Goal: Task Accomplishment & Management: Manage account settings

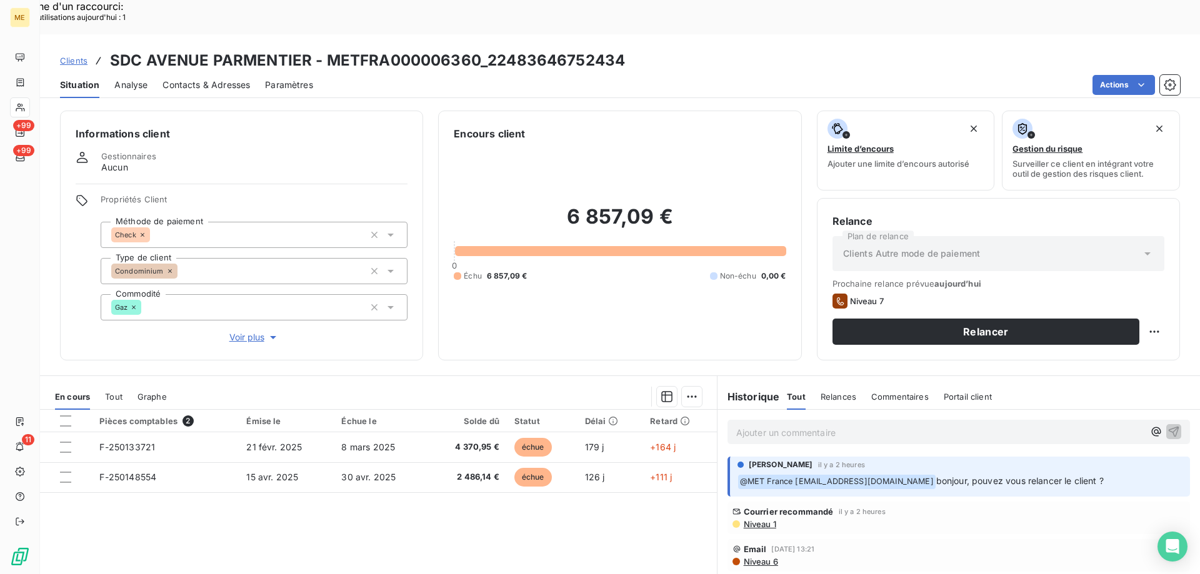
click at [762, 425] on p "Ajouter un commentaire ﻿" at bounding box center [939, 433] width 407 height 16
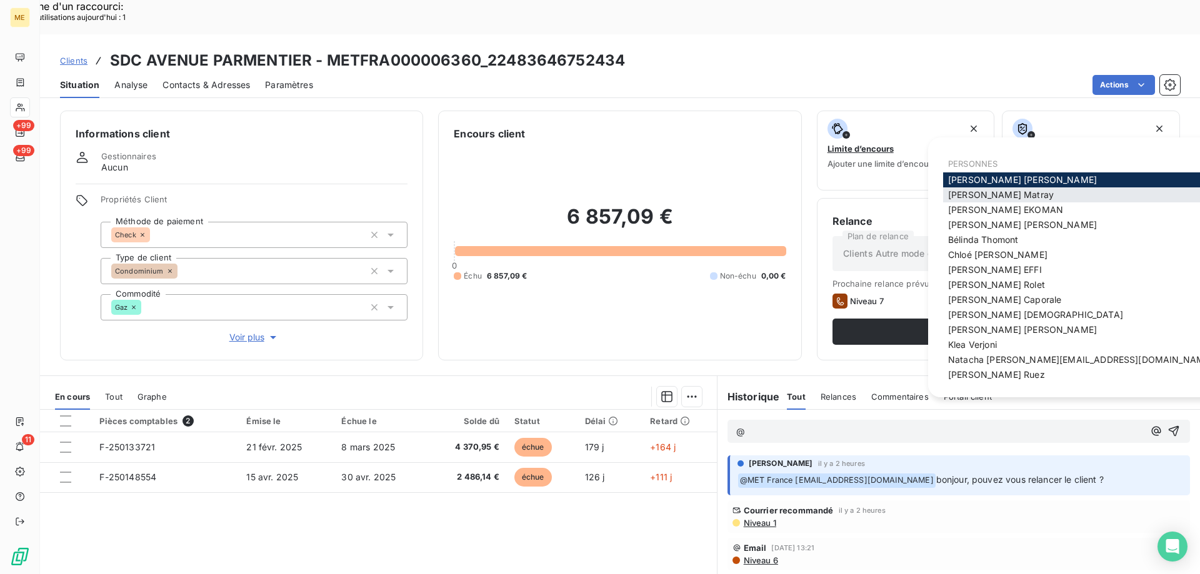
click at [976, 194] on span "Amélie Matray" at bounding box center [1001, 194] width 106 height 11
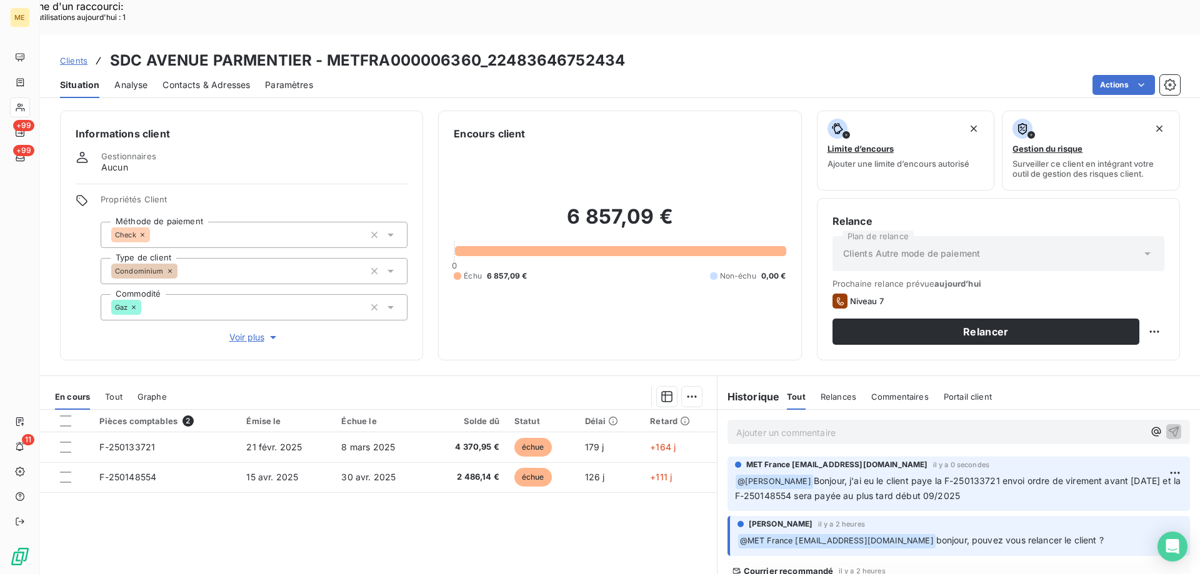
scroll to position [79, 0]
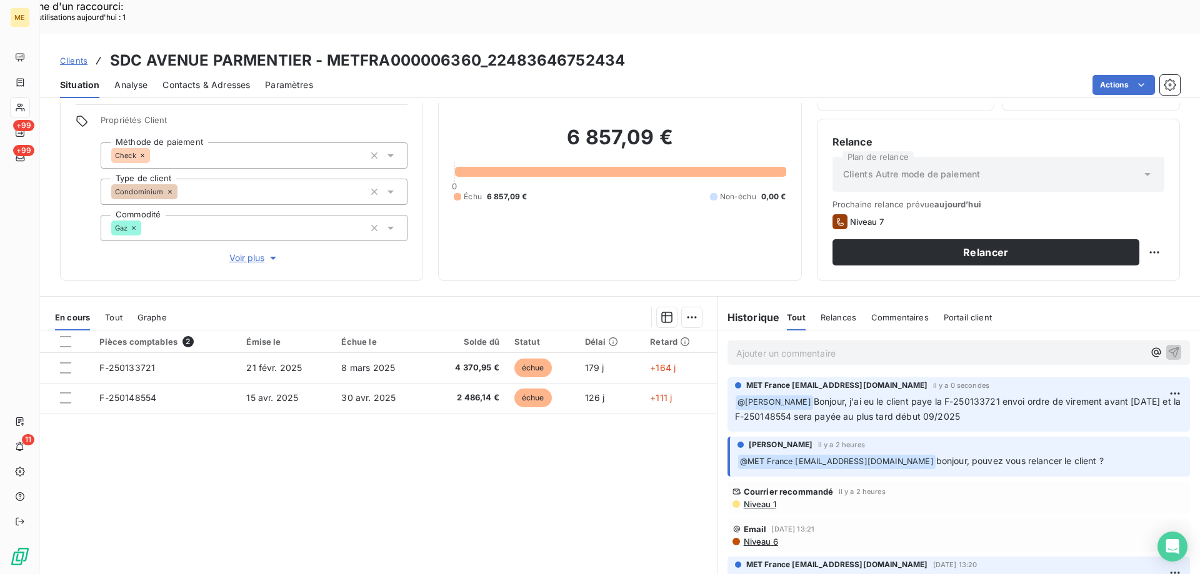
click at [785, 346] on p "Ajouter un commentaire ﻿" at bounding box center [939, 354] width 407 height 16
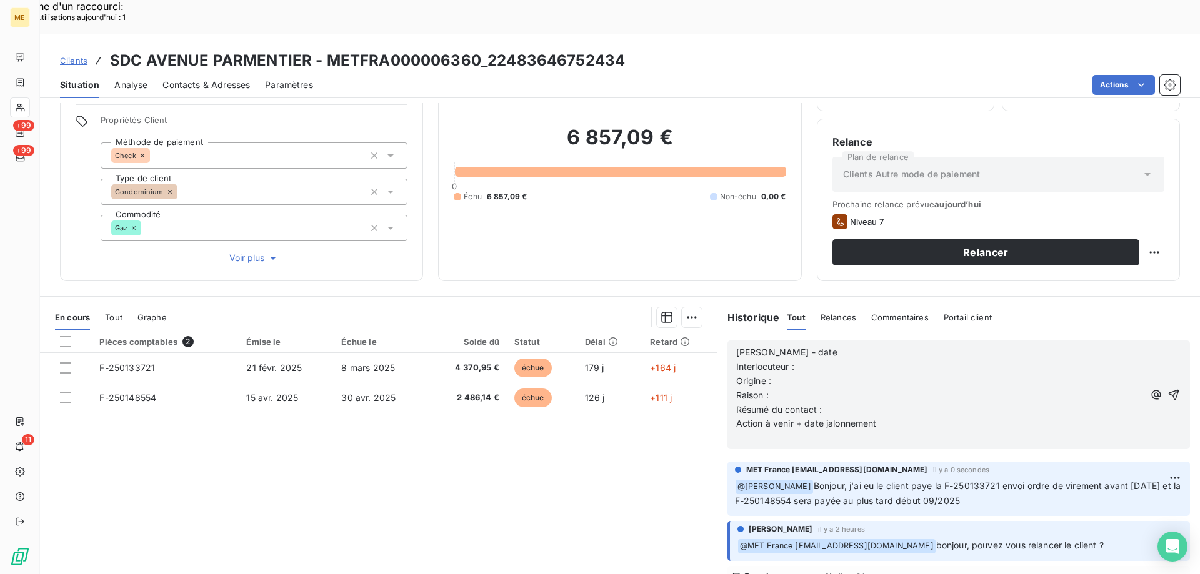
click at [835, 346] on p "[PERSON_NAME] - date" at bounding box center [939, 353] width 407 height 14
click at [807, 360] on p "Interlocuteur :" at bounding box center [939, 367] width 407 height 14
click at [811, 360] on p "Interlocuteur :" at bounding box center [939, 367] width 407 height 14
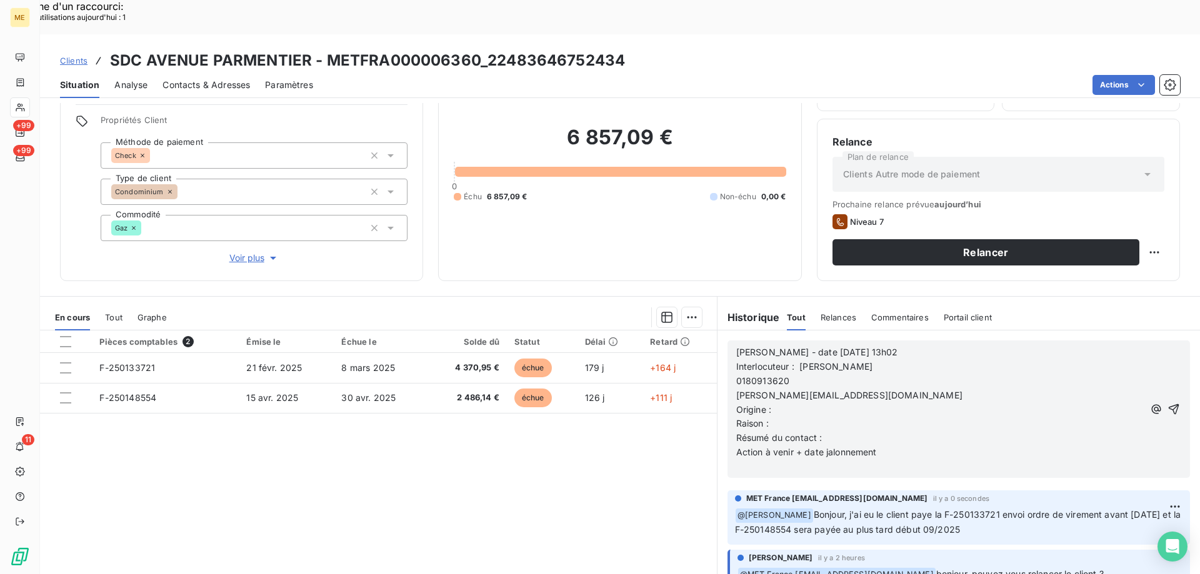
click at [736, 374] on p "0180913620" at bounding box center [939, 381] width 407 height 14
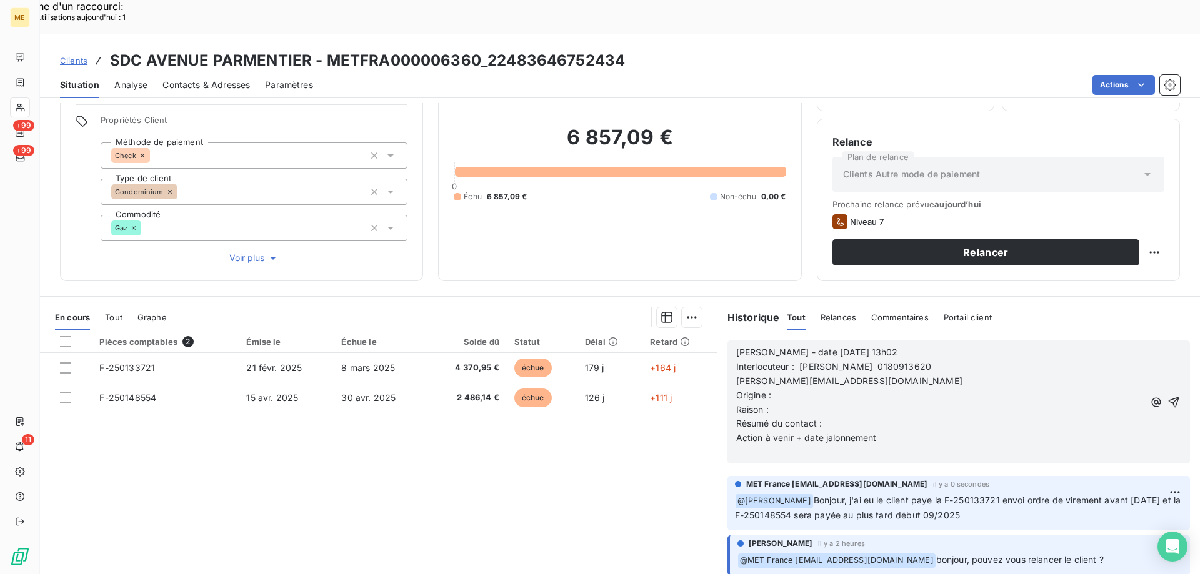
click at [736, 374] on p "m.caron@olymypi.fr" at bounding box center [939, 381] width 407 height 14
click at [785, 389] on p "Origine :" at bounding box center [940, 396] width 409 height 14
click at [779, 403] on p "Raison :" at bounding box center [940, 410] width 409 height 14
click at [836, 417] on p "Résumé du contact :" at bounding box center [940, 424] width 409 height 14
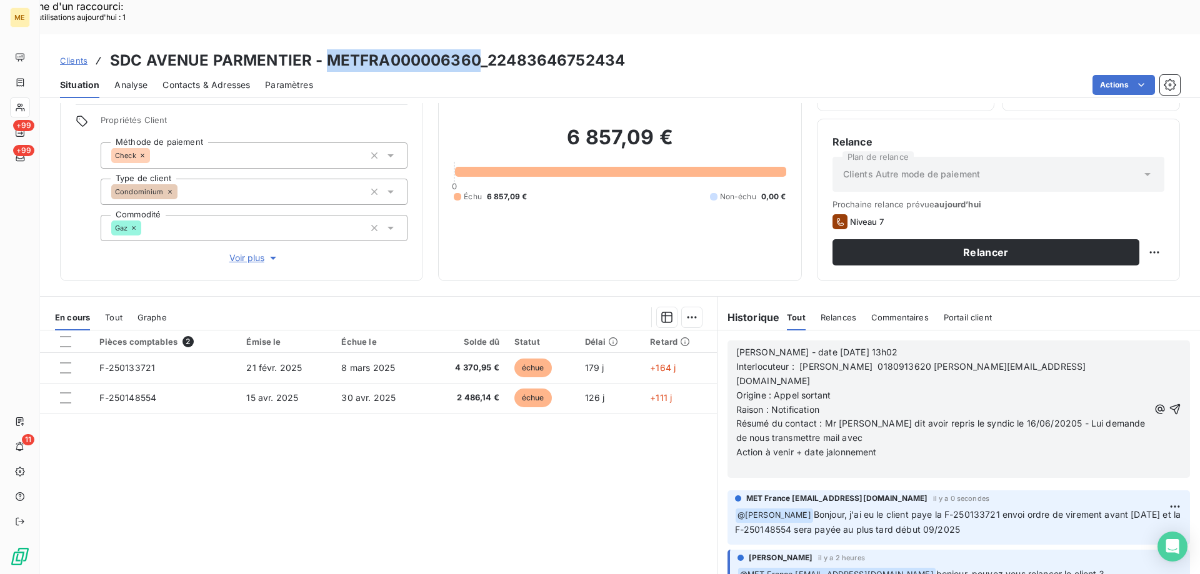
drag, startPoint x: 331, startPoint y: 22, endPoint x: 475, endPoint y: 25, distance: 145.0
click at [475, 49] on h3 "SDC AVENUE PARMENTIER - METFRA000006360_22483646752434" at bounding box center [367, 60] width 515 height 22
copy h3 "METFRA000006360"
click at [834, 417] on p "Résumé du contact : Mr me dit avoir repris le syndic le 16/06/20205 - Lui deman…" at bounding box center [942, 431] width 412 height 29
click at [838, 417] on p "Résumé du contact : Mr me dit avoir repris le syndic le 16/06/20205 - Lui deman…" at bounding box center [942, 431] width 412 height 29
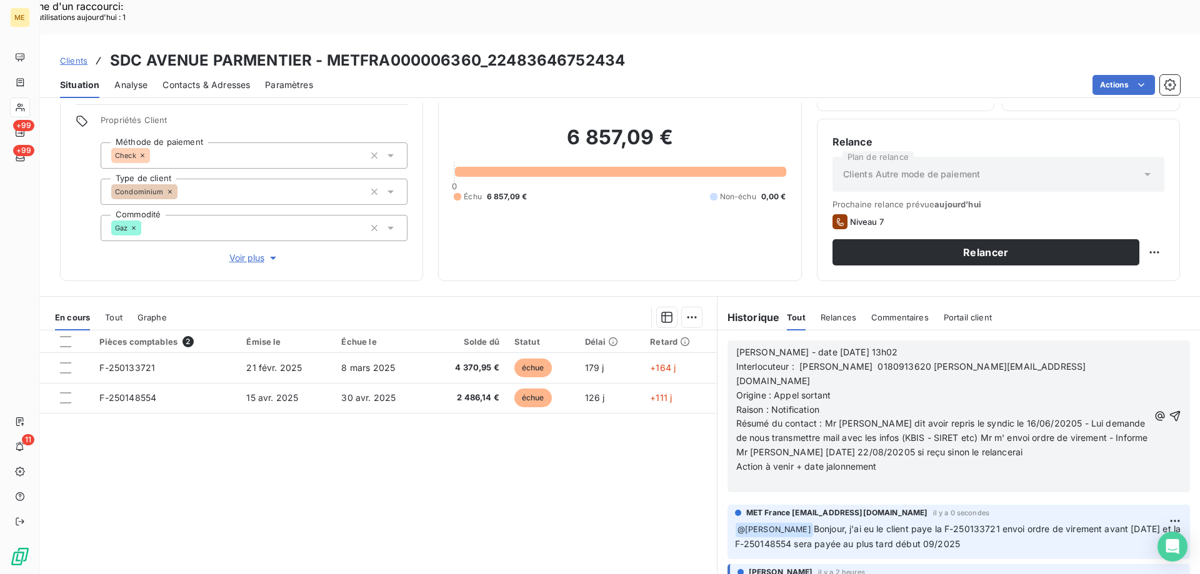
click at [888, 460] on p "Action à venir + date jalonnement" at bounding box center [942, 467] width 412 height 14
click at [995, 417] on p "Résumé du contact : Mr me dit avoir repris le syndic le 16/06/20205 - Lui deman…" at bounding box center [942, 438] width 412 height 43
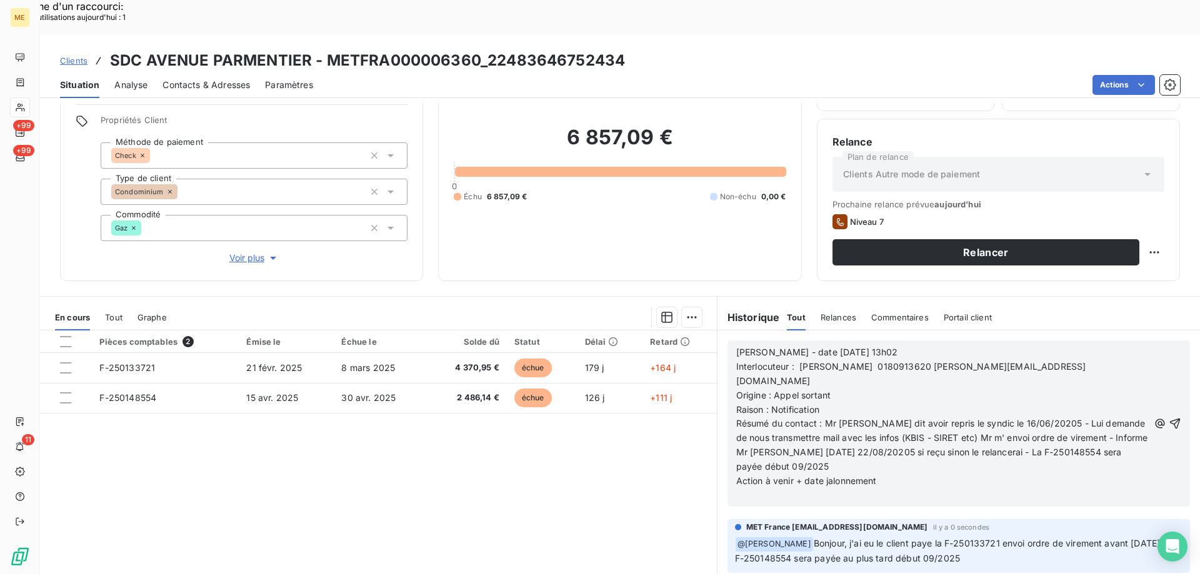
click at [898, 474] on p "Action à venir + date jalonnement" at bounding box center [942, 481] width 412 height 14
click at [1168, 417] on icon "button" at bounding box center [1174, 423] width 12 height 12
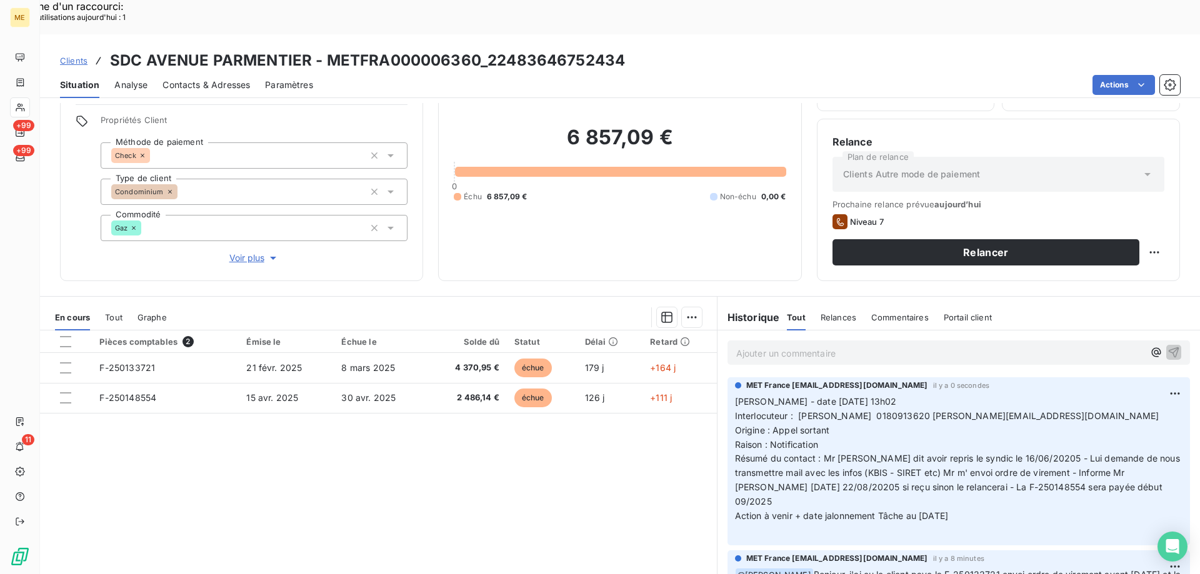
drag, startPoint x: 978, startPoint y: 472, endPoint x: 731, endPoint y: 371, distance: 267.3
click at [735, 395] on p "Valérie - date 19/08/2025 13h02 Interlocuteur : Mr caron 0180913620 m.caron@oly…" at bounding box center [958, 466] width 447 height 143
copy p "Valérie - date 19/08/2025 13h02 Interlocuteur : Mr caron 0180913620 m.caron@oly…"
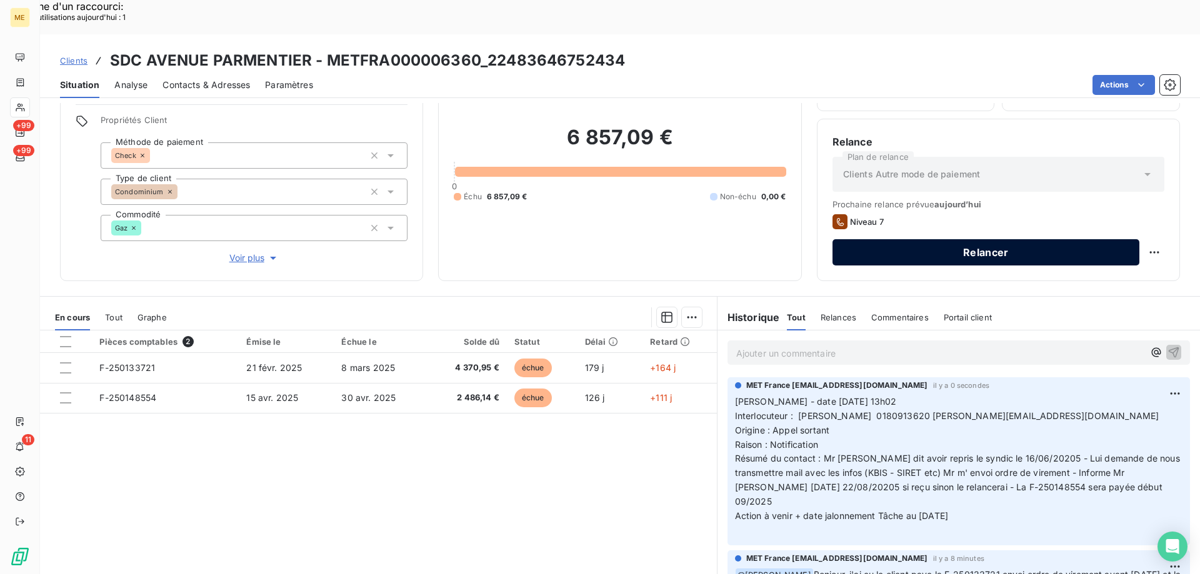
click at [1010, 239] on button "Relancer" at bounding box center [985, 252] width 307 height 26
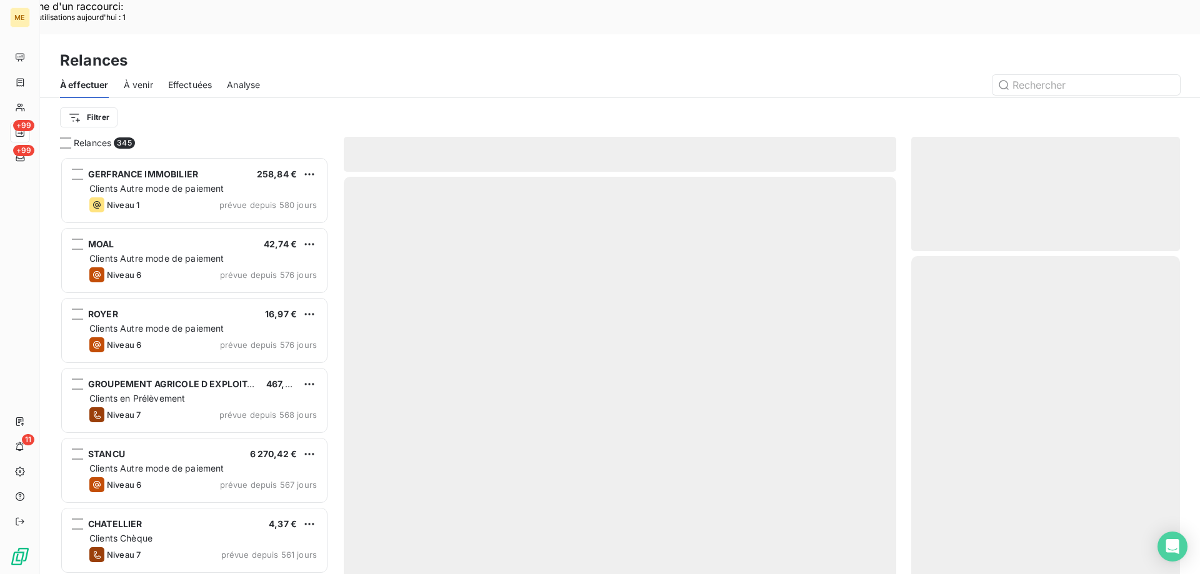
scroll to position [442, 259]
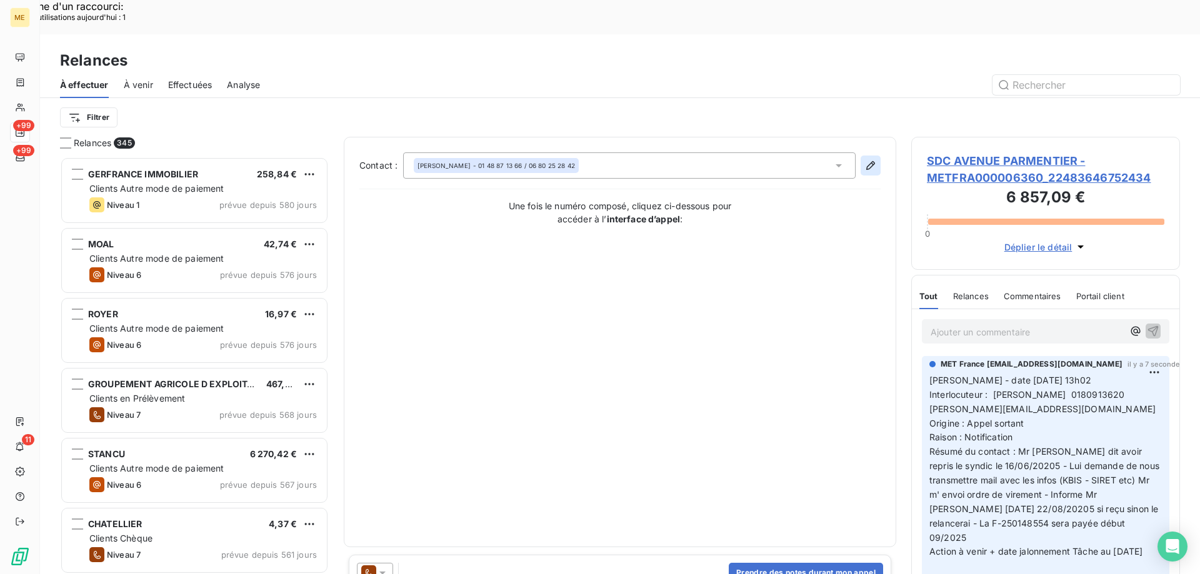
click at [865, 159] on icon "button" at bounding box center [870, 165] width 12 height 12
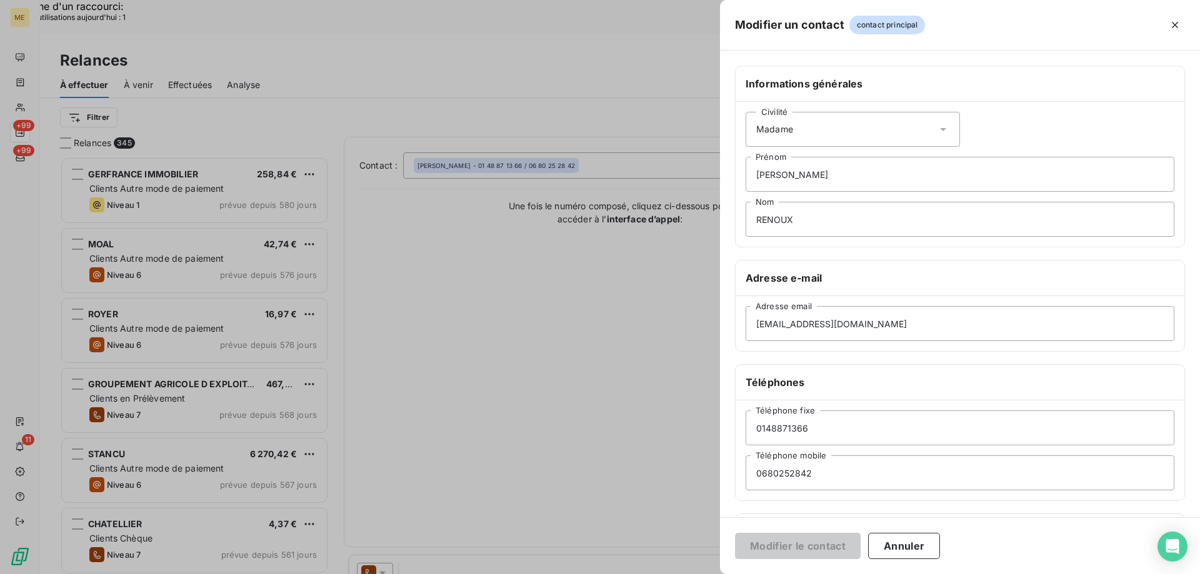
click at [849, 132] on div "Civilité Madame" at bounding box center [852, 129] width 214 height 35
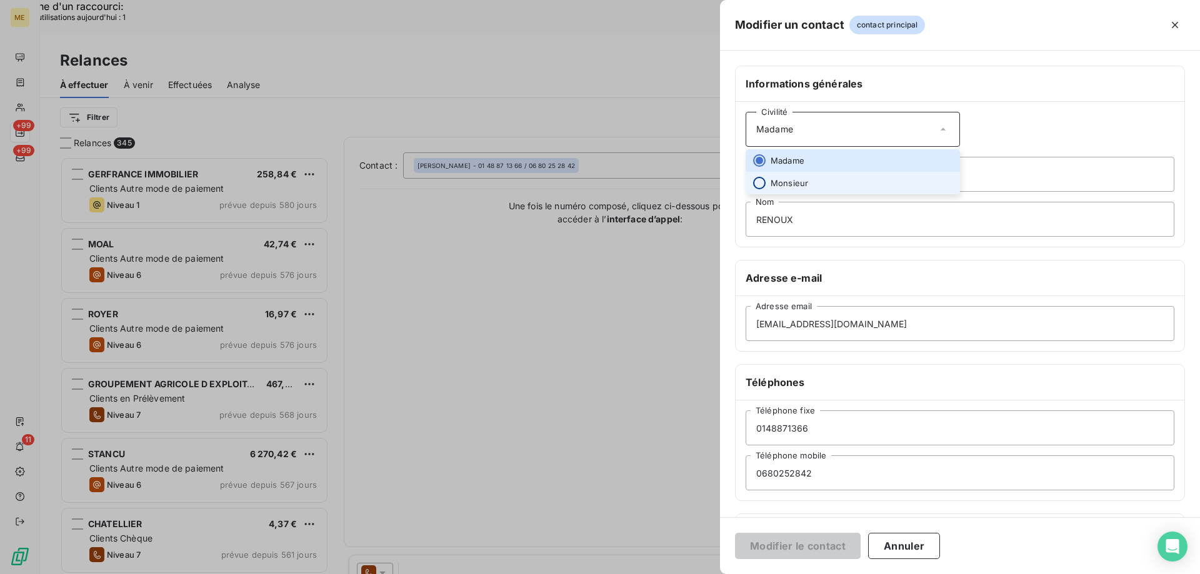
click at [755, 181] on input "radio" at bounding box center [759, 183] width 12 height 12
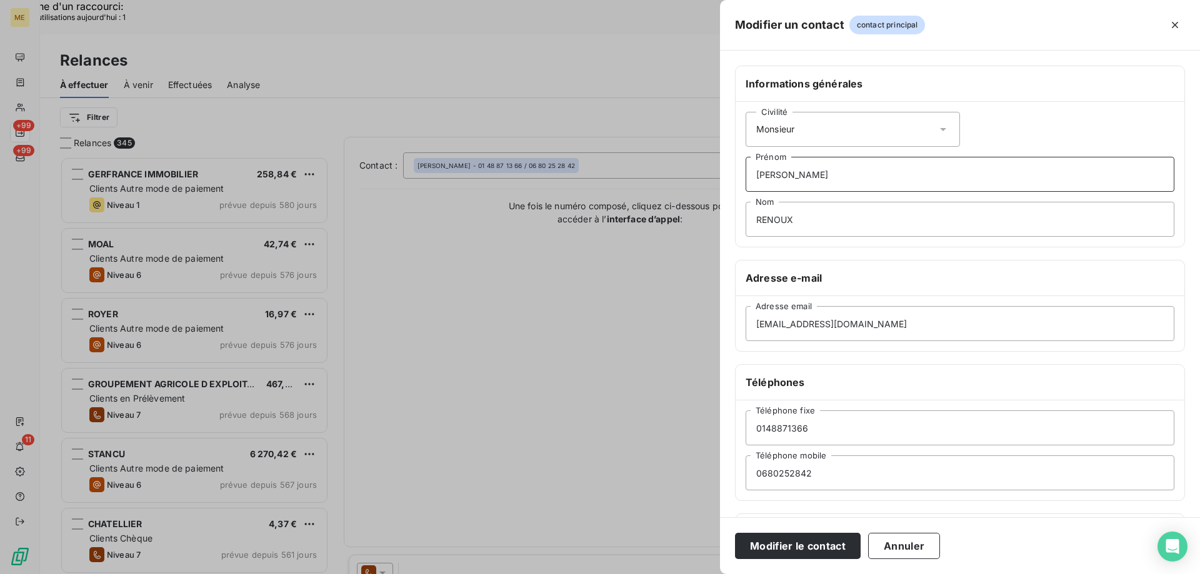
click at [817, 176] on input "Tristan" at bounding box center [959, 174] width 429 height 35
drag, startPoint x: 769, startPoint y: 165, endPoint x: 741, endPoint y: 164, distance: 27.5
click at [741, 164] on div "Civilité Monsieur Tristan Prénom RENOUX Nom" at bounding box center [959, 174] width 449 height 145
type input "."
click at [805, 219] on input "RENOUX" at bounding box center [959, 219] width 429 height 35
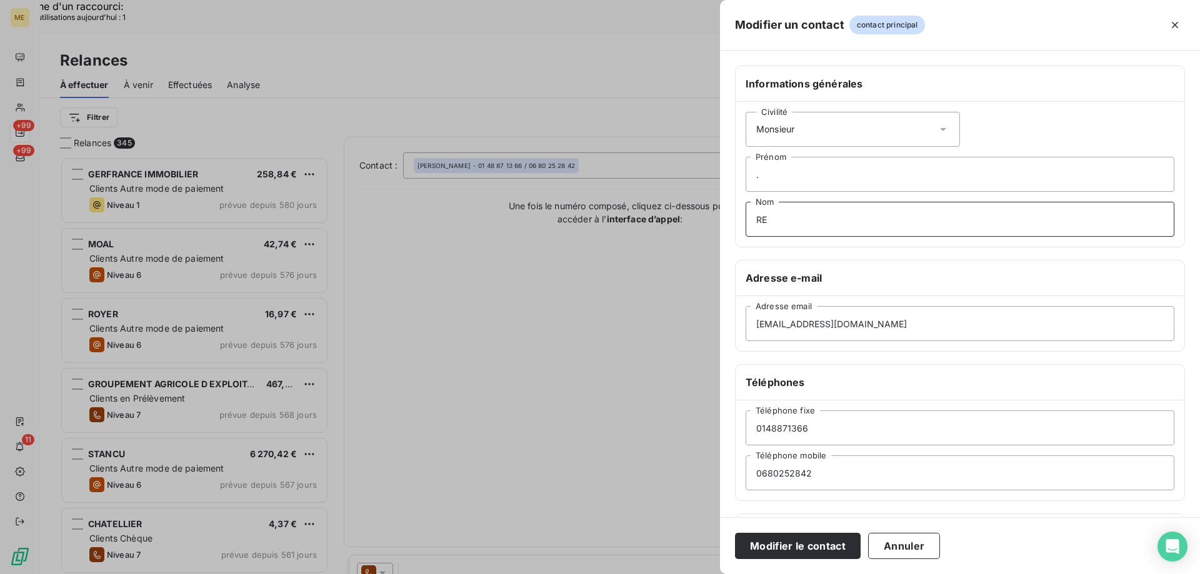
type input "R"
type input "caron"
drag, startPoint x: 880, startPoint y: 322, endPoint x: 752, endPoint y: 336, distance: 128.8
click at [752, 336] on input "cabinet.passet@orange.fr" at bounding box center [959, 323] width 429 height 35
paste input "m.caron@olymypi.fr"
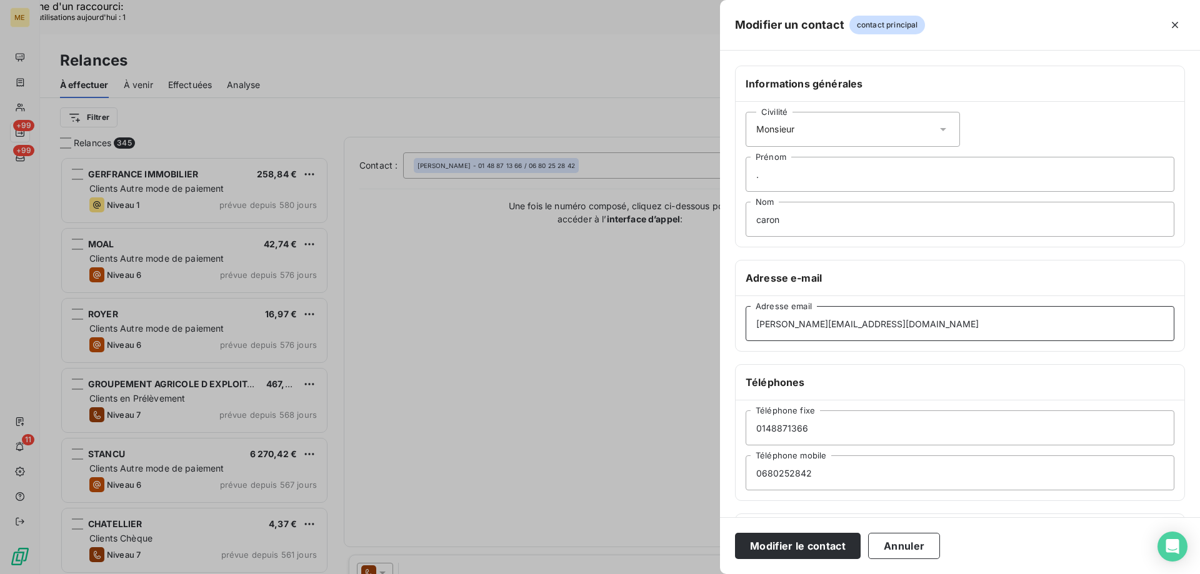
type input "m.caron@olymypi.fr"
click at [825, 430] on input "0148871366" at bounding box center [959, 428] width 429 height 35
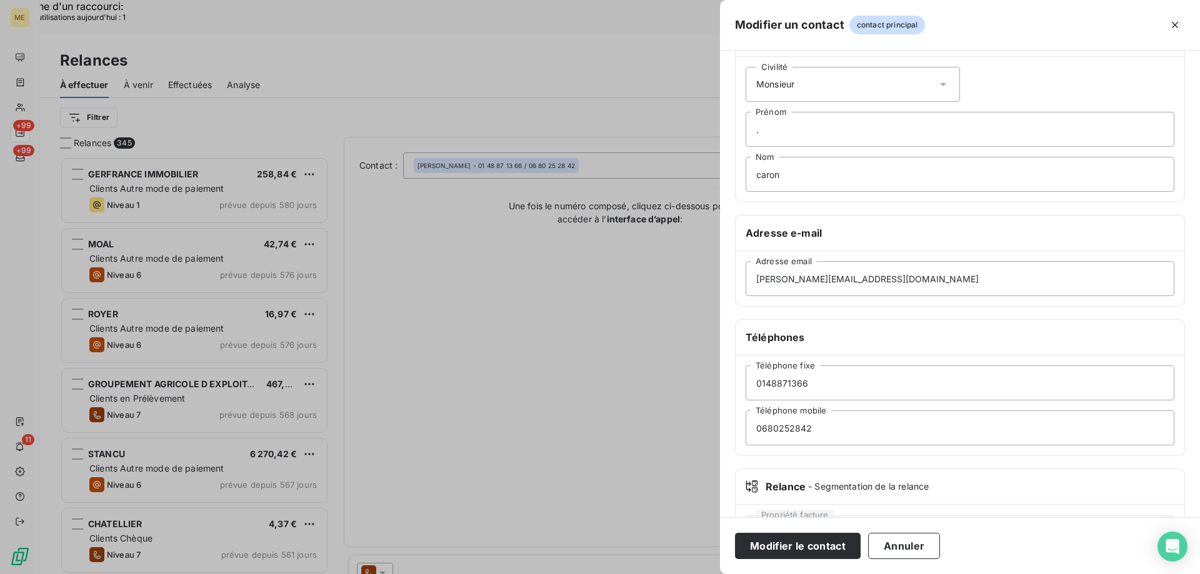
scroll to position [103, 0]
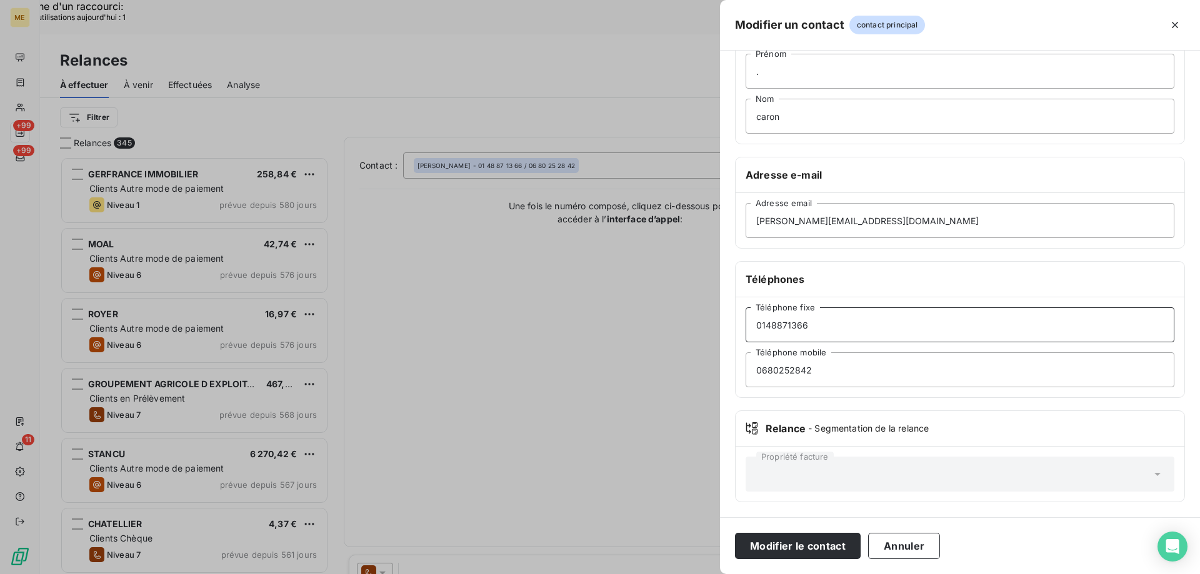
drag, startPoint x: 822, startPoint y: 331, endPoint x: 731, endPoint y: 324, distance: 91.5
click at [731, 324] on div "Informations générales Civilité Monsieur . Prénom caron Nom Adresse e-mail m.ca…" at bounding box center [960, 240] width 480 height 555
paste input "0180913620"
type input "0180913620"
drag, startPoint x: 820, startPoint y: 371, endPoint x: 702, endPoint y: 366, distance: 118.2
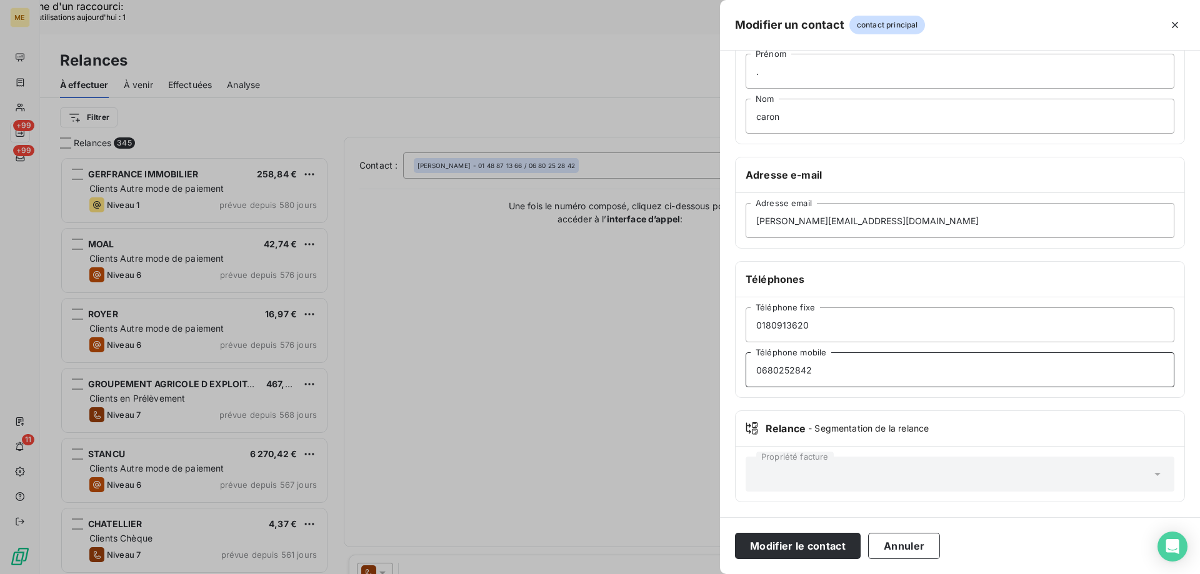
click at [817, 547] on button "Modifier le contact" at bounding box center [798, 546] width 126 height 26
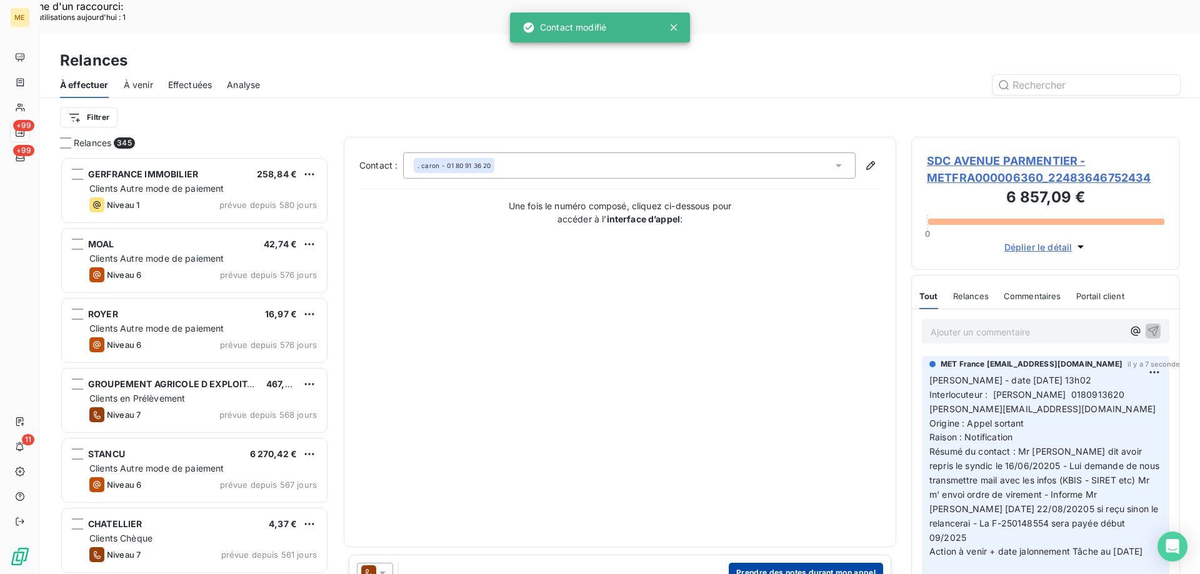
click at [793, 563] on button "Prendre des notes durant mon appel" at bounding box center [806, 573] width 154 height 20
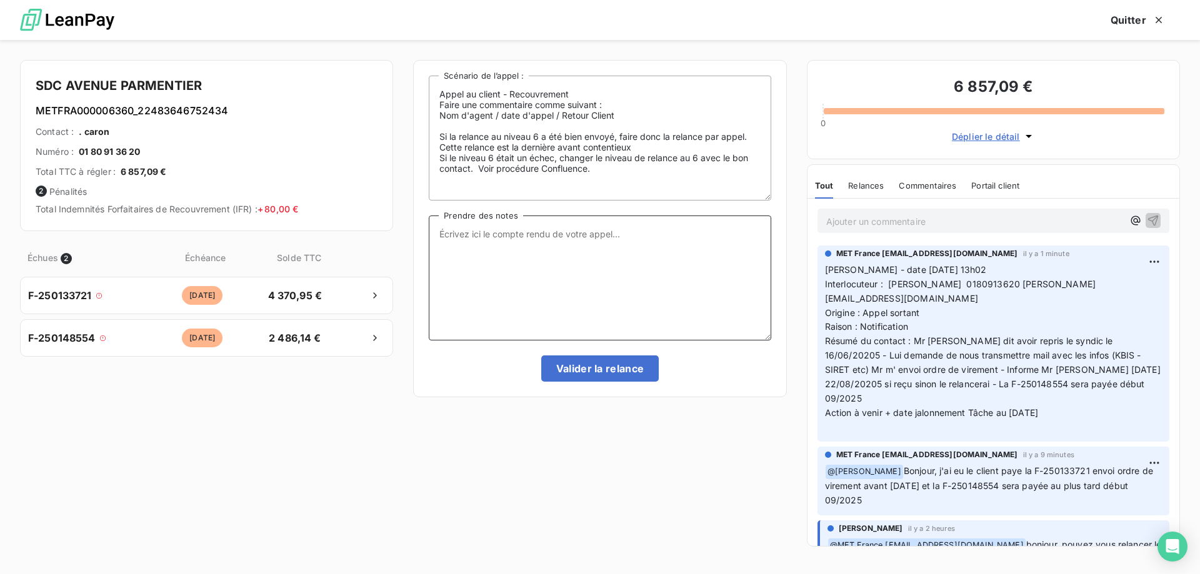
click at [552, 256] on textarea "Prendre des notes" at bounding box center [600, 278] width 342 height 125
paste textarea "Valérie - date 19/08/2025 13h02 Interlocuteur : Mr caron 0180913620 m.caron@oly…"
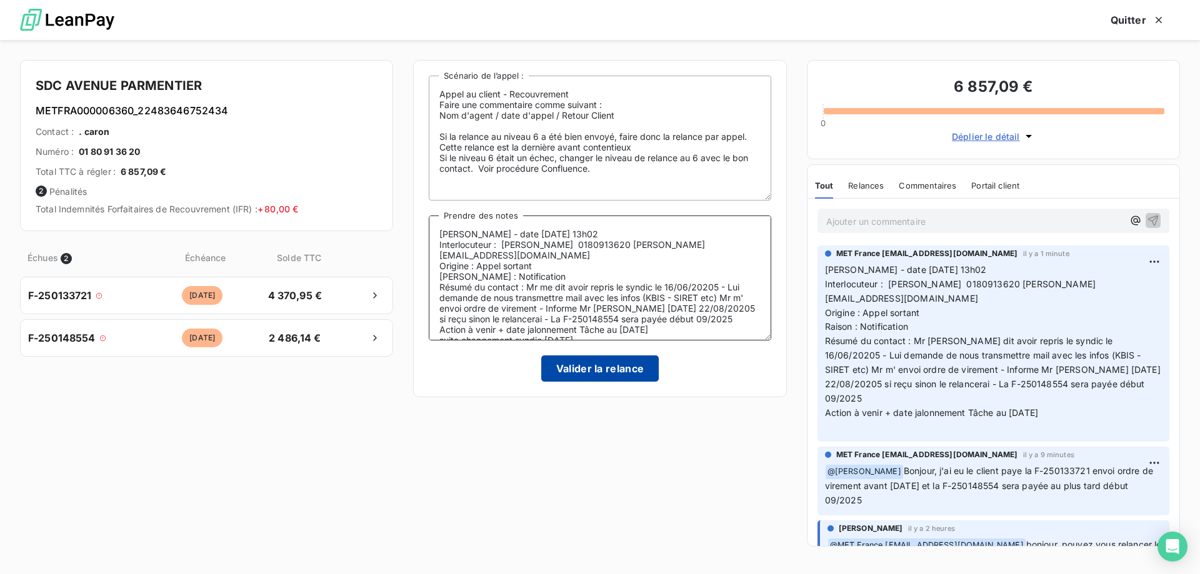
type textarea "Valérie - date 19/08/2025 13h02 Interlocuteur : Mr caron 0180913620 m.caron@oly…"
click at [619, 368] on button "Valider la relance" at bounding box center [600, 369] width 118 height 26
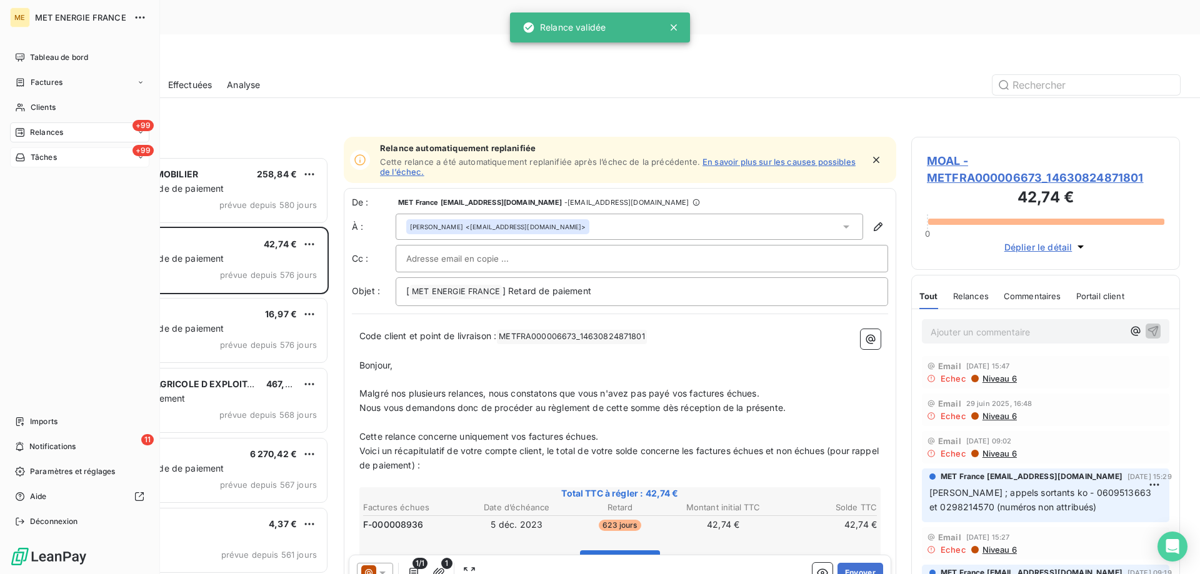
click at [76, 156] on div "+99 Tâches" at bounding box center [79, 157] width 139 height 20
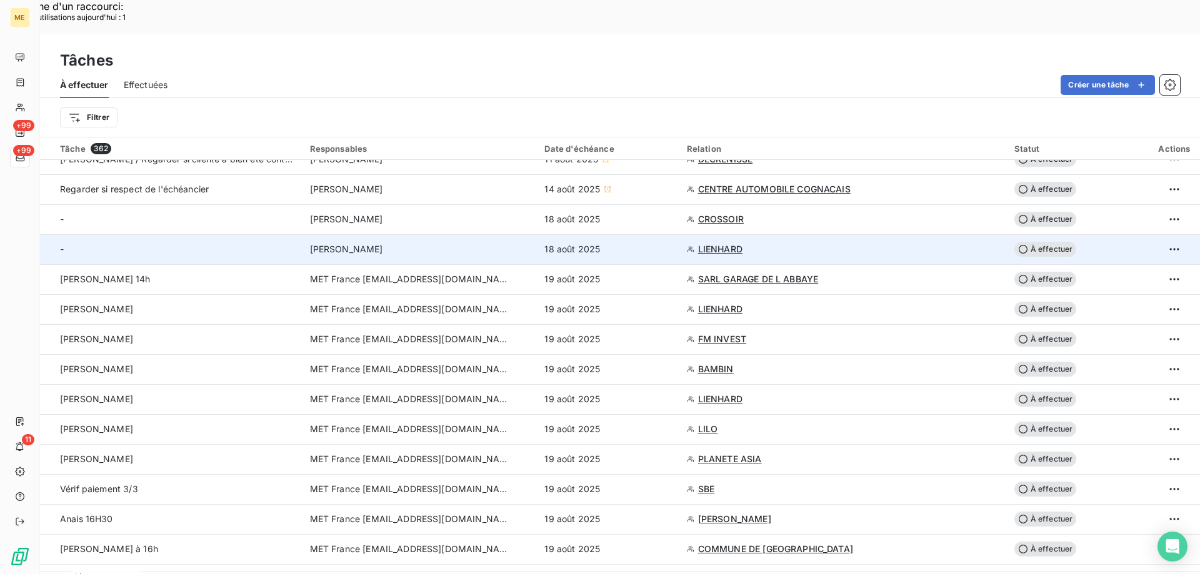
scroll to position [62, 0]
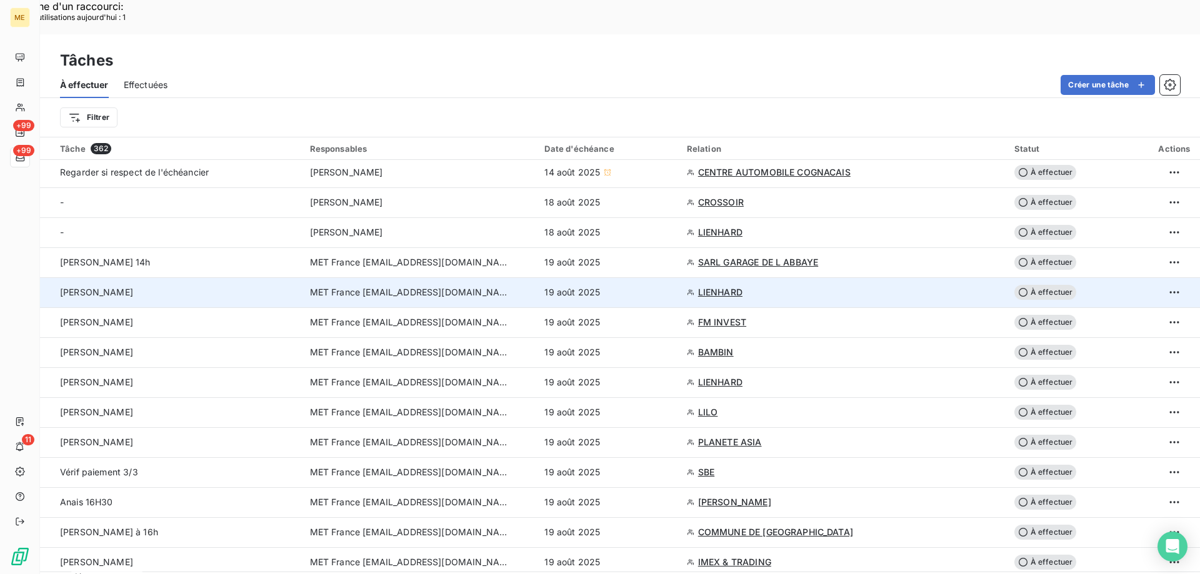
click at [704, 286] on span "LIENHARD" at bounding box center [720, 292] width 44 height 12
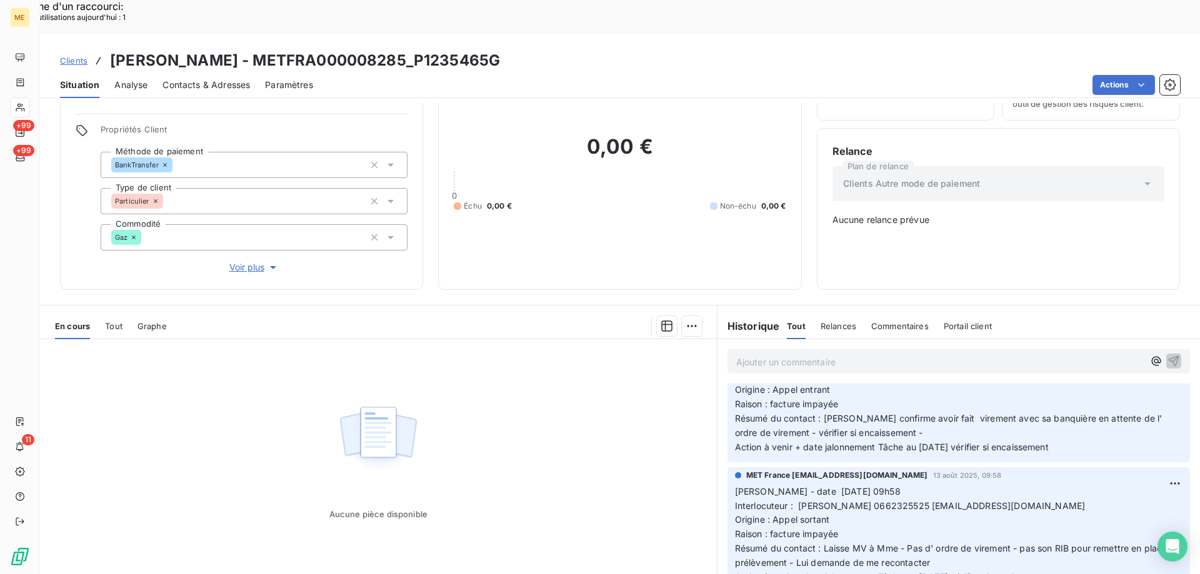
scroll to position [437, 0]
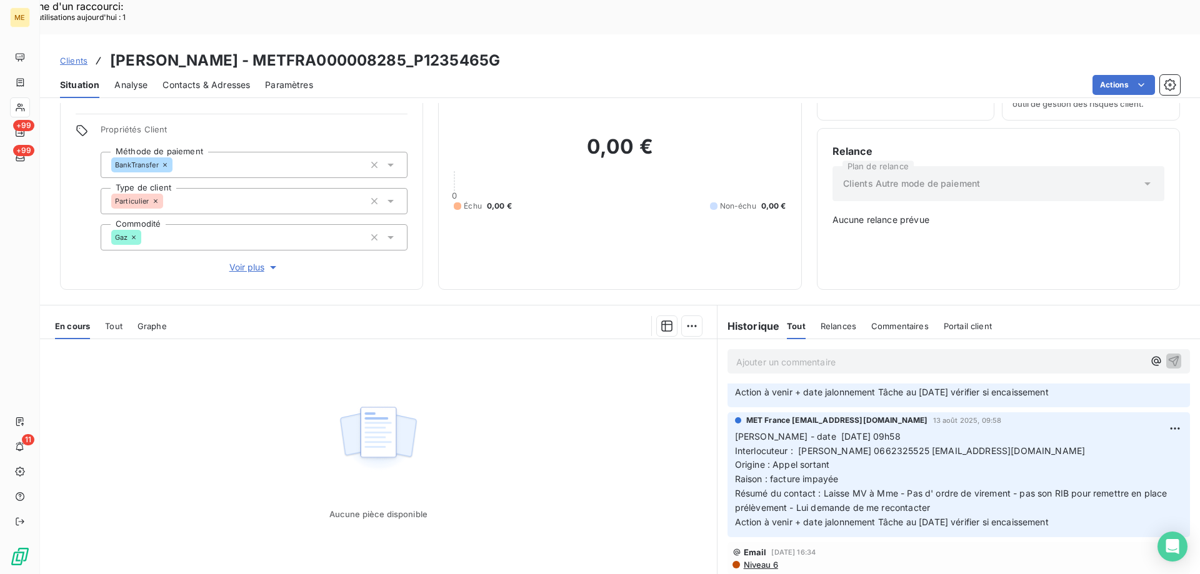
click at [884, 446] on span "Interlocuteur : Mme LIENHARD 0662325525 LIENHARD.PASCALE@GMAIL.COM" at bounding box center [910, 451] width 351 height 11
copy span "0662325525"
drag, startPoint x: 202, startPoint y: 23, endPoint x: 353, endPoint y: 23, distance: 150.6
click at [353, 49] on h3 "LIENHARD - METFRA000008285_P1235465G" at bounding box center [305, 60] width 390 height 22
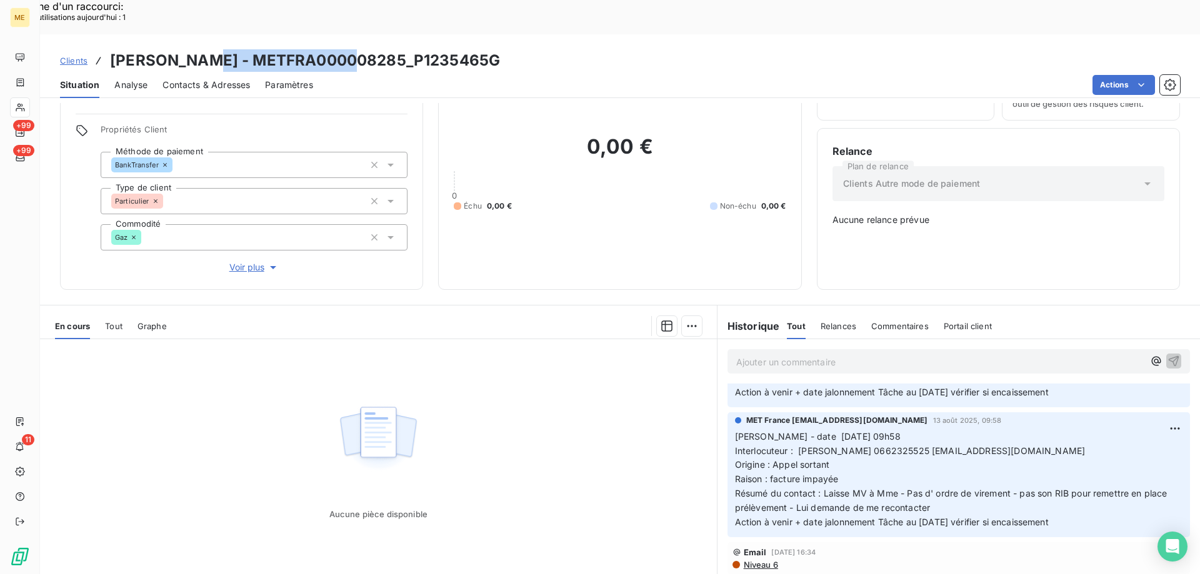
copy h3 "METFRA000008285"
drag, startPoint x: 1079, startPoint y: 482, endPoint x: 724, endPoint y: 394, distance: 365.5
click at [727, 412] on div "MET France met-france@recouvrement.met.com 13 août 2025, 09:58 Valérie - date 1…" at bounding box center [958, 474] width 462 height 125
copy p "Valérie - date 13/08/2025 09h58 Interlocuteur : Mme LIENHARD 0662325525 LIENHAR…"
click at [754, 354] on p "Ajouter un commentaire ﻿" at bounding box center [939, 362] width 407 height 16
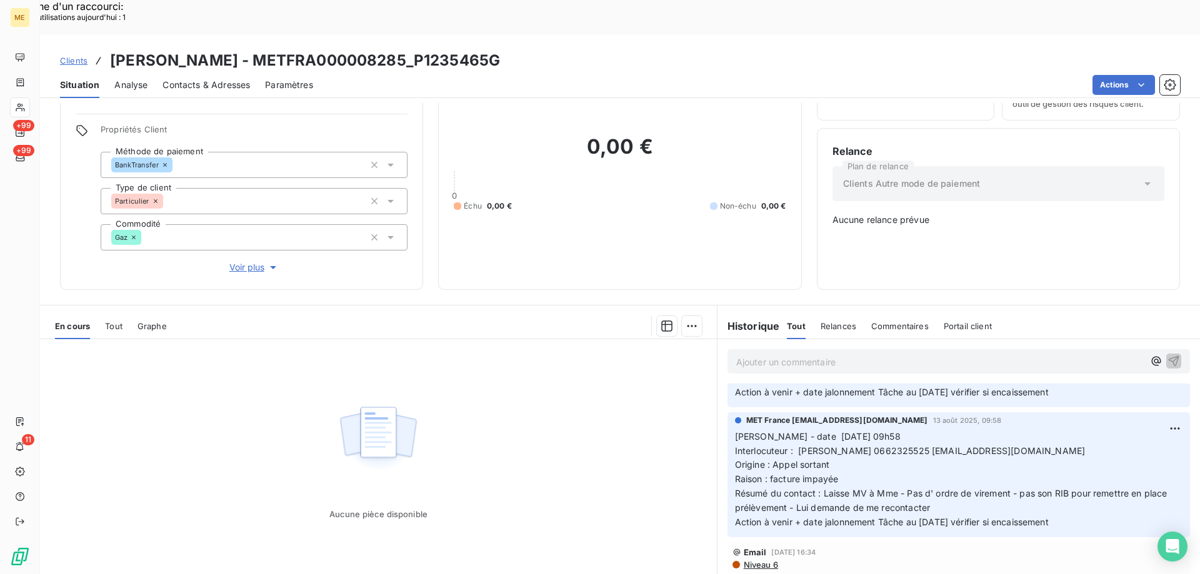
scroll to position [522, 0]
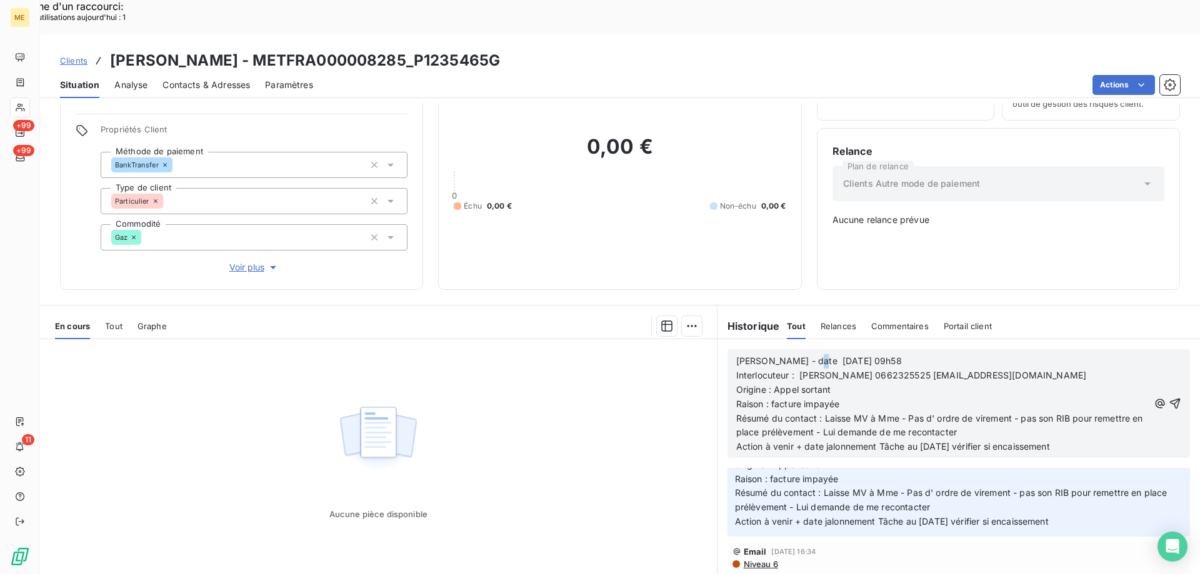
click at [799, 356] on span "Valérie - date 13/08/2025 09h58" at bounding box center [819, 361] width 166 height 11
drag, startPoint x: 765, startPoint y: 361, endPoint x: 872, endPoint y: 362, distance: 106.9
click at [872, 397] on p "Raison : facture impayée" at bounding box center [942, 404] width 412 height 14
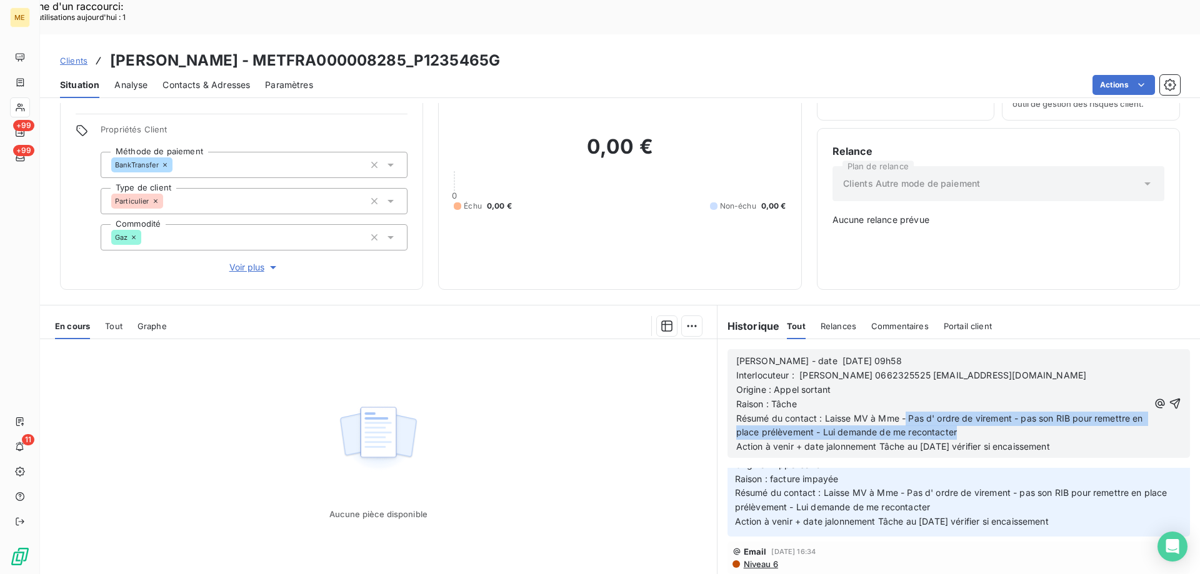
drag, startPoint x: 901, startPoint y: 375, endPoint x: 969, endPoint y: 391, distance: 69.9
click at [969, 412] on p "Résumé du contact : Laisse MV à Mme - Pas d' ordre de virement - pas son RIB po…" at bounding box center [942, 426] width 412 height 29
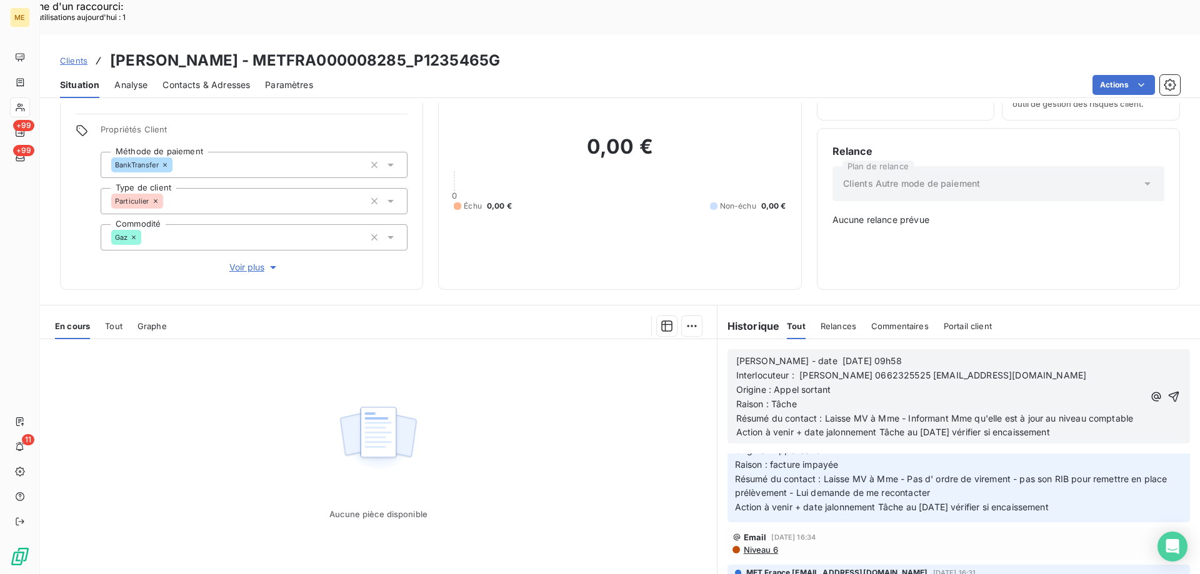
drag, startPoint x: 875, startPoint y: 402, endPoint x: 1082, endPoint y: 398, distance: 206.9
click at [1082, 426] on p "Action à venir + date jalonnement Tâche au 19/08/2025 vérifier si encaissement" at bounding box center [939, 433] width 407 height 14
click at [1167, 391] on icon "button" at bounding box center [1173, 397] width 12 height 12
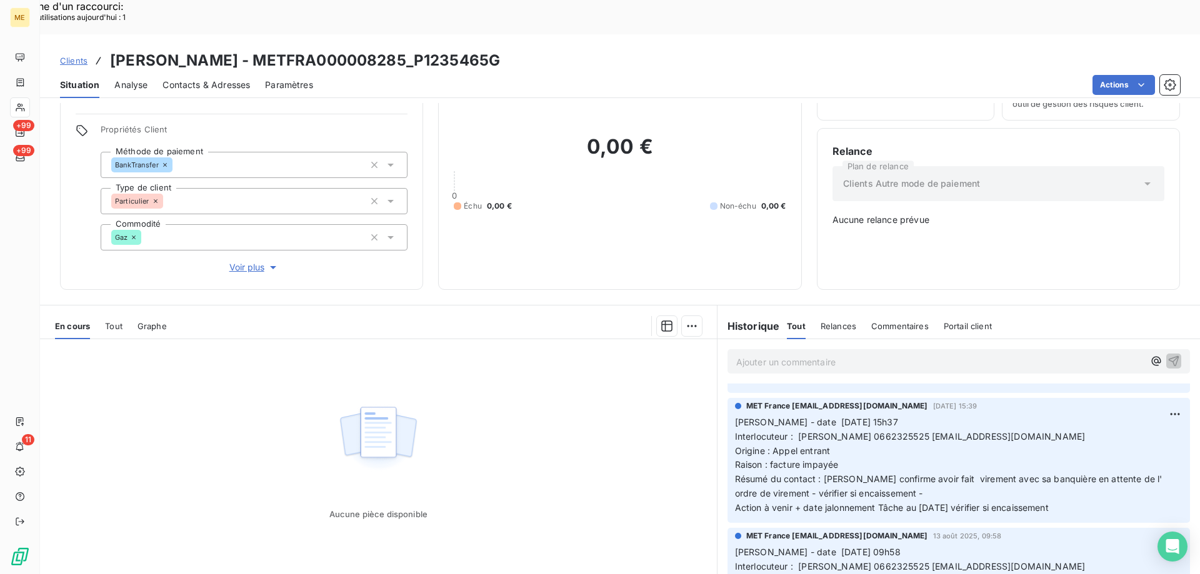
scroll to position [554, 0]
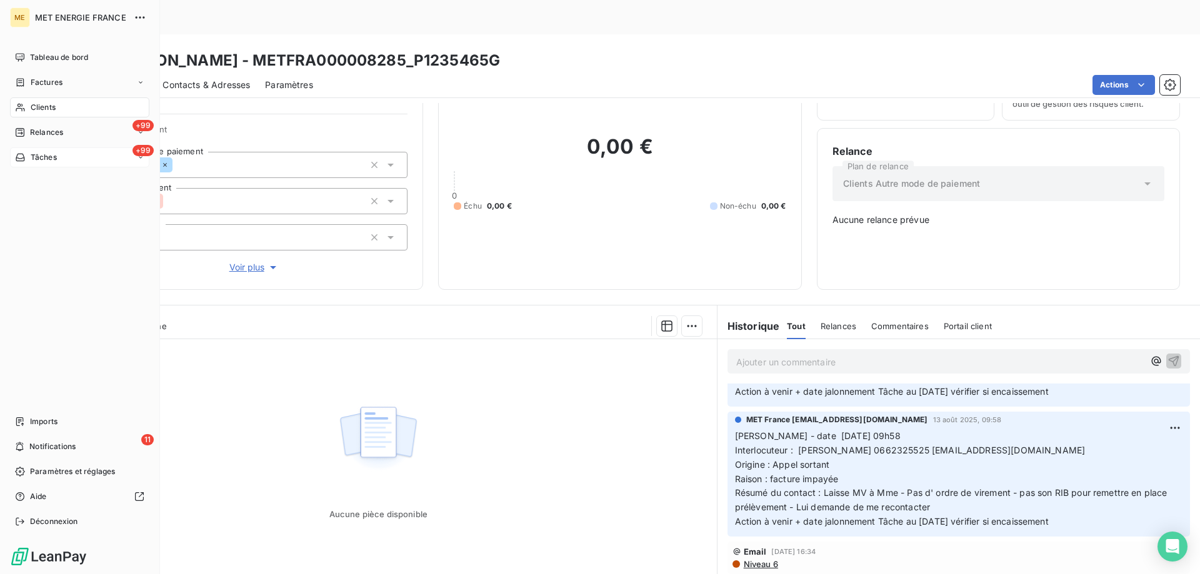
click at [87, 154] on div "+99 Tâches" at bounding box center [79, 157] width 139 height 20
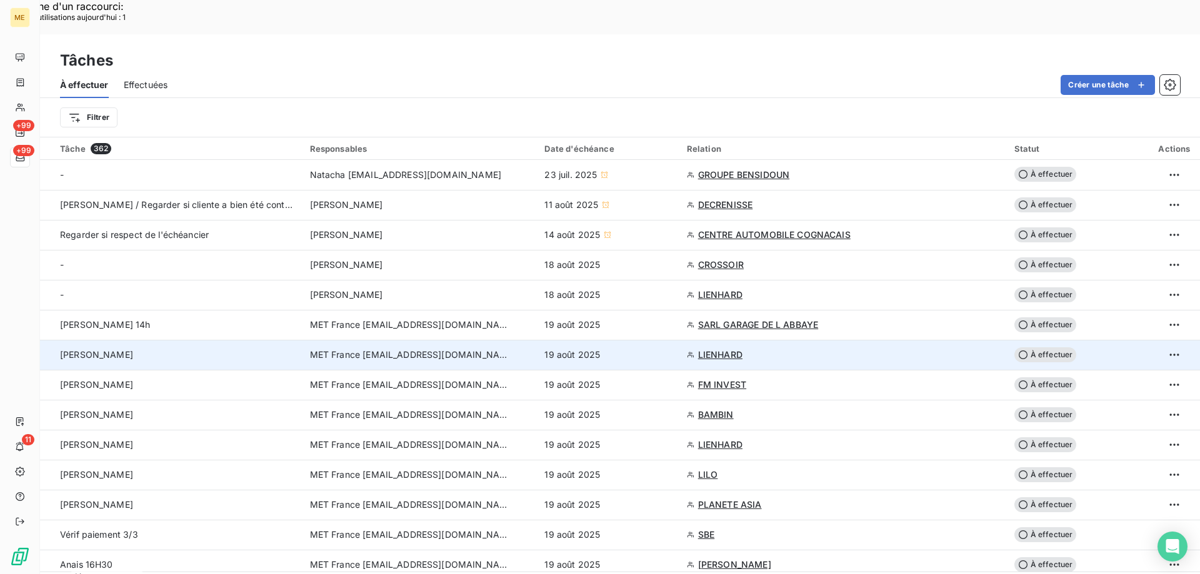
click at [1043, 347] on span "À effectuer" at bounding box center [1045, 354] width 62 height 15
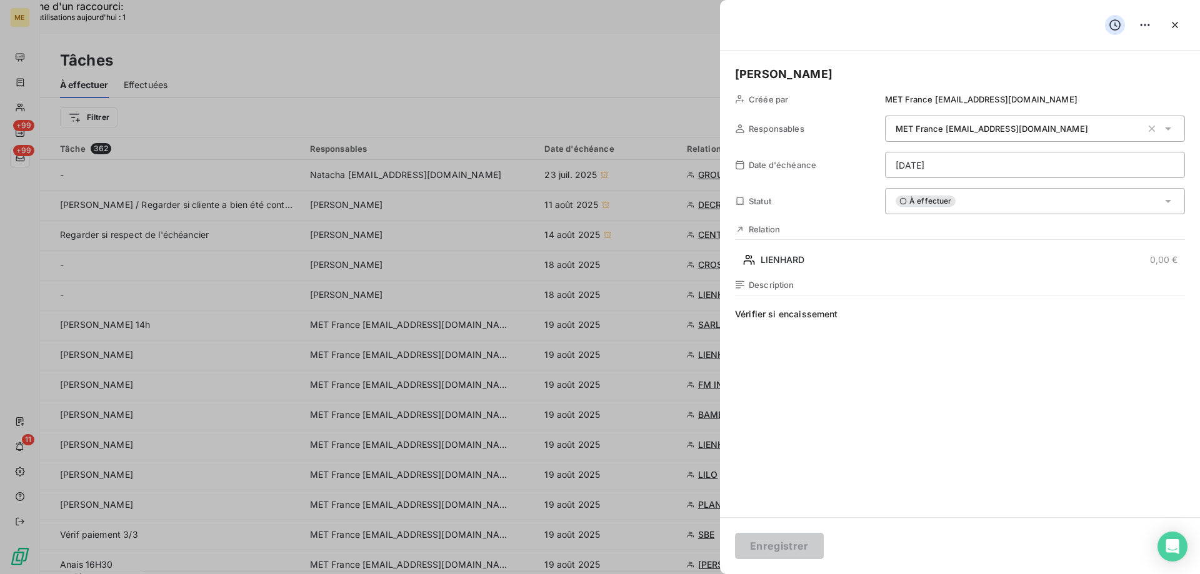
click at [977, 192] on div "À effectuer" at bounding box center [1035, 201] width 300 height 26
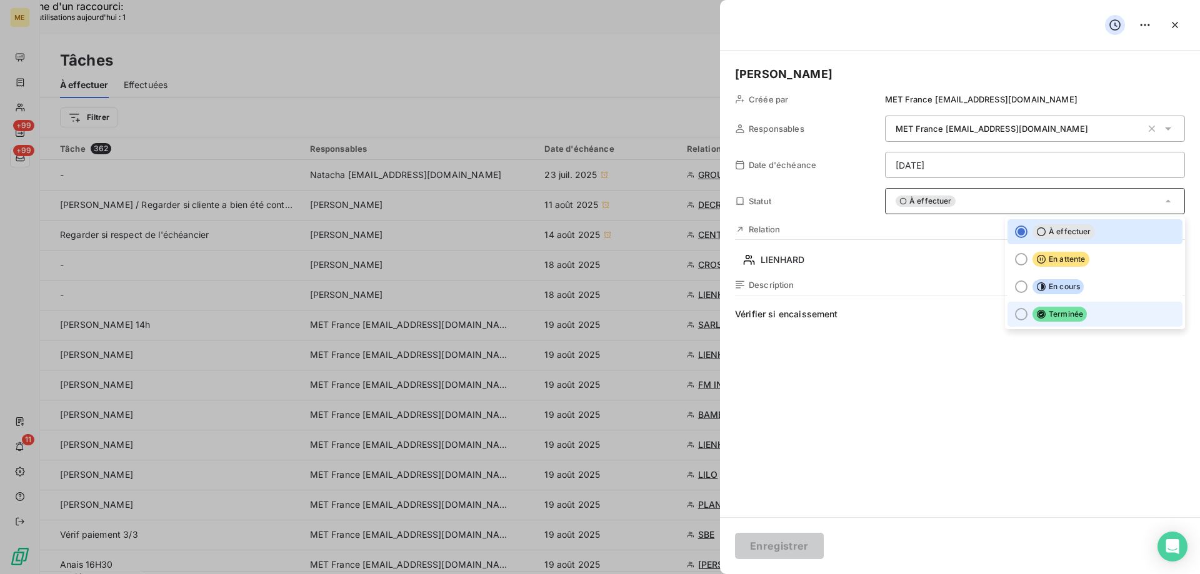
click at [1015, 315] on div at bounding box center [1021, 314] width 12 height 12
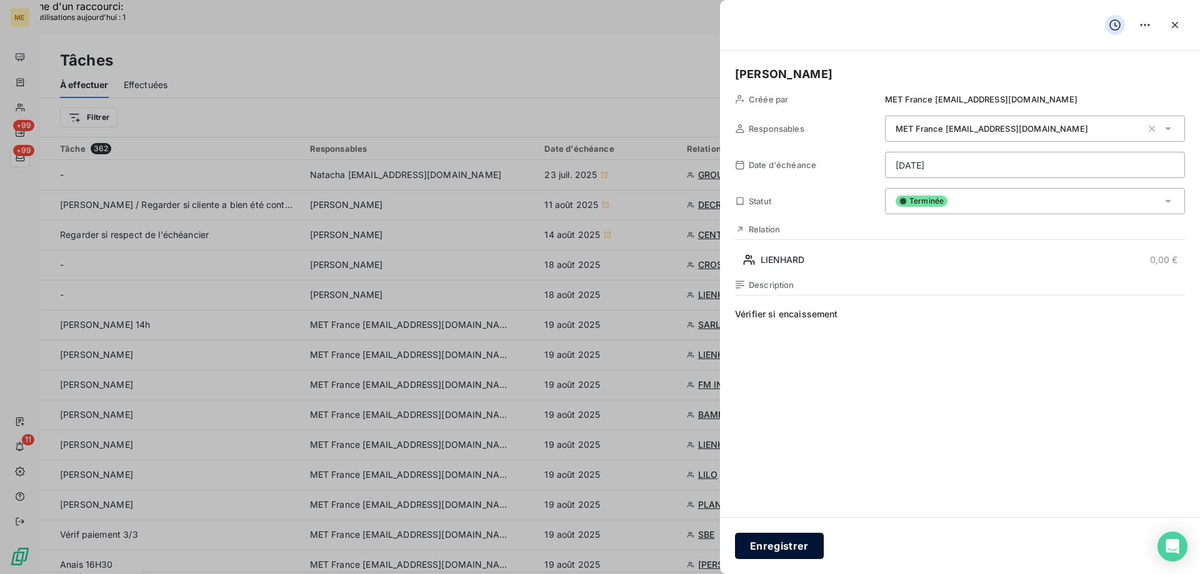
click at [777, 534] on button "Enregistrer" at bounding box center [779, 546] width 89 height 26
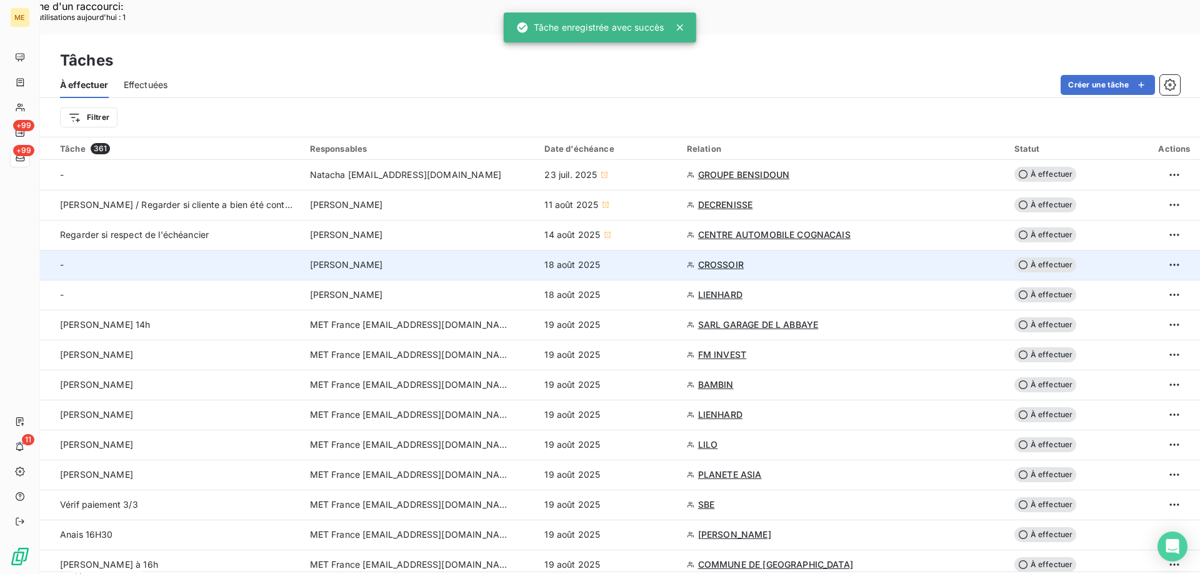
scroll to position [62, 0]
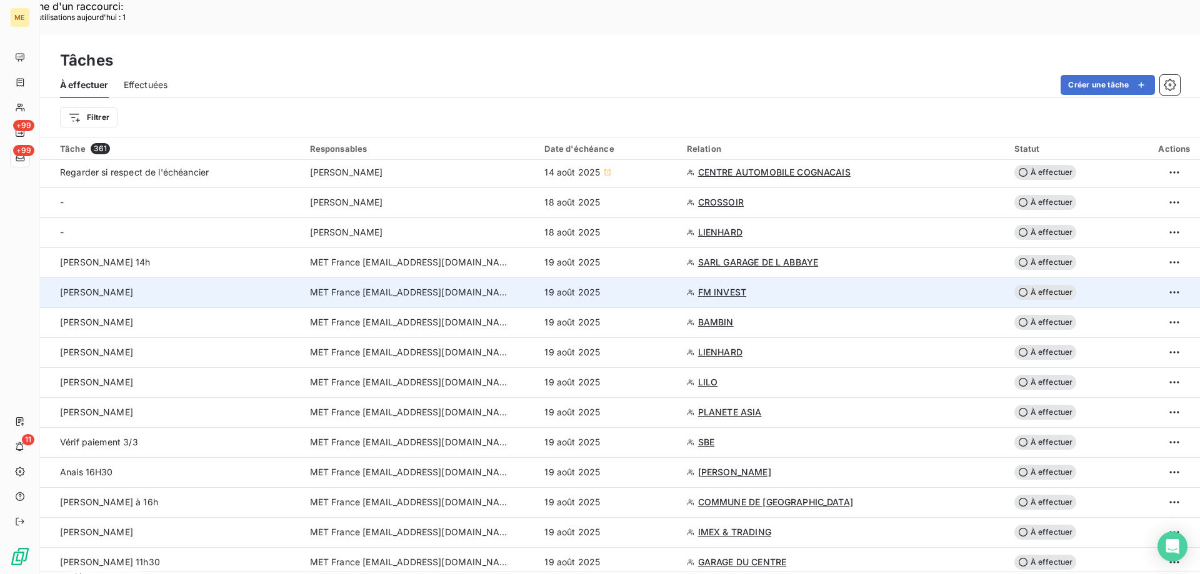
click at [705, 286] on span "FM INVEST" at bounding box center [722, 292] width 48 height 12
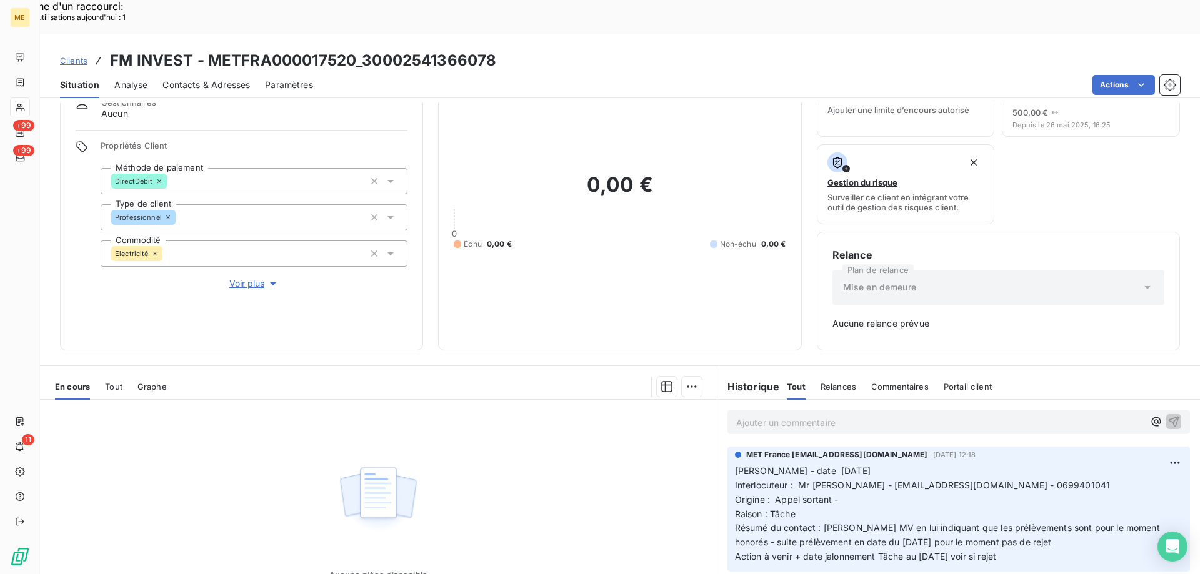
scroll to position [123, 0]
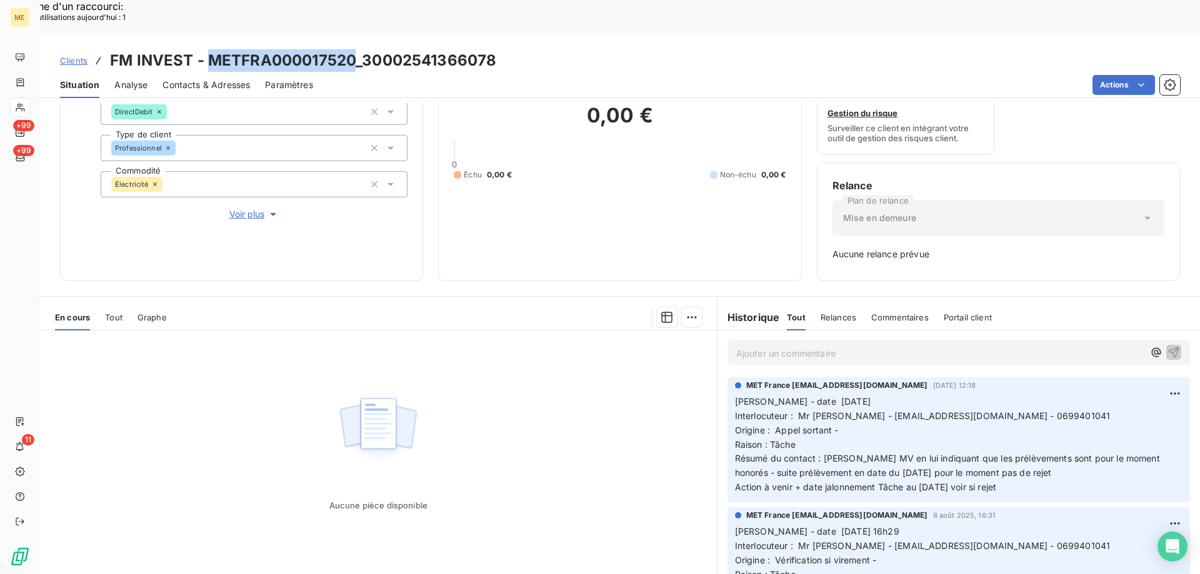
drag, startPoint x: 206, startPoint y: 29, endPoint x: 357, endPoint y: 16, distance: 151.8
click at [357, 49] on h3 "FM INVEST - METFRA000017520_30002541366078" at bounding box center [303, 60] width 386 height 22
copy h3 "METFRA000017520"
click at [111, 312] on span "Tout" at bounding box center [113, 317] width 17 height 10
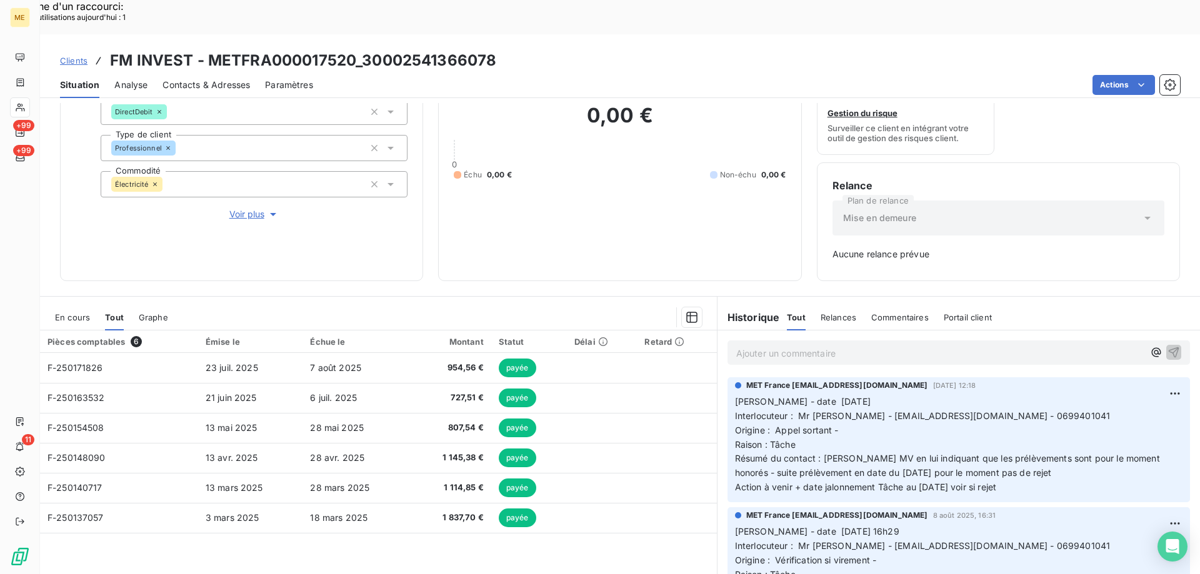
click at [985, 411] on span "Interlocuteur : Mr MARTIN - frm.moretti@gmail.com - 0699401041" at bounding box center [923, 416] width 376 height 11
copy span "0699401041"
drag, startPoint x: 1020, startPoint y: 455, endPoint x: 732, endPoint y: 365, distance: 301.8
click at [735, 395] on p "Valérie - date 13/08/2025 Interlocuteur : Mr MARTIN - frm.moretti@gmail.com - 0…" at bounding box center [958, 445] width 447 height 100
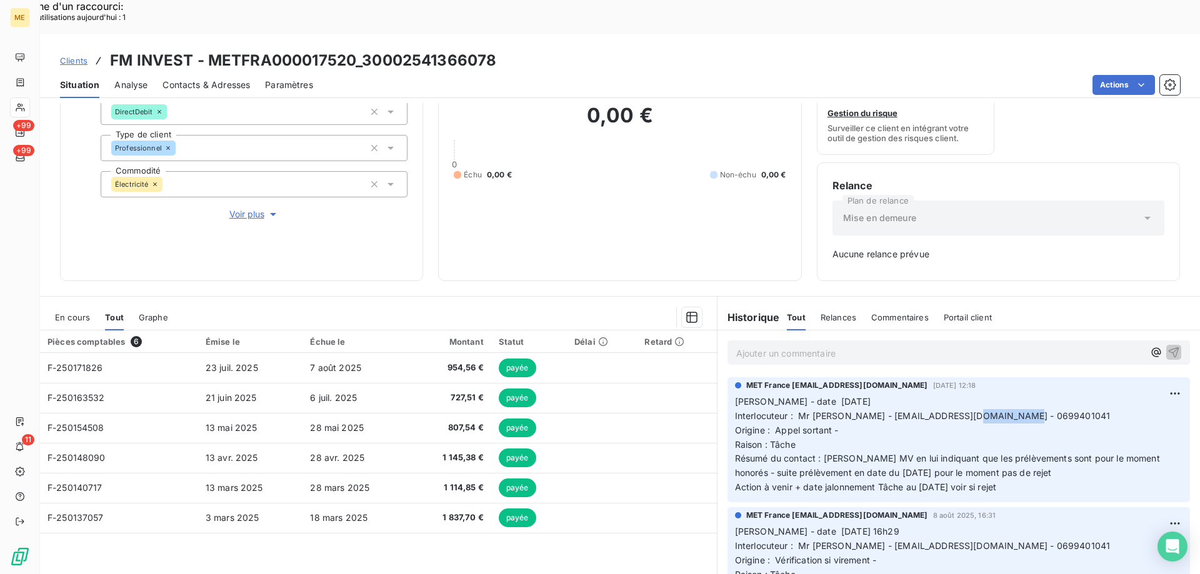
copy p "Valérie - date 13/08/2025 Interlocuteur : Mr MARTIN - frm.moretti@gmail.com - 0…"
click at [767, 346] on p "Ajouter un commentaire ﻿" at bounding box center [939, 354] width 407 height 16
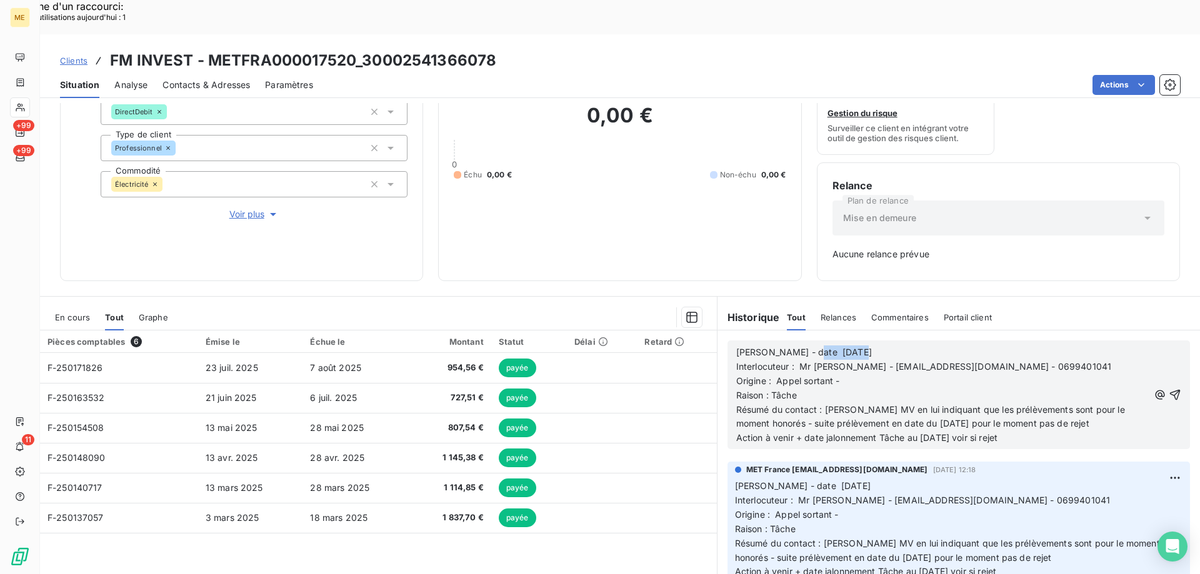
drag, startPoint x: 800, startPoint y: 323, endPoint x: 855, endPoint y: 310, distance: 56.5
click at [855, 344] on div "Valérie - date 13/08/2025 Interlocuteur : Mr MARTIN - frm.moretti@gmail.com - 0…" at bounding box center [942, 394] width 412 height 101
drag, startPoint x: 917, startPoint y: 406, endPoint x: 926, endPoint y: 404, distance: 9.6
click at [926, 432] on span "Action à venir + date jalonnement Tâche au 19/08/2025 voir si rejet" at bounding box center [866, 437] width 261 height 11
click at [1168, 389] on icon "button" at bounding box center [1174, 395] width 12 height 12
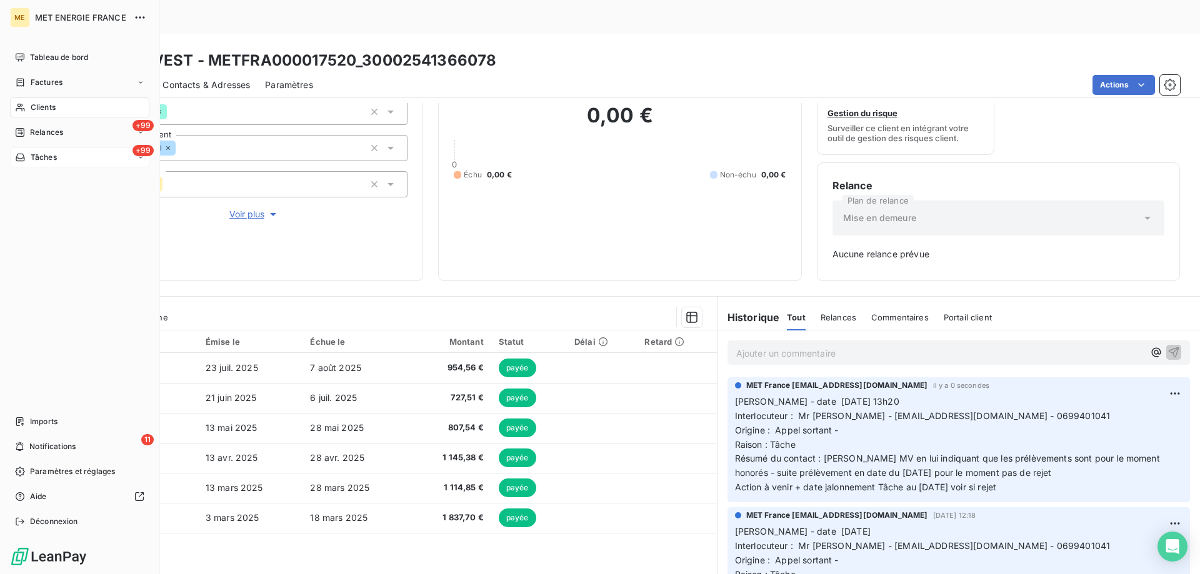
click at [67, 154] on div "+99 Tâches" at bounding box center [79, 157] width 139 height 20
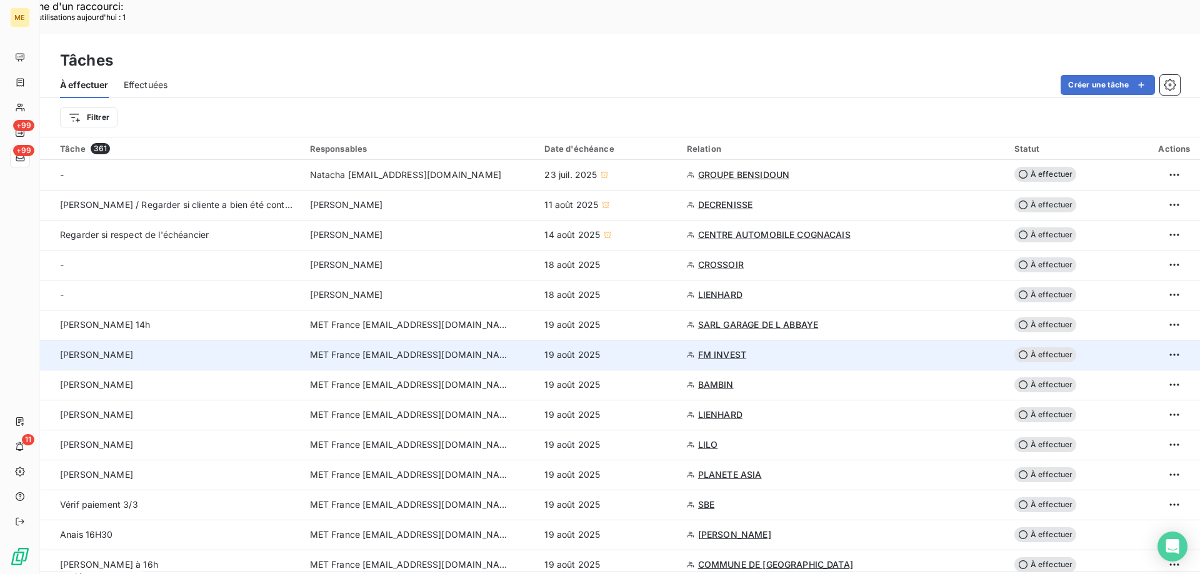
click at [1040, 347] on span "À effectuer" at bounding box center [1045, 354] width 62 height 15
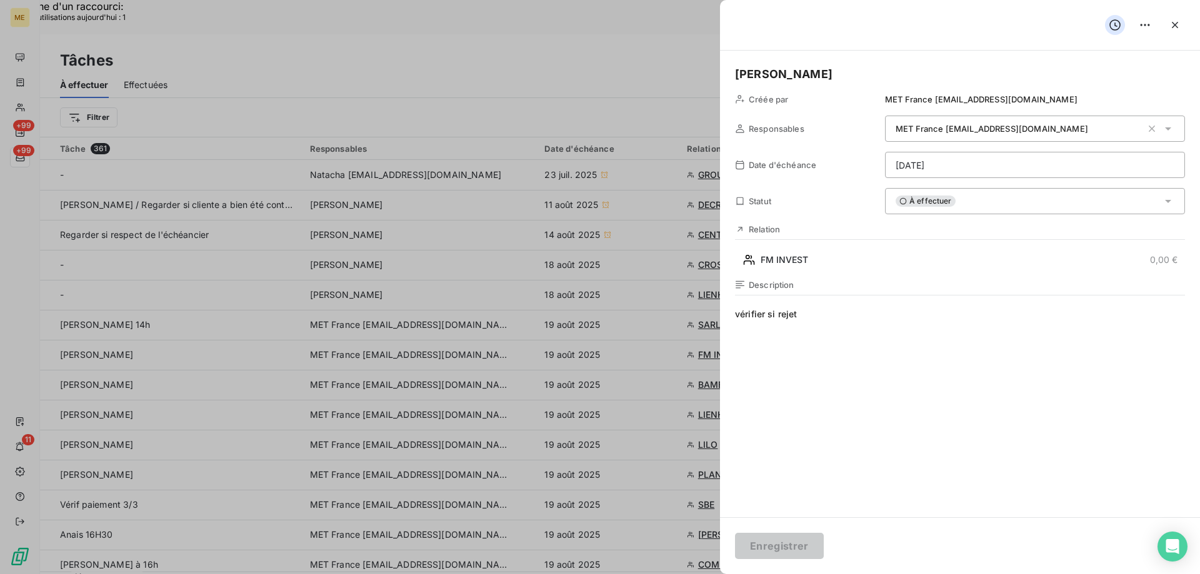
click at [962, 203] on div "À effectuer" at bounding box center [1035, 201] width 300 height 26
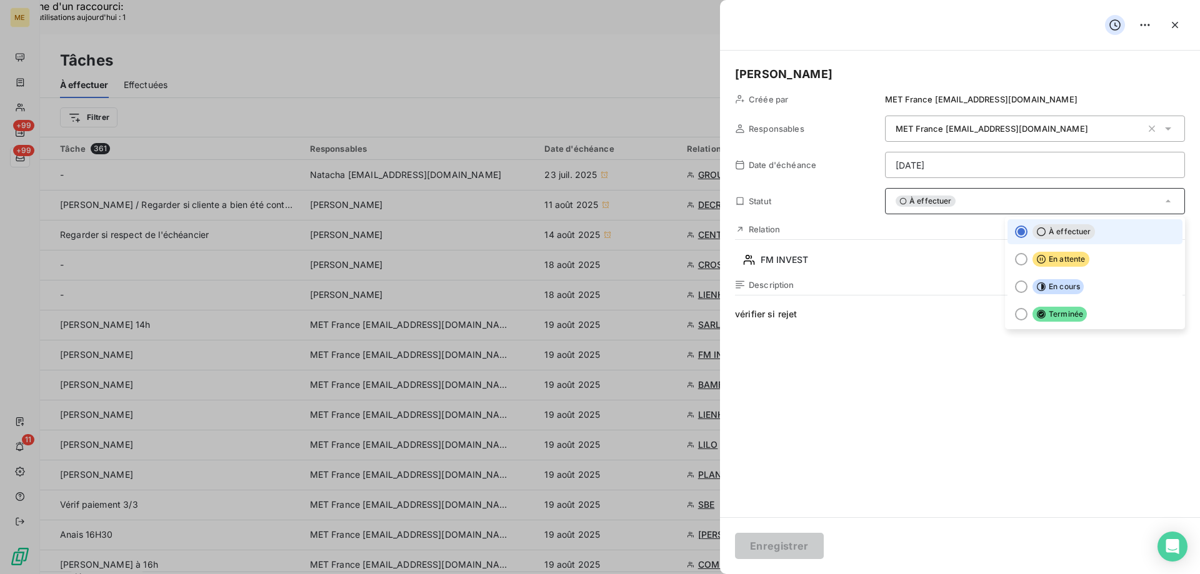
click at [957, 203] on div "À effectuer" at bounding box center [1035, 201] width 300 height 26
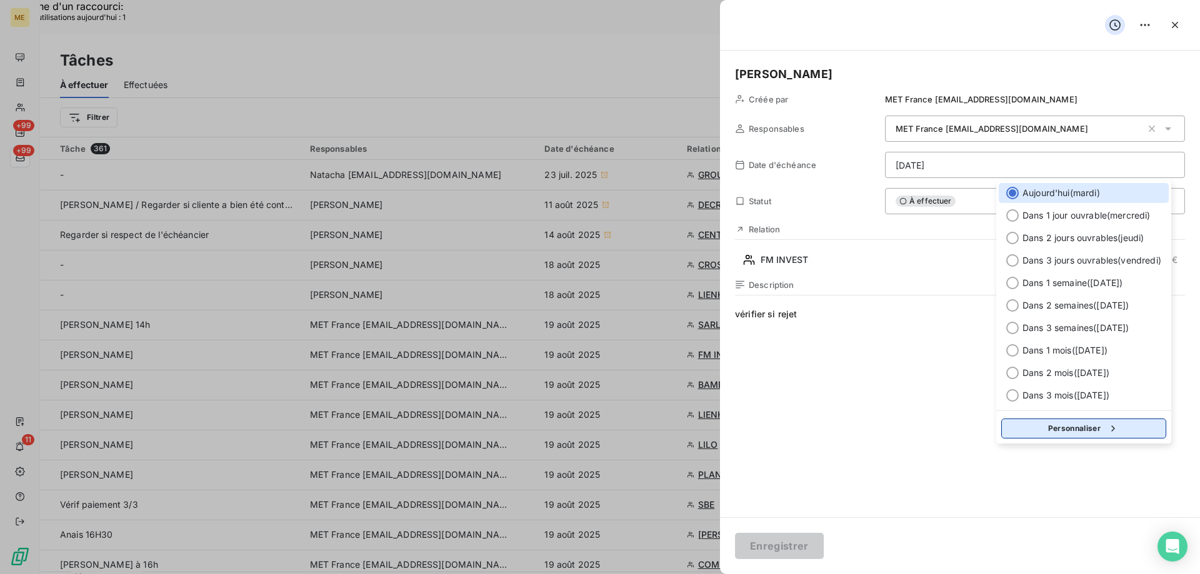
click at [1040, 431] on button "Personnaliser" at bounding box center [1083, 429] width 165 height 20
select select "7"
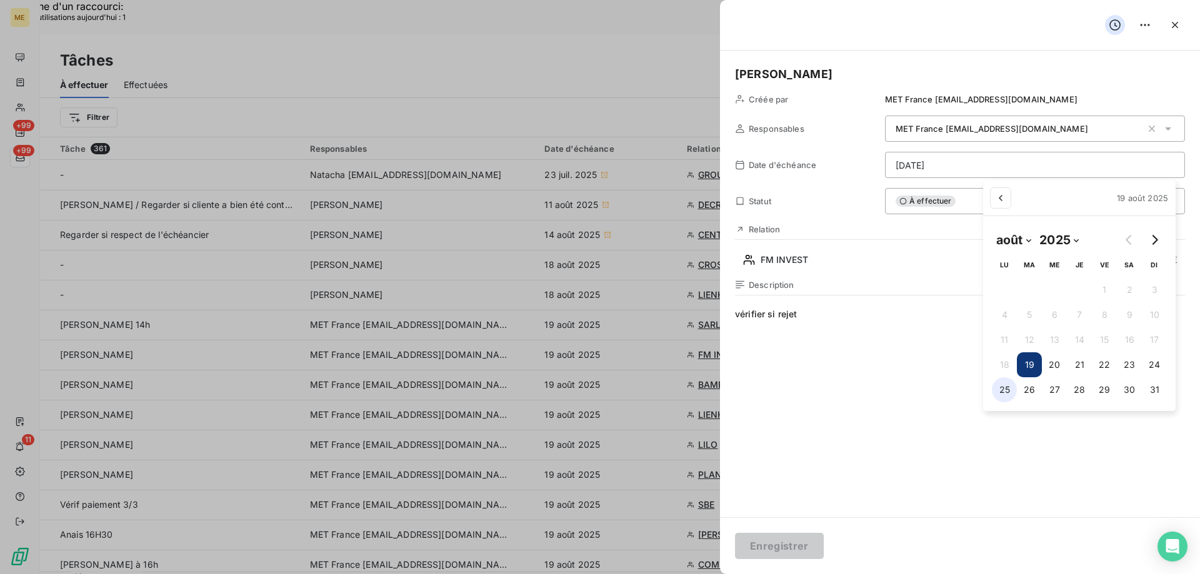
click at [1000, 395] on button "25" at bounding box center [1004, 389] width 25 height 25
type input "25/08/2025"
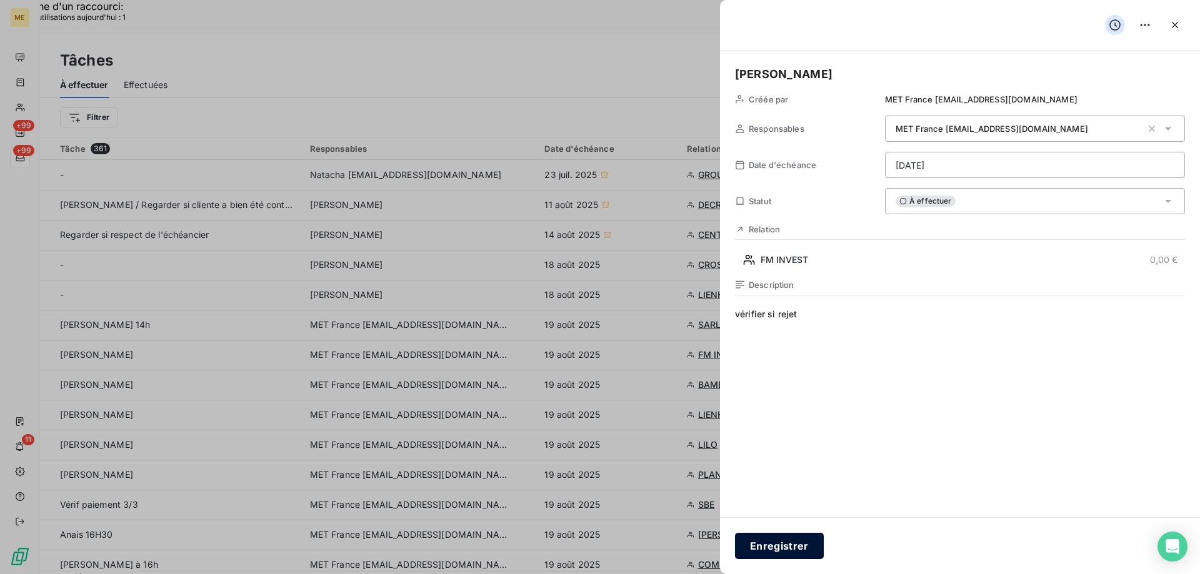
click at [770, 545] on button "Enregistrer" at bounding box center [779, 546] width 89 height 26
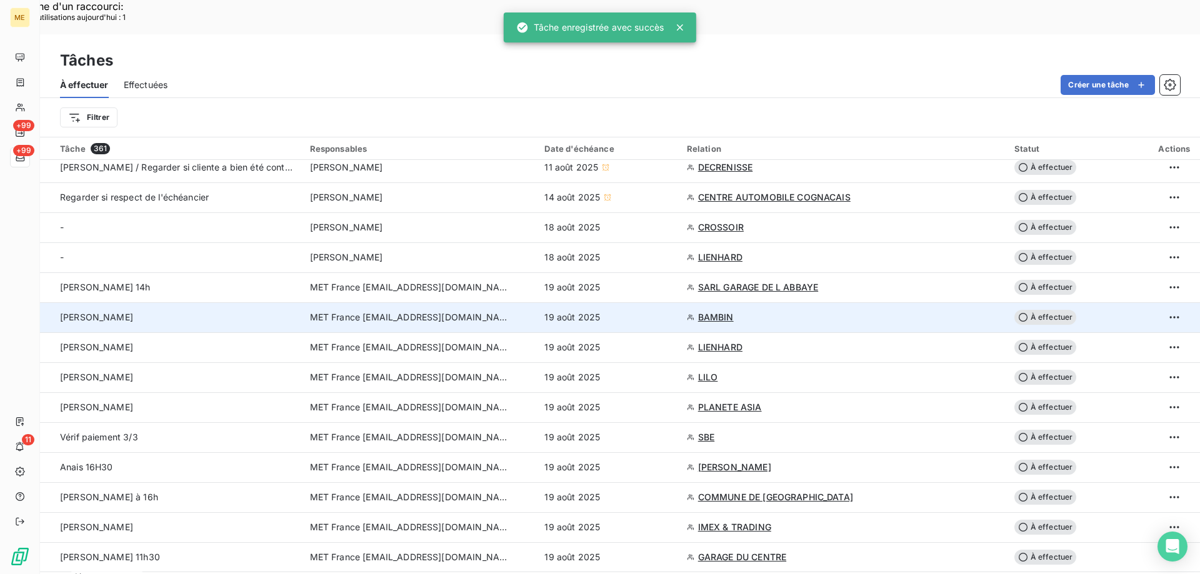
scroll to position [62, 0]
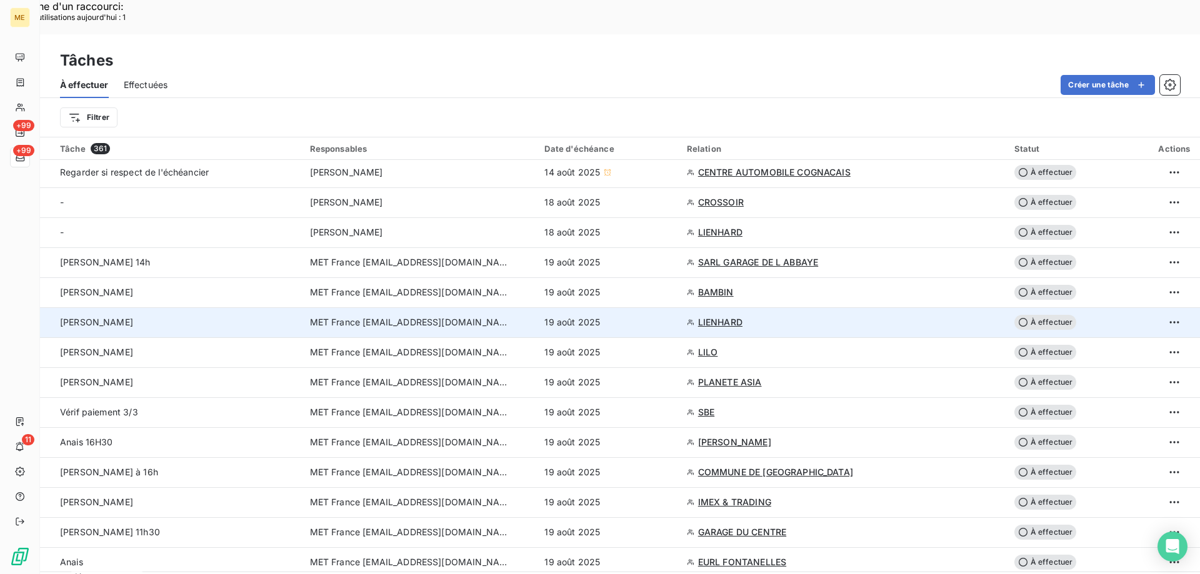
click at [1048, 315] on span "À effectuer" at bounding box center [1045, 322] width 62 height 15
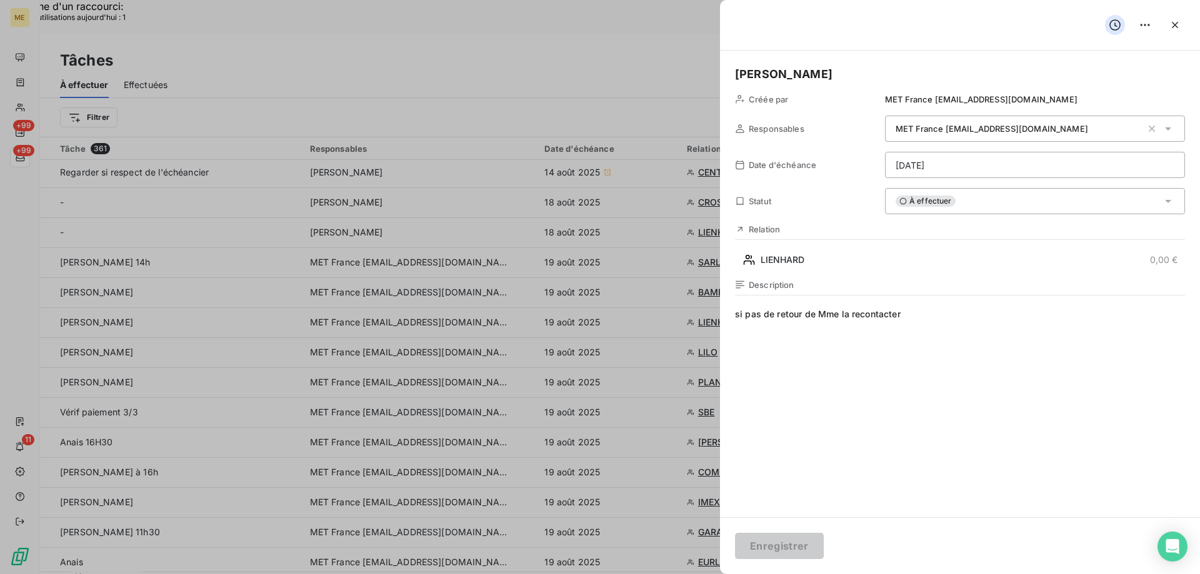
click at [968, 202] on div "À effectuer" at bounding box center [1035, 201] width 300 height 26
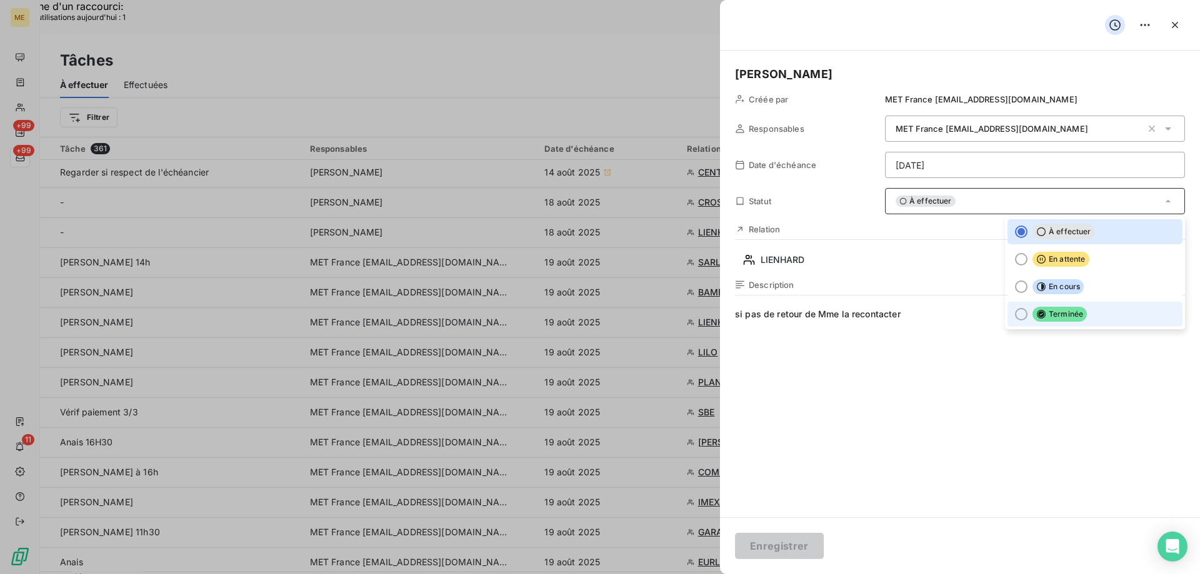
click at [1015, 311] on div at bounding box center [1021, 314] width 12 height 12
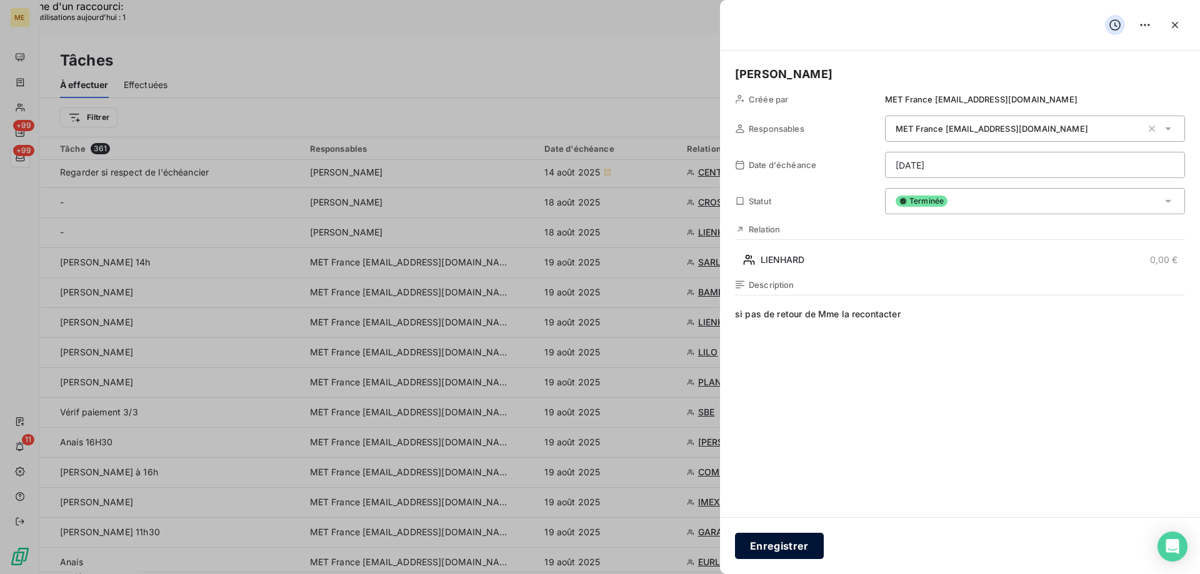
click at [784, 545] on button "Enregistrer" at bounding box center [779, 546] width 89 height 26
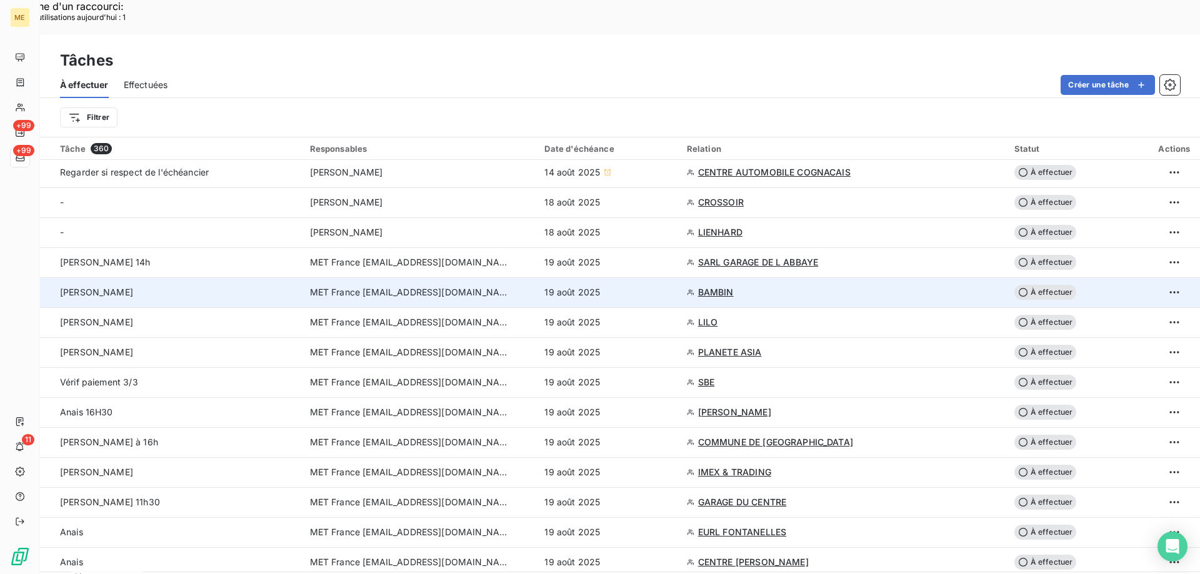
click at [703, 286] on span "BAMBIN" at bounding box center [716, 292] width 36 height 12
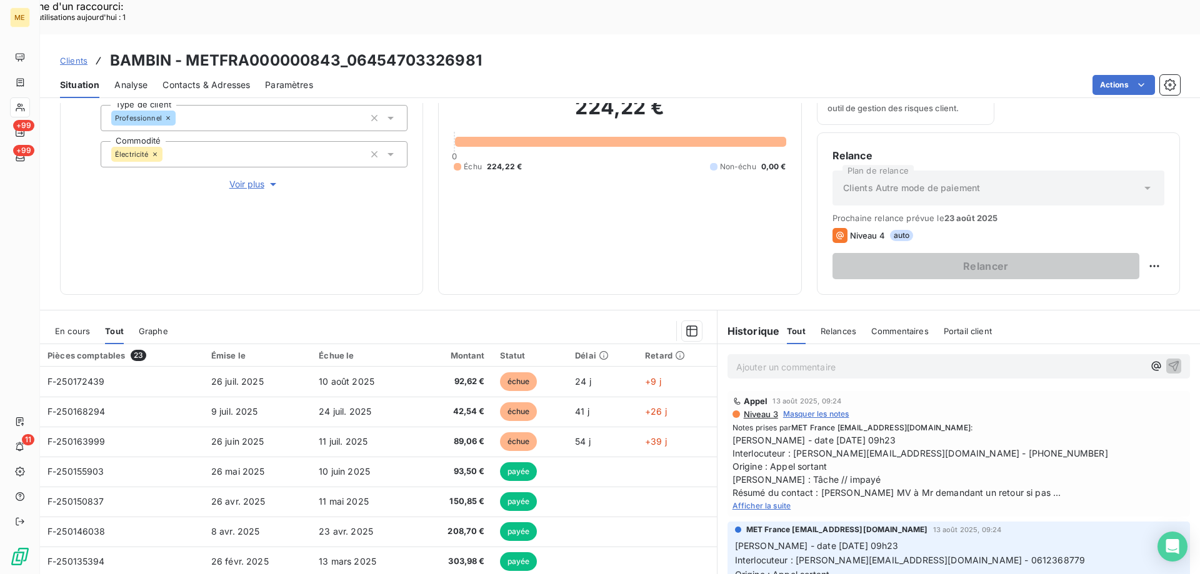
scroll to position [167, 0]
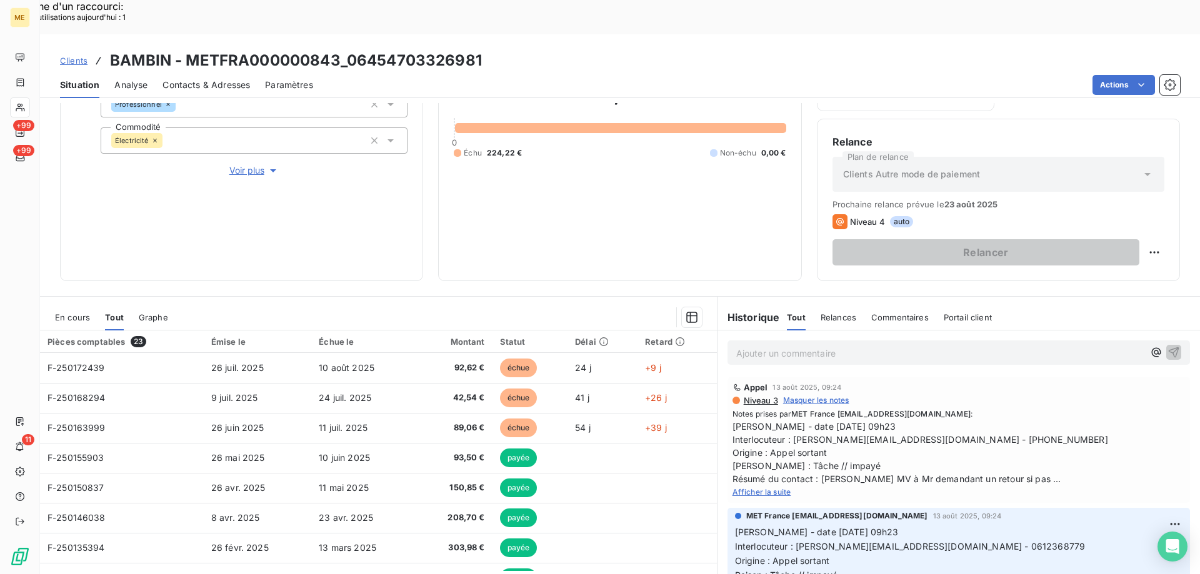
click at [246, 134] on div "Informations client Gestionnaires Aucun Propriétés Client Méthode de paiement B…" at bounding box center [241, 112] width 363 height 337
click at [241, 164] on span "Voir plus" at bounding box center [254, 170] width 50 height 12
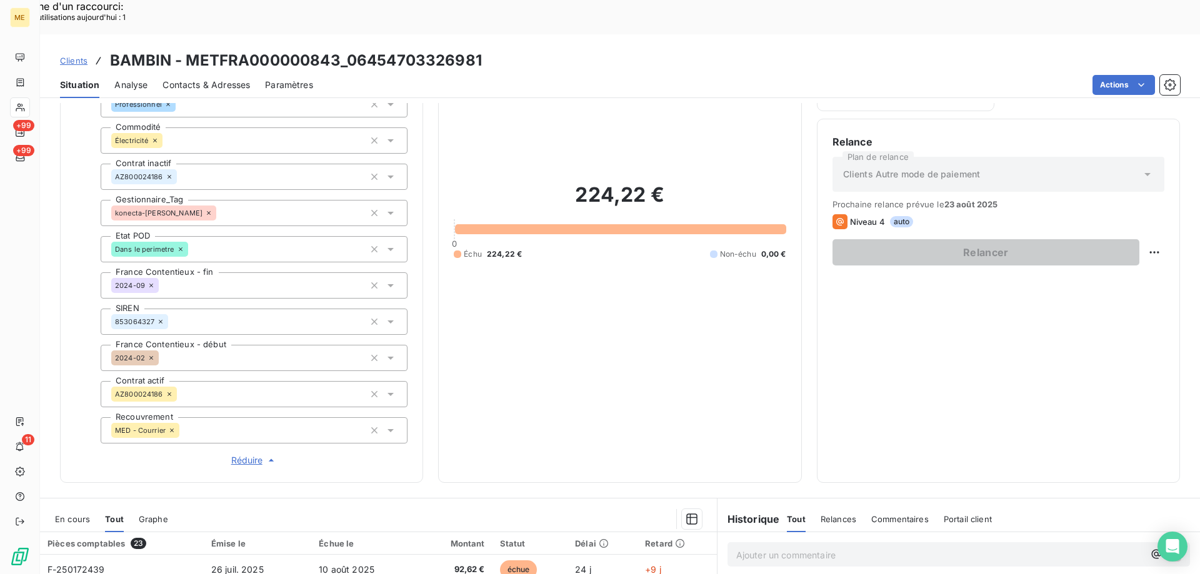
click at [245, 454] on span "Réduire" at bounding box center [254, 460] width 46 height 12
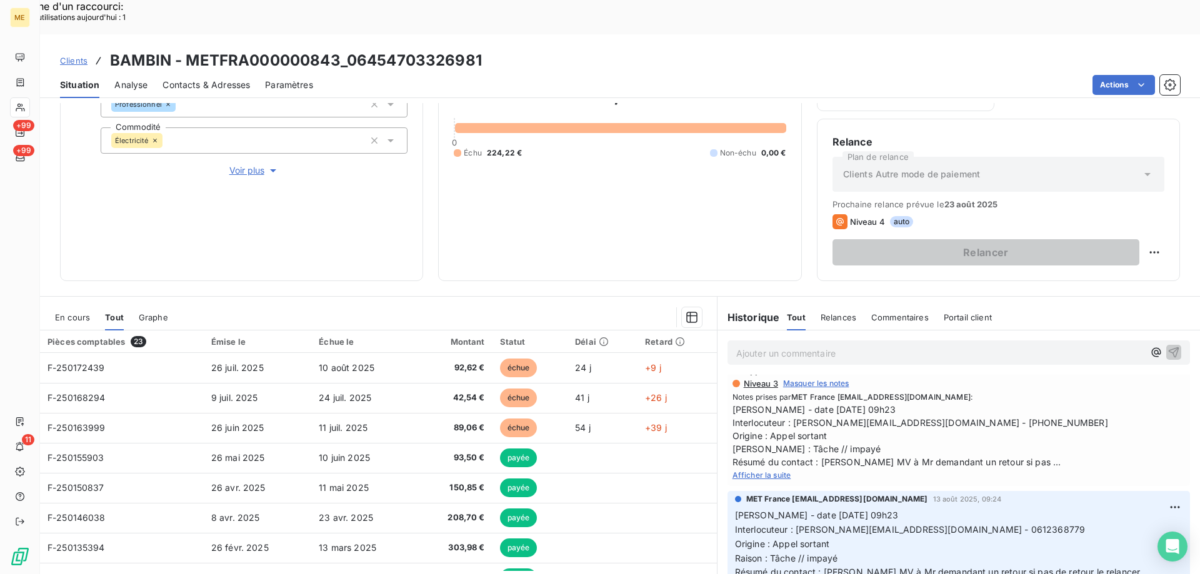
scroll to position [0, 0]
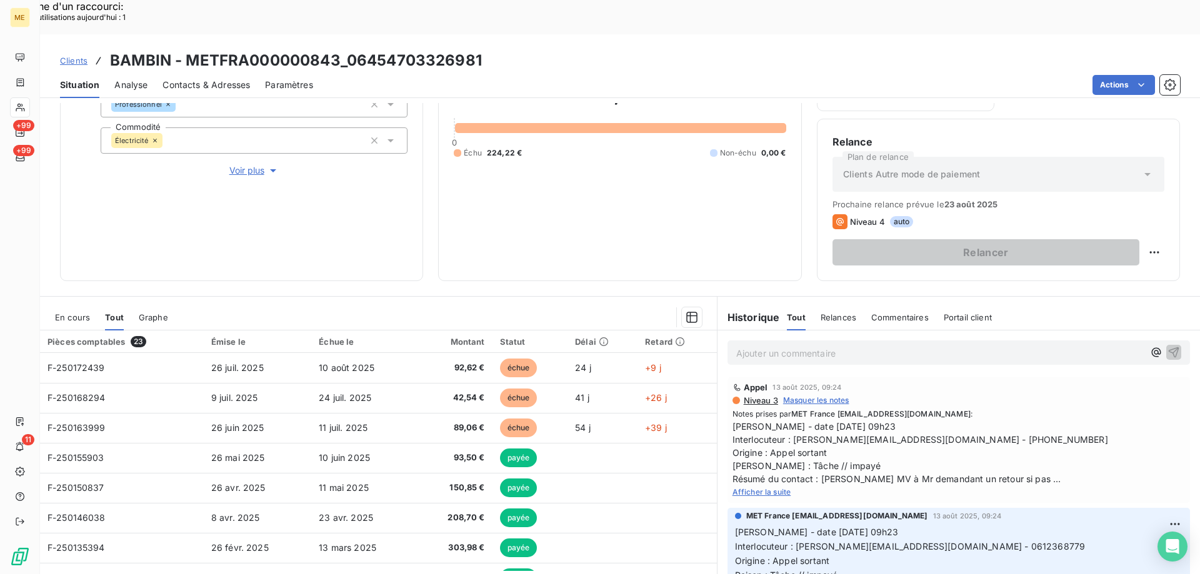
click at [753, 487] on span "Afficher la suite" at bounding box center [761, 491] width 59 height 9
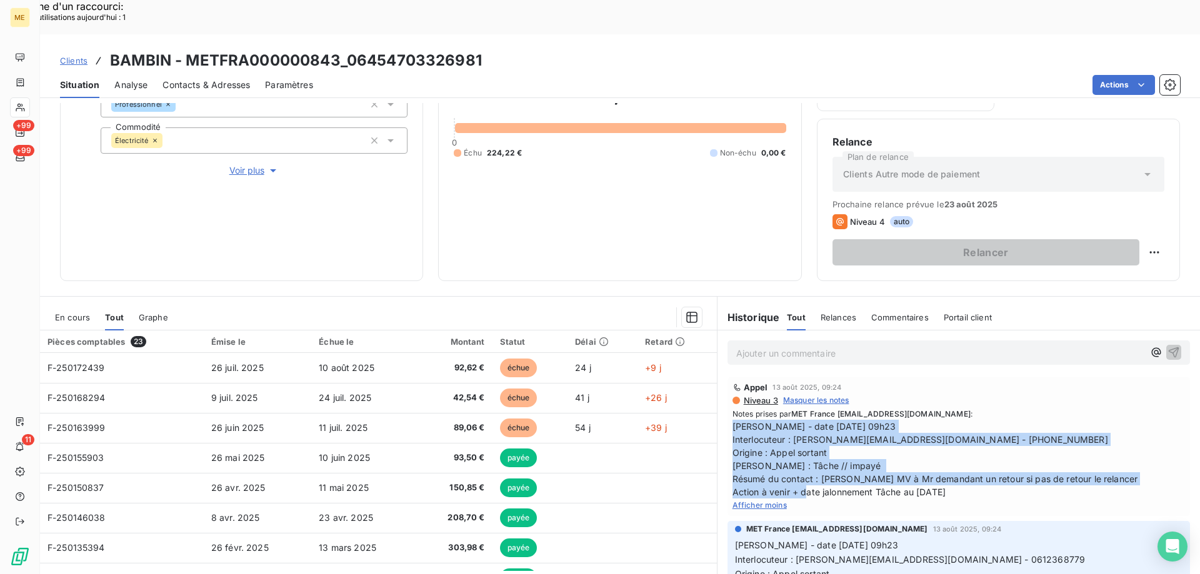
drag, startPoint x: 972, startPoint y: 456, endPoint x: 722, endPoint y: 391, distance: 258.2
click at [727, 391] on div "Appel 13 août 2025, 09:24 Niveau 3 Masquer les notes Notes prises par MET Franc…" at bounding box center [958, 446] width 462 height 139
copy span "[PERSON_NAME] - date [DATE] 09h23 Interlocuteur : [PERSON_NAME][EMAIL_ADDRESS][…"
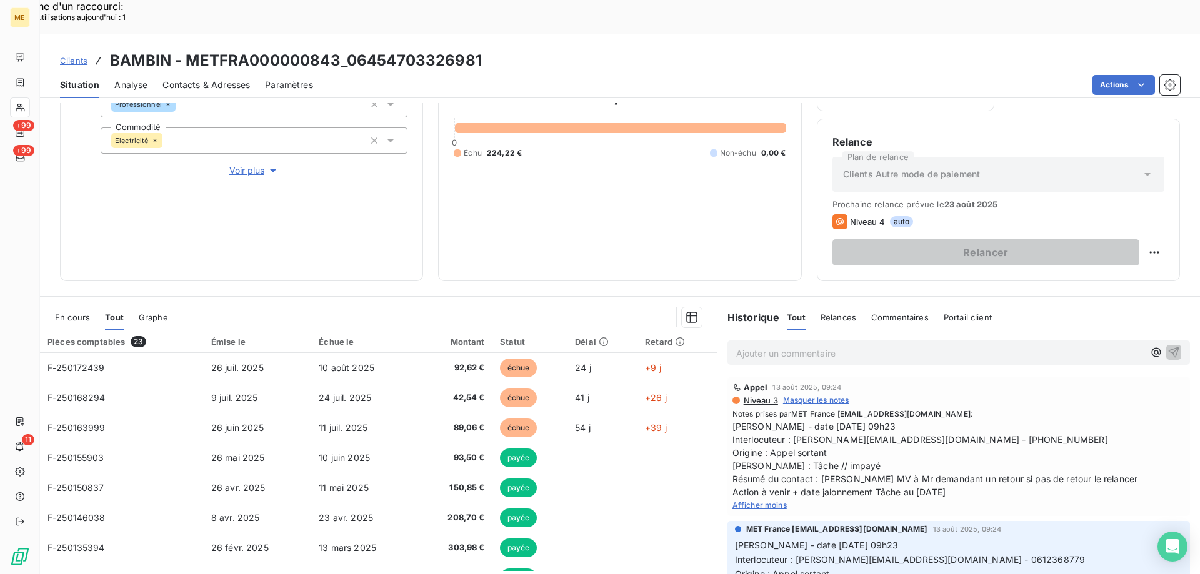
click at [764, 346] on p "Ajouter un commentaire ﻿" at bounding box center [939, 354] width 407 height 16
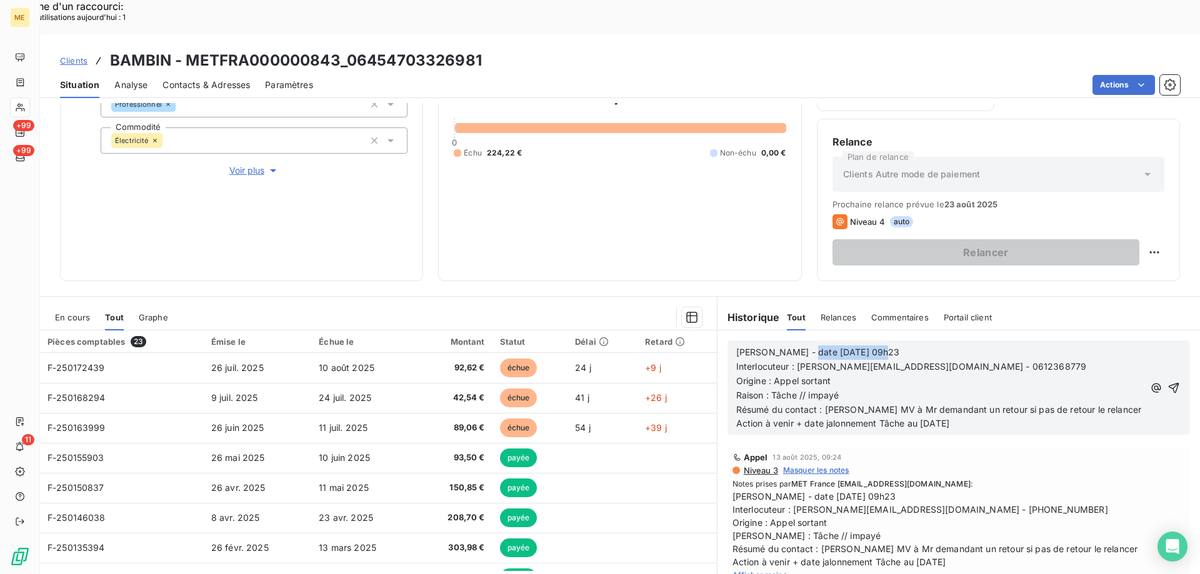
drag, startPoint x: 794, startPoint y: 317, endPoint x: 881, endPoint y: 308, distance: 87.4
click at [881, 341] on div "Valérie - date 13/08/2025 09h23 Interlocuteur : y.bichet@les-cherubins.com - 06…" at bounding box center [958, 388] width 462 height 94
drag, startPoint x: 819, startPoint y: 377, endPoint x: 1101, endPoint y: 373, distance: 281.8
click at [1101, 403] on p "Résumé du contact : Laisse MV à Mr demandant un retour si pas de retour le rela…" at bounding box center [939, 410] width 407 height 14
drag, startPoint x: 915, startPoint y: 391, endPoint x: 923, endPoint y: 388, distance: 7.9
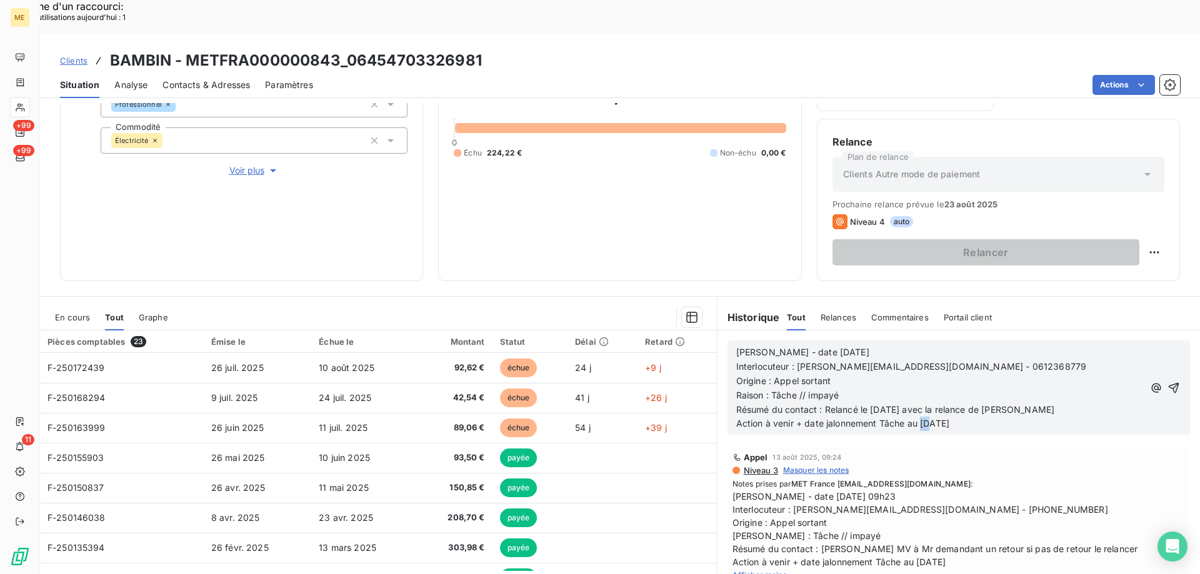
click at [923, 418] on span "Action à venir + date jalonnement Tâche au [DATE]" at bounding box center [842, 423] width 213 height 11
click at [1168, 382] on icon "button" at bounding box center [1173, 387] width 11 height 11
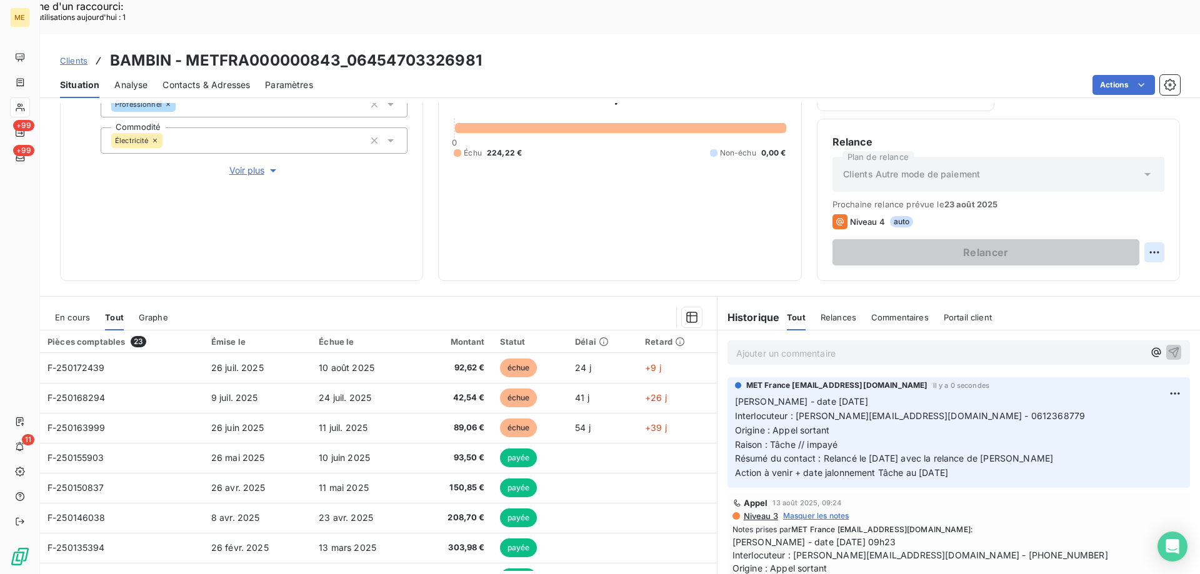
click at [1073, 243] on div "Replanifier cette action" at bounding box center [1093, 246] width 112 height 20
select select "7"
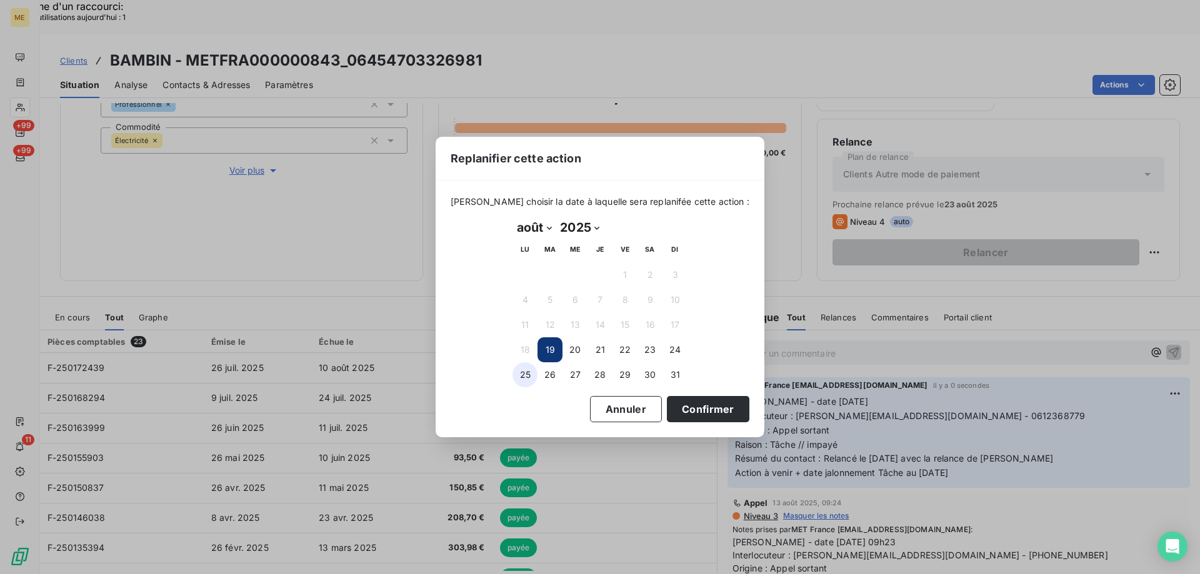
click at [521, 374] on button "25" at bounding box center [524, 374] width 25 height 25
click at [674, 409] on button "Confirmer" at bounding box center [708, 409] width 82 height 26
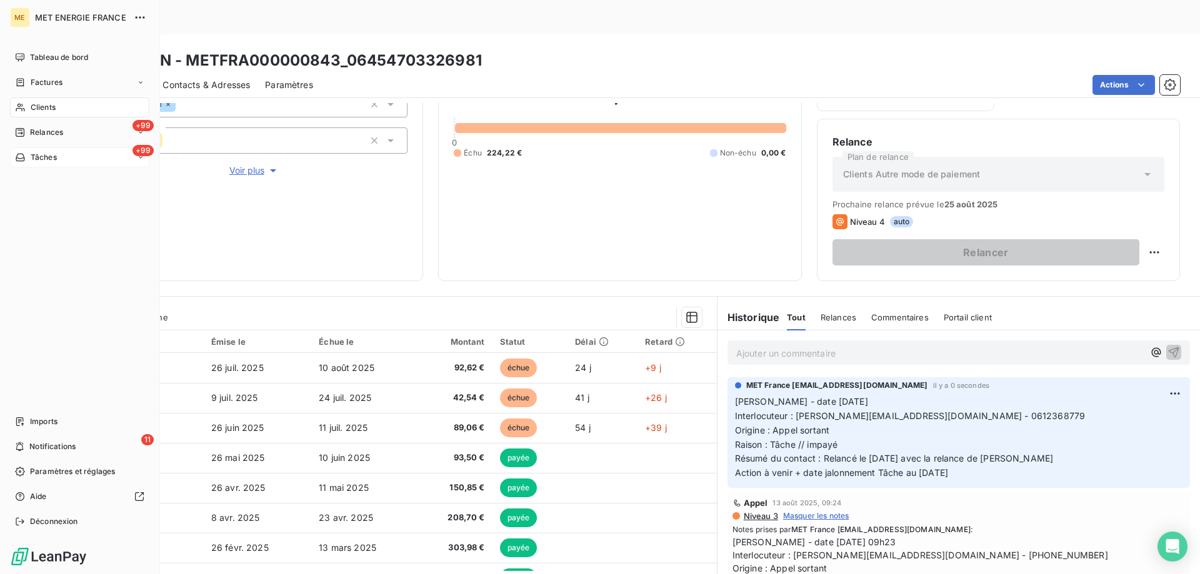
click at [77, 156] on div "+99 Tâches" at bounding box center [79, 157] width 139 height 20
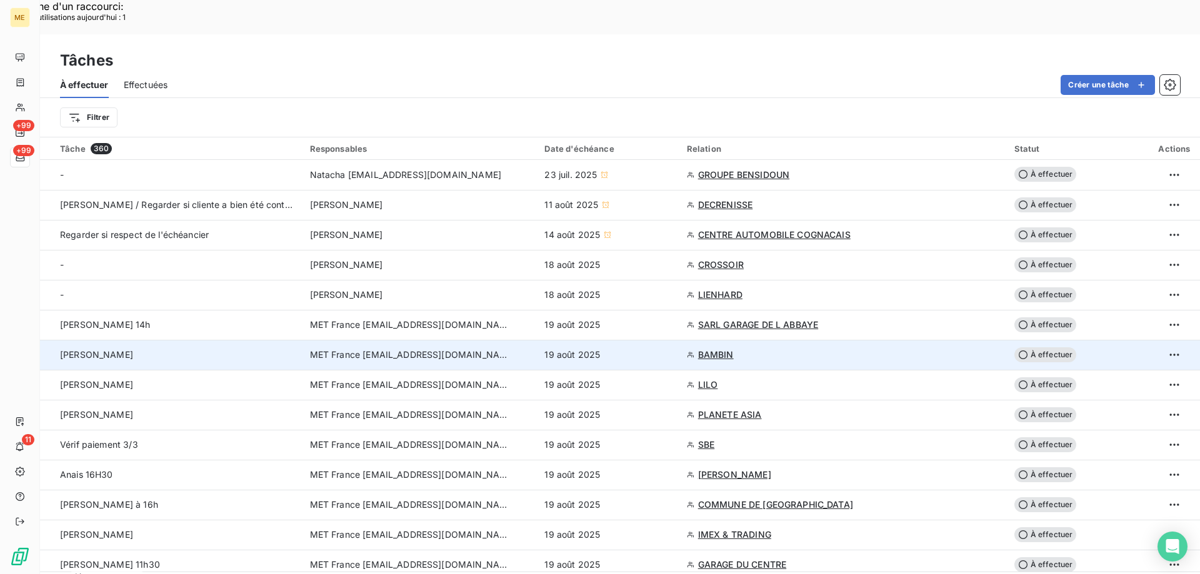
click at [1047, 347] on span "À effectuer" at bounding box center [1045, 354] width 62 height 15
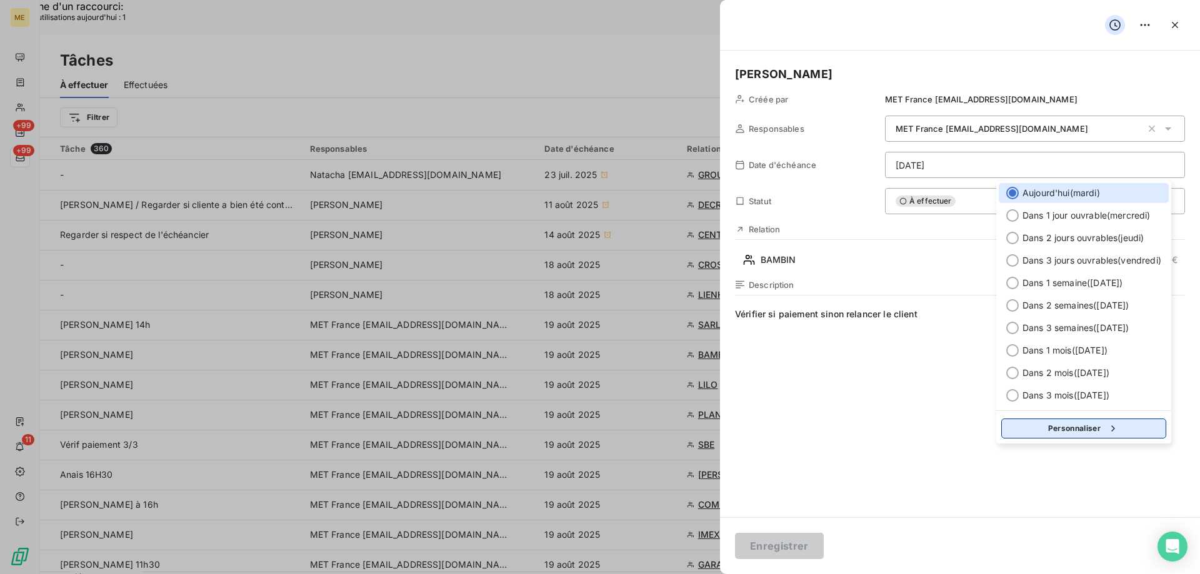
click at [1031, 424] on button "Personnaliser" at bounding box center [1083, 429] width 165 height 20
select select "7"
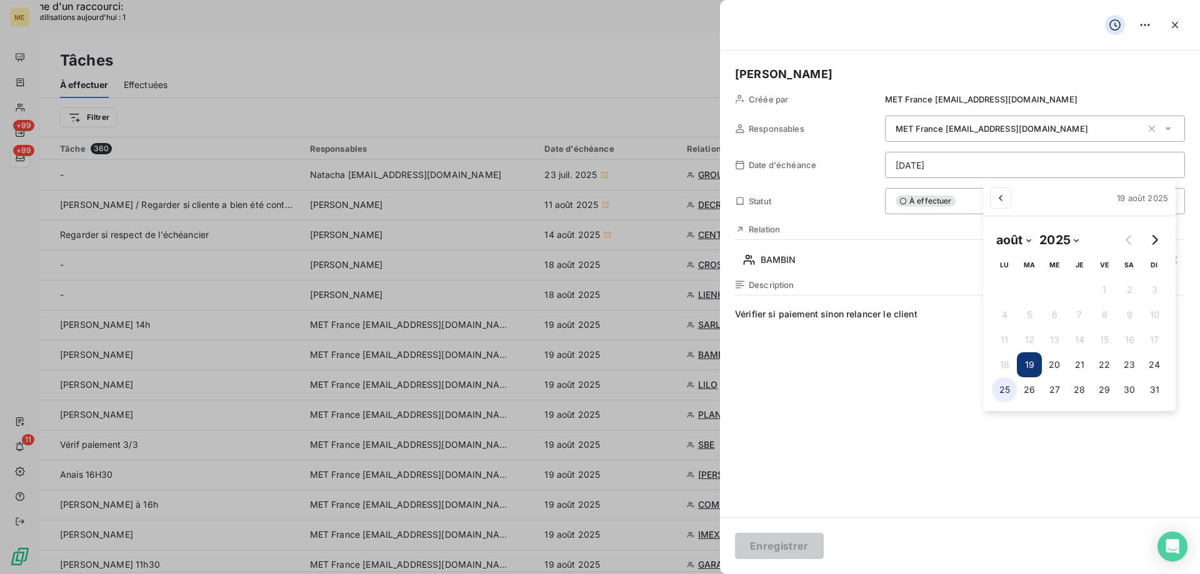
click at [1002, 394] on button "25" at bounding box center [1004, 389] width 25 height 25
type input "25/08/2025"
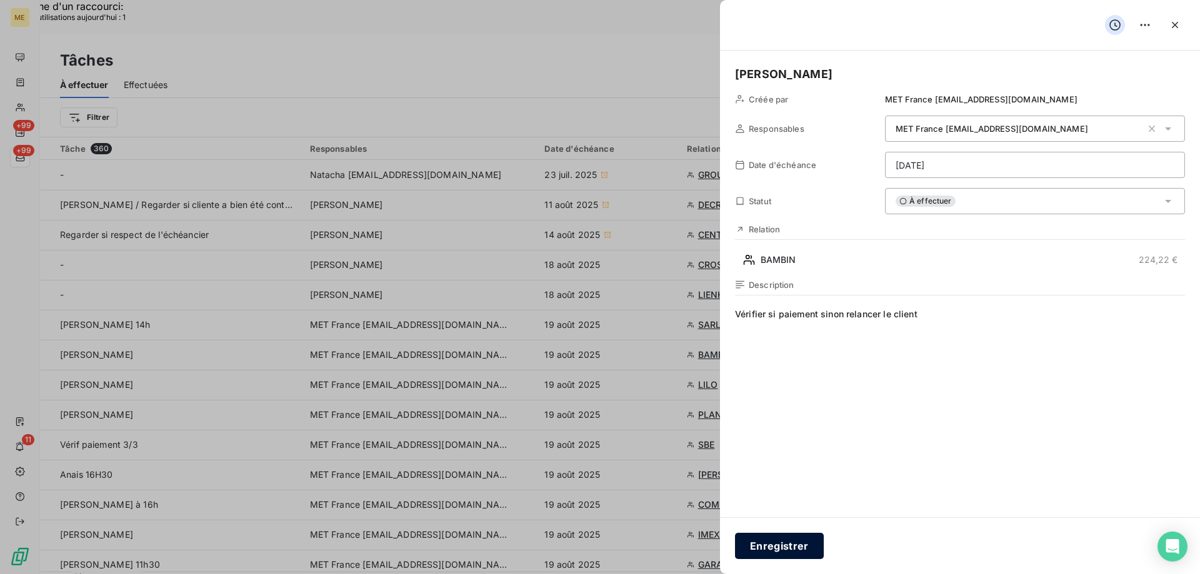
click at [779, 546] on button "Enregistrer" at bounding box center [779, 546] width 89 height 26
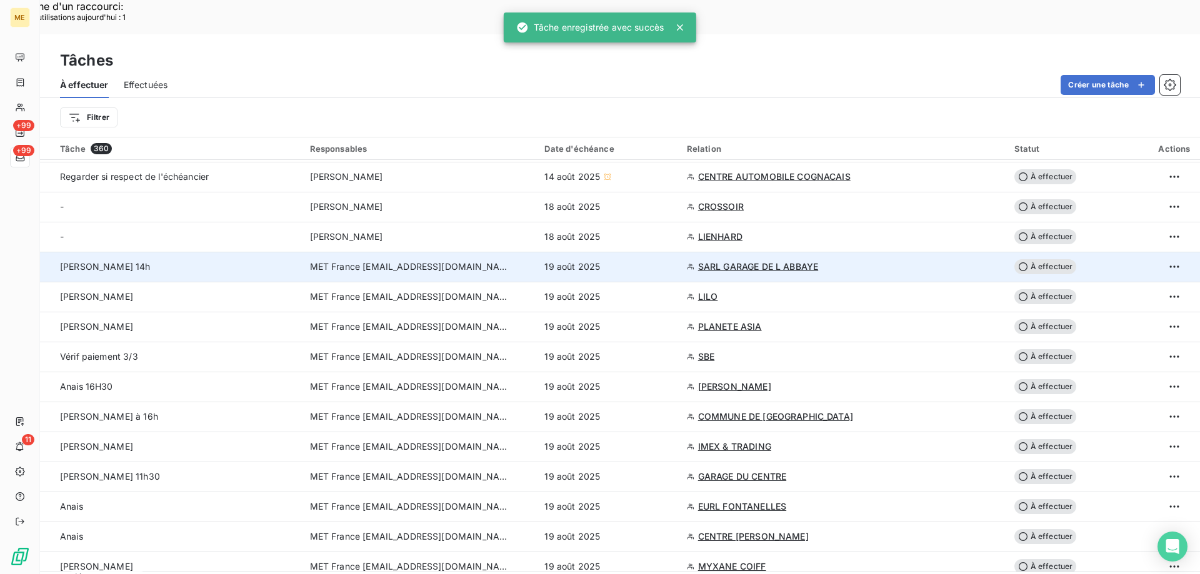
scroll to position [62, 0]
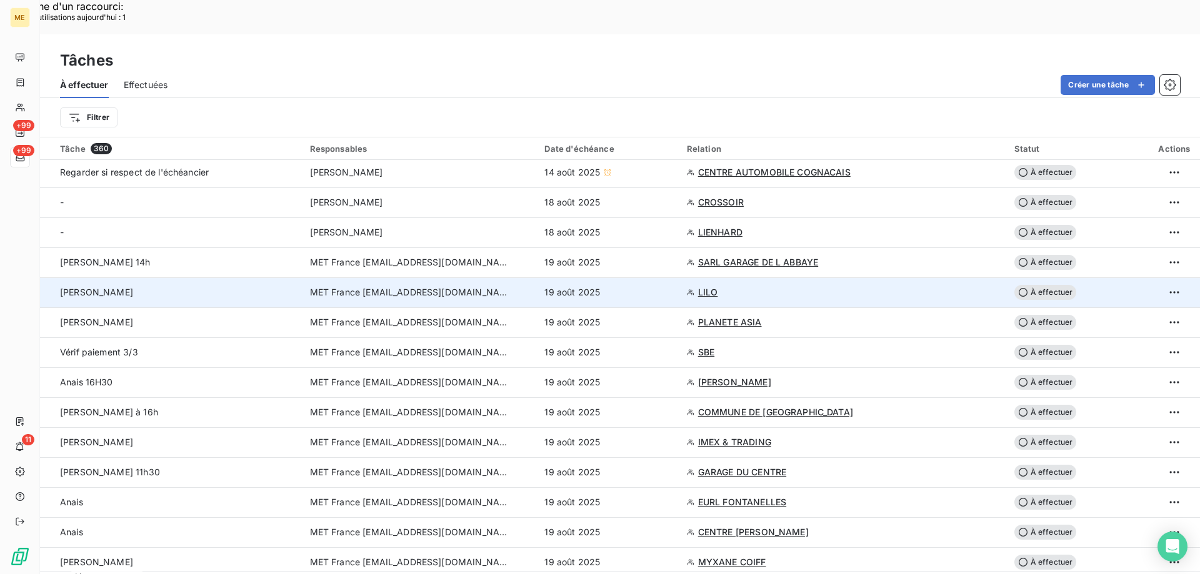
click at [708, 277] on td "LILO" at bounding box center [842, 292] width 327 height 30
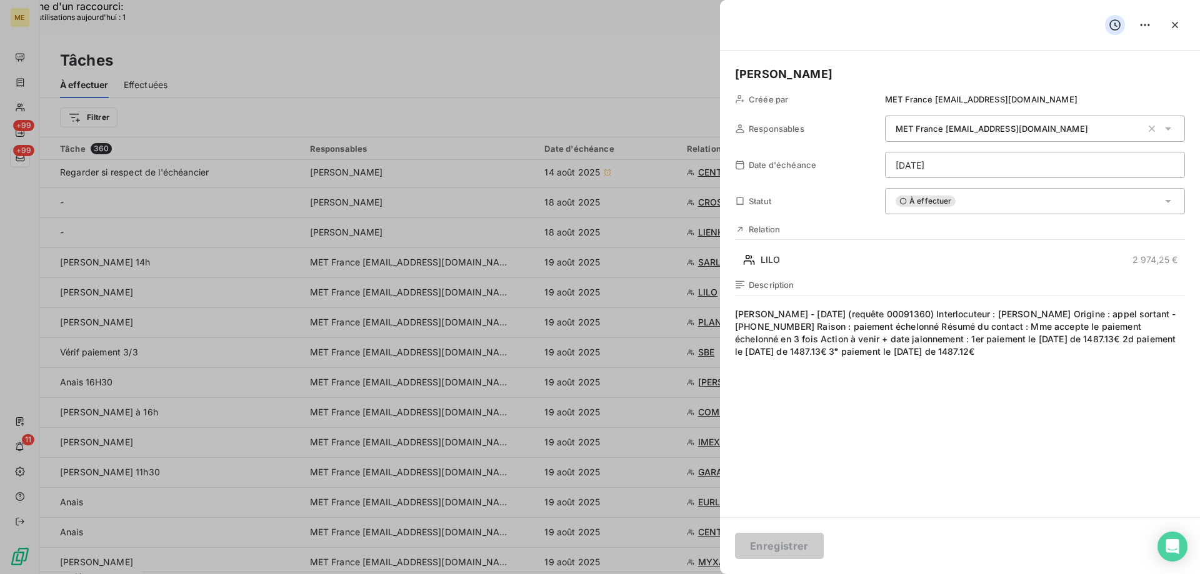
scroll to position [46, 0]
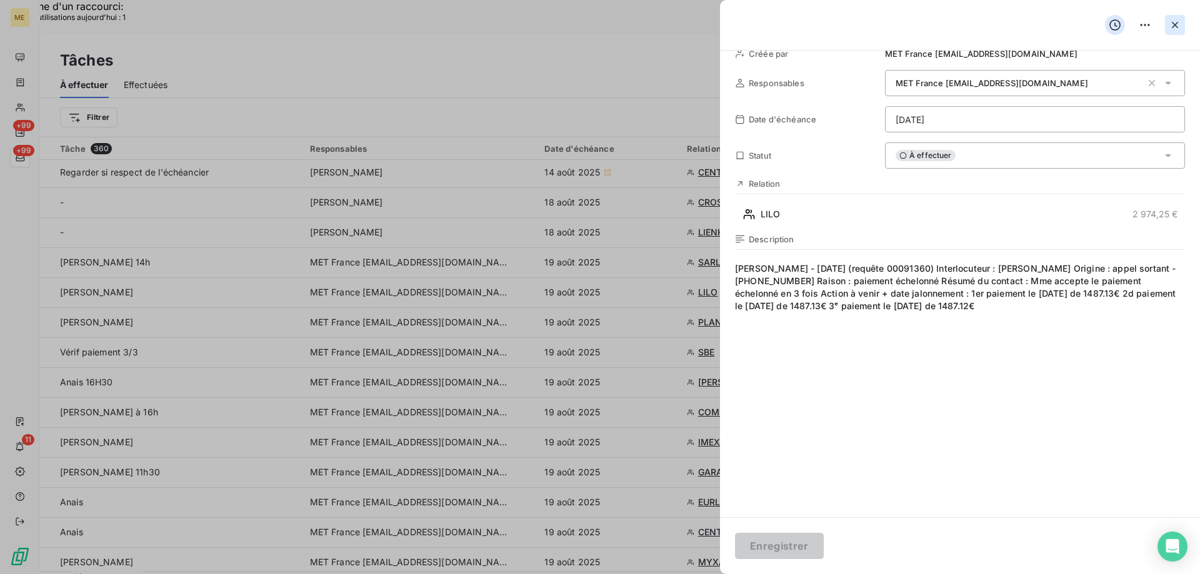
click at [1175, 19] on icon "button" at bounding box center [1174, 25] width 12 height 12
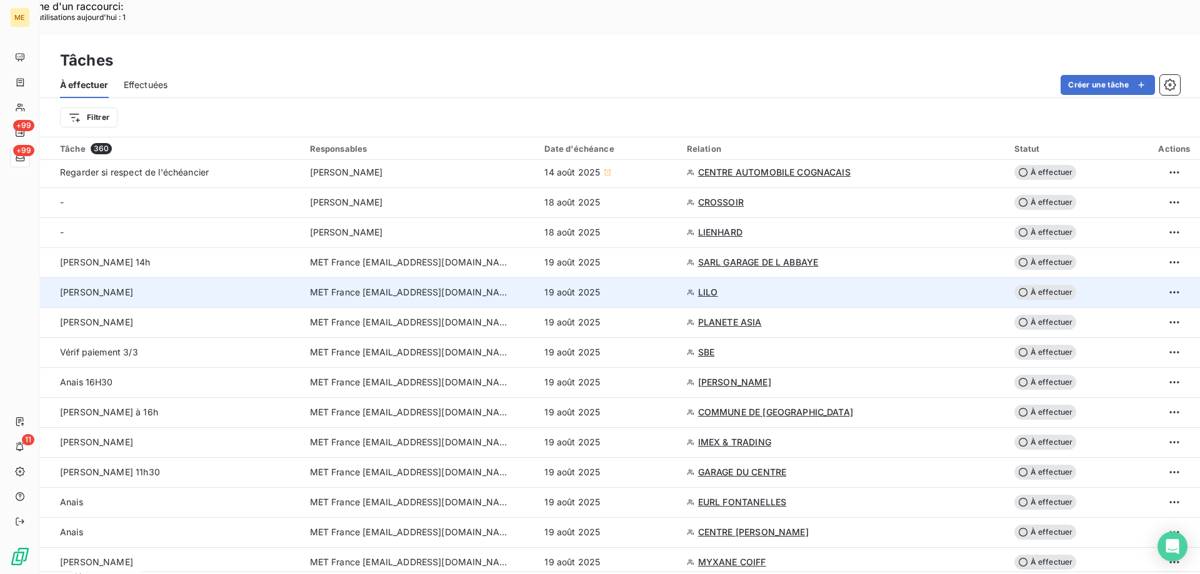
click at [698, 286] on span "LILO" at bounding box center [708, 292] width 20 height 12
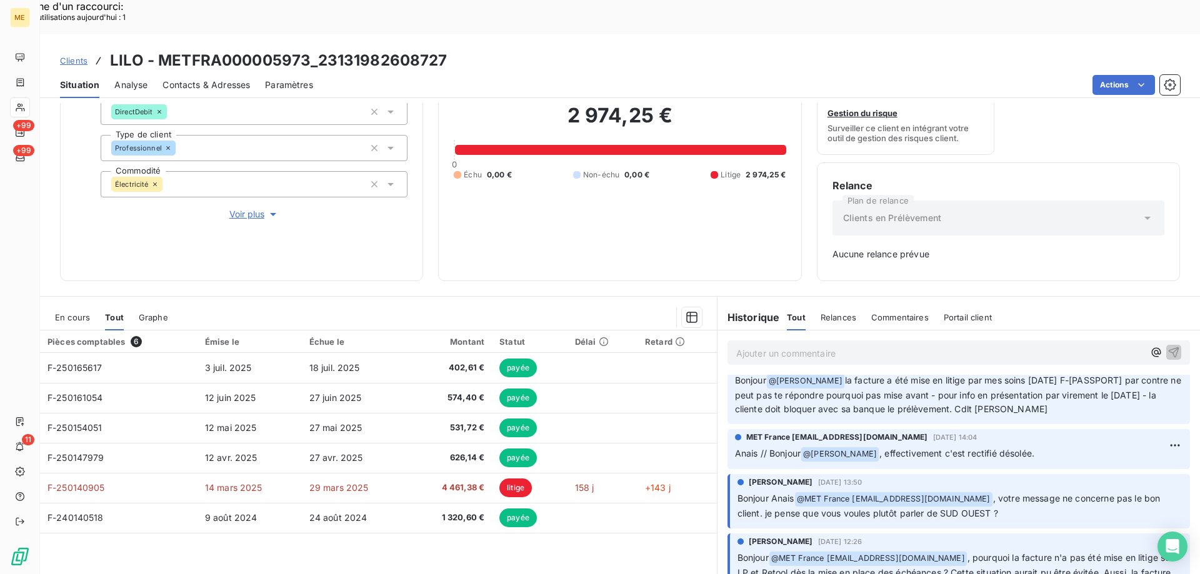
scroll to position [62, 0]
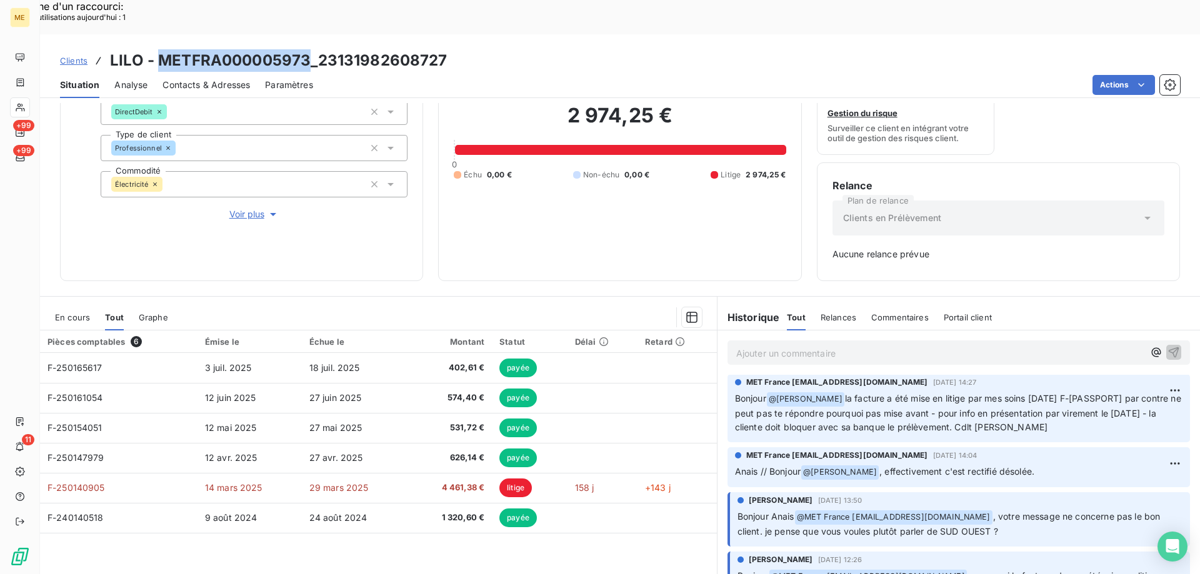
drag, startPoint x: 157, startPoint y: 21, endPoint x: 307, endPoint y: 19, distance: 150.0
click at [307, 49] on h3 "LILO - METFRA000005973_23131982608727" at bounding box center [278, 60] width 337 height 22
copy h3 "METFRA000005973"
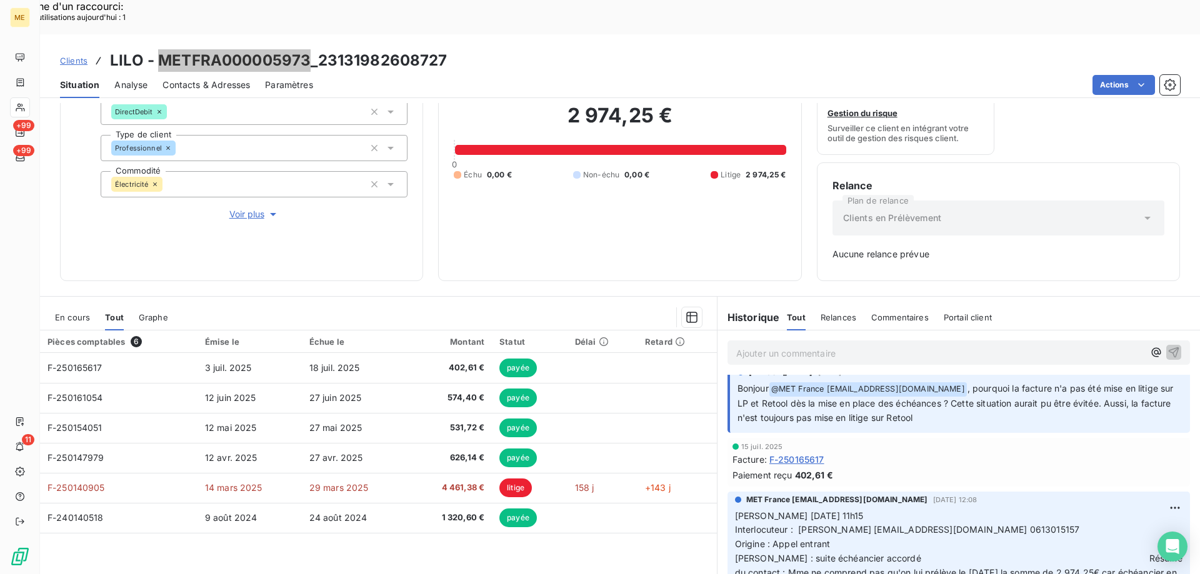
scroll to position [312, 0]
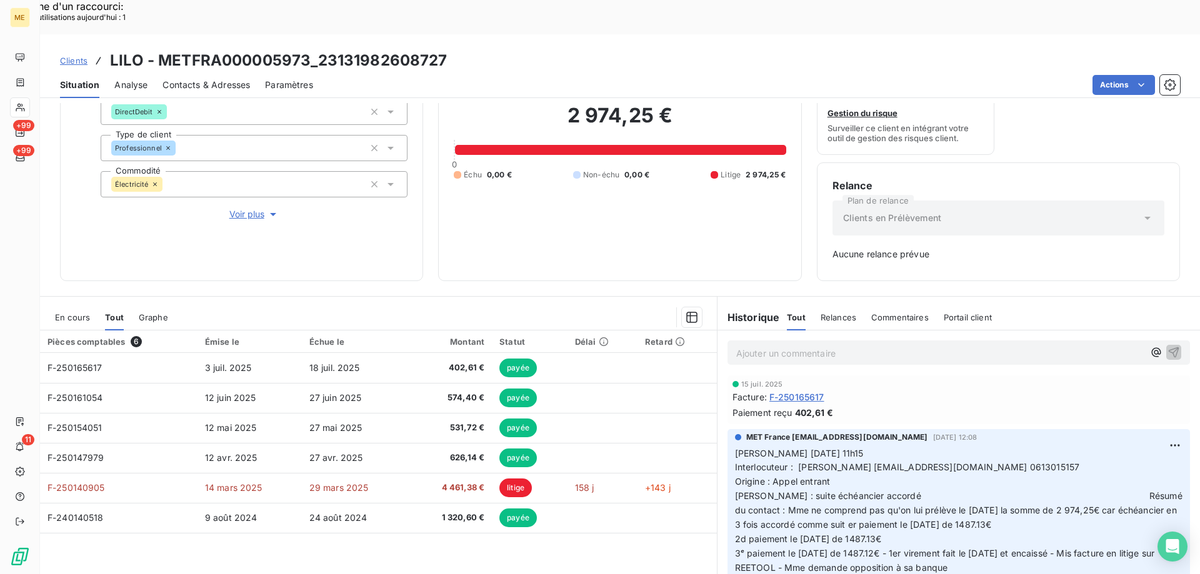
click at [1023, 462] on span "Interlocuteur : Mme GARRON capodimontevtpizzeria@gmail.com 0613015157" at bounding box center [907, 467] width 345 height 11
click at [249, 208] on span "Voir plus" at bounding box center [254, 214] width 50 height 12
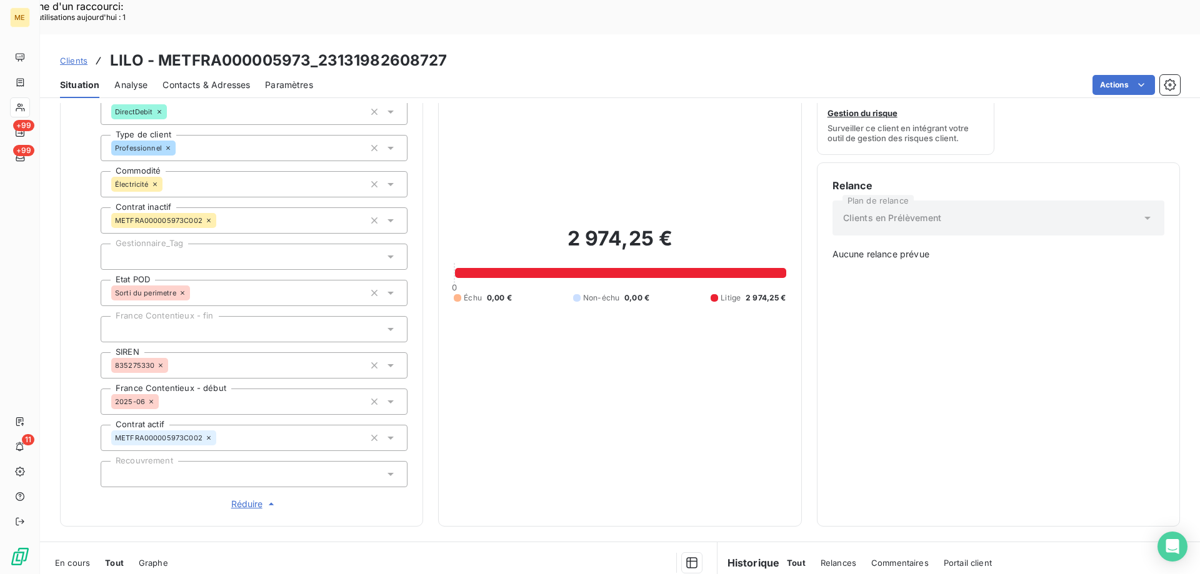
click at [237, 498] on span "Réduire" at bounding box center [254, 504] width 46 height 12
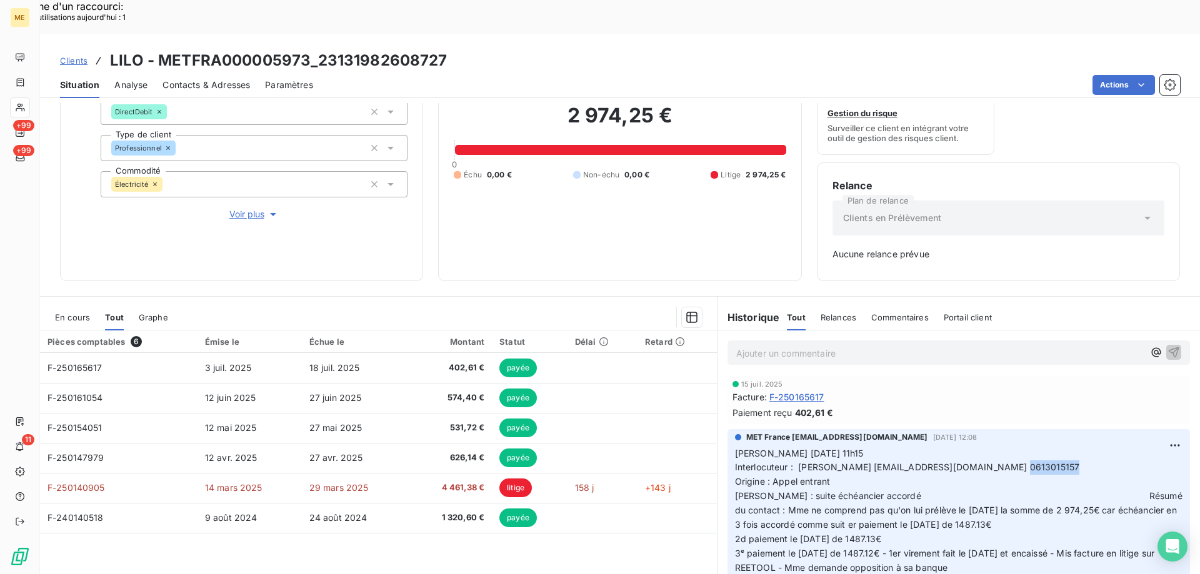
drag, startPoint x: 1133, startPoint y: 549, endPoint x: 724, endPoint y: 419, distance: 428.6
click at [727, 429] on div "MET France met-france@recouvrement.met.com 11 juil. 2025, 12:08 Valérie 11/07/2…" at bounding box center [958, 520] width 462 height 182
click at [764, 346] on p "Ajouter un commentaire ﻿" at bounding box center [939, 354] width 407 height 16
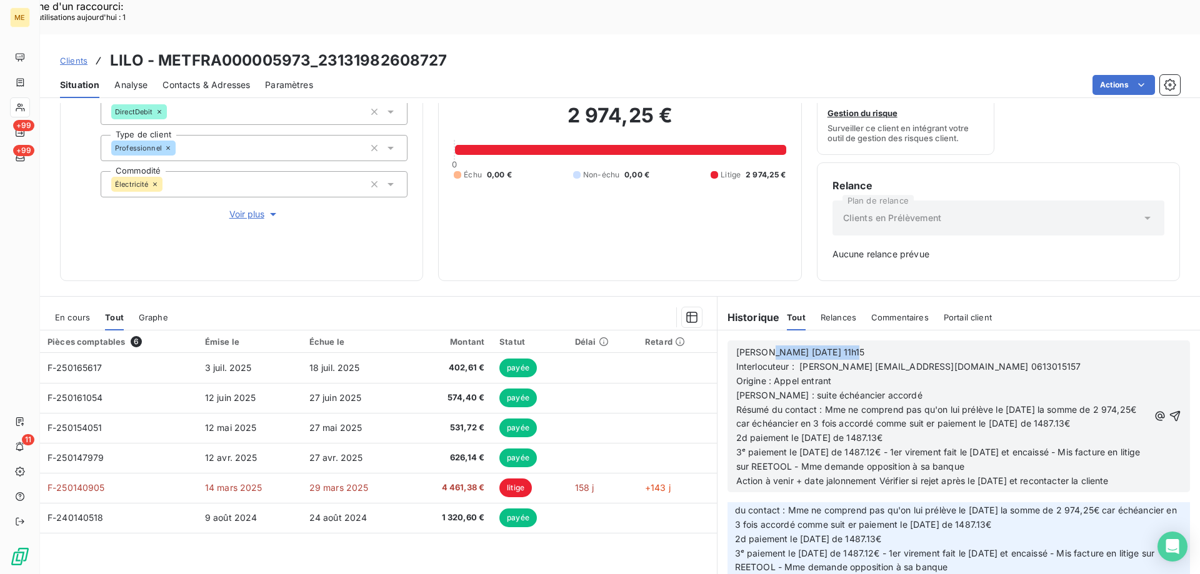
drag, startPoint x: 760, startPoint y: 317, endPoint x: 847, endPoint y: 323, distance: 87.1
click at [847, 346] on p "Valérie 11/07/2025 11h15" at bounding box center [942, 353] width 412 height 14
drag, startPoint x: 797, startPoint y: 342, endPoint x: 828, endPoint y: 340, distance: 31.3
click at [828, 374] on p "Origine : Appel entrant" at bounding box center [942, 381] width 412 height 14
drag, startPoint x: 820, startPoint y: 372, endPoint x: 1132, endPoint y: 387, distance: 312.8
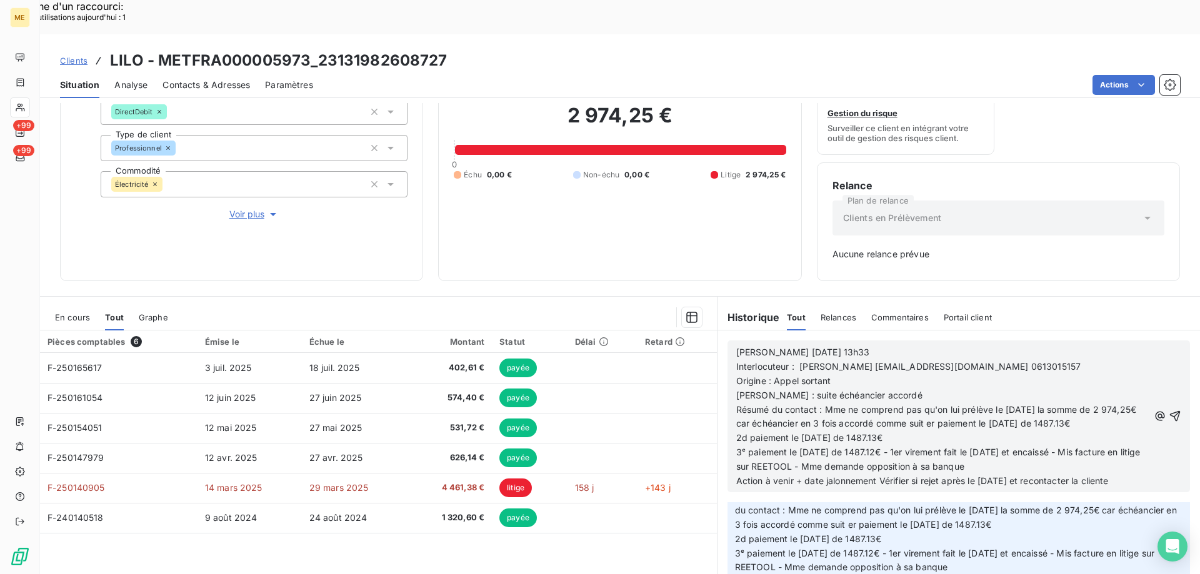
click at [1132, 387] on div "Valérie 19/08/2025 13h33 Interlocuteur : Mme GARRON capodimontevtpizzeria@gmail…" at bounding box center [958, 416] width 445 height 144
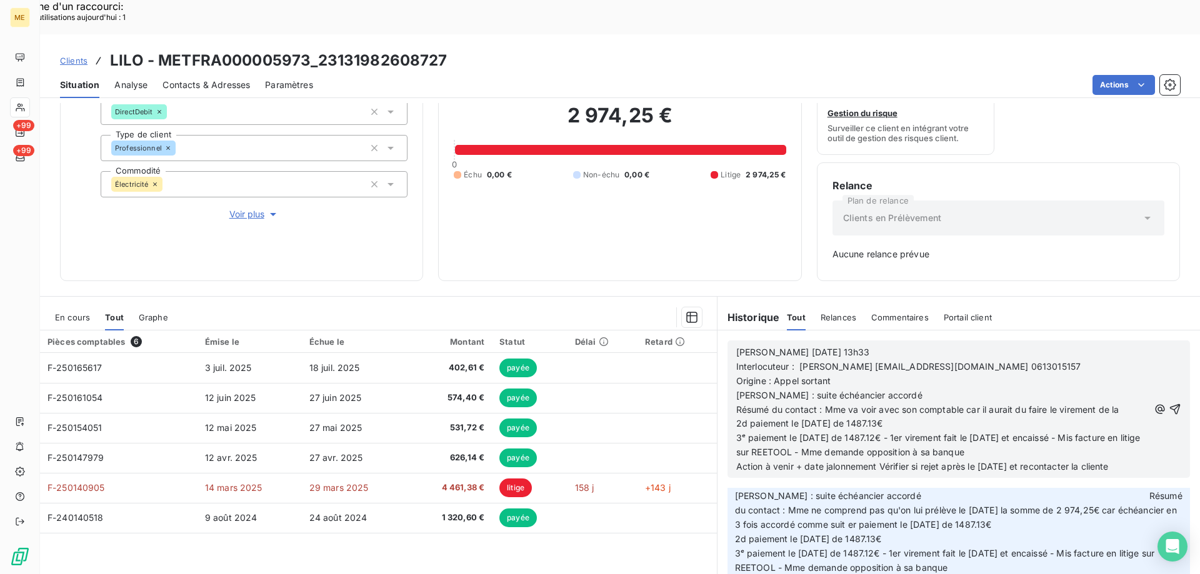
click at [743, 418] on span "2d paiement le 08/08/25 de 1487.13€" at bounding box center [809, 423] width 147 height 11
click at [853, 418] on span "2d échéance de paiement le 08/08/25 de 1487.13€" at bounding box center [838, 423] width 204 height 11
click at [983, 417] on p "2d échéance de paiement prévu le 08/08/25 de 1487.13€" at bounding box center [942, 424] width 412 height 14
click at [736, 432] on span "3ᵉ paiement le 08/09/25 de 1487.12€ - 1er virement fait le 07/07/2025 et encais…" at bounding box center [939, 444] width 407 height 25
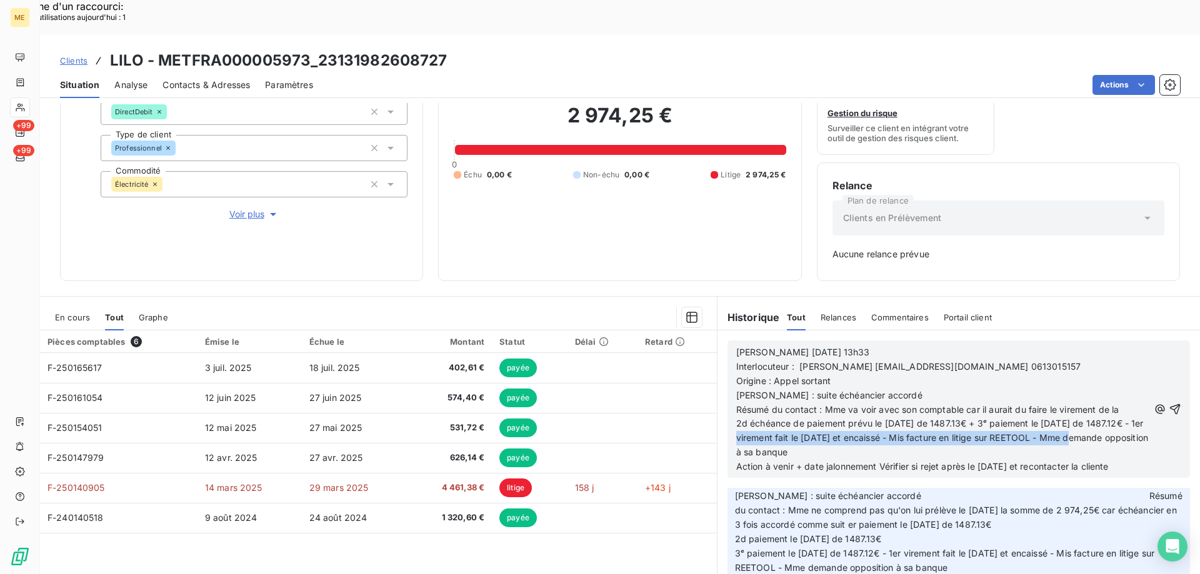
drag, startPoint x: 790, startPoint y: 407, endPoint x: 1107, endPoint y: 406, distance: 317.4
click at [1107, 418] on span "2d échéance de paiement prévu le 08/08/25 de 1487.13€ + 3ᵉ paiement le 08/09/25…" at bounding box center [943, 437] width 415 height 39
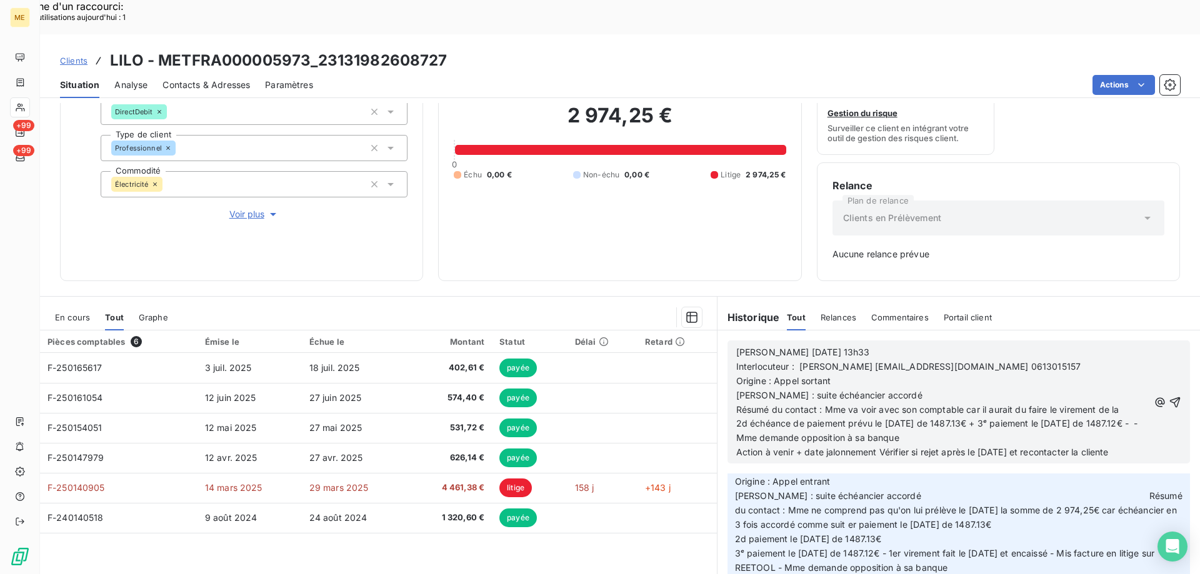
drag, startPoint x: 774, startPoint y: 403, endPoint x: 986, endPoint y: 406, distance: 211.8
click at [986, 417] on p "2d échéance de paiement prévu le 08/08/25 de 1487.13€ + 3ᵉ paiement le 08/09/25…" at bounding box center [942, 431] width 412 height 29
drag, startPoint x: 874, startPoint y: 418, endPoint x: 1139, endPoint y: 426, distance: 265.0
click at [1139, 426] on div "Valérie 19/08/2025 13h33 Interlocuteur : Mme GARRON capodimontevtpizzeria@gmail…" at bounding box center [958, 402] width 462 height 123
click at [1168, 396] on icon "button" at bounding box center [1174, 402] width 12 height 12
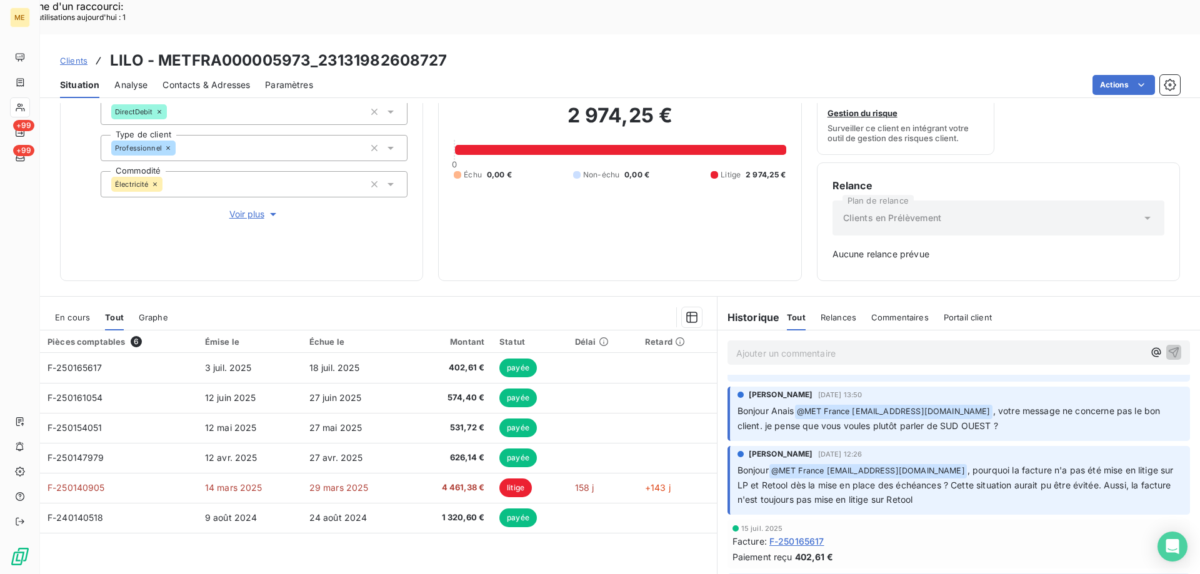
scroll to position [457, 0]
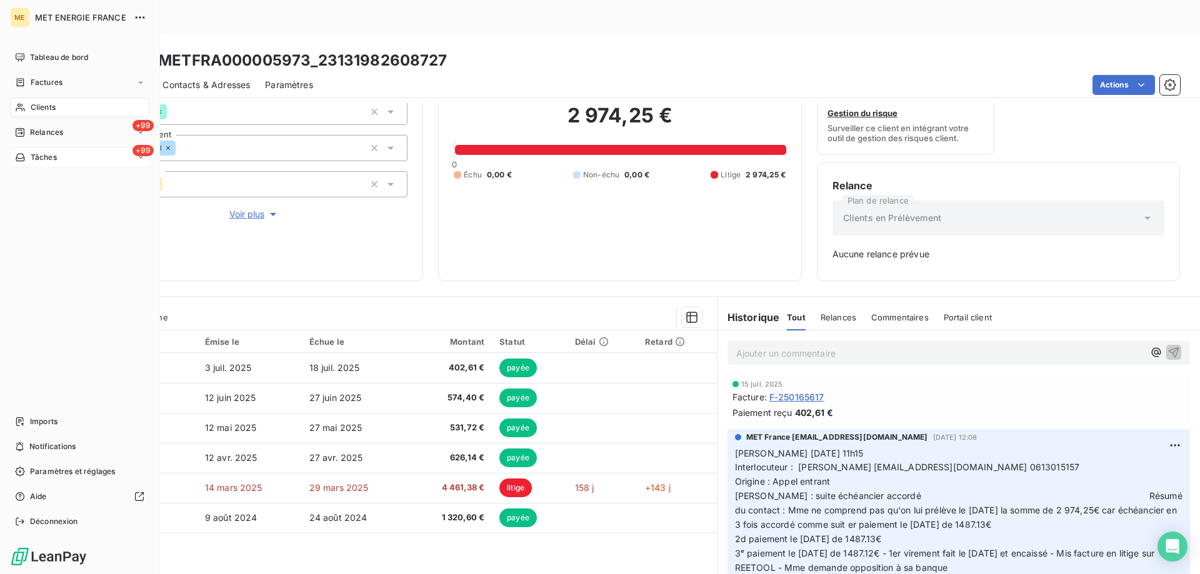
click at [82, 156] on div "+99 Tâches" at bounding box center [79, 157] width 139 height 20
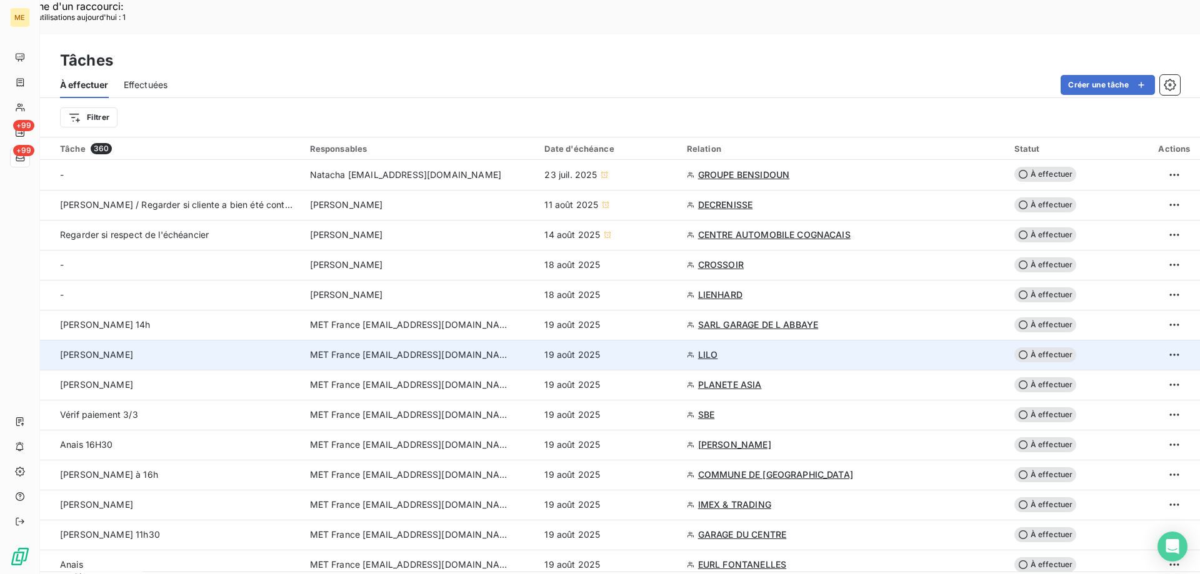
click at [1047, 347] on span "À effectuer" at bounding box center [1045, 354] width 62 height 15
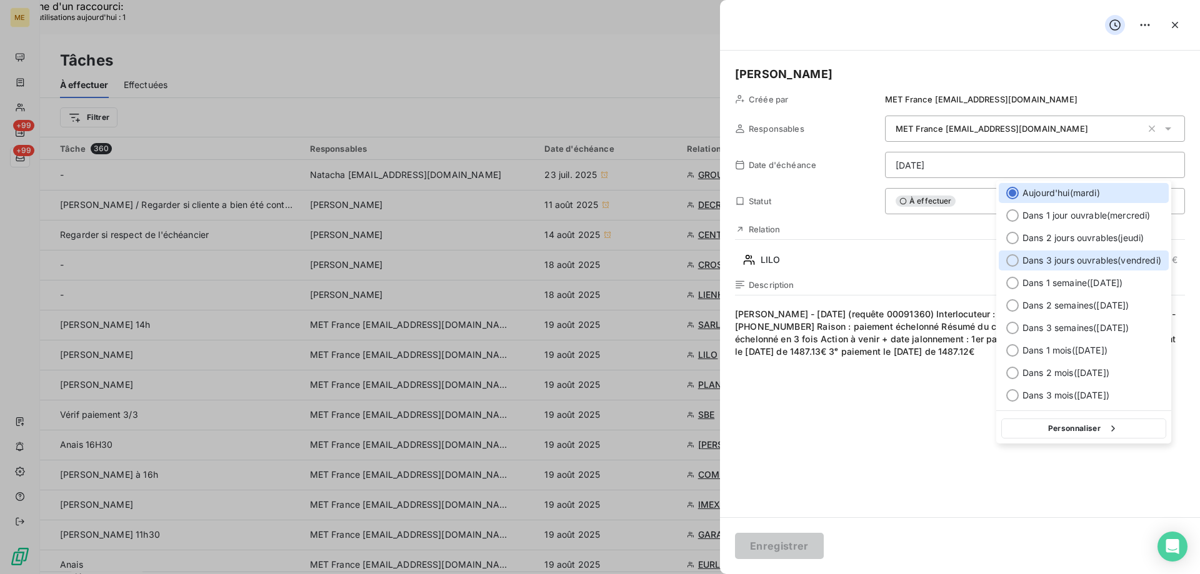
click at [1010, 262] on div at bounding box center [1012, 260] width 12 height 12
type input "[DATE]"
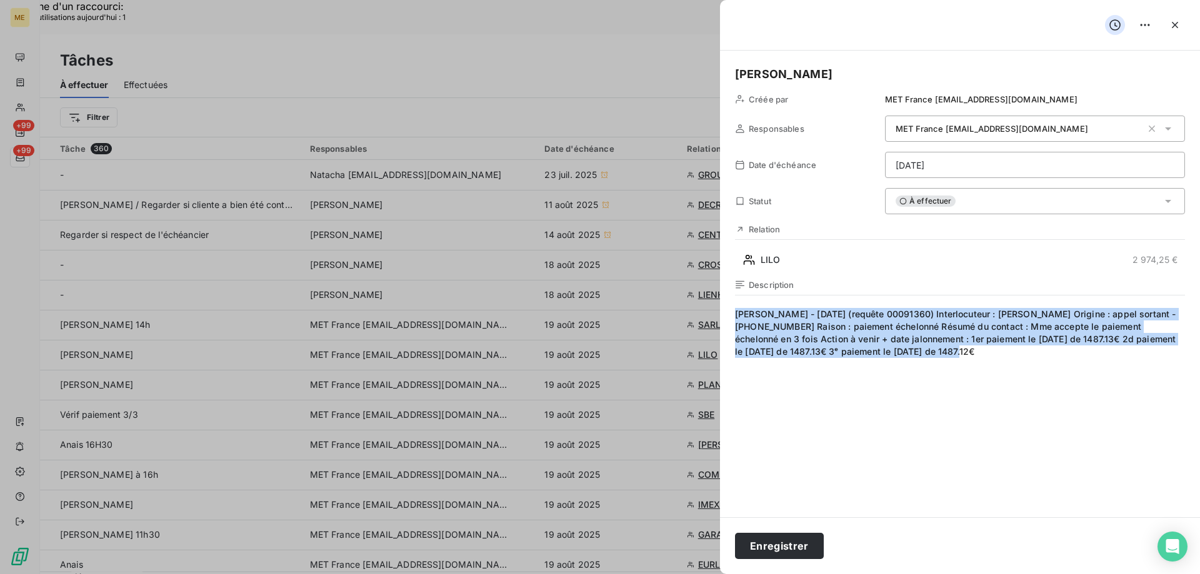
drag, startPoint x: 738, startPoint y: 312, endPoint x: 1127, endPoint y: 372, distance: 393.3
click at [1127, 372] on span "Cindy - 04/07/2025 (requête 00091360)Interlocuteur : Mme GARRONOrigine : appe…" at bounding box center [960, 428] width 450 height 240
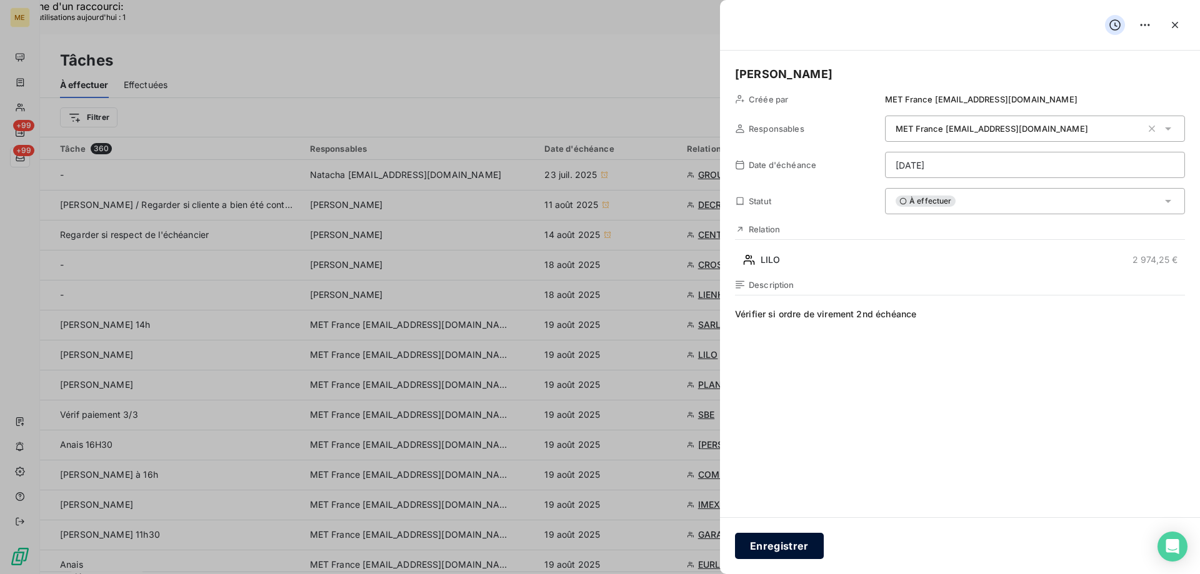
click at [792, 544] on button "Enregistrer" at bounding box center [779, 546] width 89 height 26
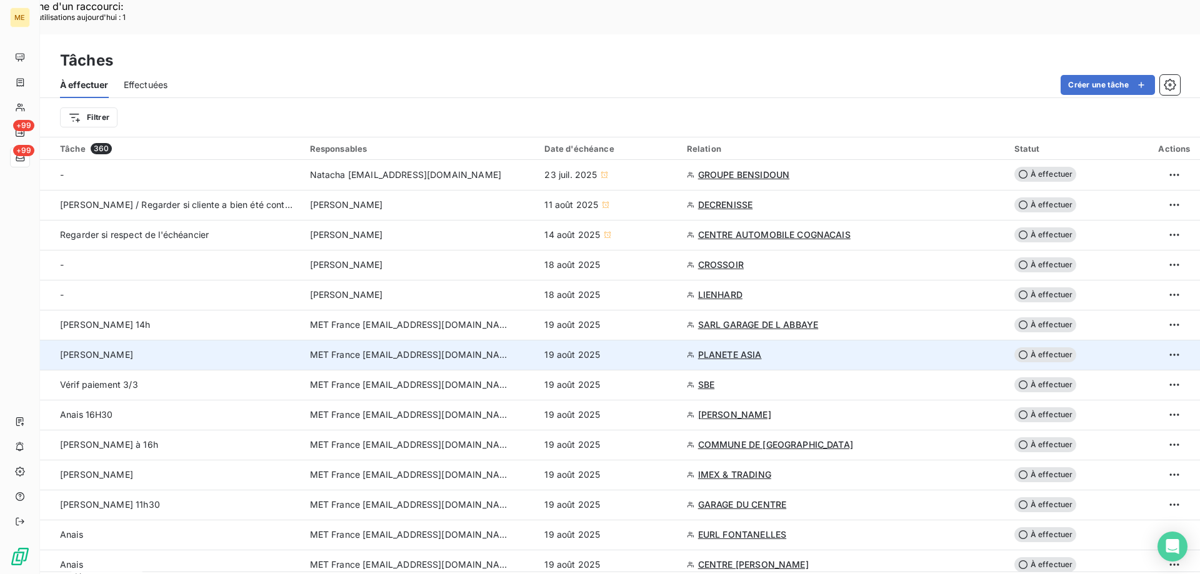
click at [722, 349] on span "PLANETE ASIA" at bounding box center [730, 355] width 64 height 12
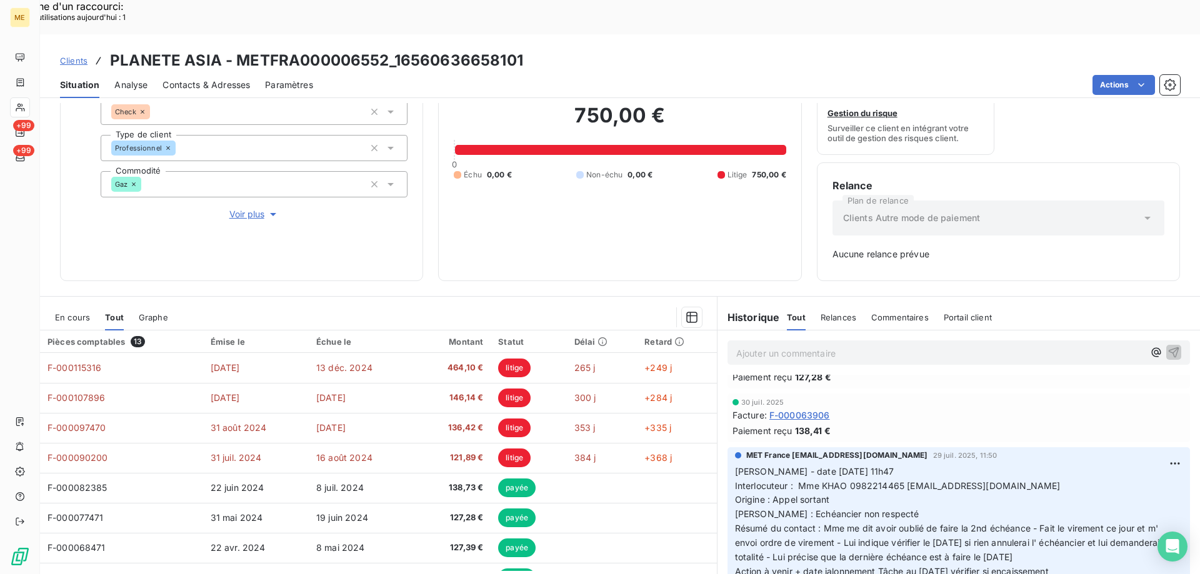
scroll to position [250, 0]
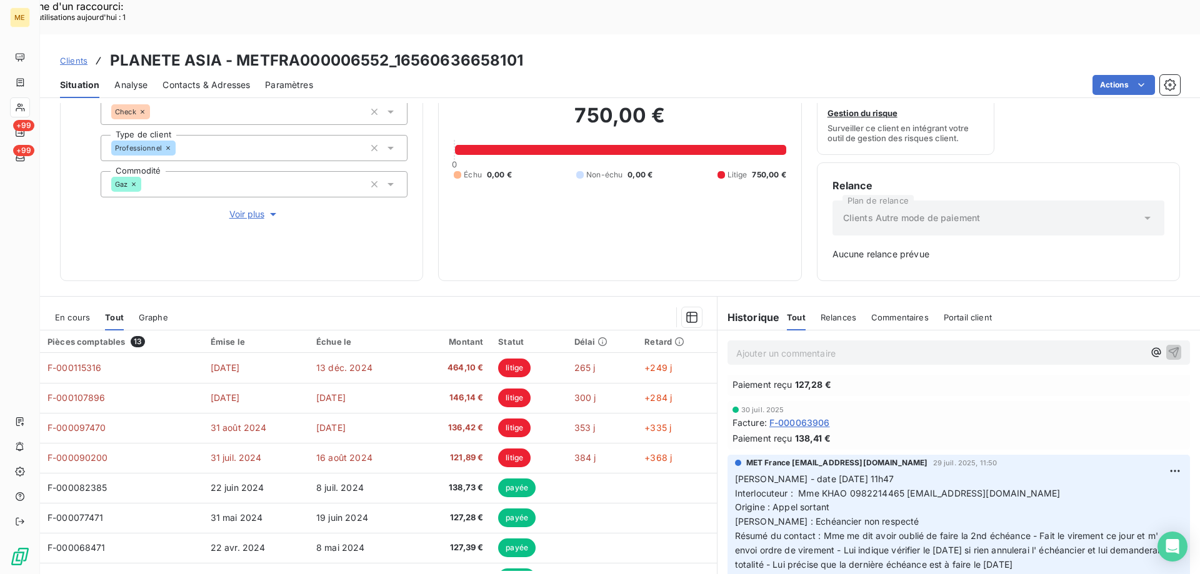
click at [872, 488] on span "Interlocuteur : Mme KHAO 0982214465 m.khaopro@gmail.com" at bounding box center [898, 493] width 326 height 11
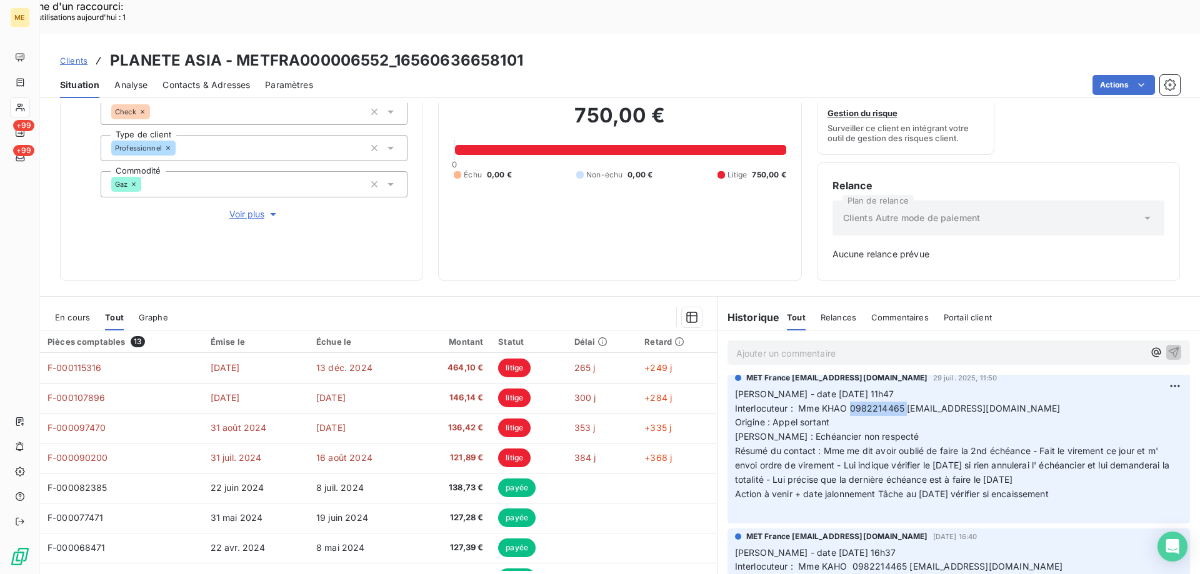
scroll to position [312, 0]
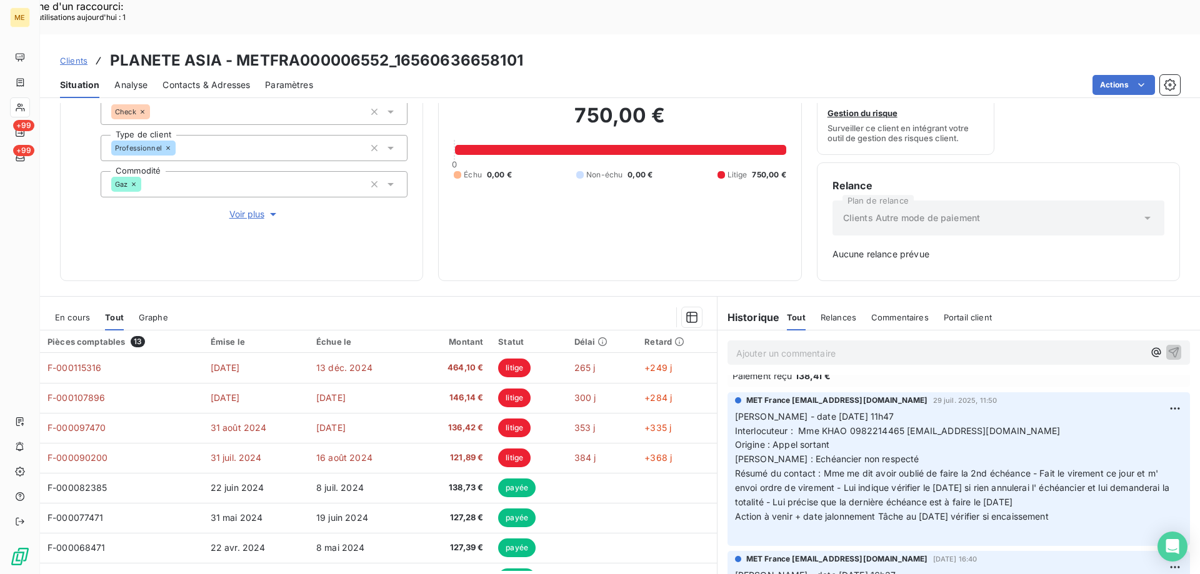
click at [1084, 485] on p "Valérie - date 29/07/2025 11h47 Interlocuteur : Mme KHAO 0982214465 m.khaopro@g…" at bounding box center [958, 474] width 447 height 129
drag, startPoint x: 1076, startPoint y: 482, endPoint x: 746, endPoint y: 383, distance: 344.5
click at [727, 392] on div "MET France met-france@recouvrement.met.com 29 juil. 2025, 11:50 Valérie - date …" at bounding box center [958, 469] width 462 height 154
click at [792, 346] on p "Ajouter un commentaire ﻿" at bounding box center [939, 354] width 407 height 16
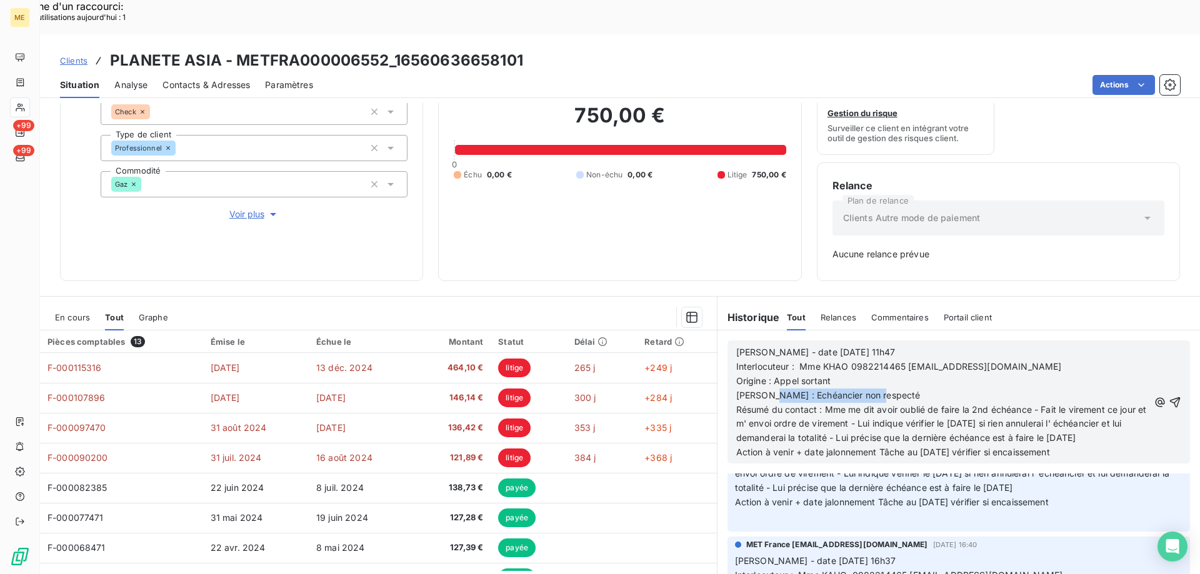
drag, startPoint x: 765, startPoint y: 359, endPoint x: 885, endPoint y: 357, distance: 120.6
click at [885, 389] on p "Raison : Echéancier non respecté" at bounding box center [942, 396] width 412 height 14
click at [900, 389] on p "Raison : Echéancier non respecté" at bounding box center [942, 396] width 412 height 14
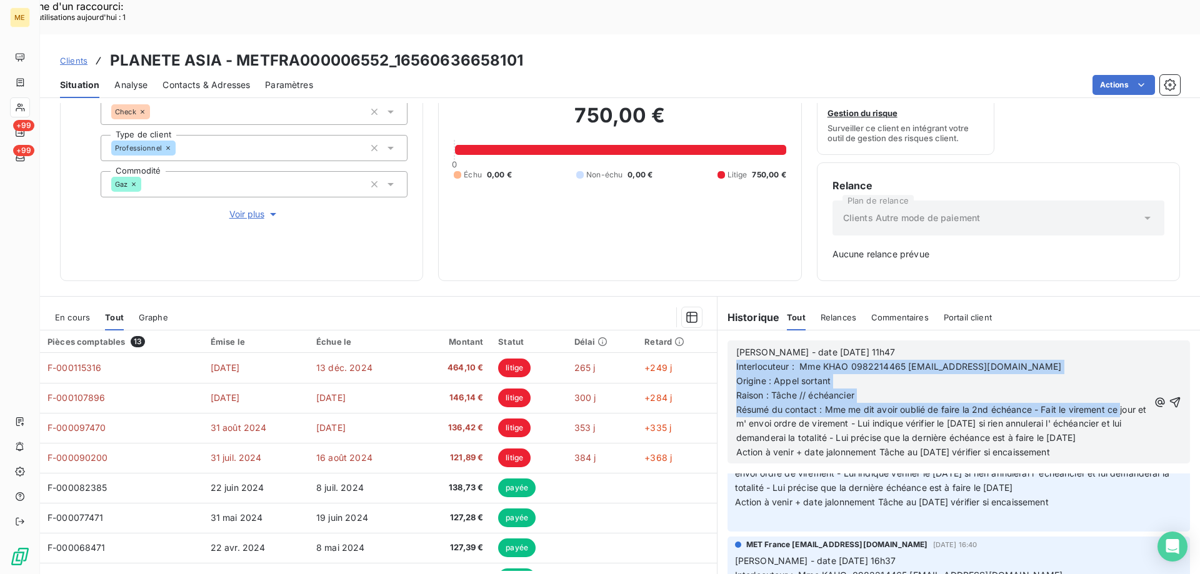
drag, startPoint x: 1077, startPoint y: 439, endPoint x: 722, endPoint y: 339, distance: 368.3
click at [727, 341] on div "Valérie - date 29/07/2025 11h47 Interlocuteur : Mme KHAO 0982214465 m.khaopro@g…" at bounding box center [958, 402] width 462 height 123
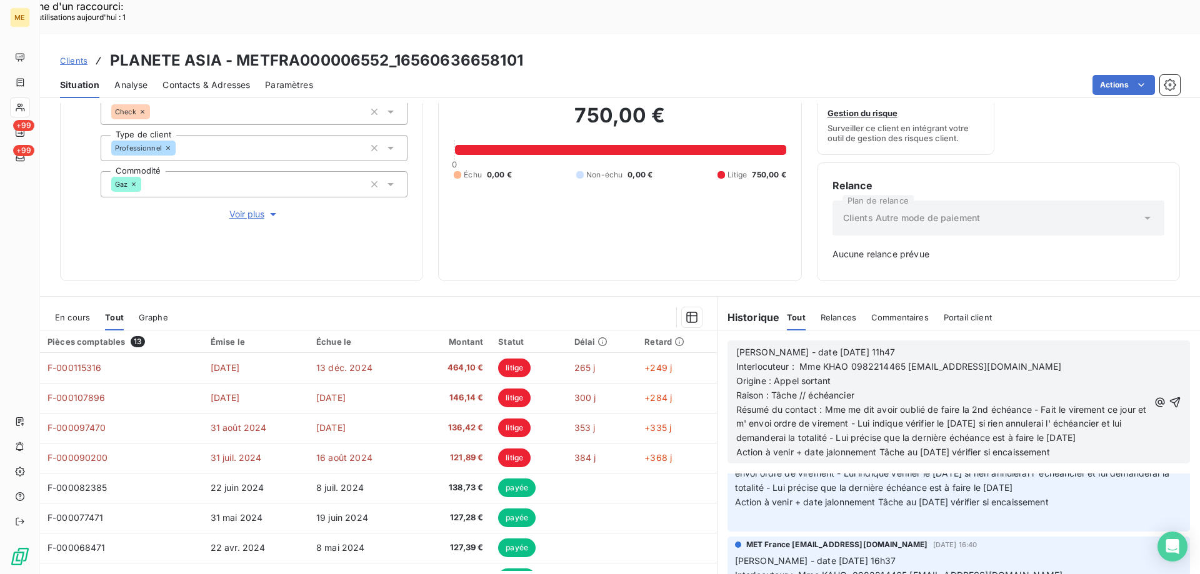
click at [1112, 442] on div "Valérie - date 29/07/2025 11h47 Interlocuteur : Mme KHAO 0982214465 m.khaopro@g…" at bounding box center [958, 402] width 462 height 123
drag, startPoint x: 1088, startPoint y: 434, endPoint x: 731, endPoint y: 312, distance: 377.8
click at [736, 346] on div "Valérie - date 29/07/2025 11h47 Interlocuteur : Mme KHAO 0982214465 m.khaopro@g…" at bounding box center [942, 403] width 412 height 114
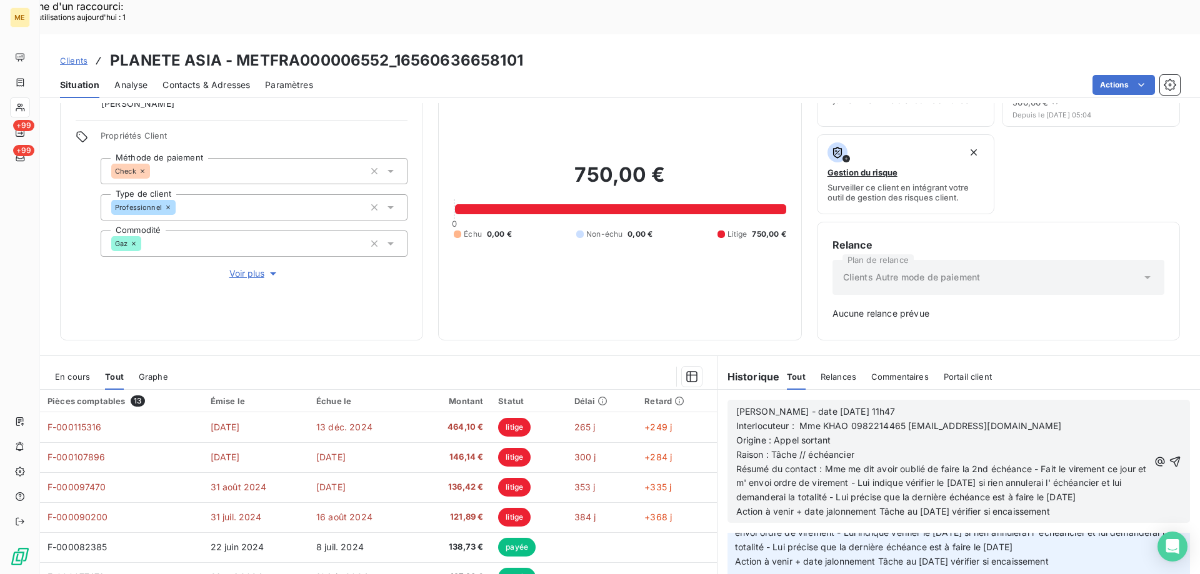
scroll to position [123, 0]
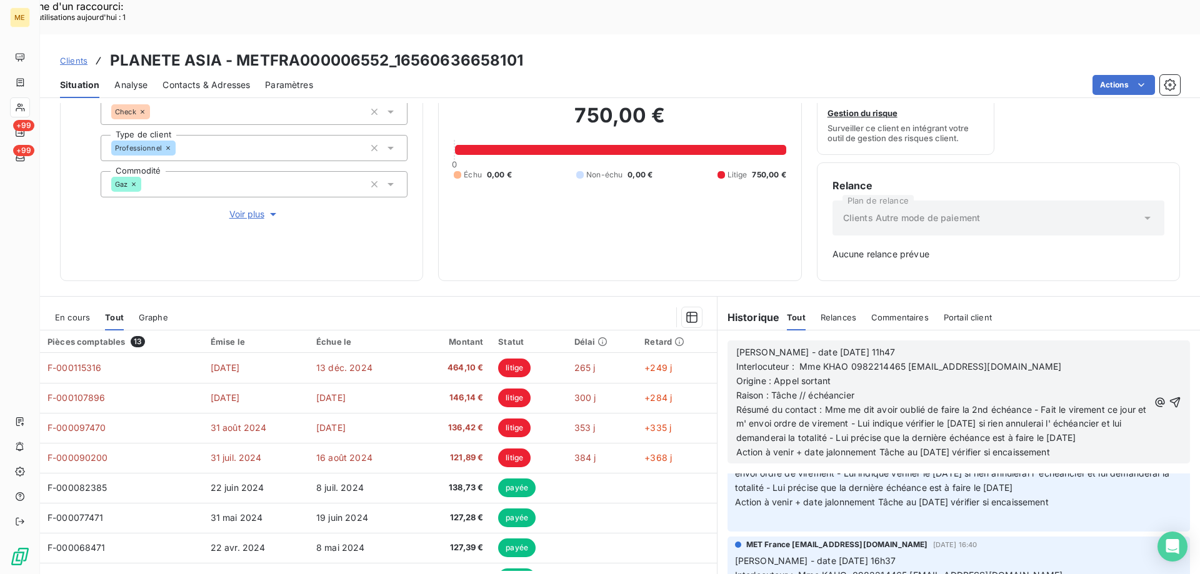
click at [1047, 360] on p "Interlocuteur : Mme KHAO 0982214465 m.khaopro@gmail.com" at bounding box center [942, 367] width 412 height 14
click at [1046, 360] on p "Interlocuteur : Mme KHAO 0982214465 m.khaopro@gmail.com" at bounding box center [942, 367] width 412 height 14
drag, startPoint x: 767, startPoint y: 316, endPoint x: 880, endPoint y: 313, distance: 113.1
click at [880, 346] on p "Valérie - date 29/07/2025 11h47" at bounding box center [942, 353] width 412 height 14
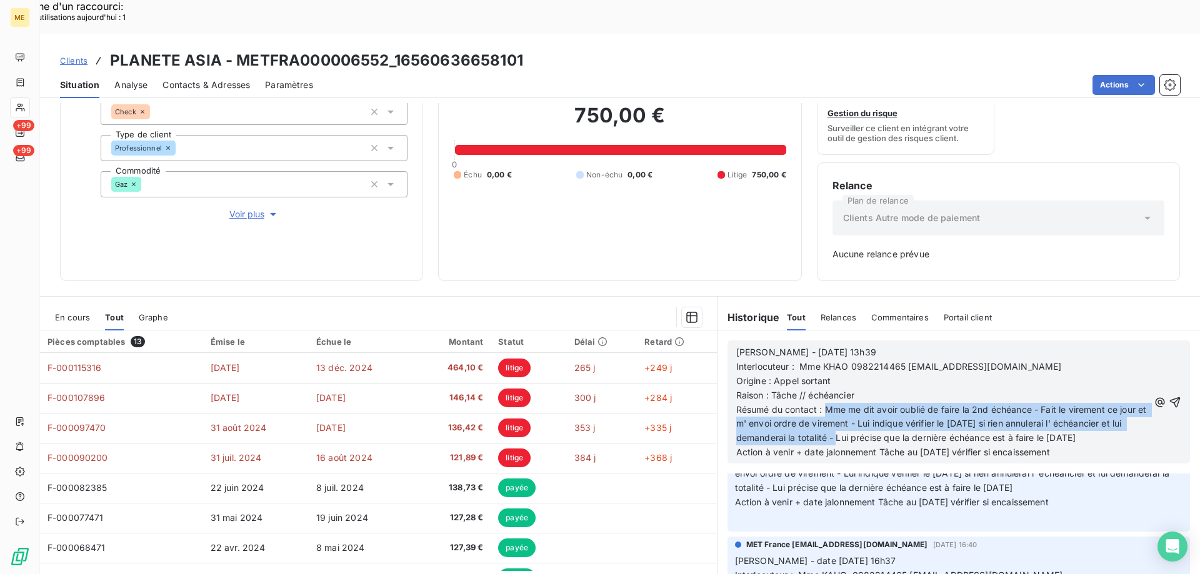
drag, startPoint x: 820, startPoint y: 368, endPoint x: 893, endPoint y: 405, distance: 81.3
click at [893, 405] on p "Résumé du contact : Mme me dit avoir oublié de faire la 2nd échéance - Fait le …" at bounding box center [942, 424] width 412 height 43
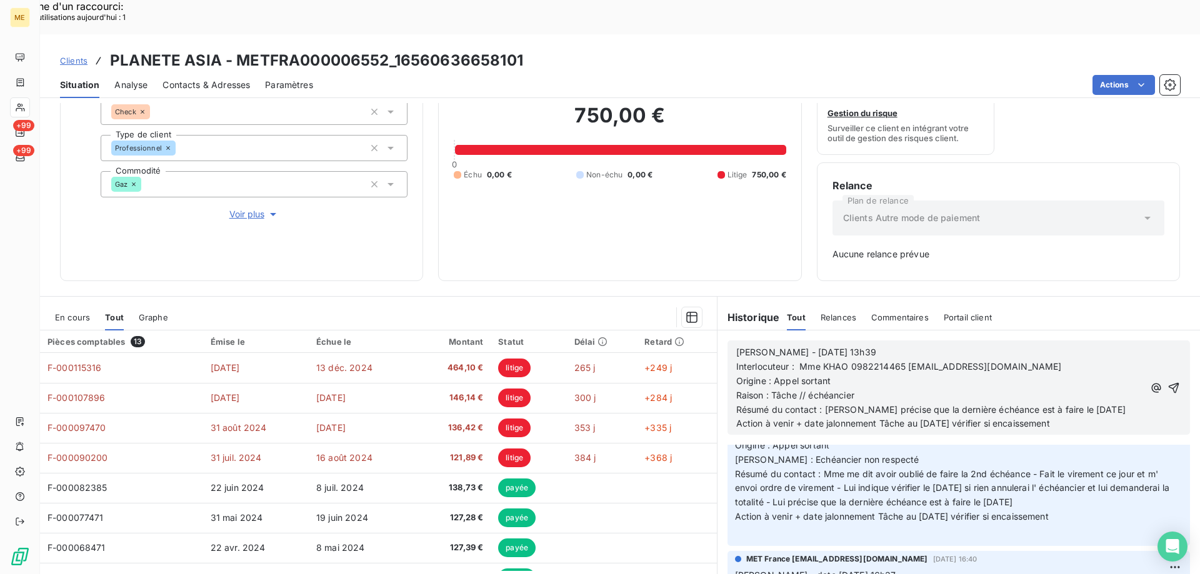
scroll to position [397, 0]
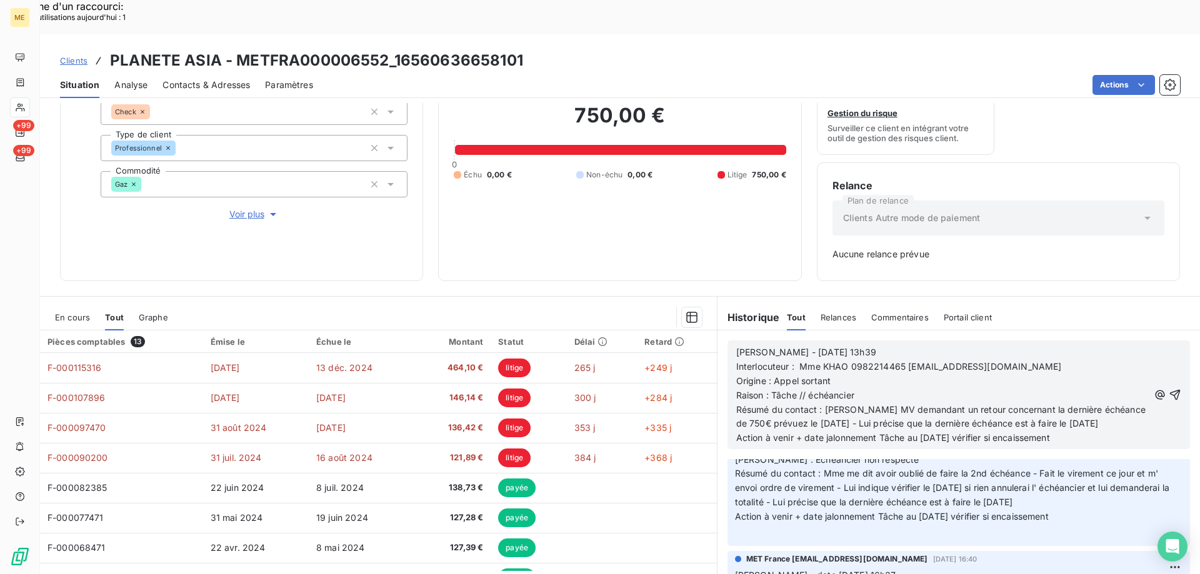
click at [787, 403] on p "Résumé du contact : Laisse MV demandant un retour concernant la dernière échéan…" at bounding box center [942, 417] width 412 height 29
click at [317, 179] on div "Informations client Gestionnaires Virginie Garcia Propriétés Client Méthode de …" at bounding box center [241, 135] width 363 height 294
click at [859, 404] on span "Résumé du contact : Laisse MV demandant un retour concernant la dernière échéan…" at bounding box center [942, 416] width 412 height 25
drag, startPoint x: 853, startPoint y: 390, endPoint x: 1123, endPoint y: 384, distance: 270.6
click at [1123, 403] on p "Résumé du contact : Laisse MV demandant un retour concernant la dernière échéan…" at bounding box center [942, 417] width 412 height 29
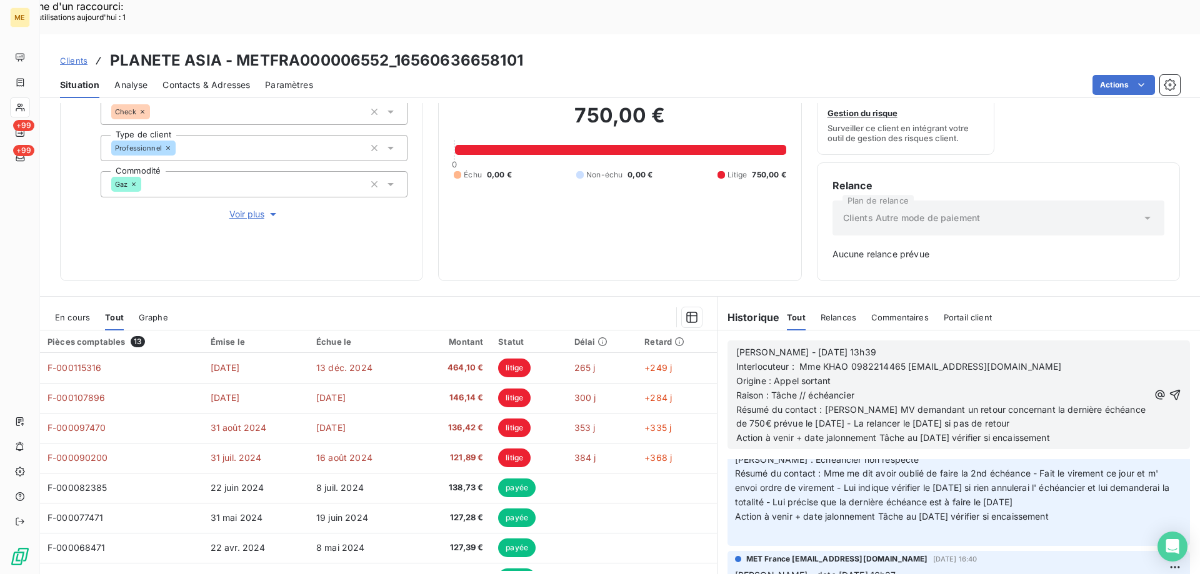
click at [927, 432] on span "Action à venir + date jalonnement Tâche au 05/08/2025 vérifier si encaissement" at bounding box center [893, 437] width 314 height 11
click at [1170, 390] on icon "button" at bounding box center [1175, 395] width 11 height 11
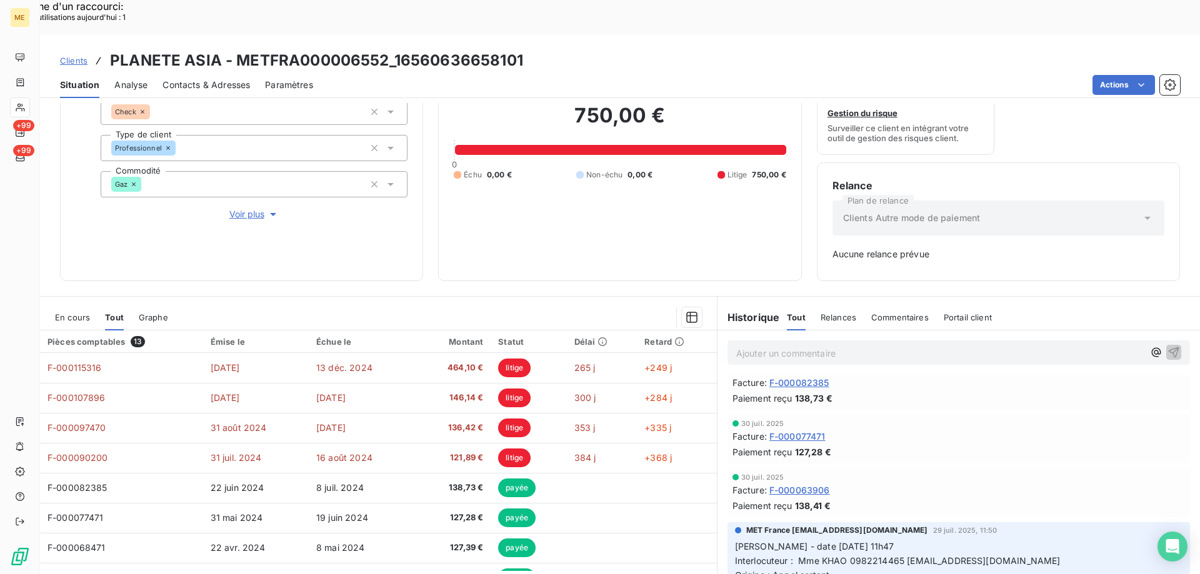
scroll to position [442, 0]
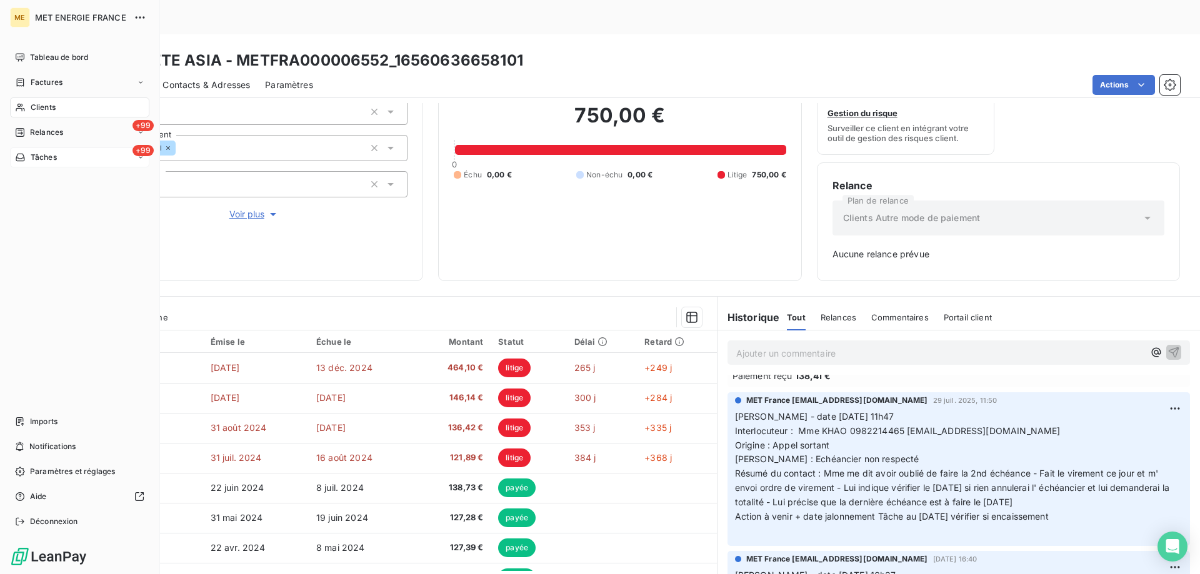
click at [84, 164] on div "+99 Tâches" at bounding box center [79, 157] width 139 height 20
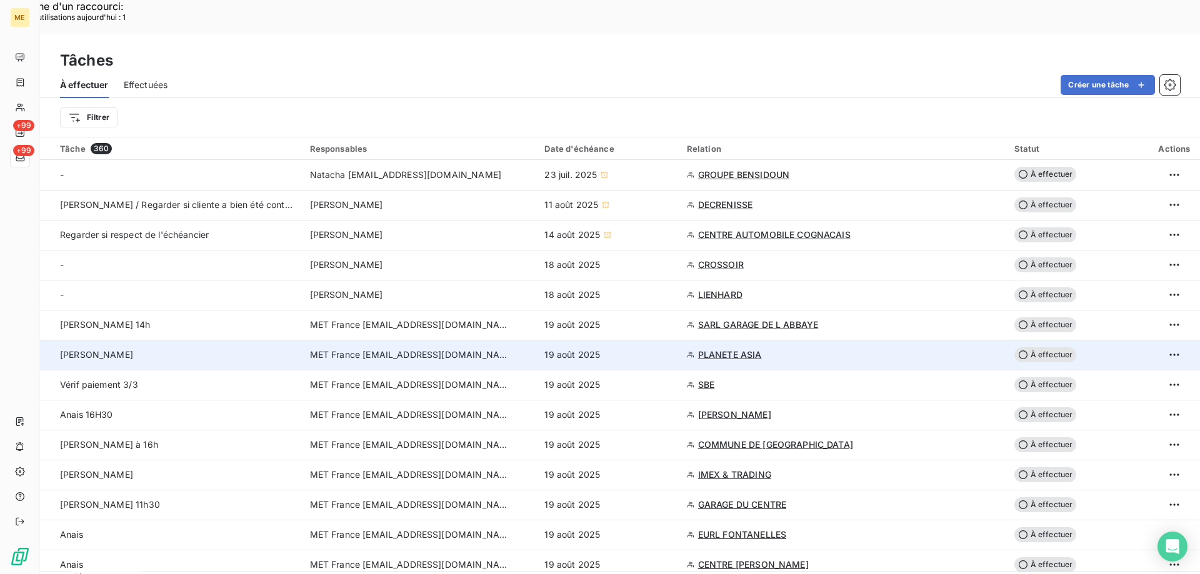
click at [1041, 347] on span "À effectuer" at bounding box center [1045, 354] width 62 height 15
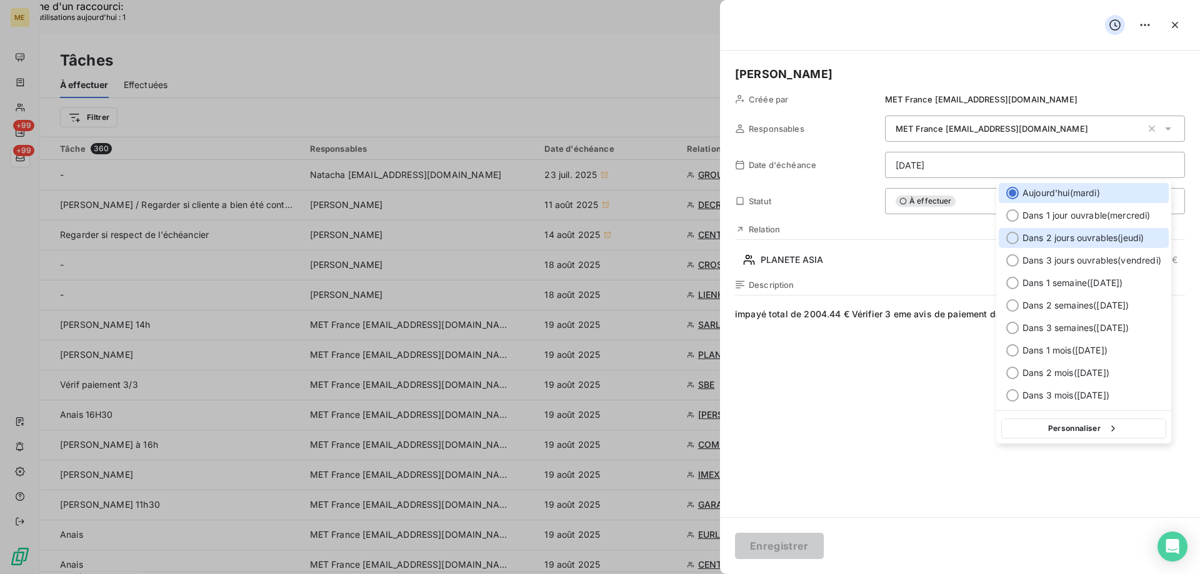
click at [1013, 238] on div at bounding box center [1012, 238] width 12 height 12
type input "[DATE]"
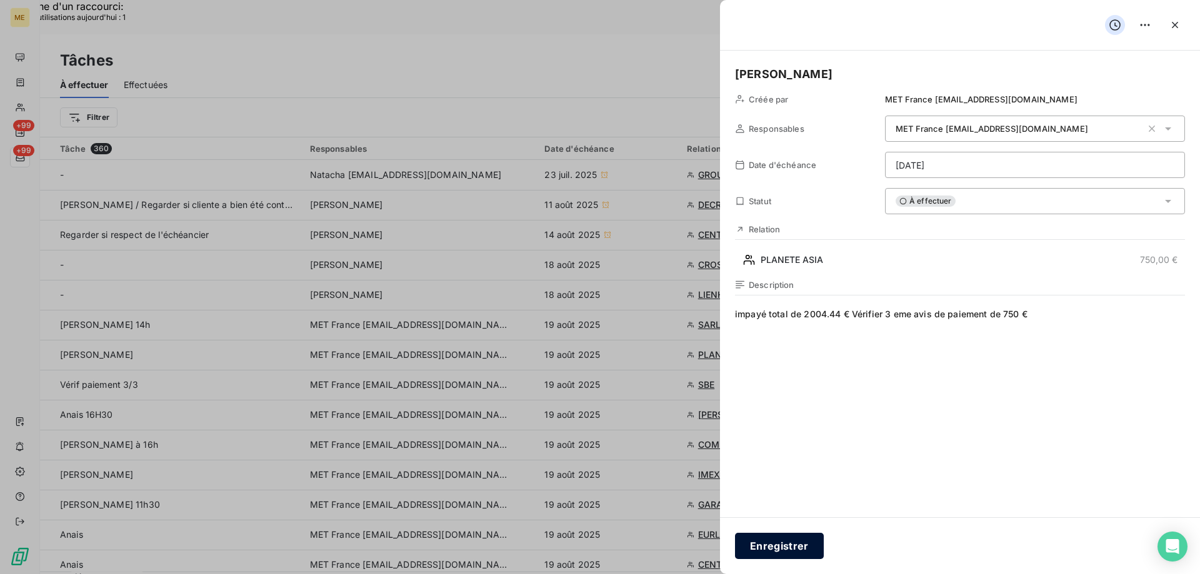
drag, startPoint x: 787, startPoint y: 549, endPoint x: 789, endPoint y: 542, distance: 7.0
click at [787, 545] on button "Enregistrer" at bounding box center [779, 546] width 89 height 26
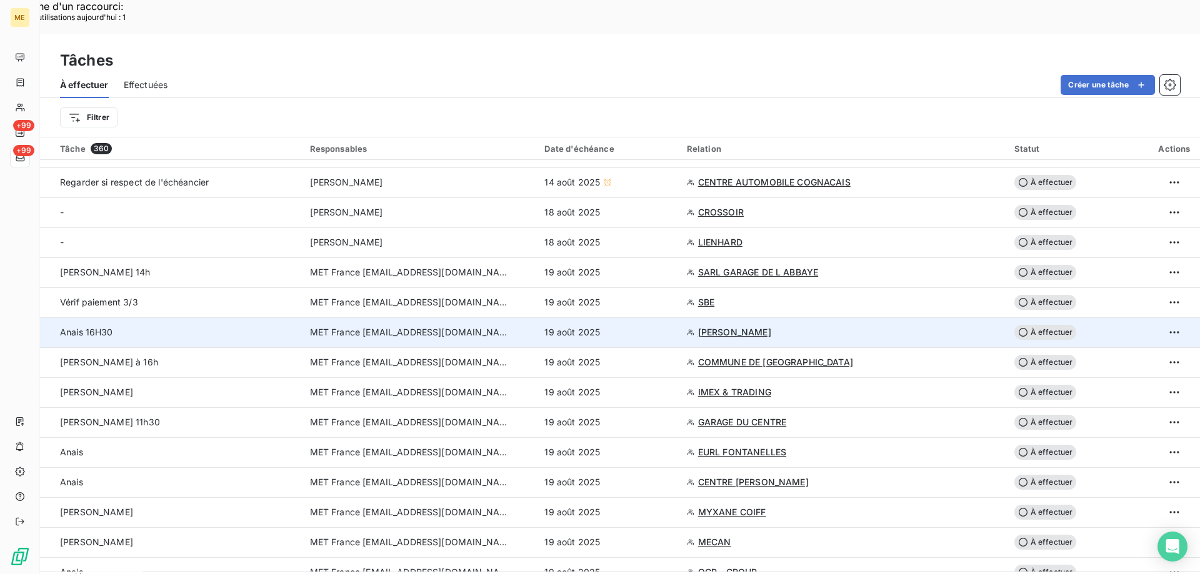
scroll to position [62, 0]
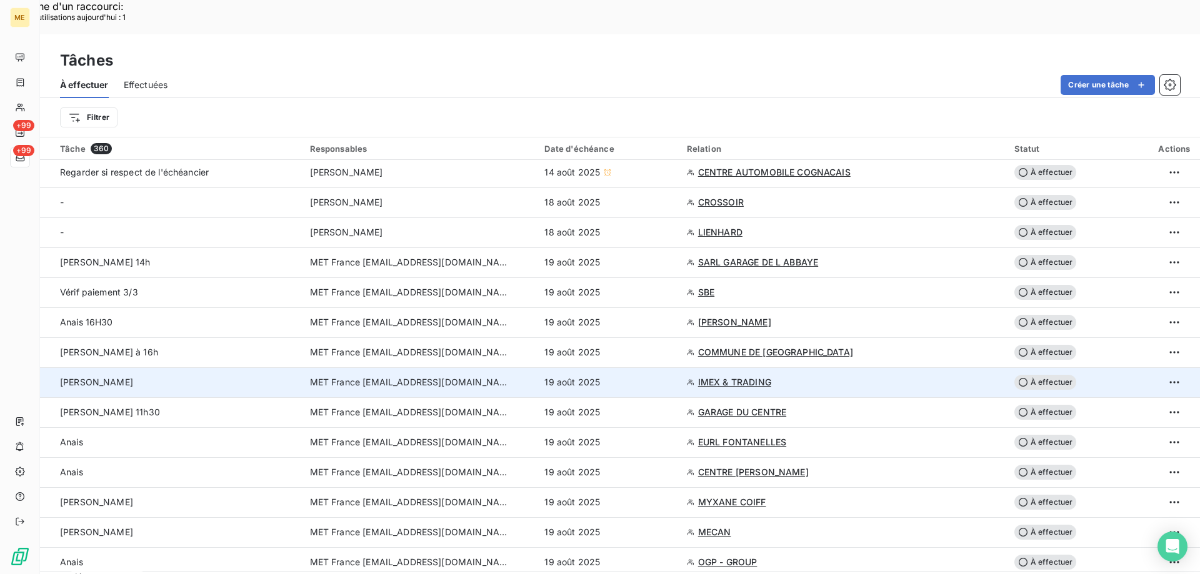
click at [718, 376] on span "IMEX & TRADING" at bounding box center [734, 382] width 73 height 12
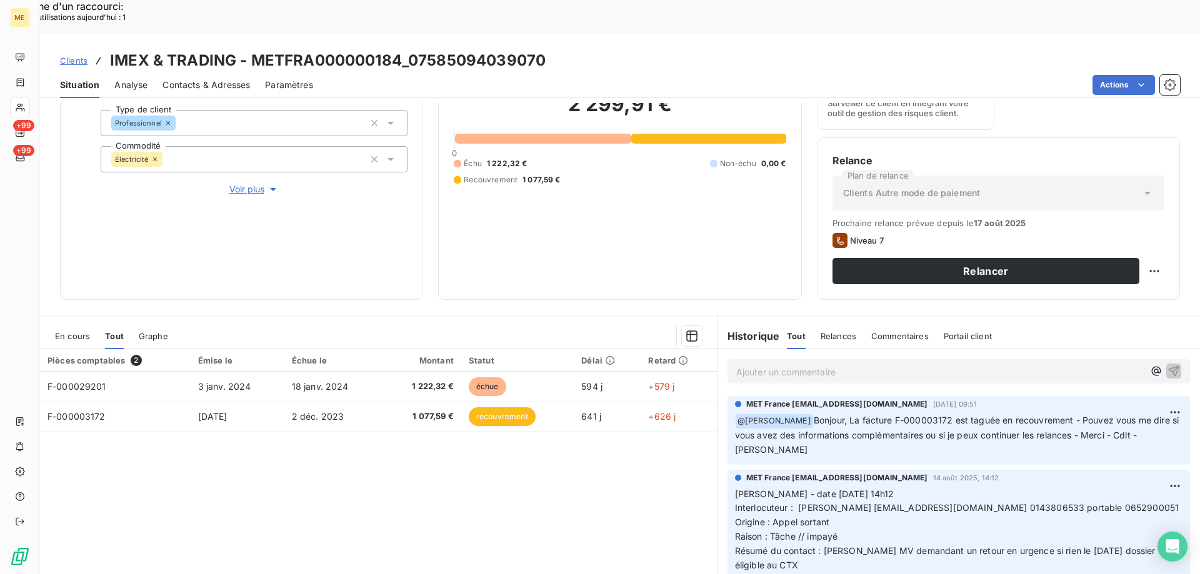
scroll to position [167, 0]
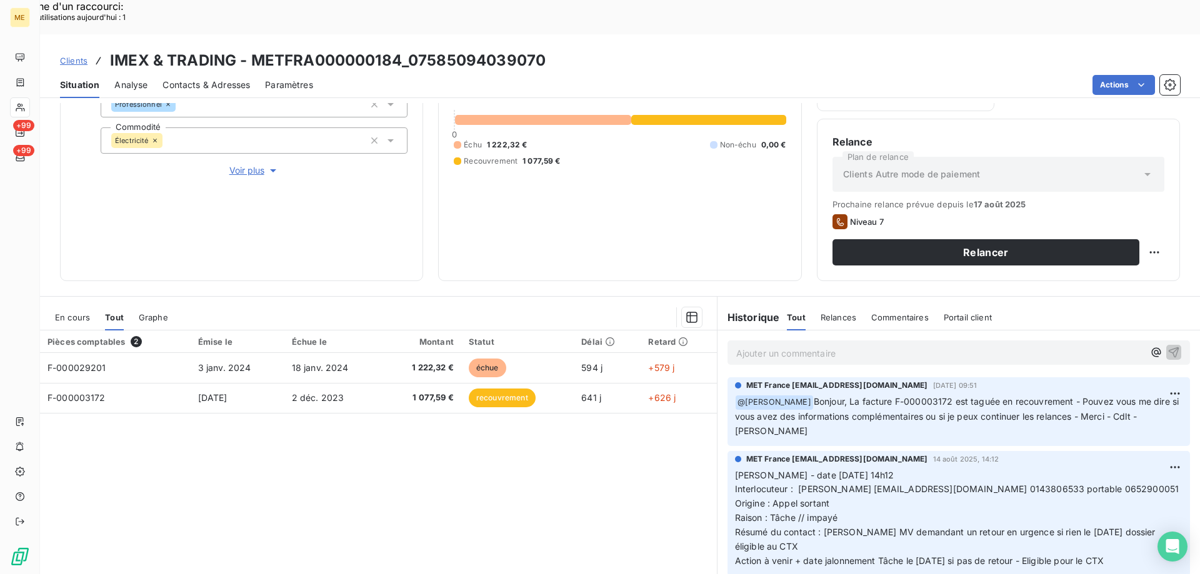
click at [434, 492] on div "Pièces comptables 2 Émise le Échue le Montant Statut Délai Retard F-000029201 3…" at bounding box center [378, 451] width 677 height 241
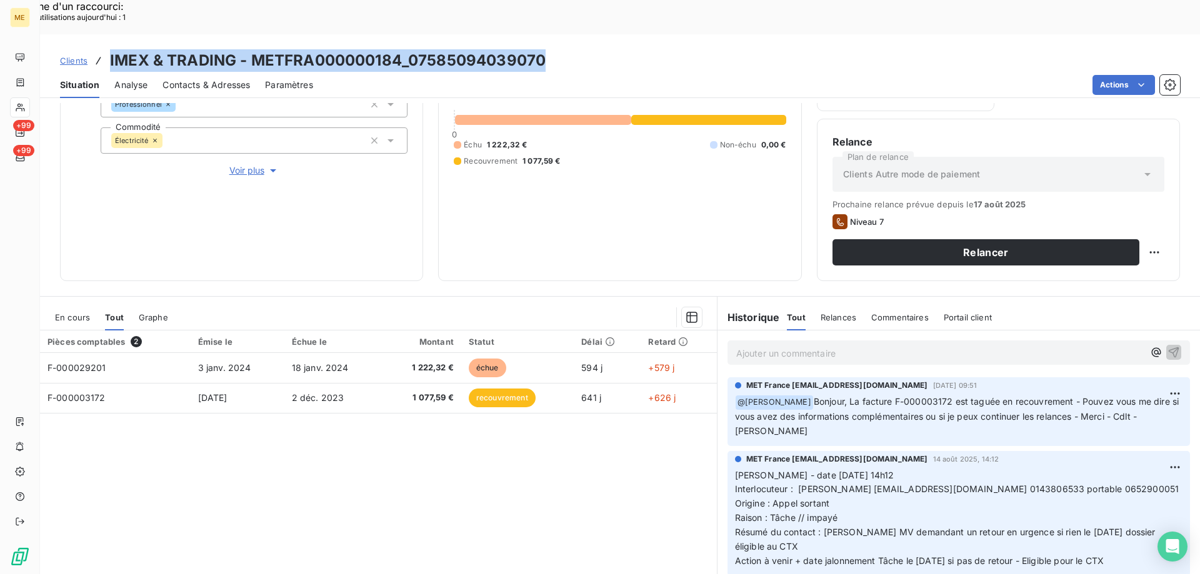
drag, startPoint x: 546, startPoint y: 23, endPoint x: 120, endPoint y: 24, distance: 426.1
click at [106, 49] on div "Clients IMEX & TRADING - METFRA000000184_07585094039070" at bounding box center [620, 60] width 1160 height 22
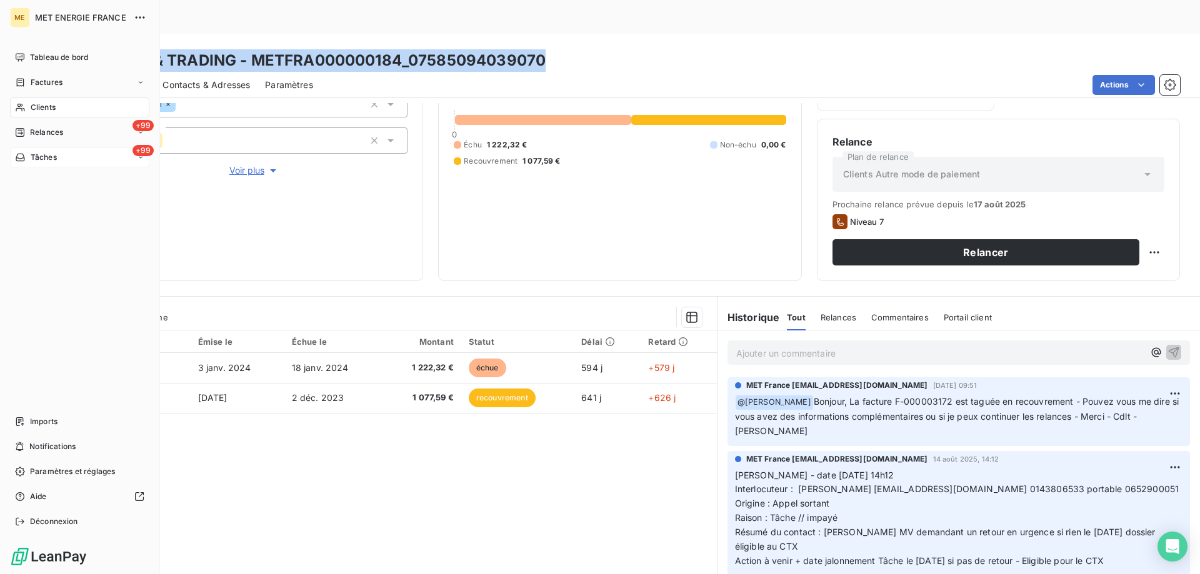
click at [71, 156] on div "+99 Tâches" at bounding box center [79, 157] width 139 height 20
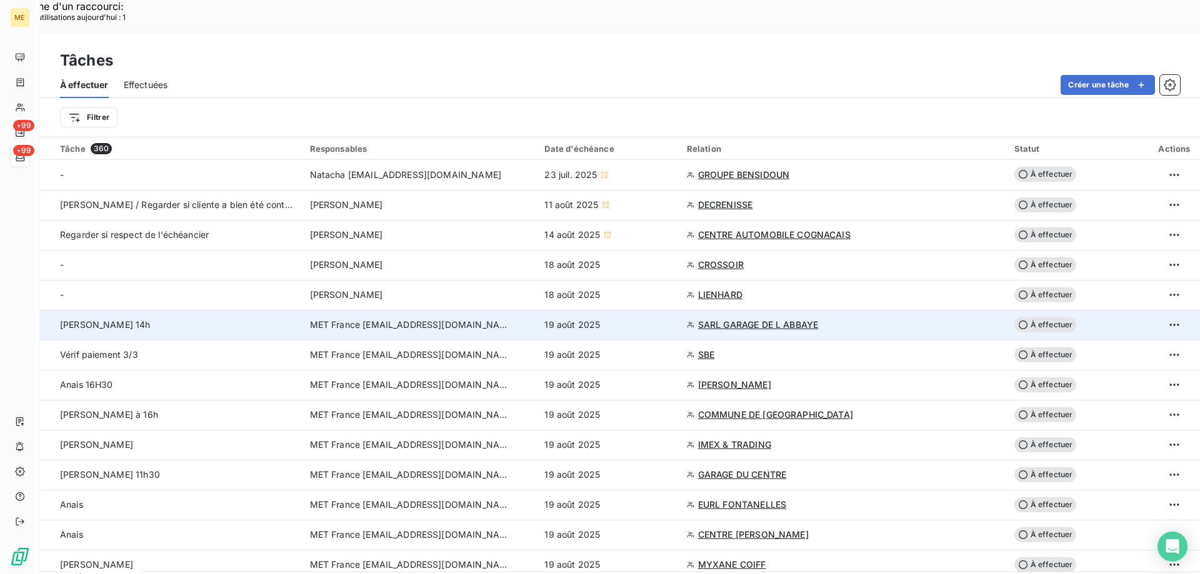
scroll to position [187, 0]
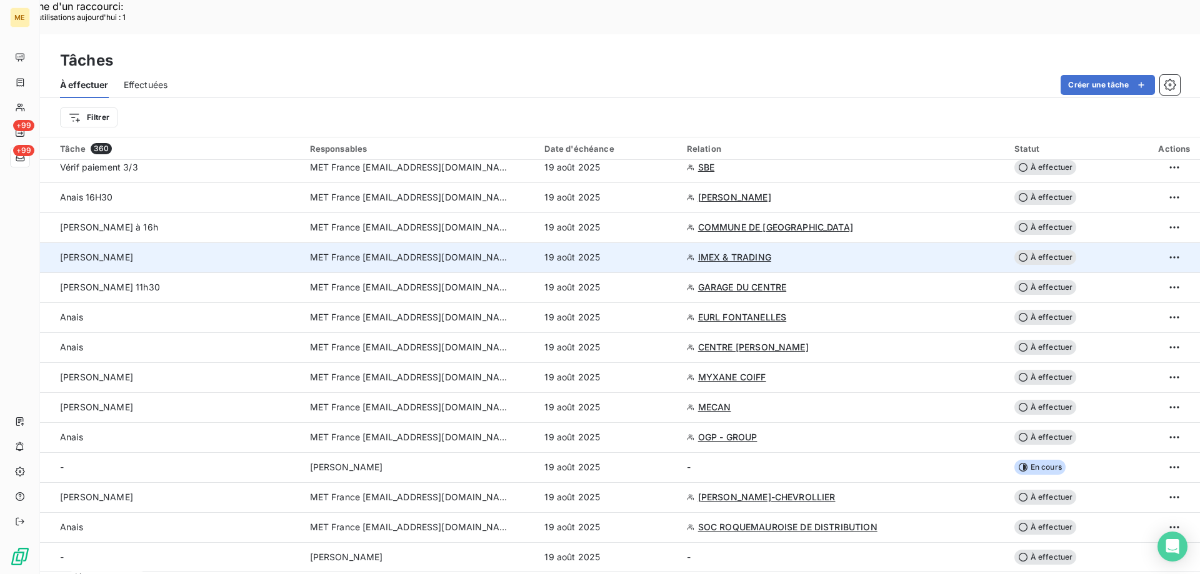
click at [1047, 250] on span "À effectuer" at bounding box center [1045, 257] width 62 height 15
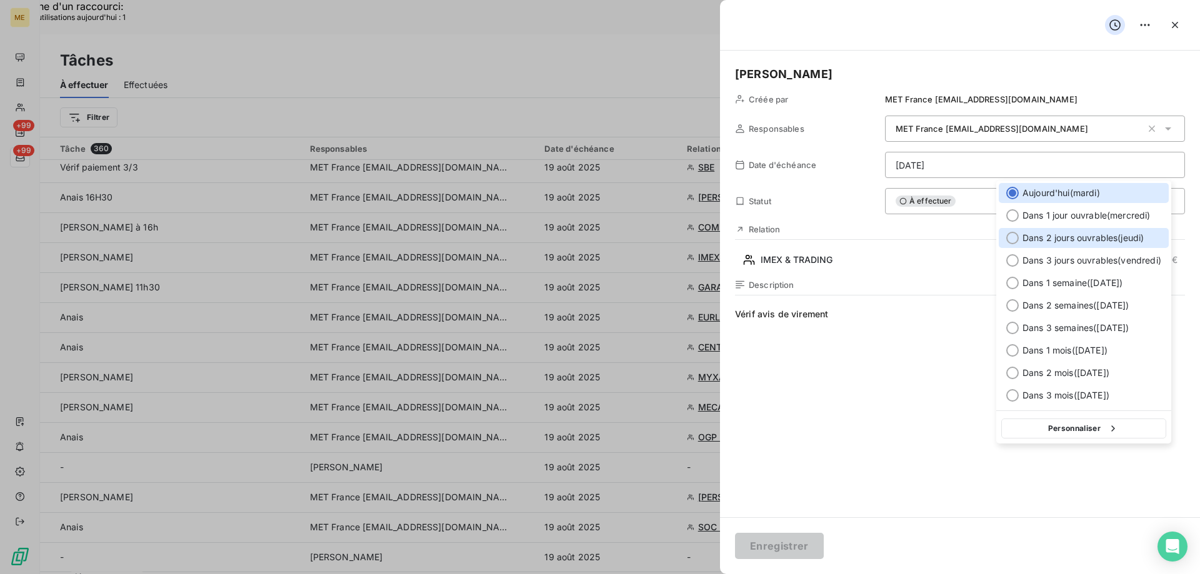
click at [1008, 237] on div at bounding box center [1012, 238] width 12 height 12
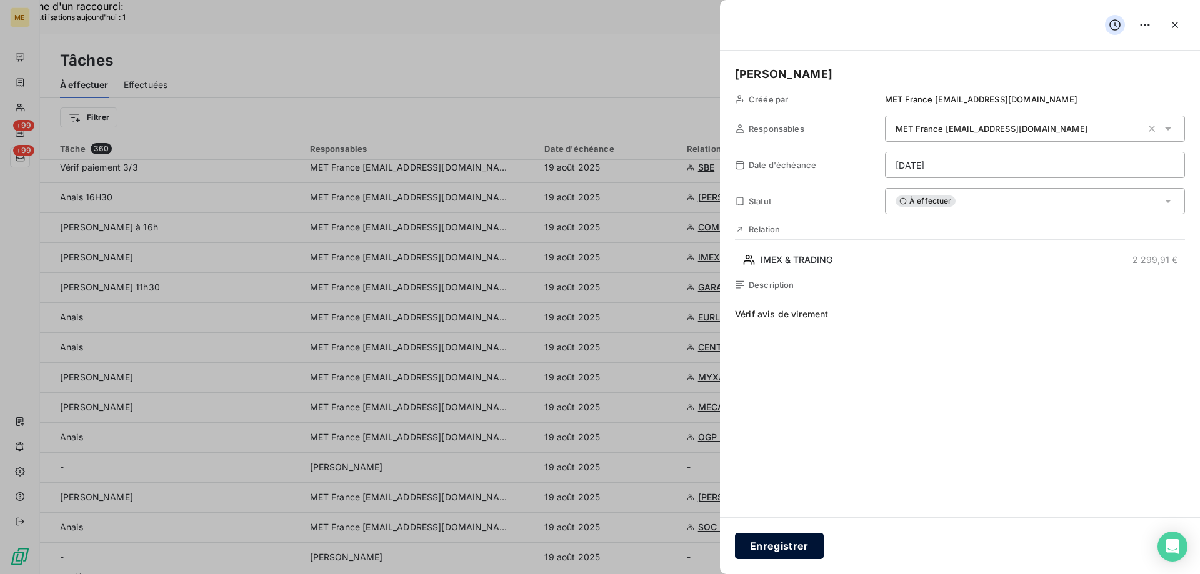
click at [796, 545] on button "Enregistrer" at bounding box center [779, 546] width 89 height 26
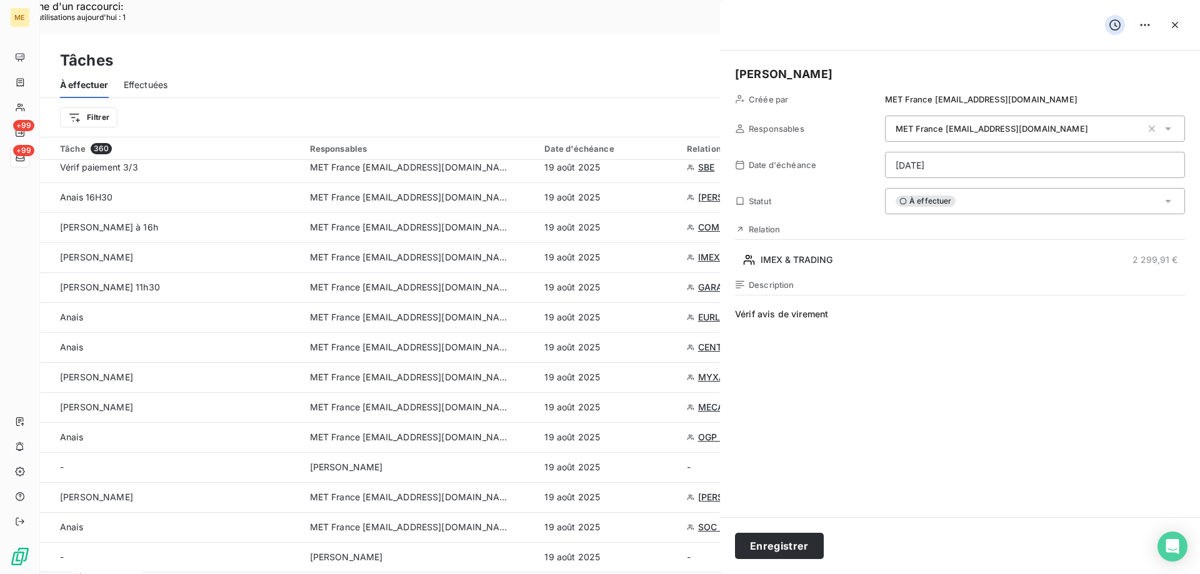
type input "[DATE]"
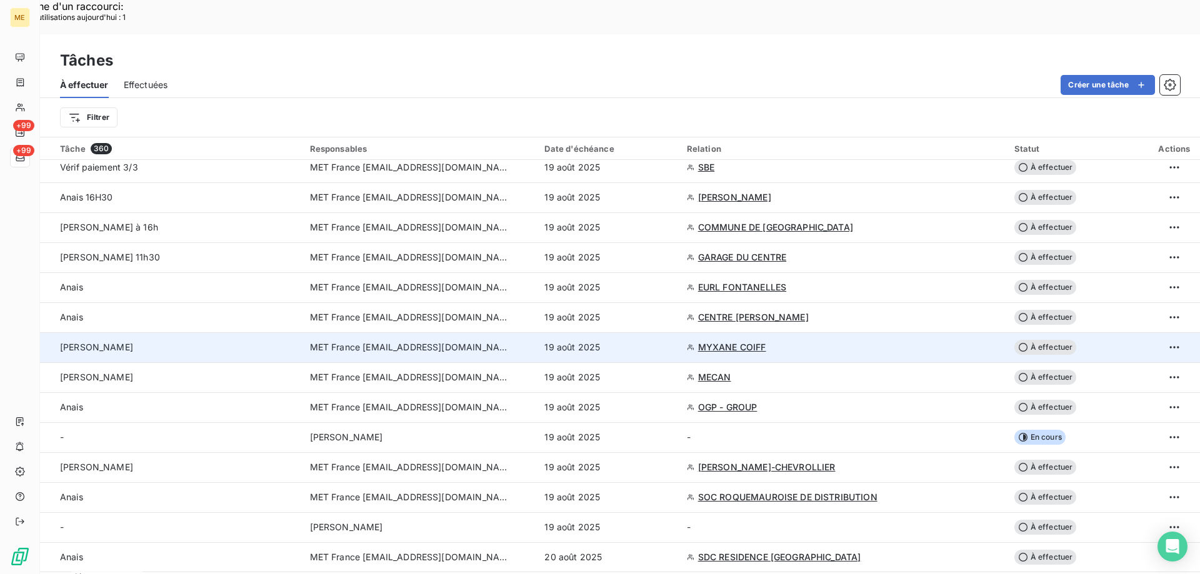
click at [718, 341] on span "MYXANE COIFF" at bounding box center [732, 347] width 68 height 12
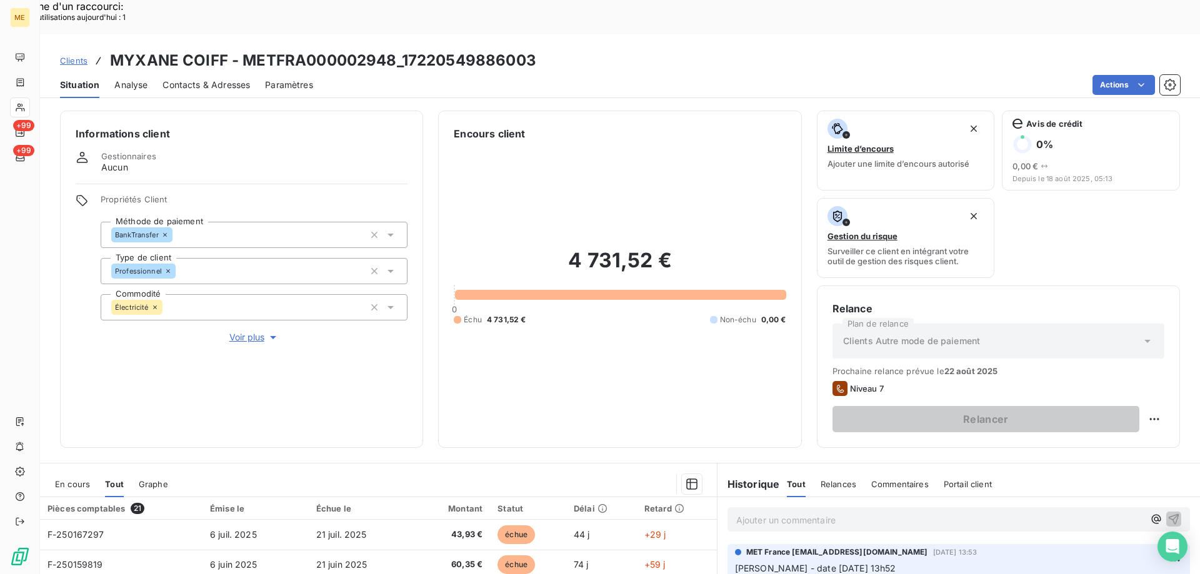
scroll to position [167, 0]
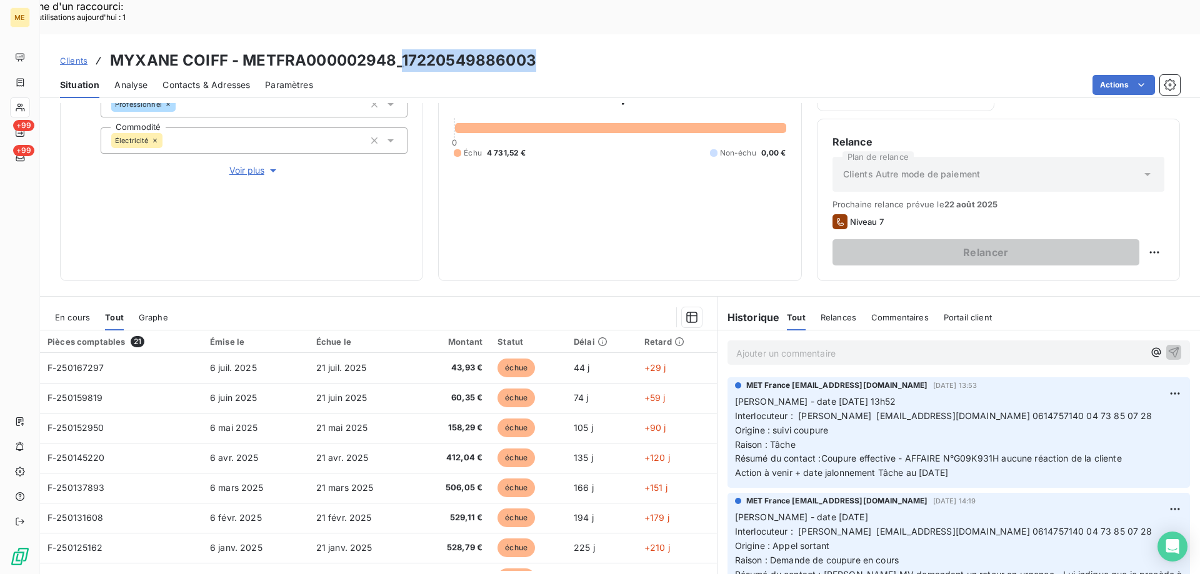
drag, startPoint x: 401, startPoint y: 23, endPoint x: 534, endPoint y: 19, distance: 132.5
click at [534, 49] on h3 "MYXANE COIFF - METFRA000002948_17220549886003" at bounding box center [323, 60] width 426 height 22
drag, startPoint x: 530, startPoint y: 21, endPoint x: 524, endPoint y: 23, distance: 6.7
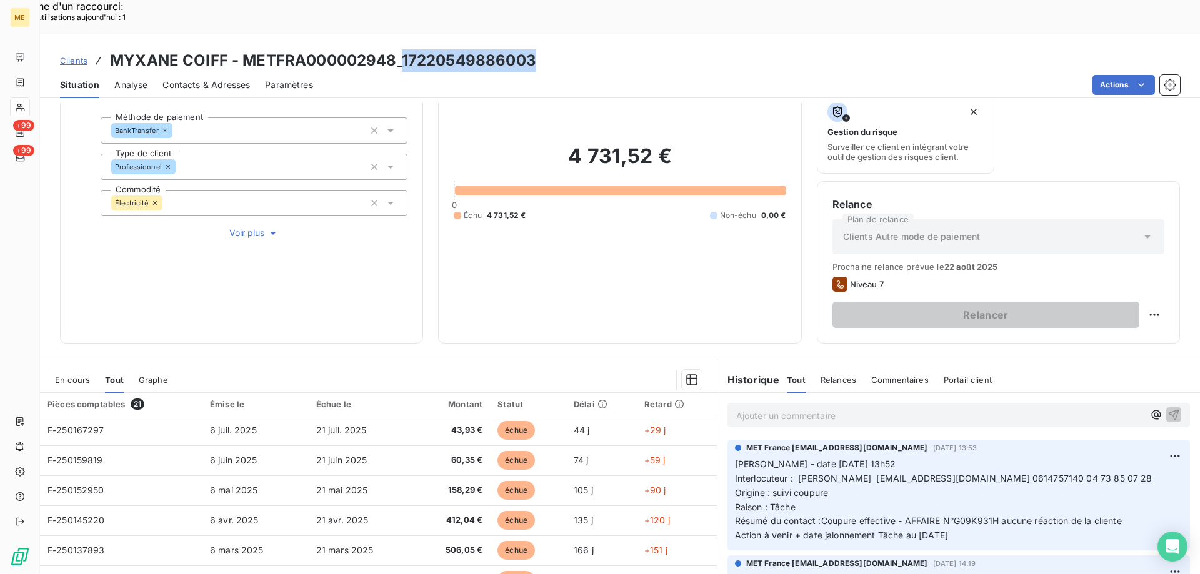
click at [242, 227] on span "Voir plus" at bounding box center [254, 233] width 50 height 12
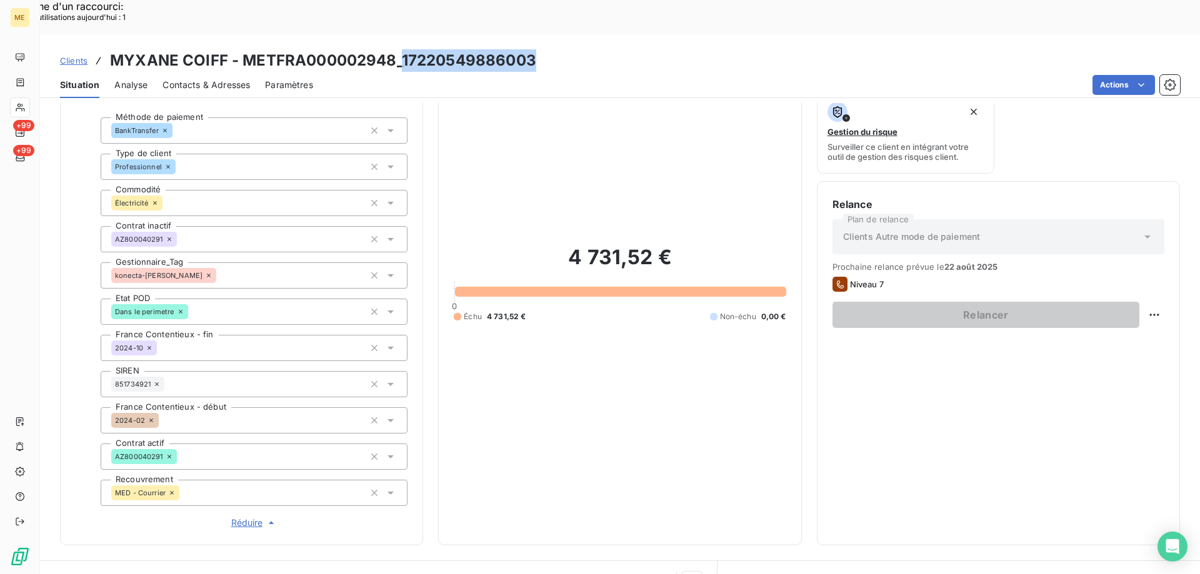
click at [244, 517] on span "Réduire" at bounding box center [254, 523] width 46 height 12
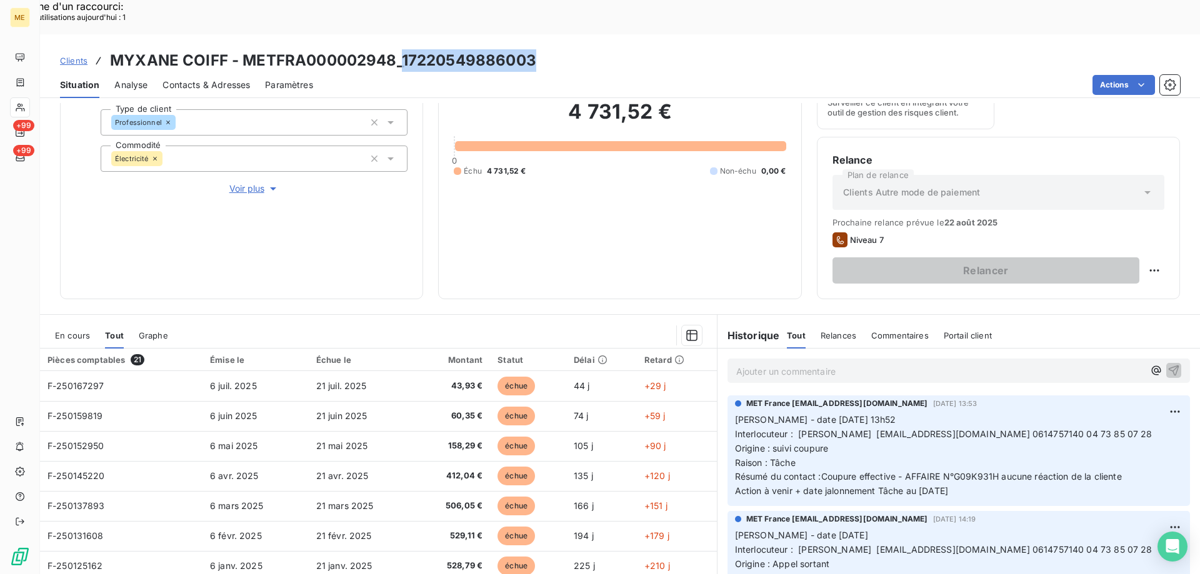
scroll to position [167, 0]
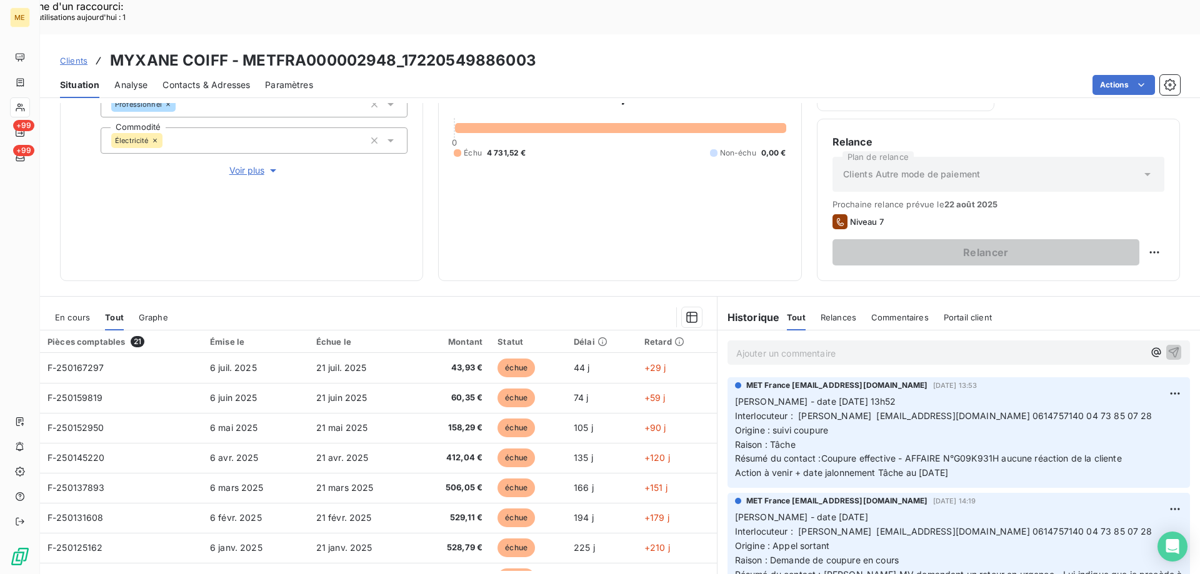
click at [1005, 411] on span "Interlocuteur : YANNICK GENSAUD magaliearvis@gmail.com 0614757140 04 73 85 07 28" at bounding box center [943, 416] width 417 height 11
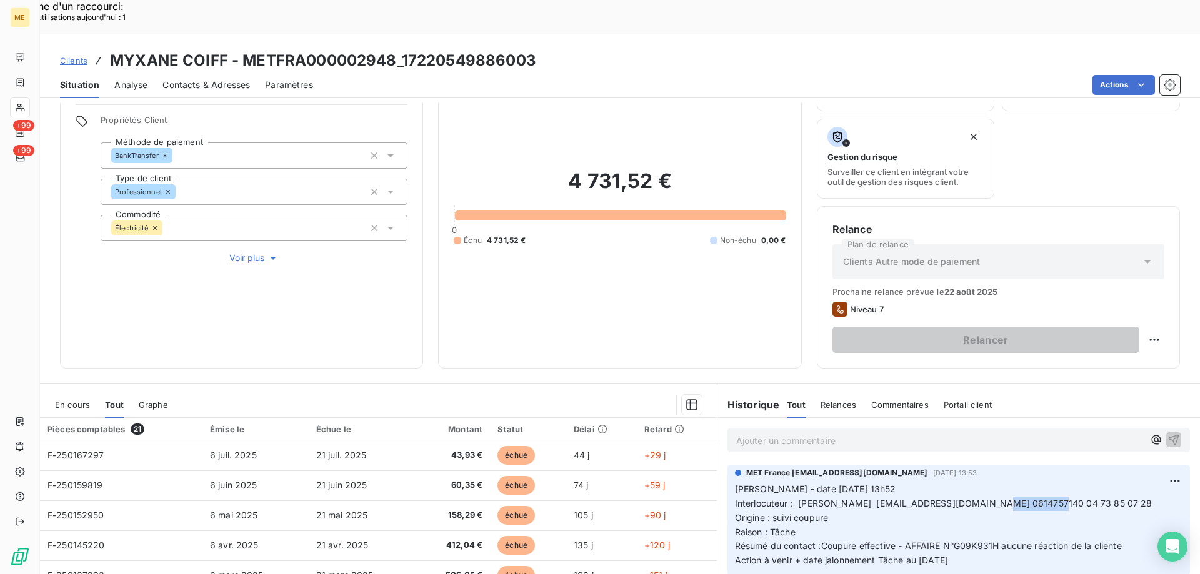
scroll to position [42, 0]
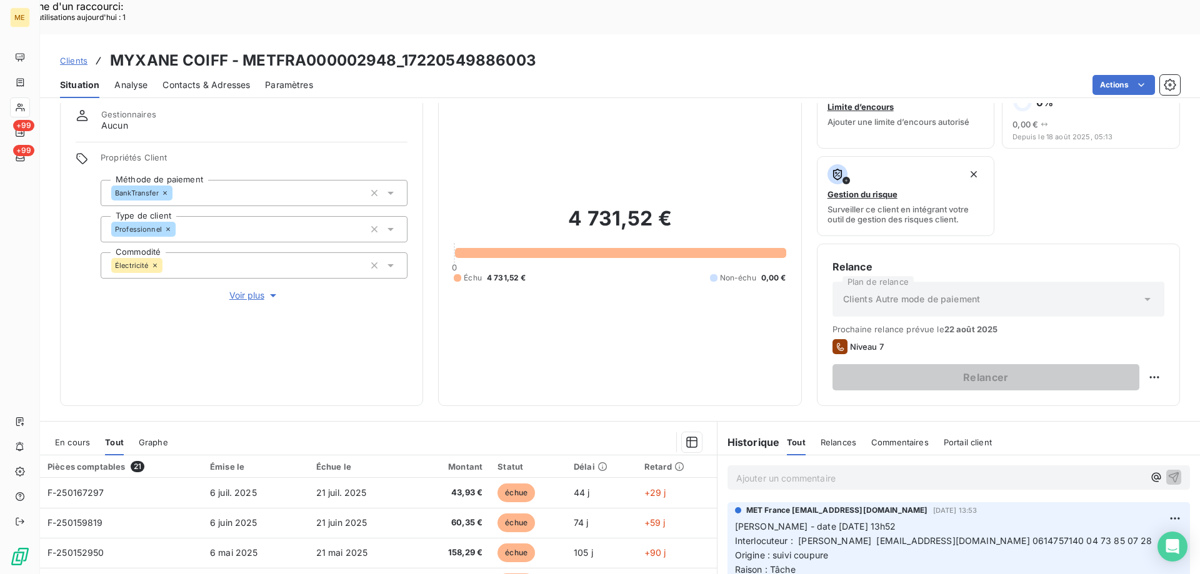
click at [1061, 522] on p "Valérie - date 14/08/2025 13h52 Interlocuteur : YANNICK GENSAUD magaliearvis@gm…" at bounding box center [958, 563] width 447 height 86
drag, startPoint x: 1113, startPoint y: 507, endPoint x: 1047, endPoint y: 507, distance: 65.6
click at [1047, 520] on p "Valérie - date 14/08/2025 13h52 Interlocuteur : YANNICK GENSAUD magaliearvis@gm…" at bounding box center [958, 563] width 447 height 86
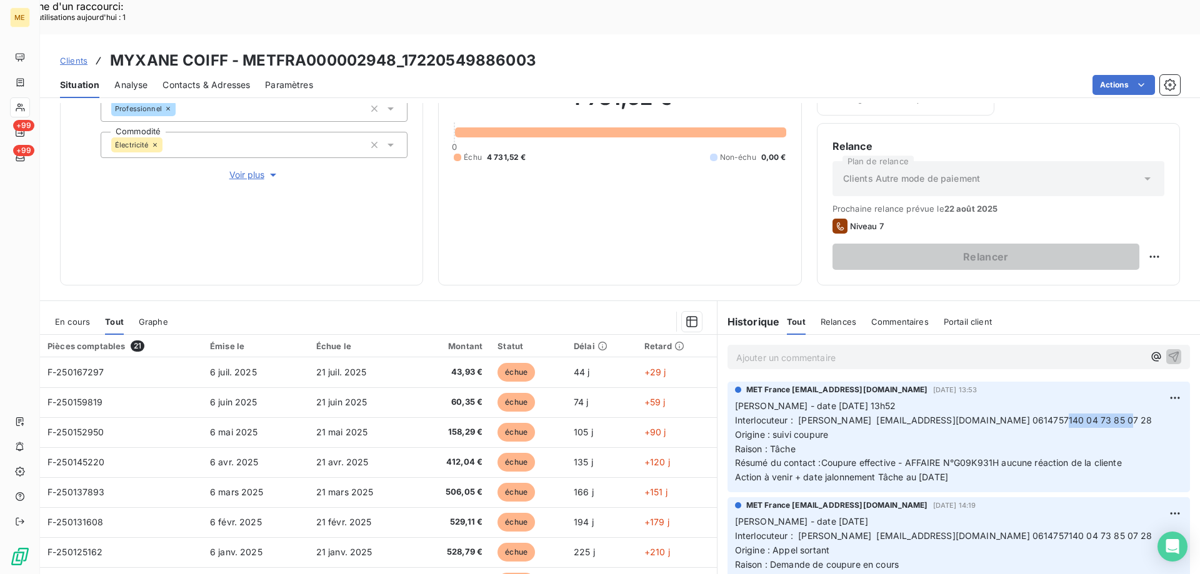
scroll to position [167, 0]
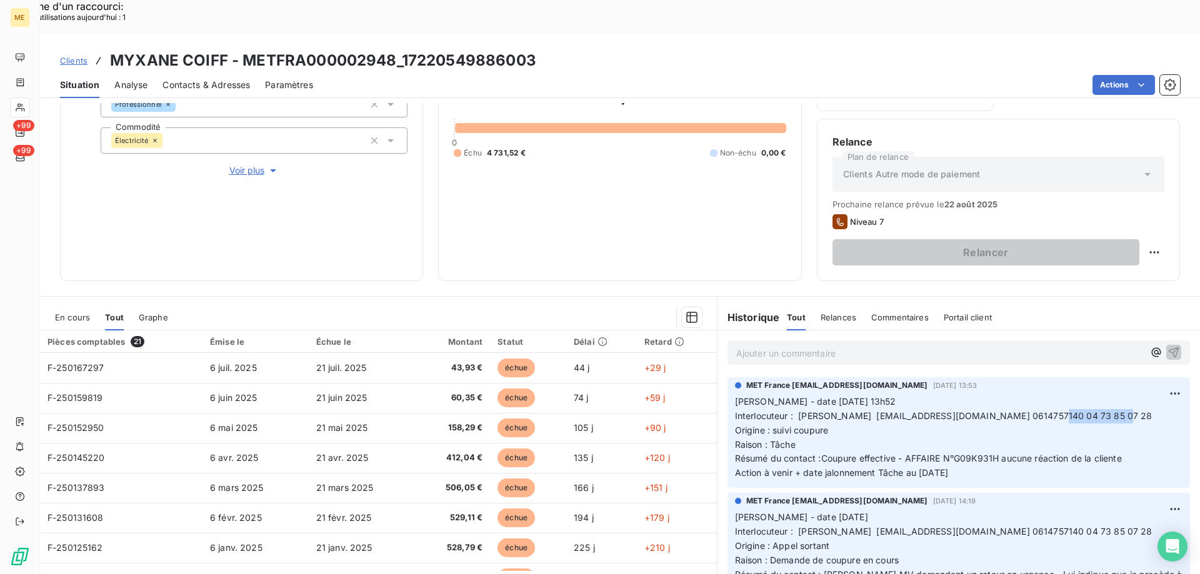
drag, startPoint x: 962, startPoint y: 436, endPoint x: 836, endPoint y: 442, distance: 125.7
click at [782, 467] on span "Action à venir + date jalonnement Tâche au [DATE]" at bounding box center [841, 472] width 213 height 11
click at [1021, 396] on p "Valérie - date 14/08/2025 13h52 Interlocuteur : YANNICK GENSAUD magaliearvis@gm…" at bounding box center [958, 438] width 447 height 86
drag, startPoint x: 967, startPoint y: 437, endPoint x: 732, endPoint y: 366, distance: 246.3
click at [735, 395] on p "Valérie - date 14/08/2025 13h52 Interlocuteur : YANNICK GENSAUD magaliearvis@gm…" at bounding box center [958, 438] width 447 height 86
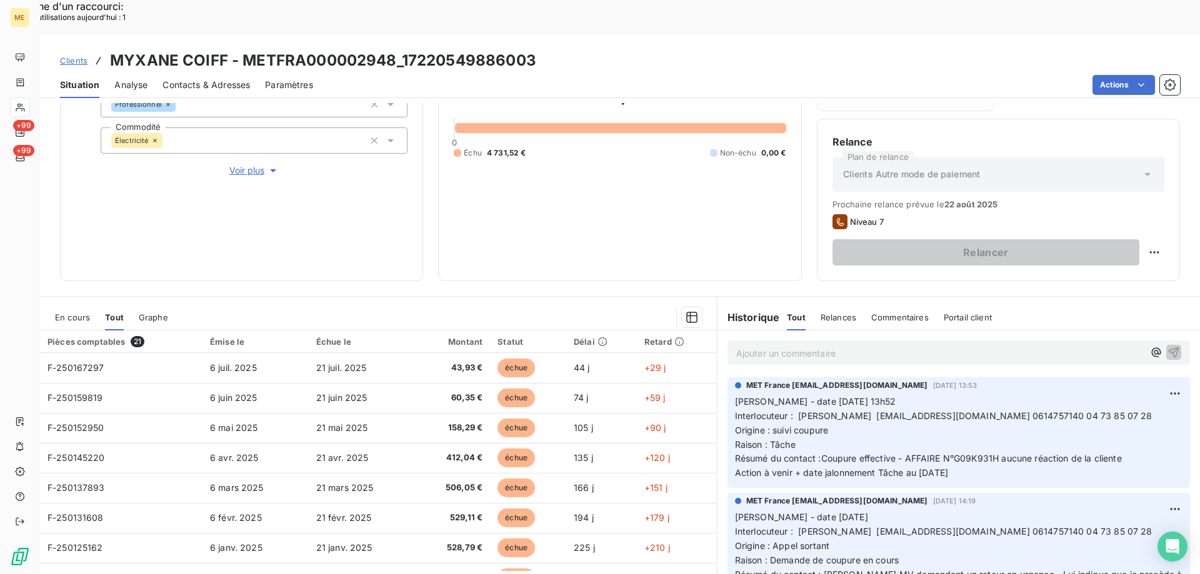
click at [747, 346] on p "Ajouter un commentaire ﻿" at bounding box center [939, 354] width 407 height 16
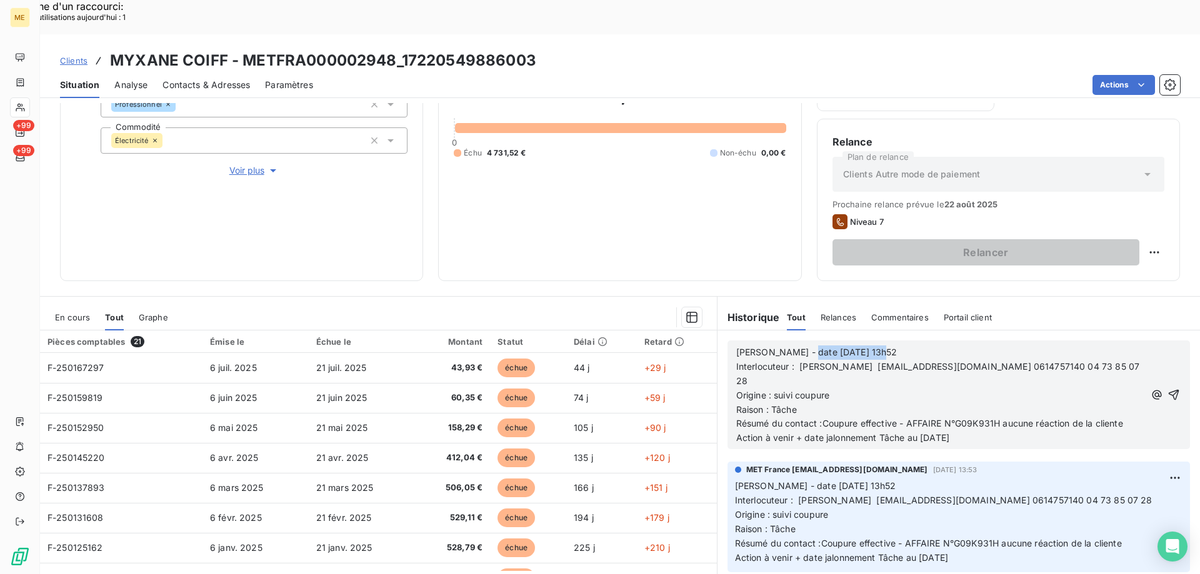
drag, startPoint x: 794, startPoint y: 316, endPoint x: 937, endPoint y: 312, distance: 143.2
click at [937, 346] on p "Valérie - date 14/08/2025 13h52" at bounding box center [940, 353] width 408 height 14
drag, startPoint x: 999, startPoint y: 371, endPoint x: 1125, endPoint y: 373, distance: 126.2
click at [1125, 373] on div "Valérie - date 19/08/2025 13h50 Interlocuteur : YANNICK GENSAUD magaliearvis@gm…" at bounding box center [958, 394] width 445 height 101
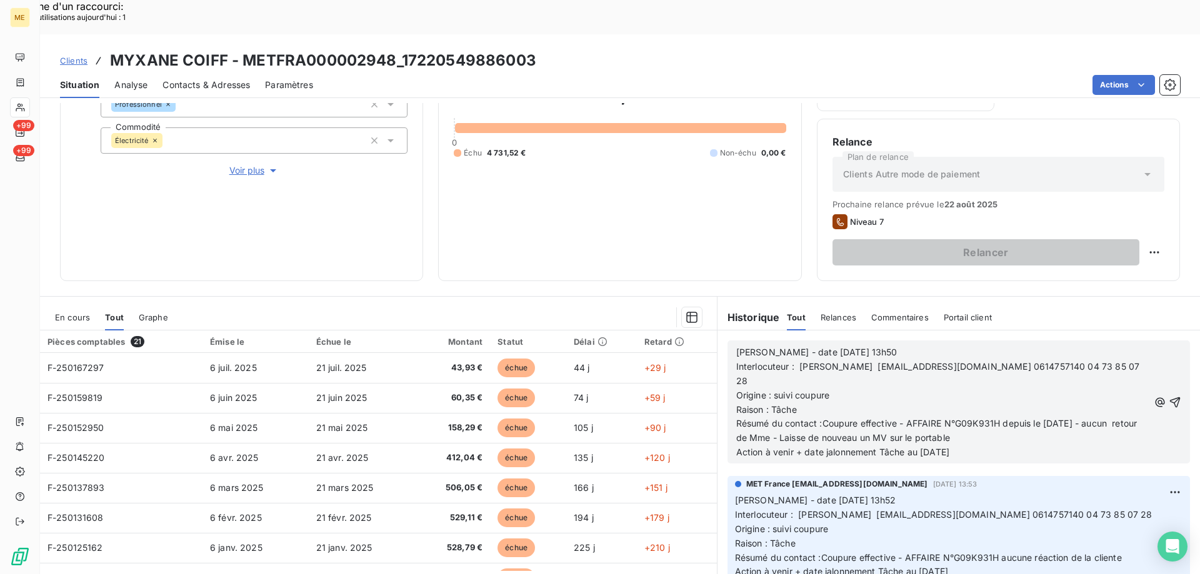
click at [926, 447] on span "Action à venir + date jalonnement Tâche au [DATE]" at bounding box center [842, 452] width 213 height 11
click at [1170, 397] on icon "button" at bounding box center [1175, 402] width 11 height 11
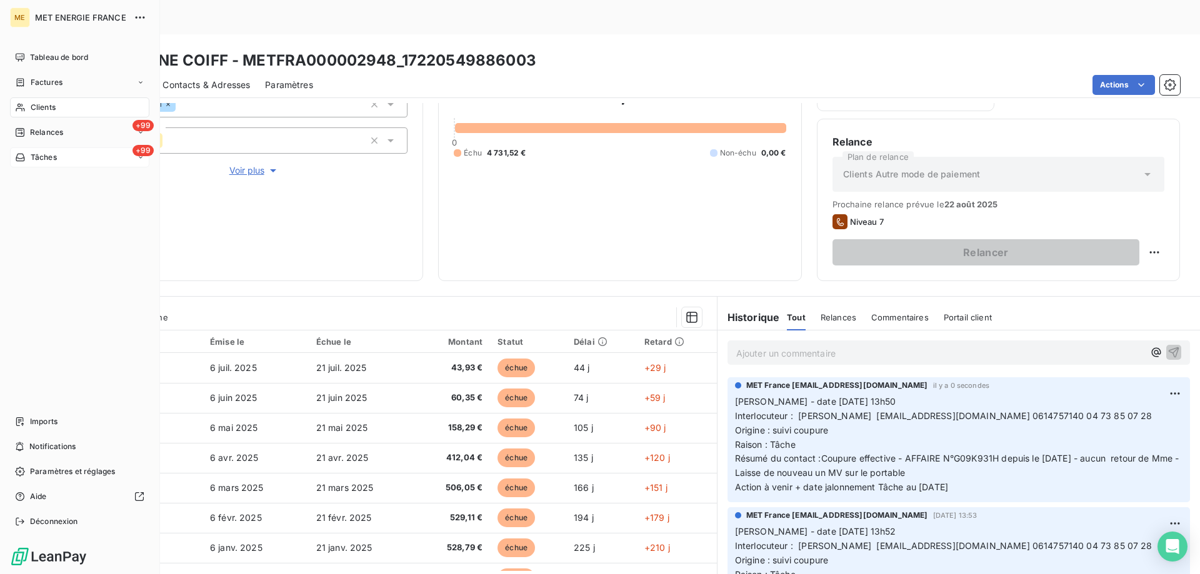
click at [57, 156] on span "Tâches" at bounding box center [44, 157] width 26 height 11
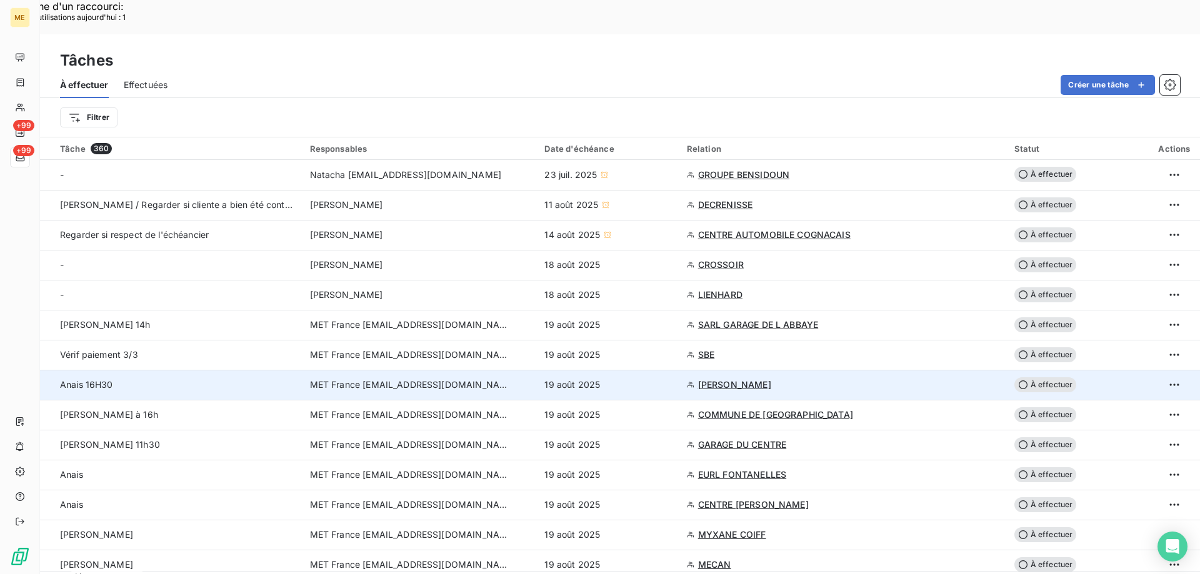
scroll to position [62, 0]
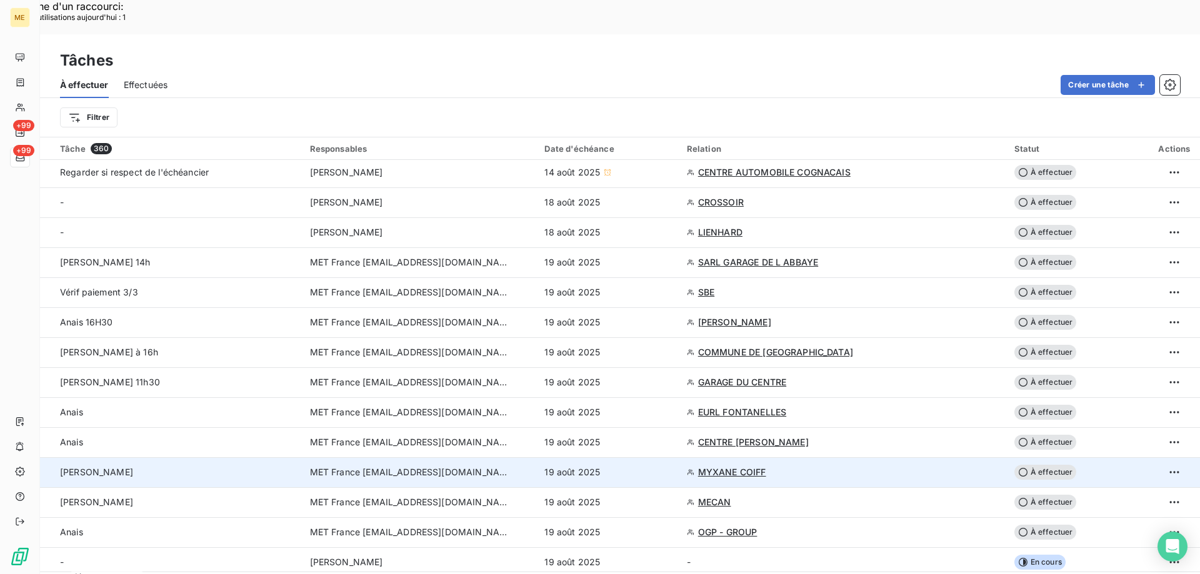
click at [1042, 465] on span "À effectuer" at bounding box center [1045, 472] width 62 height 15
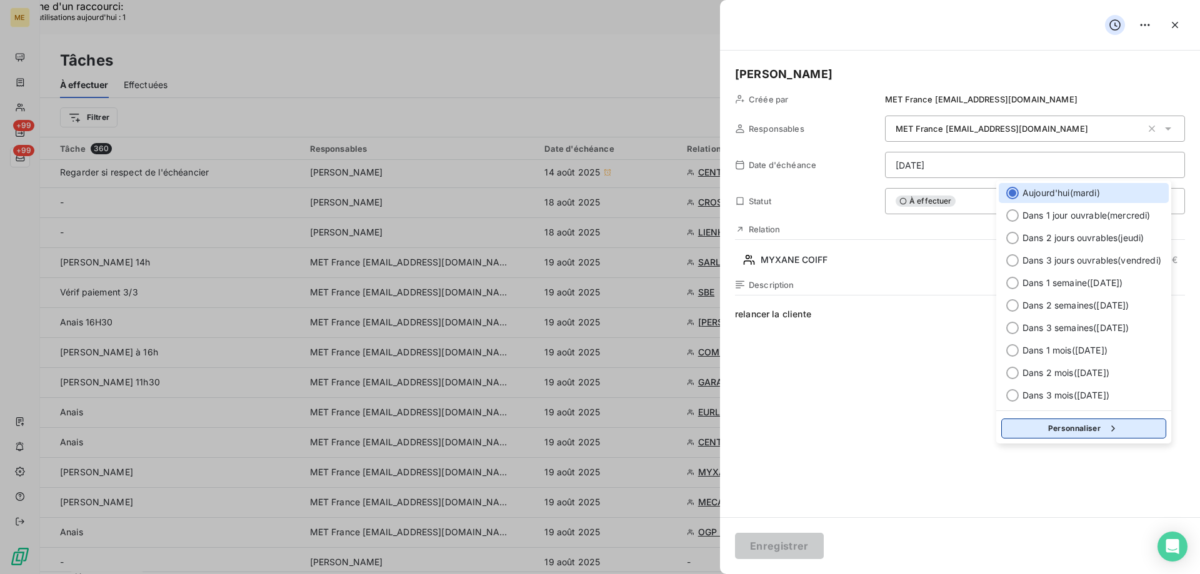
click at [1040, 430] on button "Personnaliser" at bounding box center [1083, 429] width 165 height 20
select select "7"
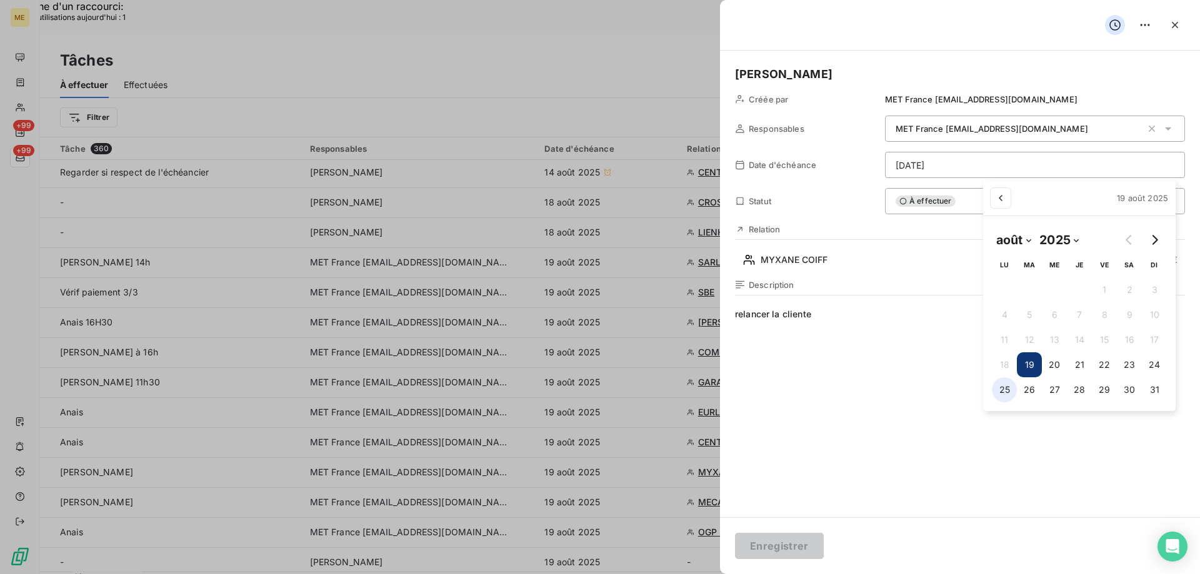
click at [1000, 392] on button "25" at bounding box center [1004, 389] width 25 height 25
type input "25/08/2025"
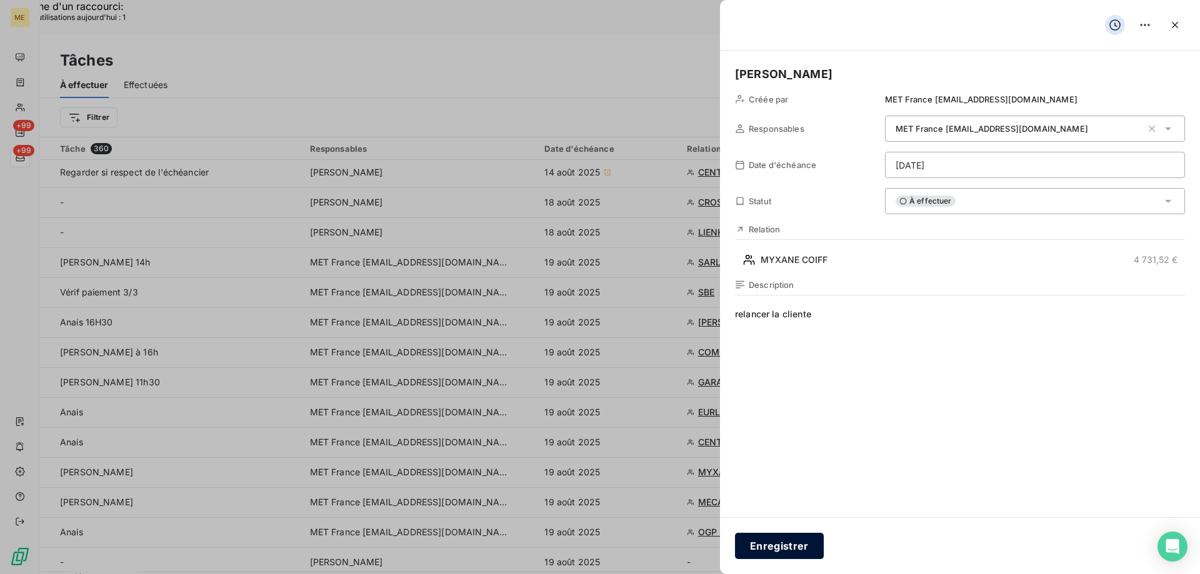
click at [780, 544] on button "Enregistrer" at bounding box center [779, 546] width 89 height 26
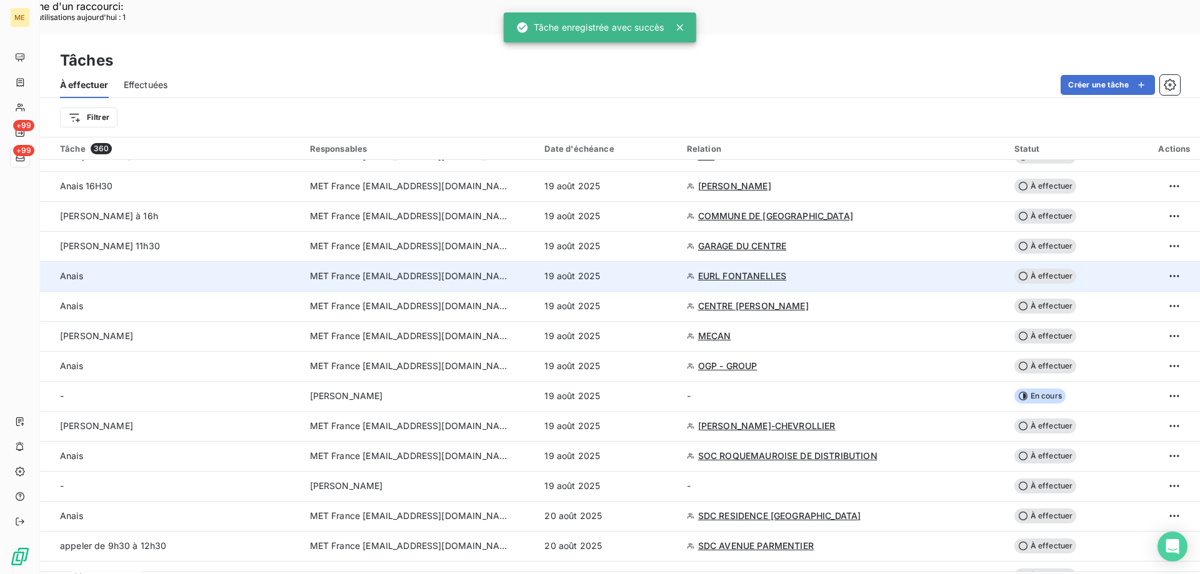
scroll to position [187, 0]
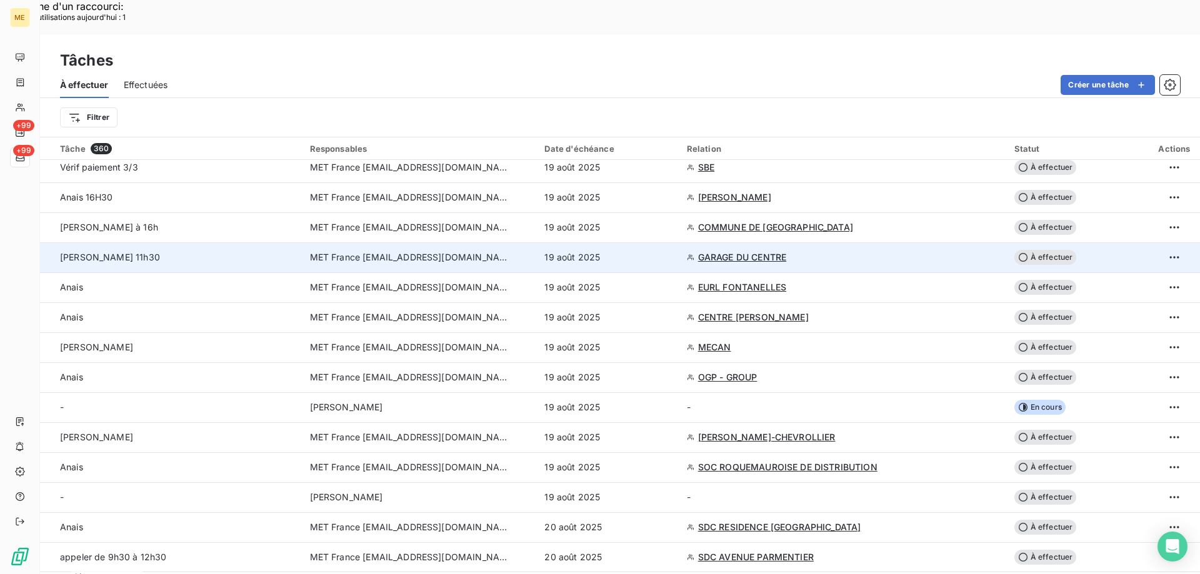
click at [718, 251] on span "GARAGE DU CENTRE" at bounding box center [742, 257] width 88 height 12
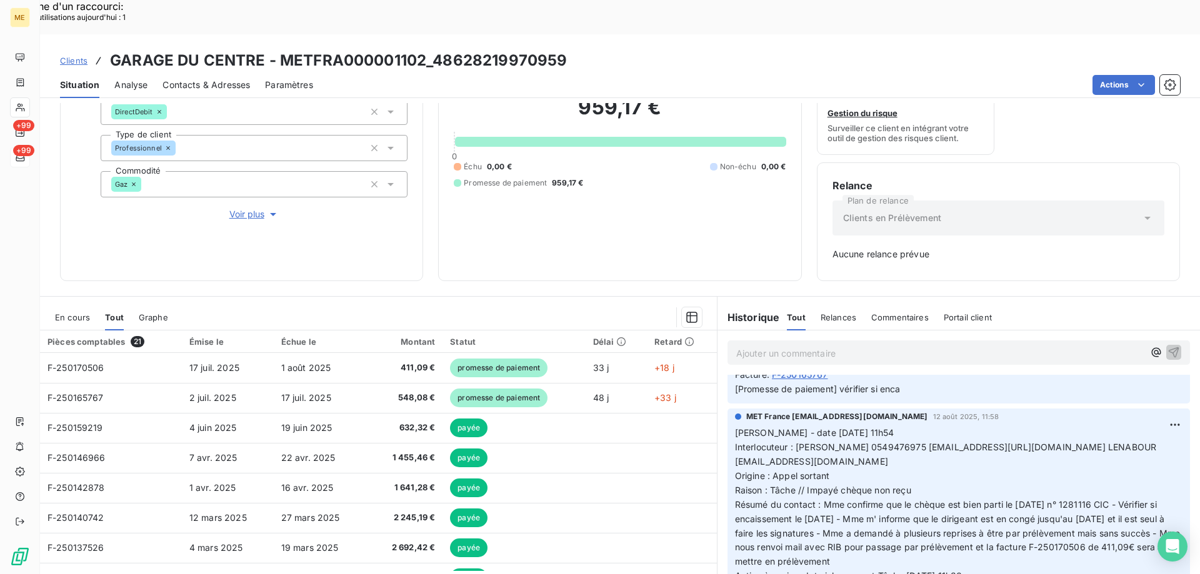
scroll to position [250, 0]
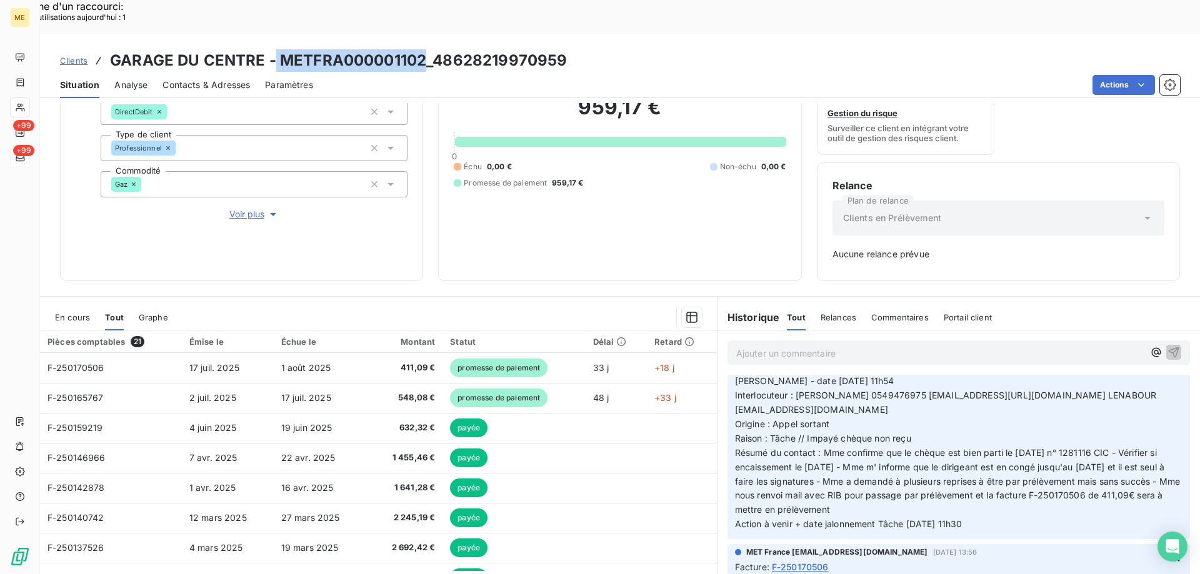
drag, startPoint x: 276, startPoint y: 17, endPoint x: 422, endPoint y: 3, distance: 146.9
click at [422, 34] on div "Clients GARAGE DU CENTRE - METFRA000001102_48628219970959 Situation Analyse Con…" at bounding box center [620, 66] width 1160 height 64
drag, startPoint x: 991, startPoint y: 517, endPoint x: 737, endPoint y: 374, distance: 291.8
click at [728, 374] on div "MET France met-france@recouvrement.met.com 12 août 2025, 11:58 Valérie - date 1…" at bounding box center [958, 448] width 462 height 182
click at [764, 346] on p "Ajouter un commentaire ﻿" at bounding box center [939, 354] width 407 height 16
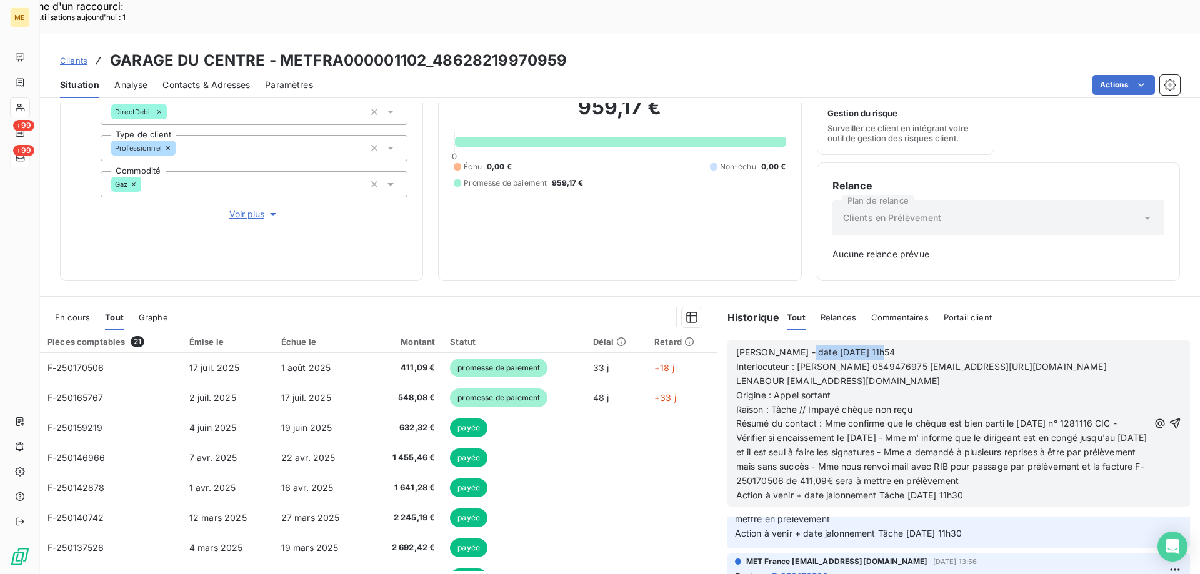
scroll to position [362, 0]
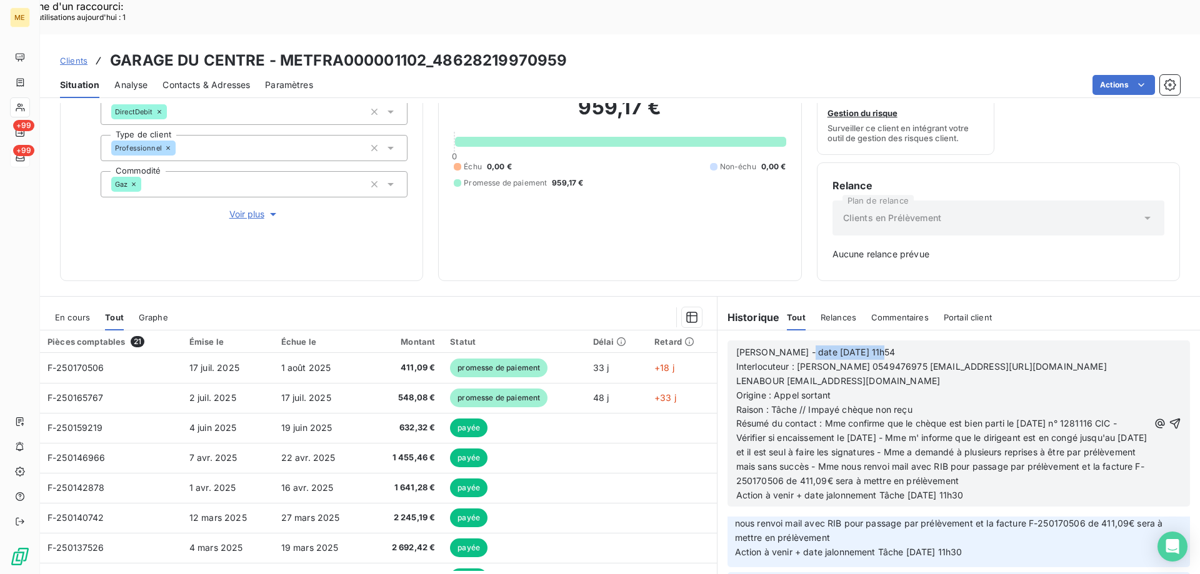
drag, startPoint x: 799, startPoint y: 319, endPoint x: 912, endPoint y: 307, distance: 114.4
click at [912, 341] on div "Valérie - date 12/08/2025 11h54 Interlocuteur : Mme Julie PONTOIZEAU 0549476975…" at bounding box center [958, 424] width 462 height 166
drag, startPoint x: 819, startPoint y: 357, endPoint x: 771, endPoint y: 362, distance: 47.7
click at [771, 389] on p "Origine : Appel sortant" at bounding box center [942, 396] width 412 height 14
drag, startPoint x: 794, startPoint y: 376, endPoint x: 919, endPoint y: 372, distance: 125.0
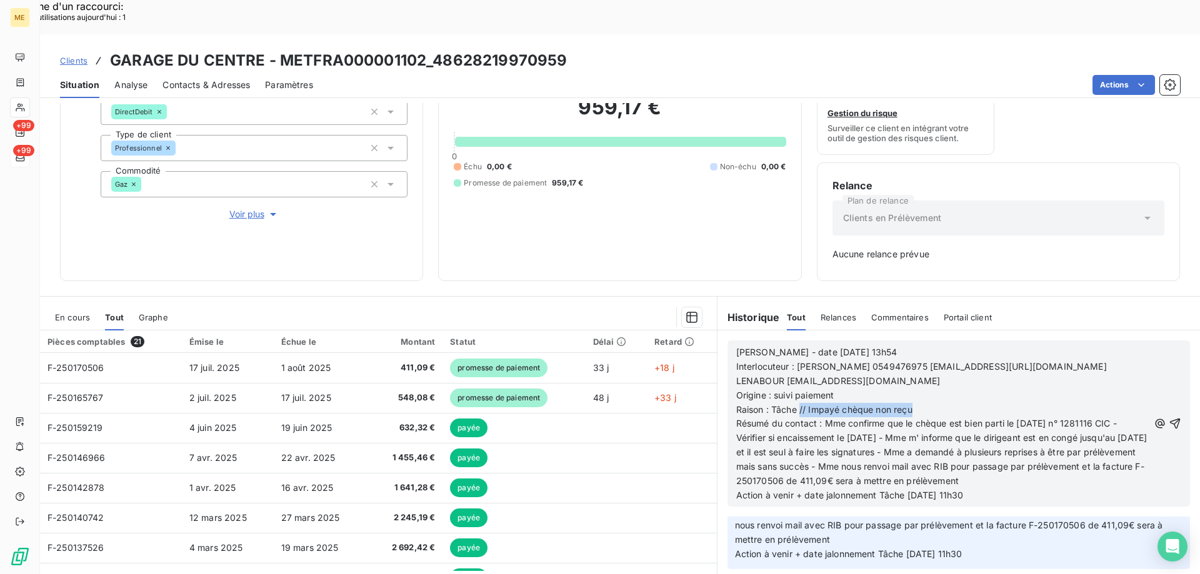
click at [919, 403] on p "Raison : Tâche // Impayé chèque non reçu" at bounding box center [942, 410] width 412 height 14
drag, startPoint x: 282, startPoint y: 25, endPoint x: 422, endPoint y: 21, distance: 139.4
click at [422, 49] on h3 "GARAGE DU CENTRE - METFRA000001102_48628219970959" at bounding box center [338, 60] width 457 height 22
drag, startPoint x: 820, startPoint y: 384, endPoint x: 1081, endPoint y: 449, distance: 268.4
click at [1081, 449] on p "Résumé du contact : Mme confirme que le chèque est bien parti le 03/07/2025 n° …" at bounding box center [942, 452] width 412 height 71
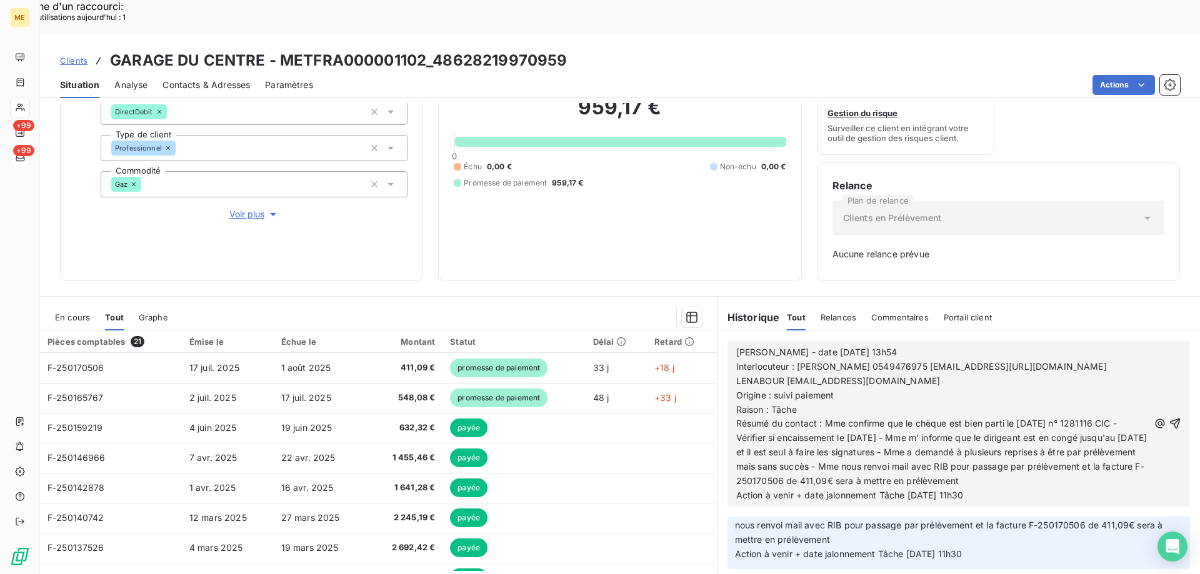
click at [1135, 401] on div "Valérie - date 19/08/2025 13h54 Interlocuteur : Mme Julie PONTOIZEAU 0549476975…" at bounding box center [958, 423] width 445 height 159
drag, startPoint x: 1063, startPoint y: 388, endPoint x: 810, endPoint y: 407, distance: 253.8
click at [822, 418] on span "Résumé du contact : Mme confirme que le chèque est bien parti le 03/07/2025 n° …" at bounding box center [943, 452] width 414 height 68
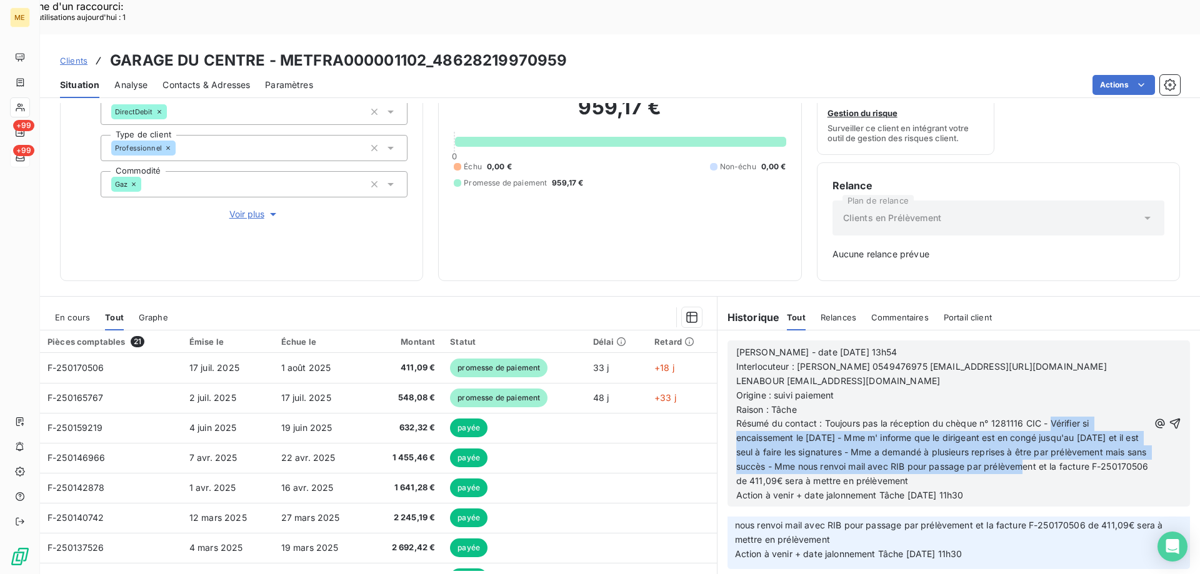
drag, startPoint x: 1048, startPoint y: 385, endPoint x: 1099, endPoint y: 435, distance: 71.6
click at [1099, 435] on p "Résumé du contact : Toujours pas la réception du chèque n° 1281116 CIC - Vérifi…" at bounding box center [942, 452] width 412 height 71
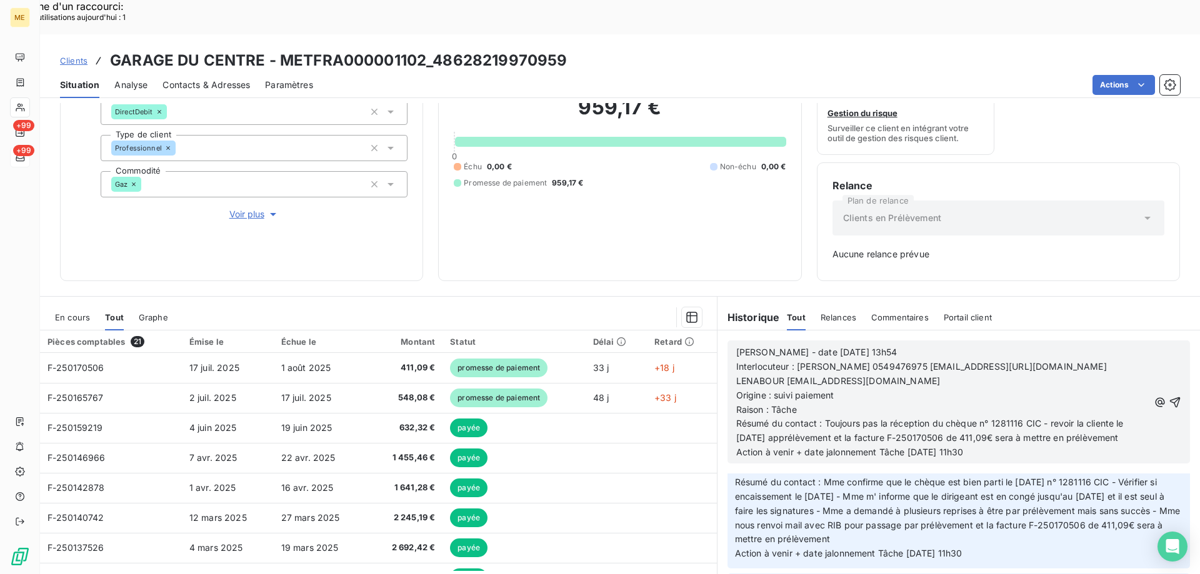
scroll to position [333, 0]
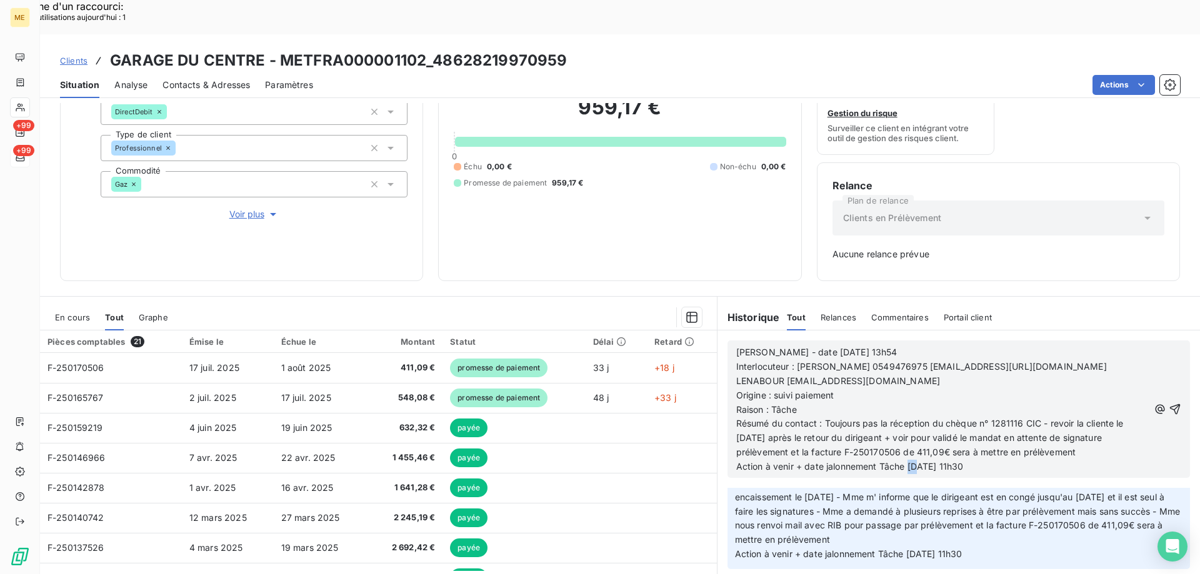
drag, startPoint x: 902, startPoint y: 432, endPoint x: 912, endPoint y: 431, distance: 10.1
click at [912, 461] on span "Action à venir + date jalonnement Tâche 19/08/2025 à 11h30" at bounding box center [849, 466] width 227 height 11
click at [1168, 403] on icon "button" at bounding box center [1174, 409] width 12 height 12
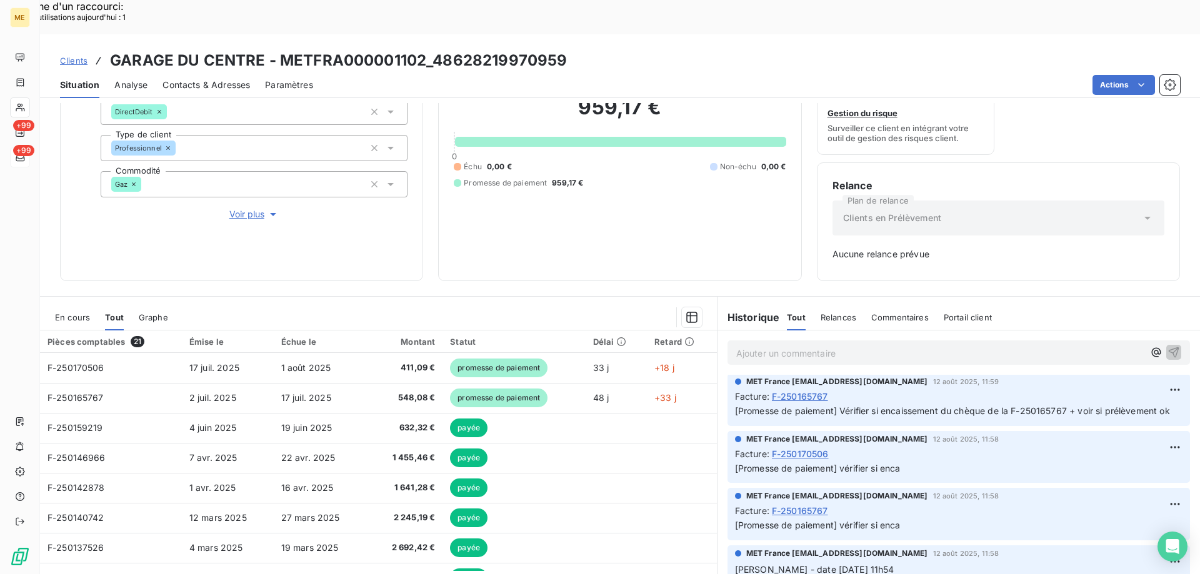
scroll to position [379, 0]
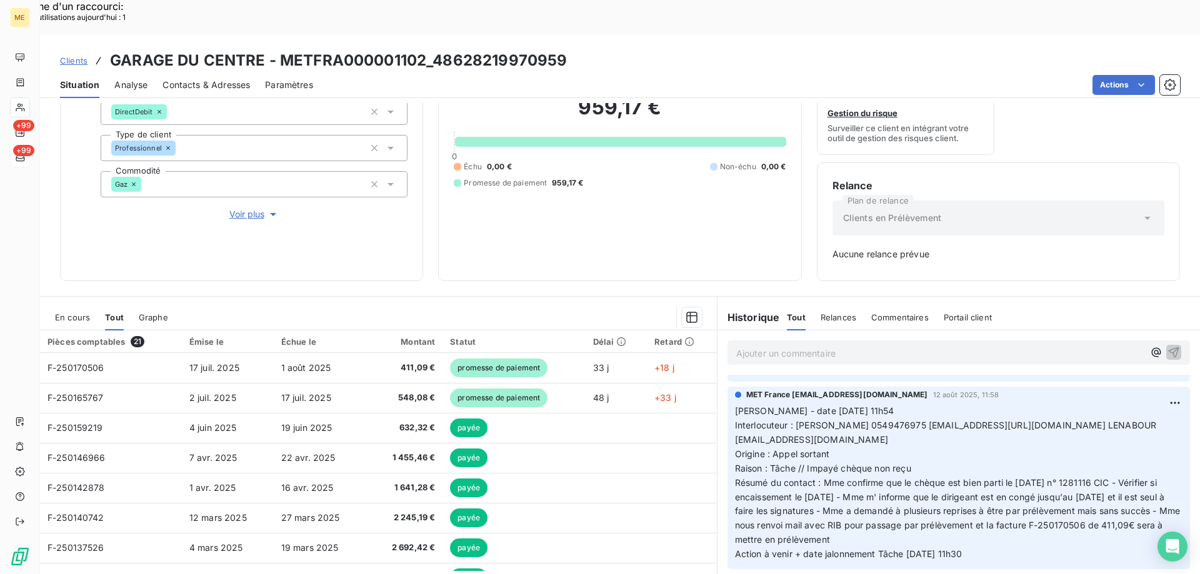
click at [67, 312] on span "En cours" at bounding box center [72, 317] width 35 height 10
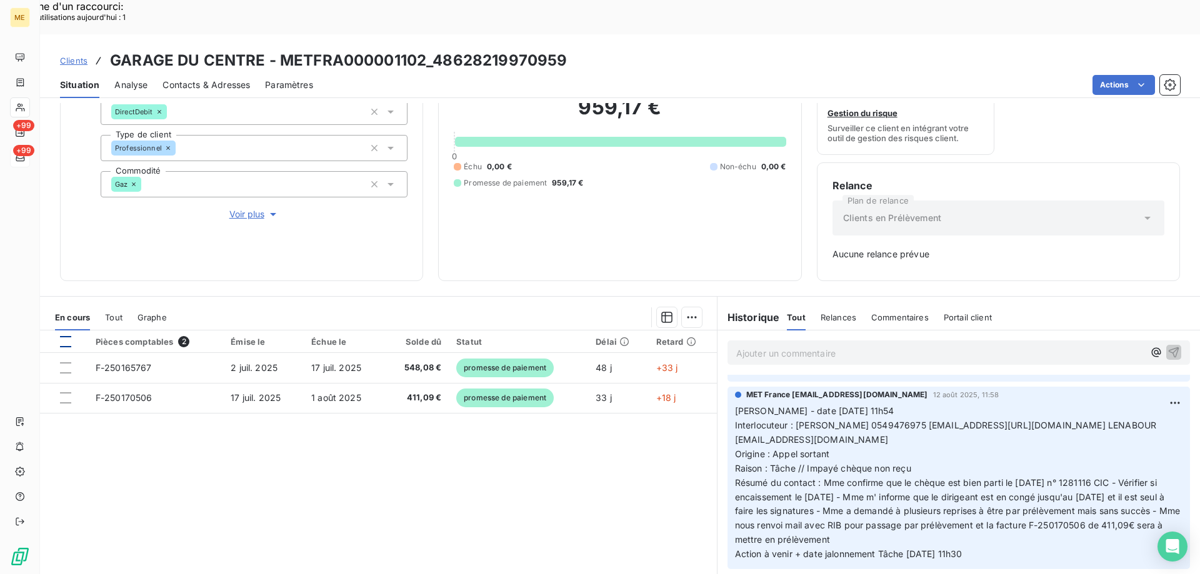
click at [63, 336] on div at bounding box center [65, 341] width 11 height 11
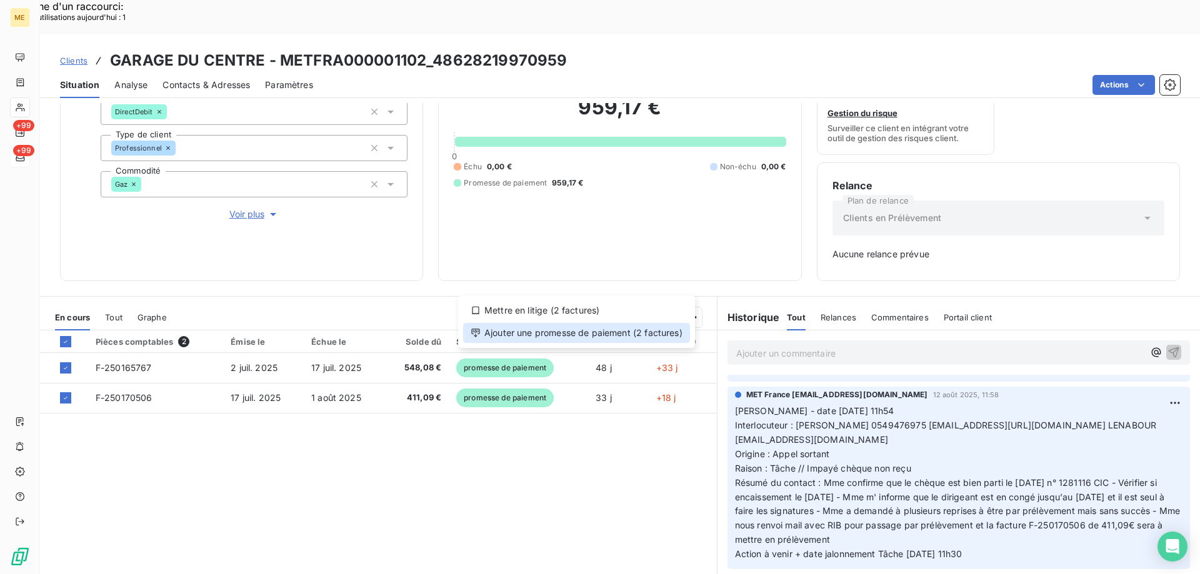
click at [600, 332] on div "Ajouter une promesse de paiement (2 factures)" at bounding box center [576, 333] width 227 height 20
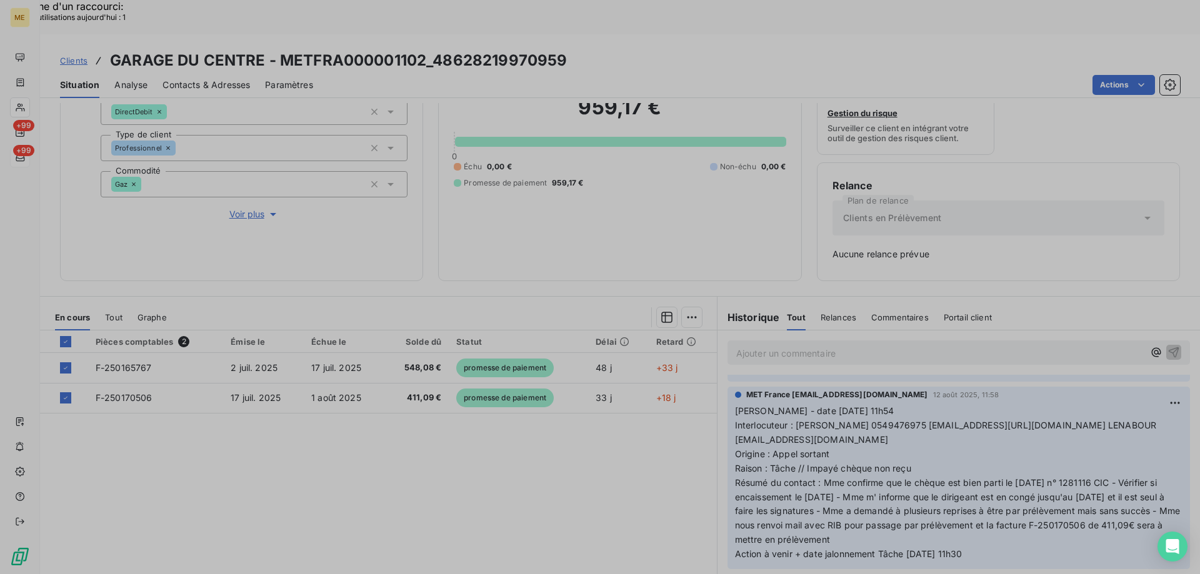
scroll to position [407, 0]
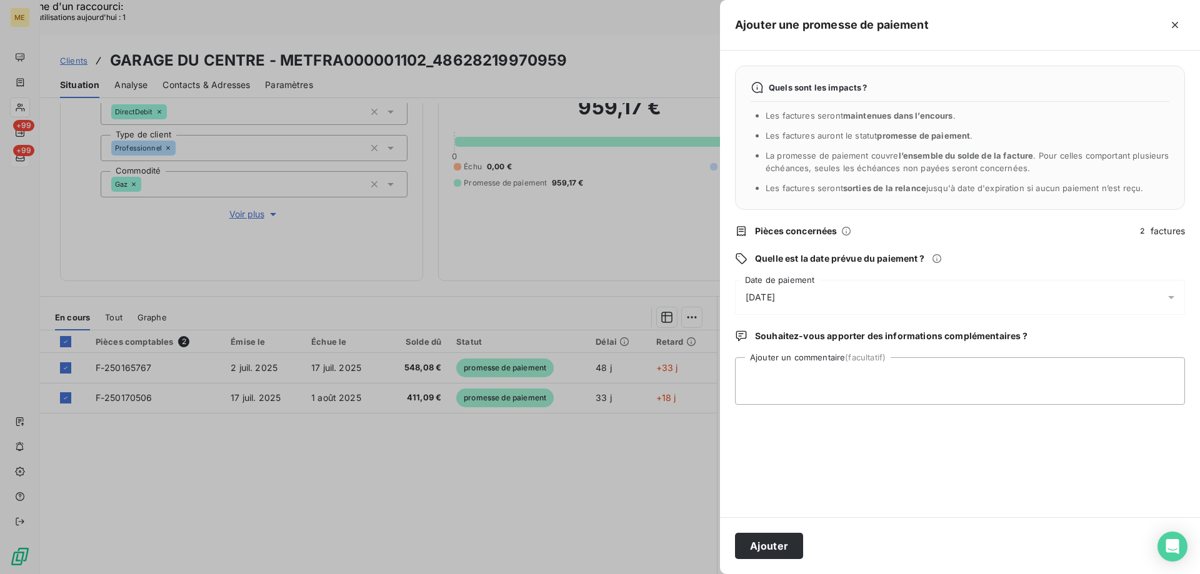
click at [829, 298] on div "[DATE]" at bounding box center [960, 297] width 450 height 35
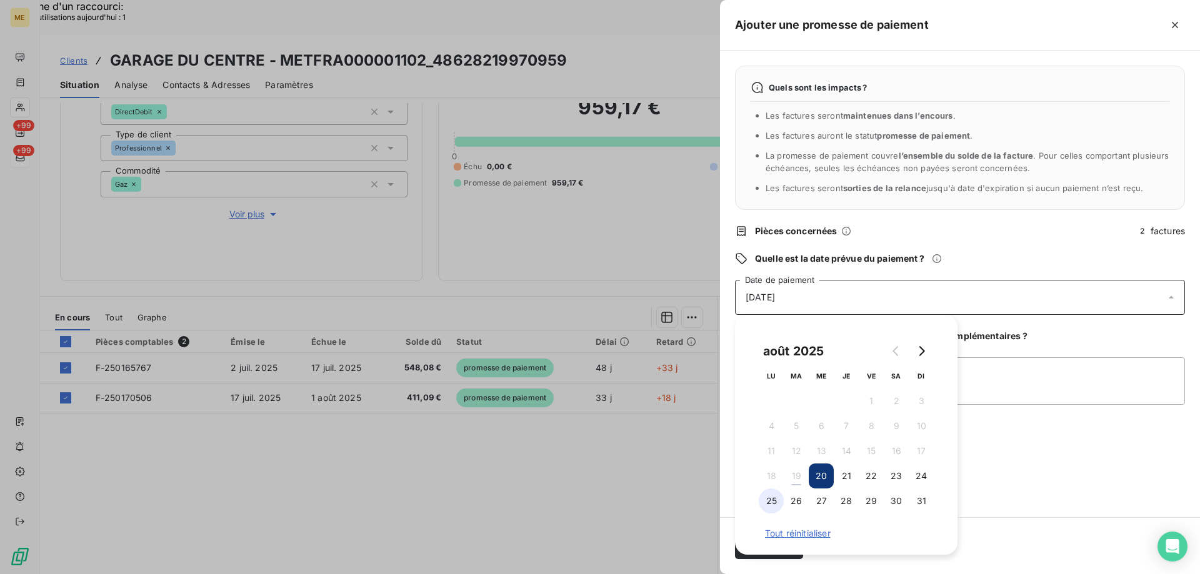
click at [769, 497] on button "25" at bounding box center [771, 501] width 25 height 25
click at [1008, 459] on div "Quels sont les impacts ? Les factures seront maintenues dans l’encours . Les fa…" at bounding box center [960, 284] width 480 height 467
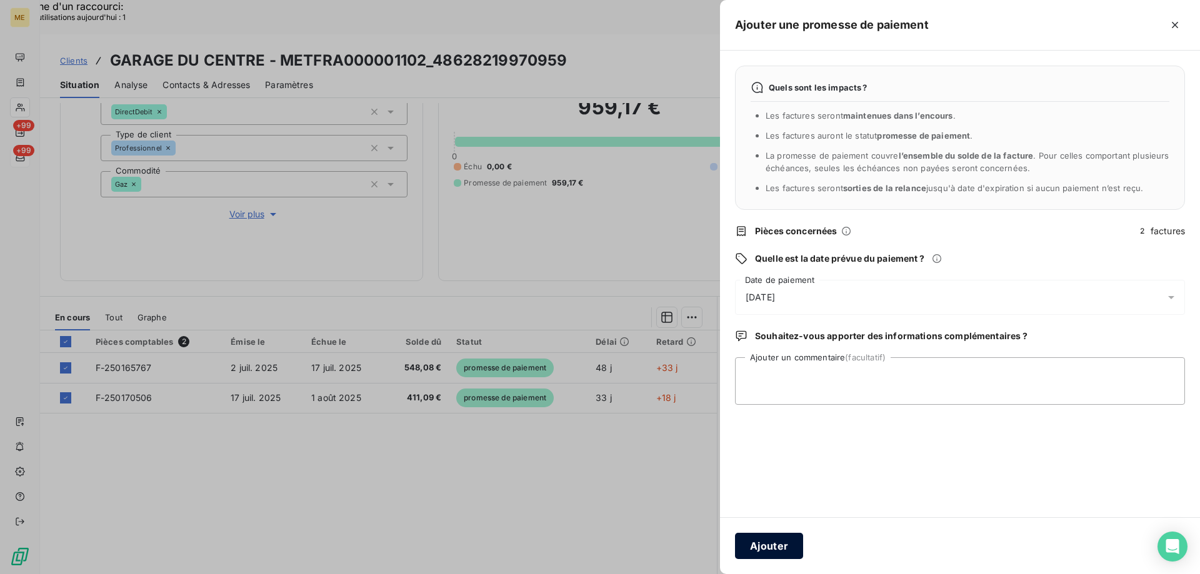
click at [767, 544] on button "Ajouter" at bounding box center [769, 546] width 68 height 26
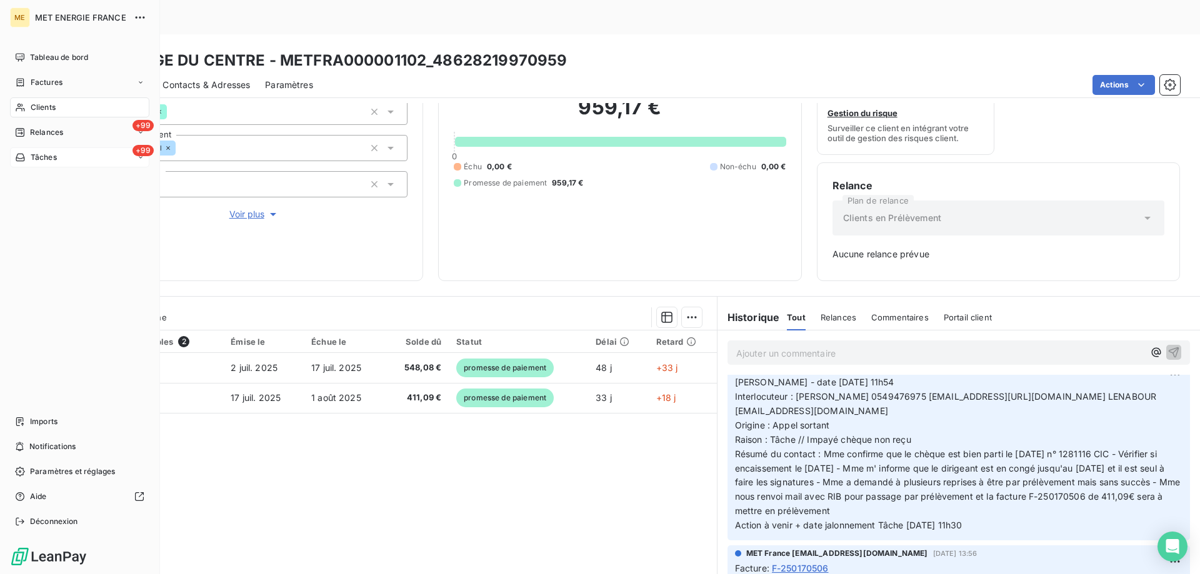
click at [78, 160] on div "+99 Tâches" at bounding box center [79, 157] width 139 height 20
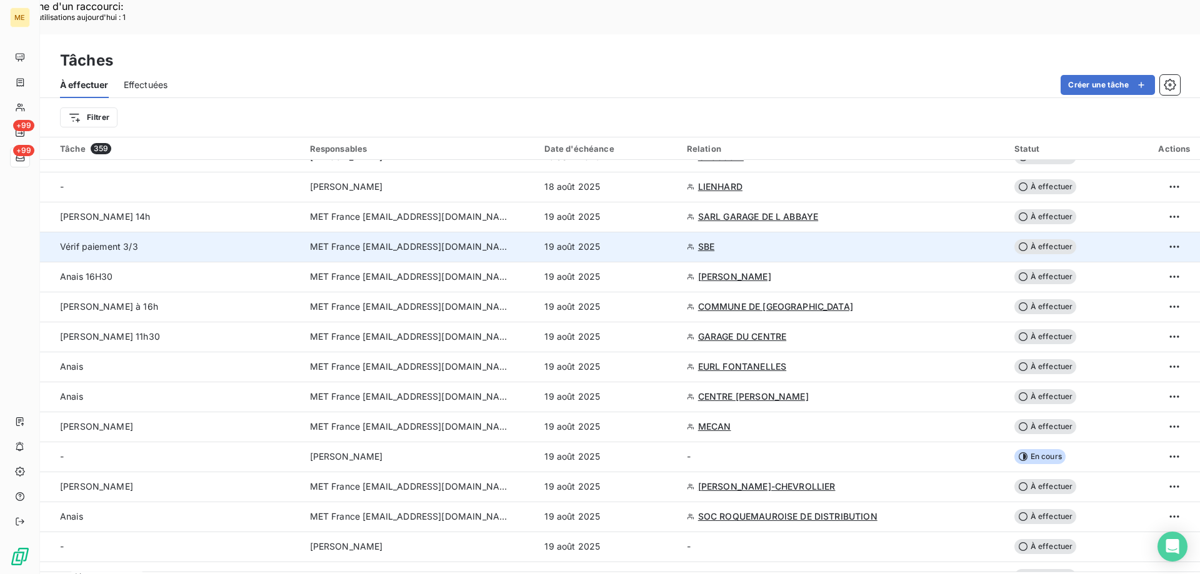
scroll to position [125, 0]
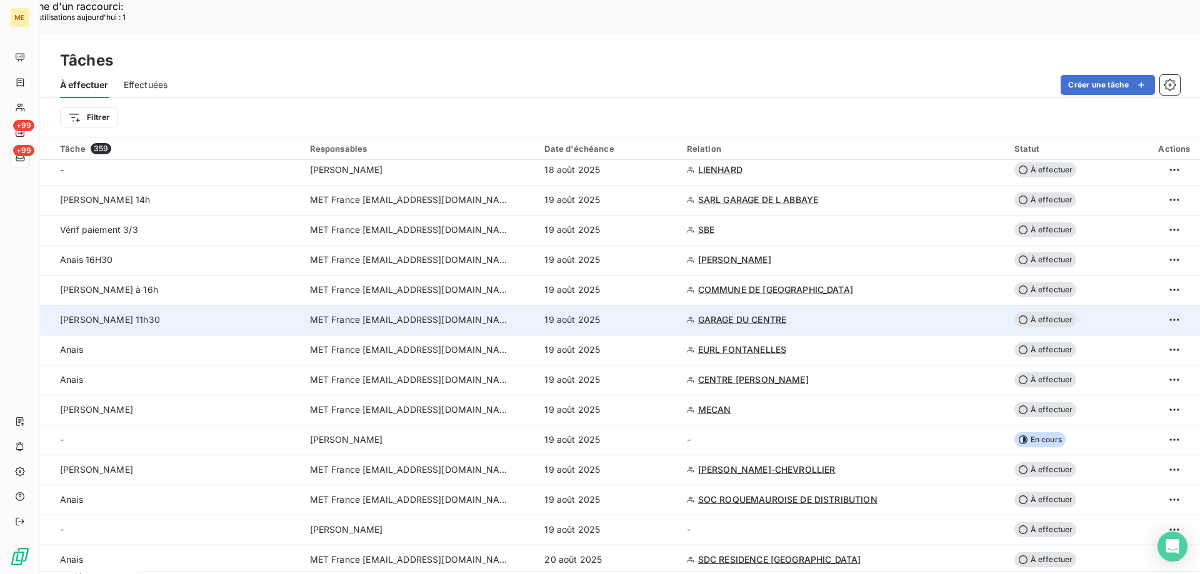
click at [1040, 312] on span "À effectuer" at bounding box center [1045, 319] width 62 height 15
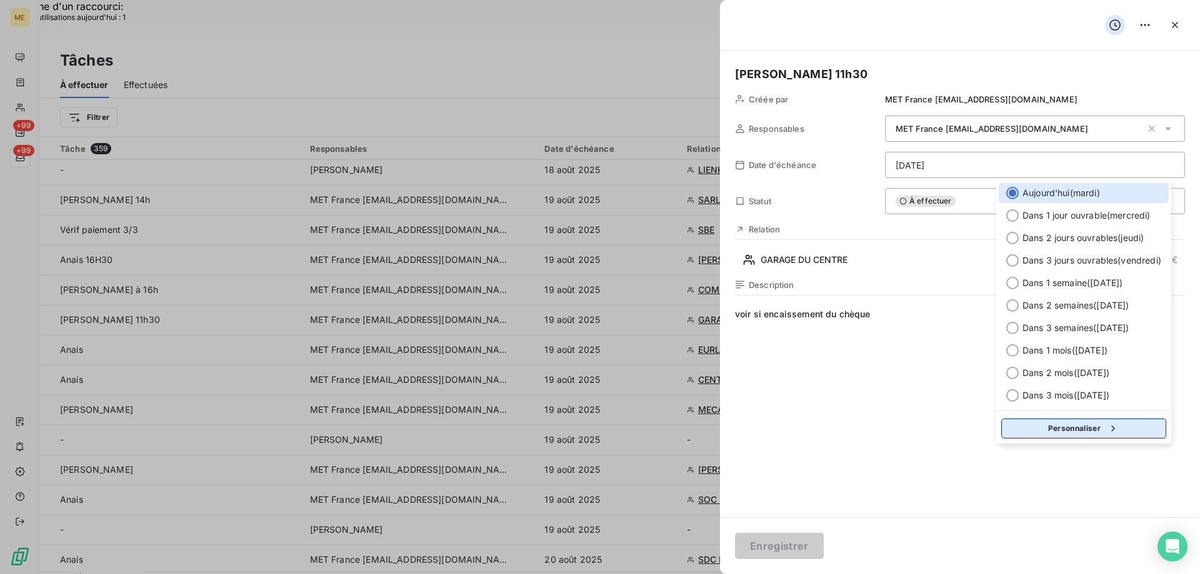
click at [1030, 422] on button "Personnaliser" at bounding box center [1083, 429] width 165 height 20
select select "7"
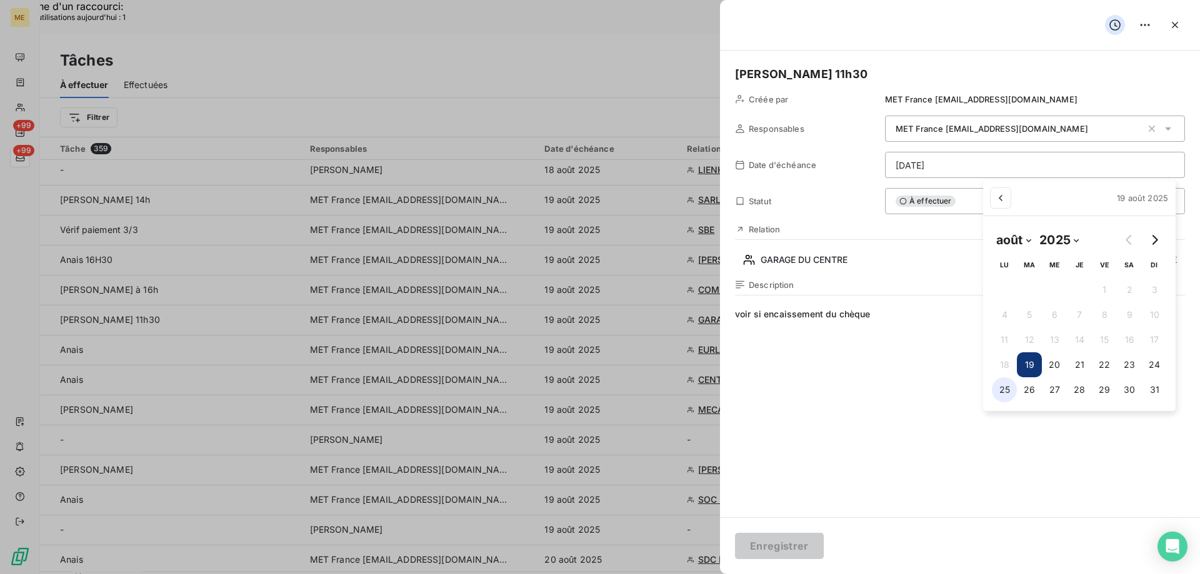
click at [1000, 387] on button "25" at bounding box center [1004, 389] width 25 height 25
type input "25/08/2025"
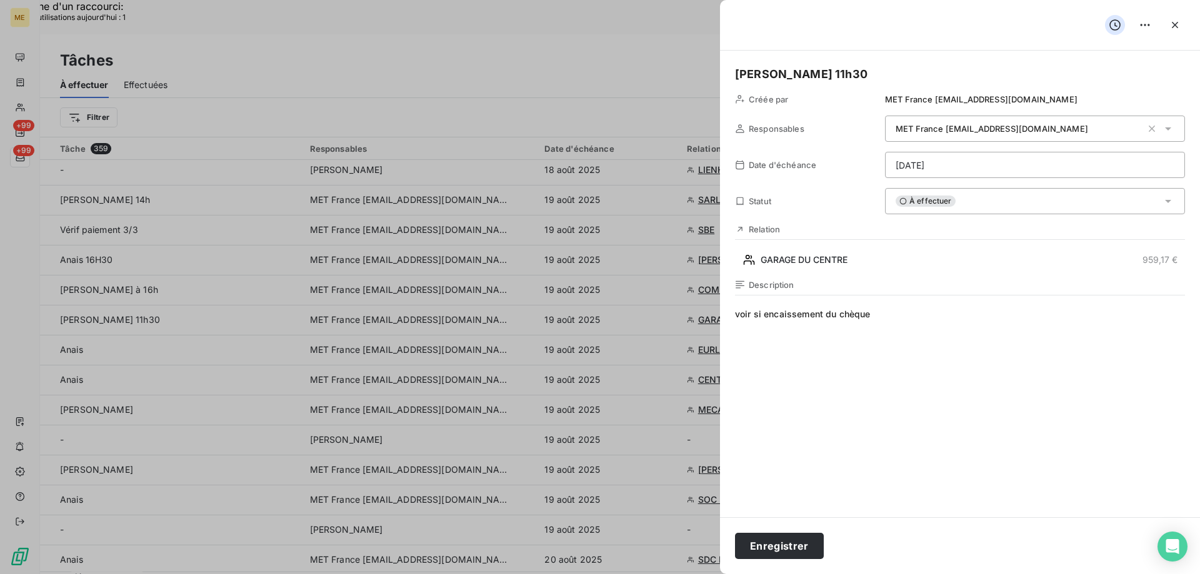
drag, startPoint x: 774, startPoint y: 547, endPoint x: 857, endPoint y: 459, distance: 121.1
click at [777, 547] on button "Enregistrer" at bounding box center [779, 546] width 89 height 26
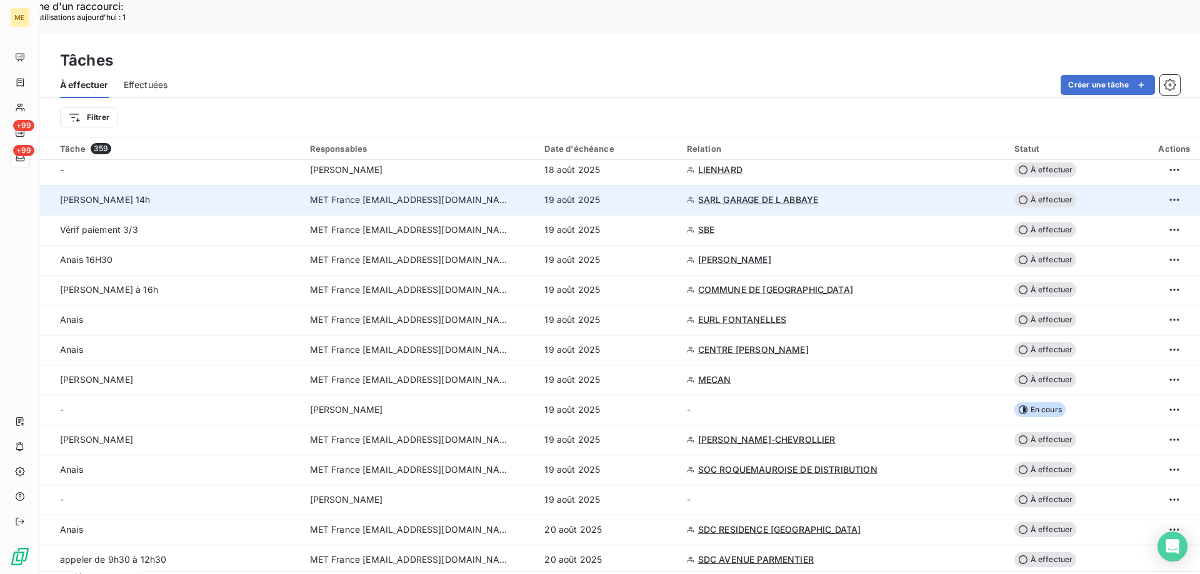
click at [738, 194] on span "SARL GARAGE DE L ABBAYE" at bounding box center [758, 200] width 120 height 12
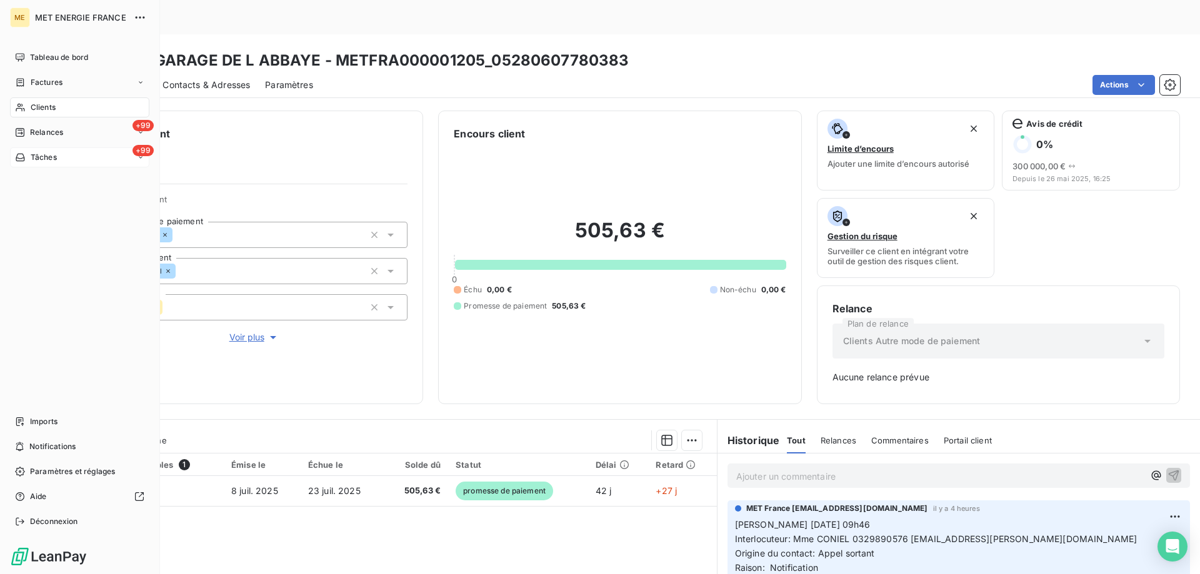
click at [87, 162] on div "+99 Tâches" at bounding box center [79, 157] width 139 height 20
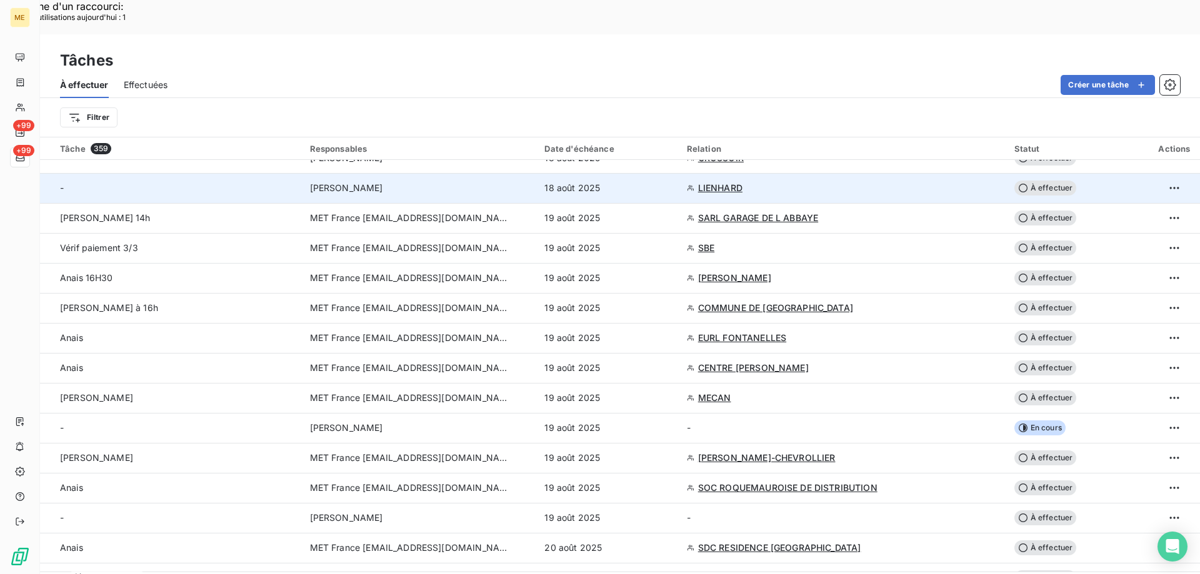
scroll to position [125, 0]
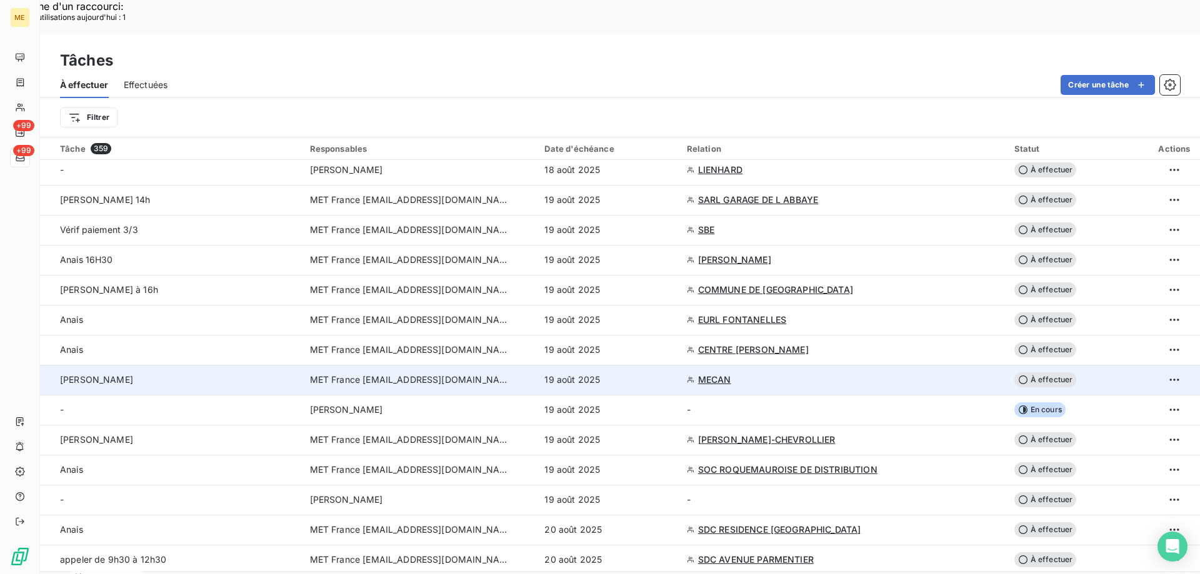
click at [719, 374] on span "MECAN" at bounding box center [714, 380] width 33 height 12
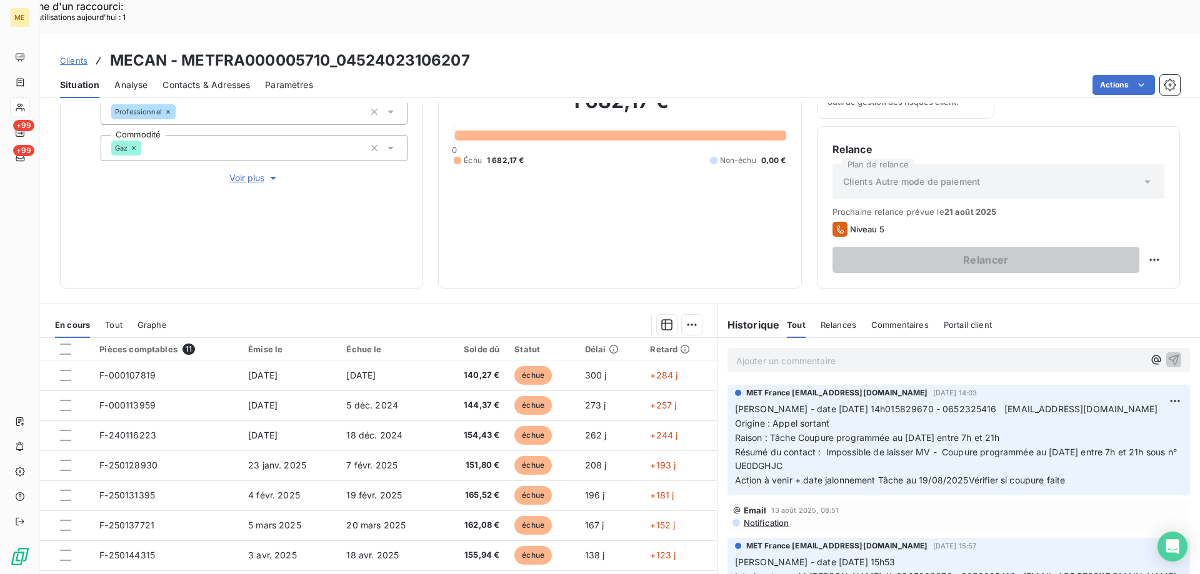
scroll to position [167, 0]
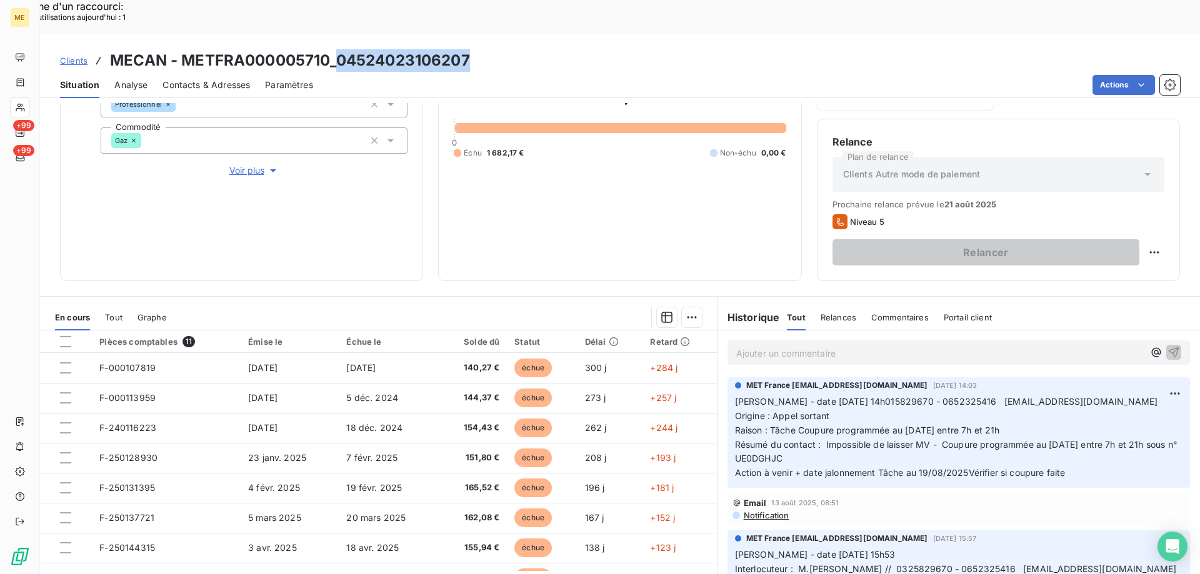
drag, startPoint x: 338, startPoint y: 29, endPoint x: 525, endPoint y: 11, distance: 187.6
click at [525, 34] on div "Clients MECAN - METFRA000005710_04524023106207 Situation Analyse Contacts & Adr…" at bounding box center [620, 66] width 1160 height 64
click at [927, 396] on span "[PERSON_NAME] - date [DATE] 14h015829670 - 0652325416 [EMAIL_ADDRESS][DOMAIN_NA…" at bounding box center [946, 401] width 423 height 11
click at [896, 564] on span "Interlocuteur : M.[PERSON_NAME] // 0325829670 - 0652325416 [EMAIL_ADDRESS][DOMA…" at bounding box center [956, 569] width 442 height 11
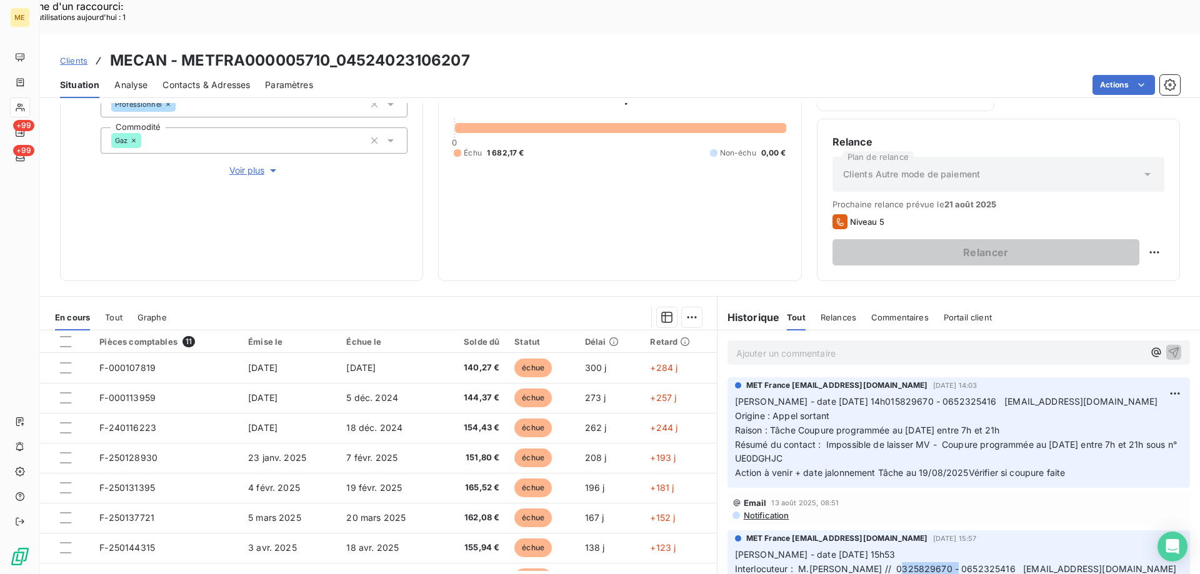
click at [896, 564] on span "Interlocuteur : M.[PERSON_NAME] // 0325829670 - 0652325416 [EMAIL_ADDRESS][DOMA…" at bounding box center [956, 569] width 442 height 11
click at [1070, 430] on p "Valérie - date 14/08/2025 14h015829670 - 0652325416 TRGY.TRGT.89.02@GMAIL.COM O…" at bounding box center [958, 438] width 447 height 86
drag, startPoint x: 1074, startPoint y: 437, endPoint x: 731, endPoint y: 363, distance: 351.0
click at [735, 395] on p "Valérie - date 14/08/2025 14h015829670 - 0652325416 TRGY.TRGT.89.02@GMAIL.COM O…" at bounding box center [958, 438] width 447 height 86
click at [761, 346] on p "Ajouter un commentaire ﻿" at bounding box center [939, 354] width 407 height 16
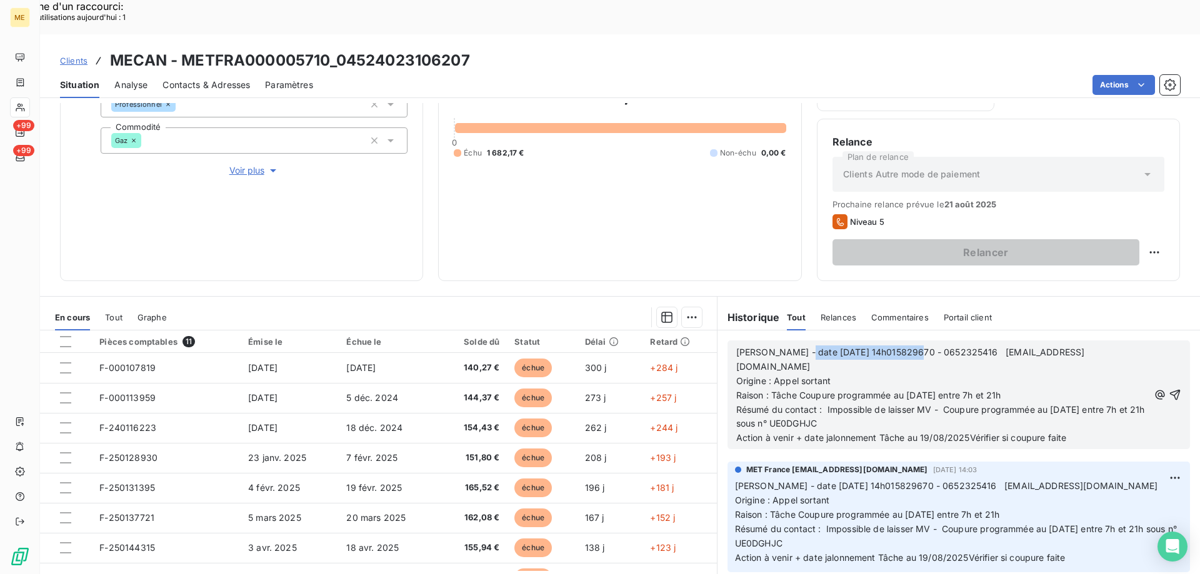
drag, startPoint x: 789, startPoint y: 318, endPoint x: 902, endPoint y: 313, distance: 113.2
click at [902, 347] on span "[PERSON_NAME] - date [DATE] 14h015829670 - 0652325416 [EMAIL_ADDRESS][DOMAIN_NA…" at bounding box center [910, 359] width 349 height 25
click at [736, 347] on span "Valérie - date 19/08/2025 14h06 - 0652325416 TRGY.TRGT.89.02@GMAIL.COM" at bounding box center [964, 359] width 457 height 25
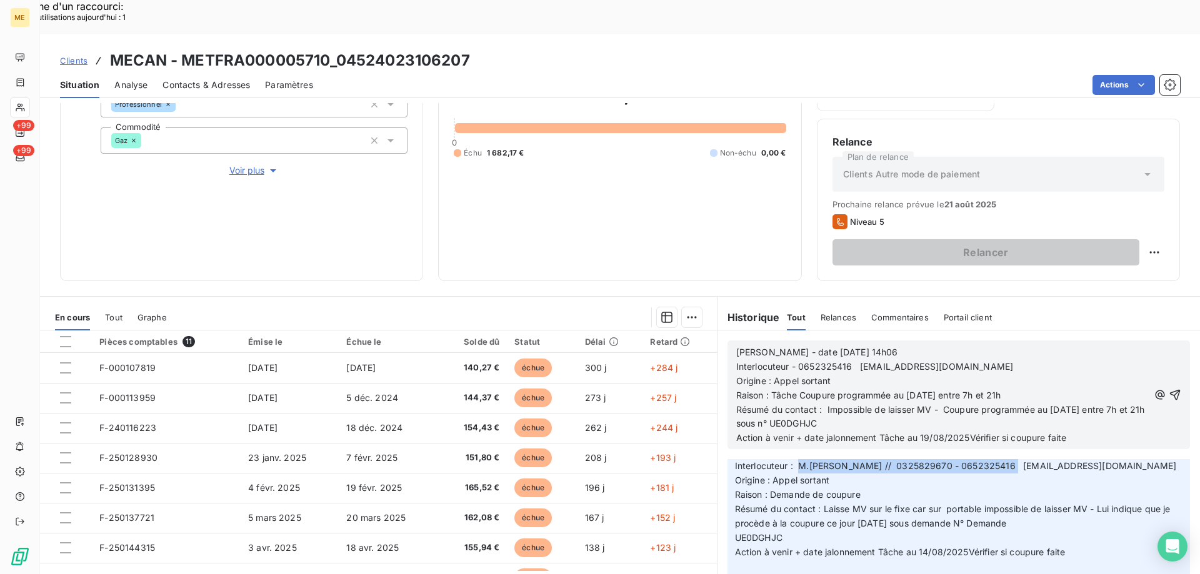
drag, startPoint x: 792, startPoint y: 430, endPoint x: 998, endPoint y: 428, distance: 206.2
click at [998, 460] on span "Interlocuteur : M.[PERSON_NAME] // 0325829670 - 0652325416 [EMAIL_ADDRESS][DOMA…" at bounding box center [956, 465] width 442 height 11
click at [794, 347] on span "Valérie - date 19/08/2025 14h06 Interlocuteur - 0652325416 TRGY.TRGT.89.02@GMAI…" at bounding box center [964, 359] width 457 height 25
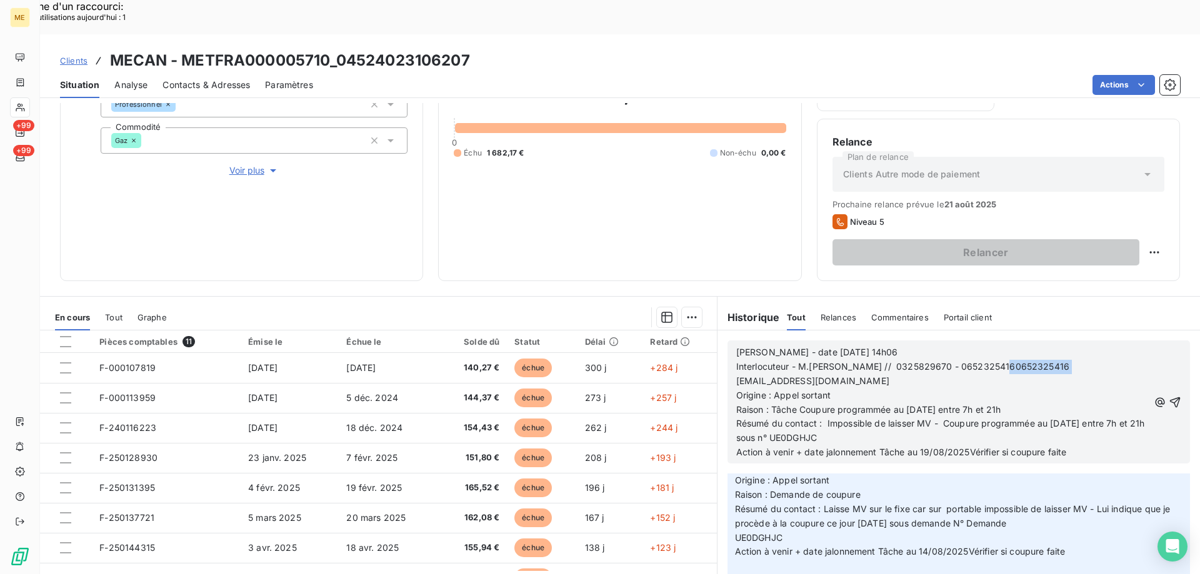
drag, startPoint x: 1056, startPoint y: 330, endPoint x: 1000, endPoint y: 334, distance: 56.4
click at [1000, 347] on span "Valérie - date 19/08/2025 14h06 Interlocuteur - M.Turgut Mustafa // 0325829670 …" at bounding box center [964, 366] width 457 height 39
click at [736, 347] on span "Valérie - date 19/08/2025 14h06 Interlocuteur - M.Turgut Mustafa // 0325829670 …" at bounding box center [964, 366] width 457 height 39
click at [910, 404] on span "Raison : Tâche Coupure programmée au [DATE] entre 7h et 21h" at bounding box center [868, 409] width 265 height 11
drag, startPoint x: 821, startPoint y: 391, endPoint x: 954, endPoint y: 388, distance: 133.1
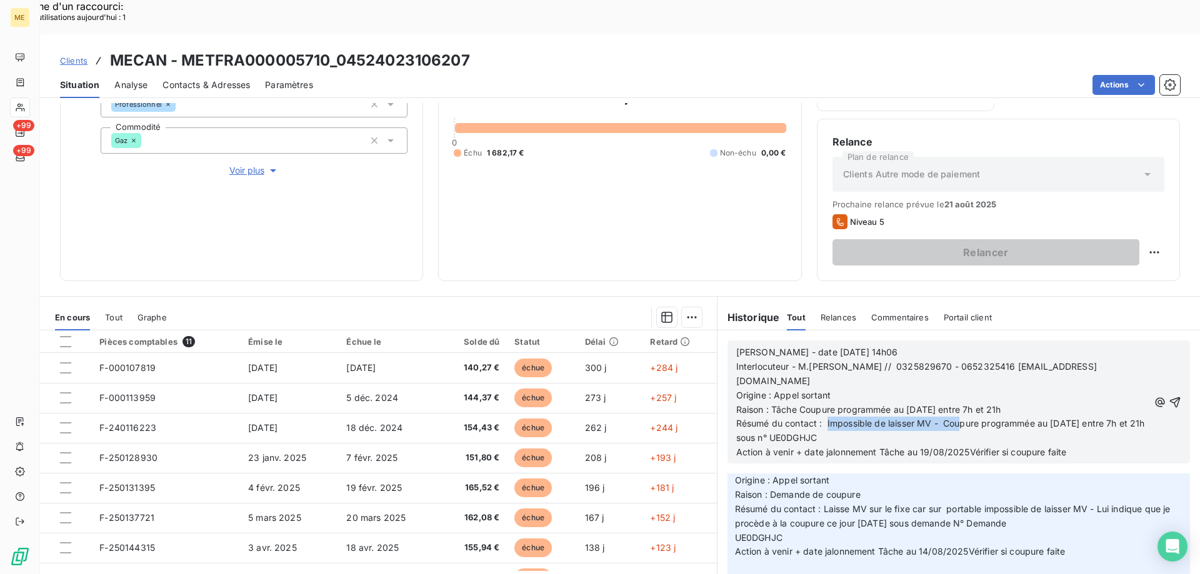
click at [954, 418] on span "Résumé du contact : Impossible de laisser MV - Coupure programmée au [DATE] ent…" at bounding box center [941, 430] width 411 height 25
click at [1033, 417] on p "Résumé du contact : Impossible de laisser MV - Coupure programmée au [DATE] ent…" at bounding box center [942, 431] width 412 height 29
drag, startPoint x: 822, startPoint y: 389, endPoint x: 927, endPoint y: 396, distance: 105.9
click at [927, 417] on p "Résumé du contact : Impossible de laisser MV - Coupure programmée au [DATE] ent…" at bounding box center [942, 431] width 412 height 29
click at [739, 418] on span "Résumé du contact : Laissé MV lui demandant un retour - Coupure programmée au 1…" at bounding box center [936, 430] width 400 height 25
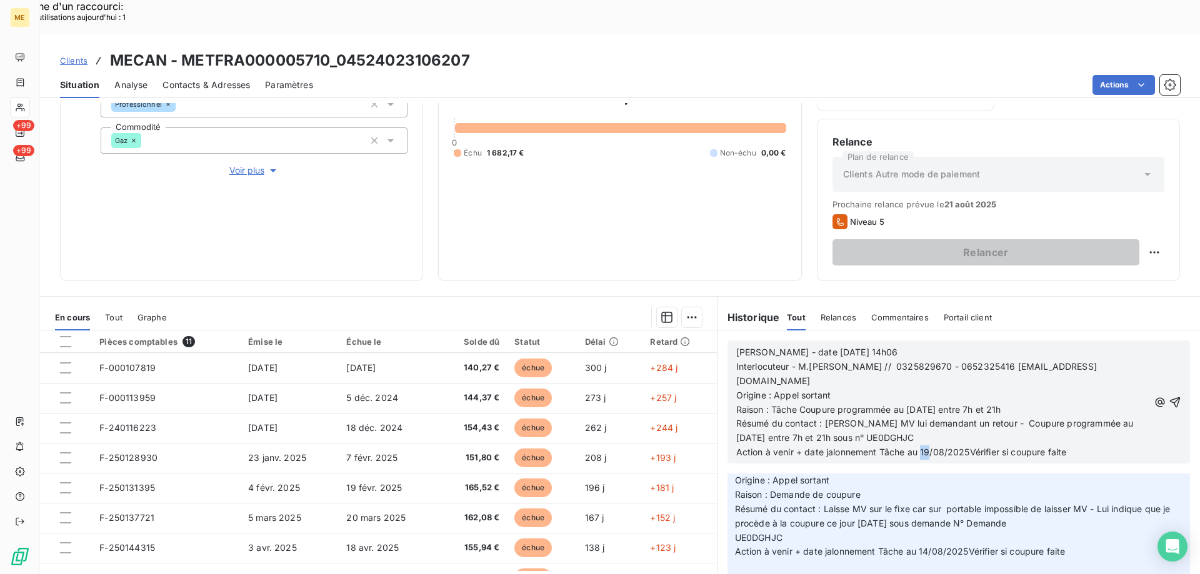
drag, startPoint x: 916, startPoint y: 418, endPoint x: 923, endPoint y: 417, distance: 6.9
click at [923, 447] on span "Action à venir + date jalonnement Tâche au 19/08/2025Vérifier si coupure faite" at bounding box center [901, 452] width 331 height 11
click at [1170, 397] on icon "button" at bounding box center [1175, 402] width 11 height 11
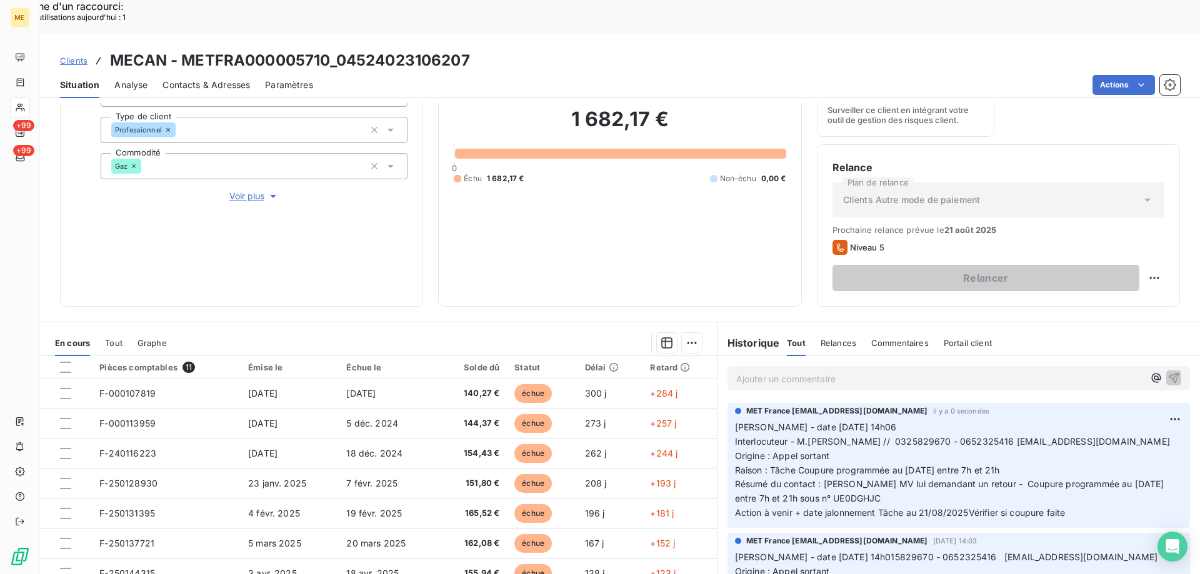
scroll to position [167, 0]
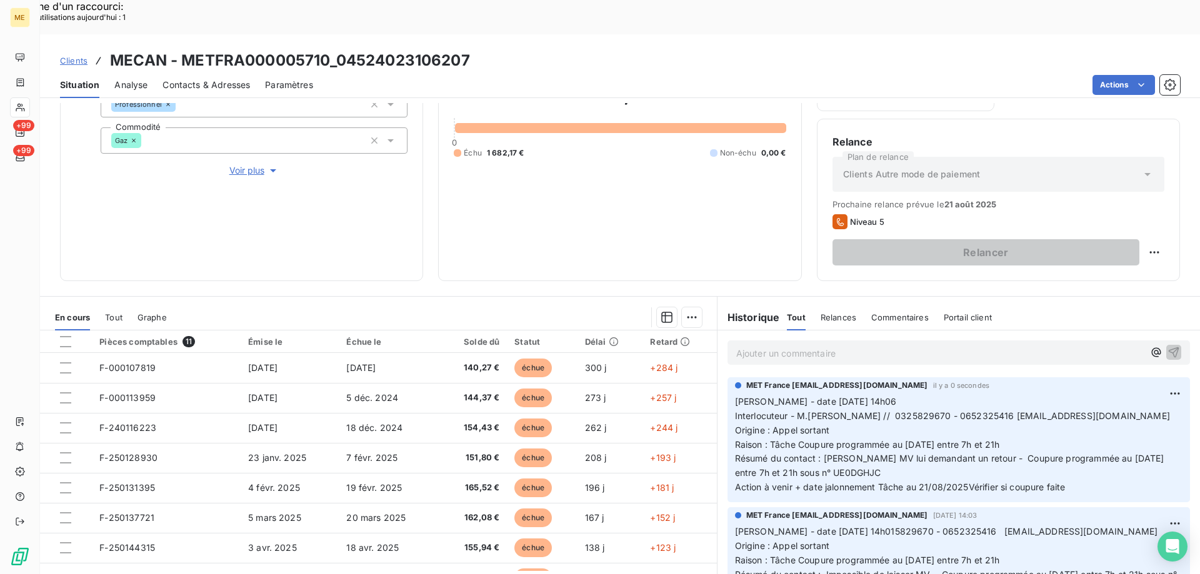
click at [1036, 380] on div "MET France met-france@recouvrement.met.com il y a 0 secondes Valérie - date 19/…" at bounding box center [958, 437] width 447 height 115
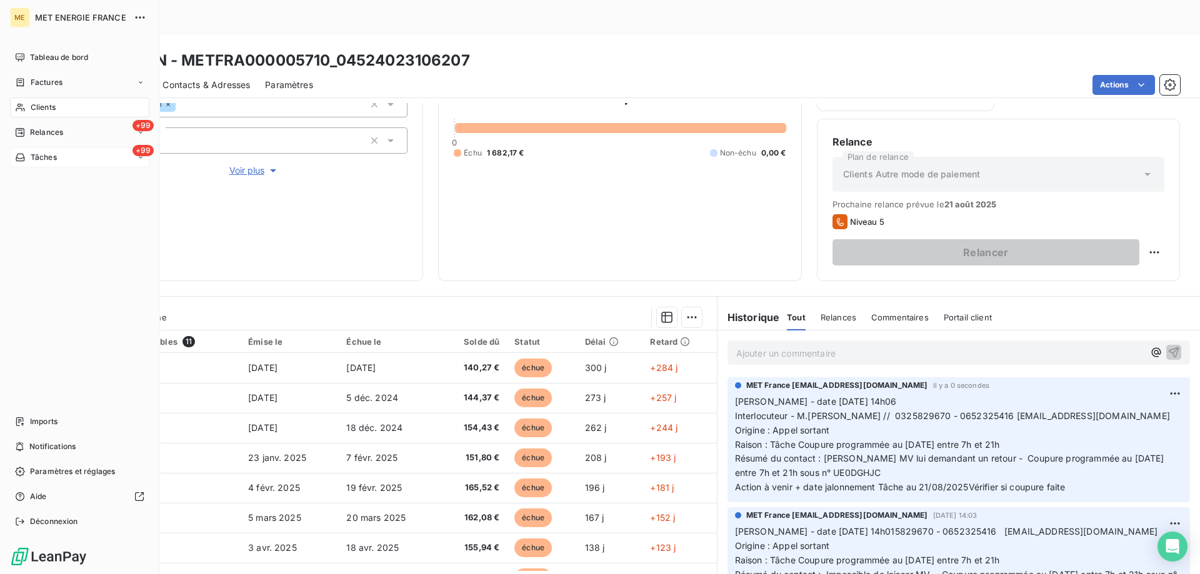
click at [64, 158] on div "+99 Tâches" at bounding box center [79, 157] width 139 height 20
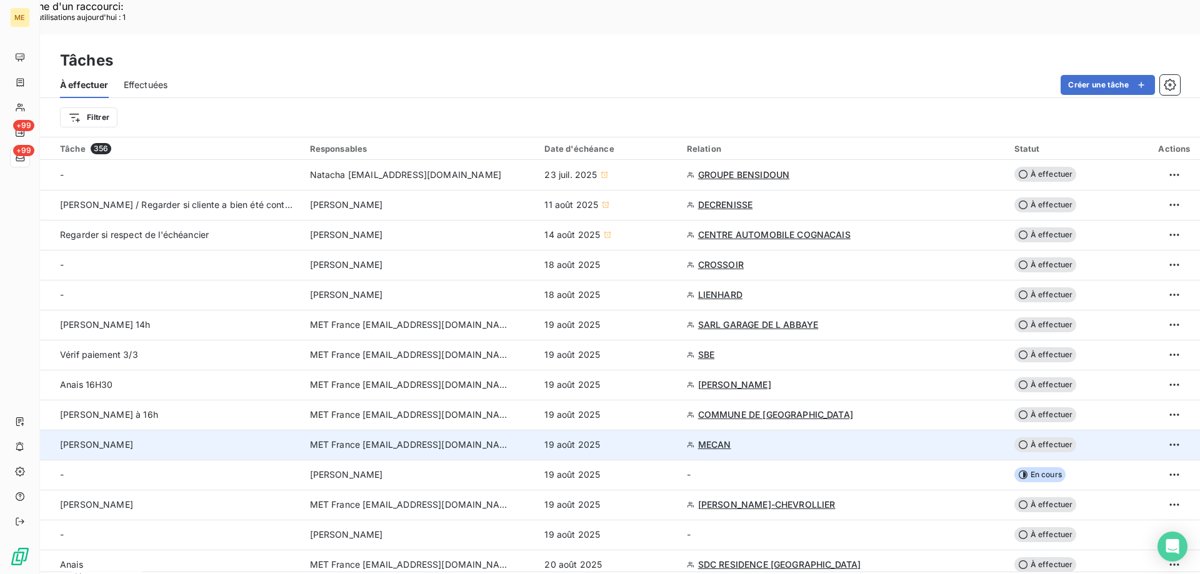
click at [1043, 437] on span "À effectuer" at bounding box center [1045, 444] width 62 height 15
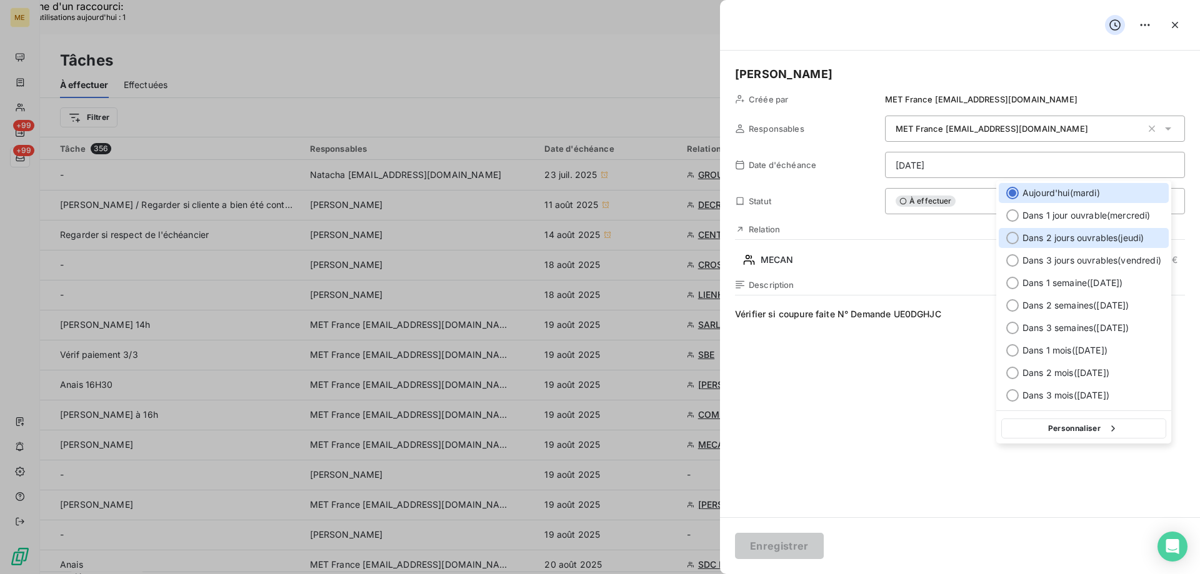
click at [1010, 234] on div at bounding box center [1012, 238] width 12 height 12
type input "[DATE]"
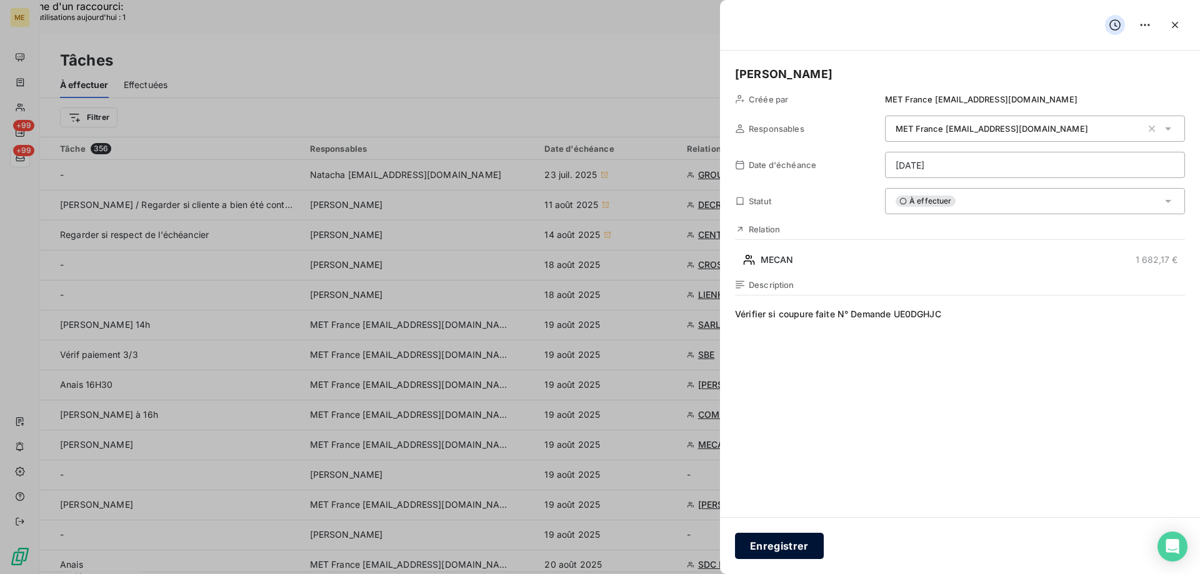
click at [774, 542] on button "Enregistrer" at bounding box center [779, 546] width 89 height 26
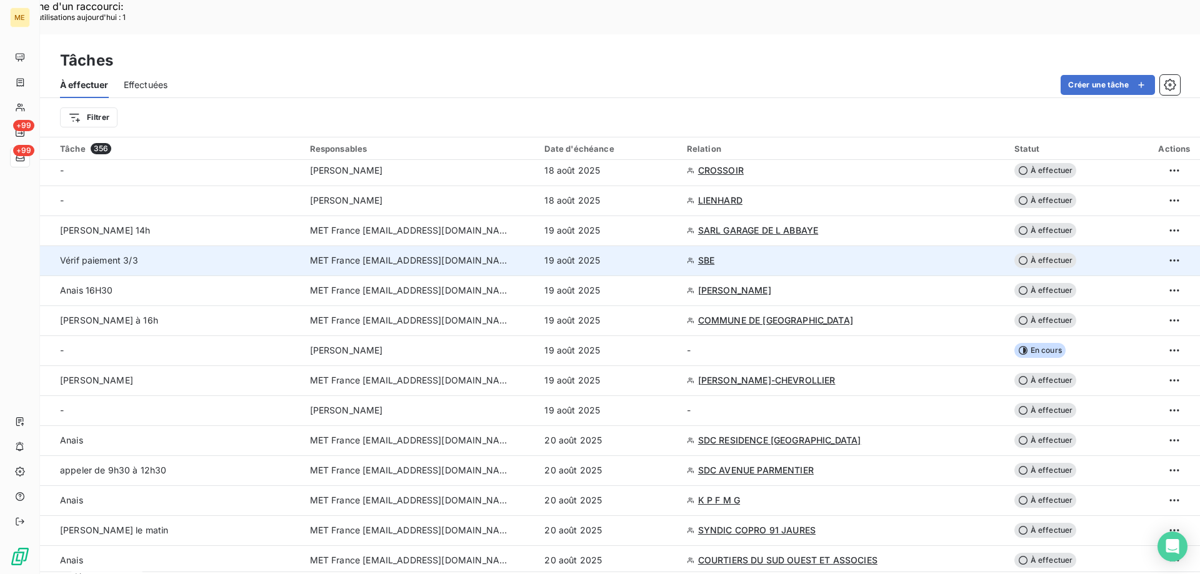
scroll to position [125, 0]
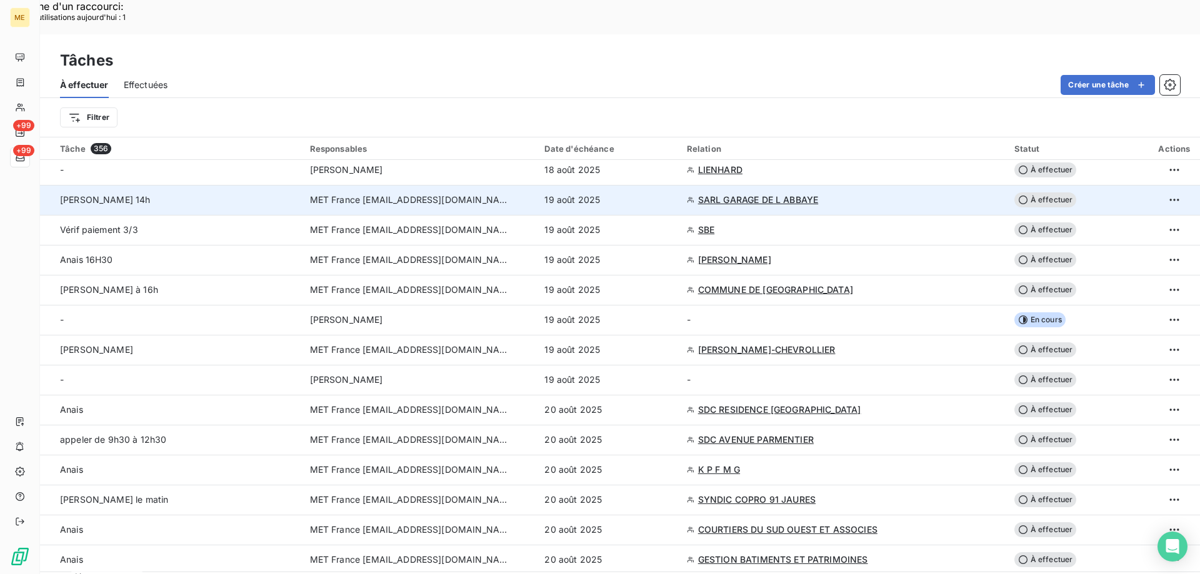
click at [735, 194] on span "SARL GARAGE DE L ABBAYE" at bounding box center [758, 200] width 120 height 12
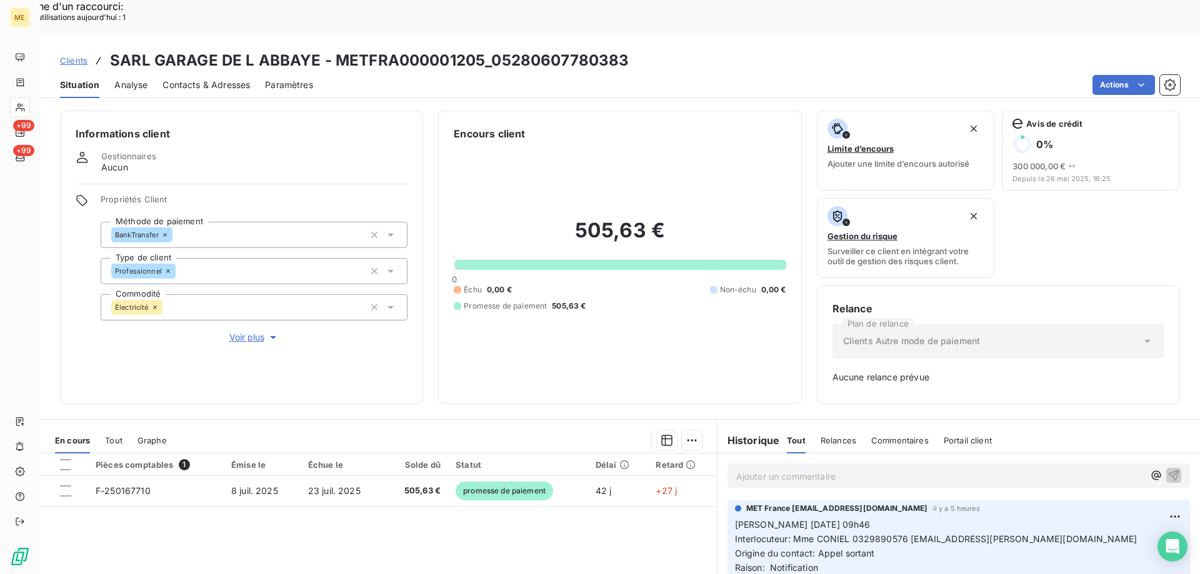
scroll to position [123, 0]
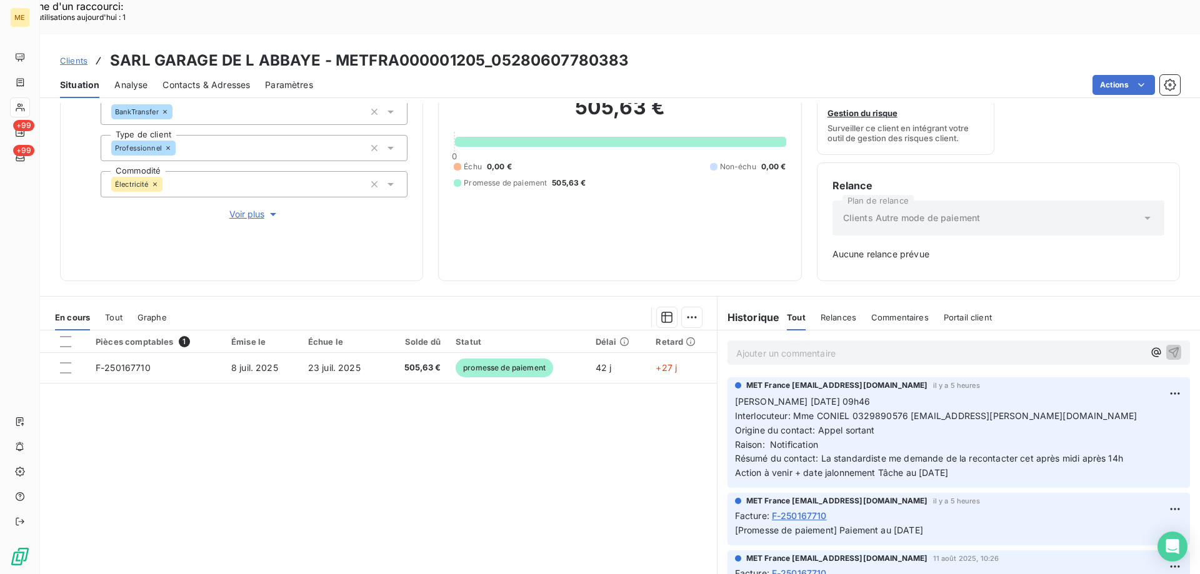
click at [867, 411] on span "Interlocuteur: Mme CONIEL 0329890576 garage.brix.linda@gmail.com" at bounding box center [936, 416] width 402 height 11
drag, startPoint x: 975, startPoint y: 437, endPoint x: 727, endPoint y: 371, distance: 256.3
click at [727, 377] on div "MET France met-france@recouvrement.met.com il y a 5 heures Valérie 19/08/2025 0…" at bounding box center [958, 432] width 462 height 111
click at [746, 346] on p "Ajouter un commentaire ﻿" at bounding box center [939, 354] width 407 height 16
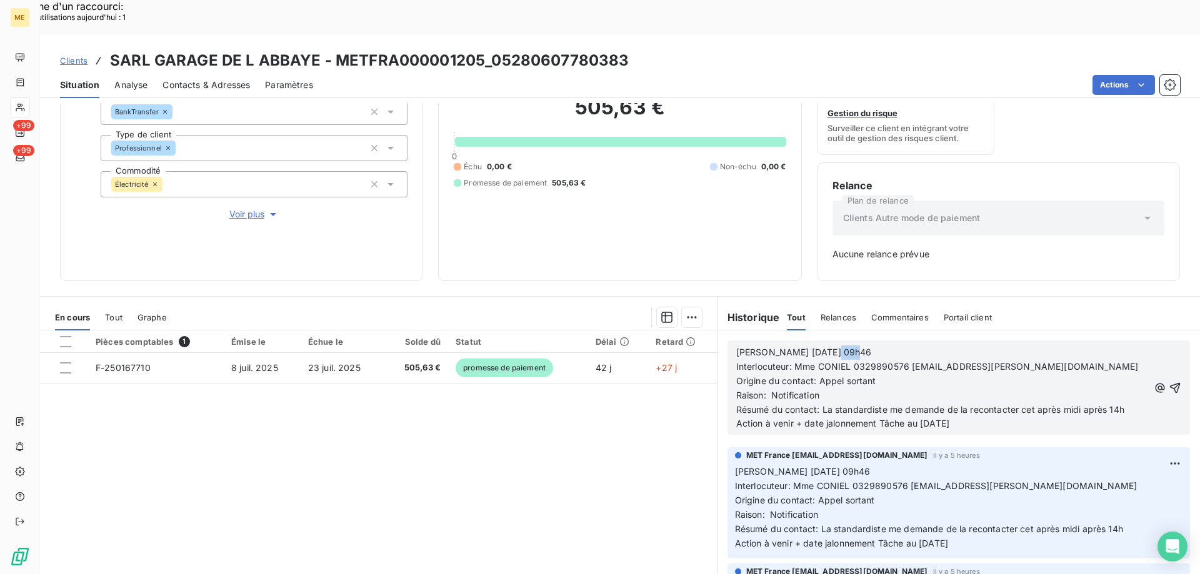
drag, startPoint x: 818, startPoint y: 314, endPoint x: 861, endPoint y: 312, distance: 43.1
click at [861, 346] on p "Valérie 19/08/2025 09h46" at bounding box center [942, 353] width 412 height 14
drag, startPoint x: 885, startPoint y: 376, endPoint x: 1125, endPoint y: 381, distance: 240.0
click at [1125, 403] on p "Résumé du contact: La standardiste me demande de la recontacter cet après midi …" at bounding box center [942, 417] width 412 height 29
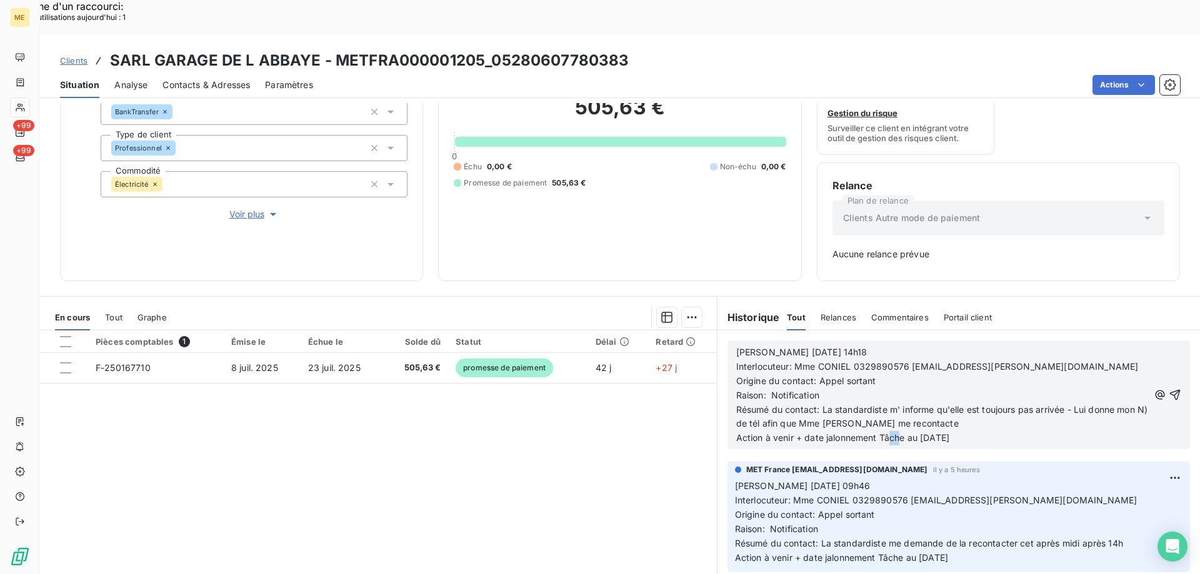
drag, startPoint x: 916, startPoint y: 403, endPoint x: 923, endPoint y: 403, distance: 7.5
click at [923, 404] on span "Résumé du contact: La standardiste m' informe qu'elle est toujours pas arrivée …" at bounding box center [943, 423] width 414 height 39
click at [1168, 389] on icon "button" at bounding box center [1174, 395] width 12 height 12
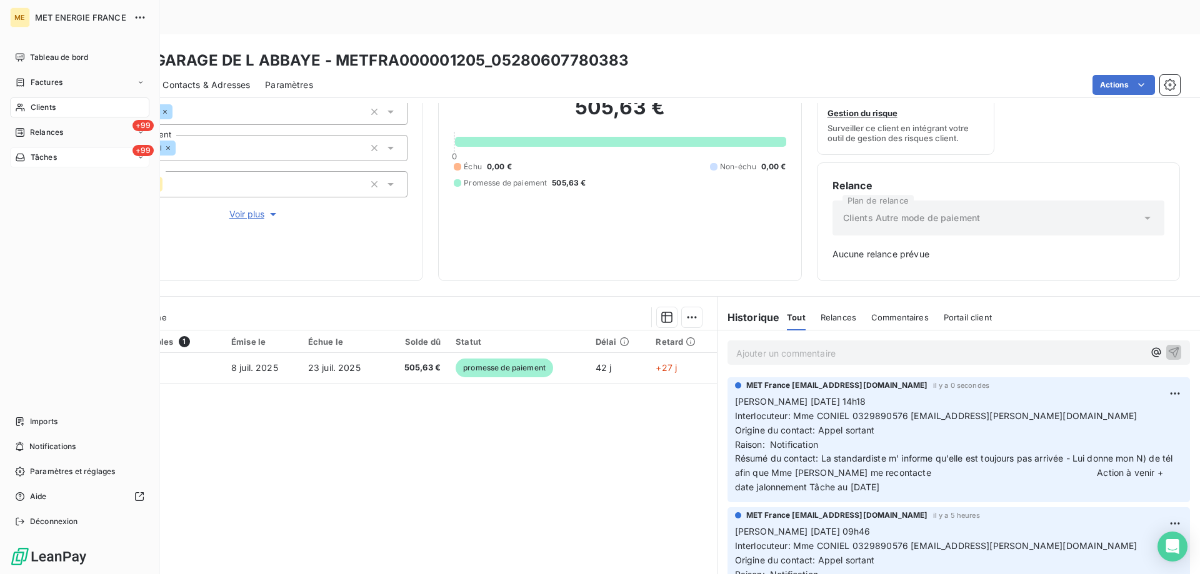
click at [67, 160] on div "+99 Tâches" at bounding box center [79, 157] width 139 height 20
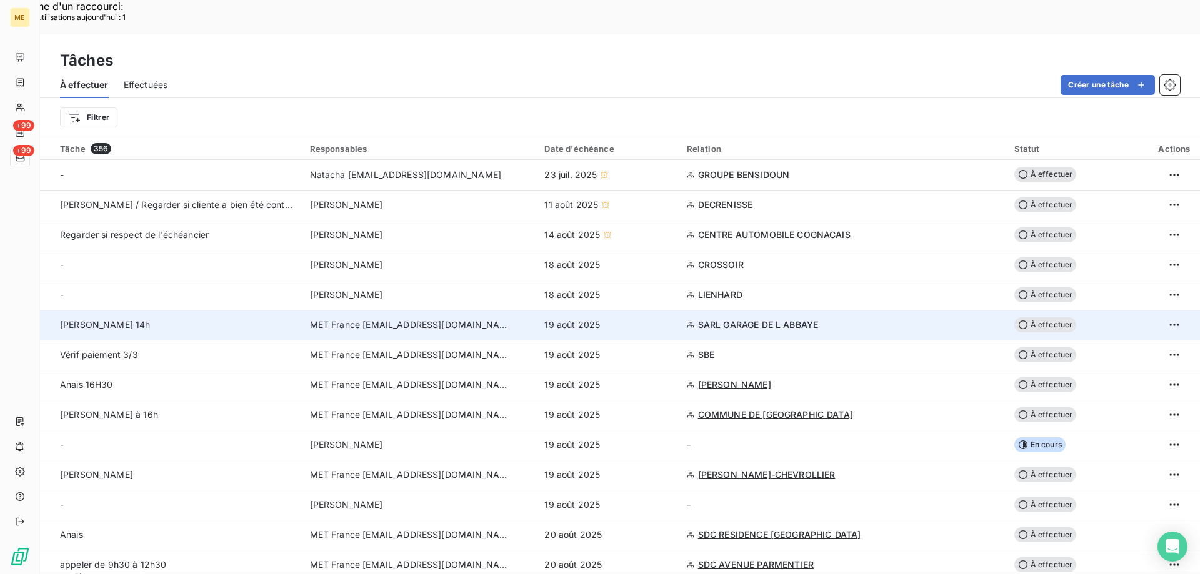
click at [1044, 317] on span "À effectuer" at bounding box center [1045, 324] width 62 height 15
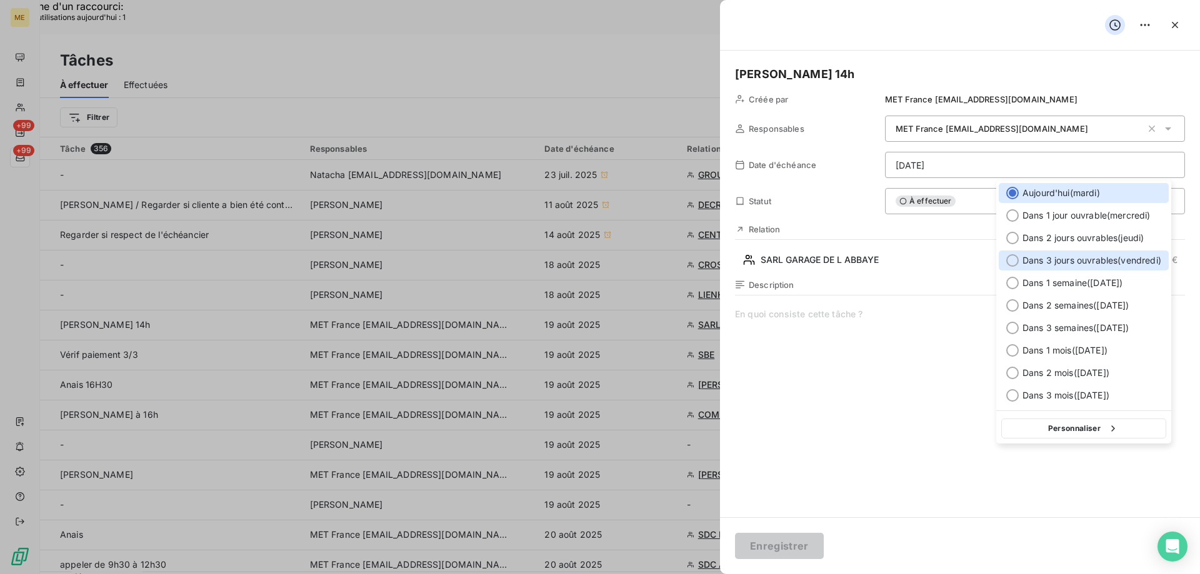
drag, startPoint x: 1013, startPoint y: 256, endPoint x: 967, endPoint y: 318, distance: 77.2
click at [1013, 257] on div at bounding box center [1012, 260] width 12 height 12
type input "[DATE]"
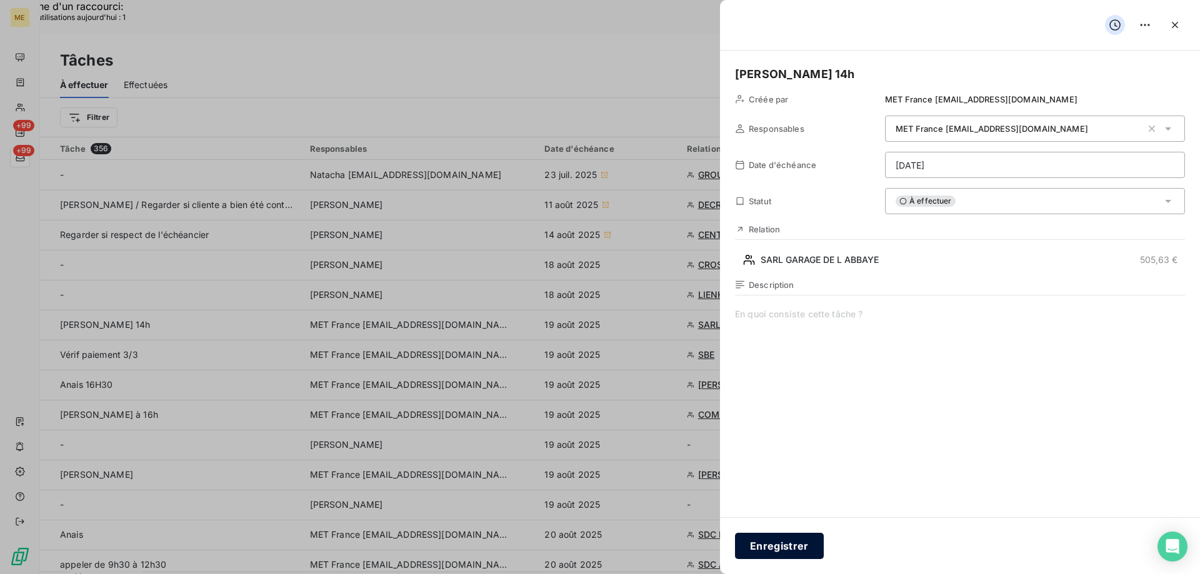
click at [794, 546] on button "Enregistrer" at bounding box center [779, 546] width 89 height 26
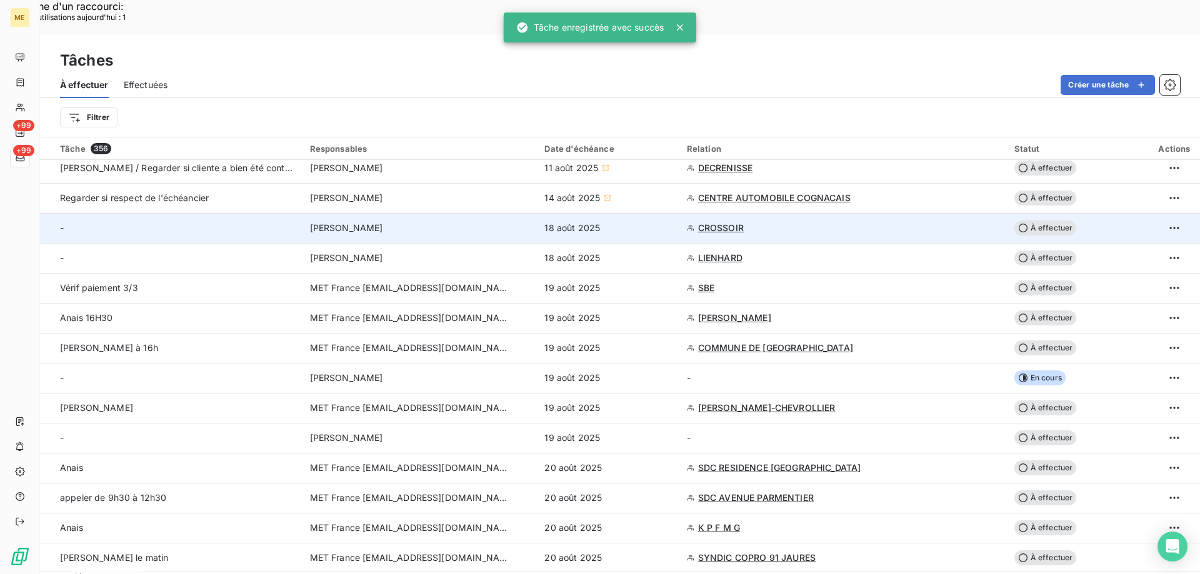
scroll to position [62, 0]
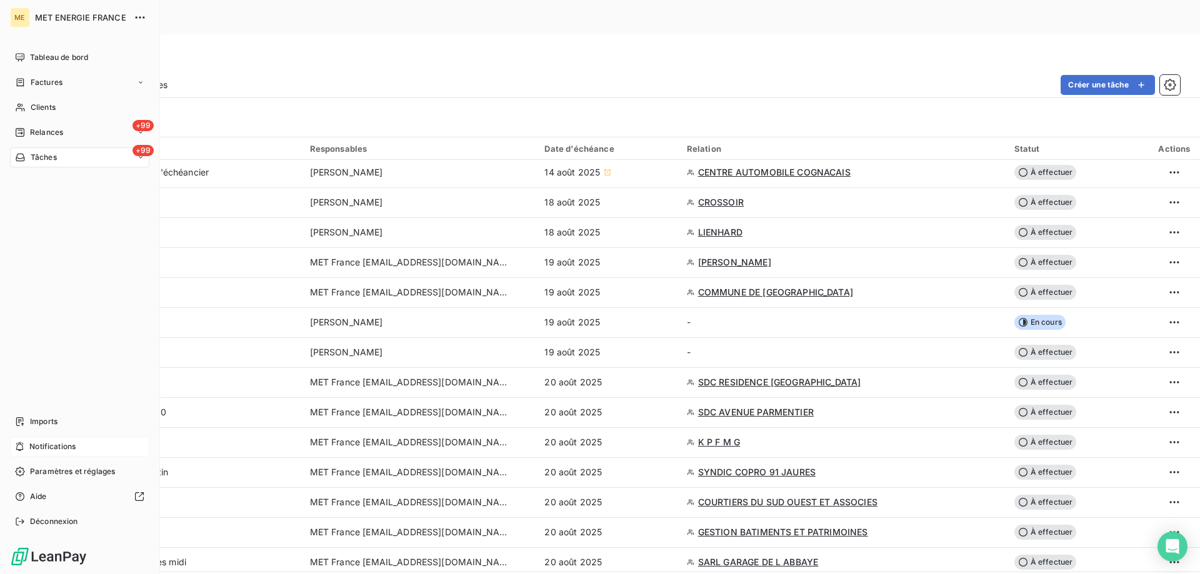
click at [78, 448] on div "Notifications" at bounding box center [79, 447] width 139 height 20
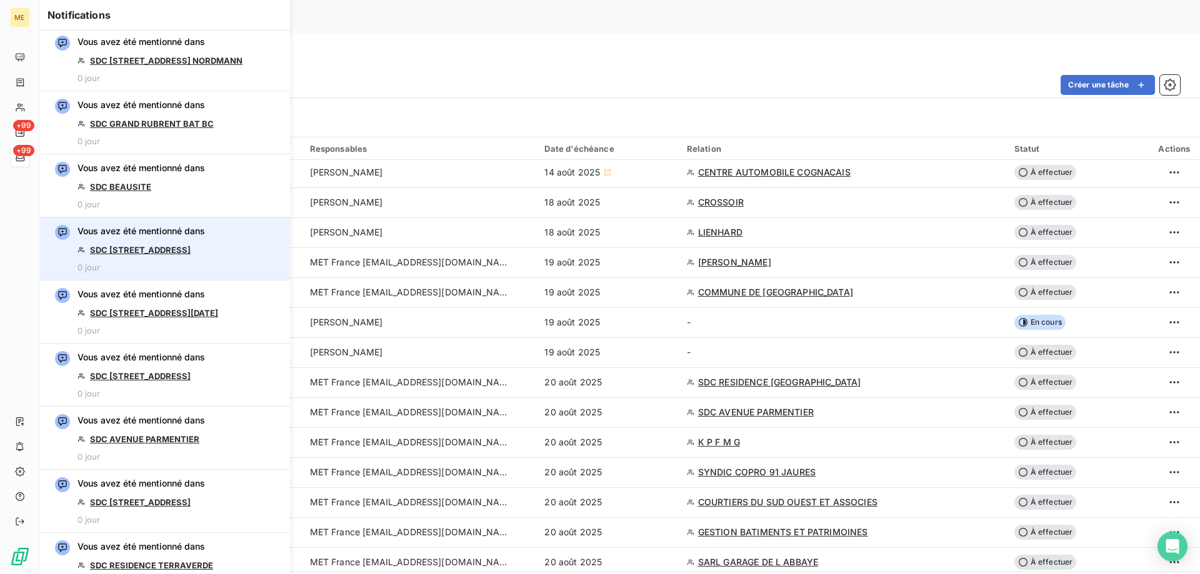
scroll to position [1562, 0]
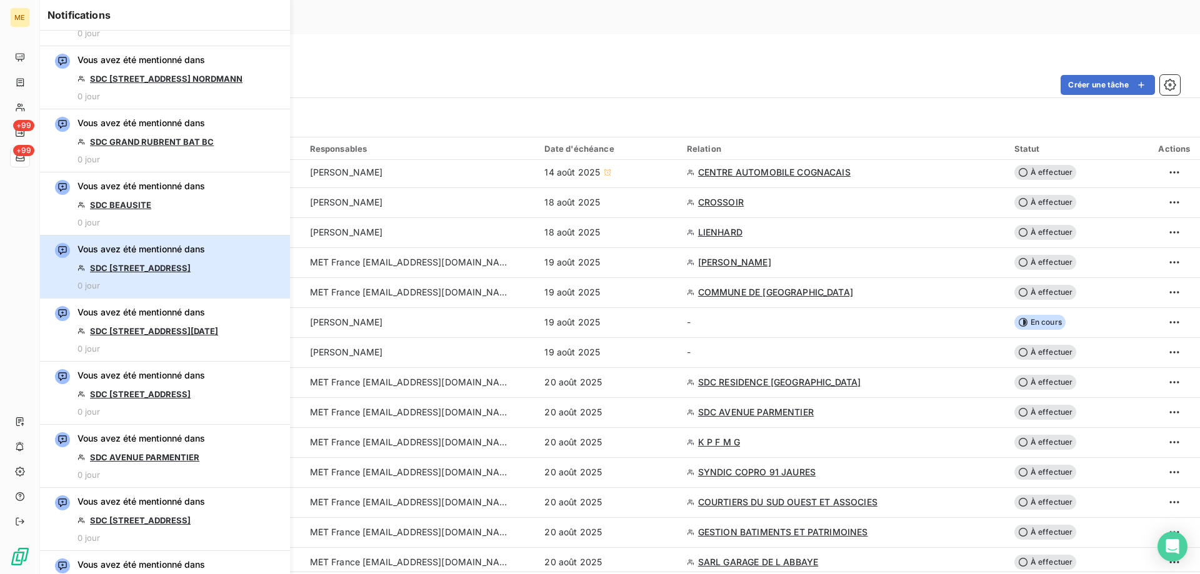
click at [209, 259] on button "Vous avez été mentionné dans SDC 39 RUE DUNOIS 0 jour" at bounding box center [165, 267] width 250 height 63
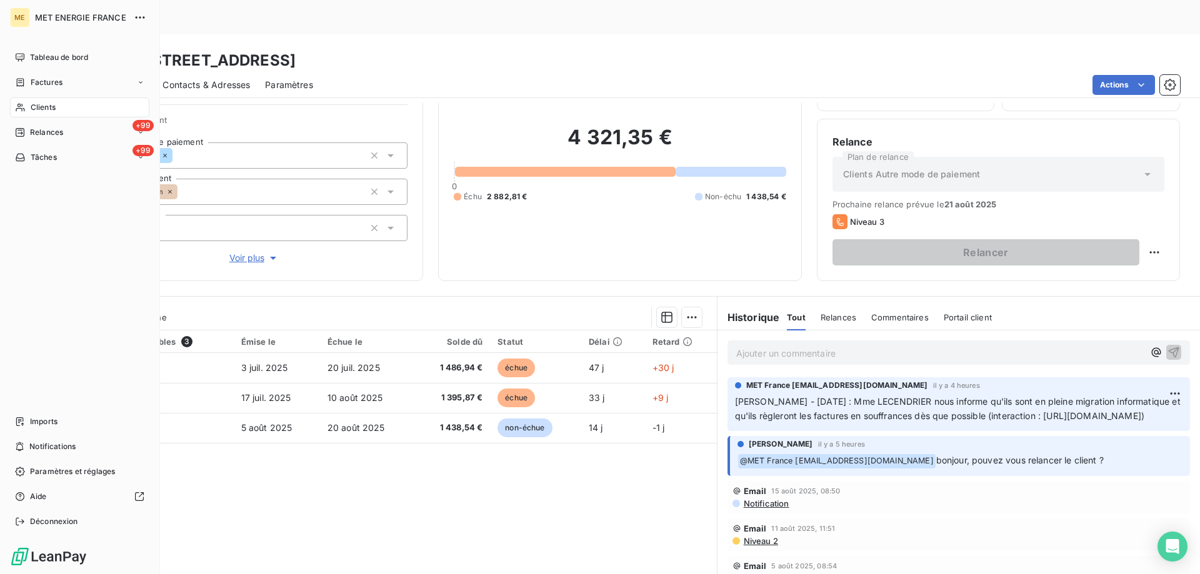
click at [68, 111] on div "Clients" at bounding box center [79, 107] width 139 height 20
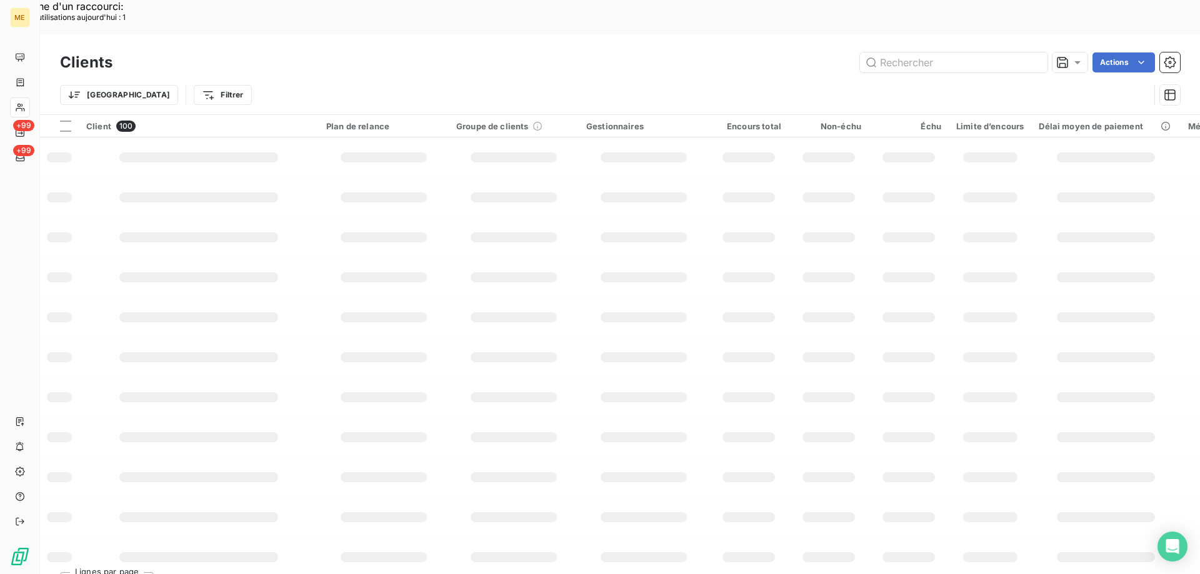
click at [895, 52] on input "text" at bounding box center [953, 62] width 187 height 20
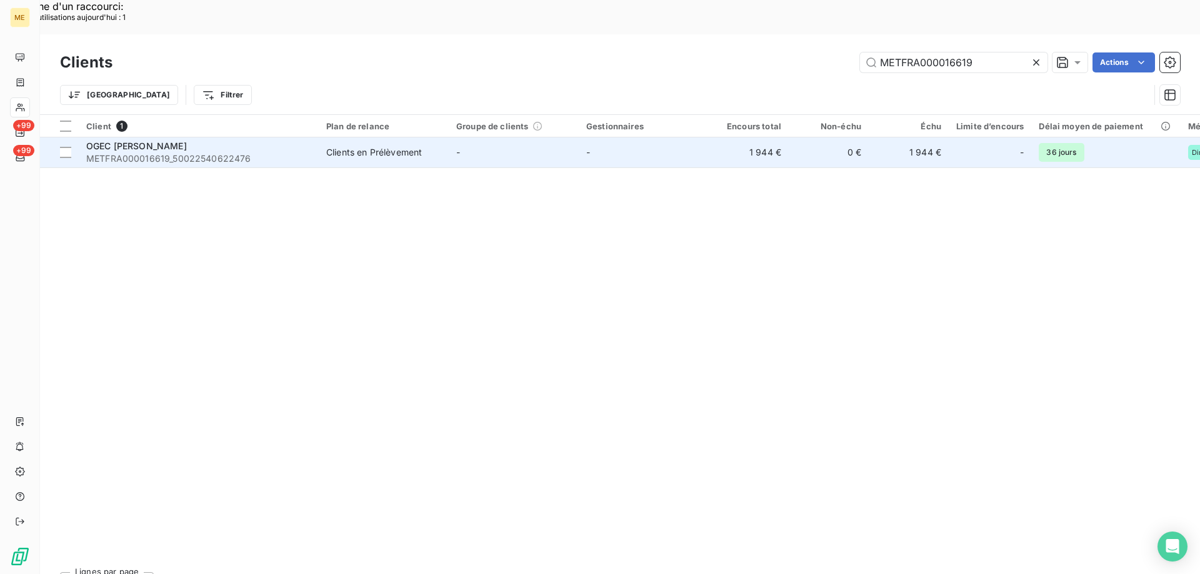
type input "METFRA000016619"
click at [136, 141] on span "OGEC [PERSON_NAME]" at bounding box center [136, 146] width 101 height 11
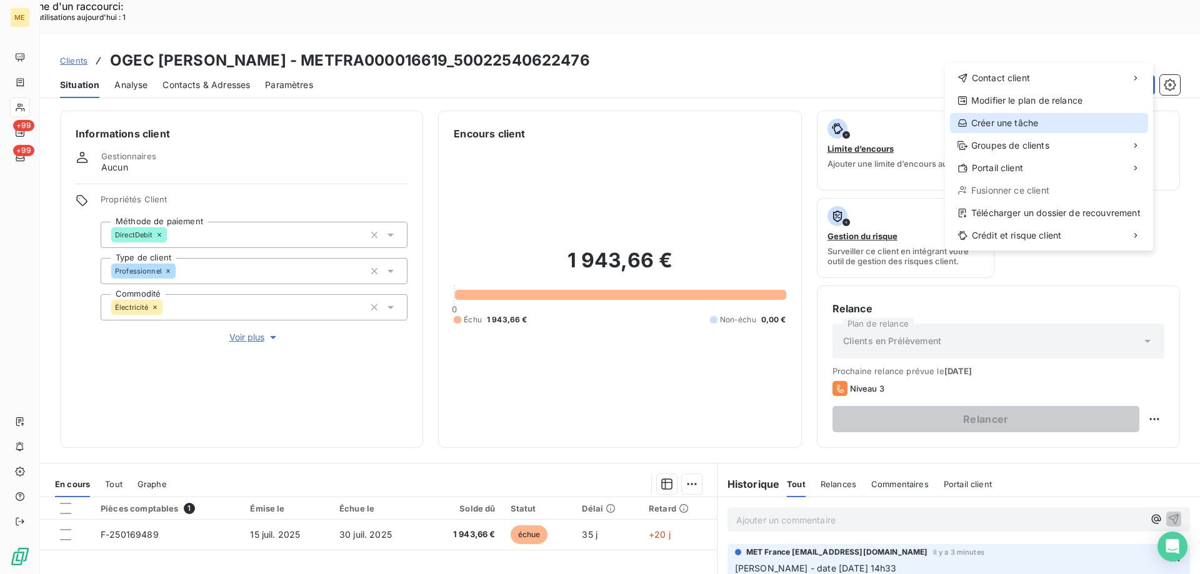
click at [1022, 131] on div "Créer une tâche" at bounding box center [1049, 123] width 198 height 20
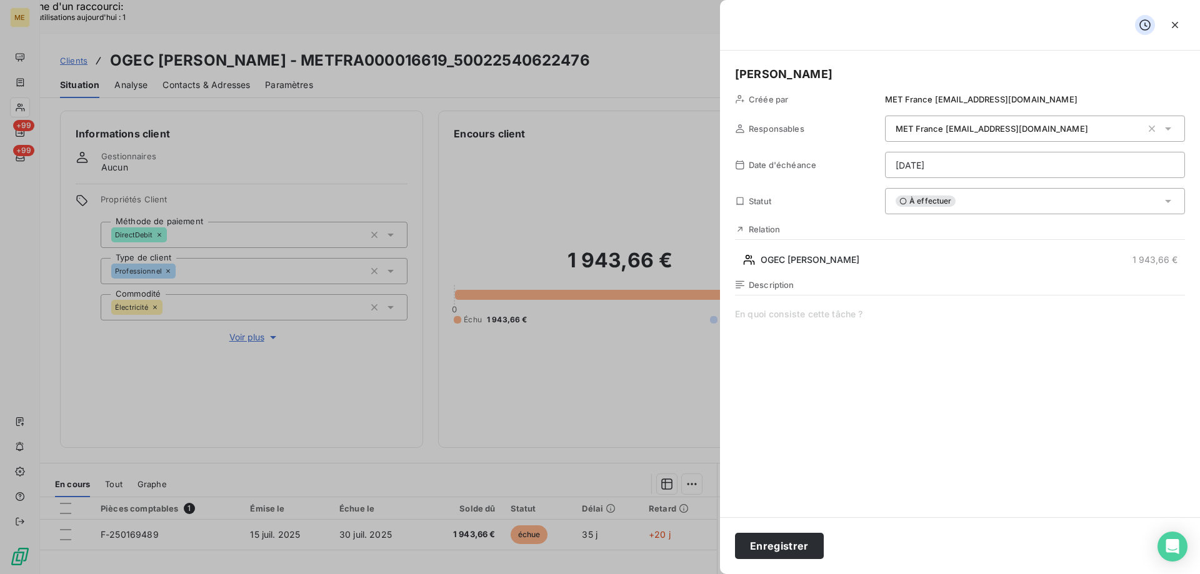
click at [858, 336] on span at bounding box center [960, 428] width 450 height 240
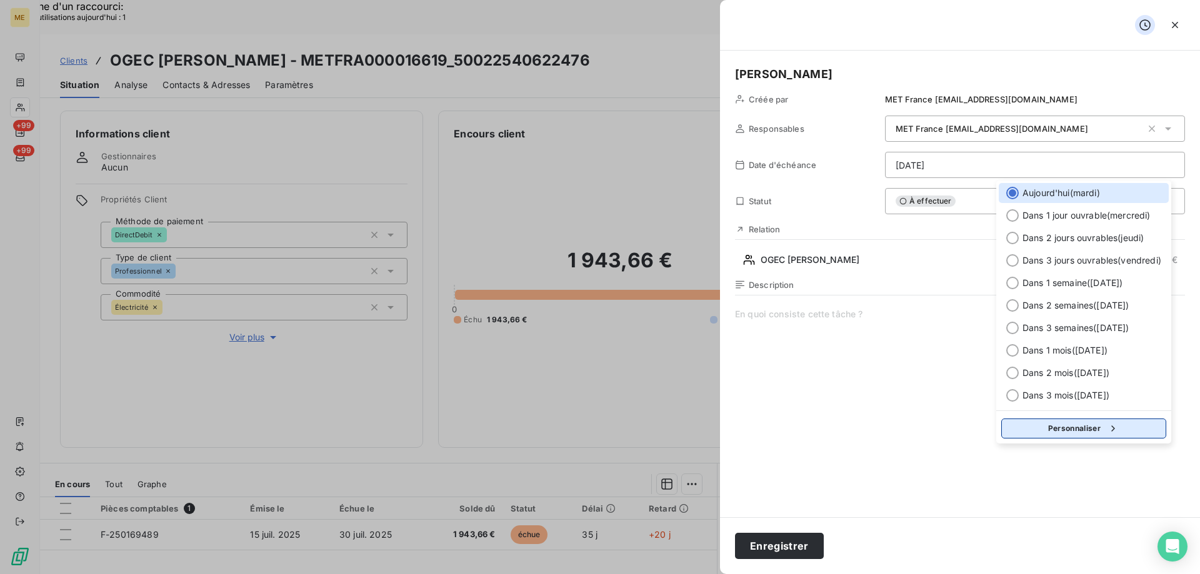
click at [1022, 426] on button "Personnaliser" at bounding box center [1083, 429] width 165 height 20
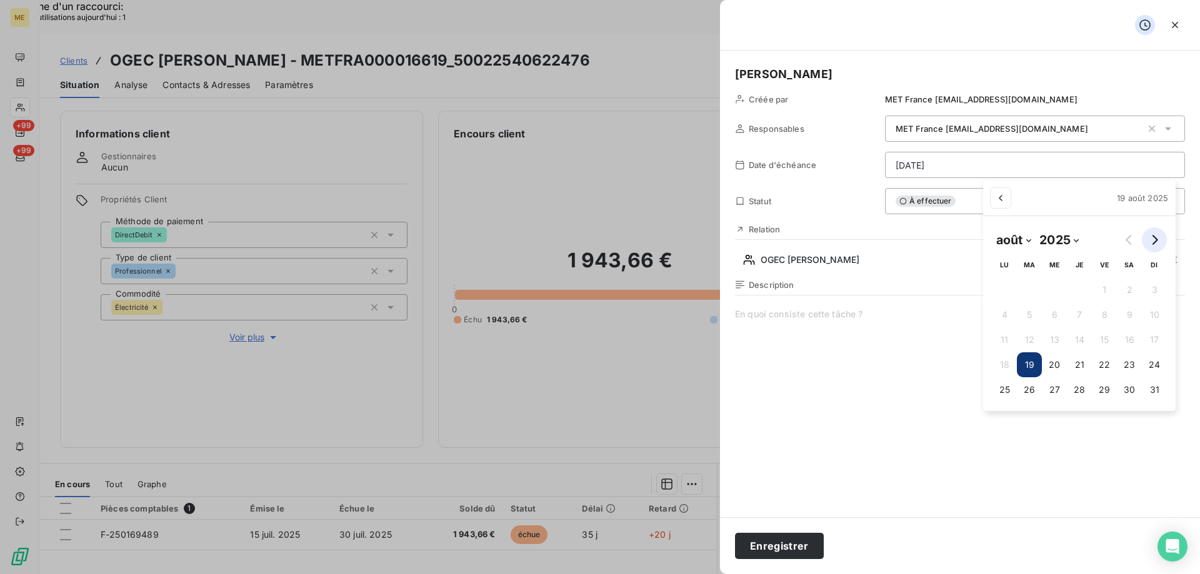
click at [1155, 241] on icon "Go to next month" at bounding box center [1154, 240] width 10 height 10
select select "8"
click at [1050, 292] on button "3" at bounding box center [1048, 289] width 25 height 25
type input "03/09/2025"
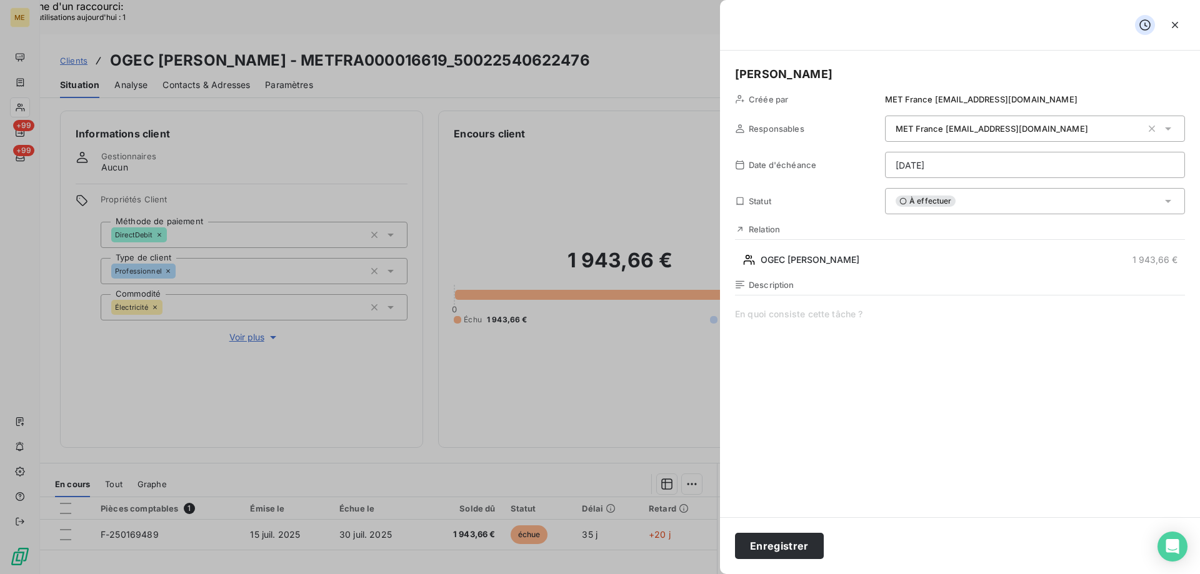
click at [796, 317] on span at bounding box center [960, 428] width 450 height 240
click at [771, 538] on button "Enregistrer" at bounding box center [779, 546] width 89 height 26
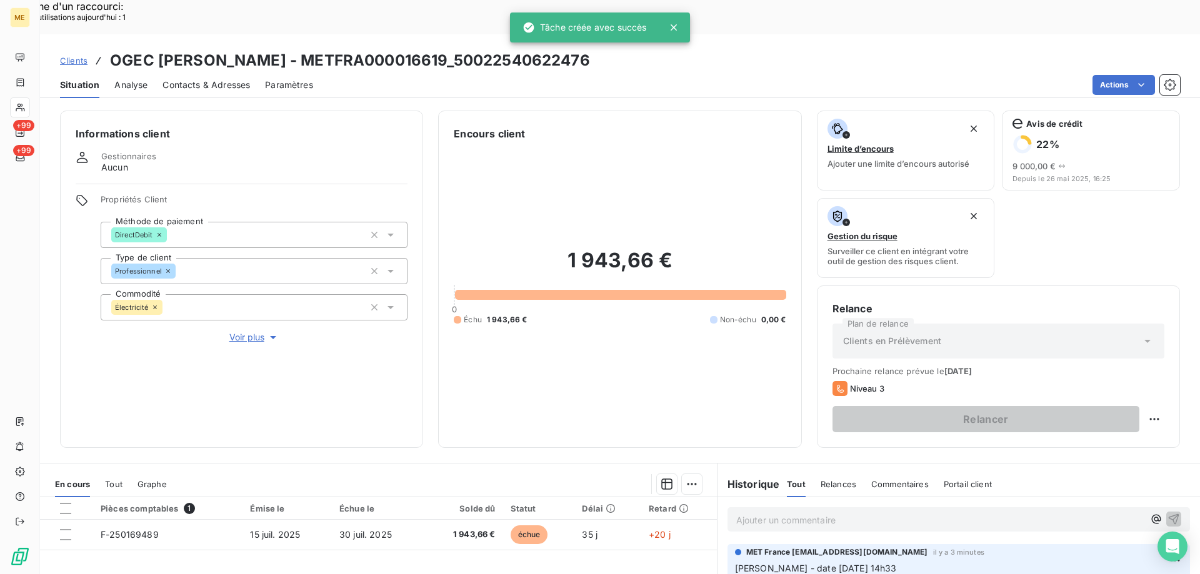
click at [235, 331] on span "Voir plus" at bounding box center [254, 337] width 50 height 12
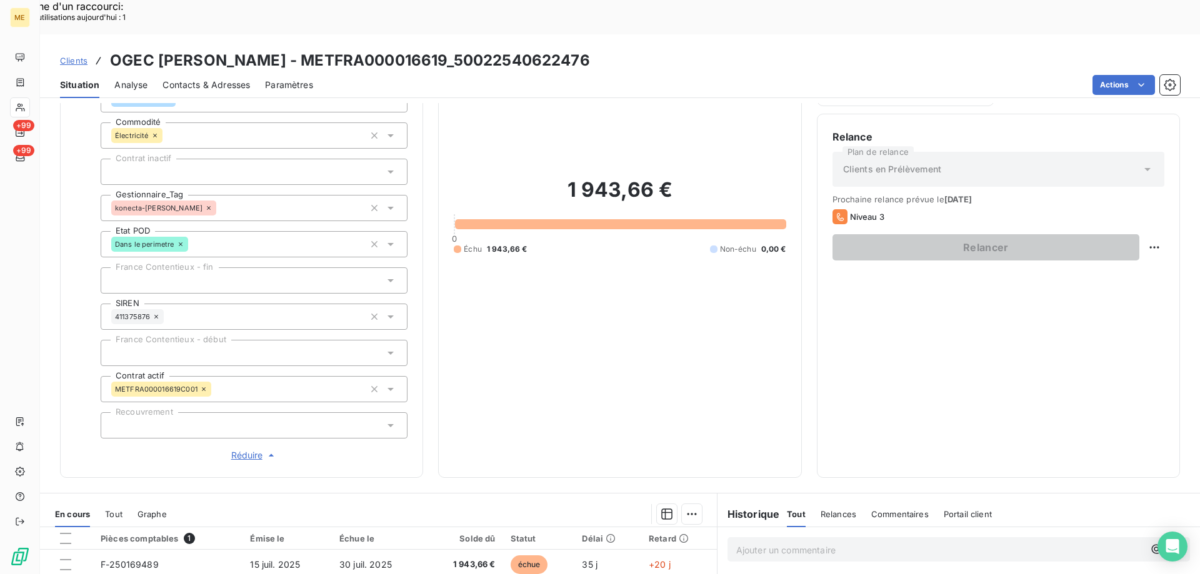
scroll to position [360, 0]
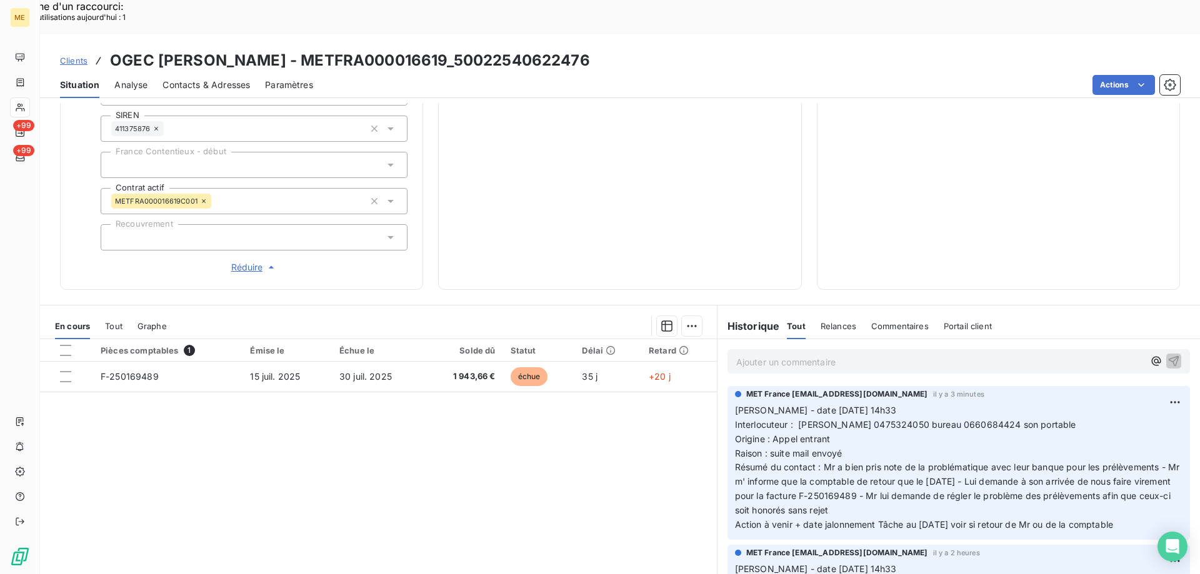
drag, startPoint x: 395, startPoint y: 474, endPoint x: 405, endPoint y: 457, distance: 19.6
click at [396, 474] on div "Pièces comptables 1 Émise le Échue le Solde dû Statut Délai Retard F-250169489 …" at bounding box center [378, 459] width 677 height 241
click at [570, 397] on div "Pièces comptables 1 Émise le Échue le Solde dû Statut Délai Retard F-250169489 …" at bounding box center [378, 459] width 677 height 241
drag, startPoint x: 830, startPoint y: 397, endPoint x: 731, endPoint y: 368, distance: 103.4
click at [727, 386] on div "MET France met-france@recouvrement.met.com il y a 3 minutes Valérie - date 19/0…" at bounding box center [958, 463] width 462 height 154
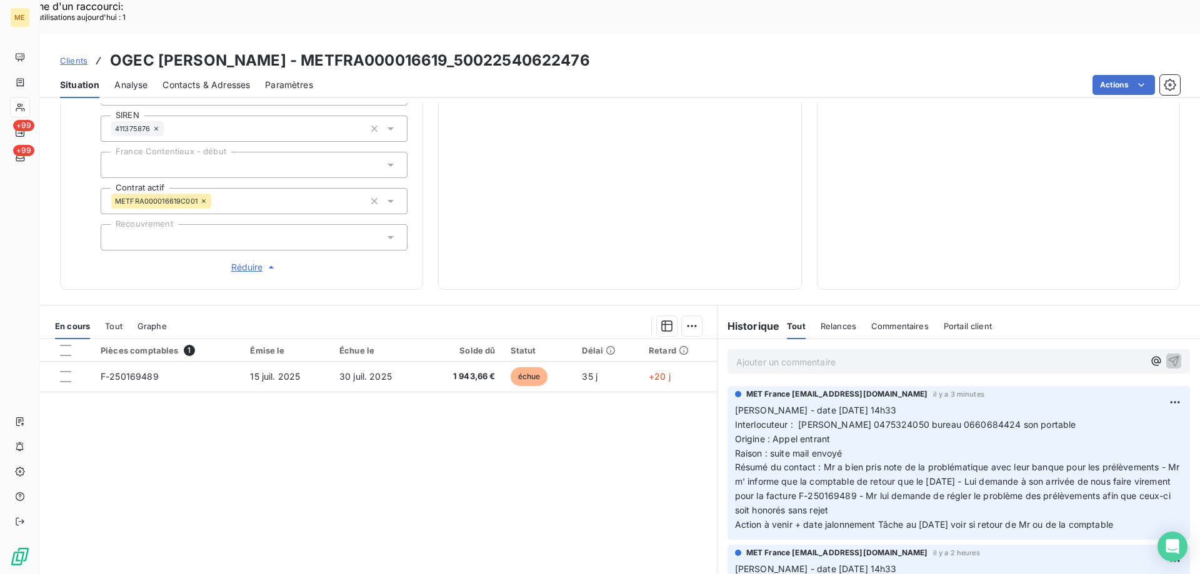
drag, startPoint x: 1136, startPoint y: 483, endPoint x: 737, endPoint y: 366, distance: 416.2
click at [728, 386] on div "MET France met-france@recouvrement.met.com il y a 3 minutes Valérie - date 19/0…" at bounding box center [958, 463] width 462 height 154
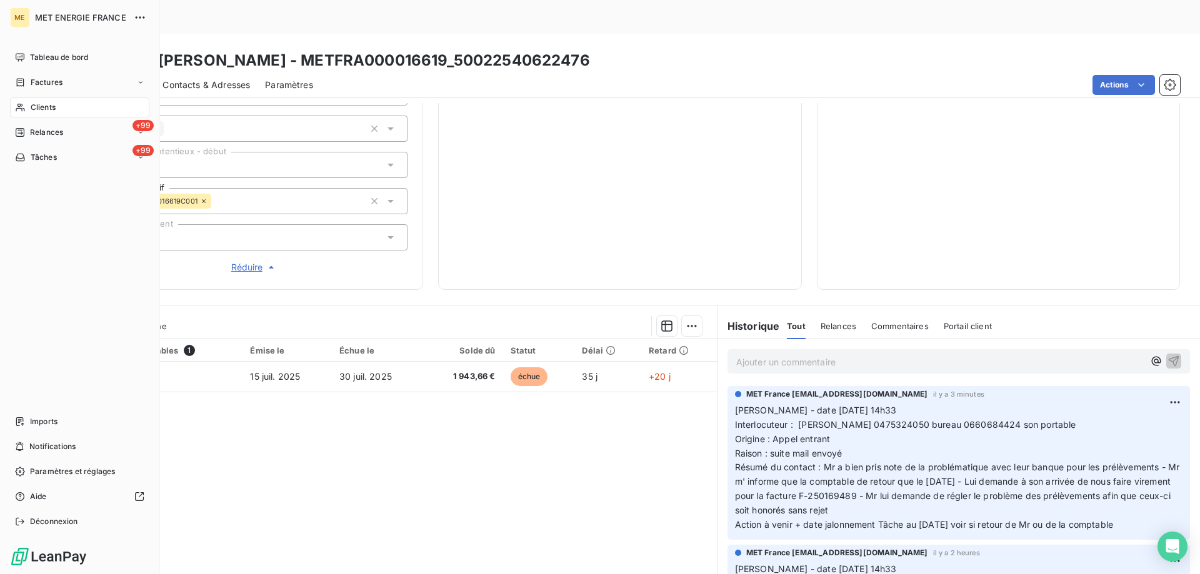
click at [79, 111] on div "Clients" at bounding box center [79, 107] width 139 height 20
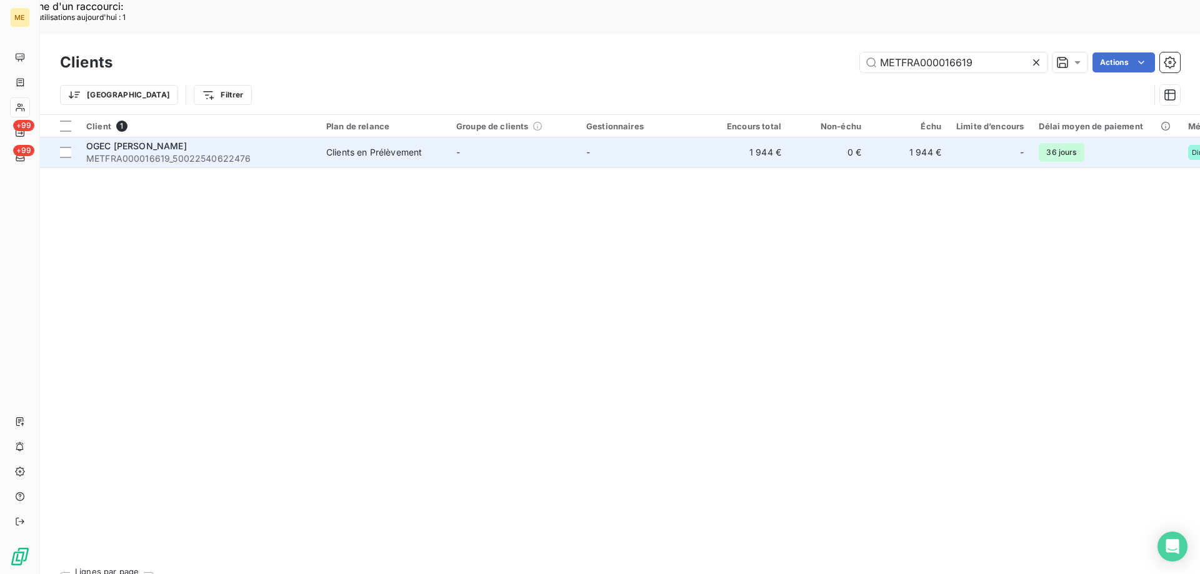
click at [161, 152] on span "METFRA000016619_50022540622476" at bounding box center [198, 158] width 225 height 12
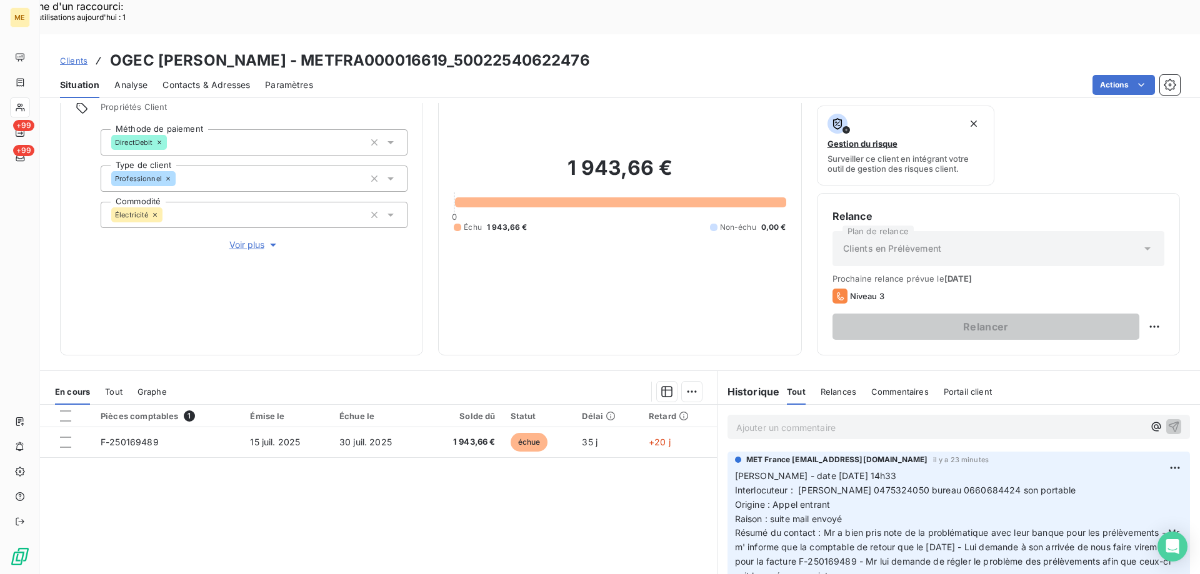
scroll to position [167, 0]
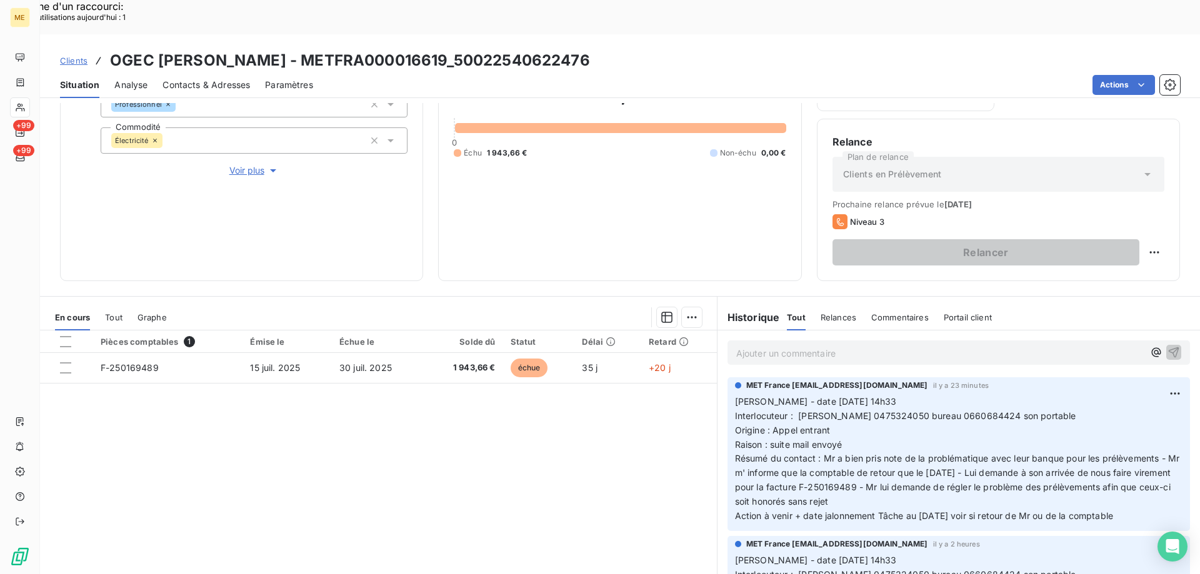
click at [1084, 395] on p "Valérie - date 19/08/2025 14h33 Interlocuteur : Mr ferrand 0475324050 bureau 06…" at bounding box center [958, 459] width 447 height 129
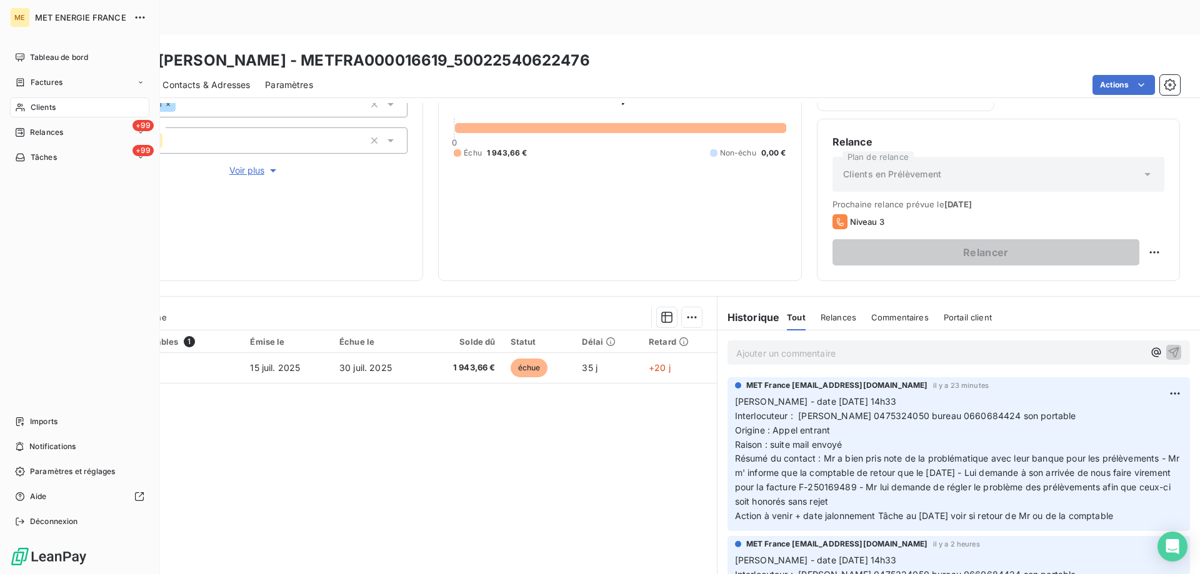
click at [66, 105] on div "Clients" at bounding box center [79, 107] width 139 height 20
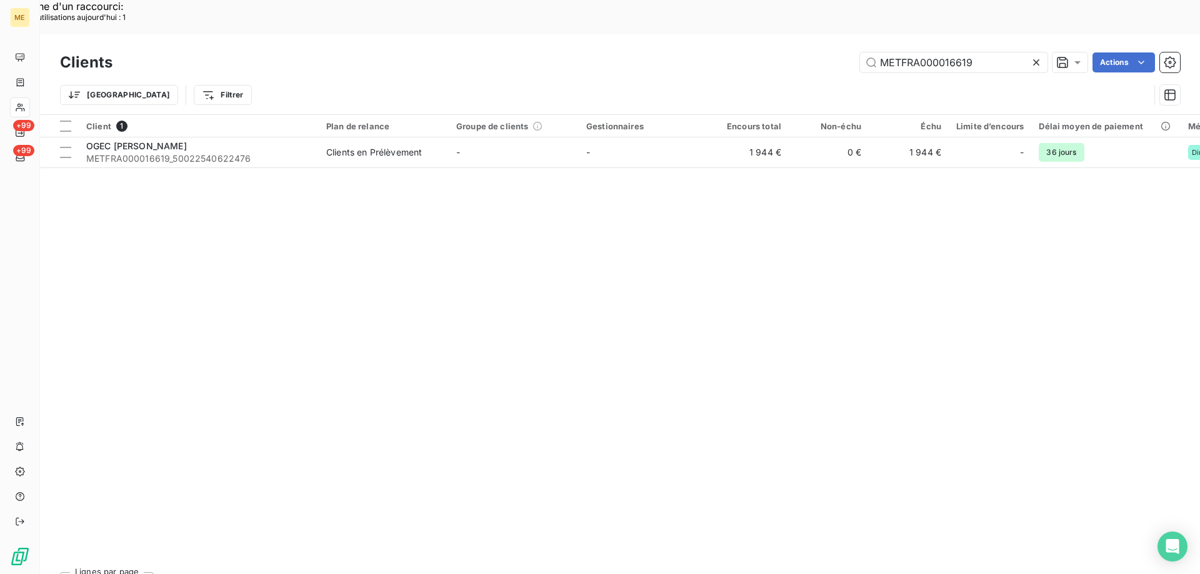
click at [1032, 56] on icon at bounding box center [1036, 62] width 12 height 12
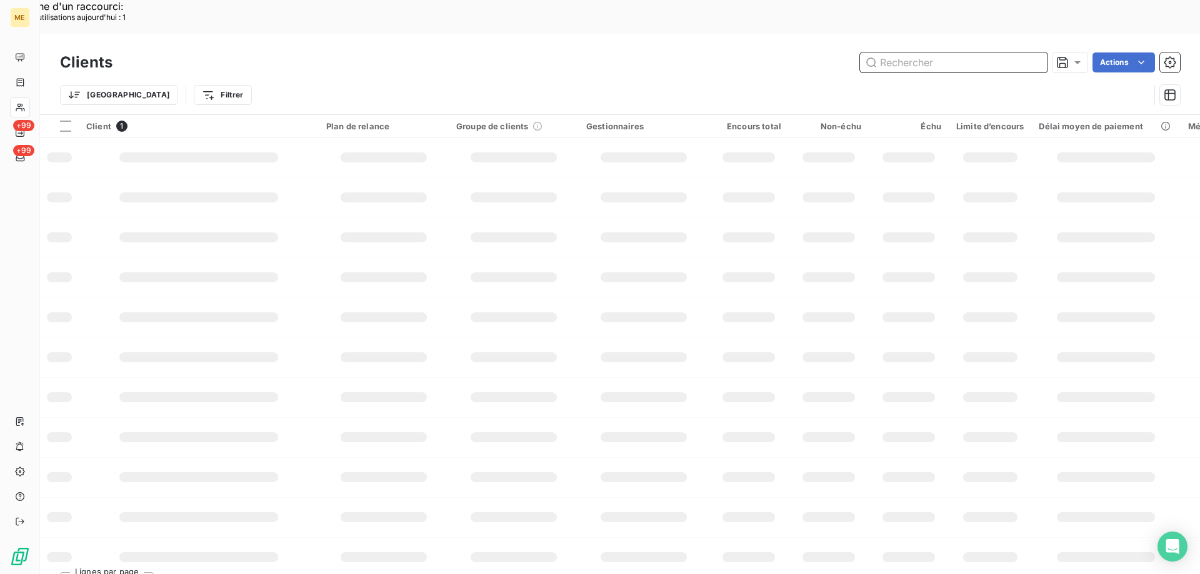
click at [940, 52] on input "text" at bounding box center [953, 62] width 187 height 20
paste input "30002142210360"
click at [887, 52] on input "text" at bounding box center [953, 62] width 187 height 20
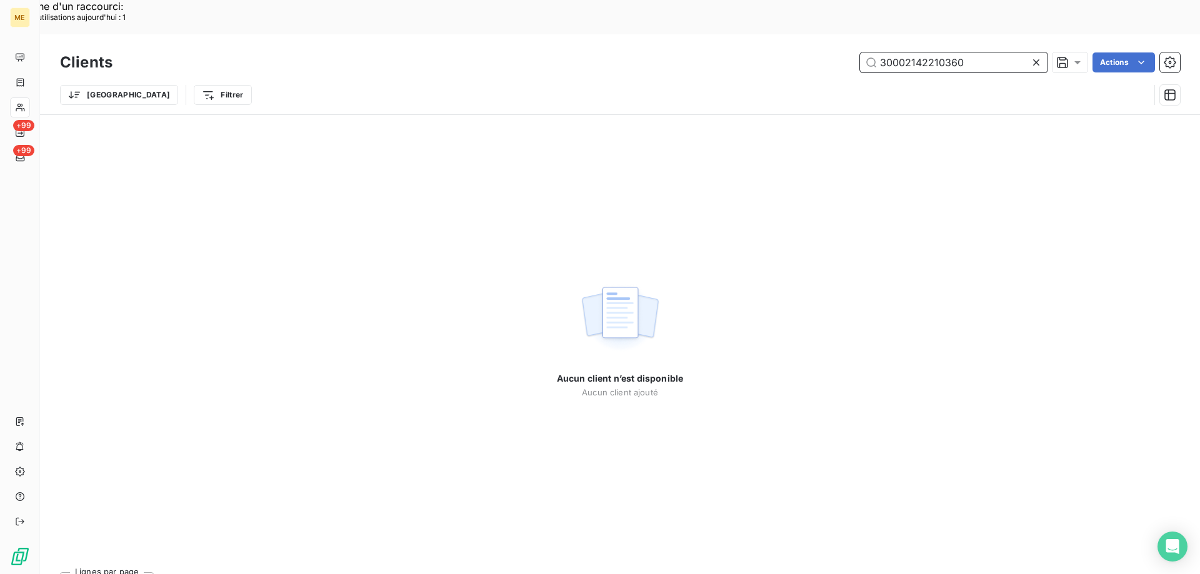
type input "30002142210360"
drag, startPoint x: 885, startPoint y: 32, endPoint x: 770, endPoint y: 132, distance: 152.4
click at [770, 132] on div "Aucun client n’est disponible Aucun client ajouté" at bounding box center [620, 338] width 1160 height 447
drag, startPoint x: 967, startPoint y: 31, endPoint x: 871, endPoint y: 13, distance: 97.9
click at [871, 34] on div "Clients 30002142210360 Actions Trier Filtrer" at bounding box center [620, 74] width 1160 height 80
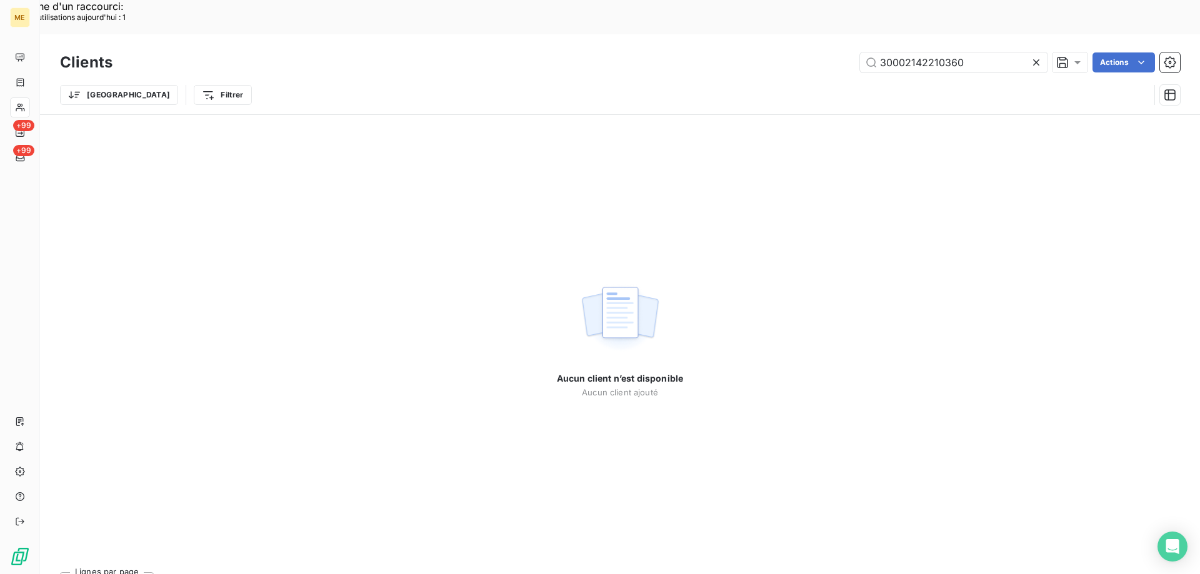
click at [1034, 59] on icon at bounding box center [1036, 62] width 6 height 6
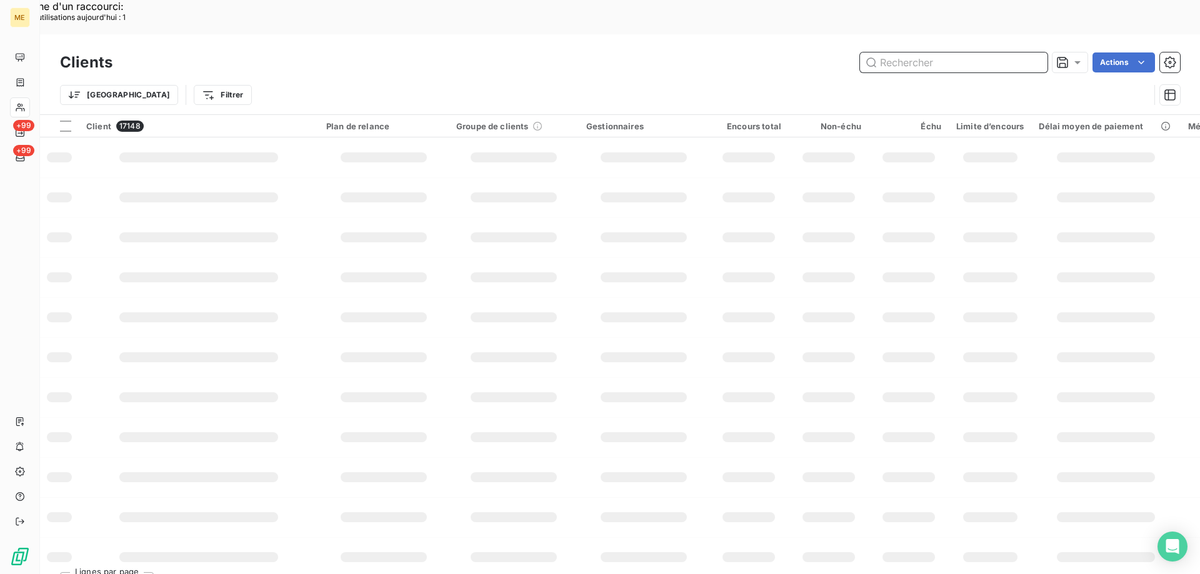
drag, startPoint x: 915, startPoint y: 31, endPoint x: 862, endPoint y: 46, distance: 54.8
click at [915, 52] on input "text" at bounding box center [953, 62] width 187 height 20
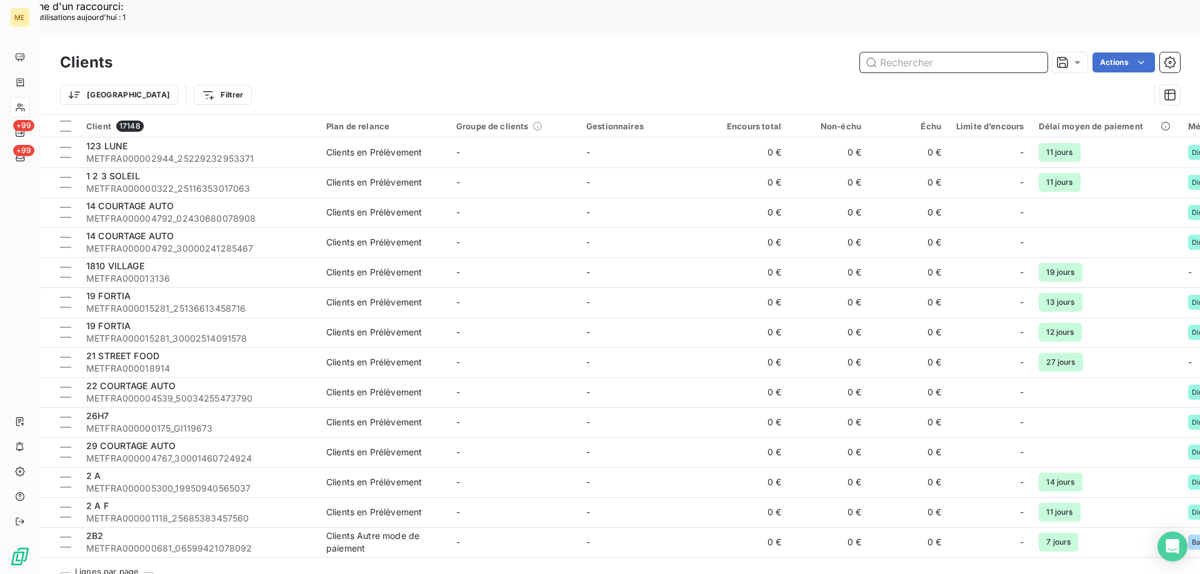
paste input "METFRA000002156"
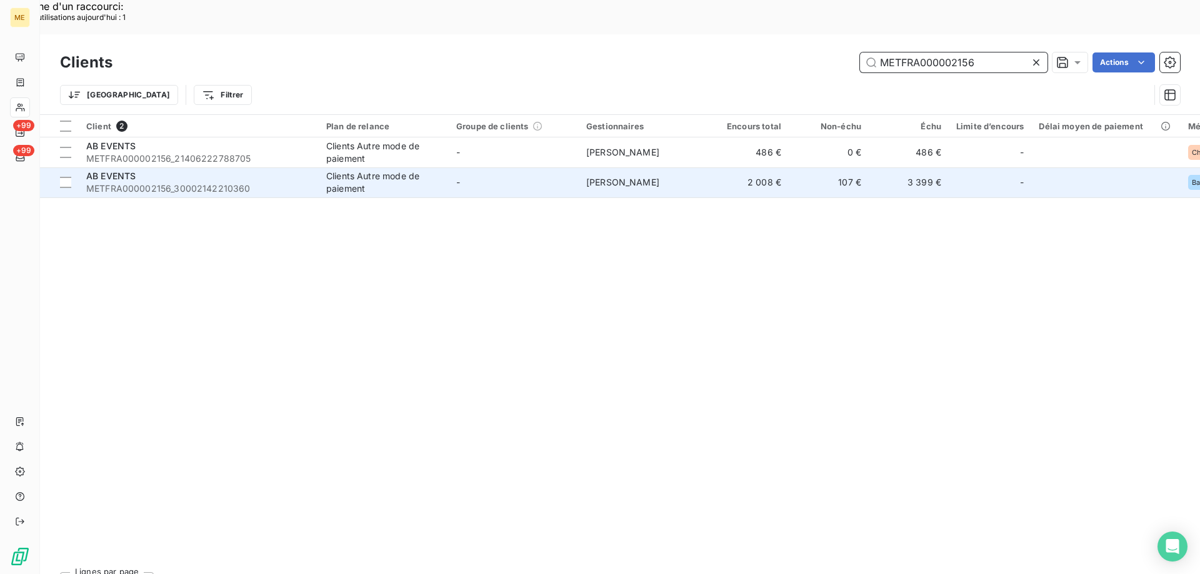
type input "METFRA000002156"
click at [139, 170] on div "AB EVENTS" at bounding box center [198, 176] width 225 height 12
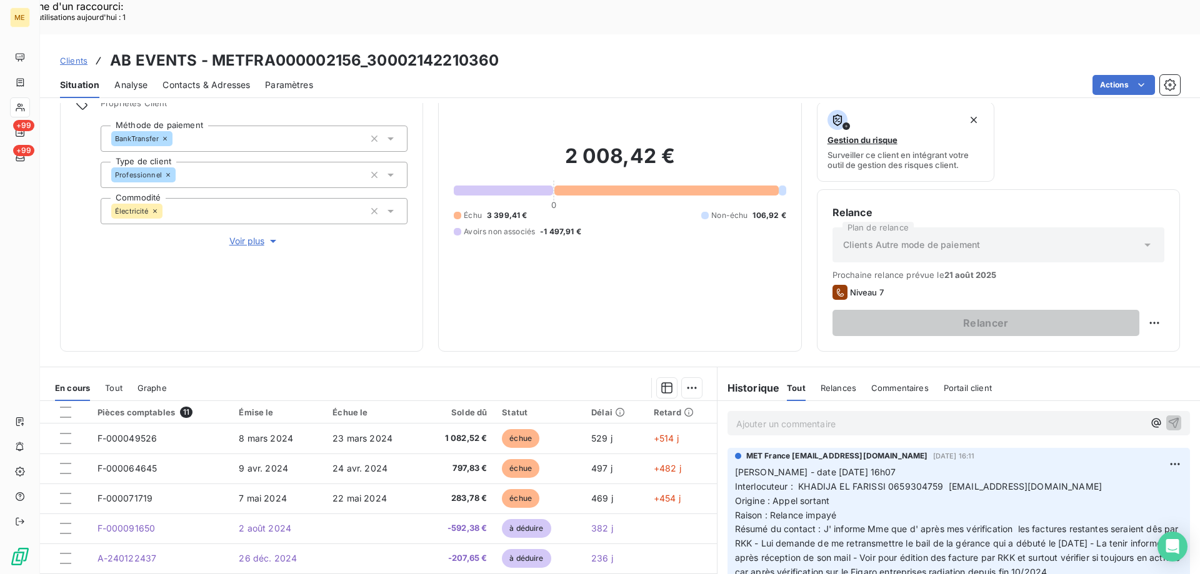
scroll to position [167, 0]
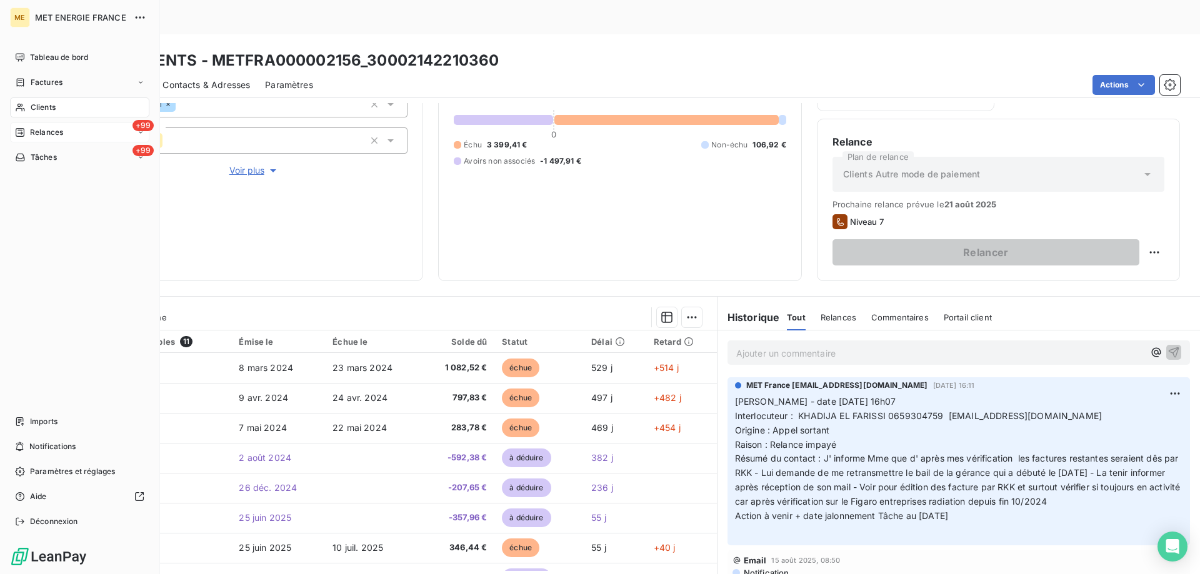
click at [76, 129] on div "+99 Relances" at bounding box center [79, 132] width 139 height 20
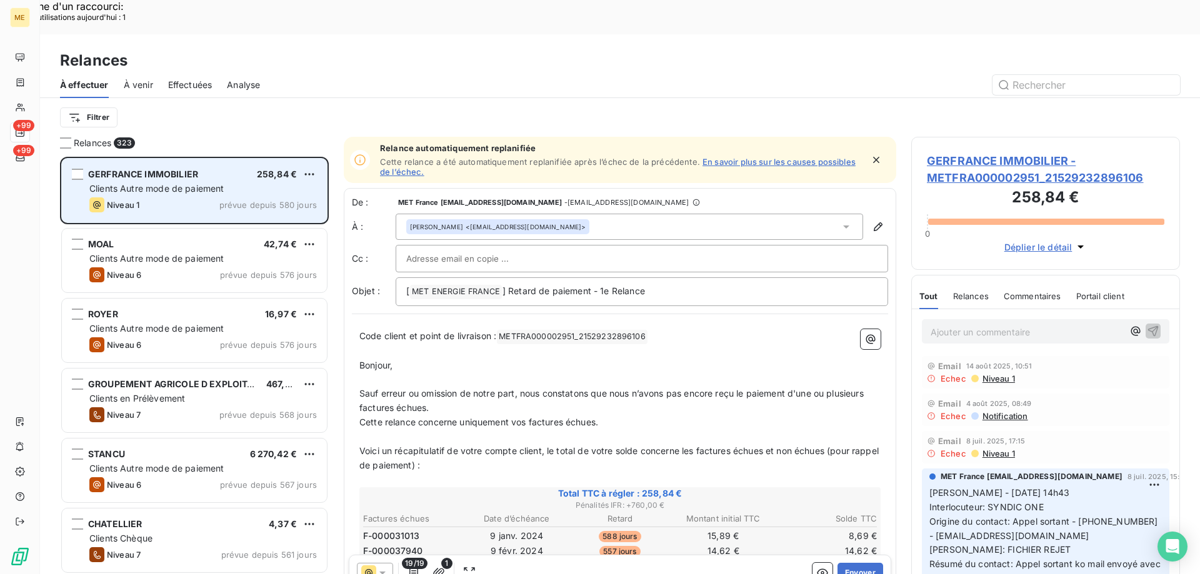
scroll to position [442, 259]
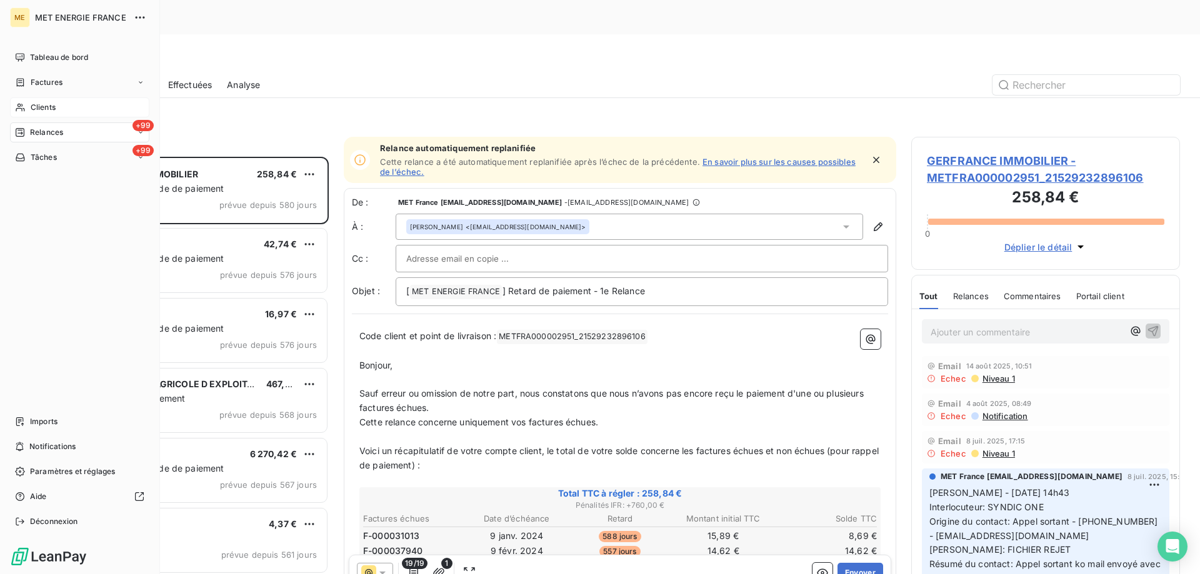
click at [27, 108] on div "Clients" at bounding box center [79, 107] width 139 height 20
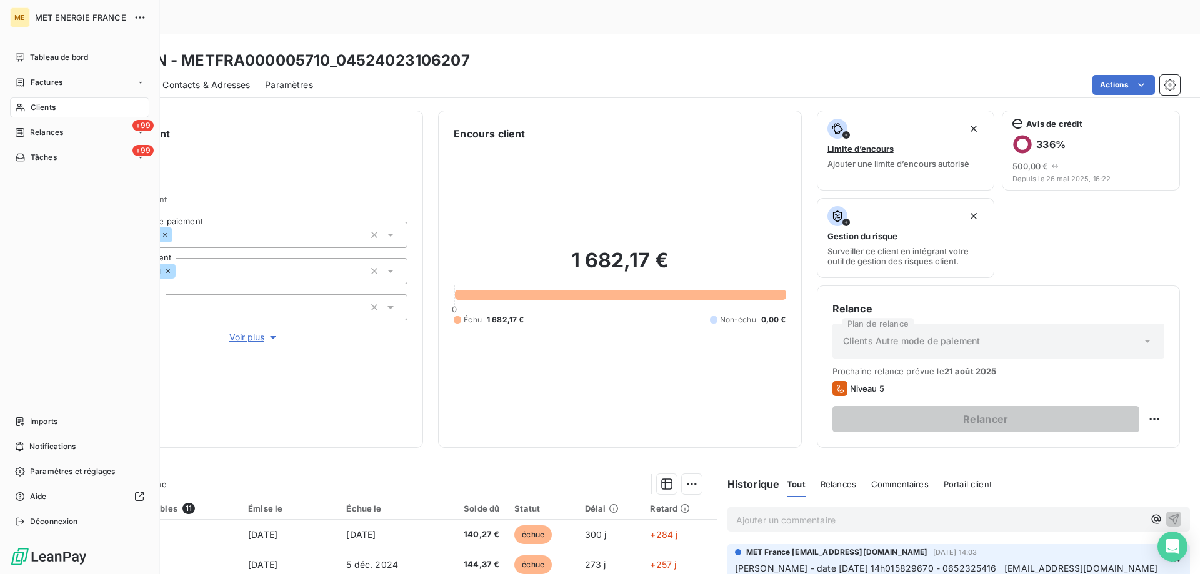
click at [61, 105] on div "Clients" at bounding box center [79, 107] width 139 height 20
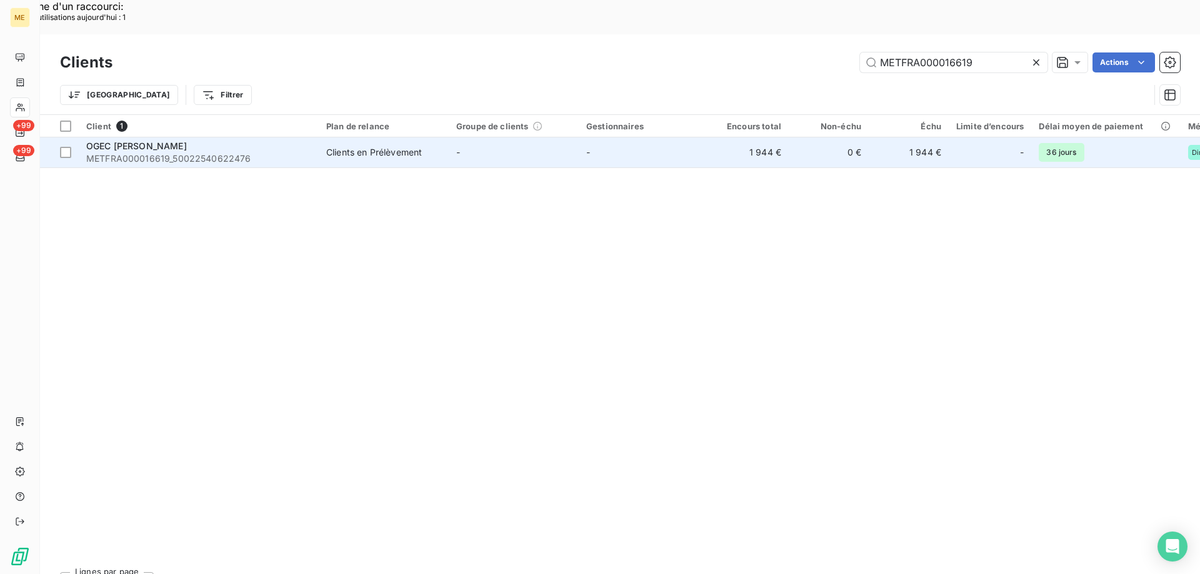
type input "METFRA000016619"
click at [137, 141] on span "OGEC [PERSON_NAME]" at bounding box center [136, 146] width 101 height 11
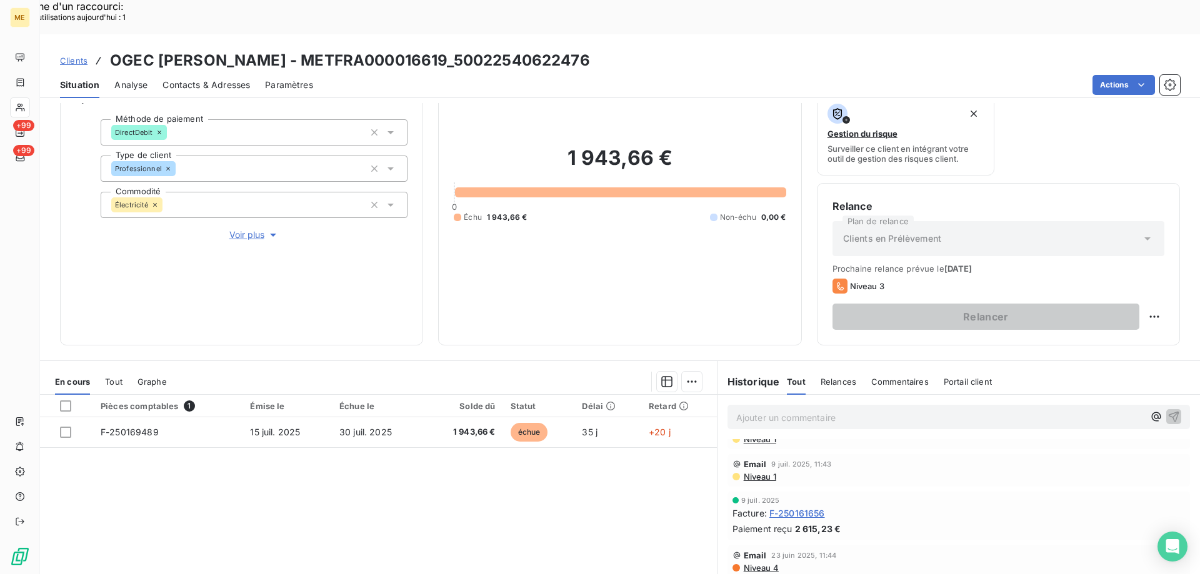
scroll to position [167, 0]
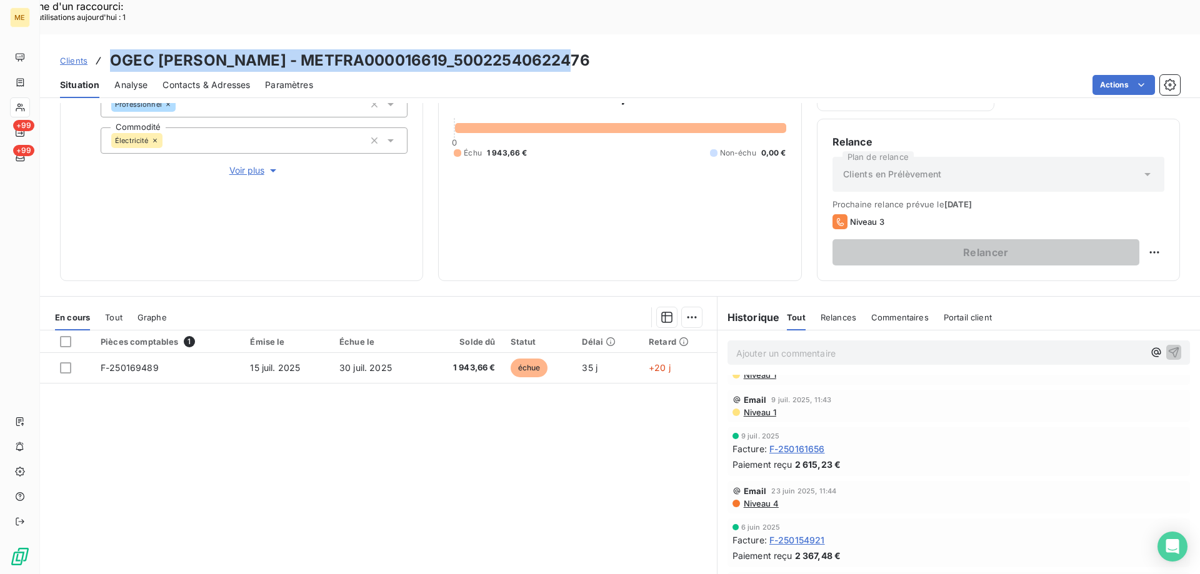
drag, startPoint x: 111, startPoint y: 24, endPoint x: 580, endPoint y: 2, distance: 470.4
click at [580, 34] on div "Clients OGEC [PERSON_NAME] - METFRA000016619_50022540622476 Situation Analyse C…" at bounding box center [620, 66] width 1160 height 64
copy h3 "OGEC [PERSON_NAME] - METFRA000016619_50022540622476"
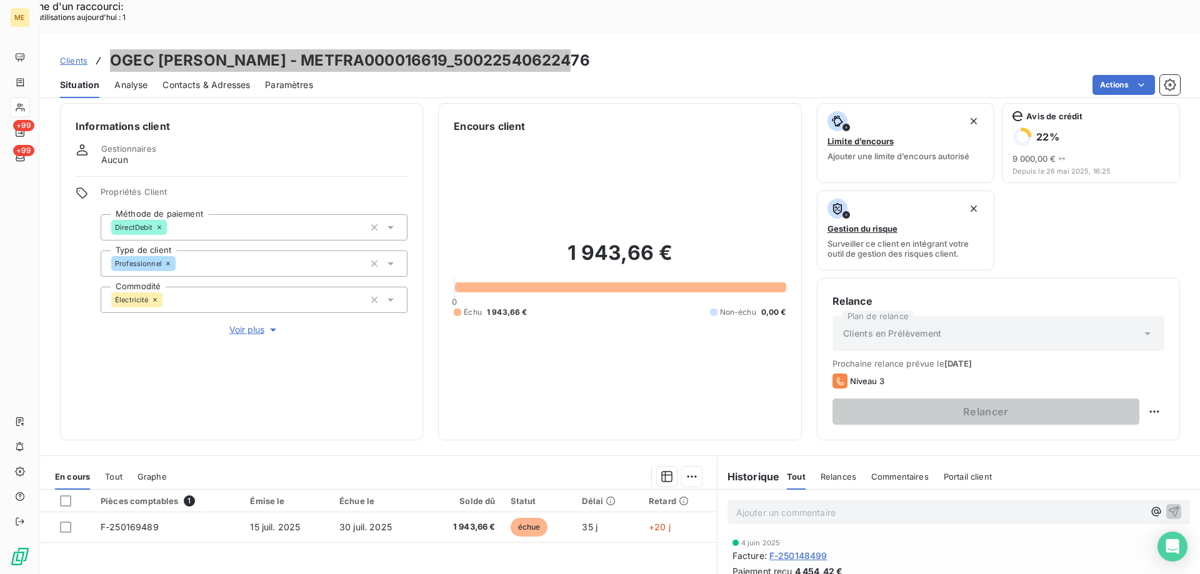
scroll to position [0, 0]
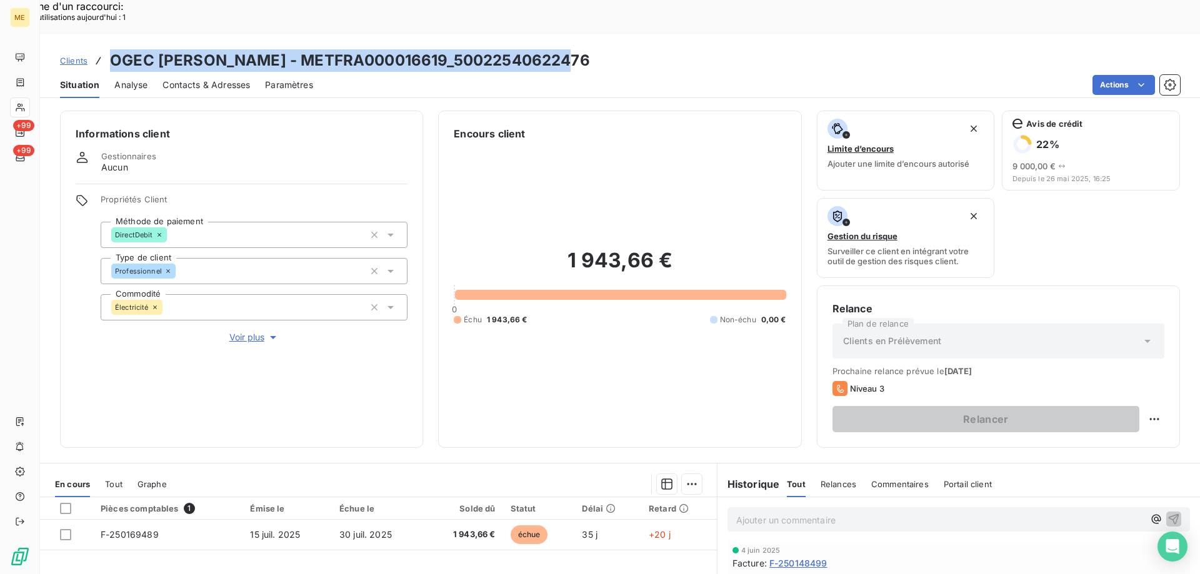
click at [244, 331] on span "Voir plus" at bounding box center [254, 337] width 50 height 12
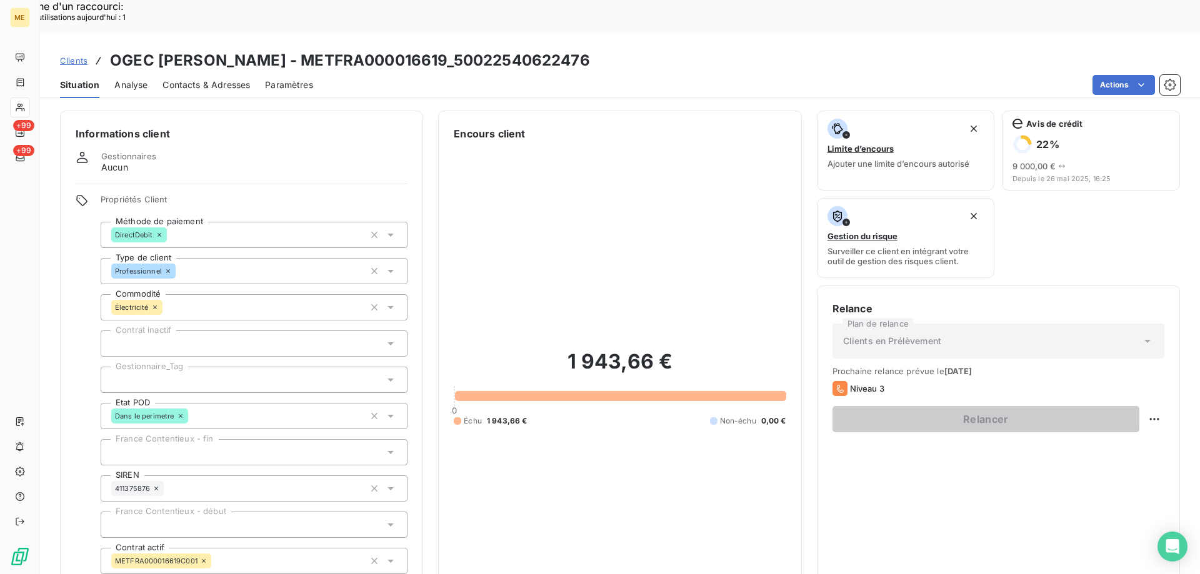
click at [207, 367] on div at bounding box center [254, 380] width 307 height 26
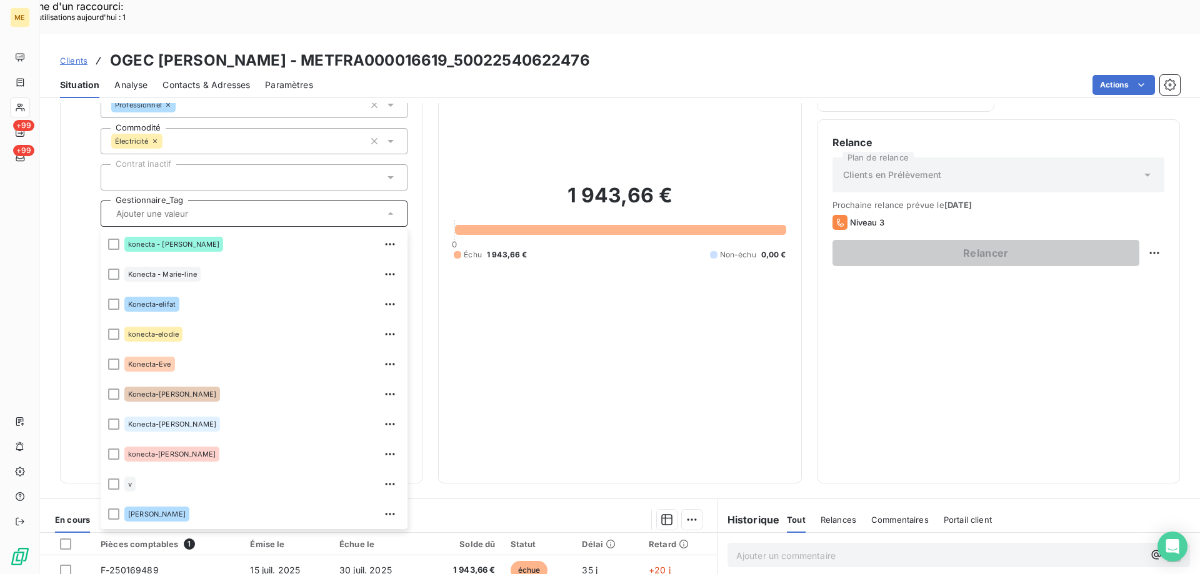
scroll to position [360, 0]
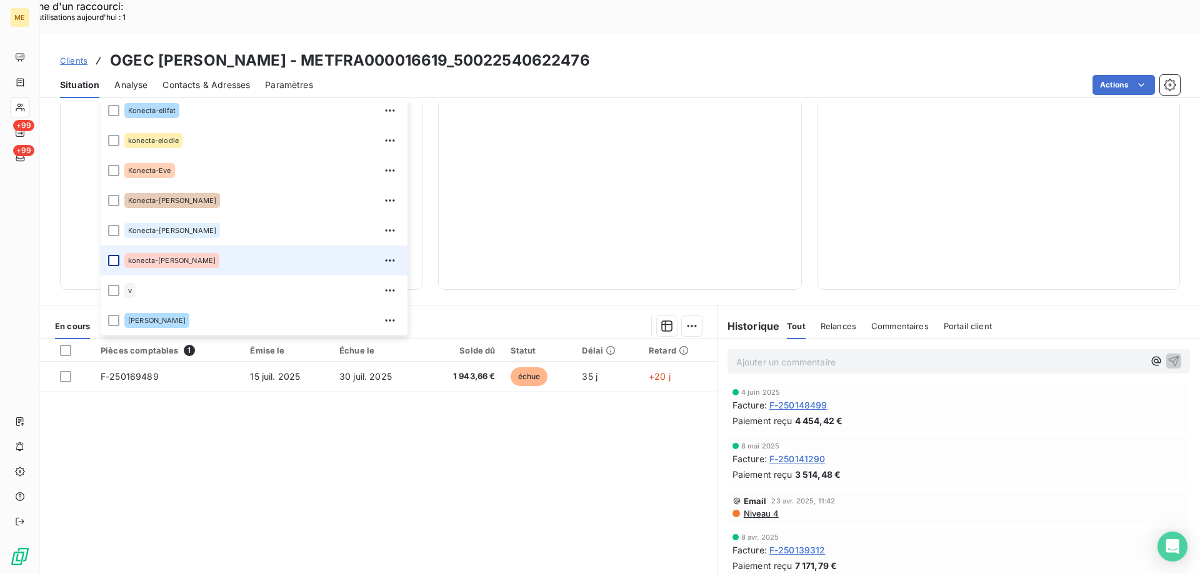
click at [112, 255] on div at bounding box center [113, 260] width 11 height 11
click at [514, 168] on div "1 943,66 € 0 Échu 1 943,66 € Non-échu 0,00 €" at bounding box center [620, 27] width 332 height 493
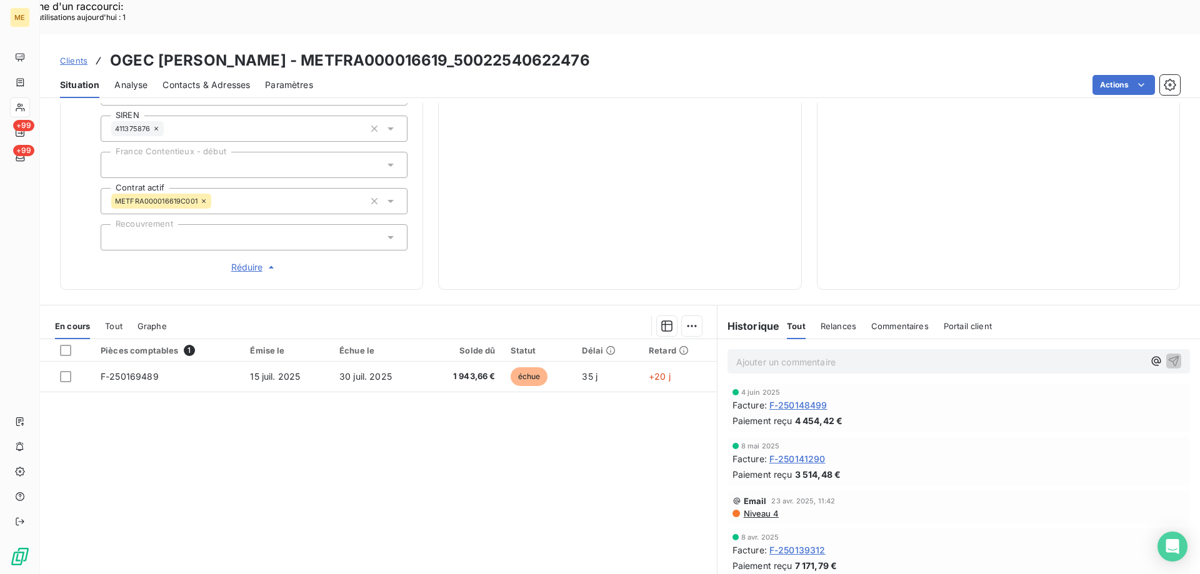
click at [237, 261] on span "Réduire" at bounding box center [254, 267] width 46 height 12
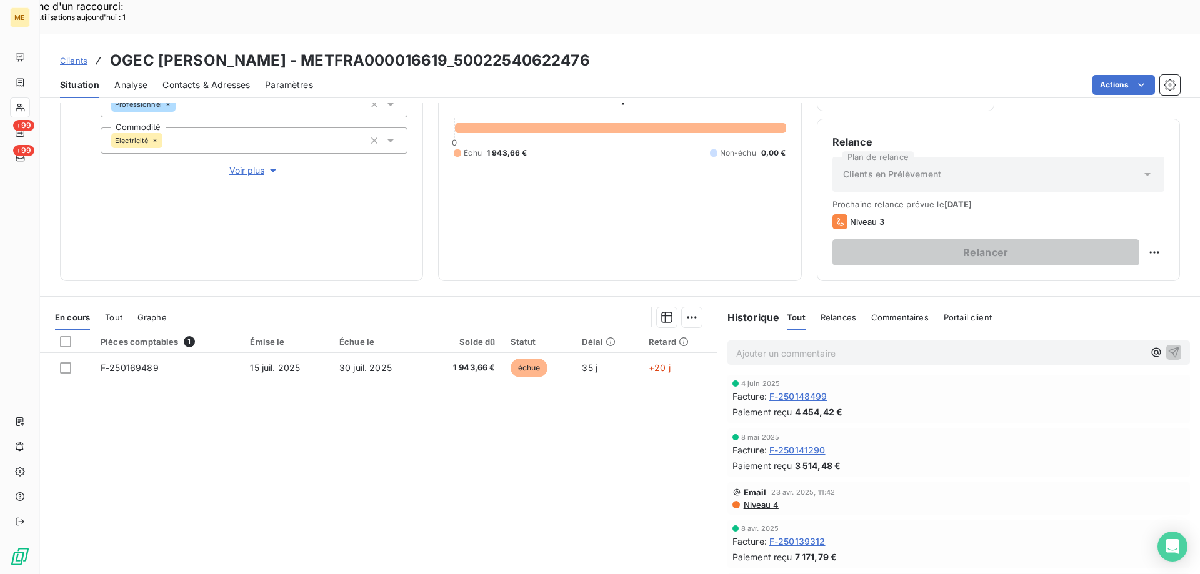
scroll to position [70, 0]
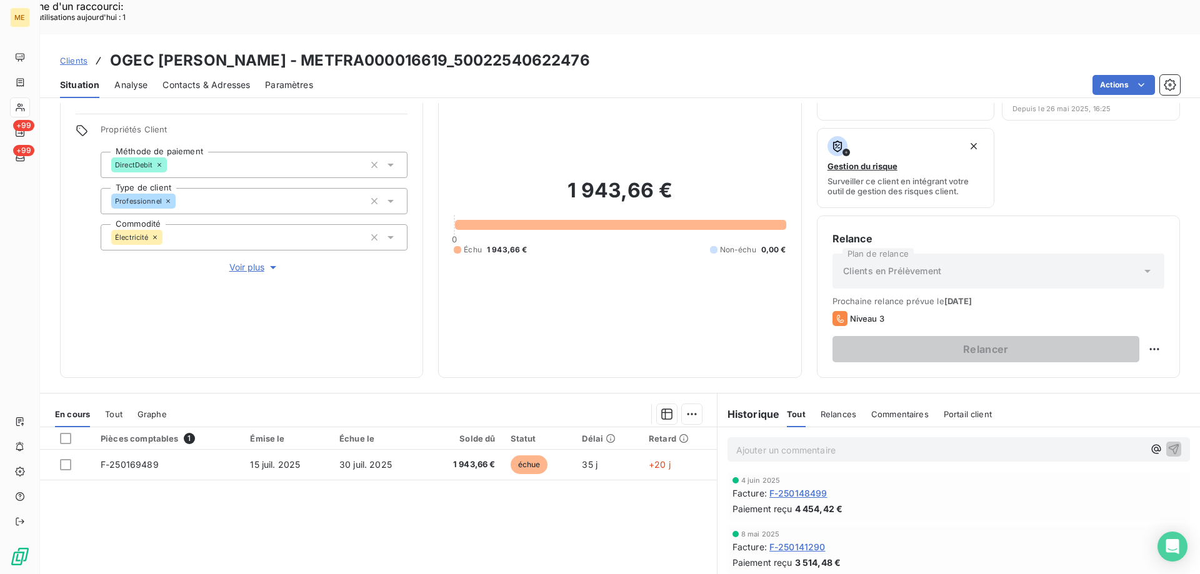
click at [815, 442] on p "Ajouter un commentaire ﻿" at bounding box center [939, 450] width 407 height 16
click at [737, 442] on p "Ajouter un commentaire ﻿" at bounding box center [939, 450] width 407 height 16
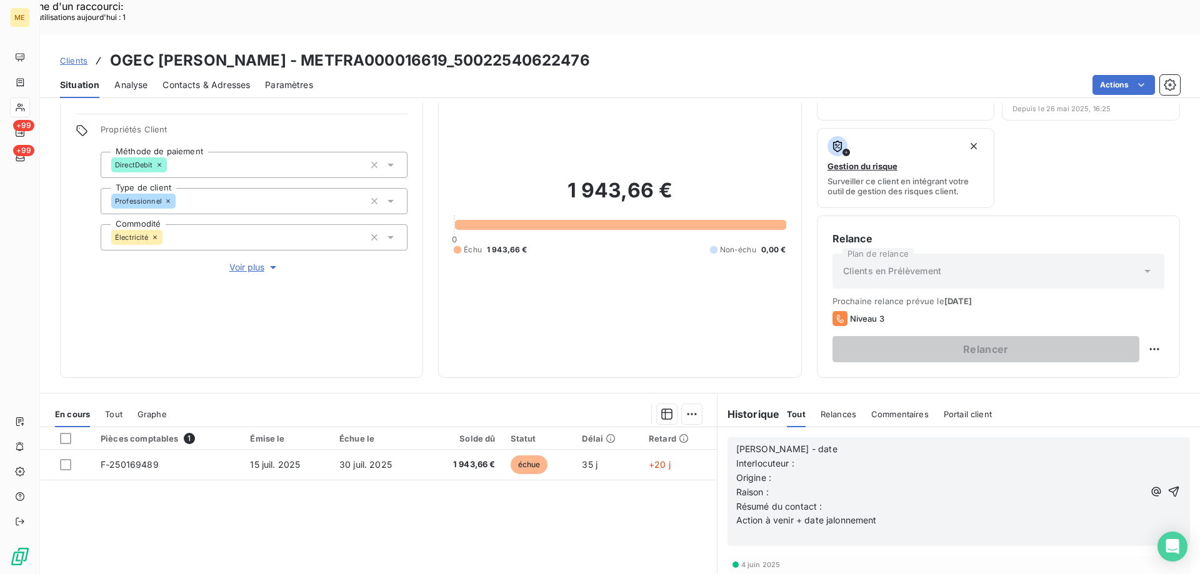
scroll to position [344, 0]
click at [814, 442] on p "[PERSON_NAME] - date" at bounding box center [939, 449] width 407 height 14
click at [820, 457] on p "Interlocuteur :" at bounding box center [939, 464] width 407 height 14
click at [813, 457] on p "Interlocuteur :" at bounding box center [939, 464] width 407 height 14
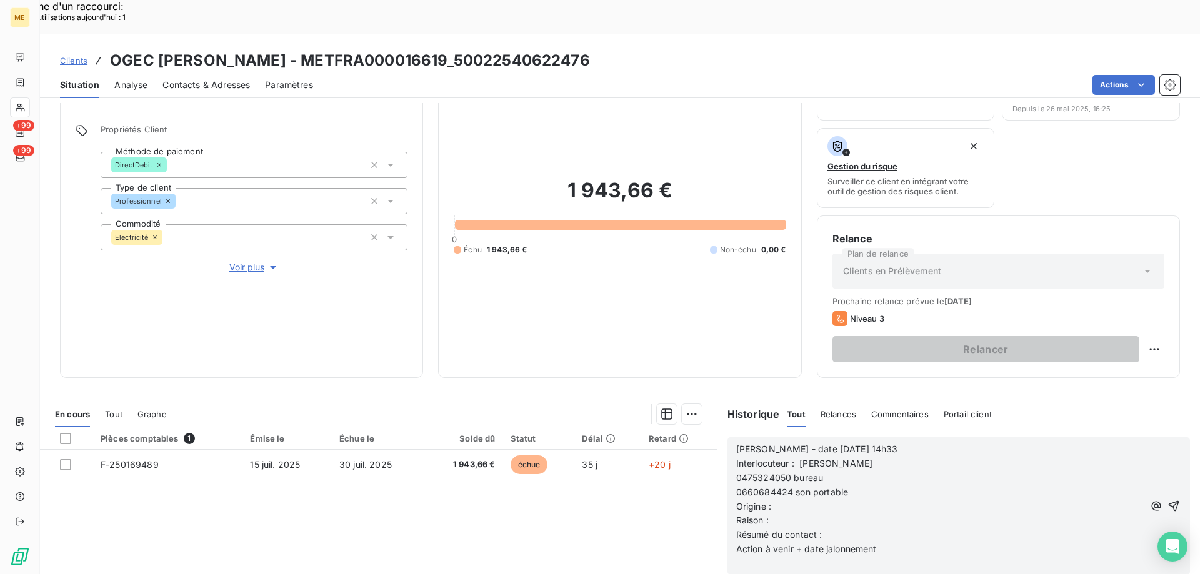
scroll to position [373, 0]
click at [736, 472] on span "0475324050 bureau" at bounding box center [779, 477] width 87 height 11
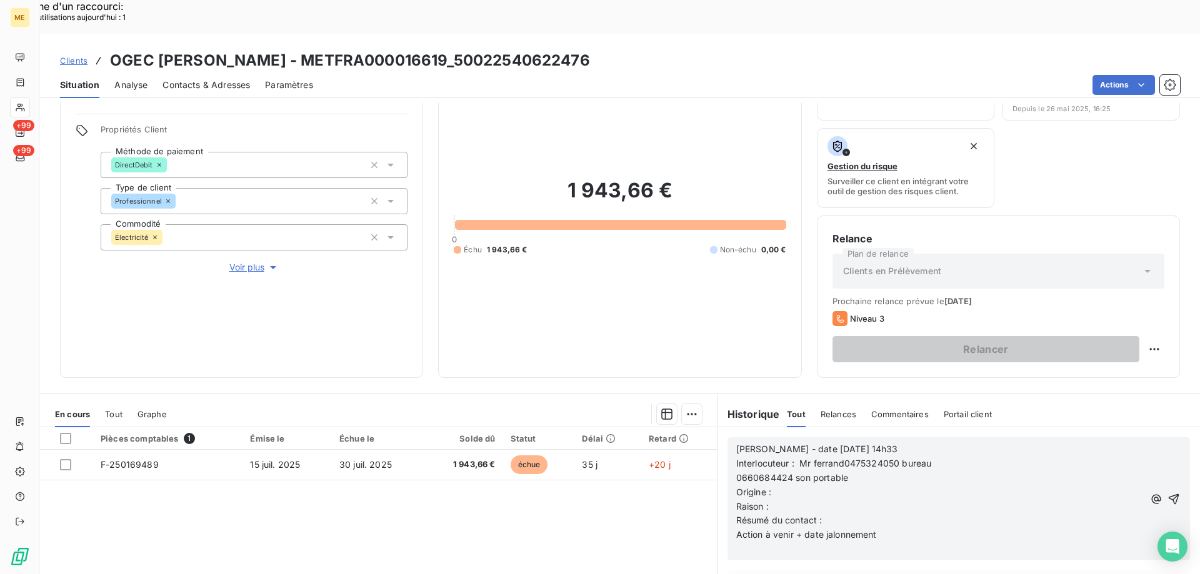
scroll to position [359, 0]
click at [736, 472] on span "0660684424 son portable" at bounding box center [792, 477] width 112 height 11
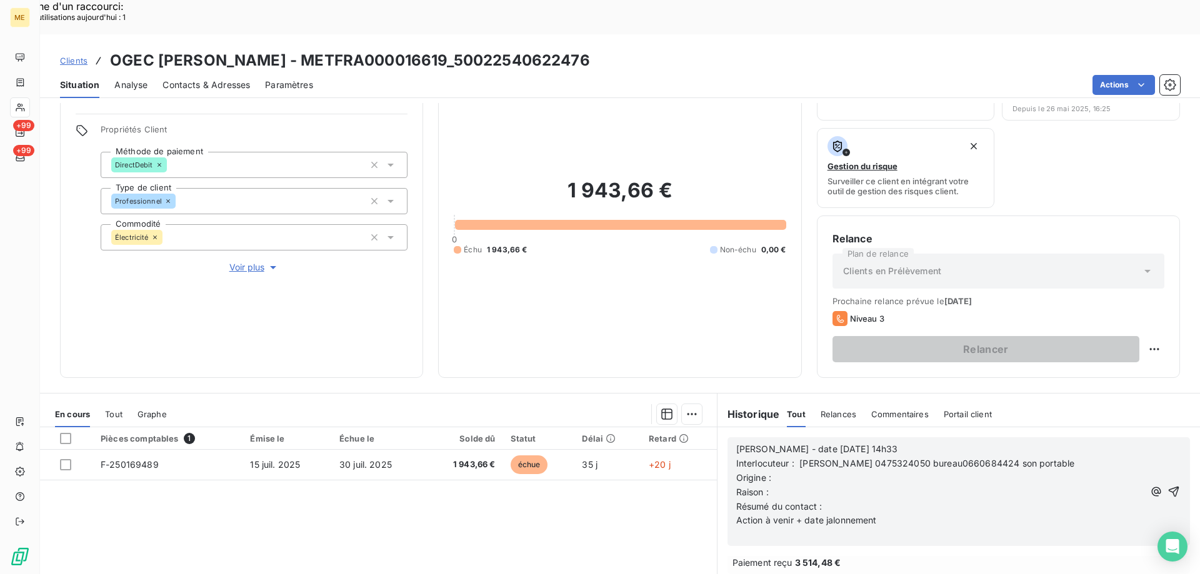
scroll to position [344, 0]
click at [799, 471] on p "Origine :" at bounding box center [939, 478] width 407 height 14
click at [894, 472] on span "Origine : Appel entrant // Appel sortan t" at bounding box center [819, 477] width 166 height 11
click at [802, 485] on p "Raison :" at bounding box center [939, 492] width 407 height 14
click at [859, 500] on p "Résumé du contact :" at bounding box center [939, 507] width 407 height 14
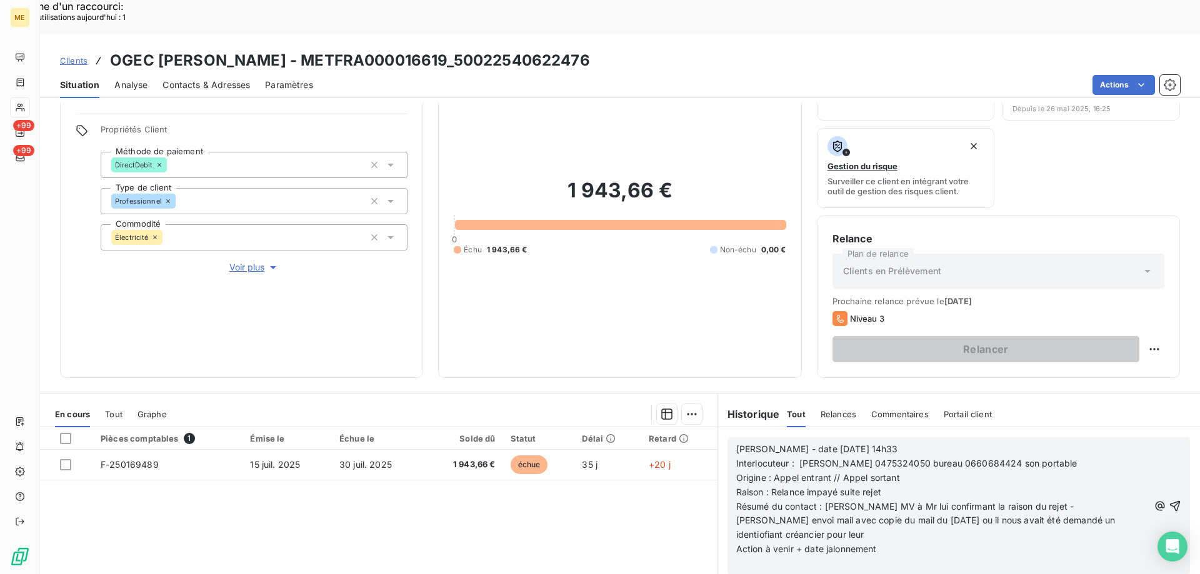
scroll to position [373, 0]
click at [797, 505] on p "Résumé du contact : [PERSON_NAME] MV à Mr lui confirmant la raison du rejet - […" at bounding box center [942, 521] width 412 height 43
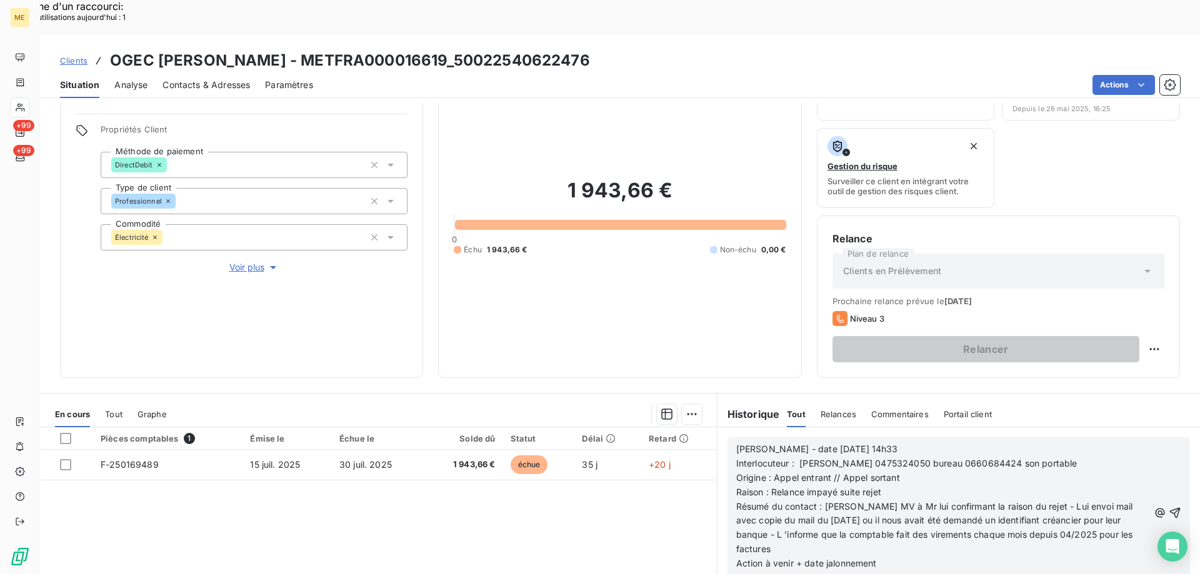
click at [883, 557] on p "Action à venir + date jalonnement" at bounding box center [942, 564] width 412 height 14
click at [1170, 508] on icon "button" at bounding box center [1175, 513] width 11 height 11
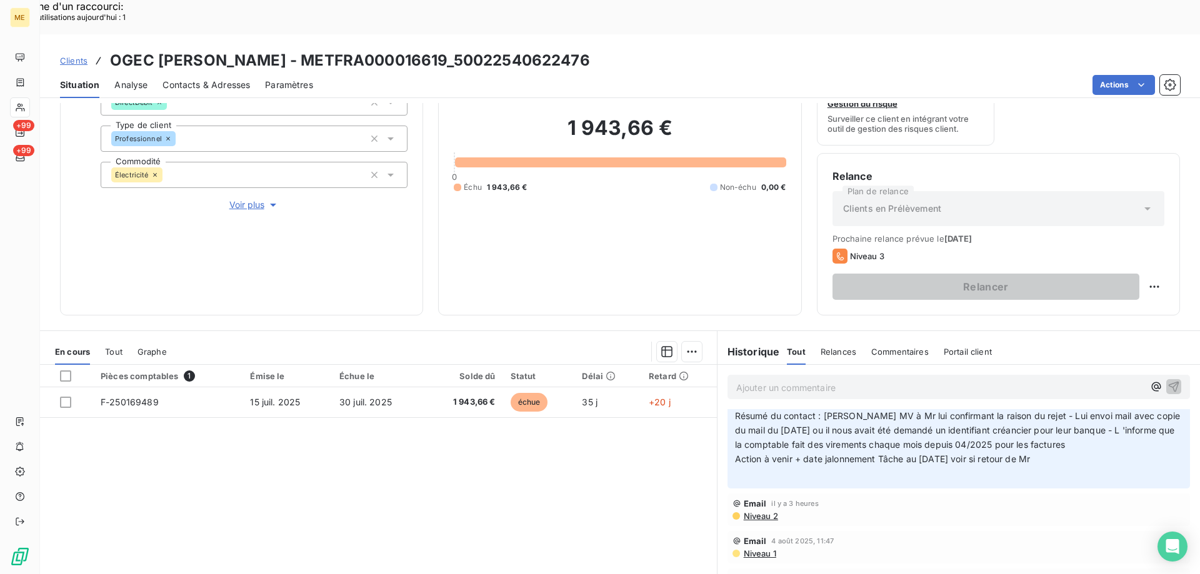
scroll to position [0, 0]
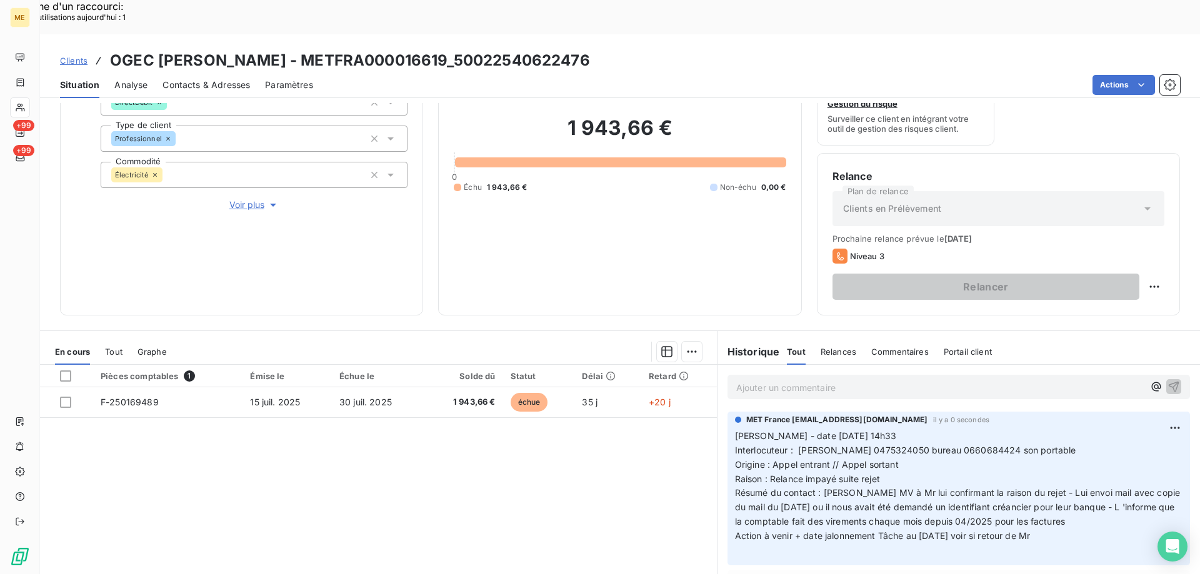
drag, startPoint x: 905, startPoint y: 428, endPoint x: 731, endPoint y: 399, distance: 176.1
click at [735, 429] on p "[PERSON_NAME] - date [DATE] 14h33 Interlocuteur : [PERSON_NAME] 0475324050 bure…" at bounding box center [958, 493] width 447 height 129
copy p "[PERSON_NAME] - date [DATE] 14h33 Interlocuteur : [PERSON_NAME] 0475324050 bure…"
drag, startPoint x: 1058, startPoint y: 501, endPoint x: 726, endPoint y: 403, distance: 346.0
click at [727, 412] on div "MET France [EMAIL_ADDRESS][DOMAIN_NAME] il y a 0 secondes [PERSON_NAME] - date …" at bounding box center [958, 489] width 462 height 154
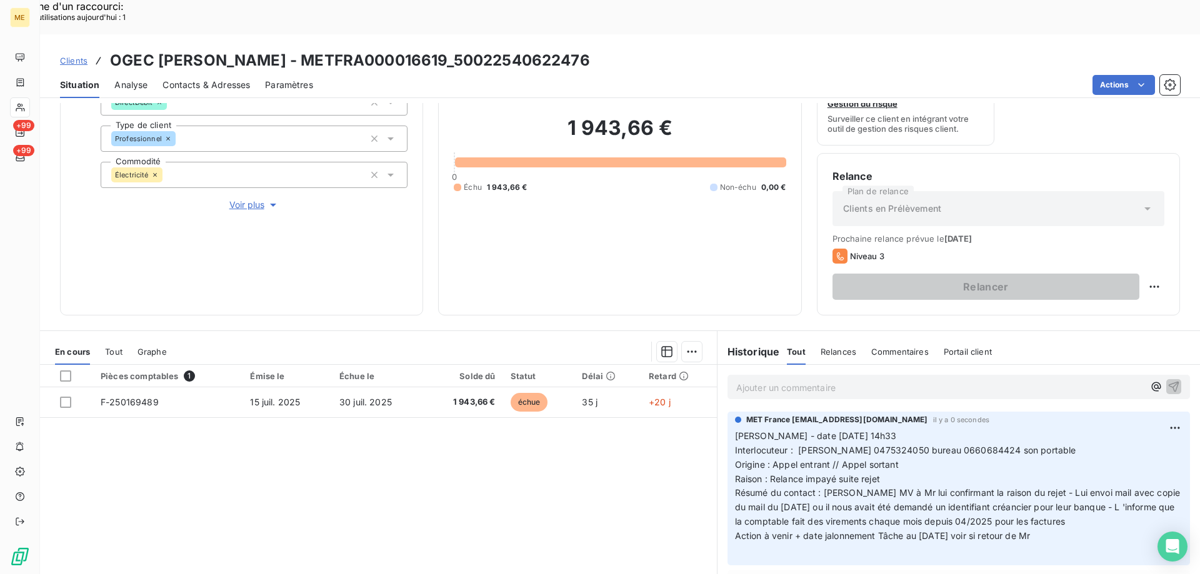
copy p "[PERSON_NAME] - date [DATE] 14h33 Interlocuteur : [PERSON_NAME] 0475324050 bure…"
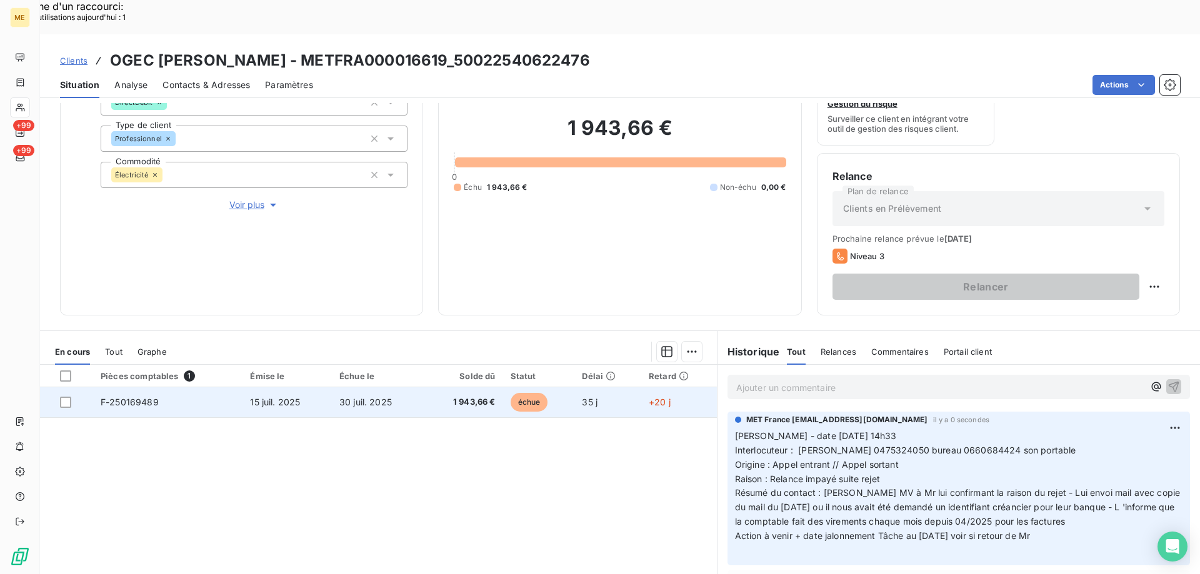
click at [136, 397] on span "F-250169489" at bounding box center [130, 402] width 58 height 11
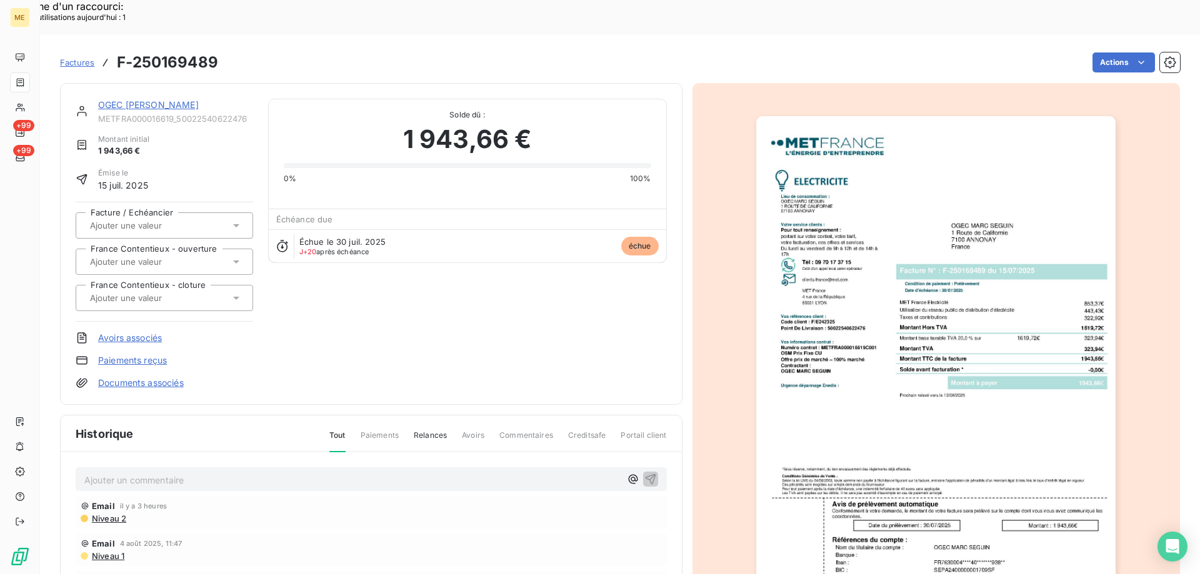
click at [947, 151] on img "button" at bounding box center [935, 370] width 359 height 509
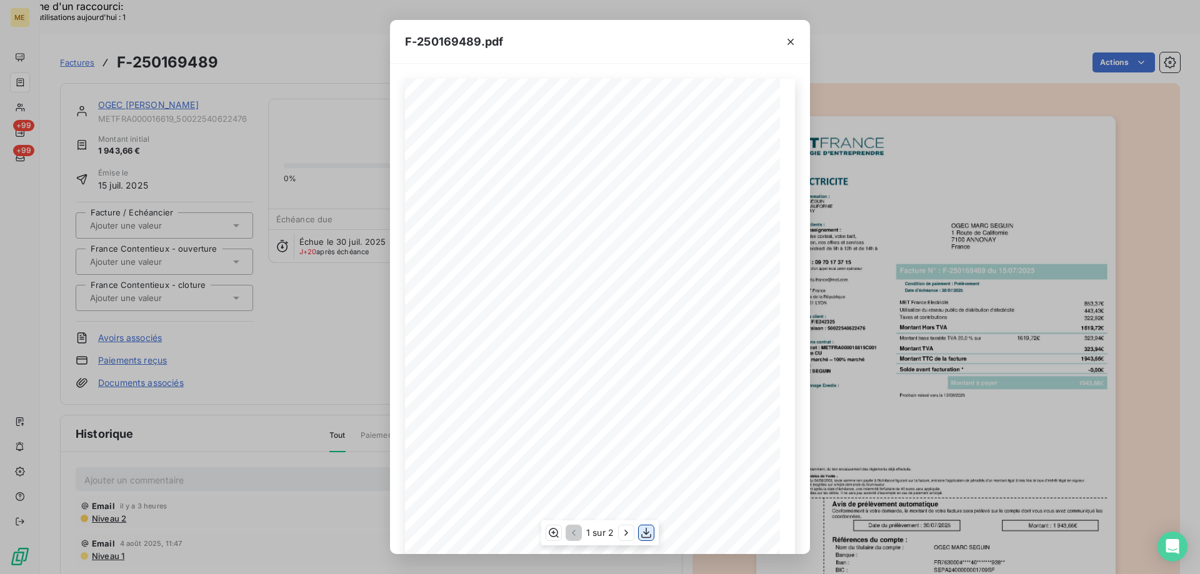
click at [645, 529] on icon "button" at bounding box center [646, 533] width 12 height 12
drag, startPoint x: 744, startPoint y: 332, endPoint x: 763, endPoint y: 330, distance: 18.8
click at [763, 330] on div "*Sous réserve, notamment, du bon encaissement des règlements déjà effectués. Co…" at bounding box center [599, 344] width 375 height 530
click at [796, 34] on button "button" at bounding box center [790, 42] width 20 height 20
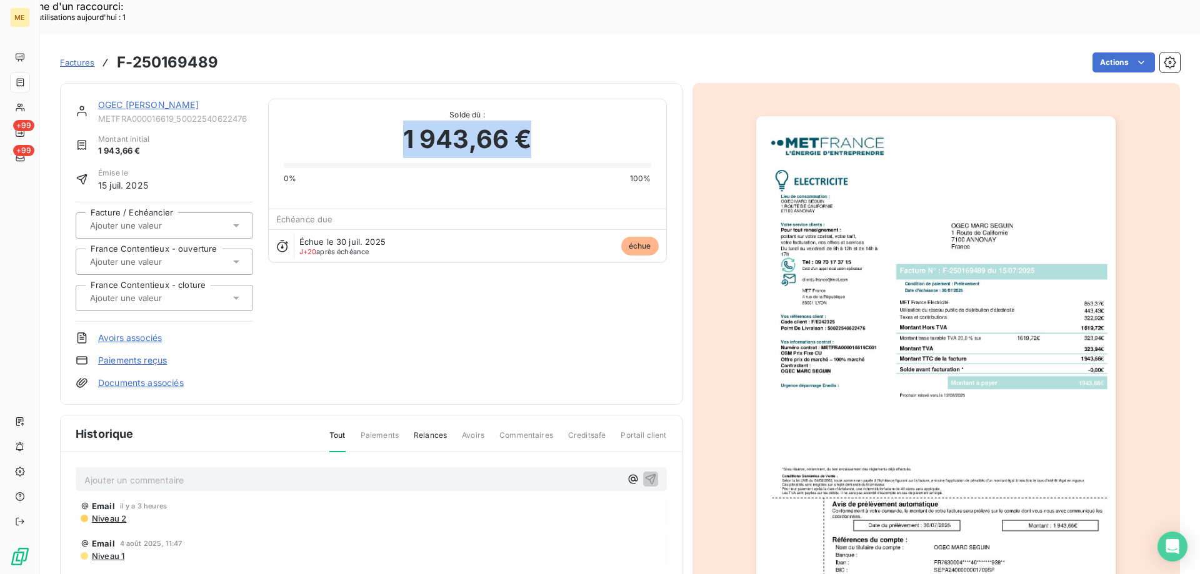
drag, startPoint x: 396, startPoint y: 98, endPoint x: 527, endPoint y: 107, distance: 131.5
click at [527, 121] on div "1 943,66 €" at bounding box center [467, 139] width 367 height 37
copy span "1 943,66 €"
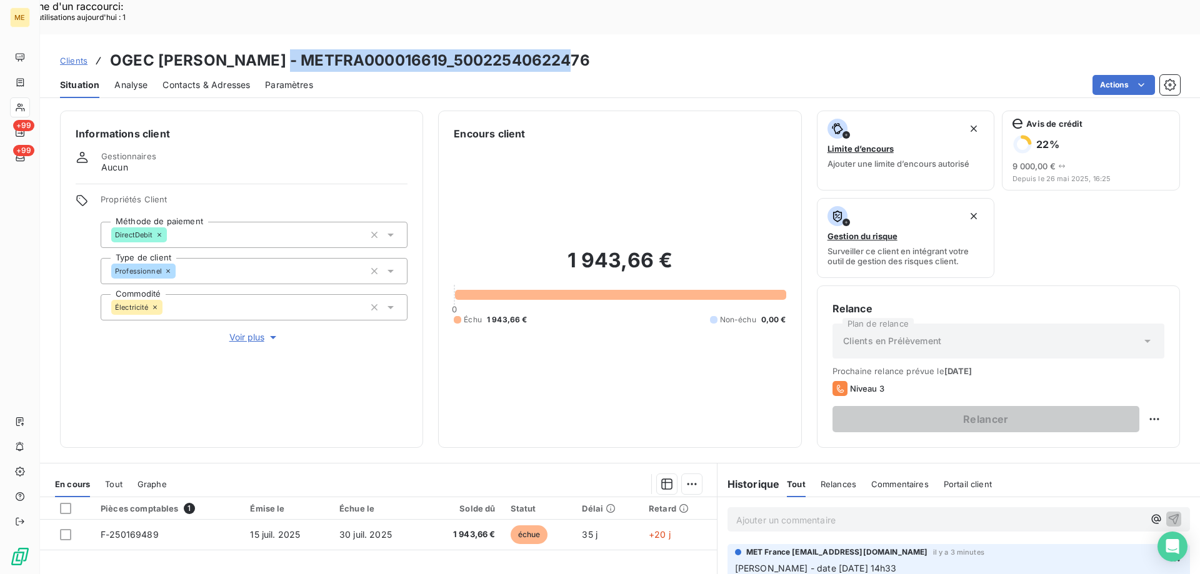
drag, startPoint x: 282, startPoint y: 25, endPoint x: 607, endPoint y: 17, distance: 325.0
click at [570, 49] on div "Clients OGEC [PERSON_NAME] - METFRA000016619_50022540622476" at bounding box center [620, 60] width 1160 height 22
click at [607, 49] on div "Clients OGEC [PERSON_NAME] - METFRA000016619_50022540622476" at bounding box center [620, 60] width 1160 height 22
drag, startPoint x: 580, startPoint y: 19, endPoint x: 110, endPoint y: 19, distance: 470.5
click at [110, 49] on div "Clients OGEC [PERSON_NAME] - METFRA000016619_50022540622476" at bounding box center [620, 60] width 1160 height 22
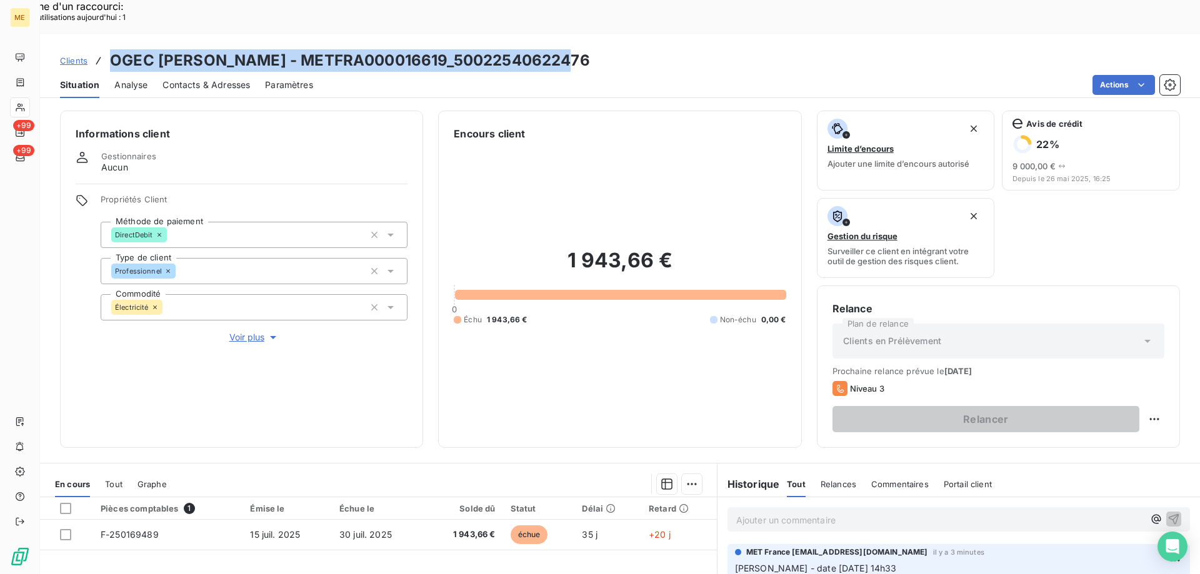
copy h3 "OGEC [PERSON_NAME] - METFRA000016619_50022540622476"
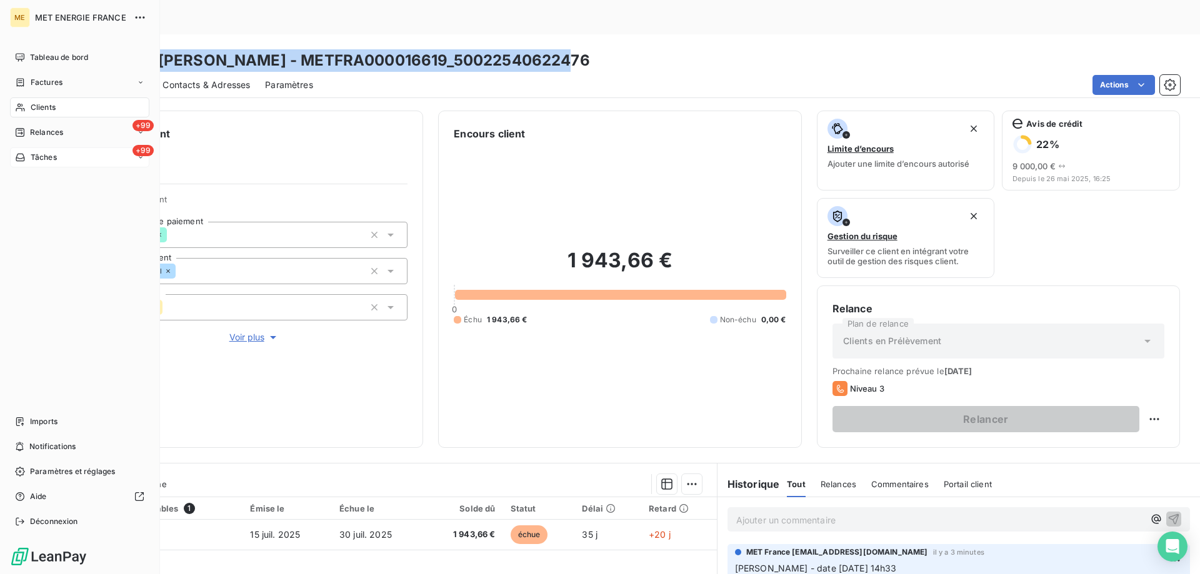
click at [68, 158] on div "+99 Tâches" at bounding box center [79, 157] width 139 height 20
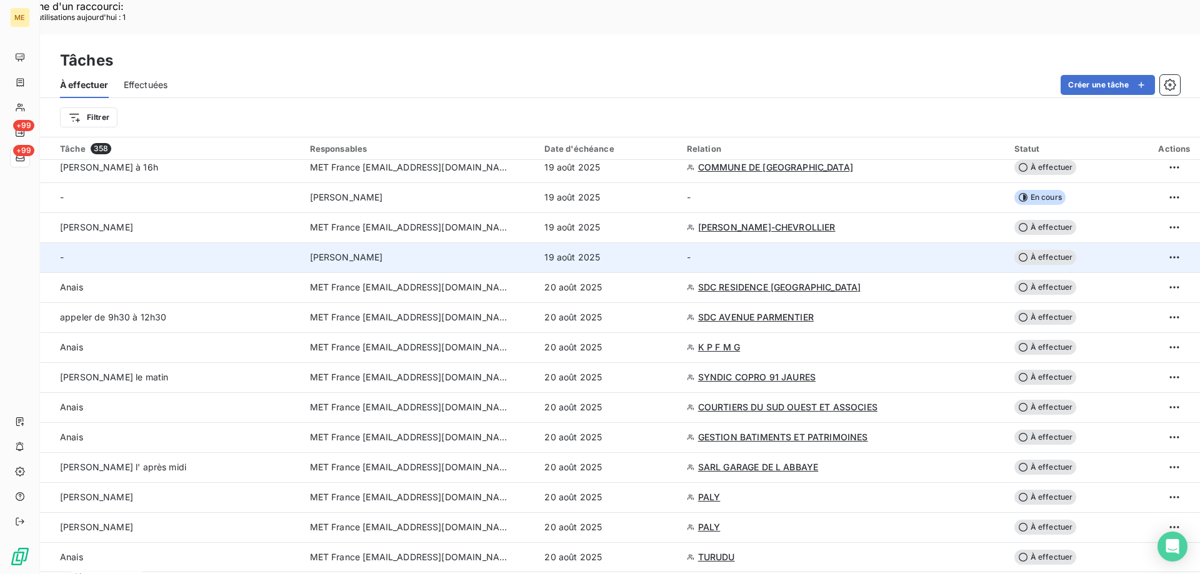
scroll to position [125, 0]
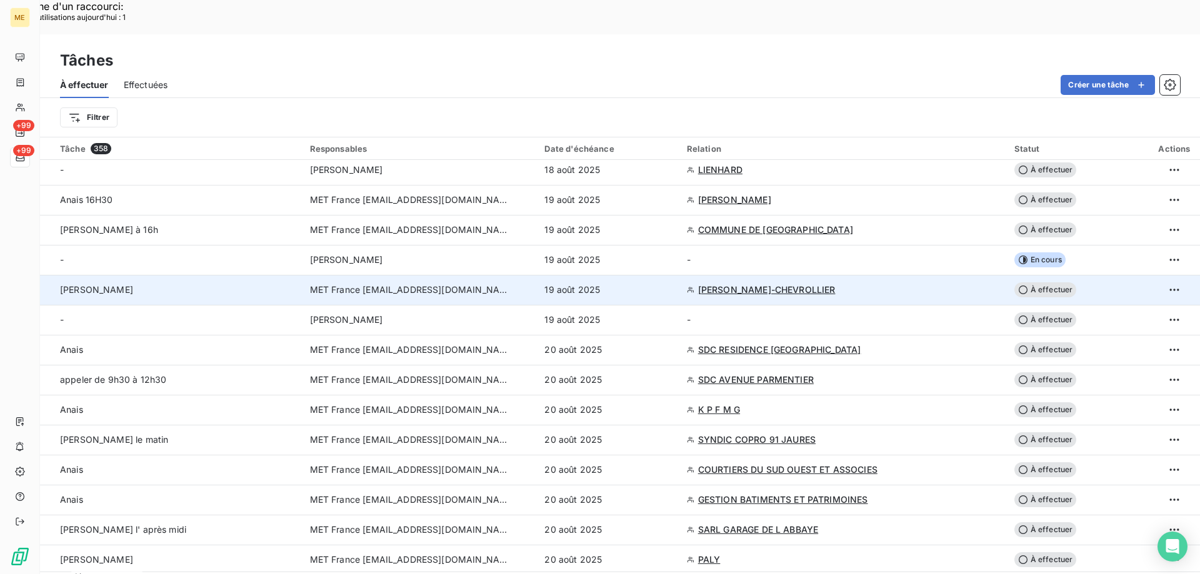
click at [723, 284] on span "[PERSON_NAME]-CHEVROLLIER" at bounding box center [766, 290] width 137 height 12
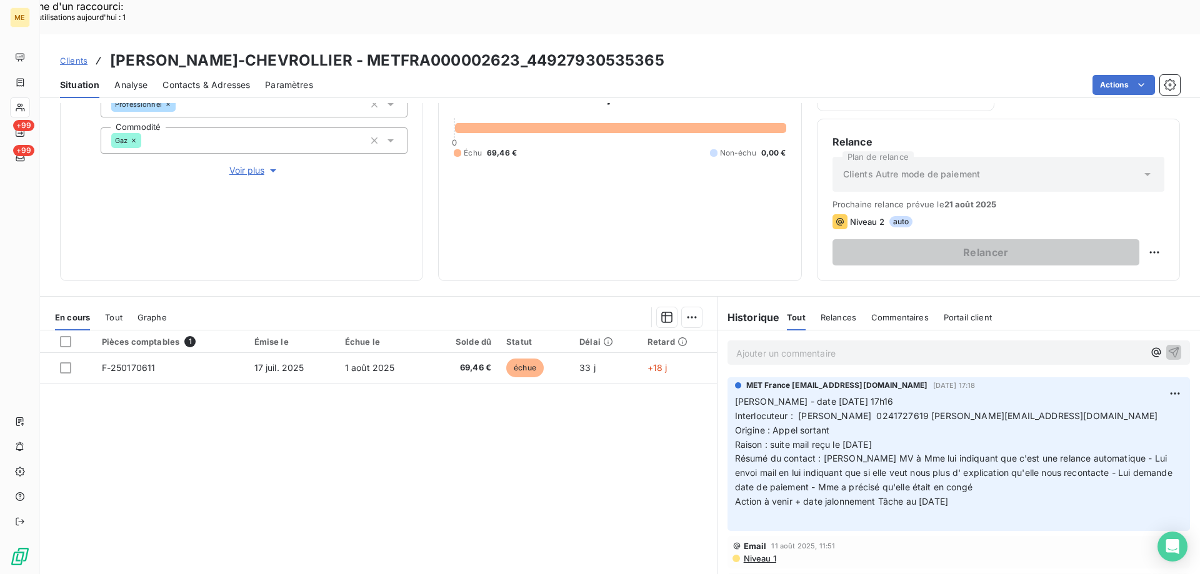
scroll to position [104, 0]
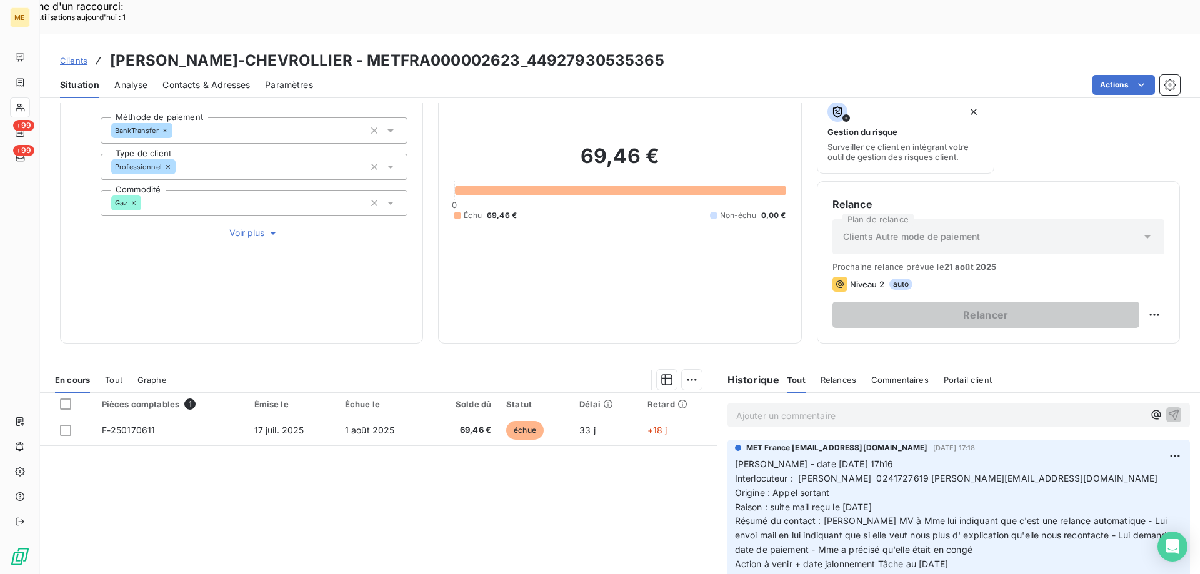
click at [247, 227] on span "Voir plus" at bounding box center [254, 233] width 50 height 12
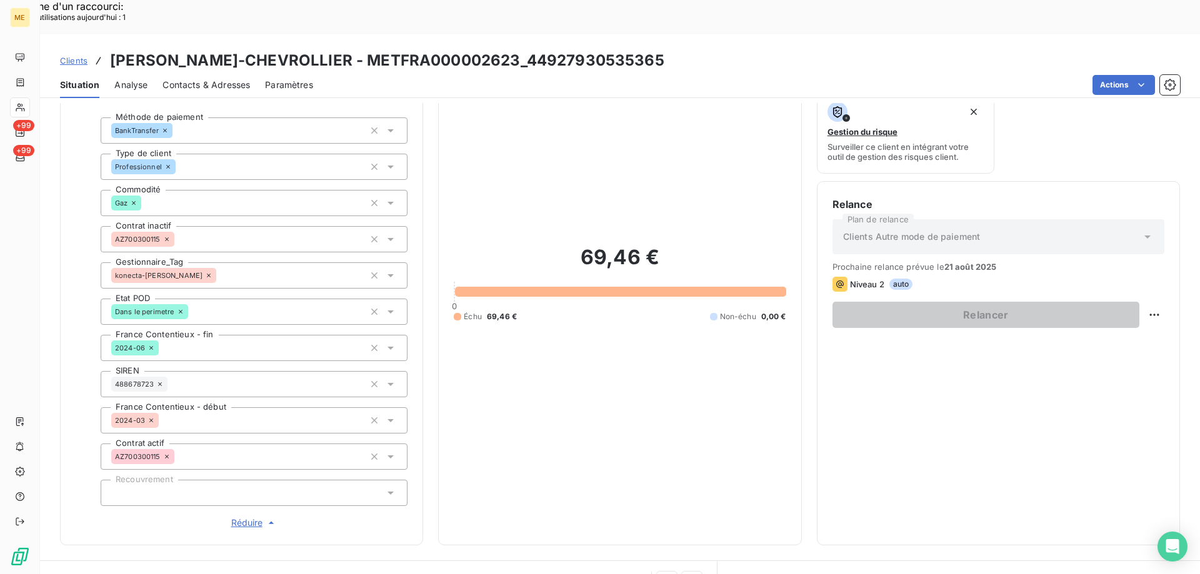
click at [237, 517] on span "Réduire" at bounding box center [254, 523] width 46 height 12
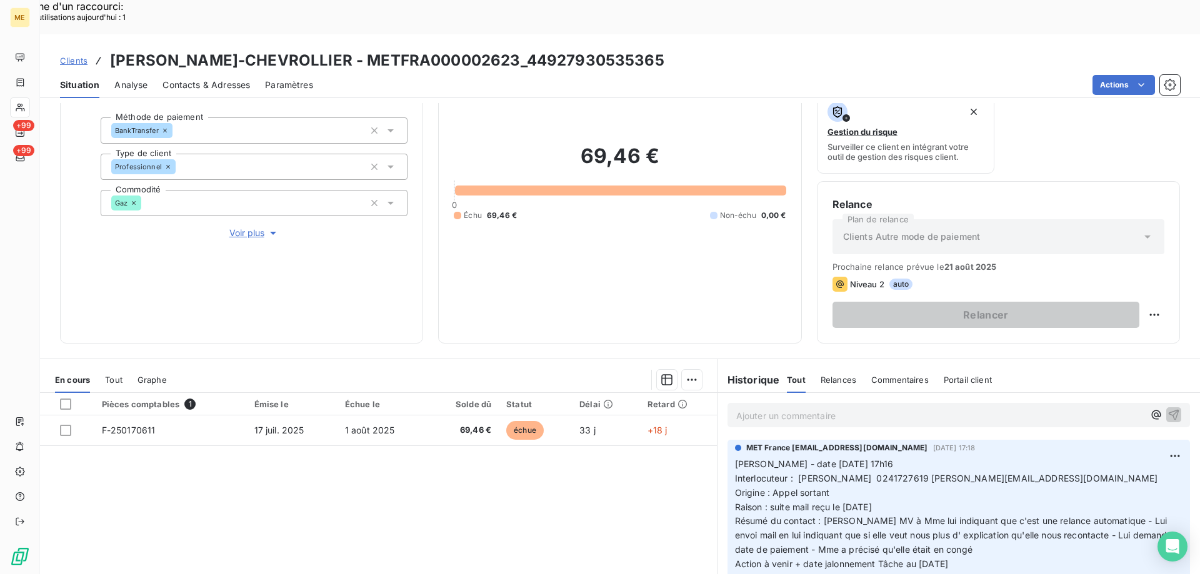
drag, startPoint x: 366, startPoint y: 17, endPoint x: 389, endPoint y: 17, distance: 23.1
click at [375, 49] on h3 "[PERSON_NAME]-CHEVROLLIER - METFRA000002623_44927930535365" at bounding box center [387, 60] width 554 height 22
click at [389, 49] on h3 "[PERSON_NAME]-CHEVROLLIER - METFRA000002623_44927930535365" at bounding box center [387, 60] width 554 height 22
drag, startPoint x: 357, startPoint y: 27, endPoint x: 513, endPoint y: 21, distance: 155.7
click at [513, 49] on h3 "[PERSON_NAME]-CHEVROLLIER - METFRA000002623_44927930535365" at bounding box center [387, 60] width 554 height 22
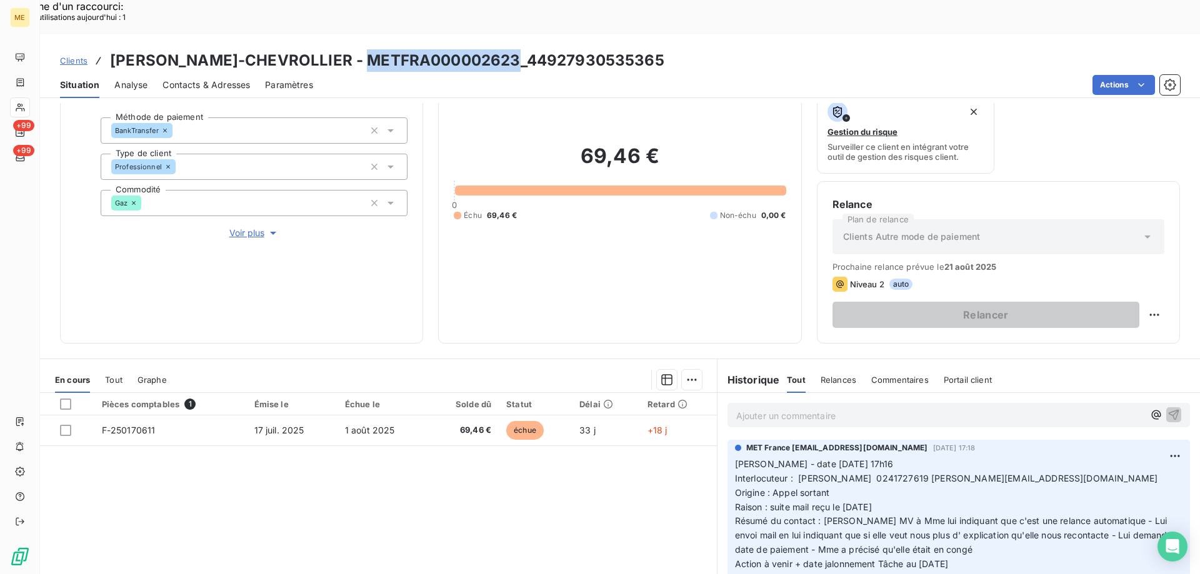
copy h3 "METFRA000002623"
click at [509, 465] on div "Pièces comptables 1 Émise le Échue le Solde dû Statut Délai Retard F-250170611 …" at bounding box center [378, 513] width 677 height 241
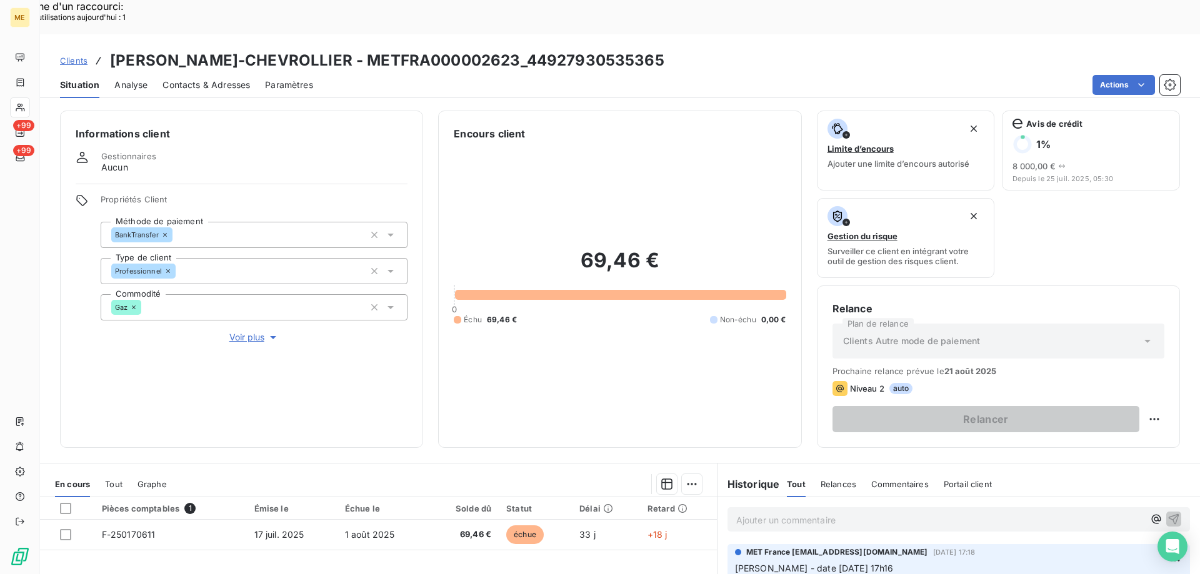
scroll to position [167, 0]
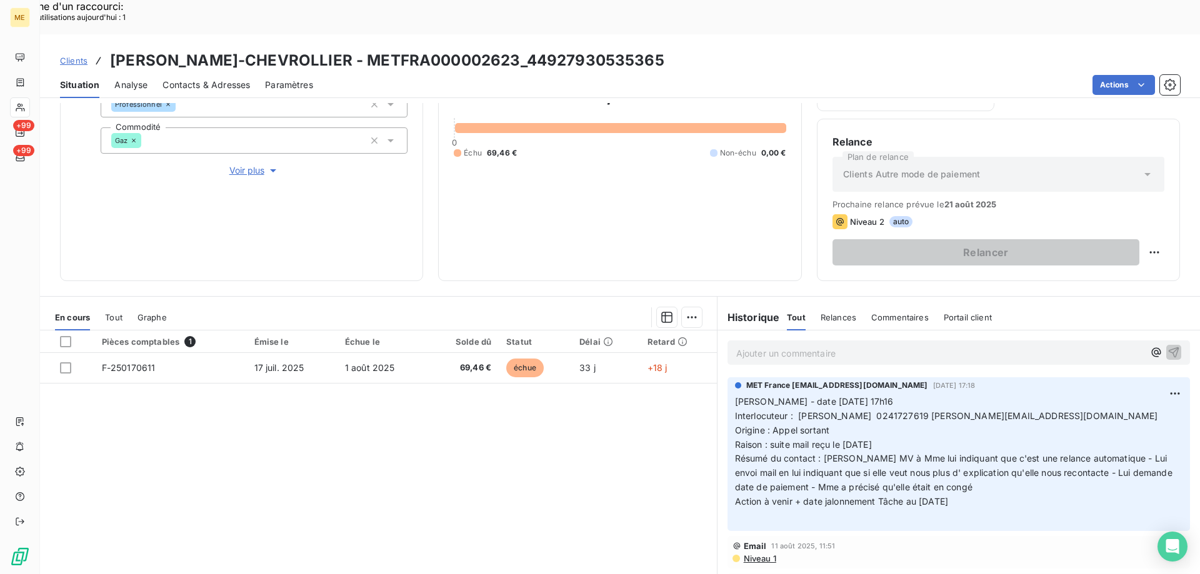
drag, startPoint x: 980, startPoint y: 461, endPoint x: 724, endPoint y: 365, distance: 273.1
click at [727, 377] on div "MET France [EMAIL_ADDRESS][DOMAIN_NAME] [DATE] 17:18 [PERSON_NAME] - date [DATE…" at bounding box center [958, 454] width 462 height 154
copy p "[PERSON_NAME] - date [DATE] 17h16 Interlocuteur : [PERSON_NAME] 0241727619 [PER…"
click at [775, 346] on p "Ajouter un commentaire ﻿" at bounding box center [939, 354] width 407 height 16
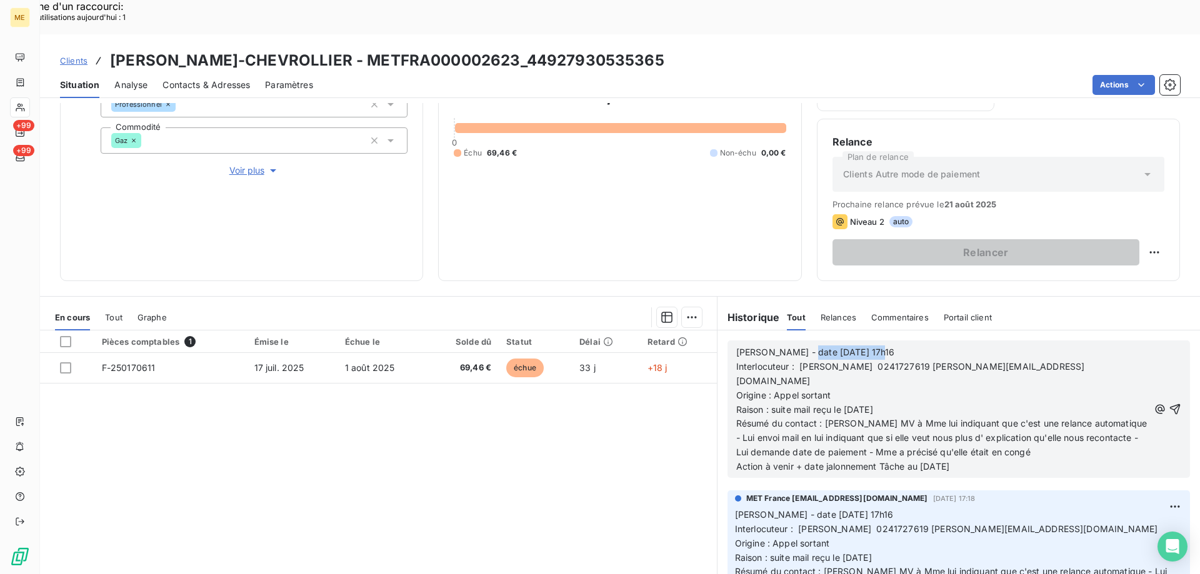
drag, startPoint x: 792, startPoint y: 319, endPoint x: 918, endPoint y: 321, distance: 126.2
click at [918, 346] on p "[PERSON_NAME] - date [DATE] 17h16" at bounding box center [942, 353] width 412 height 14
click at [895, 361] on span "Interlocuteur : [PERSON_NAME] 0241727619 [PERSON_NAME][EMAIL_ADDRESS][DOMAIN_NA…" at bounding box center [910, 373] width 349 height 25
copy span "0241727619"
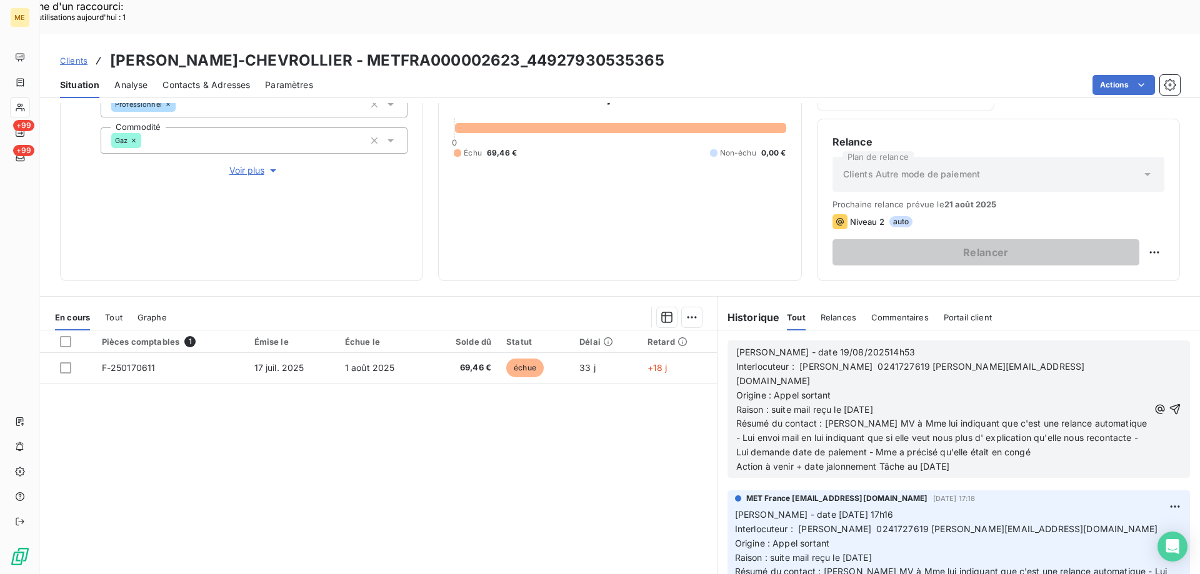
click at [747, 49] on div "Clients [PERSON_NAME]-CHEVROLLIER - METFRA000002623_44927930535365" at bounding box center [620, 60] width 1160 height 22
drag, startPoint x: 507, startPoint y: 26, endPoint x: 358, endPoint y: 17, distance: 149.6
click at [358, 49] on h3 "[PERSON_NAME]-CHEVROLLIER - METFRA000002623_44927930535365" at bounding box center [387, 60] width 554 height 22
copy h3 "METFRA000002623"
click at [957, 389] on p "Origine : Appel sortant" at bounding box center [942, 396] width 412 height 14
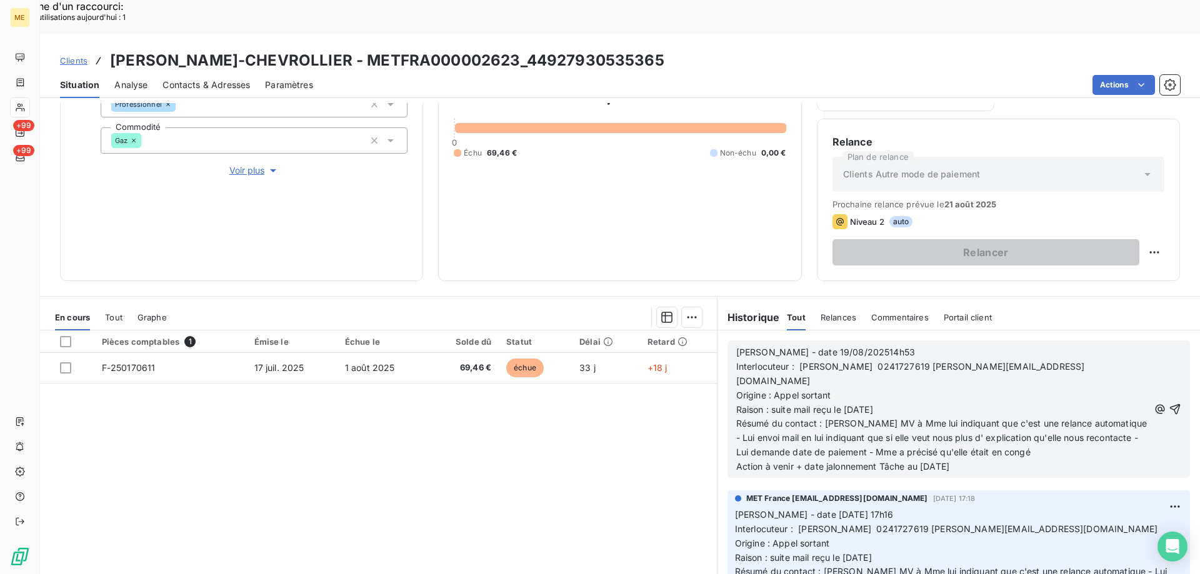
drag, startPoint x: 769, startPoint y: 359, endPoint x: 909, endPoint y: 357, distance: 140.6
click at [909, 403] on p "Raison : suite mail reçu le [DATE]" at bounding box center [942, 410] width 412 height 14
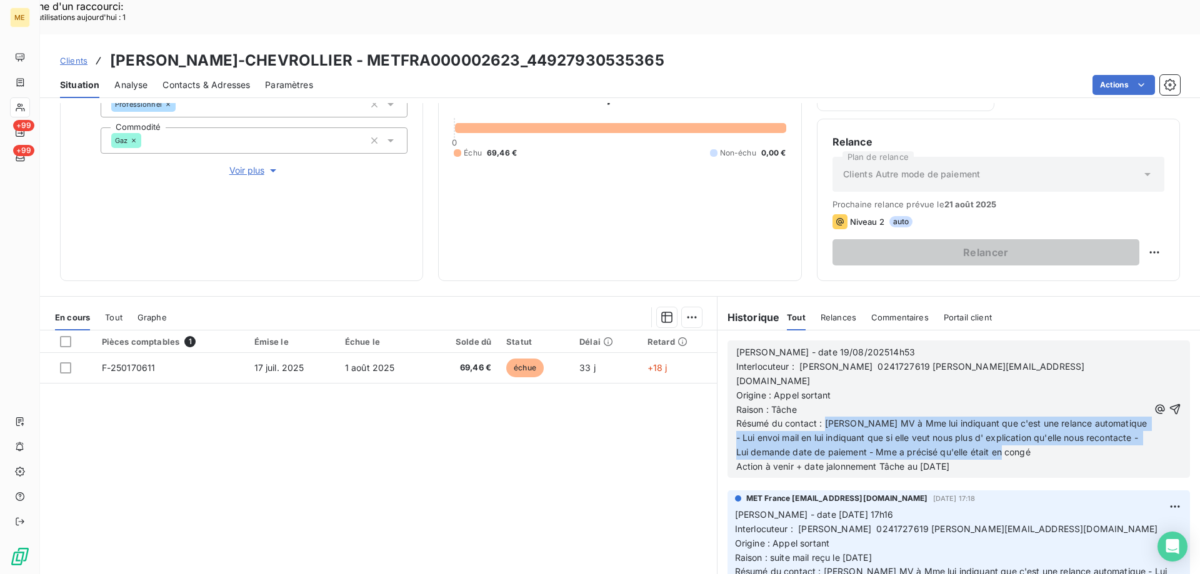
drag, startPoint x: 820, startPoint y: 379, endPoint x: 1100, endPoint y: 408, distance: 281.4
click at [1100, 417] on p "Résumé du contact : [PERSON_NAME] MV à Mme lui indiquant que c'est une relance …" at bounding box center [942, 438] width 412 height 43
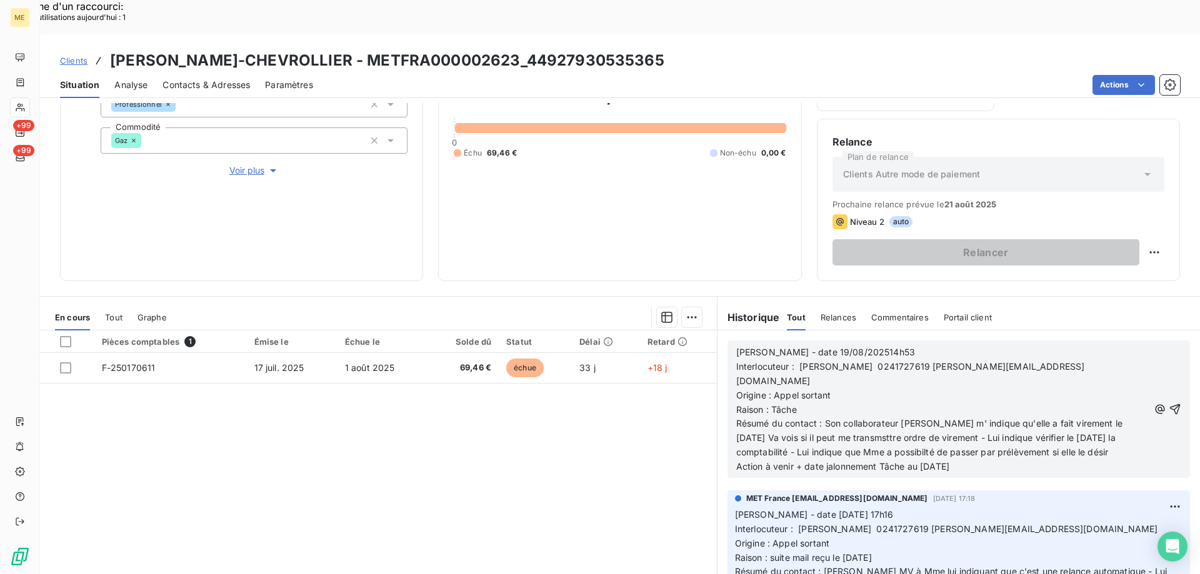
click at [915, 418] on span "Résumé du contact : Son collaborateur [PERSON_NAME] m' indique qu'elle a fait v…" at bounding box center [930, 437] width 389 height 39
click at [839, 418] on span "Résumé du contact : Son collaborateur [PERSON_NAME] m' indique qu'elle a fait v…" at bounding box center [930, 437] width 389 height 39
click at [1113, 417] on p "Résumé du contact : Son collaborateur [PERSON_NAME] m' indique qu'elle a fait v…" at bounding box center [942, 438] width 412 height 43
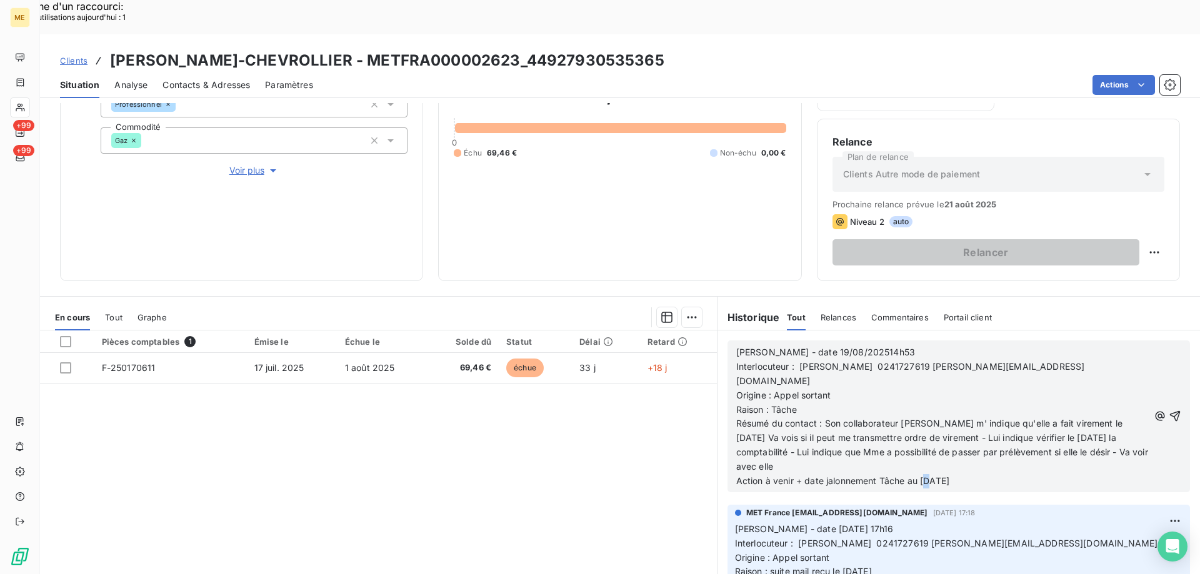
drag, startPoint x: 918, startPoint y: 431, endPoint x: 925, endPoint y: 432, distance: 7.0
click at [925, 475] on span "Action à venir + date jalonnement Tâche au [DATE]" at bounding box center [842, 480] width 213 height 11
click at [838, 347] on span "[PERSON_NAME] - date 19/08/202514h53" at bounding box center [825, 352] width 179 height 11
click at [1168, 410] on icon "button" at bounding box center [1174, 416] width 12 height 12
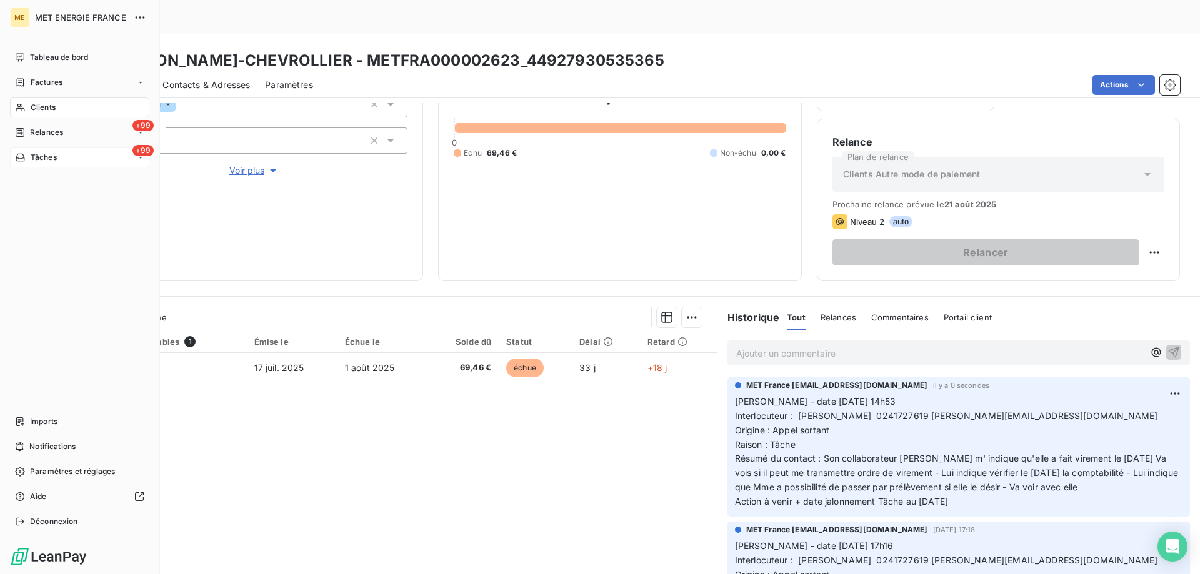
click at [91, 154] on div "+99 Tâches" at bounding box center [79, 157] width 139 height 20
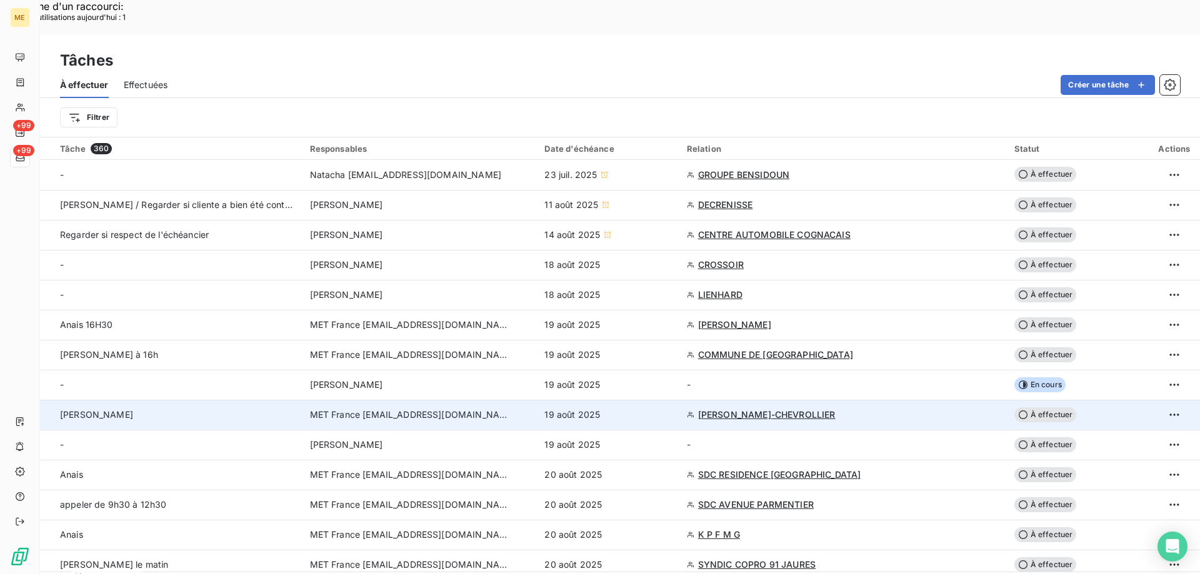
click at [1037, 407] on span "À effectuer" at bounding box center [1045, 414] width 62 height 15
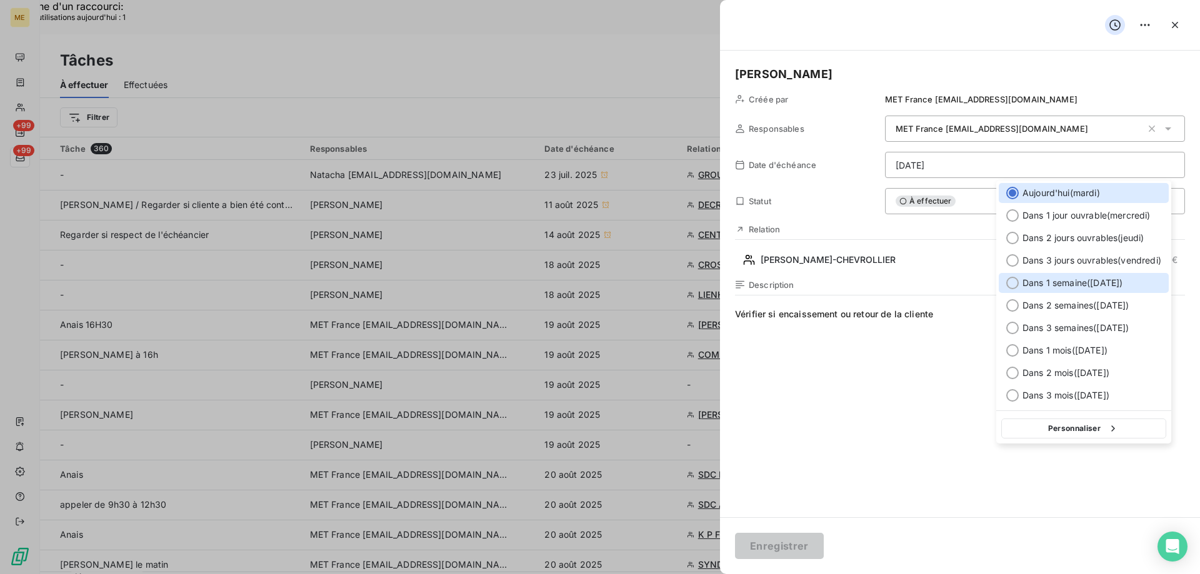
click at [1012, 286] on div at bounding box center [1012, 283] width 12 height 12
type input "[DATE]"
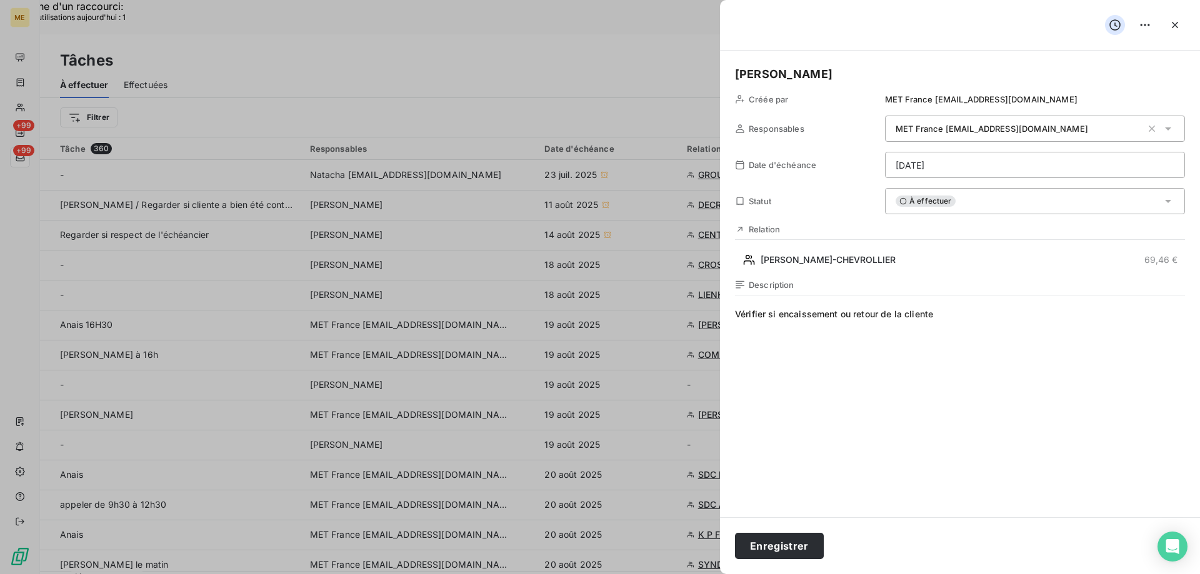
drag, startPoint x: 779, startPoint y: 554, endPoint x: 797, endPoint y: 531, distance: 28.9
click at [779, 550] on button "Enregistrer" at bounding box center [779, 546] width 89 height 26
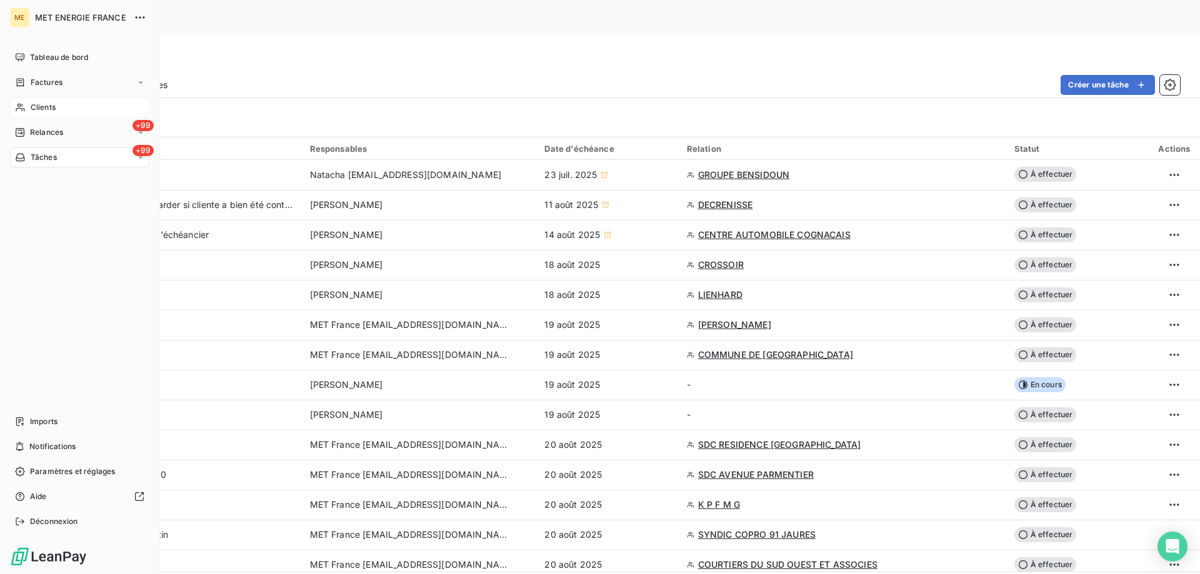
click at [84, 106] on div "Clients" at bounding box center [79, 107] width 139 height 20
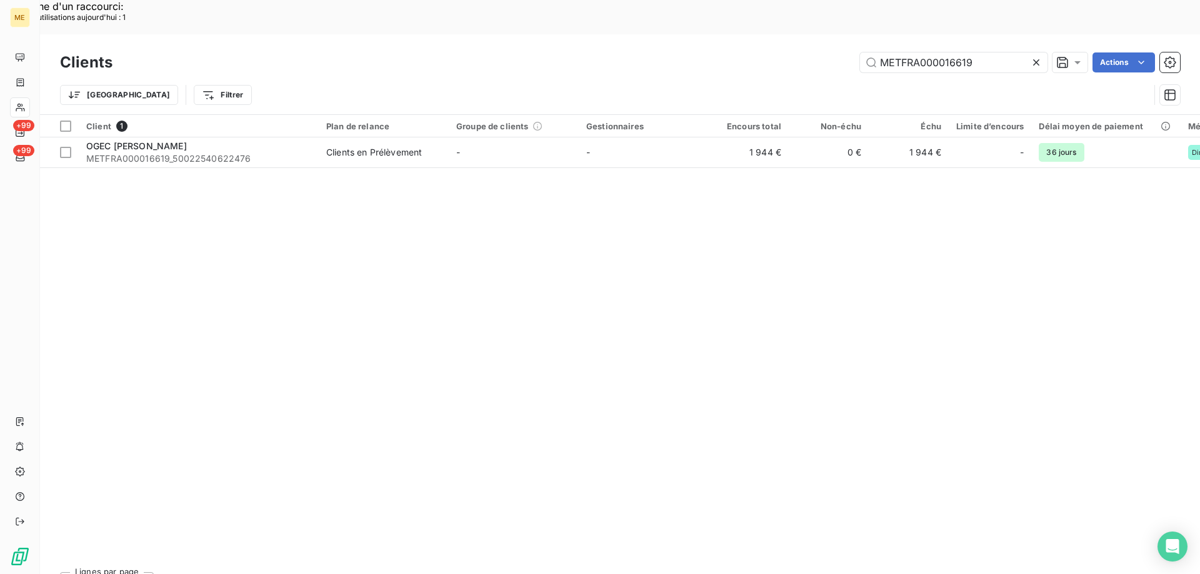
click at [1034, 59] on icon at bounding box center [1036, 62] width 6 height 6
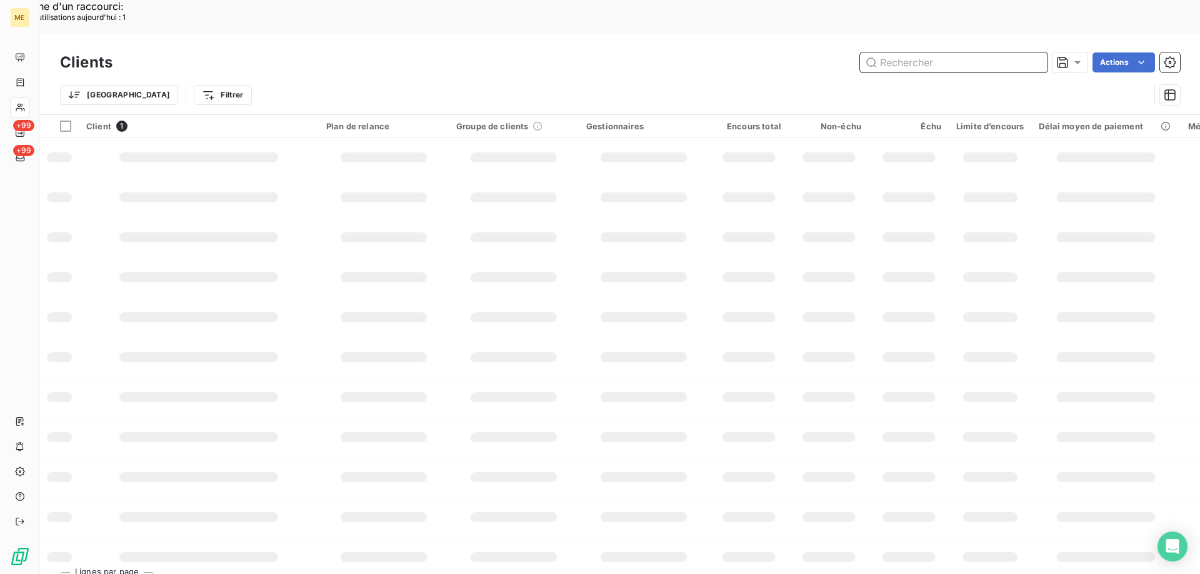
click at [974, 52] on input "text" at bounding box center [953, 62] width 187 height 20
paste input "METFRA000013405"
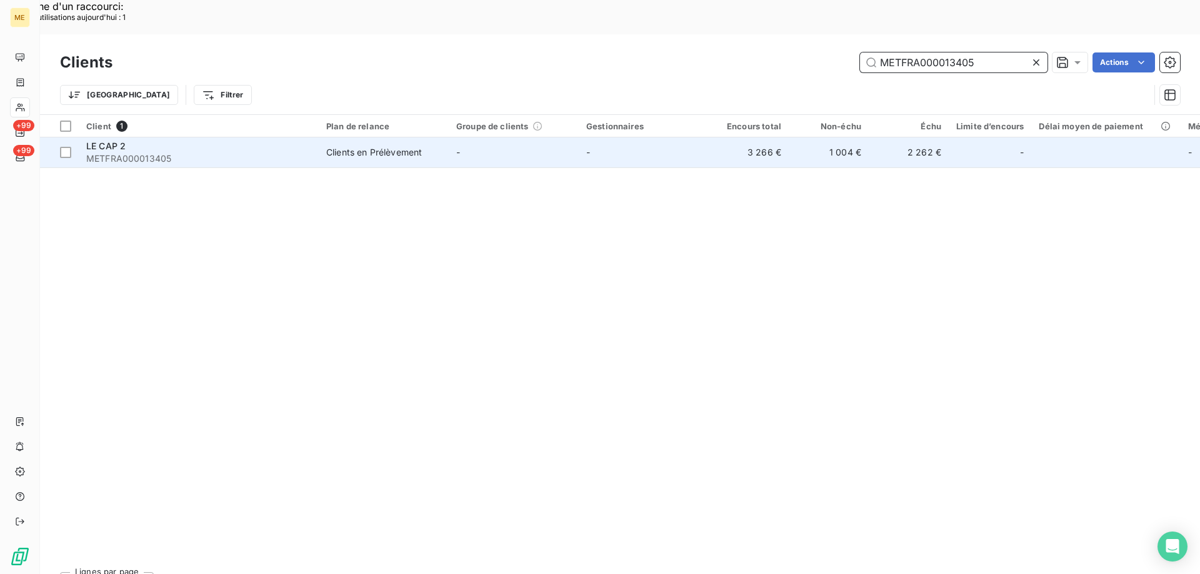
type input "METFRA000013405"
click at [94, 141] on span "LE CAP 2" at bounding box center [105, 146] width 39 height 11
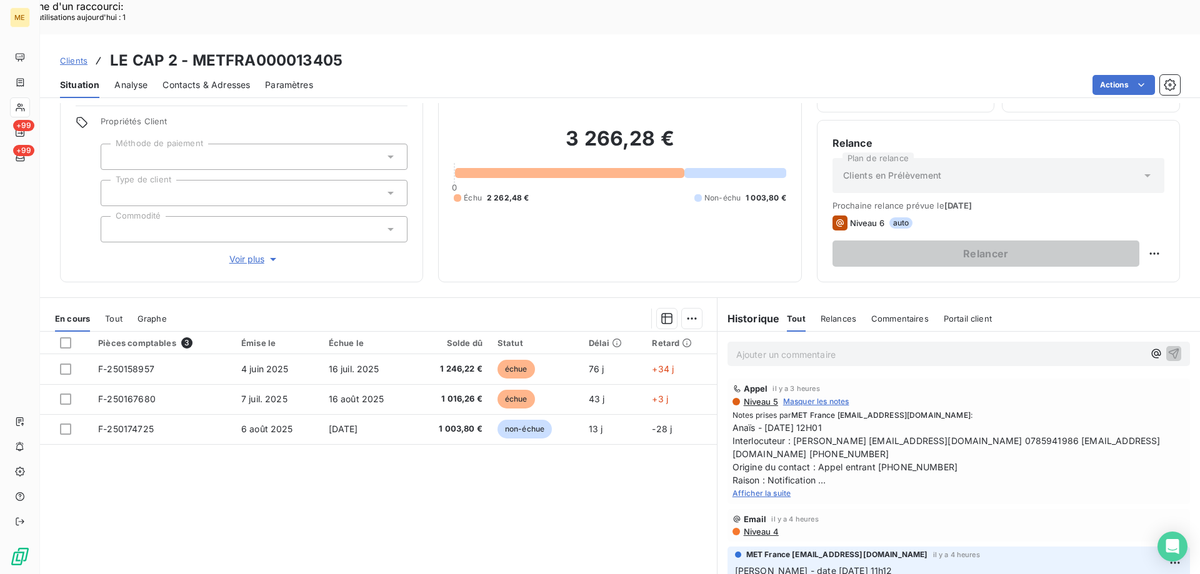
scroll to position [79, 0]
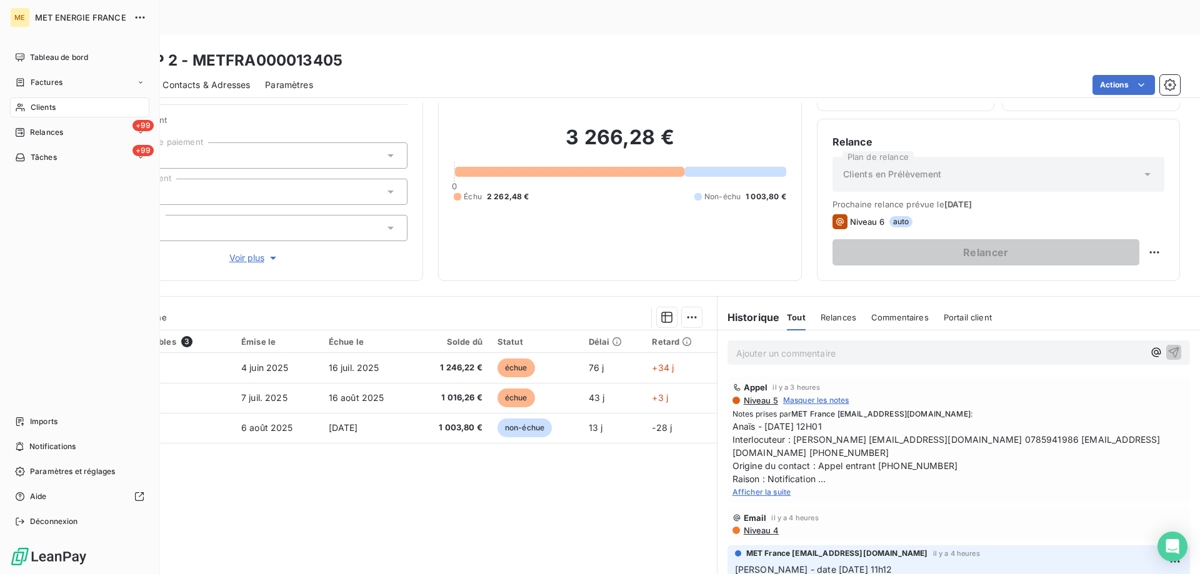
click at [49, 103] on span "Clients" at bounding box center [43, 107] width 25 height 11
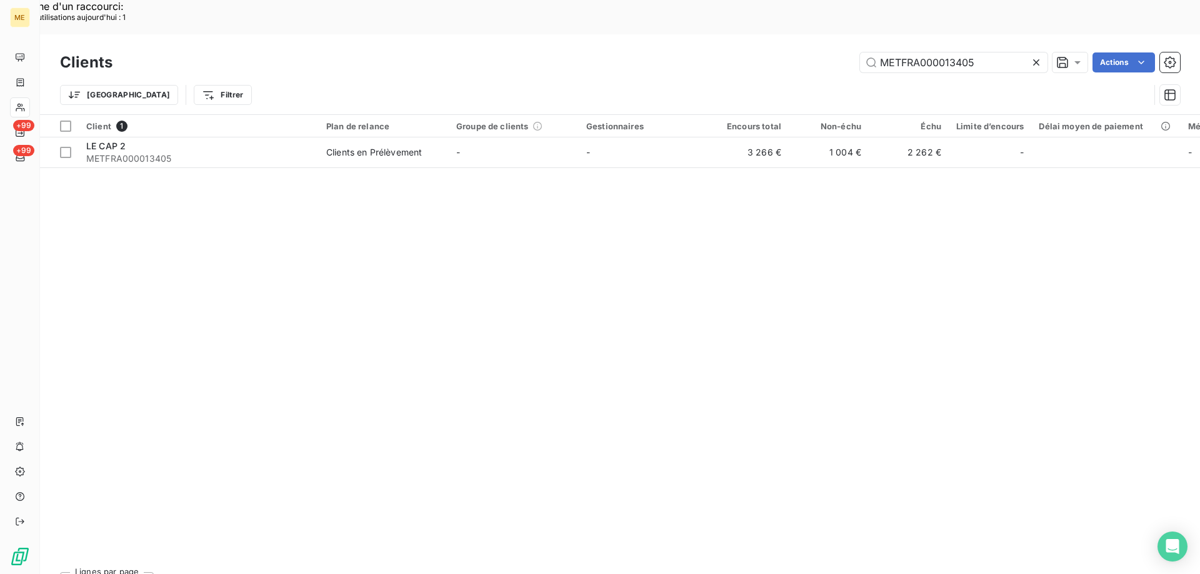
click at [1038, 56] on icon at bounding box center [1036, 62] width 12 height 12
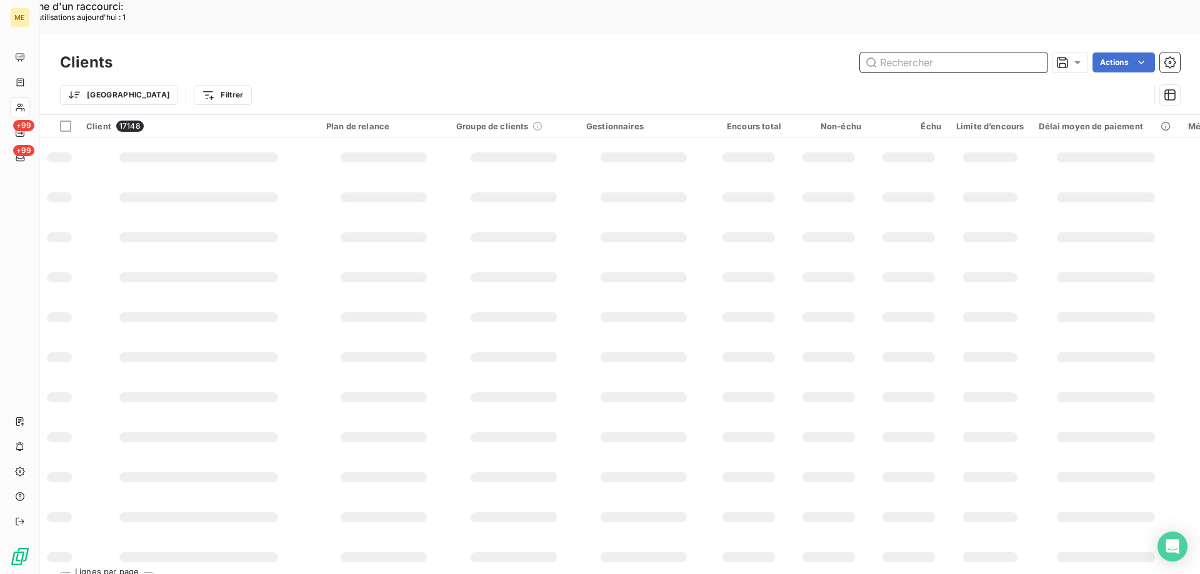
click at [944, 52] on input "text" at bounding box center [953, 62] width 187 height 20
paste input "METFRA000013996"
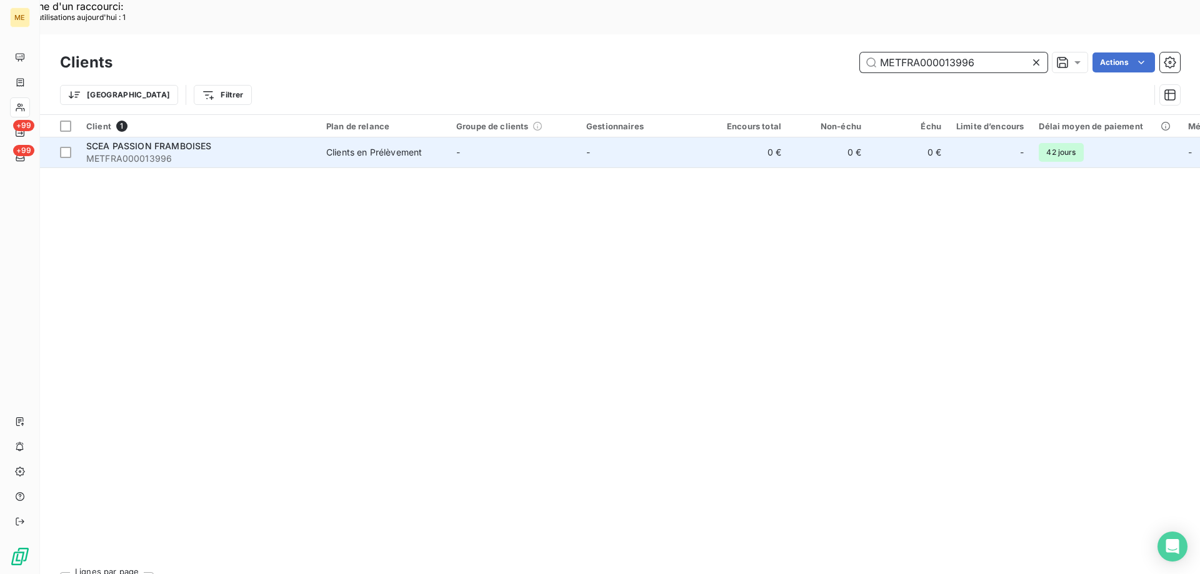
type input "METFRA000013996"
click at [158, 141] on span "SCEA PASSION FRAMBOISES" at bounding box center [148, 146] width 125 height 11
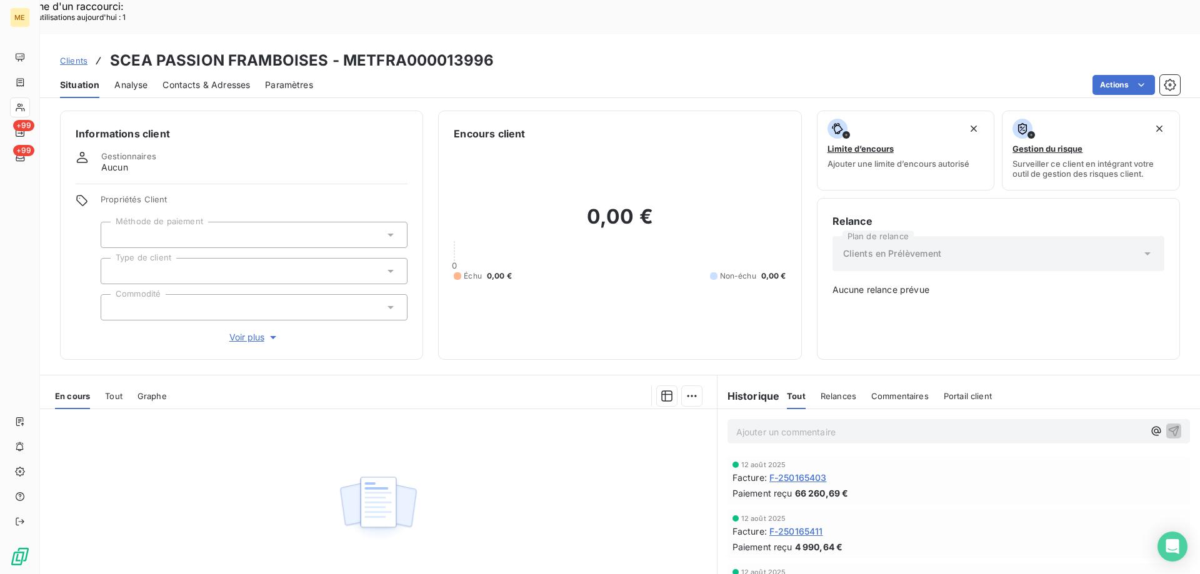
click at [116, 391] on span "Tout" at bounding box center [113, 396] width 17 height 10
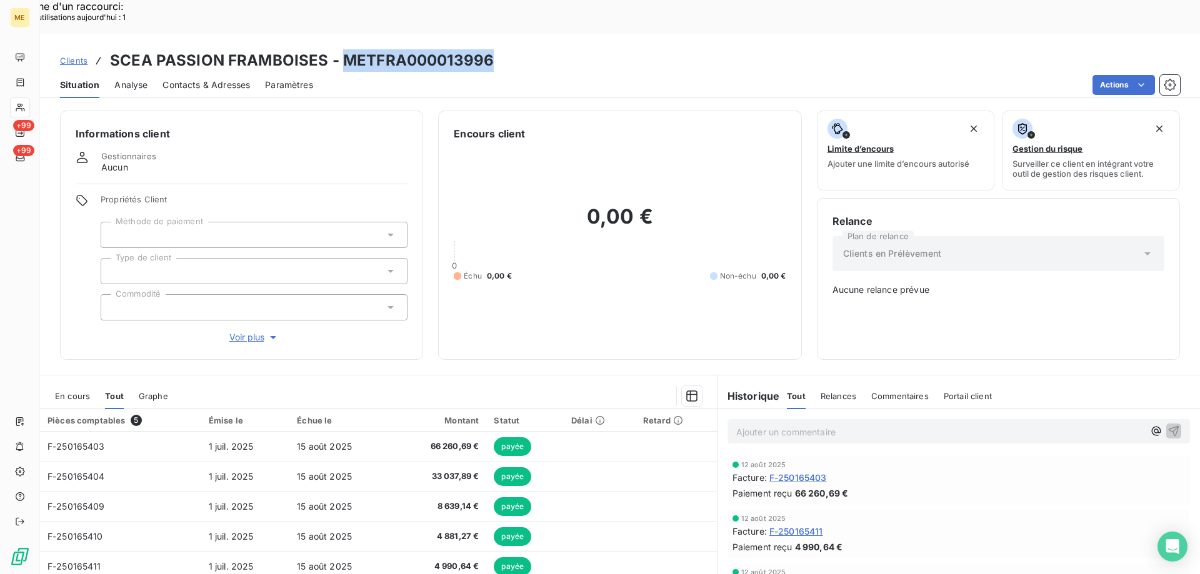
drag, startPoint x: 339, startPoint y: 19, endPoint x: 487, endPoint y: 37, distance: 149.7
click at [487, 49] on h3 "SCEA PASSION FRAMBOISES - METFRA000013996" at bounding box center [302, 60] width 384 height 22
copy h3 "METFRA000013996"
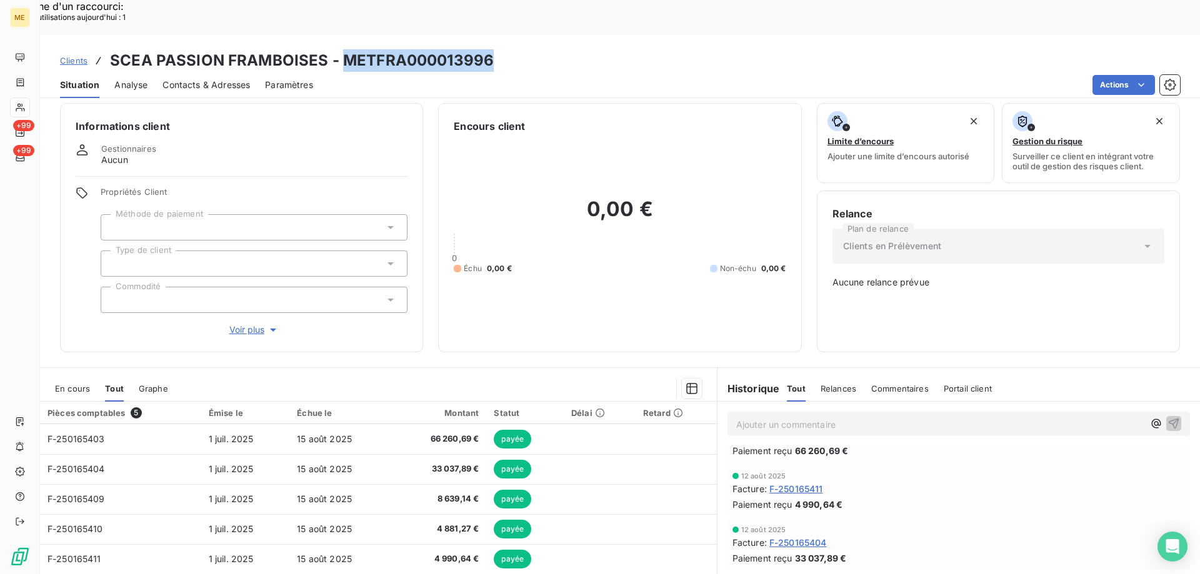
scroll to position [70, 0]
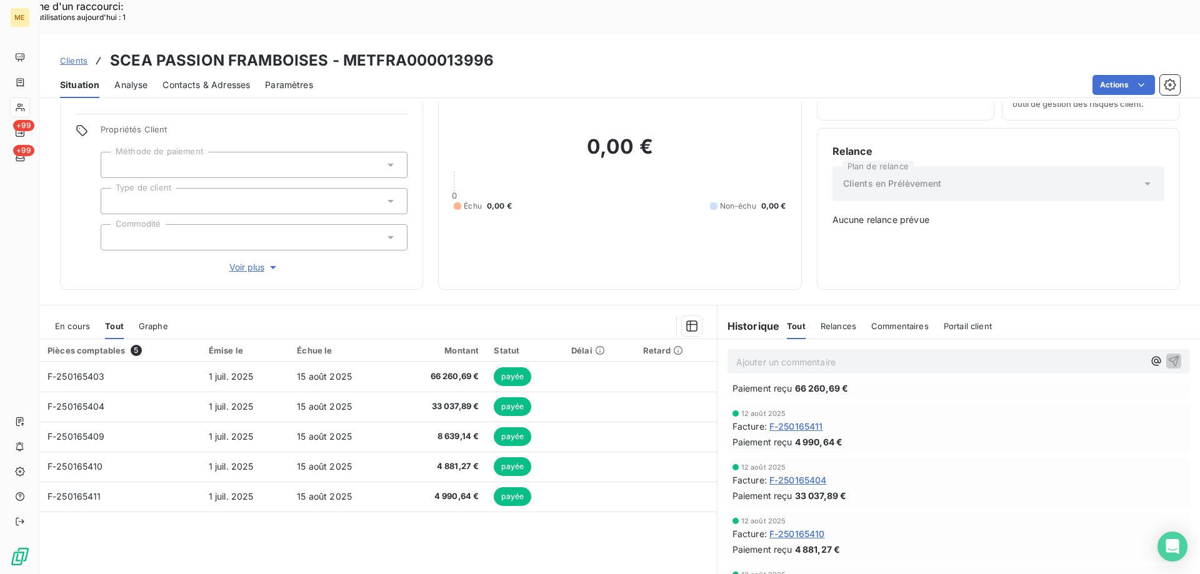
click at [792, 354] on p "Ajouter un commentaire ﻿" at bounding box center [939, 362] width 407 height 16
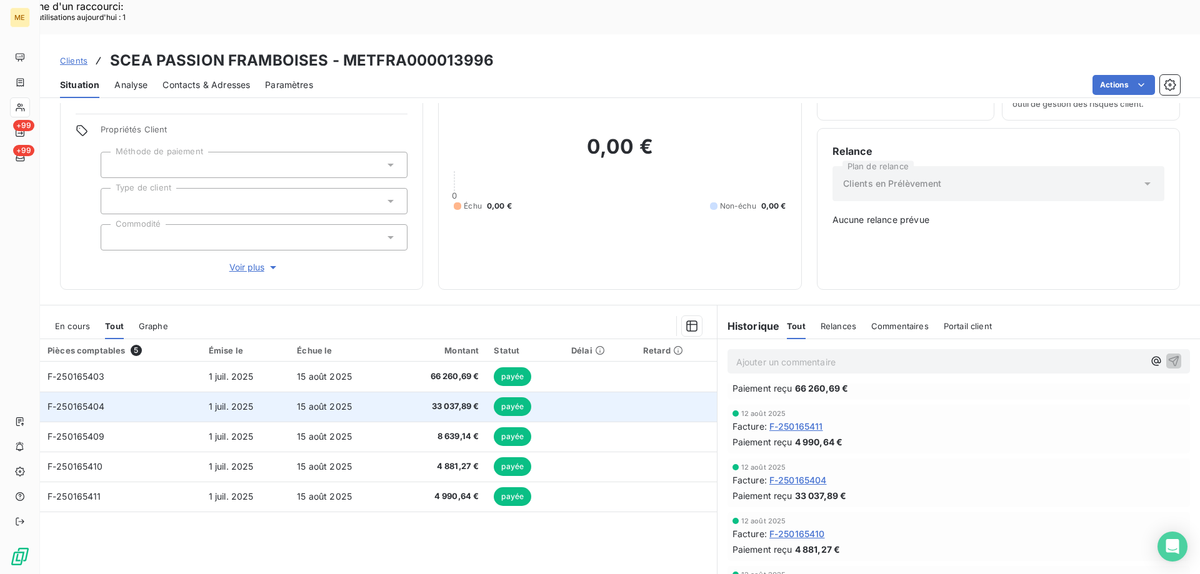
click at [76, 401] on span "F-250165404" at bounding box center [75, 406] width 57 height 11
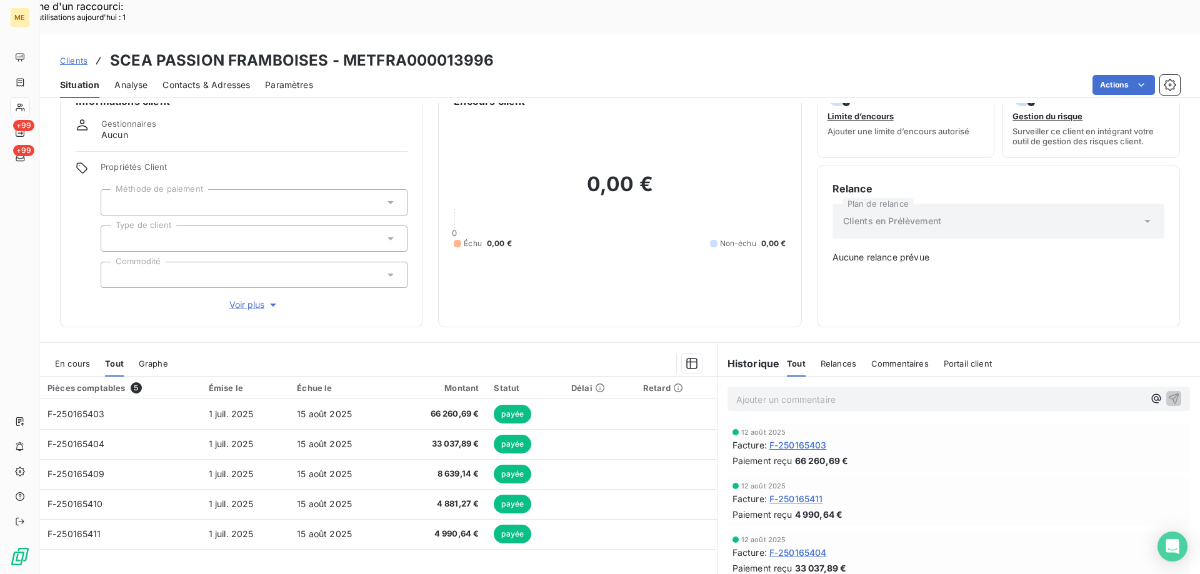
scroll to position [70, 0]
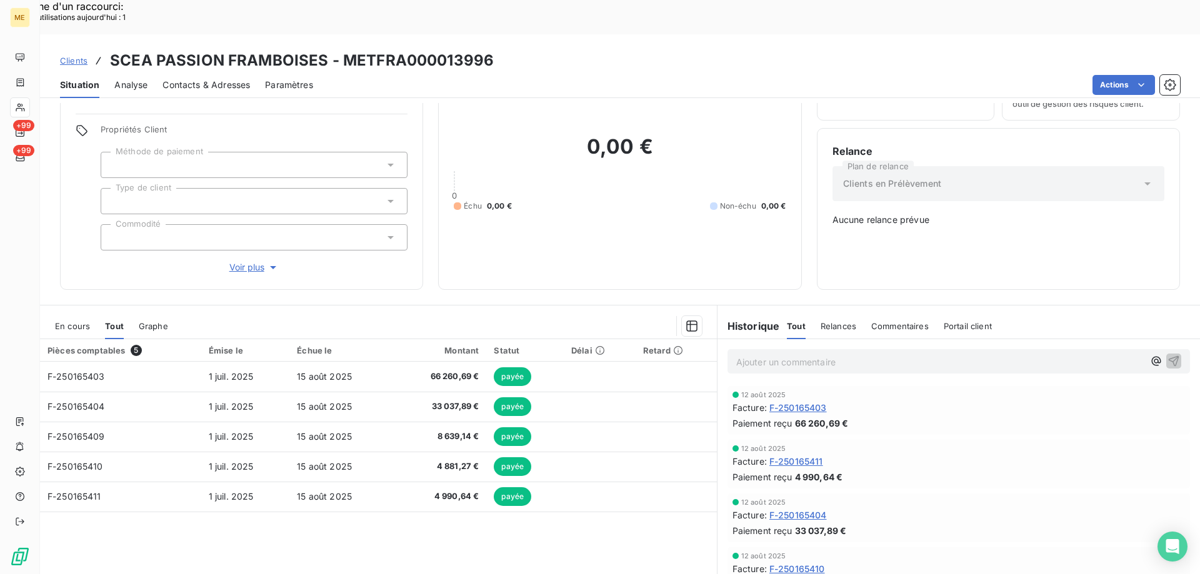
click at [838, 354] on p "Ajouter un commentaire ﻿" at bounding box center [939, 362] width 407 height 16
click at [789, 354] on p "Ajouter un commentaire ﻿" at bounding box center [939, 362] width 407 height 16
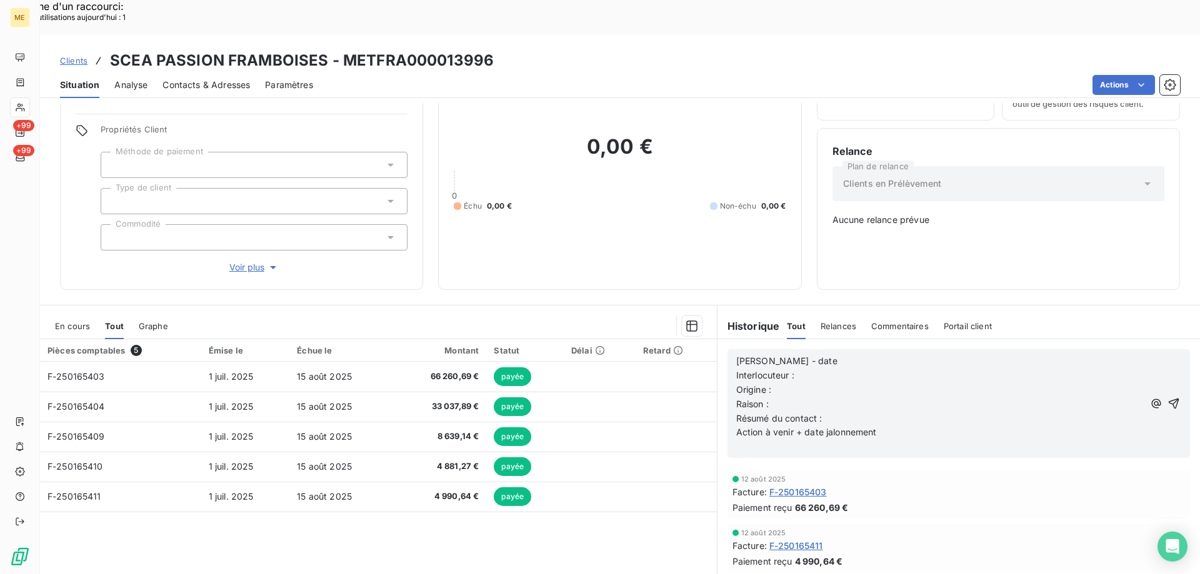
click at [814, 354] on p "[PERSON_NAME] - date" at bounding box center [939, 361] width 407 height 14
click at [829, 369] on p "Interlocuteur :" at bounding box center [939, 376] width 407 height 14
click at [831, 369] on p "Interlocuteur : Mr" at bounding box center [939, 376] width 407 height 14
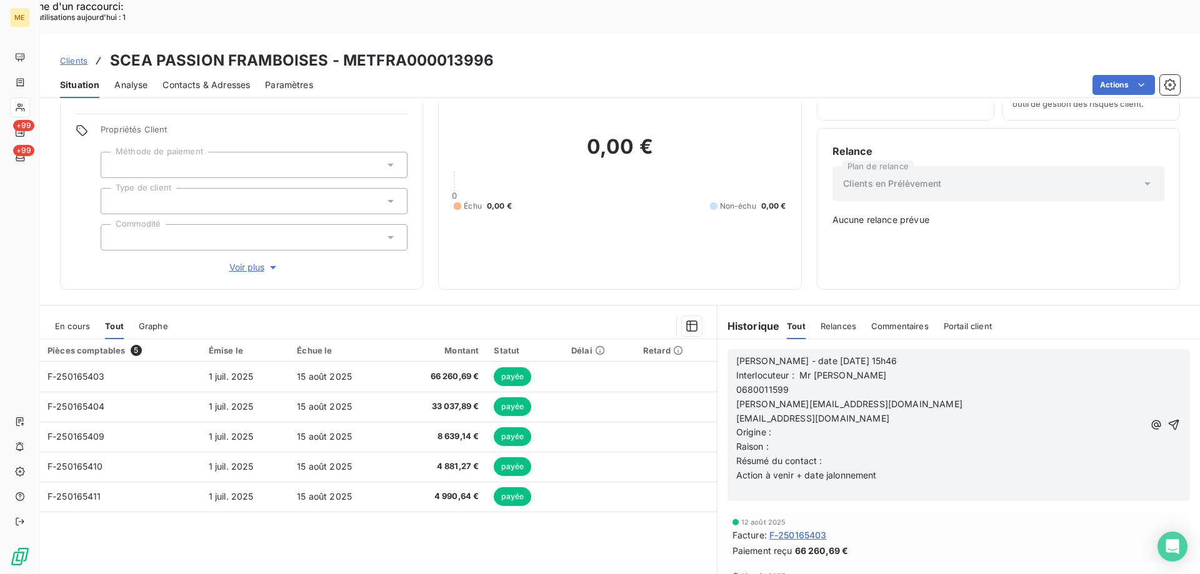
click at [812, 370] on span "Interlocuteur : Mr [PERSON_NAME]" at bounding box center [811, 375] width 151 height 11
click at [736, 384] on span "0680011599" at bounding box center [762, 389] width 53 height 11
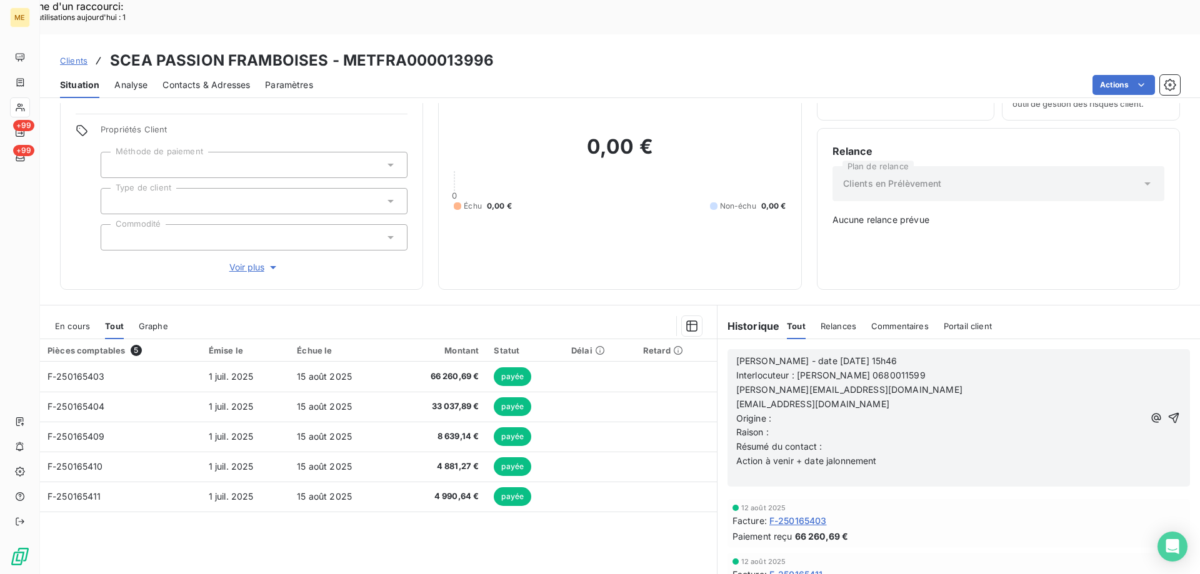
click at [736, 384] on span "[PERSON_NAME][EMAIL_ADDRESS][DOMAIN_NAME]" at bounding box center [849, 389] width 226 height 11
click at [1053, 369] on p "Interlocuteur : [PERSON_NAME] 0680011599 [PERSON_NAME][EMAIL_ADDRESS][DOMAIN_NA…" at bounding box center [940, 383] width 408 height 29
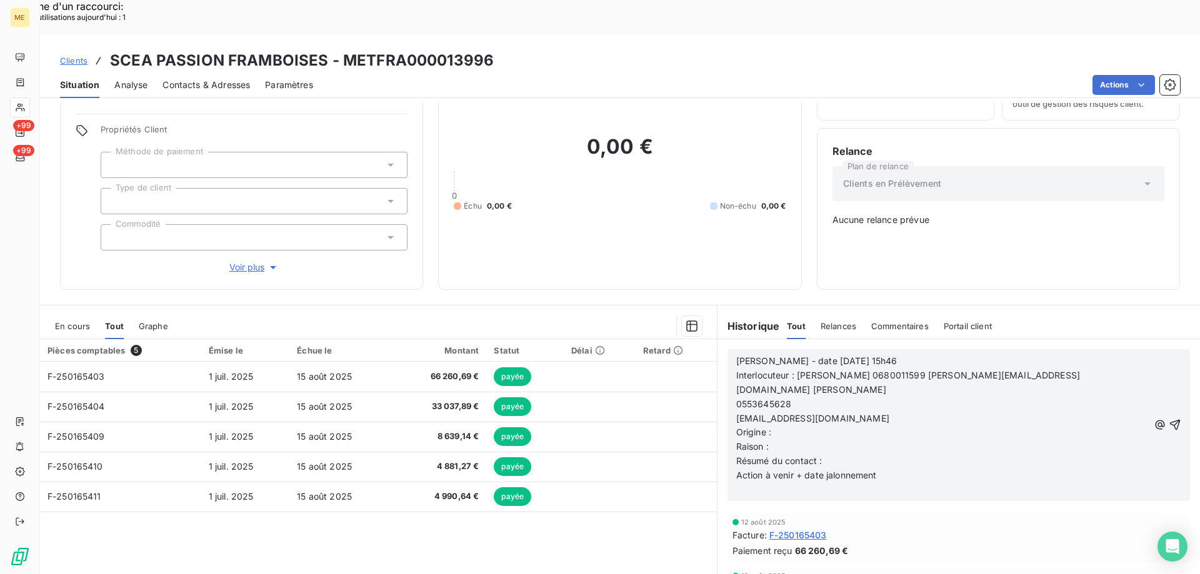
click at [736, 413] on span "[EMAIL_ADDRESS][DOMAIN_NAME]" at bounding box center [812, 418] width 153 height 11
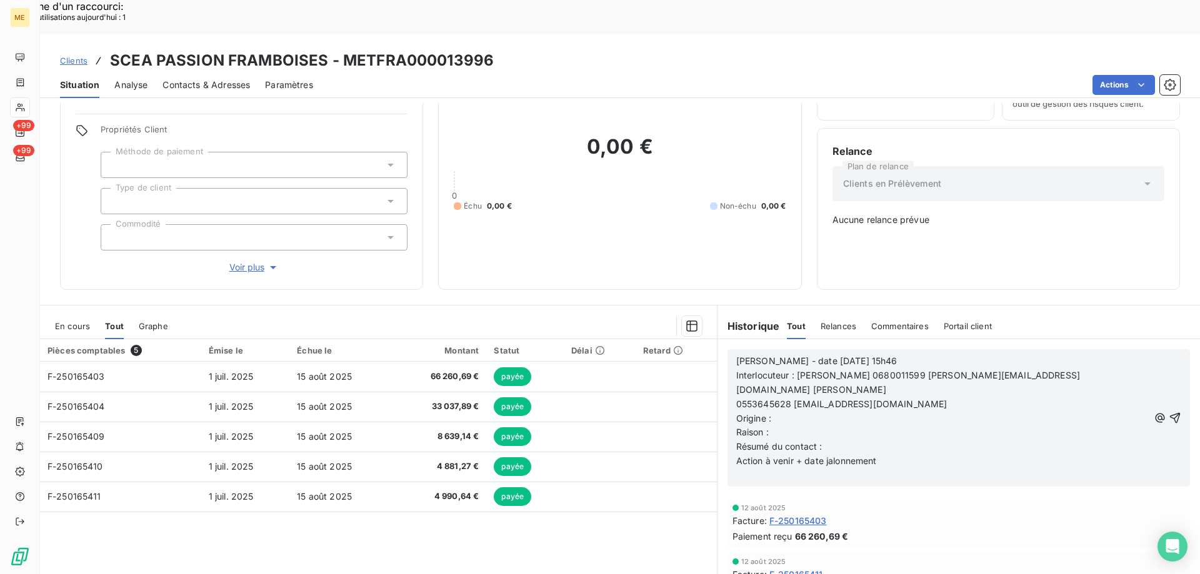
click at [789, 412] on p "Origine :" at bounding box center [942, 419] width 412 height 14
click at [800, 426] on p "Raison :" at bounding box center [942, 433] width 412 height 14
click at [850, 440] on p "Résumé du contact :" at bounding box center [942, 447] width 412 height 14
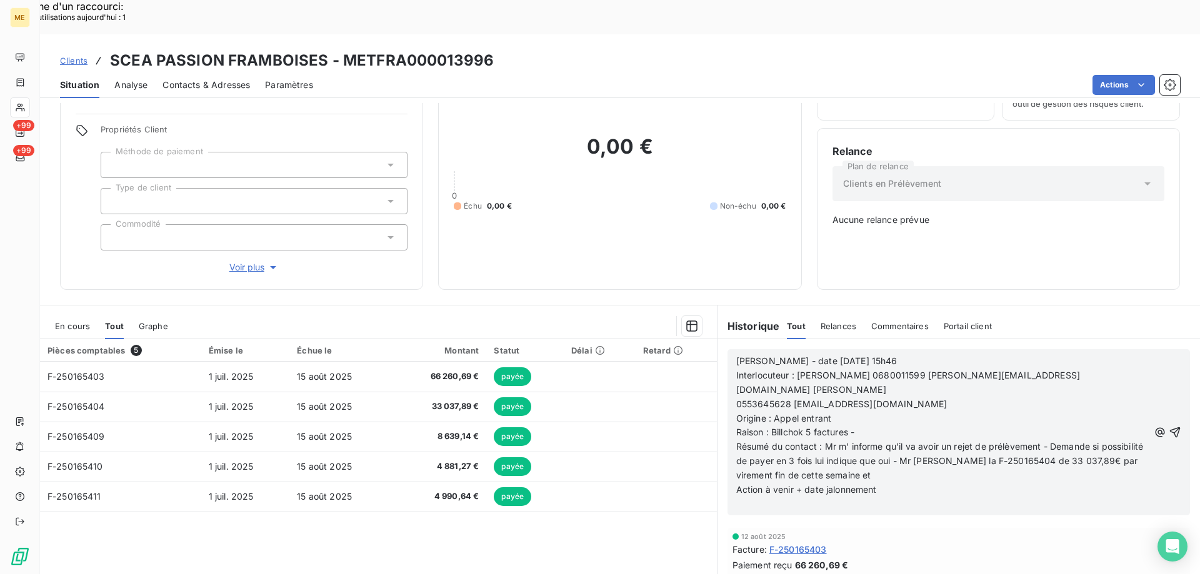
click at [907, 483] on p "Action à venir + date jalonnement" at bounding box center [942, 490] width 412 height 14
click at [901, 440] on p "Résumé du contact : Mr m' informe qu'il va avoir un rejet de prélèvement - Dema…" at bounding box center [942, 461] width 412 height 43
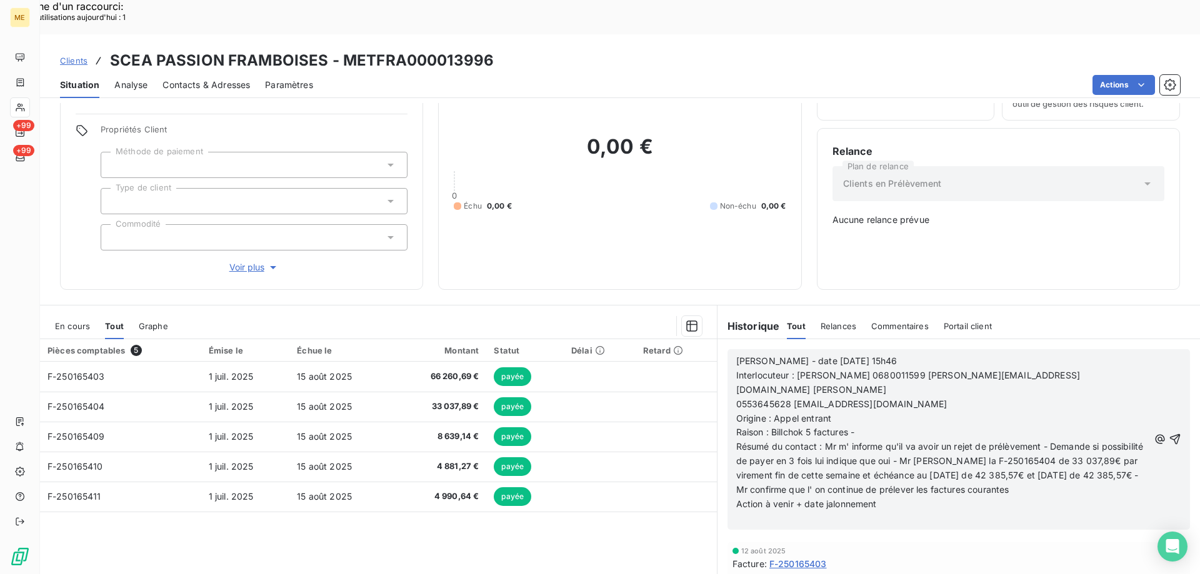
click at [794, 441] on span "Résumé du contact : Mr m' informe qu'il va avoir un rejet de prélèvement - Dema…" at bounding box center [941, 468] width 410 height 54
click at [796, 446] on p "Résumé du contact : Mr m' informe qu'il va avoir un rejet de prélèvement - Dema…" at bounding box center [942, 468] width 412 height 57
click at [884, 497] on p "Action à venir + date jalonnement" at bounding box center [942, 504] width 412 height 14
click at [889, 497] on p "Action à venir + date jalonnement" at bounding box center [942, 504] width 412 height 14
click at [1168, 433] on icon "button" at bounding box center [1174, 439] width 12 height 12
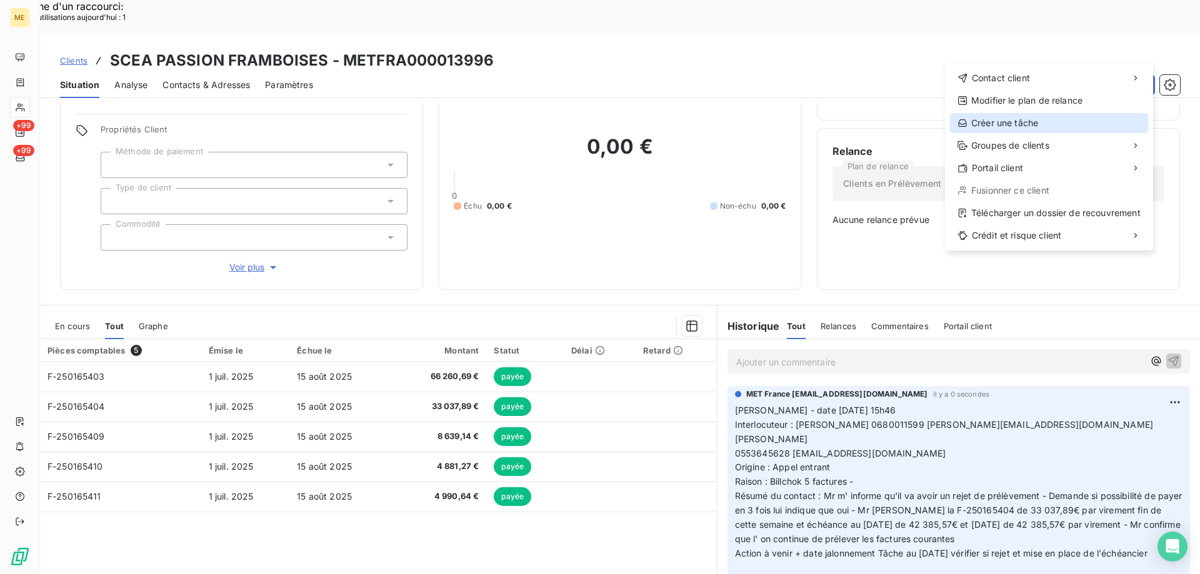
click at [1012, 119] on div "Créer une tâche" at bounding box center [1049, 123] width 198 height 20
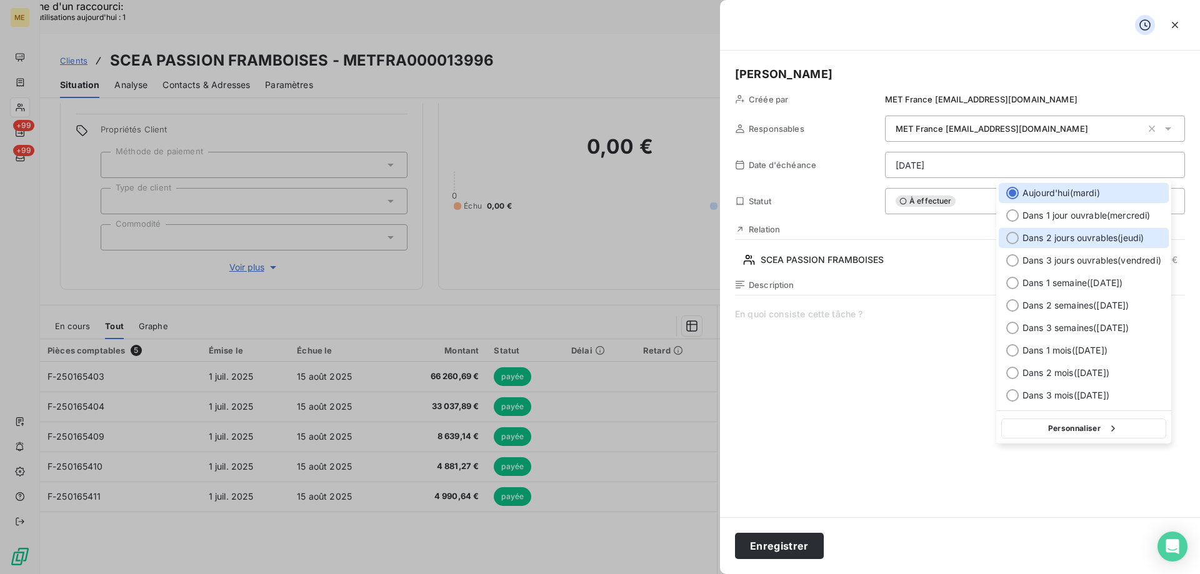
click at [1016, 237] on div at bounding box center [1012, 238] width 12 height 12
type input "[DATE]"
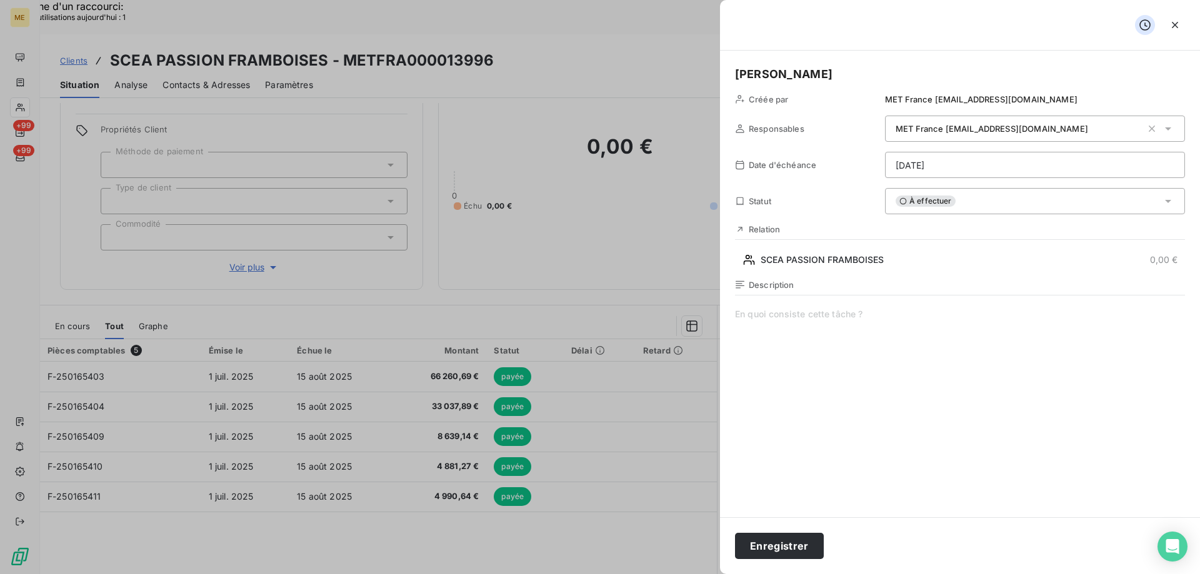
click at [805, 310] on span at bounding box center [960, 428] width 450 height 240
click at [917, 314] on span "Vérifier si rejet + mise en place échéancieren 3 fois" at bounding box center [960, 428] width 450 height 240
click at [774, 544] on button "Enregistrer" at bounding box center [779, 546] width 89 height 26
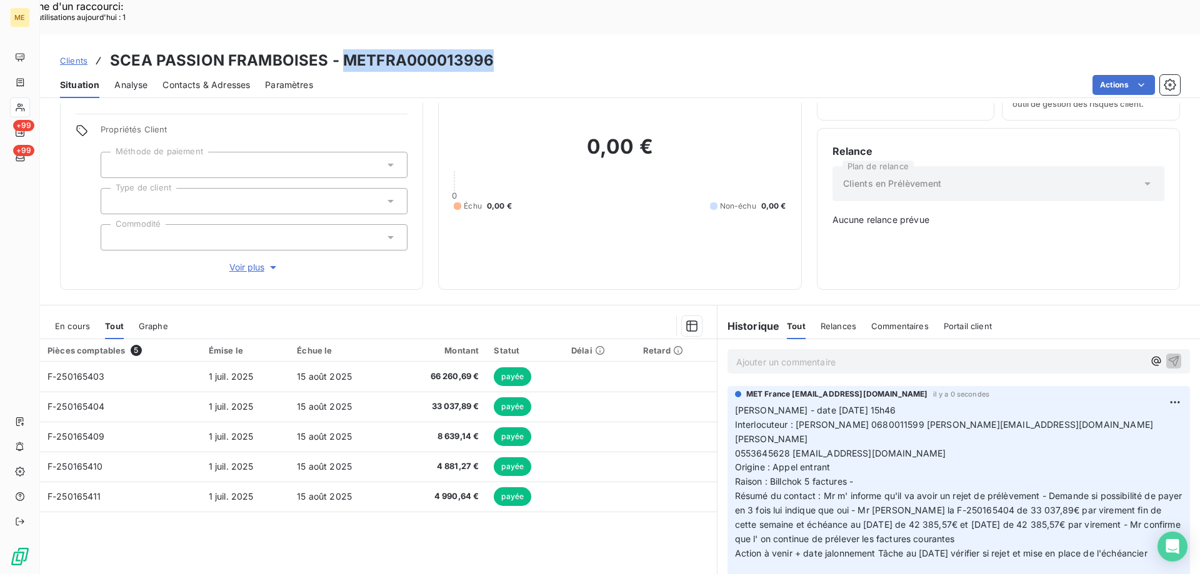
drag, startPoint x: 337, startPoint y: 26, endPoint x: 487, endPoint y: 27, distance: 150.0
click at [487, 49] on h3 "SCEA PASSION FRAMBOISES - METFRA000013996" at bounding box center [302, 60] width 384 height 22
drag, startPoint x: 832, startPoint y: 407, endPoint x: 731, endPoint y: 369, distance: 107.6
click at [727, 386] on div "MET France [EMAIL_ADDRESS][DOMAIN_NAME] il y a 0 secondes [PERSON_NAME] - date …" at bounding box center [958, 484] width 462 height 197
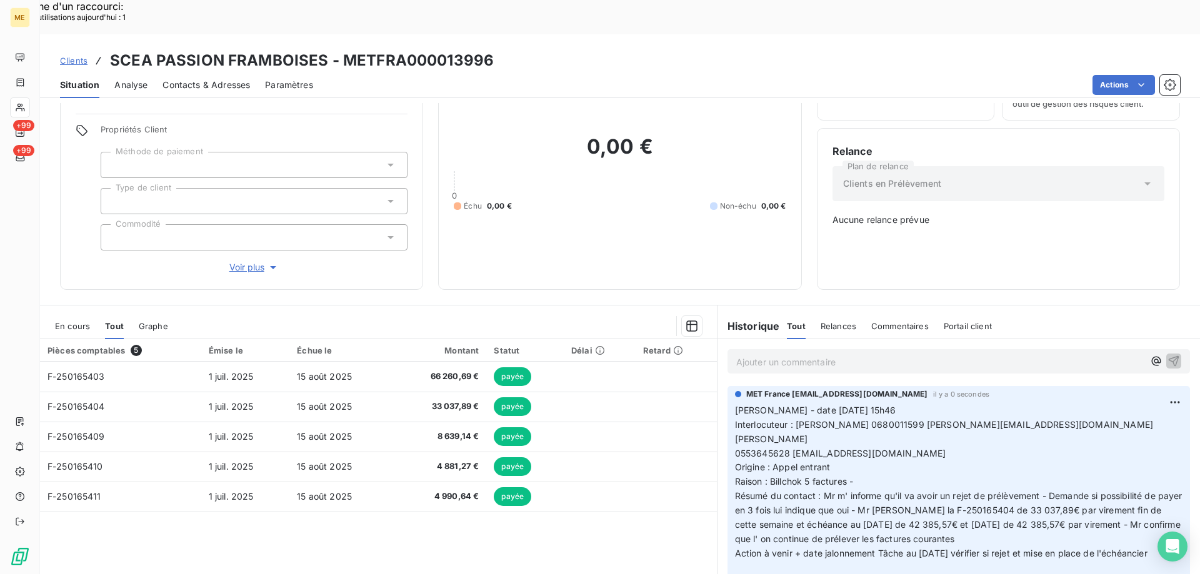
drag, startPoint x: 754, startPoint y: 512, endPoint x: 727, endPoint y: 374, distance: 141.3
click at [727, 386] on div "MET France [EMAIL_ADDRESS][DOMAIN_NAME] il y a 0 secondes [PERSON_NAME] - date …" at bounding box center [958, 484] width 462 height 197
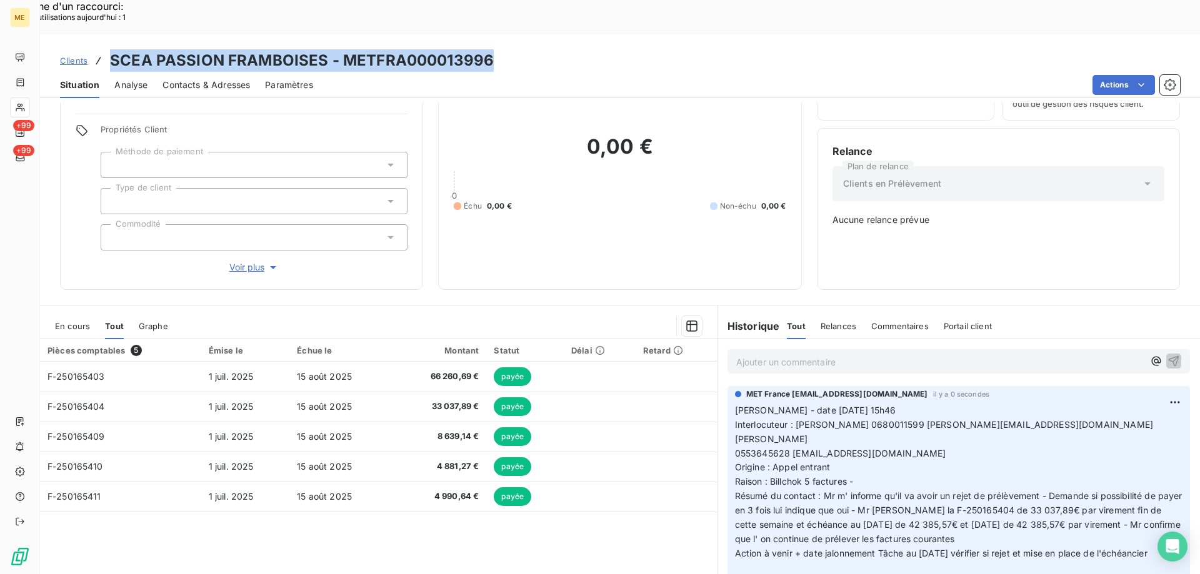
drag, startPoint x: 111, startPoint y: 21, endPoint x: 489, endPoint y: 27, distance: 378.1
click at [489, 49] on h3 "SCEA PASSION FRAMBOISES - METFRA000013996" at bounding box center [302, 60] width 384 height 22
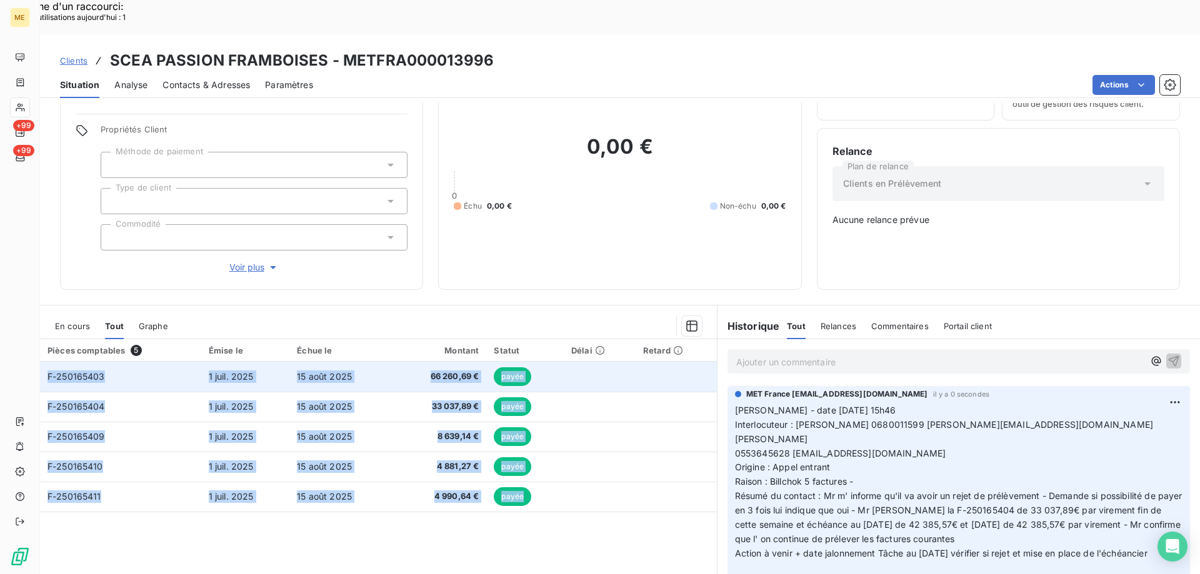
drag, startPoint x: 602, startPoint y: 452, endPoint x: 44, endPoint y: 332, distance: 570.9
click at [44, 362] on tbody "F-250165403 [DATE] [DATE] 66 260,69 € payée F-250165404 [DATE] [DATE] 33 037,89…" at bounding box center [378, 437] width 677 height 150
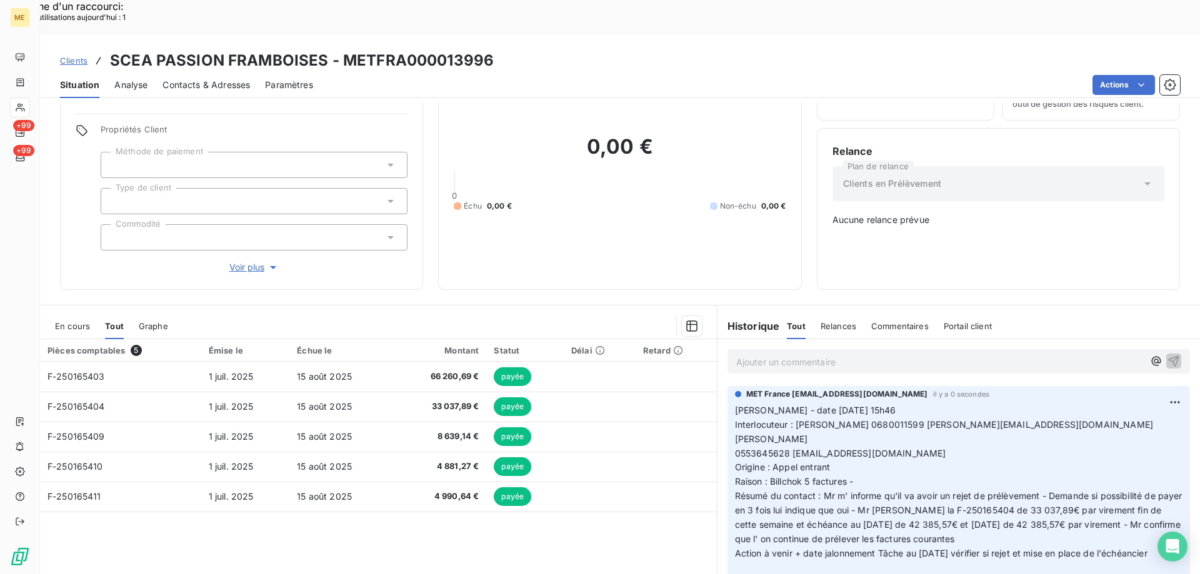
click at [470, 534] on div "Pièces comptables 5 Émise le Échue le Montant Statut Délai Retard F-250165403 […" at bounding box center [378, 459] width 677 height 241
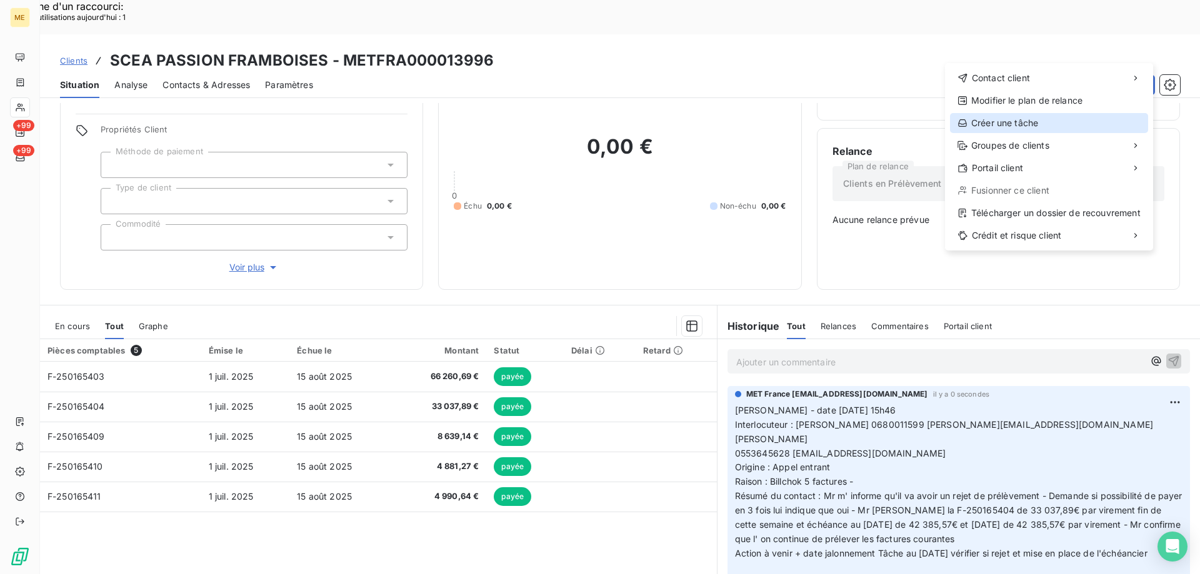
click at [1017, 123] on div "Créer une tâche" at bounding box center [1049, 123] width 198 height 20
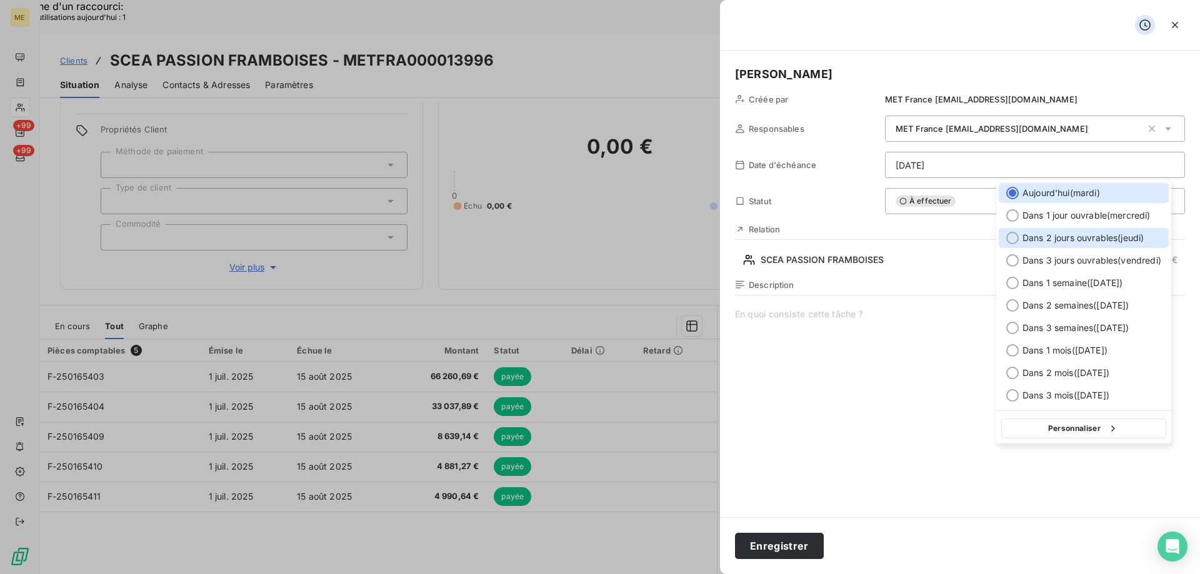
click at [1012, 234] on div at bounding box center [1012, 238] width 12 height 12
type input "[DATE]"
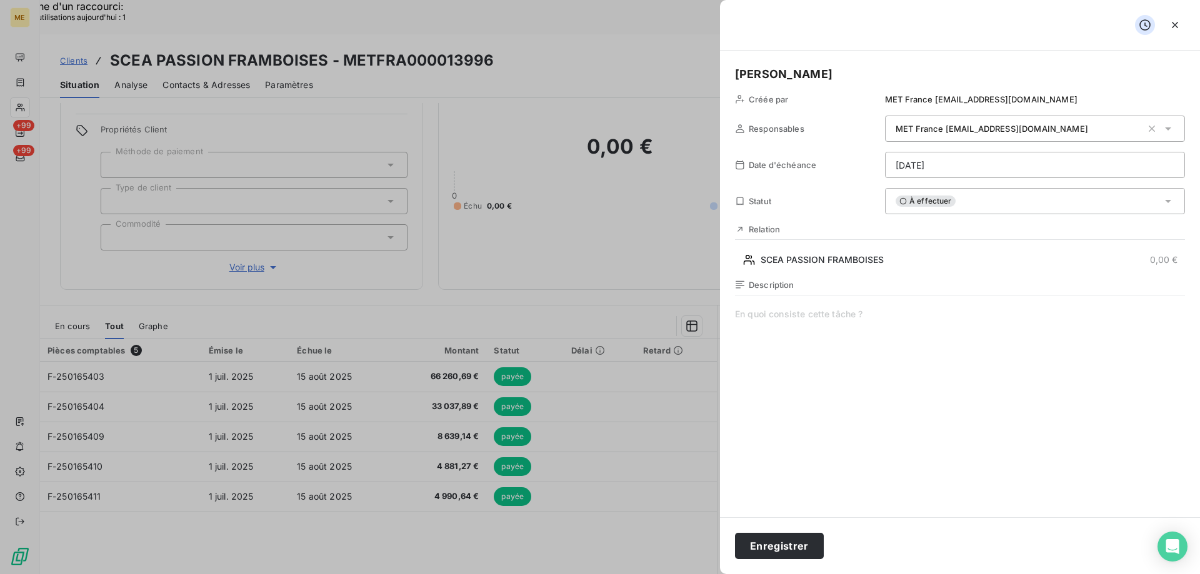
click at [810, 317] on span at bounding box center [960, 428] width 450 height 240
click at [762, 542] on button "Enregistrer" at bounding box center [779, 546] width 89 height 26
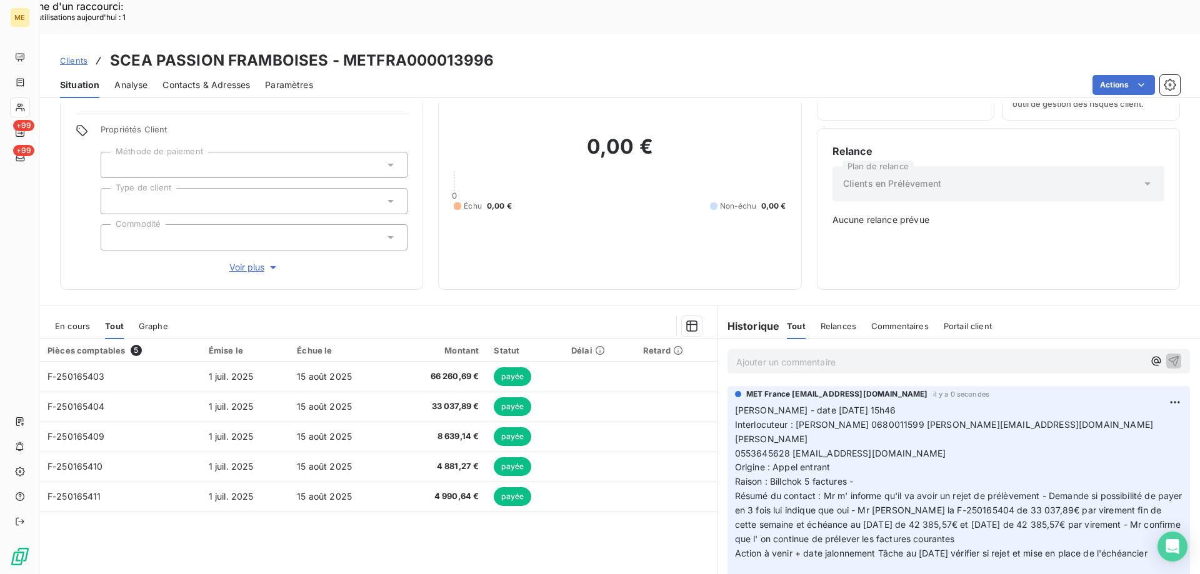
click at [234, 261] on span "Voir plus" at bounding box center [254, 267] width 50 height 12
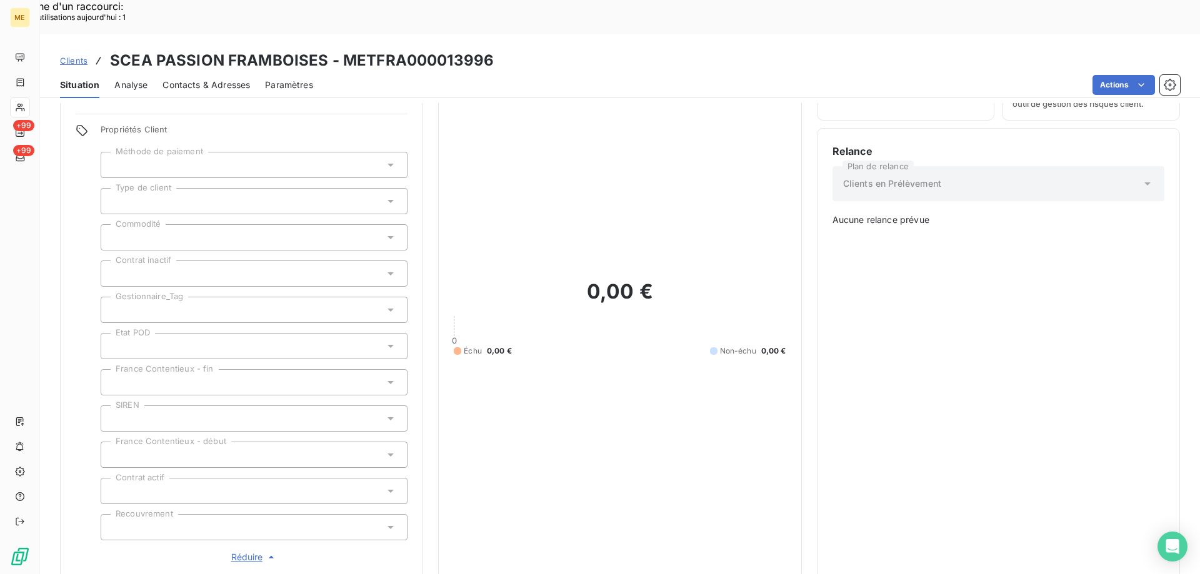
click at [201, 297] on div at bounding box center [254, 310] width 307 height 26
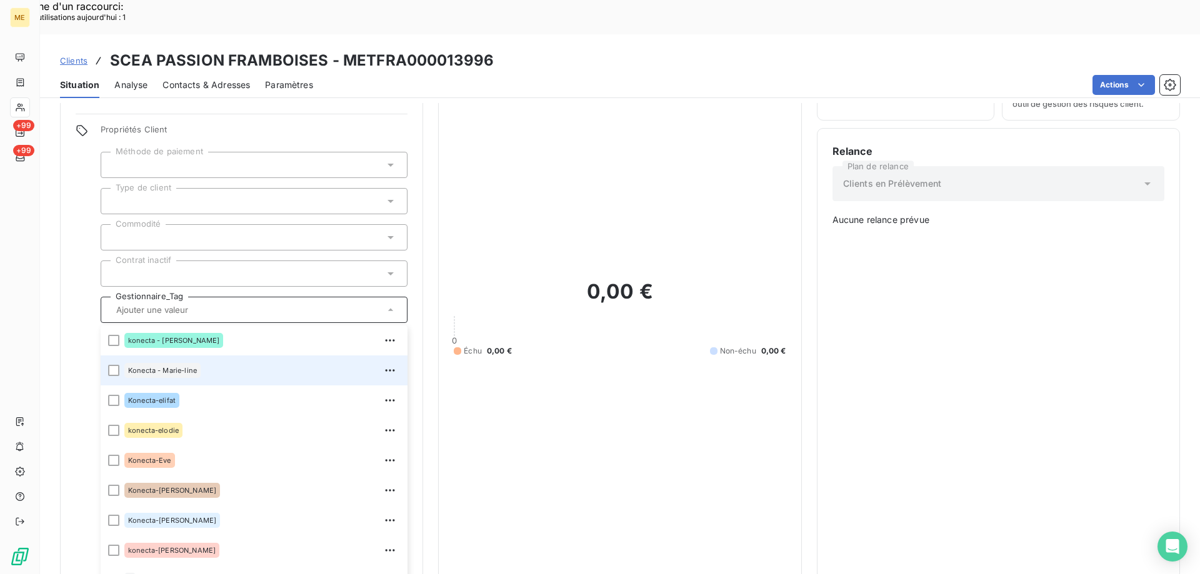
scroll to position [257, 0]
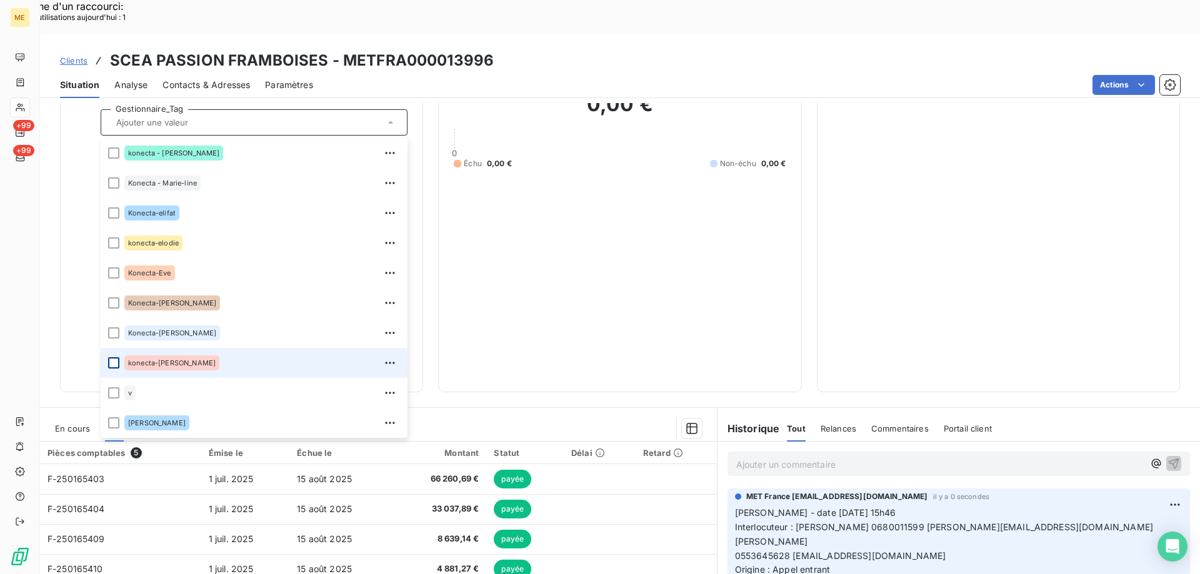
click at [112, 357] on div at bounding box center [113, 362] width 11 height 11
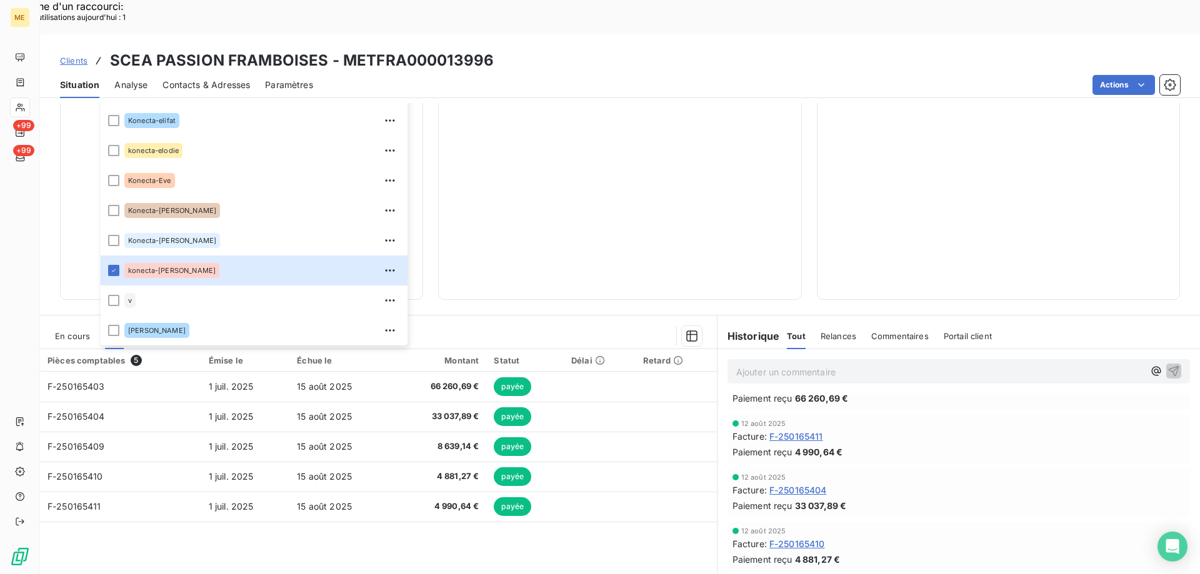
scroll to position [360, 0]
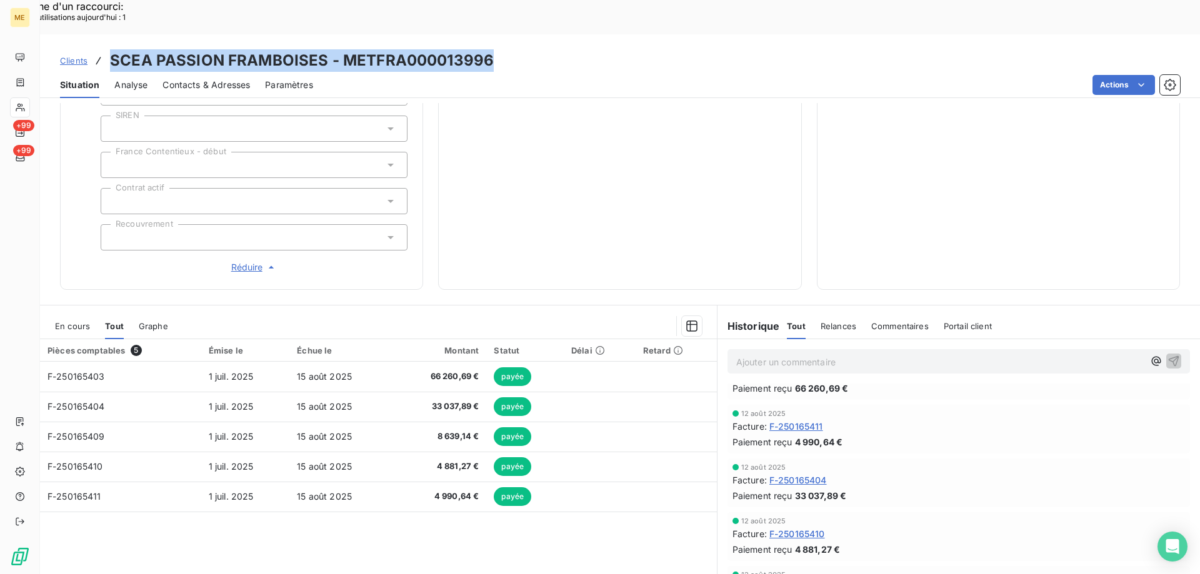
drag, startPoint x: 431, startPoint y: 39, endPoint x: 112, endPoint y: 17, distance: 318.7
click at [112, 49] on div "Clients SCEA PASSION FRAMBOISES - METFRA000013996" at bounding box center [620, 60] width 1160 height 22
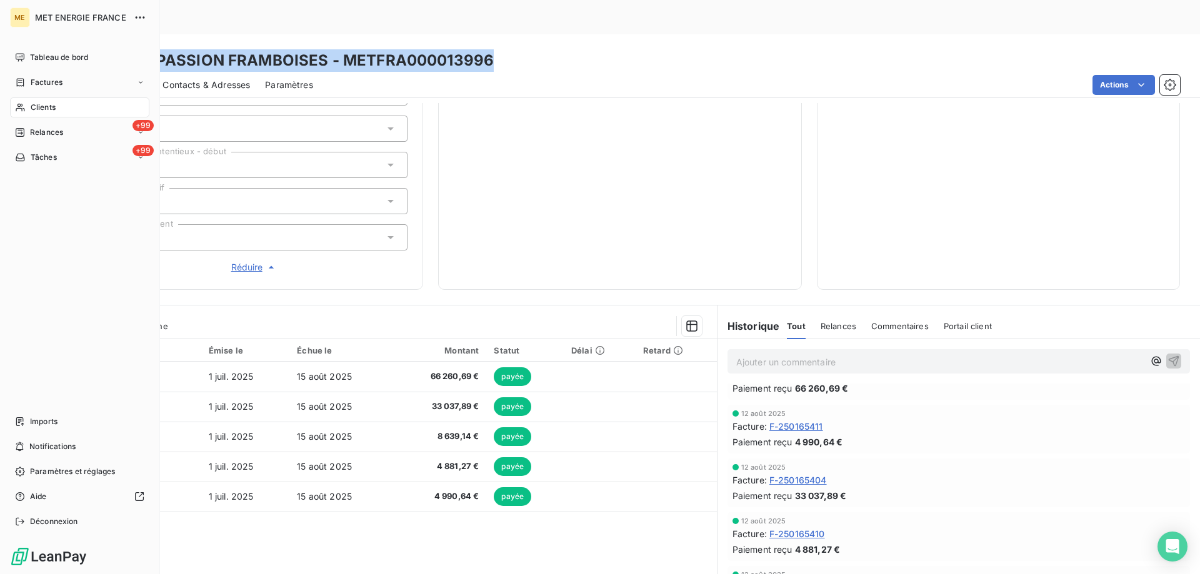
click at [66, 110] on div "Clients" at bounding box center [79, 107] width 139 height 20
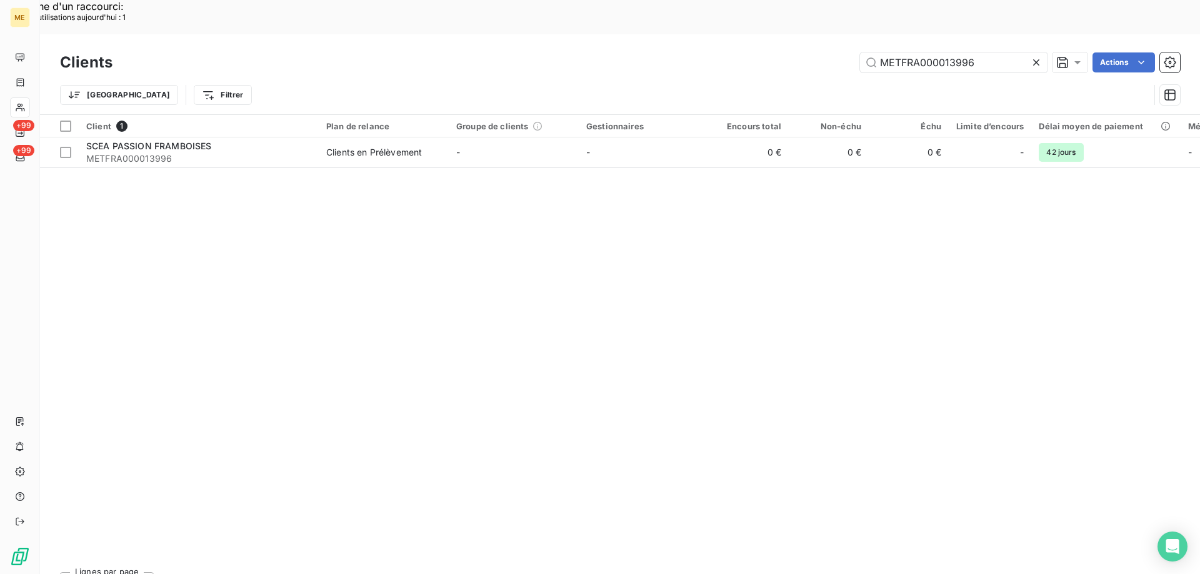
drag, startPoint x: 1035, startPoint y: 27, endPoint x: 931, endPoint y: 41, distance: 104.5
click at [1032, 56] on icon at bounding box center [1036, 62] width 12 height 12
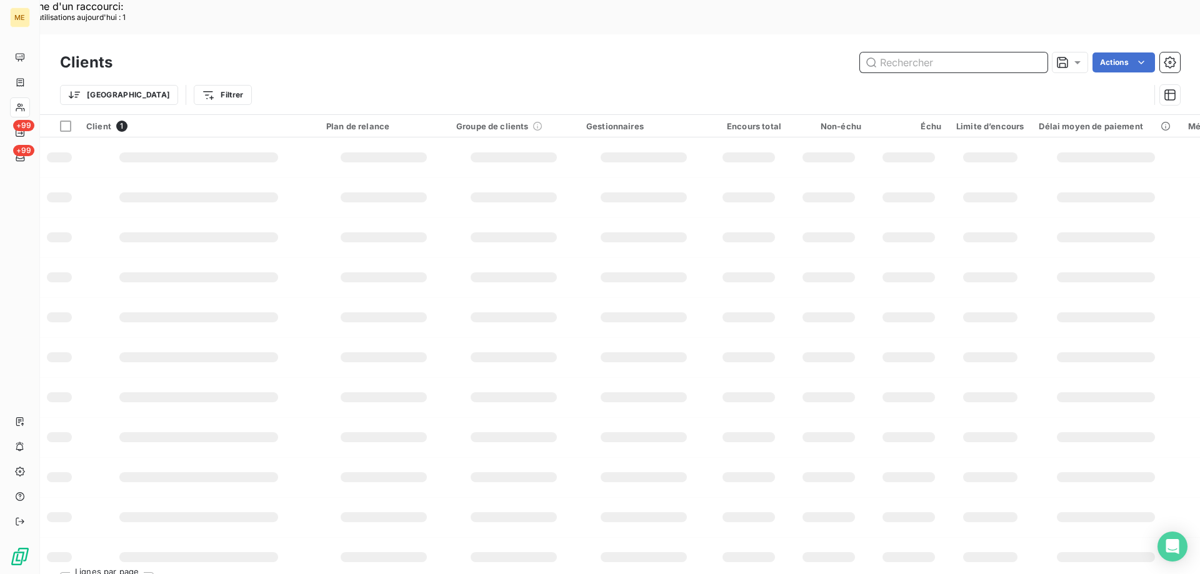
click at [907, 52] on input "text" at bounding box center [953, 62] width 187 height 20
paste input "METFRA000016619"
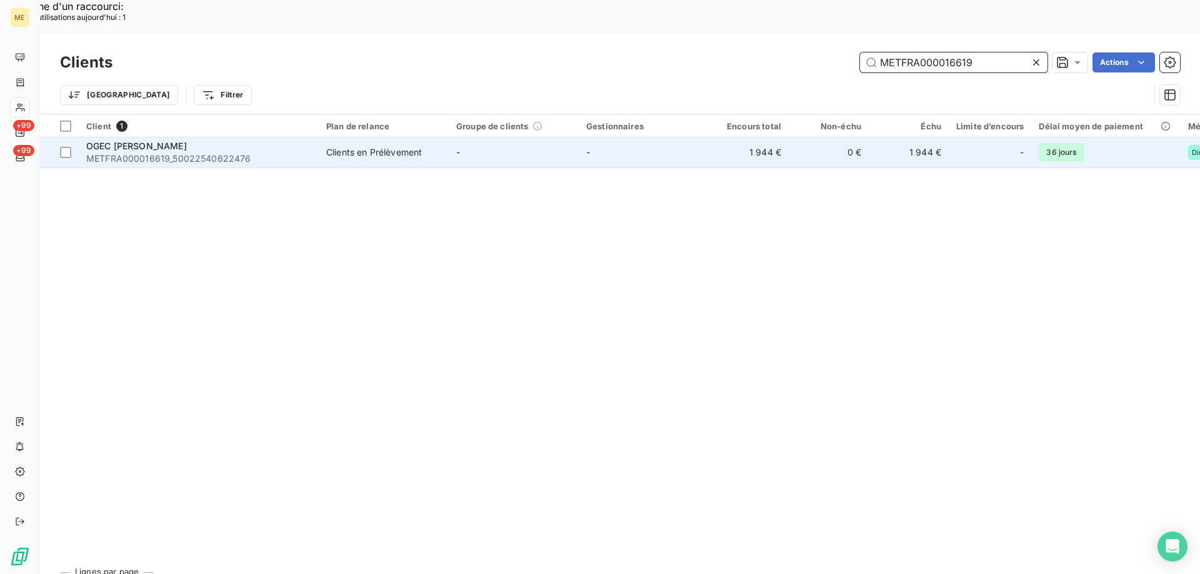
type input "METFRA000016619"
click at [142, 141] on span "OGEC [PERSON_NAME]" at bounding box center [136, 146] width 101 height 11
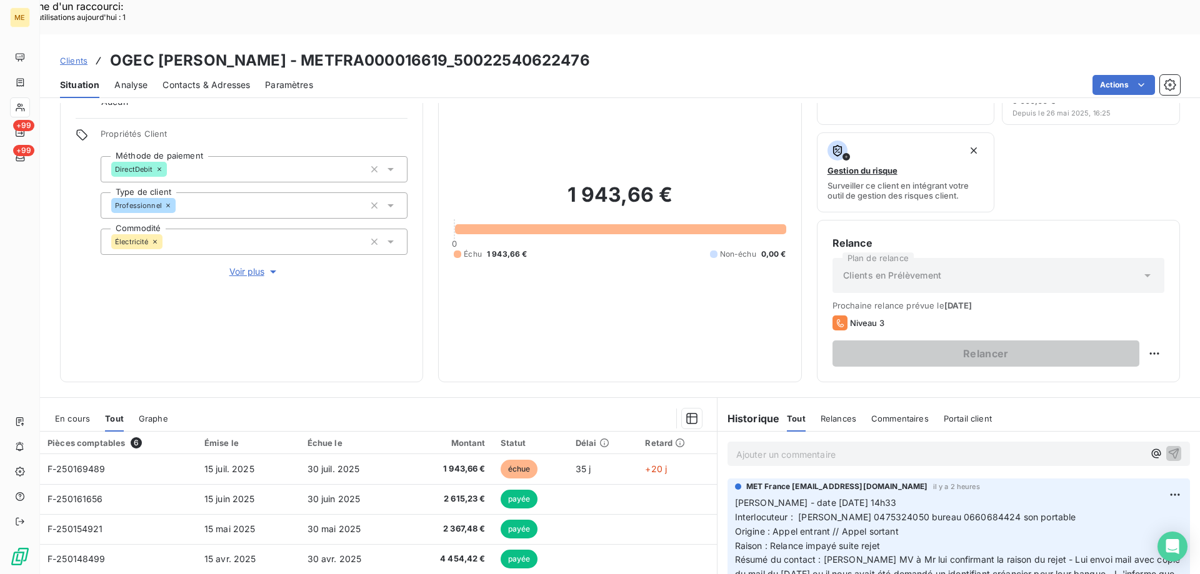
scroll to position [167, 0]
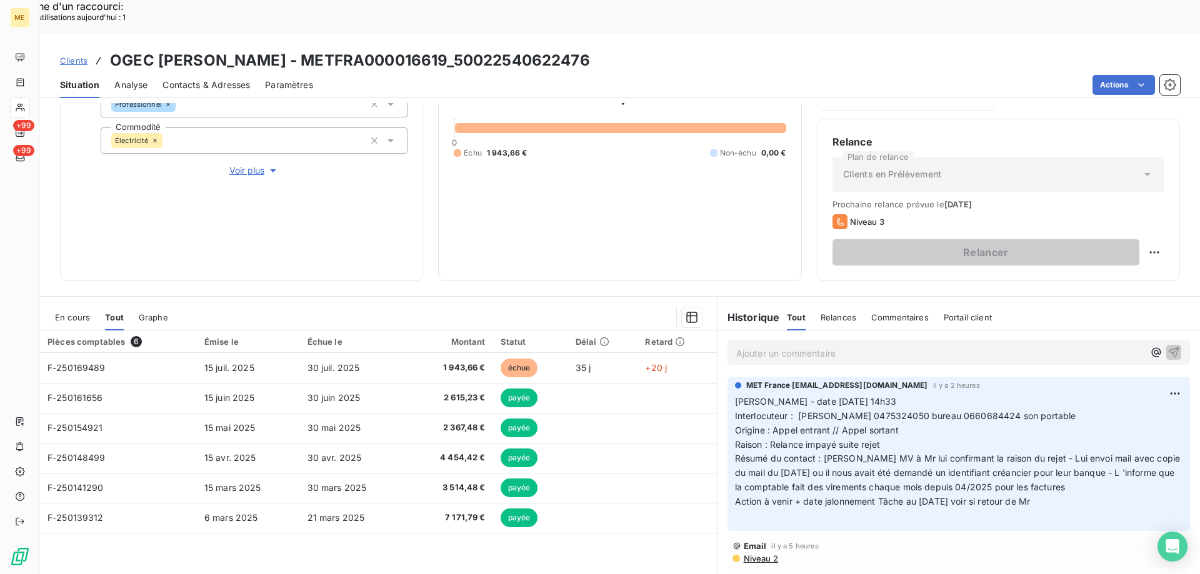
drag, startPoint x: 1062, startPoint y: 470, endPoint x: 734, endPoint y: 366, distance: 344.2
click at [735, 395] on p "[PERSON_NAME] - date [DATE] 14h33 Interlocuteur : [PERSON_NAME] 0475324050 bure…" at bounding box center [958, 459] width 447 height 129
click at [759, 346] on p "Ajouter un commentaire ﻿" at bounding box center [939, 354] width 407 height 16
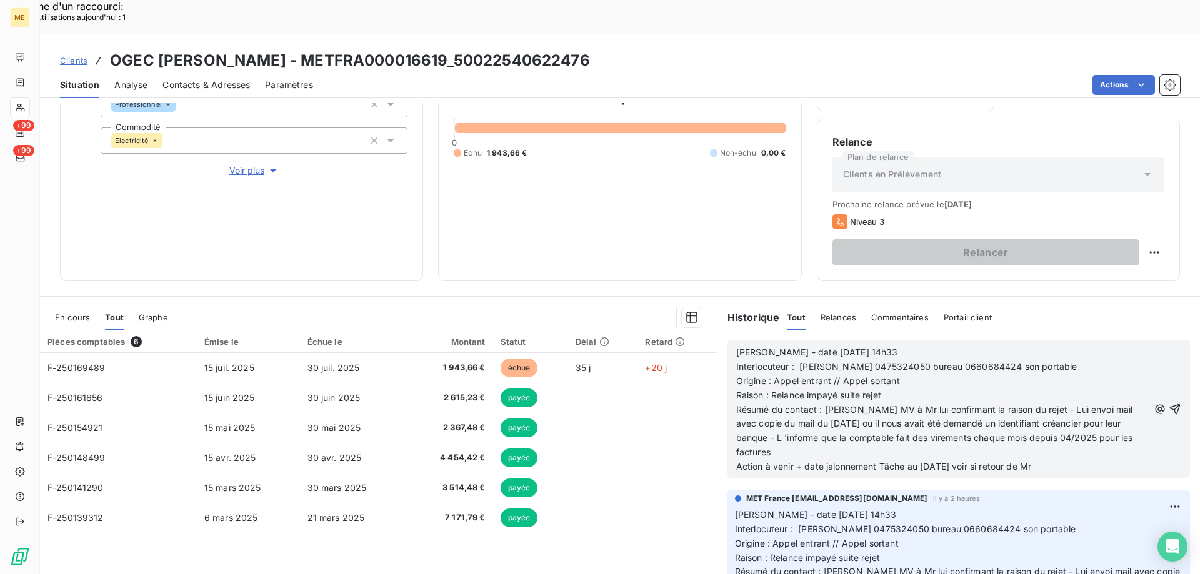
drag, startPoint x: 826, startPoint y: 349, endPoint x: 900, endPoint y: 352, distance: 74.4
click at [900, 374] on p "Origine : Appel entrant // Appel sortant" at bounding box center [942, 381] width 412 height 14
drag, startPoint x: 769, startPoint y: 358, endPoint x: 888, endPoint y: 367, distance: 119.0
click at [889, 389] on p "Raison : Relance impayé suite rejet" at bounding box center [942, 396] width 412 height 14
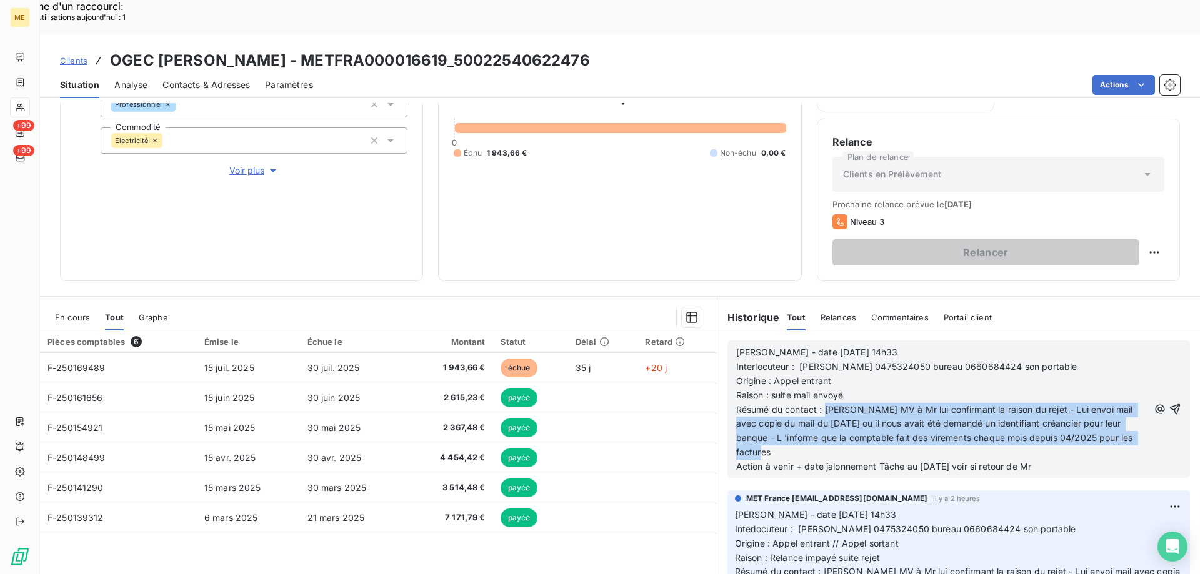
drag, startPoint x: 819, startPoint y: 374, endPoint x: 1074, endPoint y: 424, distance: 260.5
click at [1074, 424] on p "Résumé du contact : [PERSON_NAME] MV à Mr lui confirmant la raison du rejet - L…" at bounding box center [942, 431] width 412 height 57
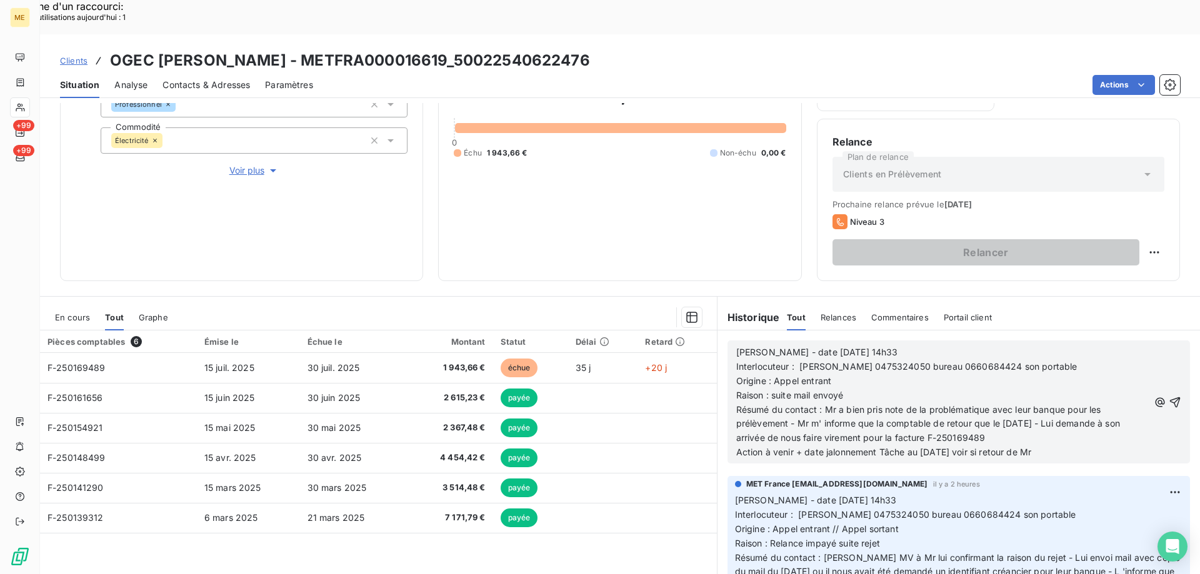
click at [1053, 407] on p "Résumé du contact : Mr a bien pris note de la problématique avec leur banque po…" at bounding box center [942, 424] width 412 height 43
click at [600, 49] on div "Clients OGEC [PERSON_NAME] - METFRA000016619_50022540622476" at bounding box center [620, 60] width 1160 height 22
click at [1088, 446] on p "Action à venir + date jalonnement Tâche au [DATE] voir si retour de Mr" at bounding box center [942, 453] width 412 height 14
click at [1026, 405] on p "Résumé du contact : Mr a bien pris note de la problématique avec leur banque po…" at bounding box center [942, 424] width 412 height 43
click at [783, 404] on span "Résumé du contact : Mr a bien pris note de la problématique avec leur banque po…" at bounding box center [929, 423] width 386 height 39
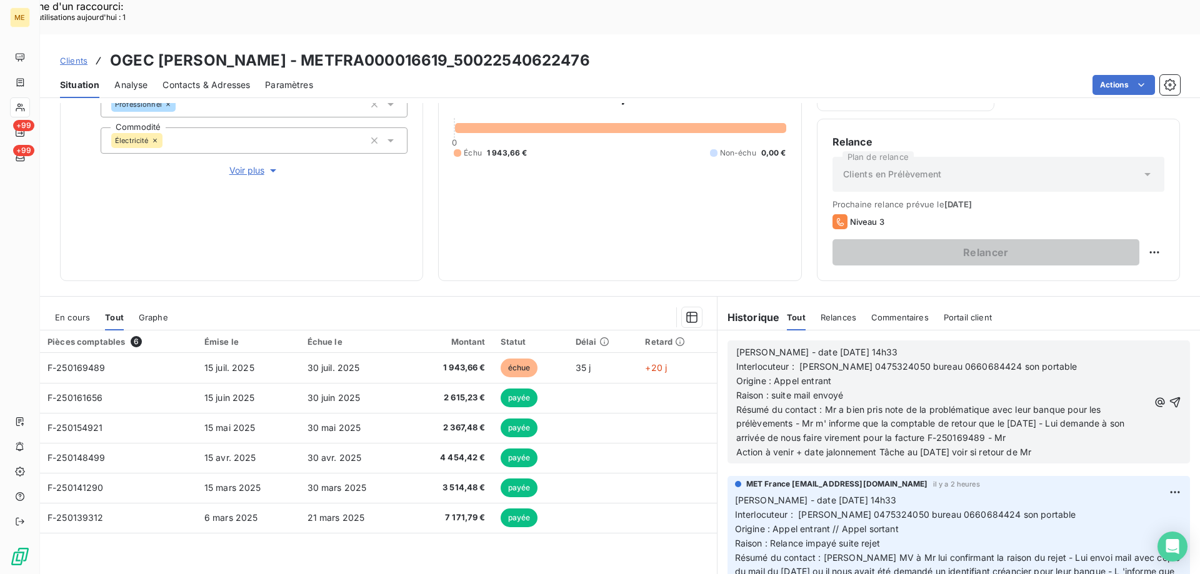
click at [1031, 406] on p "Résumé du contact : Mr a bien pris note de la problématique avec leur banque po…" at bounding box center [942, 424] width 412 height 43
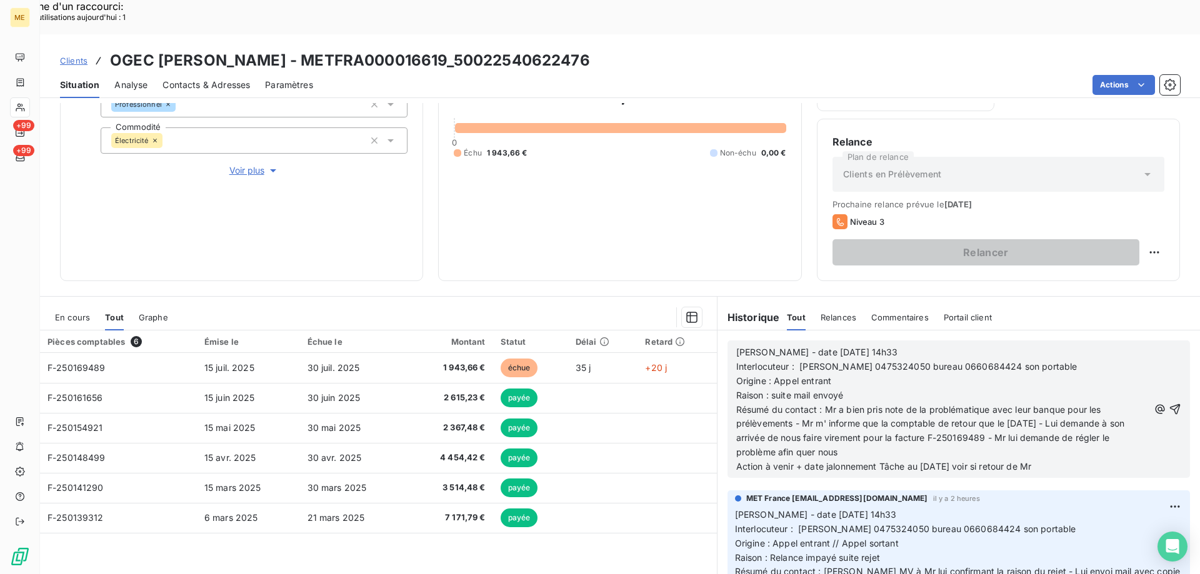
click at [829, 421] on span "Résumé du contact : Mr a bien pris note de la problématique avec leur banque po…" at bounding box center [931, 431] width 391 height 54
drag, startPoint x: 837, startPoint y: 422, endPoint x: 808, endPoint y: 422, distance: 28.7
click at [808, 422] on p "Résumé du contact : Mr a bien pris note de la problématique avec leur banque po…" at bounding box center [942, 431] width 412 height 57
drag, startPoint x: 775, startPoint y: 417, endPoint x: 799, endPoint y: 413, distance: 24.1
click at [799, 413] on p "Résumé du contact : Mr a bien pris note de la problématique avec leur banque po…" at bounding box center [942, 431] width 412 height 57
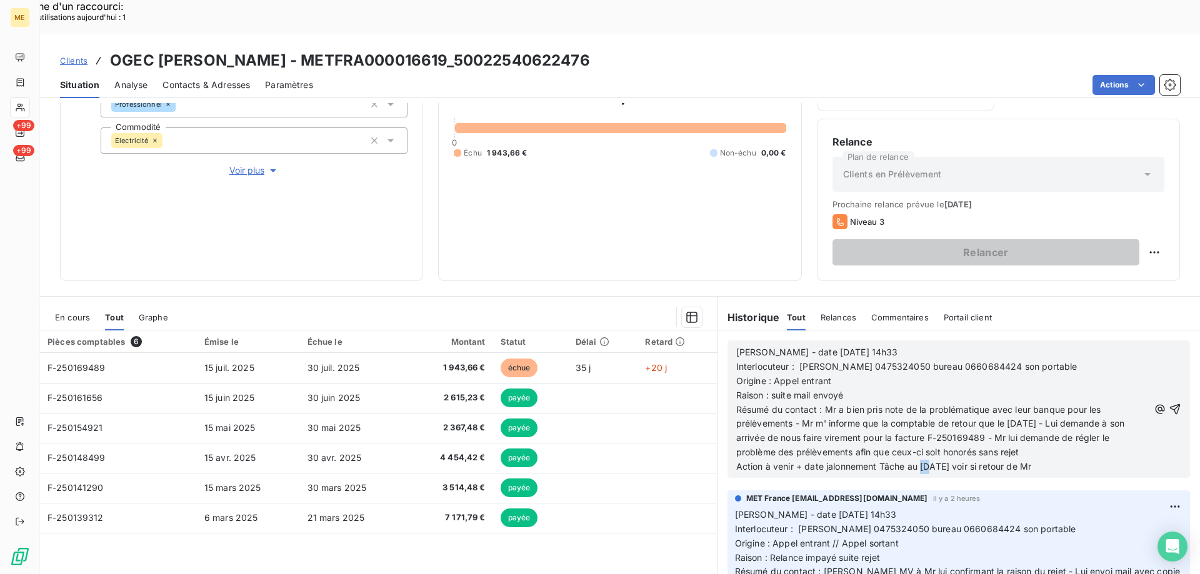
drag, startPoint x: 916, startPoint y: 432, endPoint x: 926, endPoint y: 428, distance: 10.7
click at [926, 461] on span "Action à venir + date jalonnement Tâche au [DATE] voir si retour de Mr" at bounding box center [884, 466] width 296 height 11
click at [940, 461] on span "Action à venir + date jalonnement Tâche au [DATE] voir si retour de Mr" at bounding box center [884, 466] width 296 height 11
click at [1060, 460] on p "Action à venir + date jalonnement Tâche au [DATE] voir si retour de Mr" at bounding box center [942, 467] width 412 height 14
click at [877, 374] on p "Origine : Appel entrant" at bounding box center [942, 381] width 412 height 14
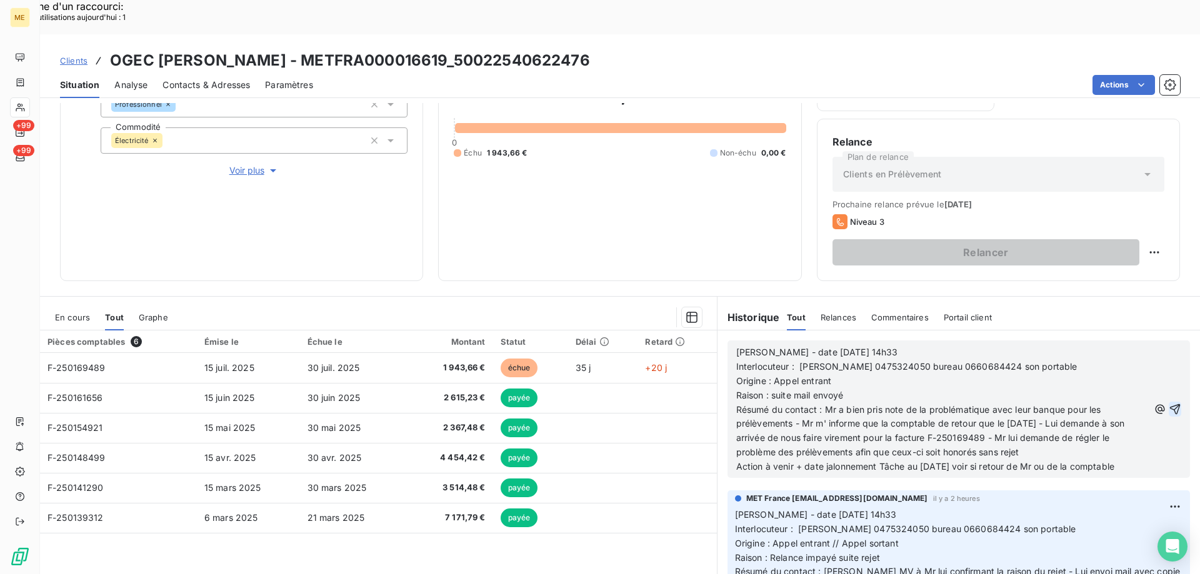
click at [1168, 403] on icon "button" at bounding box center [1174, 409] width 12 height 12
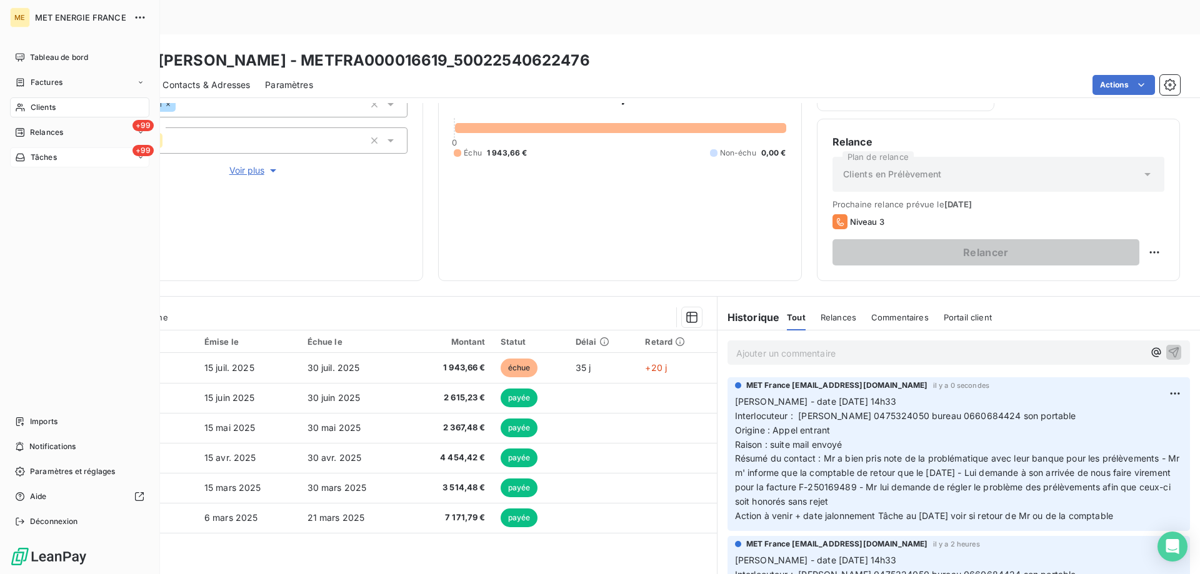
click at [86, 160] on div "+99 Tâches" at bounding box center [79, 157] width 139 height 20
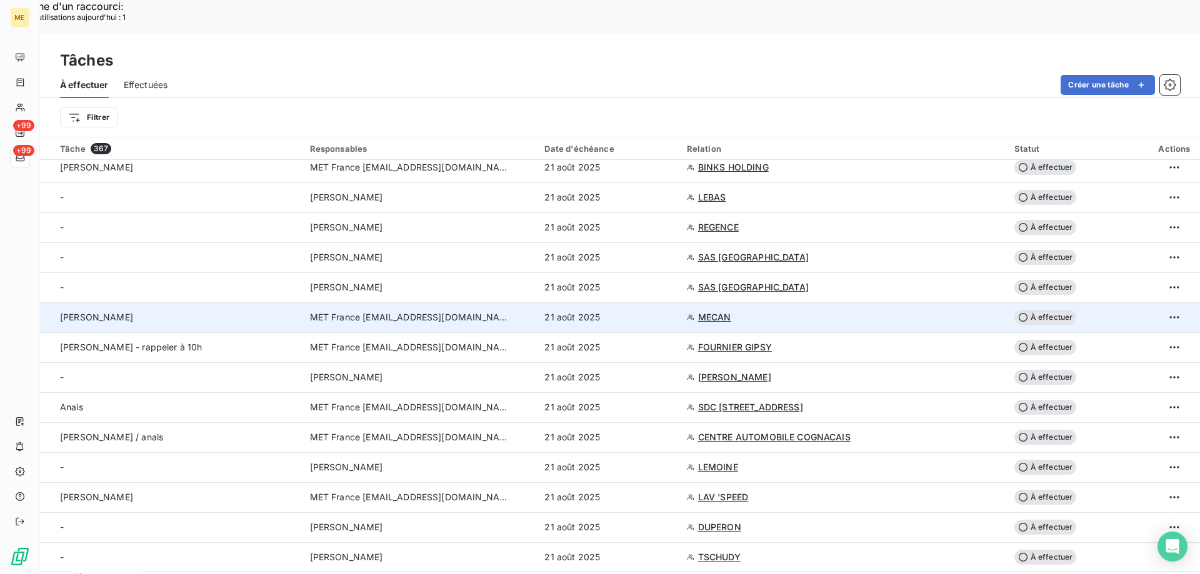
scroll to position [2588, 0]
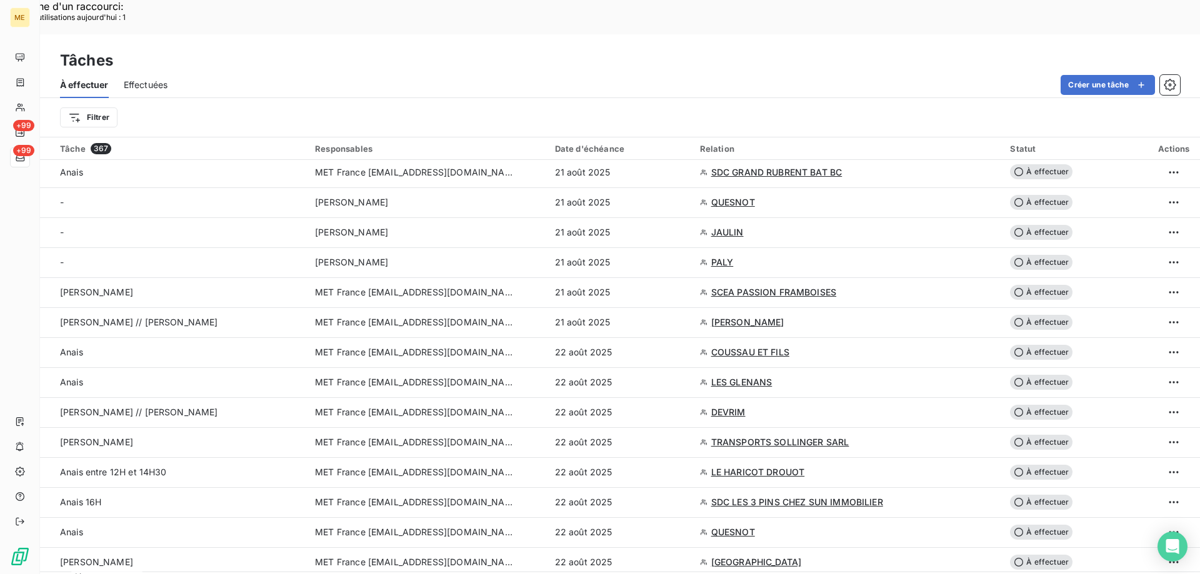
scroll to position [0, 0]
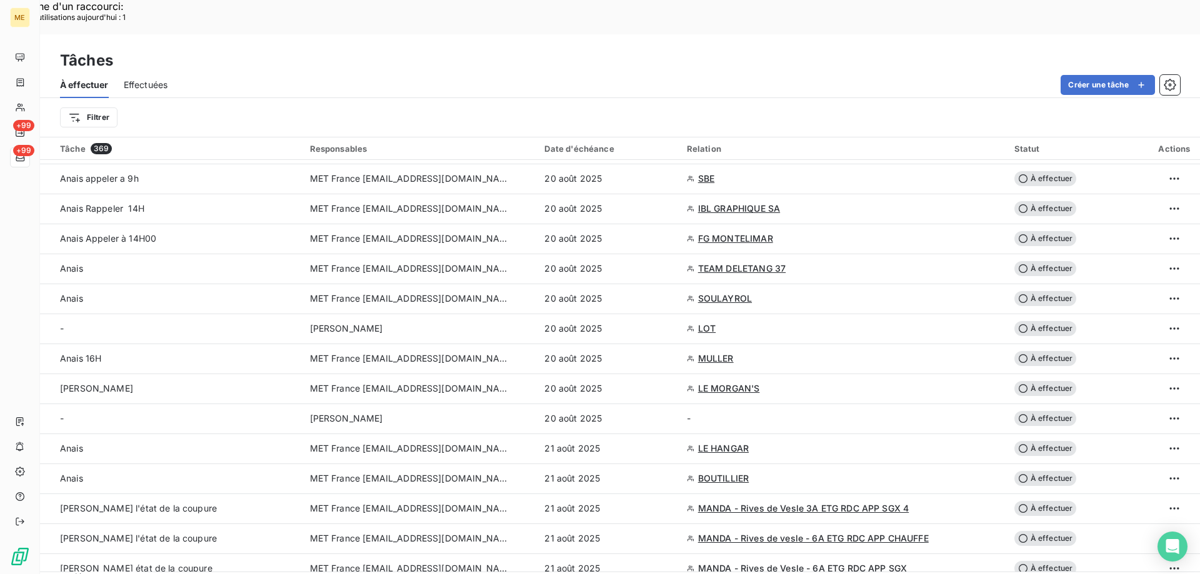
scroll to position [1526, 0]
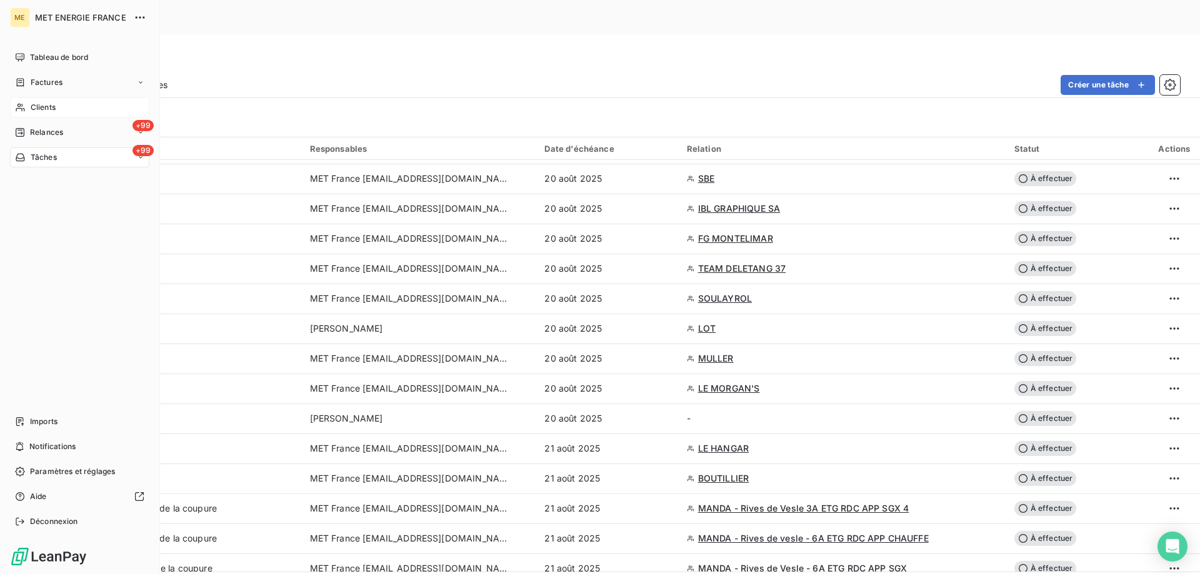
click at [46, 109] on span "Clients" at bounding box center [43, 107] width 25 height 11
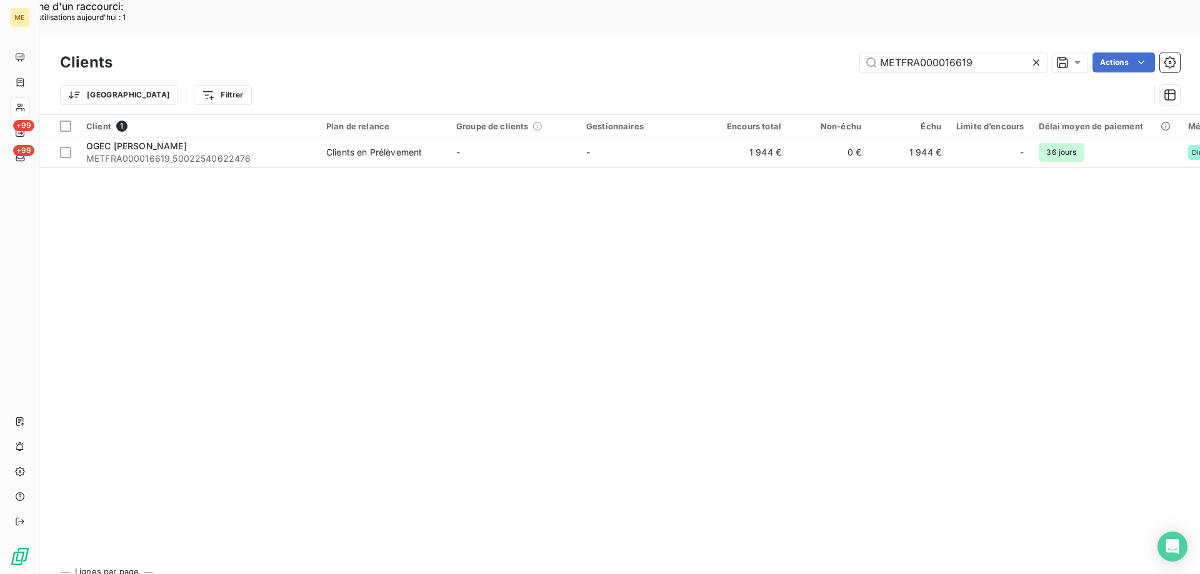
click at [1035, 56] on icon at bounding box center [1036, 62] width 12 height 12
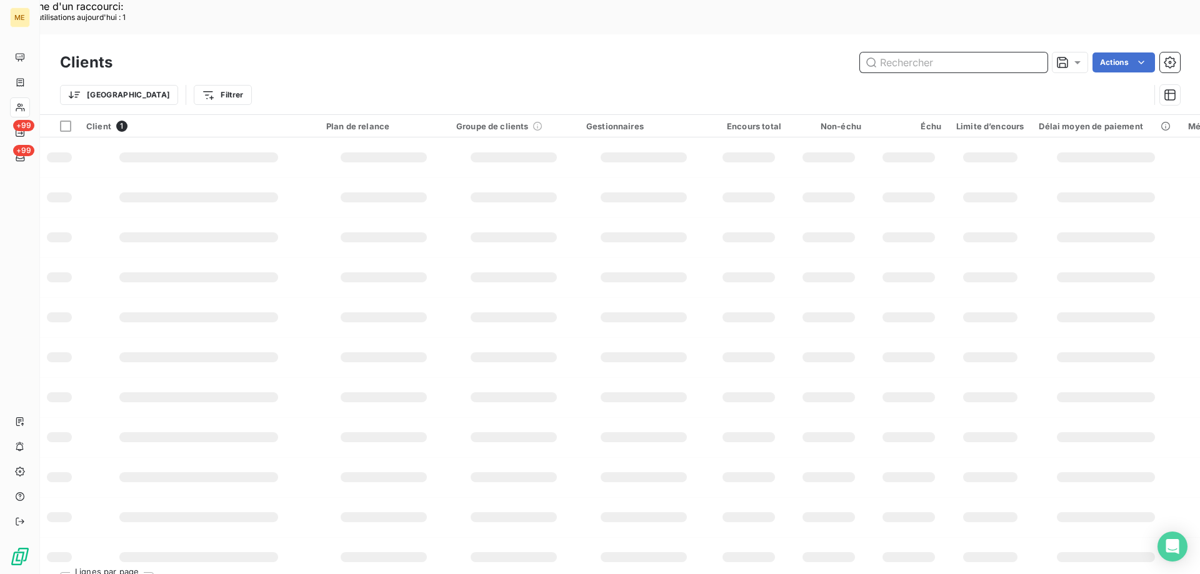
click at [919, 52] on input "text" at bounding box center [953, 62] width 187 height 20
paste input "METFRA000013405"
click at [895, 52] on input "text" at bounding box center [953, 62] width 187 height 20
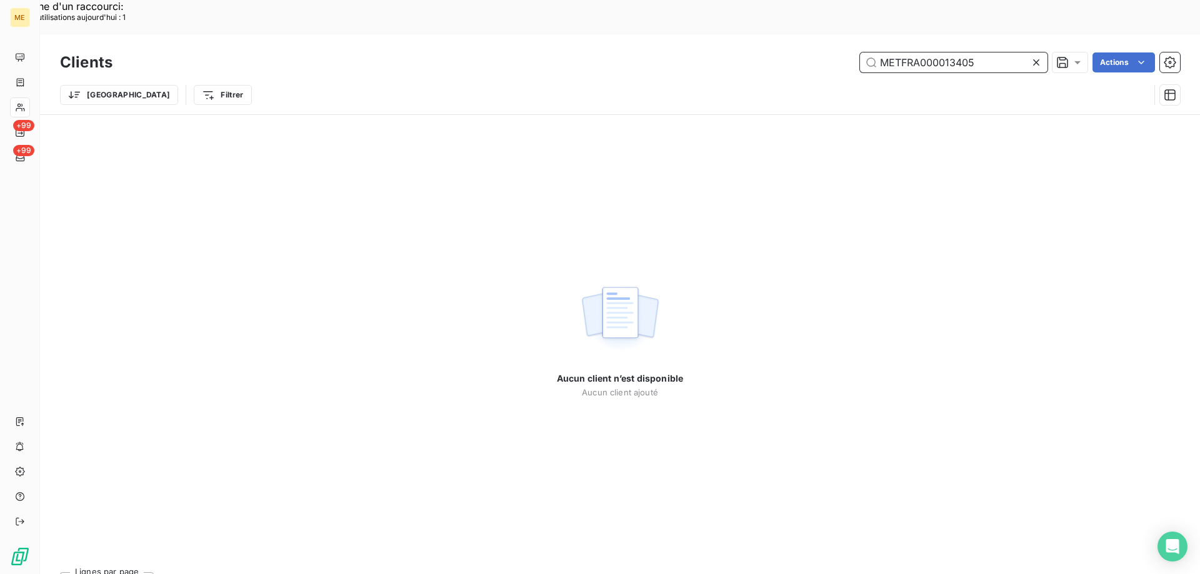
drag, startPoint x: 680, startPoint y: 42, endPoint x: 989, endPoint y: 27, distance: 309.7
click at [989, 52] on input "METFRA000013405" at bounding box center [953, 62] width 187 height 20
click at [885, 52] on input "METFRA000013405" at bounding box center [953, 62] width 187 height 20
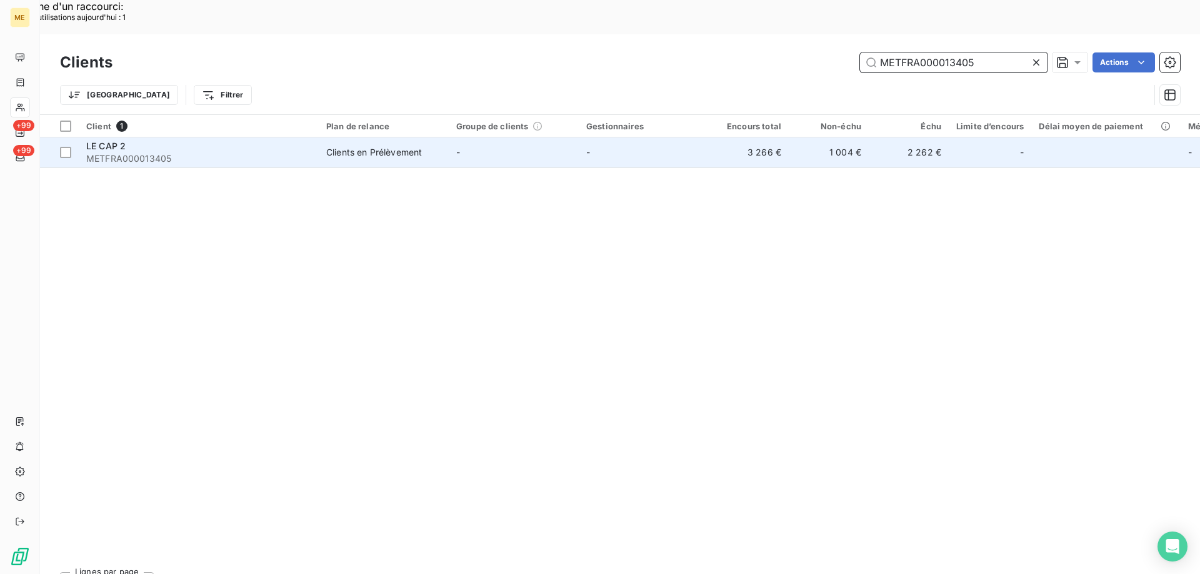
type input "METFRA000013405"
click at [132, 140] on div "LE CAP 2" at bounding box center [198, 146] width 225 height 12
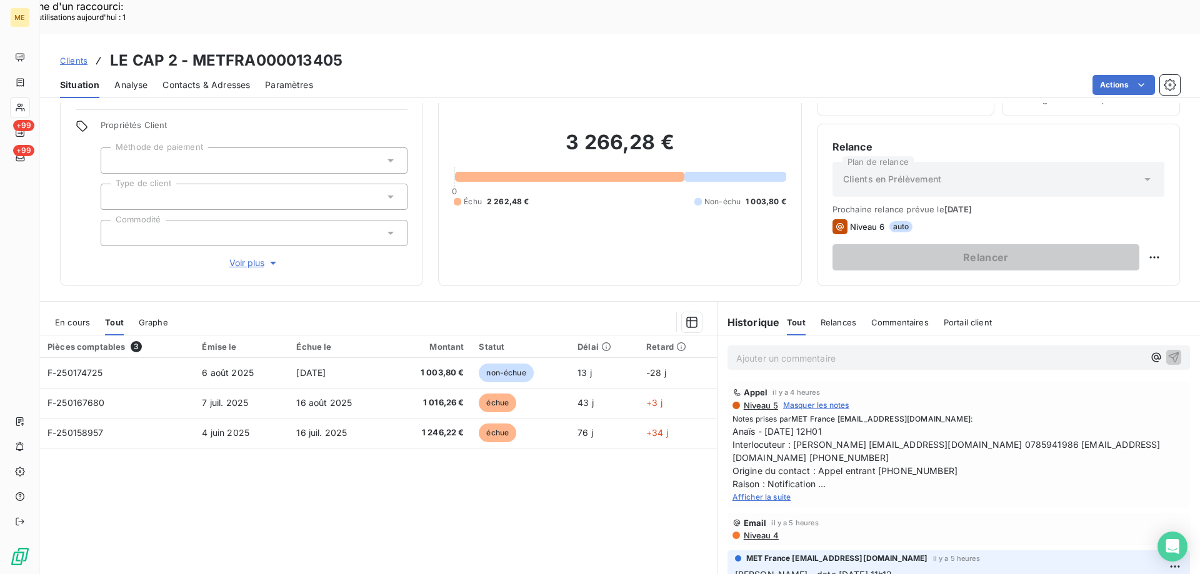
scroll to position [79, 0]
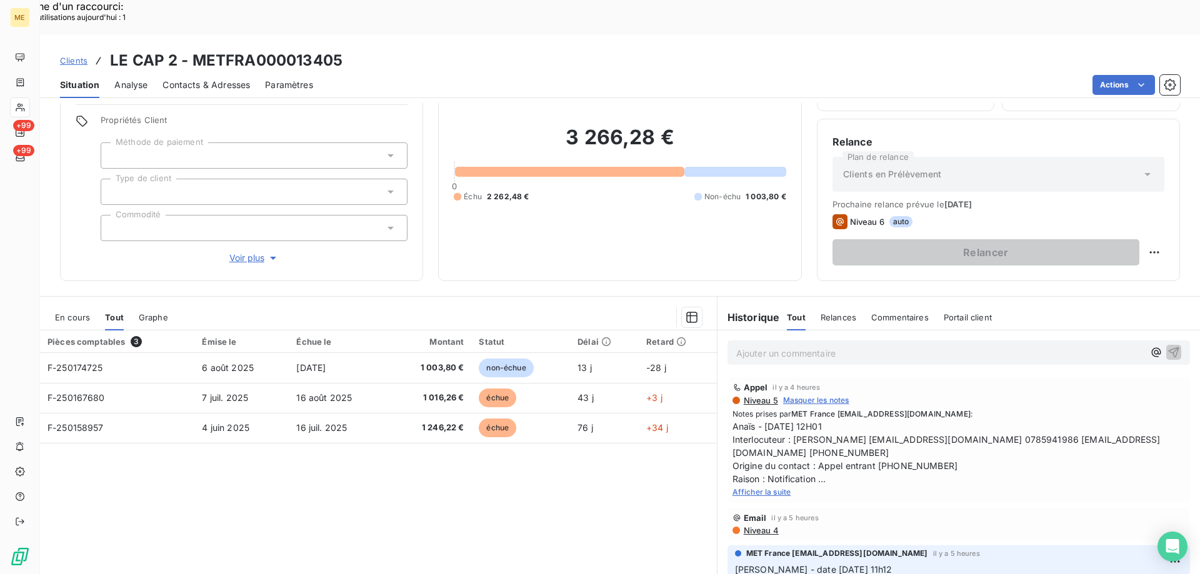
click at [760, 487] on span "Afficher la suite" at bounding box center [761, 491] width 59 height 9
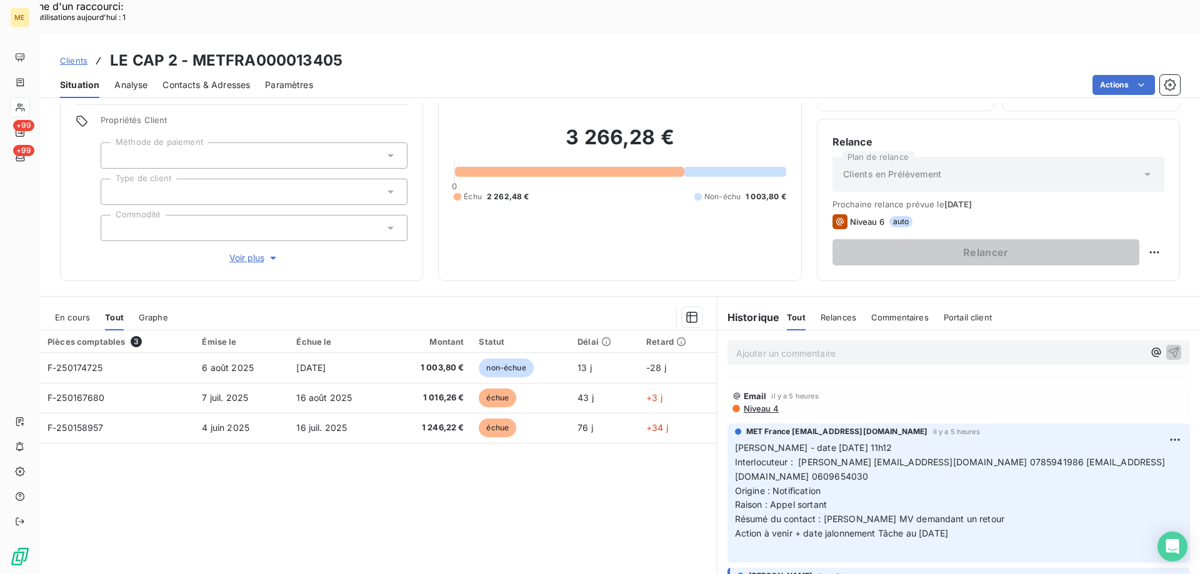
scroll to position [163, 0]
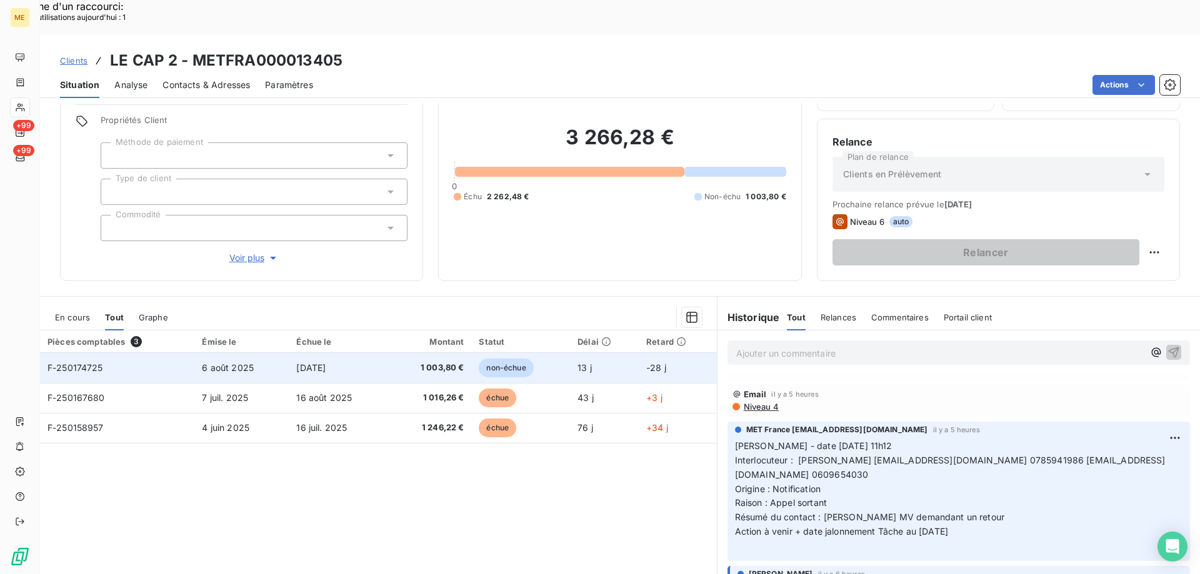
click at [76, 362] on span "F-250174725" at bounding box center [75, 367] width 56 height 11
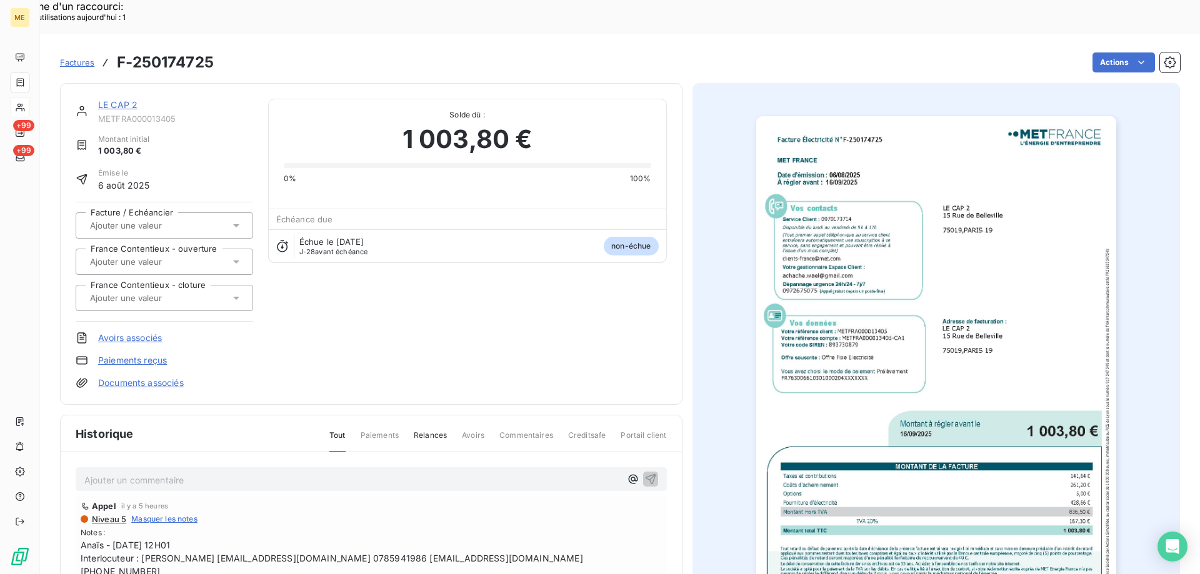
click at [942, 232] on img "button" at bounding box center [936, 370] width 360 height 509
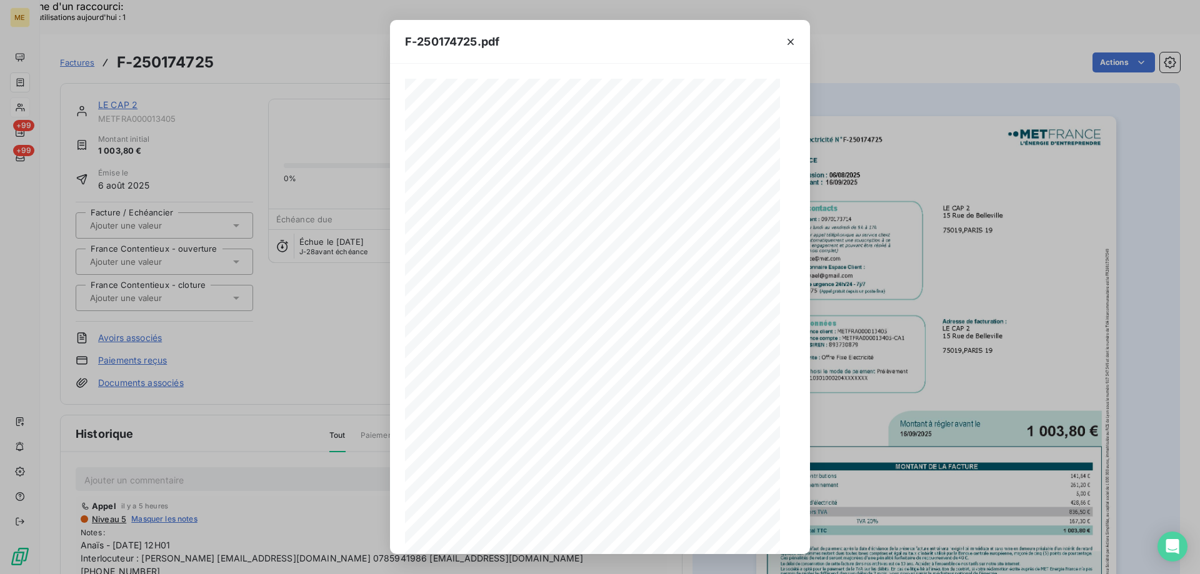
click at [647, 538] on icon "button" at bounding box center [646, 533] width 10 height 11
click at [1018, 231] on div "F-250174725.pdf Facture Électricité N° F-250174725 MET Energie France [STREET_A…" at bounding box center [600, 287] width 1200 height 574
click at [790, 41] on icon "button" at bounding box center [790, 42] width 6 height 6
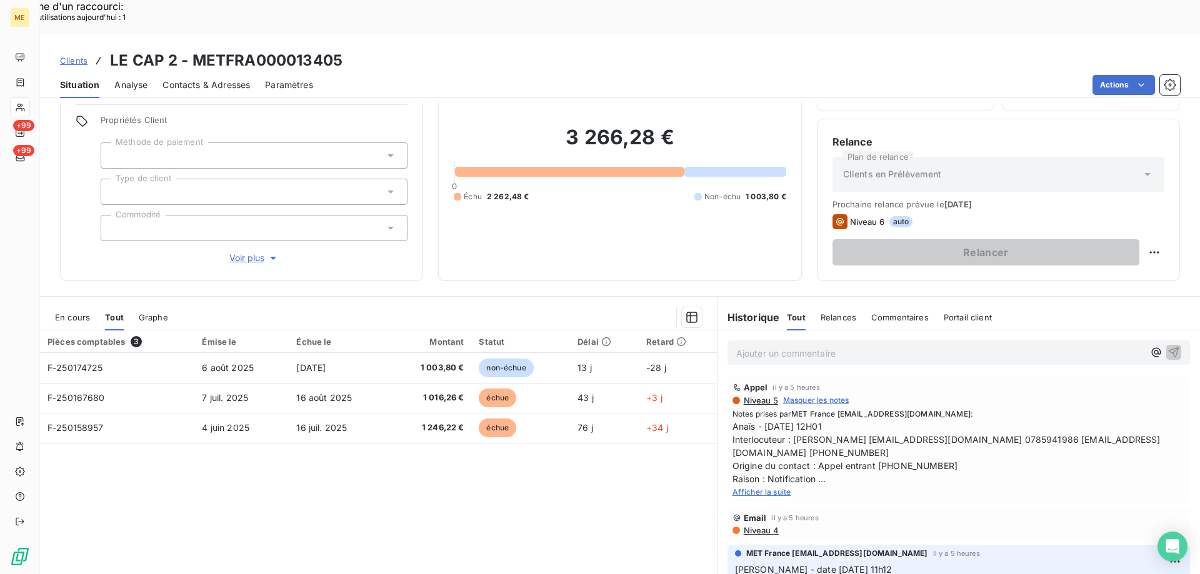
click at [745, 487] on span "Afficher la suite" at bounding box center [761, 491] width 59 height 9
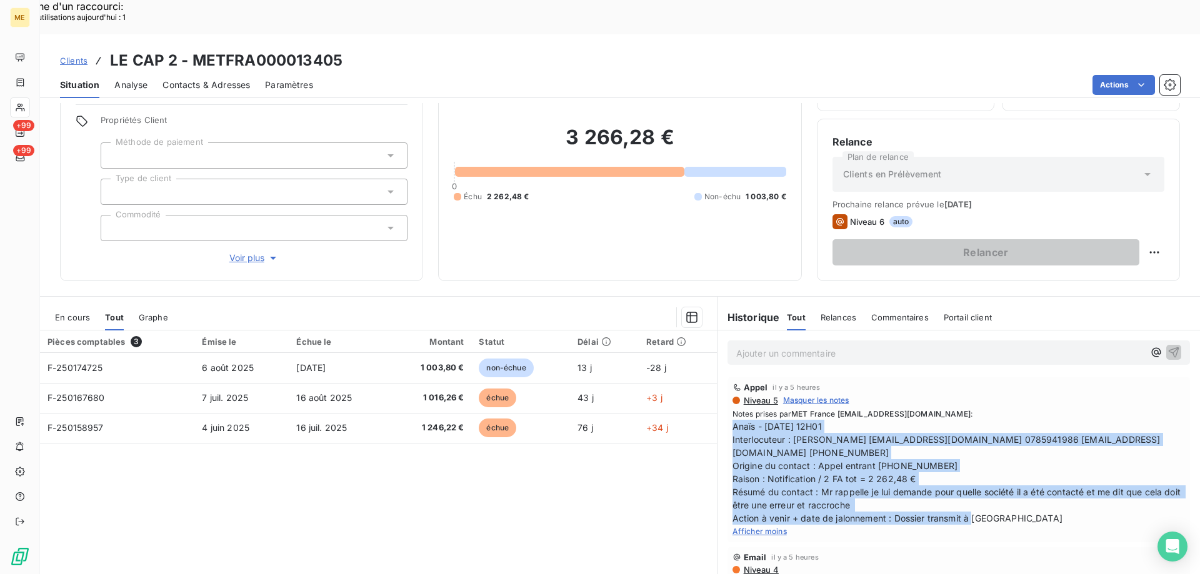
drag, startPoint x: 1010, startPoint y: 482, endPoint x: 723, endPoint y: 396, distance: 299.7
click at [727, 396] on div "Appel il y a 5 heures Niveau 5 Masquer les notes Notes prises par MET France [E…" at bounding box center [958, 459] width 462 height 165
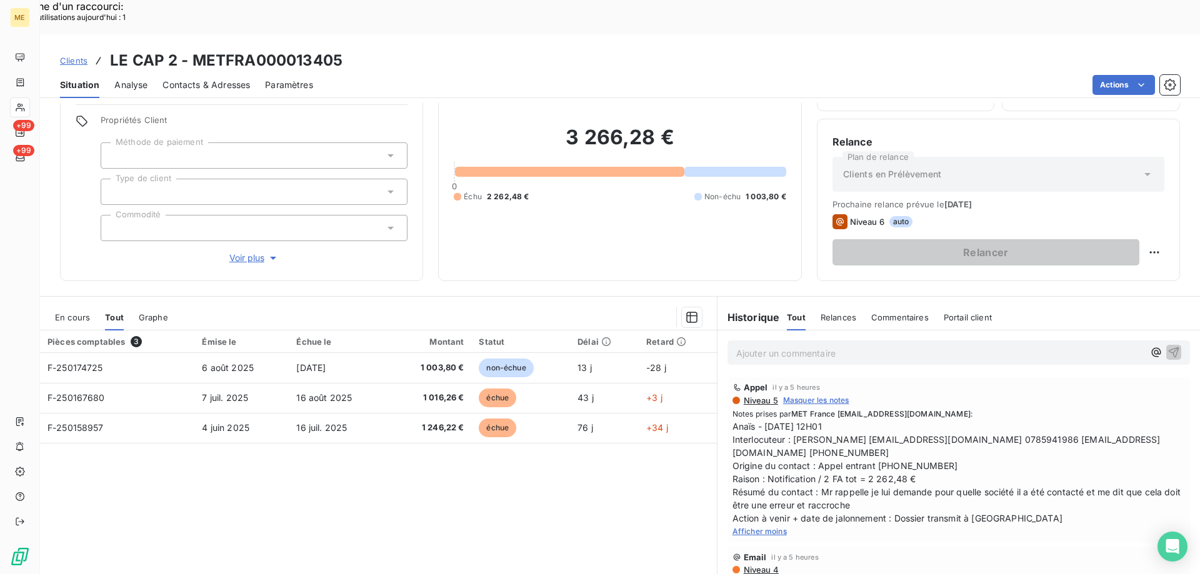
click at [764, 346] on p "Ajouter un commentaire ﻿" at bounding box center [939, 354] width 407 height 16
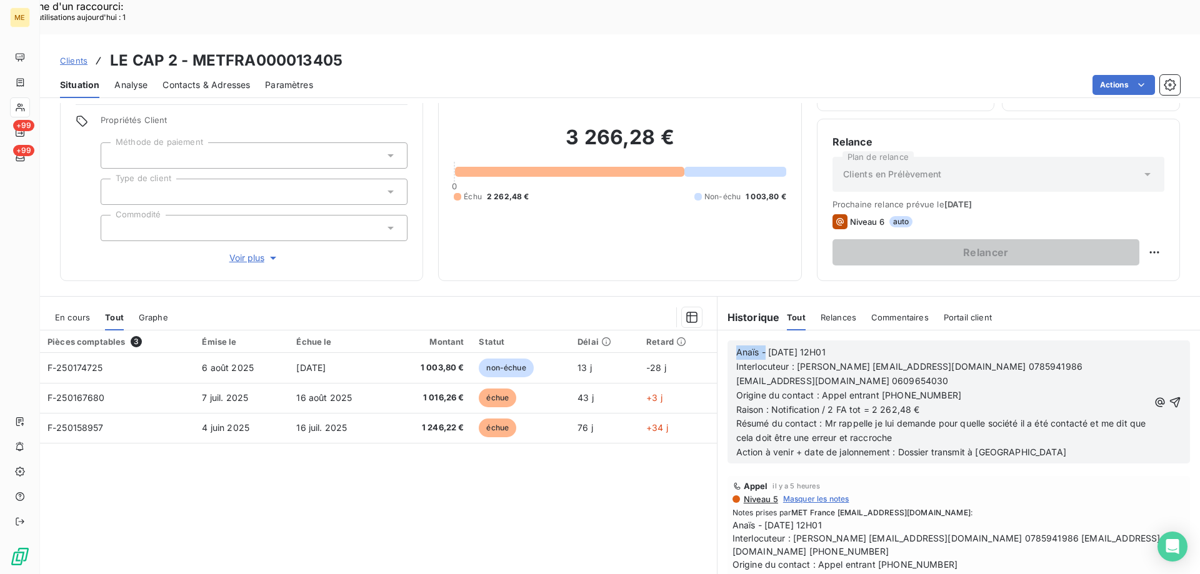
drag, startPoint x: 750, startPoint y: 316, endPoint x: 714, endPoint y: 312, distance: 36.5
click at [717, 331] on div "Anaïs - [DATE] 12H01 Interlocuteur : [PERSON_NAME] [EMAIL_ADDRESS][DOMAIN_NAME]…" at bounding box center [958, 402] width 482 height 143
drag, startPoint x: 828, startPoint y: 317, endPoint x: 857, endPoint y: 314, distance: 28.9
click at [857, 346] on p "[PERSON_NAME] [DATE] 12H01" at bounding box center [942, 353] width 412 height 14
drag, startPoint x: 1016, startPoint y: 334, endPoint x: 793, endPoint y: 328, distance: 223.2
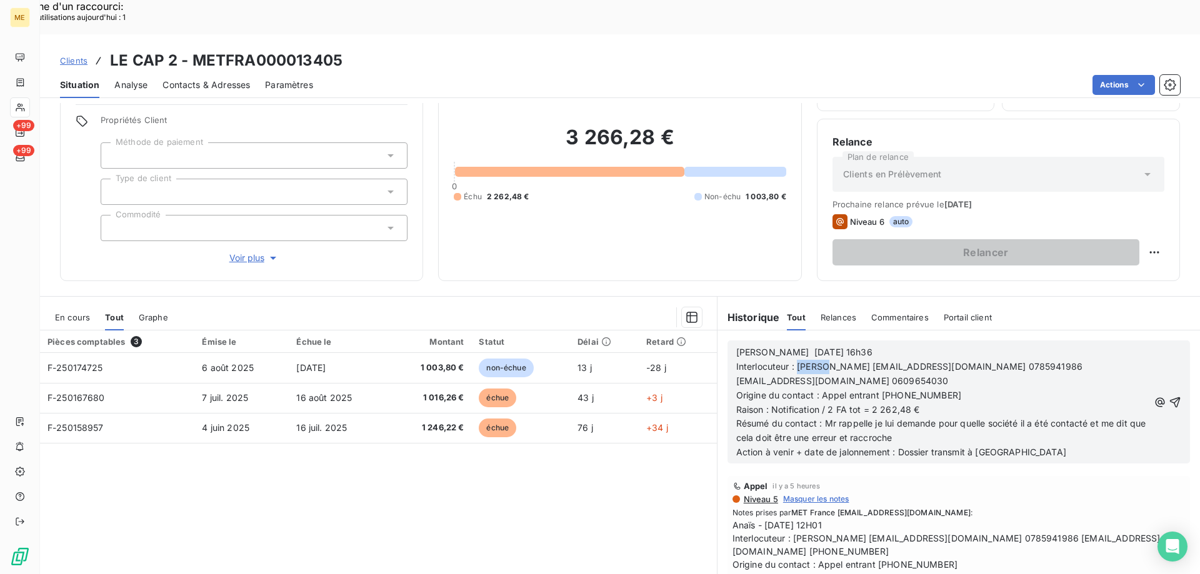
click at [793, 360] on p "Interlocuteur : [PERSON_NAME] [EMAIL_ADDRESS][DOMAIN_NAME] 0785941986 [EMAIL_AD…" at bounding box center [942, 374] width 412 height 29
click at [985, 360] on p "Interlocuteur : [PERSON_NAME] [EMAIL_ADDRESS][DOMAIN_NAME] 0785941986 [EMAIL_AD…" at bounding box center [942, 374] width 412 height 29
click at [1028, 360] on p "Interlocuteur : [PERSON_NAME] [EMAIL_ADDRESS][DOMAIN_NAME] 0785941986 [EMAIL_AD…" at bounding box center [942, 374] width 412 height 29
click at [1125, 360] on p "Interlocuteur : [PERSON_NAME] [PERSON_NAME][EMAIL_ADDRESS][DOMAIN_NAME] 0785941…" at bounding box center [942, 374] width 412 height 29
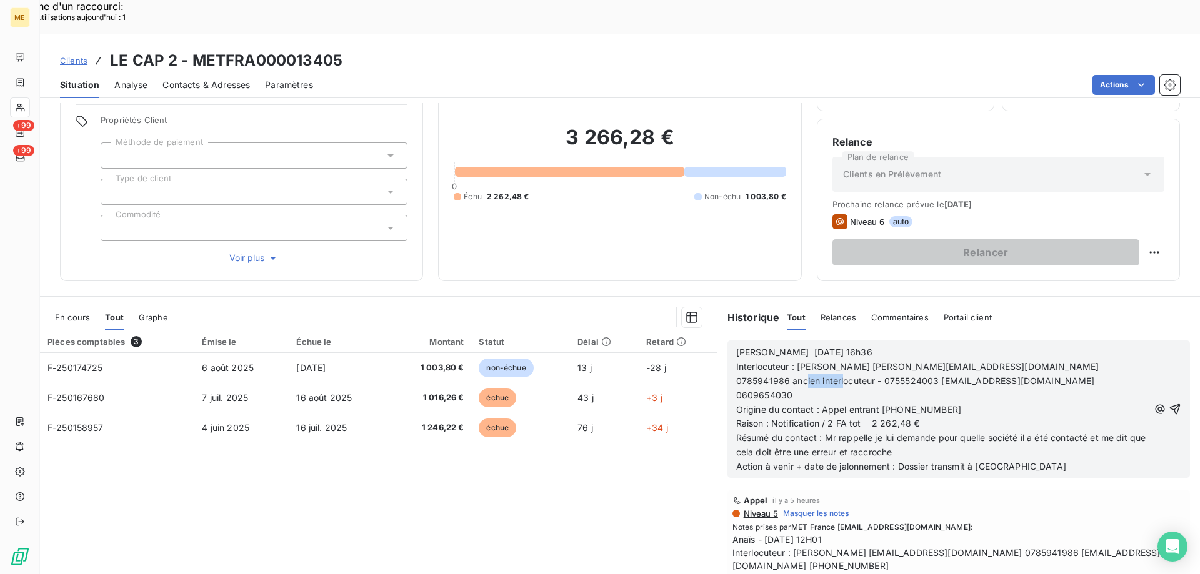
drag, startPoint x: 784, startPoint y: 347, endPoint x: 714, endPoint y: 347, distance: 70.0
click at [717, 347] on div "[PERSON_NAME] [DATE] 16h36 Interlocuteur : [PERSON_NAME] [EMAIL_ADDRESS][DOMAIN…" at bounding box center [958, 409] width 482 height 157
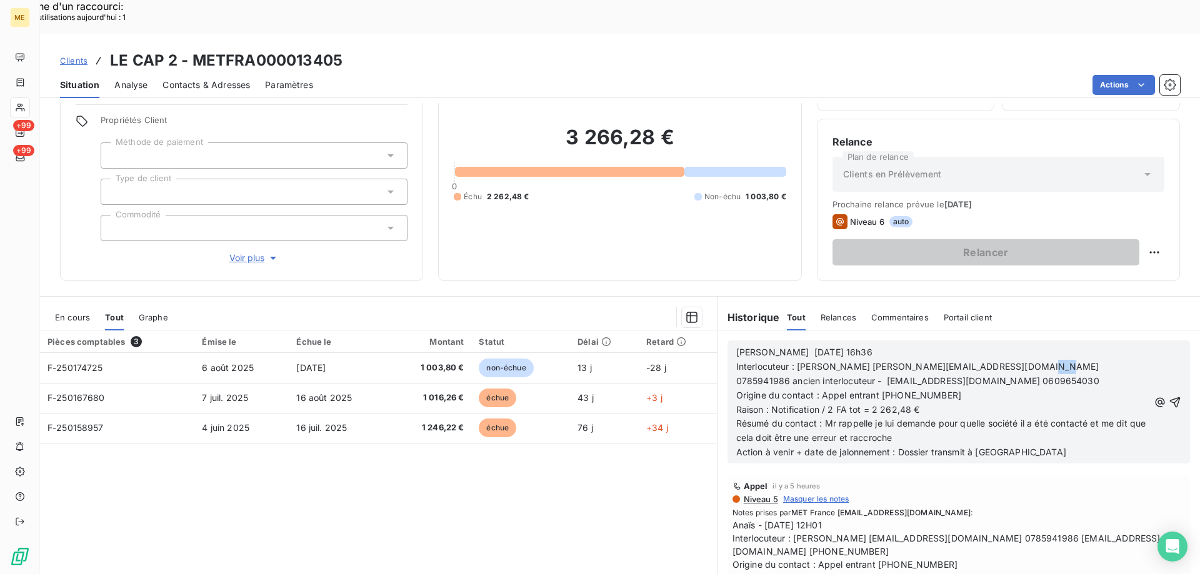
drag, startPoint x: 1027, startPoint y: 333, endPoint x: 1041, endPoint y: 334, distance: 13.8
click at [1042, 361] on span "Interlocuteur : [PERSON_NAME] [PERSON_NAME][EMAIL_ADDRESS][DOMAIN_NAME] 0785941…" at bounding box center [919, 373] width 366 height 25
click at [1018, 389] on p "Origine du contact : Appel entrant [PHONE_NUMBER]" at bounding box center [942, 396] width 412 height 14
drag, startPoint x: 1024, startPoint y: 331, endPoint x: 1106, endPoint y: 336, distance: 82.0
click at [1102, 361] on span "Interlocuteur : [PERSON_NAME] [PERSON_NAME][EMAIL_ADDRESS][DOMAIN_NAME] 0785941…" at bounding box center [919, 373] width 366 height 25
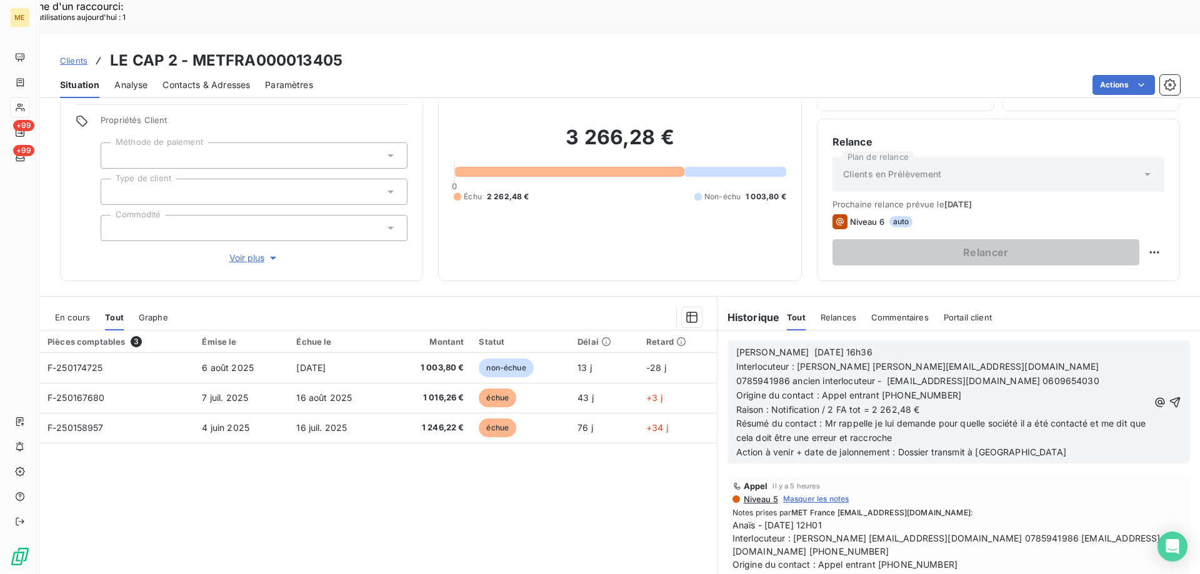
click at [947, 360] on p "Interlocuteur : [PERSON_NAME] [PERSON_NAME][EMAIL_ADDRESS][DOMAIN_NAME] 0785941…" at bounding box center [942, 374] width 412 height 29
drag, startPoint x: 1021, startPoint y: 336, endPoint x: 1121, endPoint y: 332, distance: 100.0
click at [1119, 360] on p "Interlocuteur : [PERSON_NAME] [EMAIL_ADDRESS][DOMAIN_NAME] 0785941986 ancien in…" at bounding box center [942, 374] width 412 height 29
click at [736, 361] on span "Interlocuteur : [PERSON_NAME] [EMAIL_ADDRESS][DOMAIN_NAME] [DOMAIN_NAME][EMAIL_…" at bounding box center [919, 373] width 367 height 25
click at [1085, 360] on p "Interlocuteur : [PERSON_NAME] [EMAIL_ADDRESS][DOMAIN_NAME] [DOMAIN_NAME][EMAIL_…" at bounding box center [942, 374] width 412 height 29
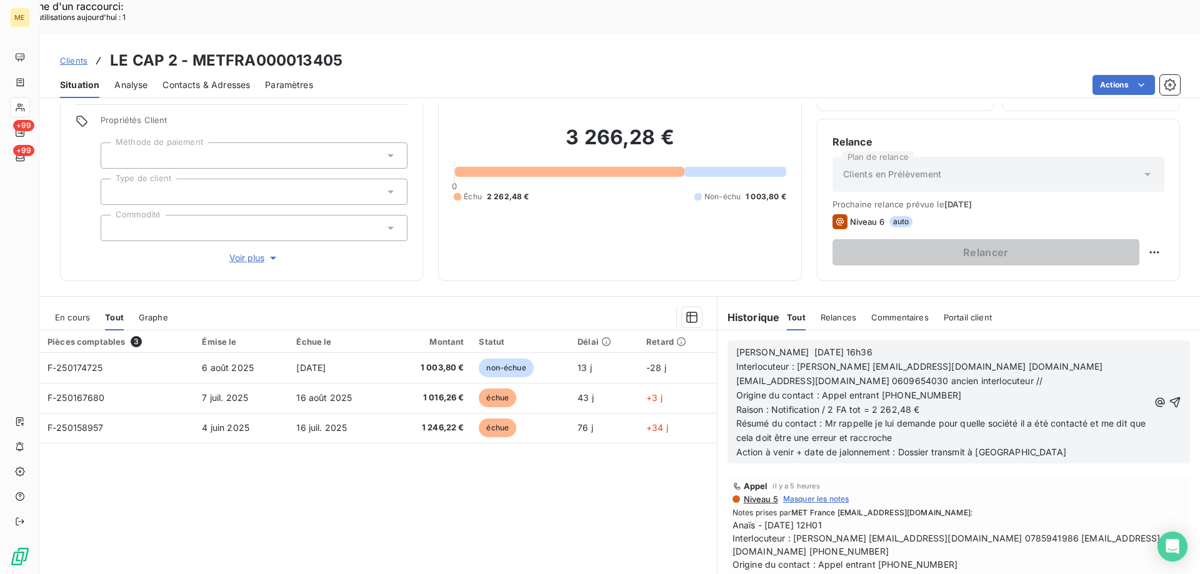
click at [1100, 360] on p "Interlocuteur : [PERSON_NAME] [EMAIL_ADDRESS][DOMAIN_NAME] [DOMAIN_NAME][EMAIL_…" at bounding box center [942, 374] width 412 height 29
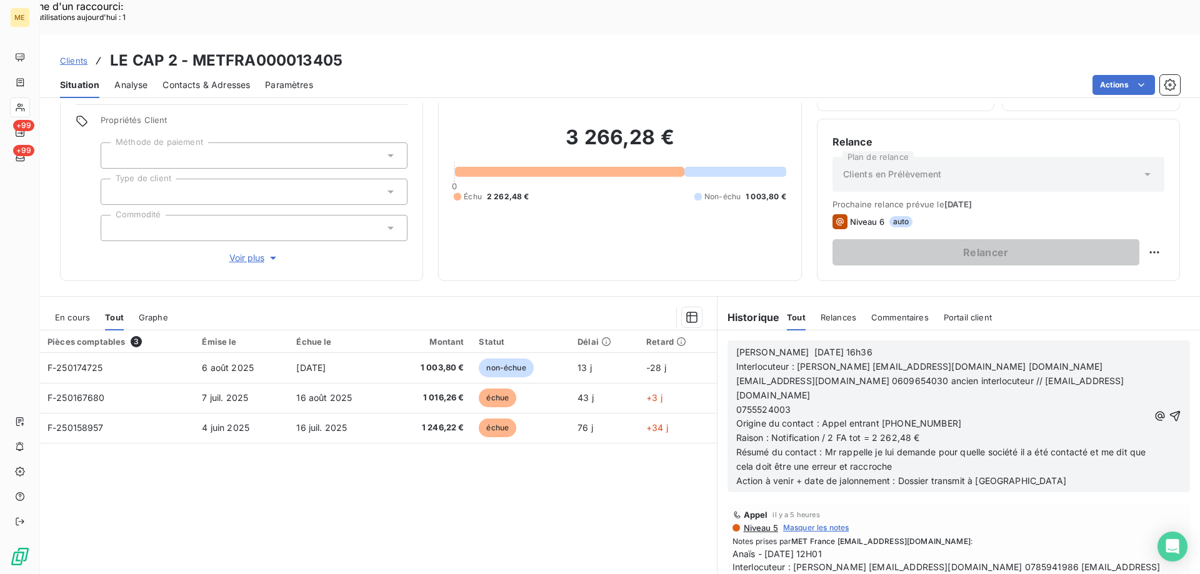
click at [736, 404] on span "0755524003" at bounding box center [763, 409] width 55 height 11
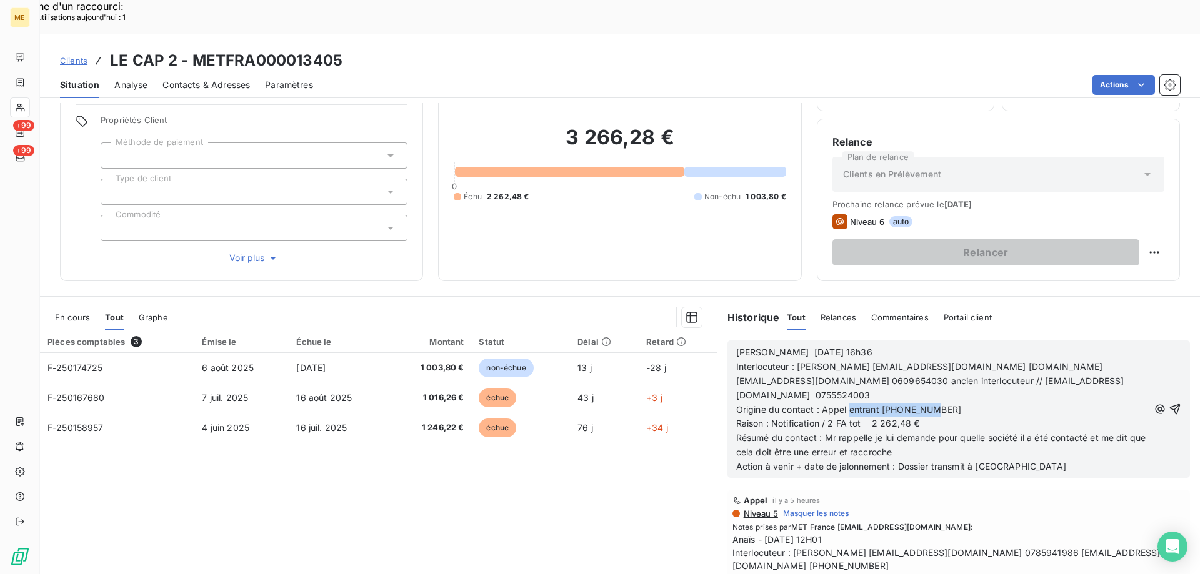
drag, startPoint x: 845, startPoint y: 374, endPoint x: 1000, endPoint y: 374, distance: 155.0
click at [1000, 403] on p "Origine du contact : Appel entrant [PHONE_NUMBER]" at bounding box center [942, 410] width 412 height 14
drag, startPoint x: 822, startPoint y: 404, endPoint x: 919, endPoint y: 419, distance: 97.9
click at [919, 431] on p "Résumé du contact : Mr rappelle je lui demande pour quelle société il a été con…" at bounding box center [942, 445] width 412 height 29
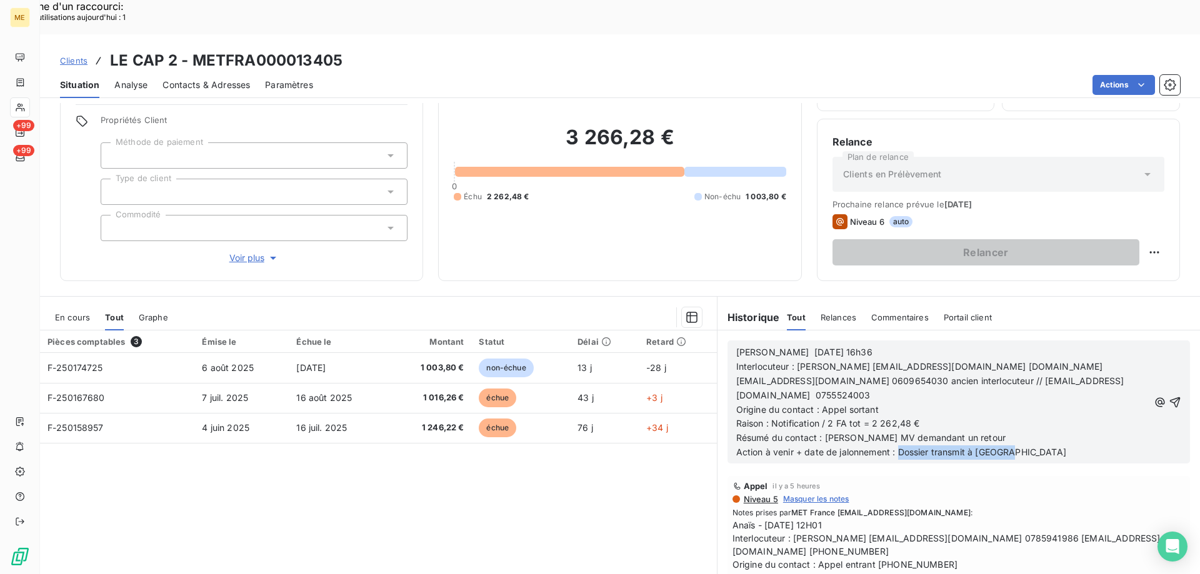
drag, startPoint x: 896, startPoint y: 418, endPoint x: 1018, endPoint y: 416, distance: 122.5
click at [1018, 446] on p "Action à venir + date de jalonnement : Dossier transmit à [GEOGRAPHIC_DATA]" at bounding box center [942, 453] width 412 height 14
click at [1168, 396] on icon "button" at bounding box center [1174, 402] width 12 height 12
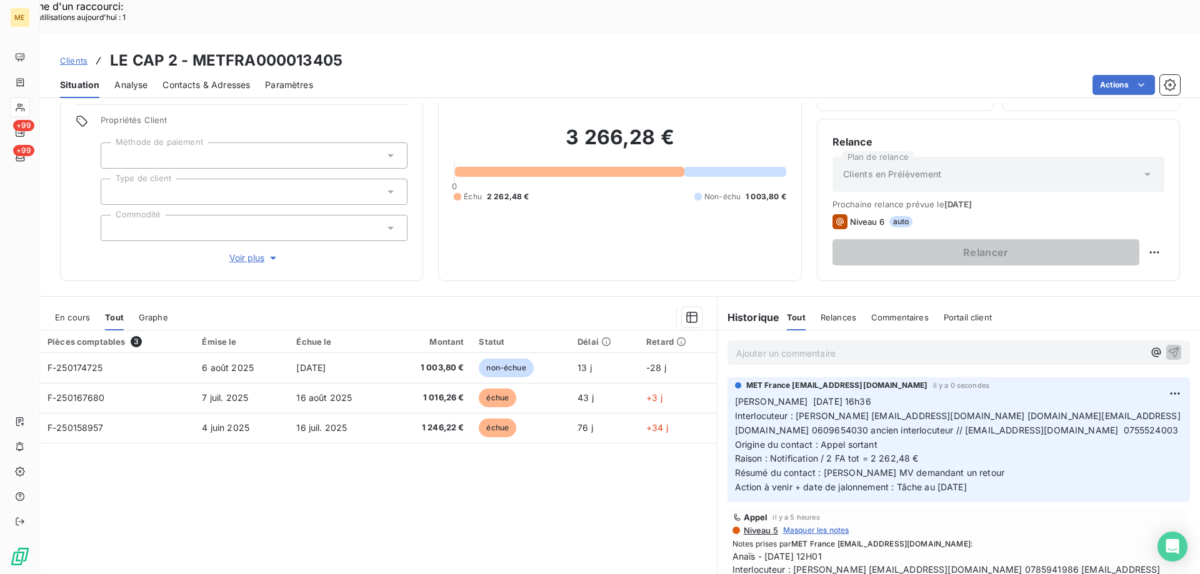
click at [1020, 296] on div "En cours Tout Graphe Pièces comptables 3 Émise le Échue le Montant Statut Délai…" at bounding box center [620, 452] width 1160 height 312
click at [1092, 244] on div "Replanifier cette action" at bounding box center [1093, 246] width 112 height 20
select select "7"
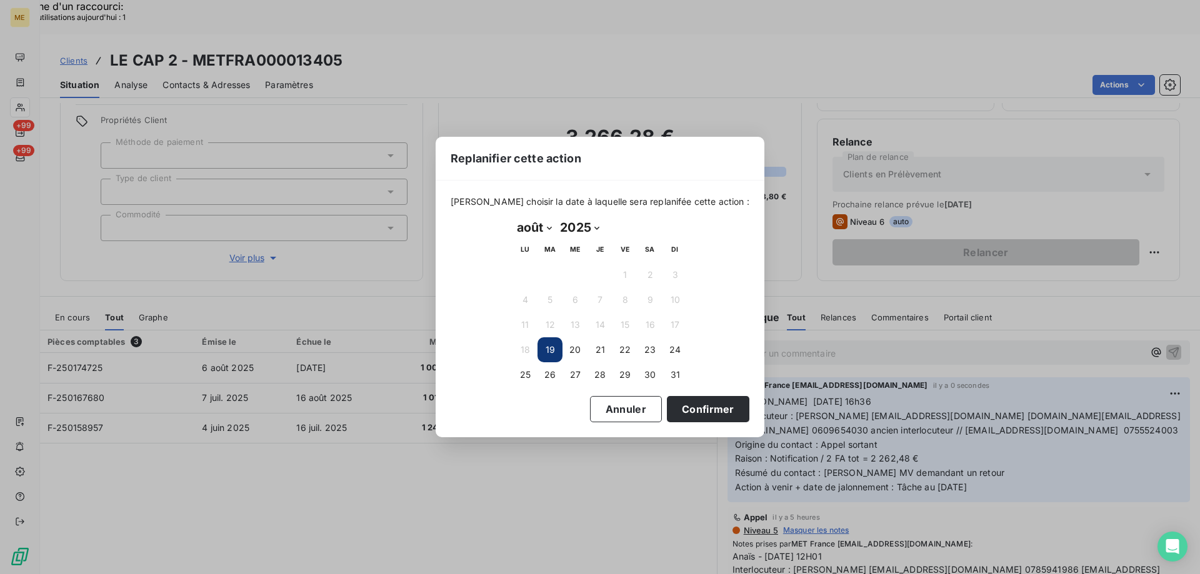
click at [552, 353] on button "19" at bounding box center [549, 349] width 25 height 25
click at [674, 412] on button "Confirmer" at bounding box center [708, 409] width 82 height 26
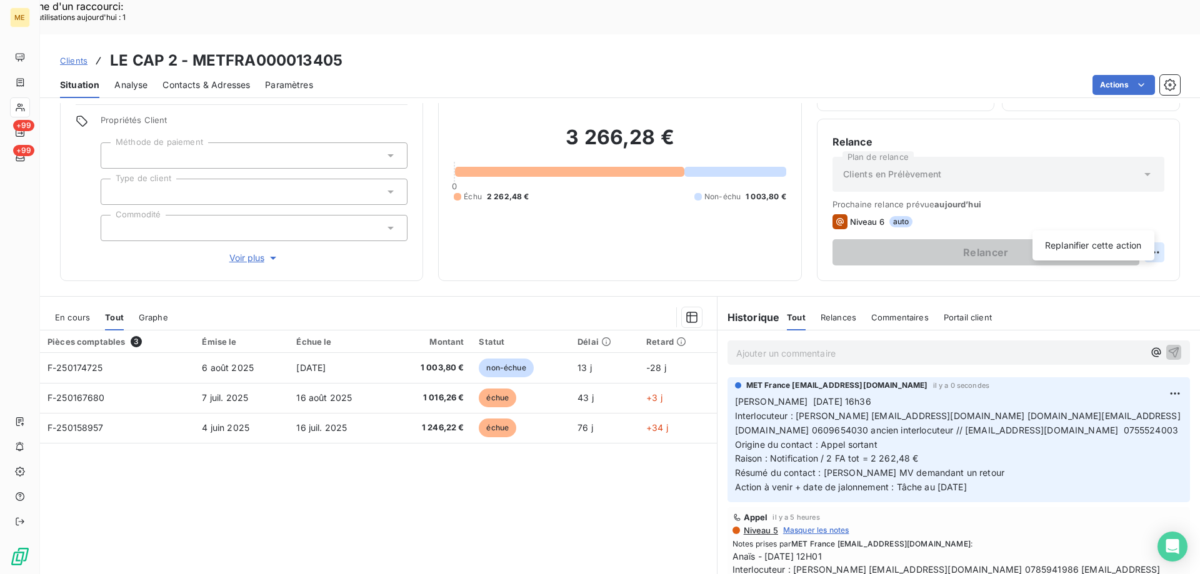
click at [1058, 245] on div "Replanifier cette action" at bounding box center [1093, 246] width 112 height 20
select select "7"
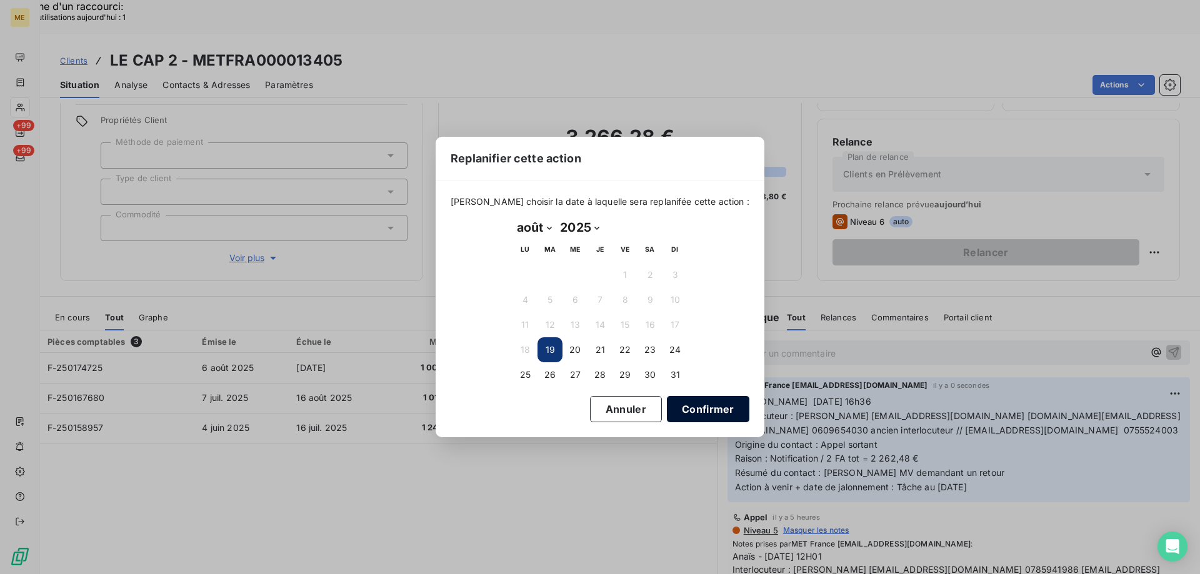
click at [667, 408] on button "Confirmer" at bounding box center [708, 409] width 82 height 26
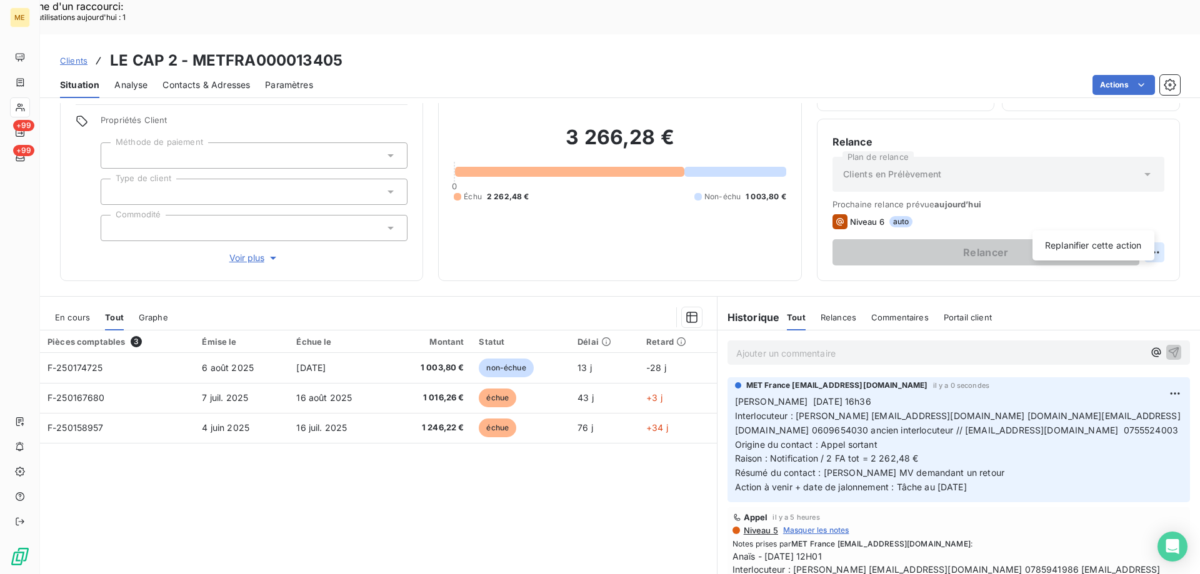
click at [1063, 244] on div "Replanifier cette action" at bounding box center [1093, 246] width 112 height 20
select select "7"
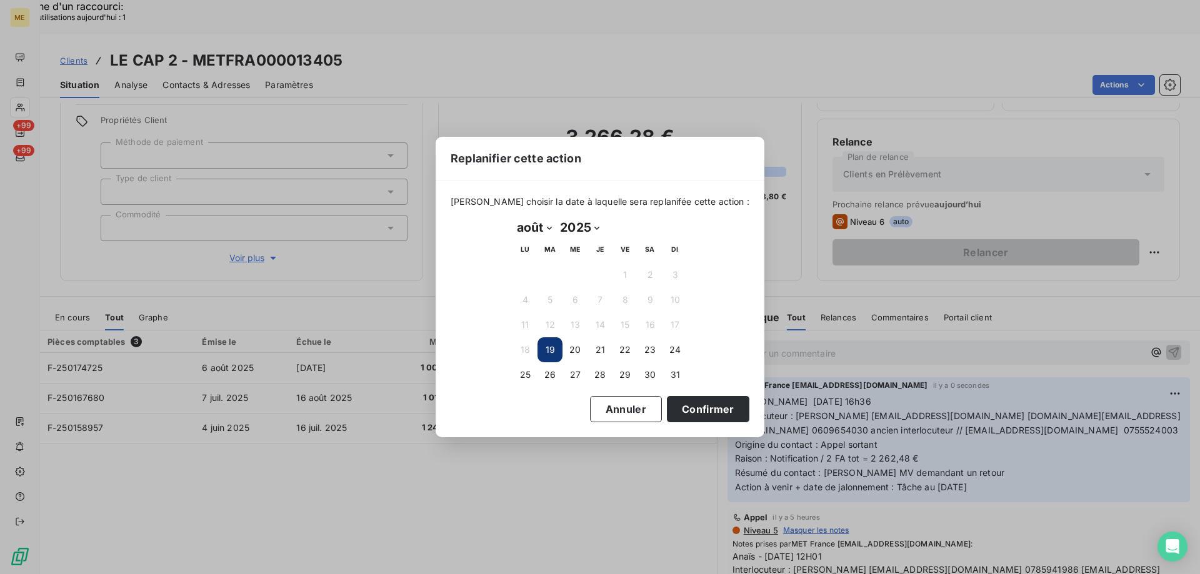
click at [552, 344] on button "19" at bounding box center [549, 349] width 25 height 25
click at [674, 412] on button "Confirmer" at bounding box center [708, 409] width 82 height 26
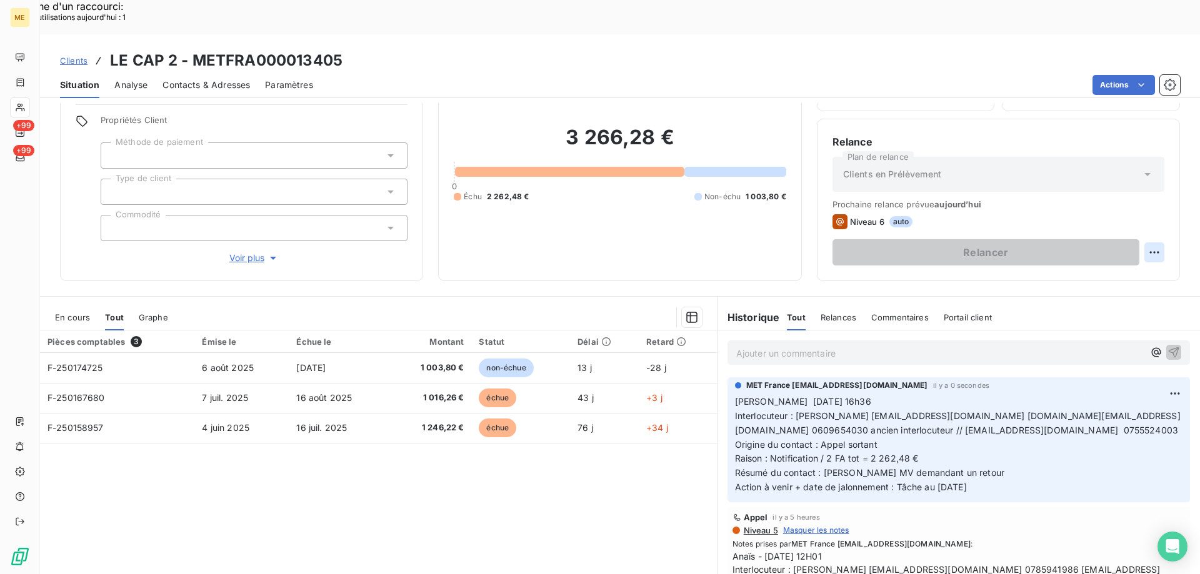
click at [1107, 247] on div "Replanifier cette action" at bounding box center [1093, 246] width 112 height 20
select select "7"
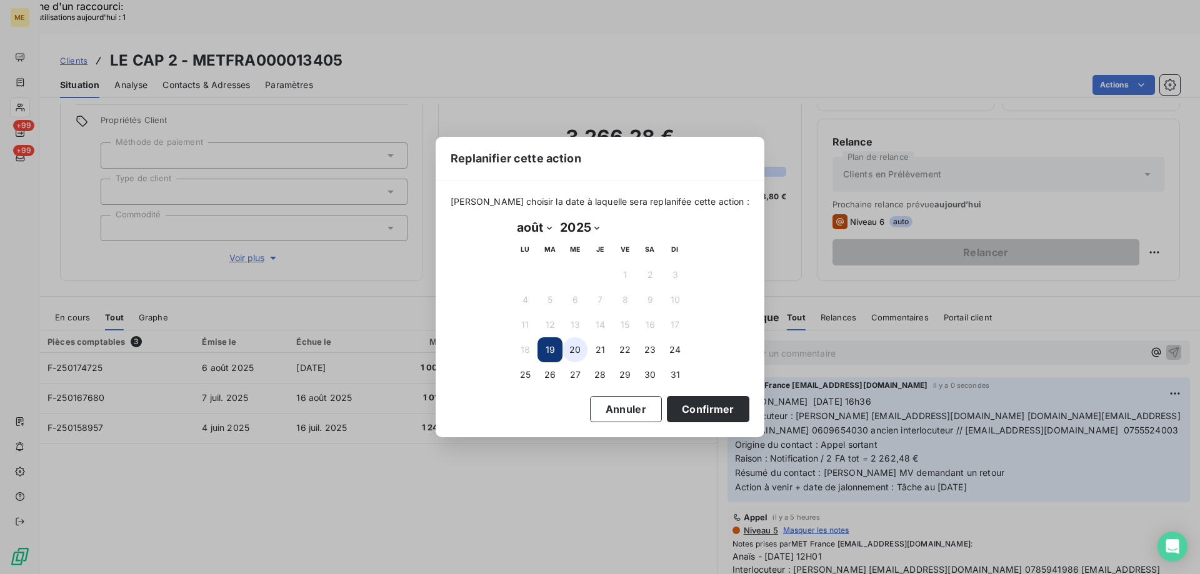
click at [571, 351] on button "20" at bounding box center [574, 349] width 25 height 25
click at [624, 344] on button "22" at bounding box center [624, 349] width 25 height 25
click at [683, 411] on button "Confirmer" at bounding box center [708, 409] width 82 height 26
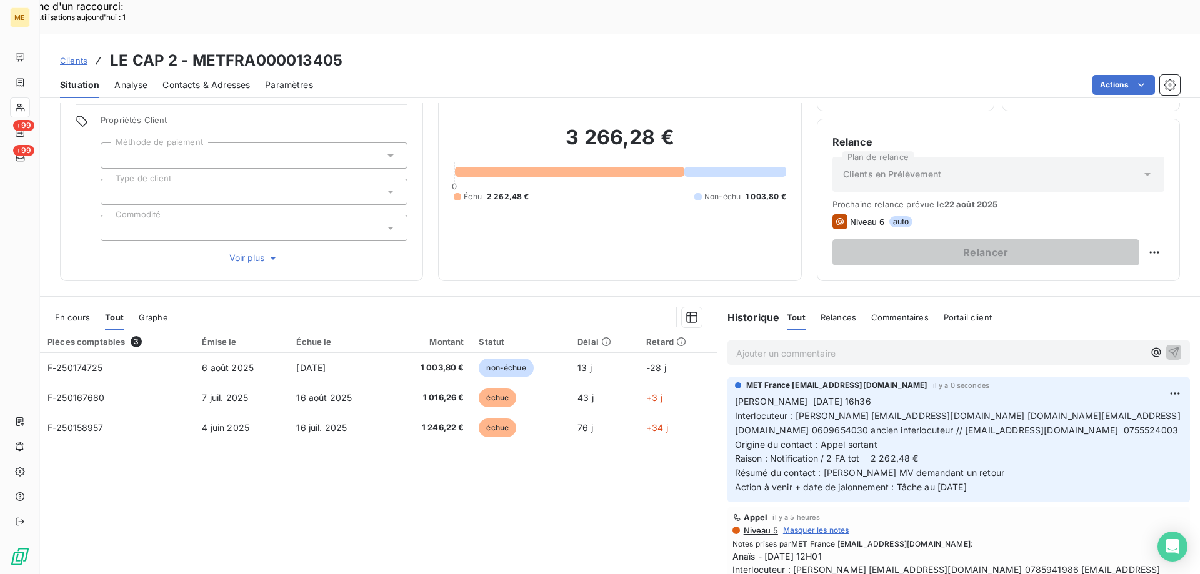
click at [1020, 297] on div "Historique Tout Relances Commentaires Portail client Tout Relances Commentaires…" at bounding box center [958, 314] width 482 height 34
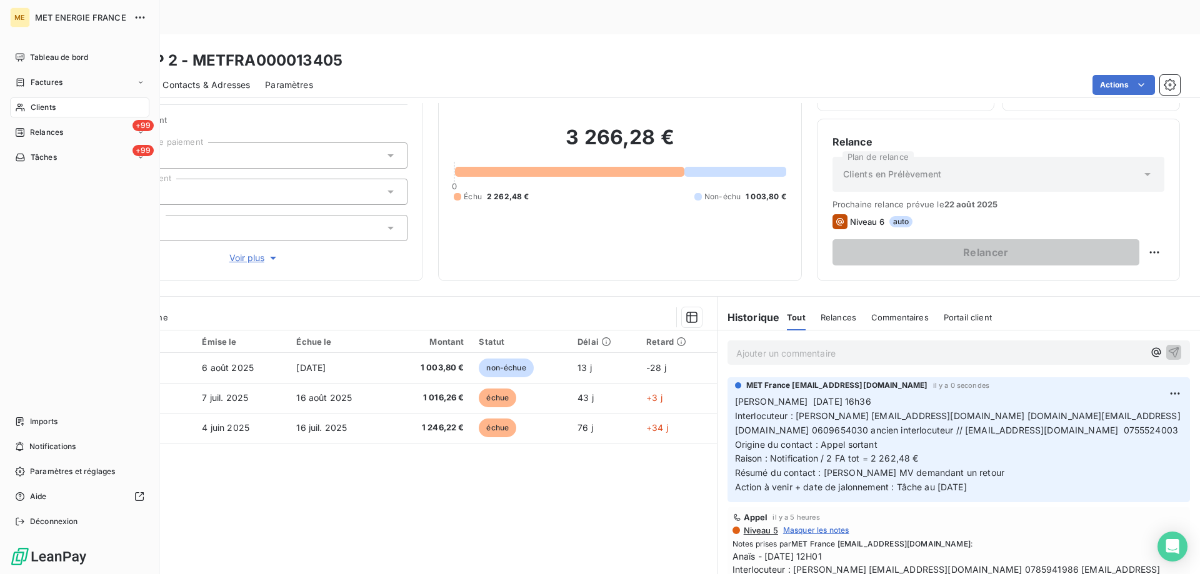
click at [74, 105] on div "Clients" at bounding box center [79, 107] width 139 height 20
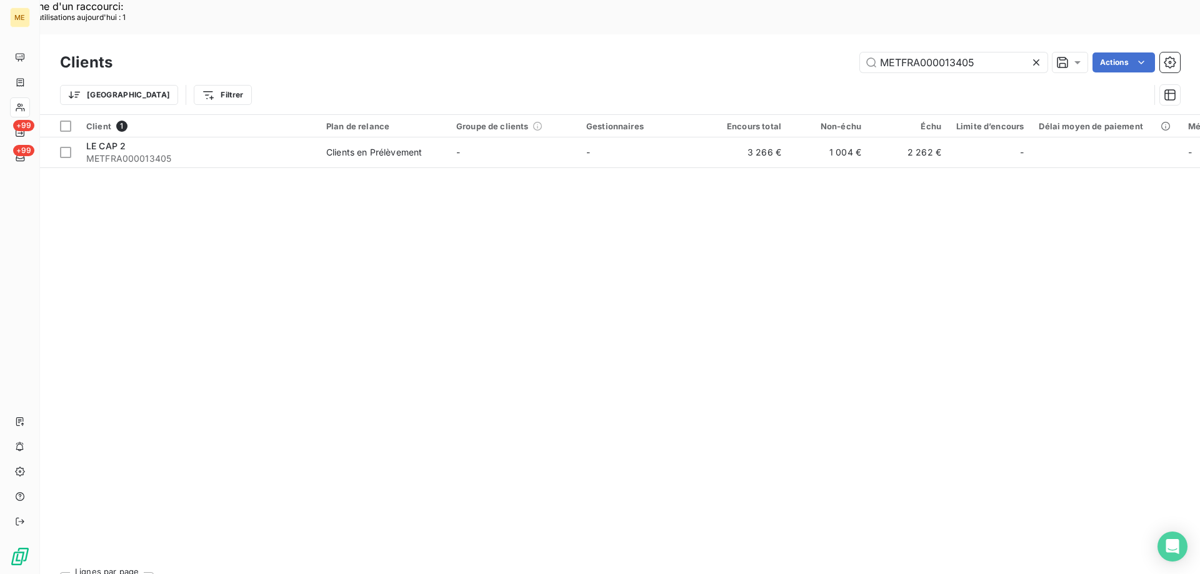
click at [1031, 56] on icon at bounding box center [1036, 62] width 12 height 12
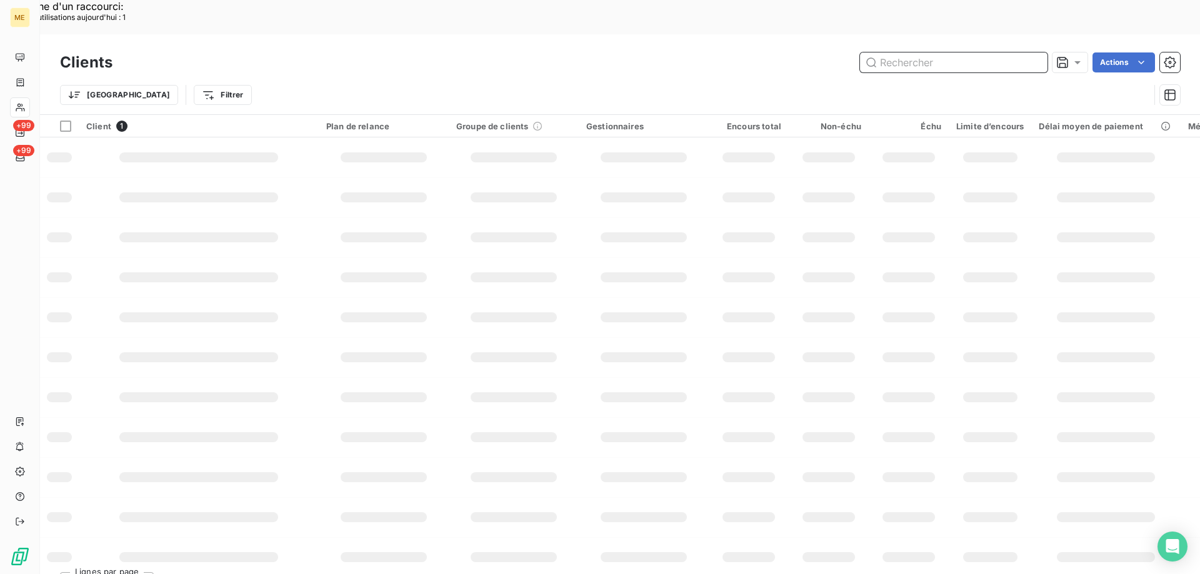
click at [919, 52] on input "text" at bounding box center [953, 62] width 187 height 20
paste input "METFRA000018714"
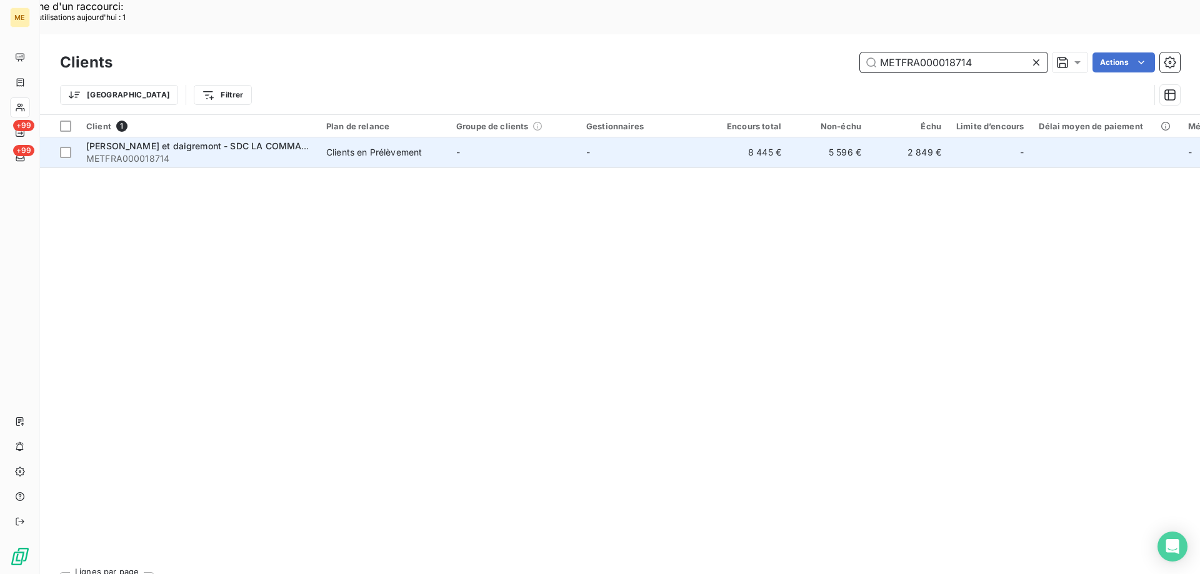
type input "METFRA000018714"
click at [191, 141] on span "[PERSON_NAME] et daigremont - SDC LA COMMANDERIE I" at bounding box center [212, 146] width 252 height 11
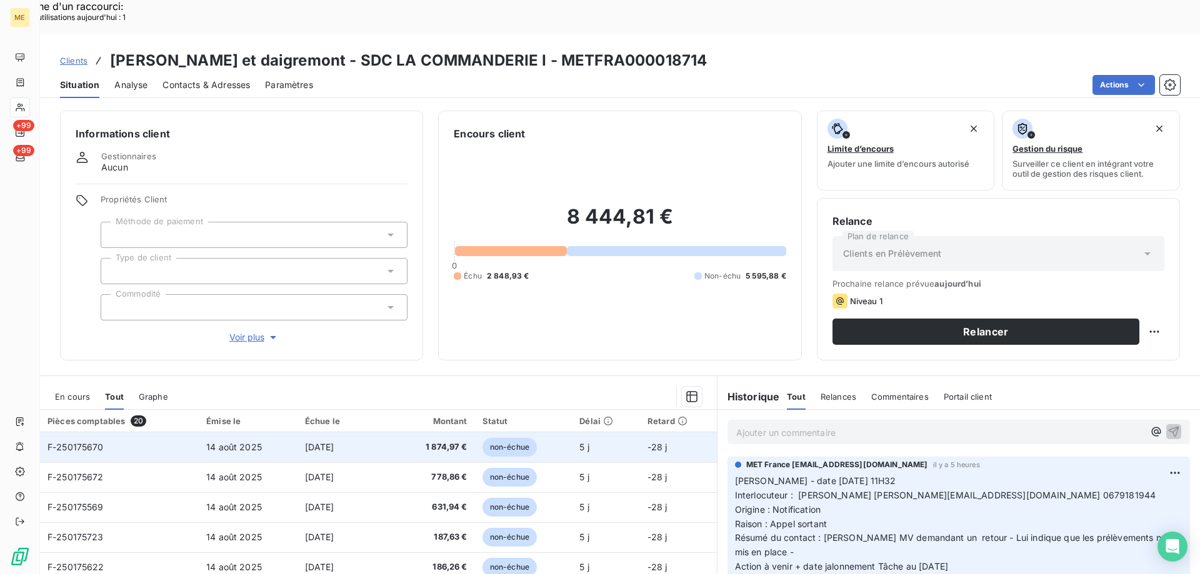
click at [91, 442] on span "F-250175670" at bounding box center [75, 447] width 56 height 11
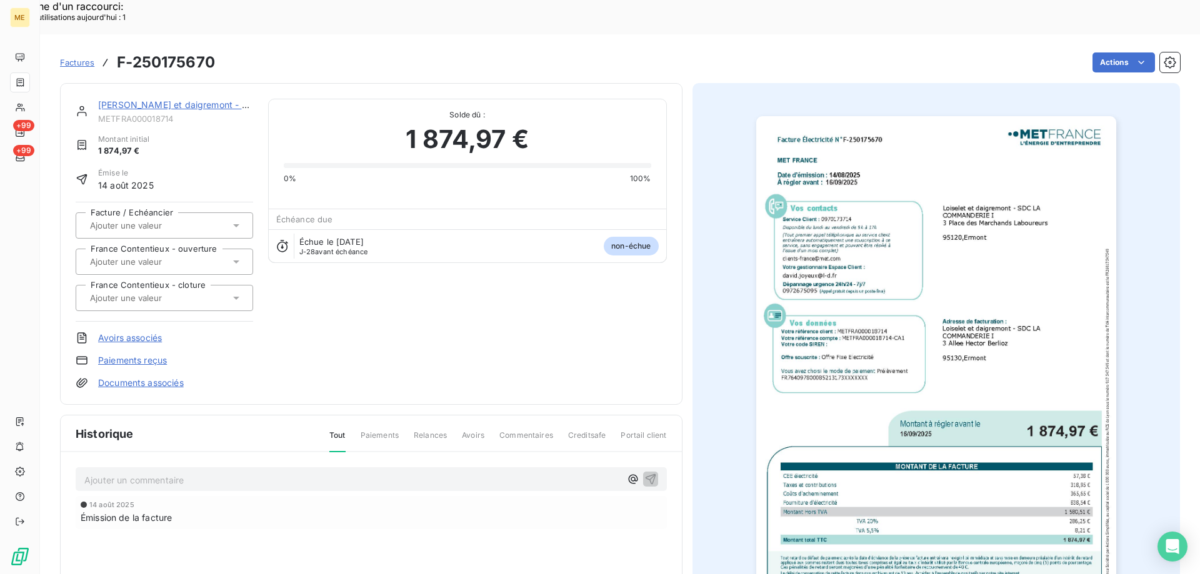
click at [977, 268] on img "button" at bounding box center [936, 370] width 360 height 509
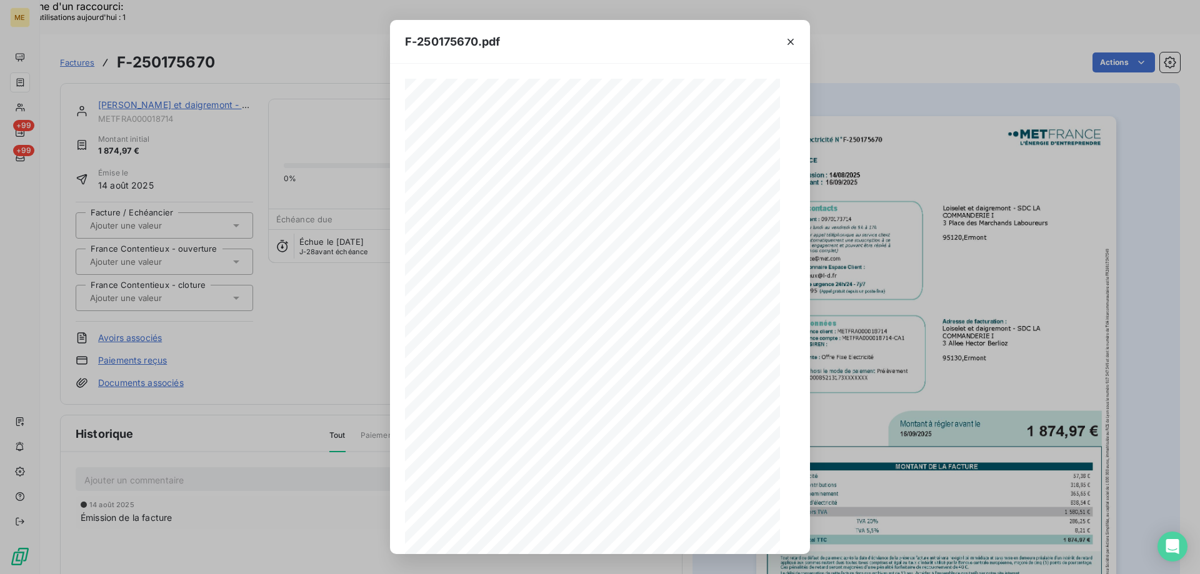
click at [646, 534] on icon "button" at bounding box center [646, 533] width 10 height 11
click at [790, 41] on icon "button" at bounding box center [790, 42] width 6 height 6
click at [792, 42] on icon "button" at bounding box center [790, 42] width 12 height 12
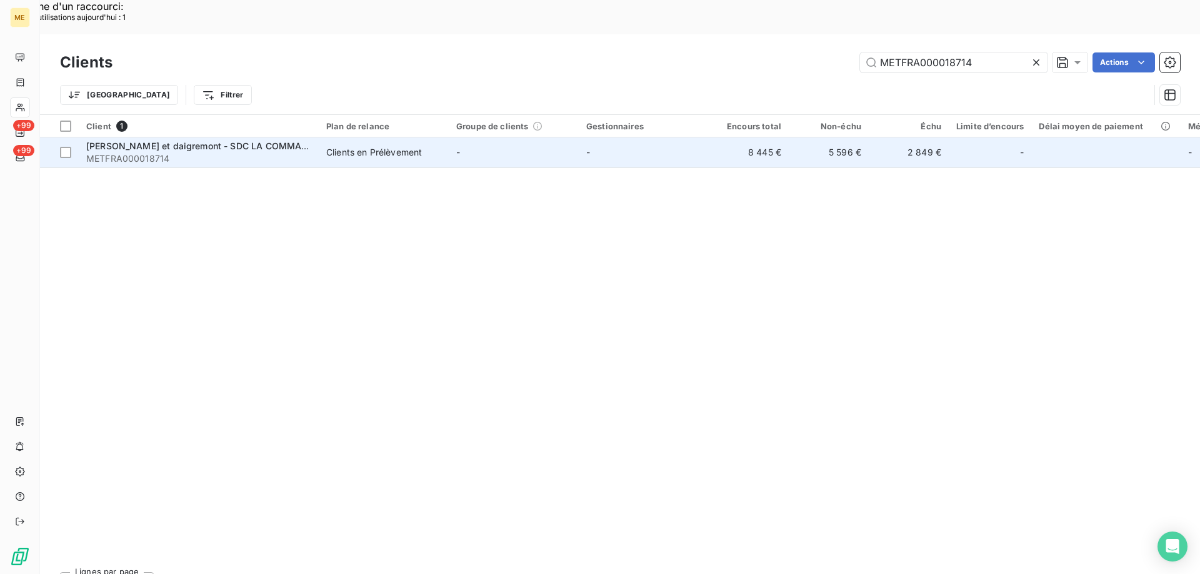
click at [202, 140] on div "[PERSON_NAME] et daigremont - SDC LA COMMANDERIE I" at bounding box center [198, 146] width 225 height 12
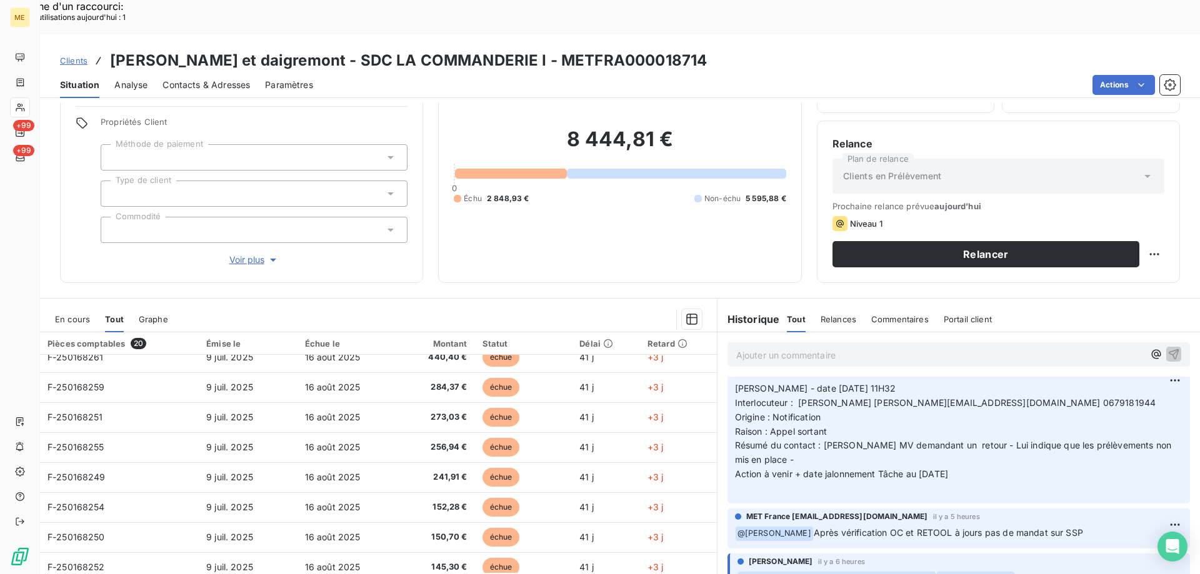
scroll to position [79, 0]
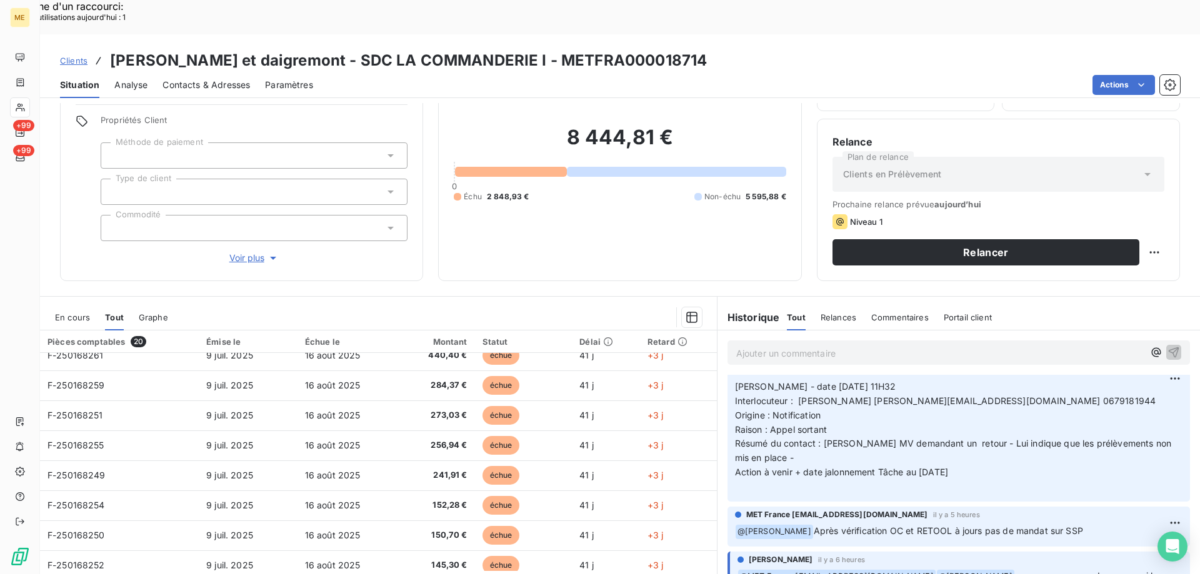
drag, startPoint x: 976, startPoint y: 439, endPoint x: 730, endPoint y: 347, distance: 262.2
click at [735, 380] on p "[PERSON_NAME] - date [DATE] 11H32 Interlocuteur : [PERSON_NAME] [EMAIL_ADDRESS]…" at bounding box center [958, 437] width 447 height 114
click at [750, 346] on p "Ajouter un commentaire ﻿" at bounding box center [939, 354] width 407 height 16
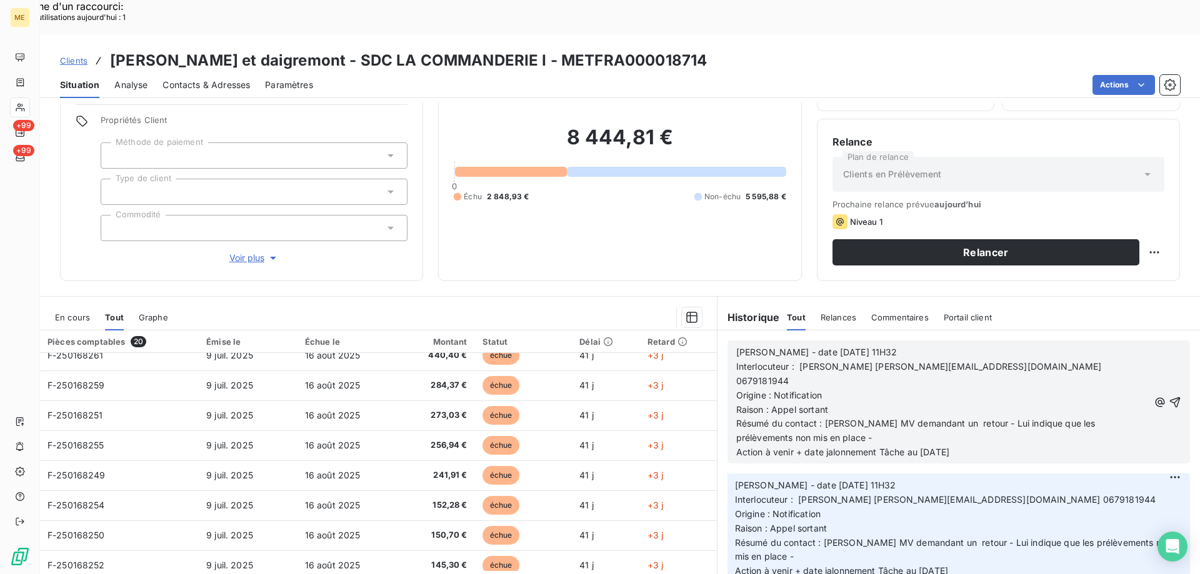
scroll to position [99, 0]
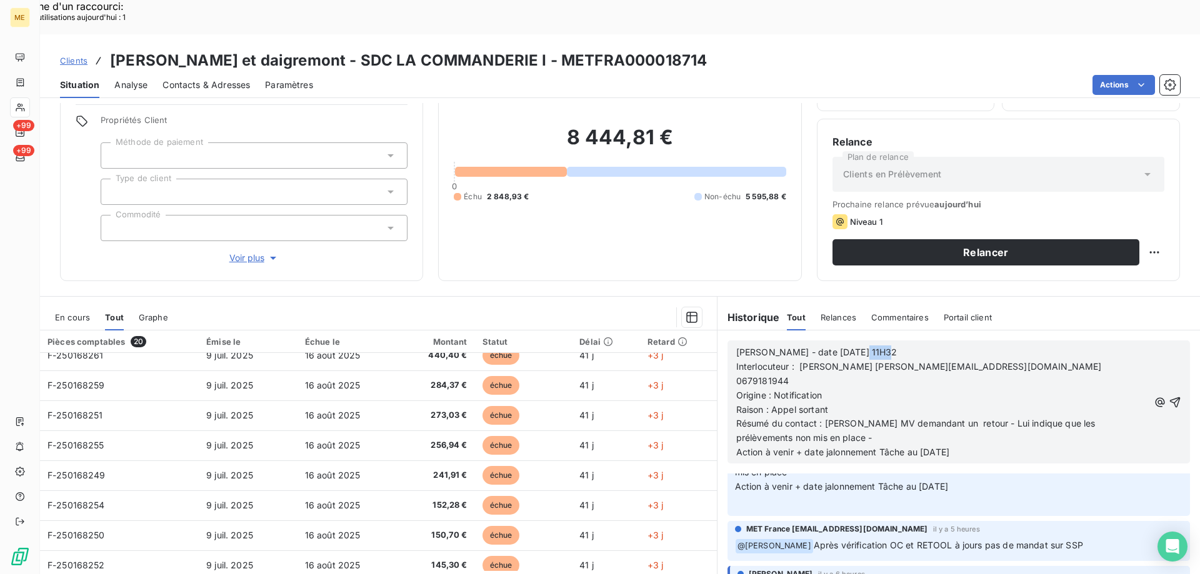
drag, startPoint x: 844, startPoint y: 317, endPoint x: 922, endPoint y: 315, distance: 78.8
click at [922, 346] on p "[PERSON_NAME] - date [DATE] 11H32" at bounding box center [942, 353] width 412 height 14
drag, startPoint x: 796, startPoint y: 332, endPoint x: 1004, endPoint y: 331, distance: 208.1
click at [1004, 360] on p "Interlocuteur : [PERSON_NAME] [PERSON_NAME][EMAIL_ADDRESS][DOMAIN_NAME] 0679181…" at bounding box center [942, 374] width 412 height 29
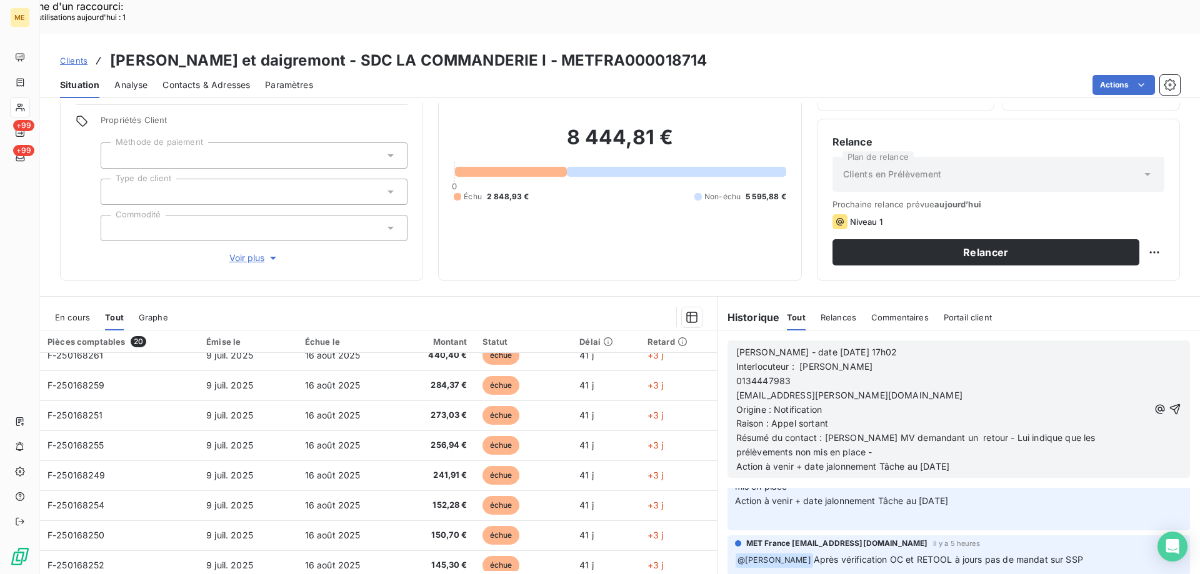
scroll to position [128, 0]
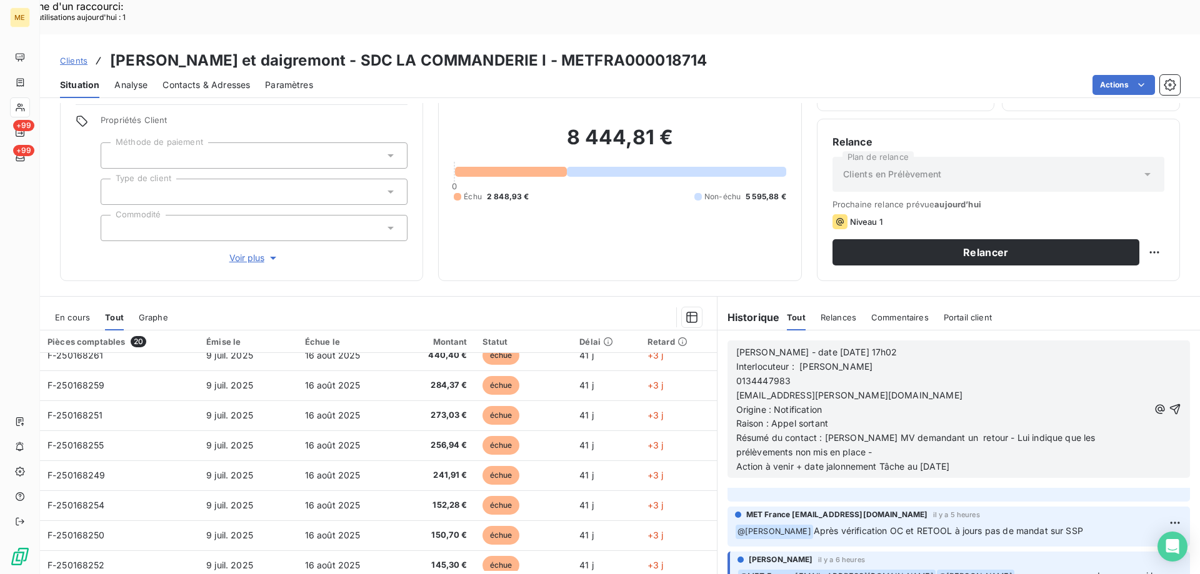
click at [736, 376] on span "0134447983" at bounding box center [763, 381] width 55 height 11
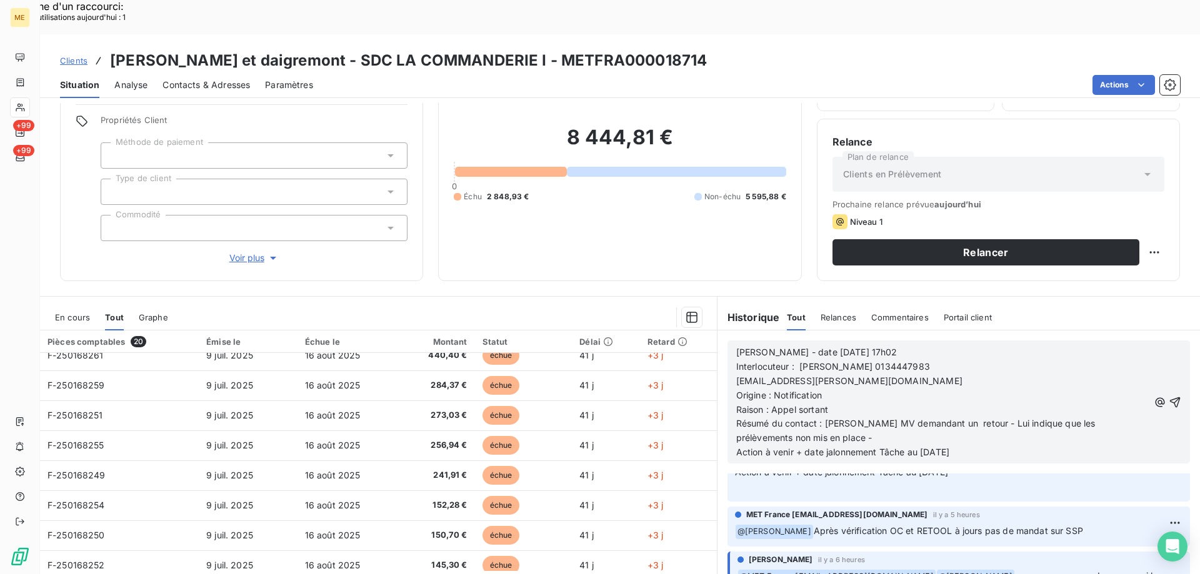
scroll to position [114, 0]
click at [736, 376] on span "[EMAIL_ADDRESS][PERSON_NAME][DOMAIN_NAME]" at bounding box center [849, 381] width 226 height 11
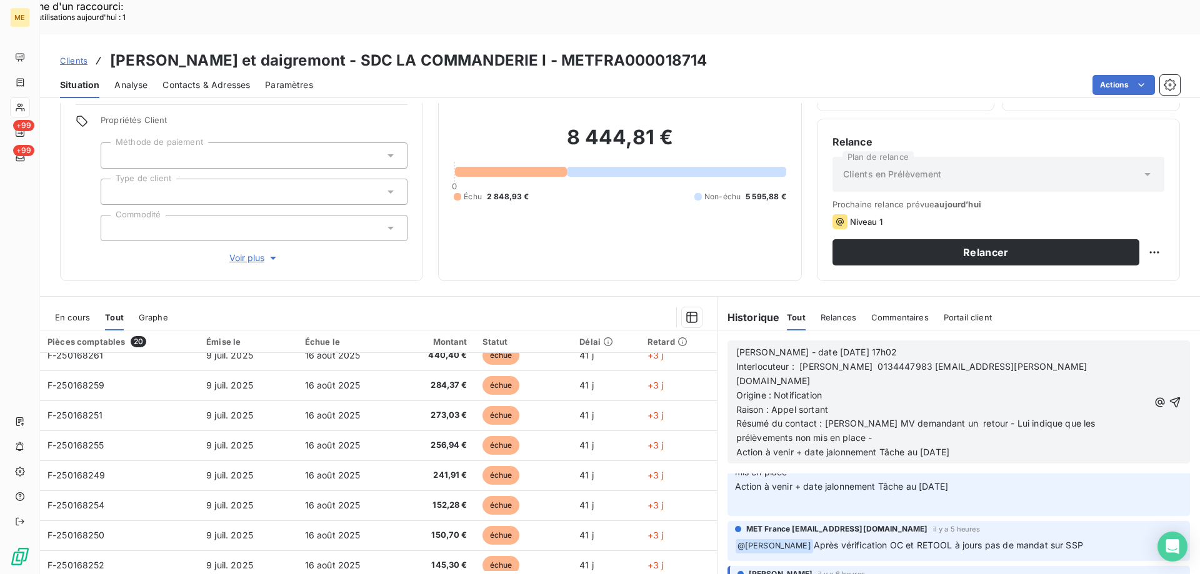
click at [799, 404] on span "Raison : Appel sortant" at bounding box center [782, 409] width 92 height 11
click at [830, 403] on p "Raison : Appel sortant" at bounding box center [942, 410] width 412 height 14
drag, startPoint x: 819, startPoint y: 375, endPoint x: 937, endPoint y: 394, distance: 120.3
click at [937, 417] on p "Résumé du contact : [PERSON_NAME] MV demandant un retour - Lui indique que les …" at bounding box center [942, 431] width 412 height 29
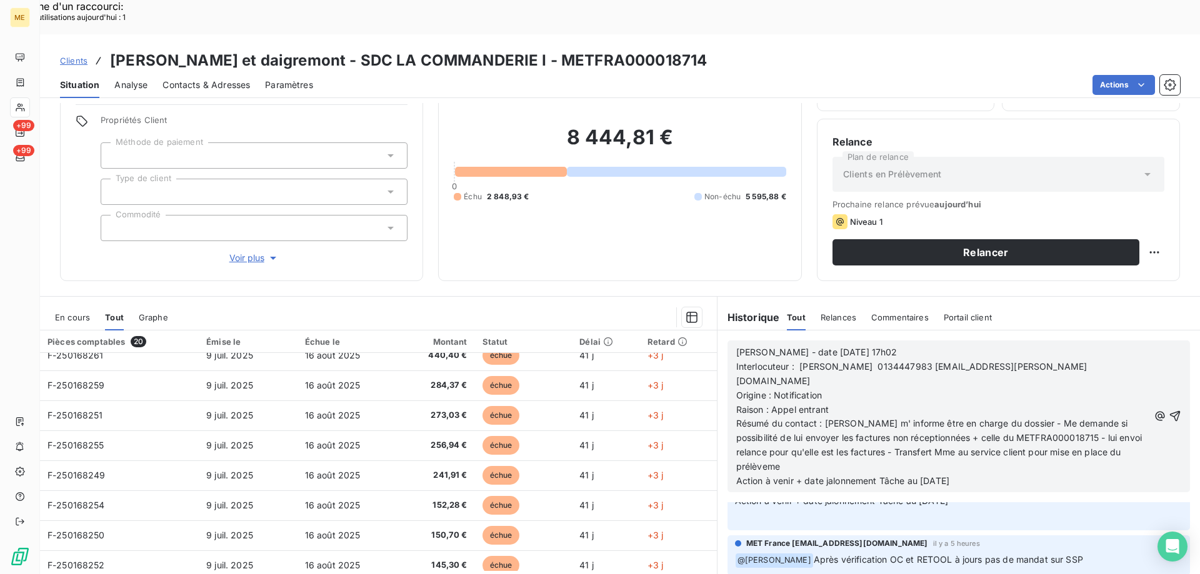
scroll to position [128, 0]
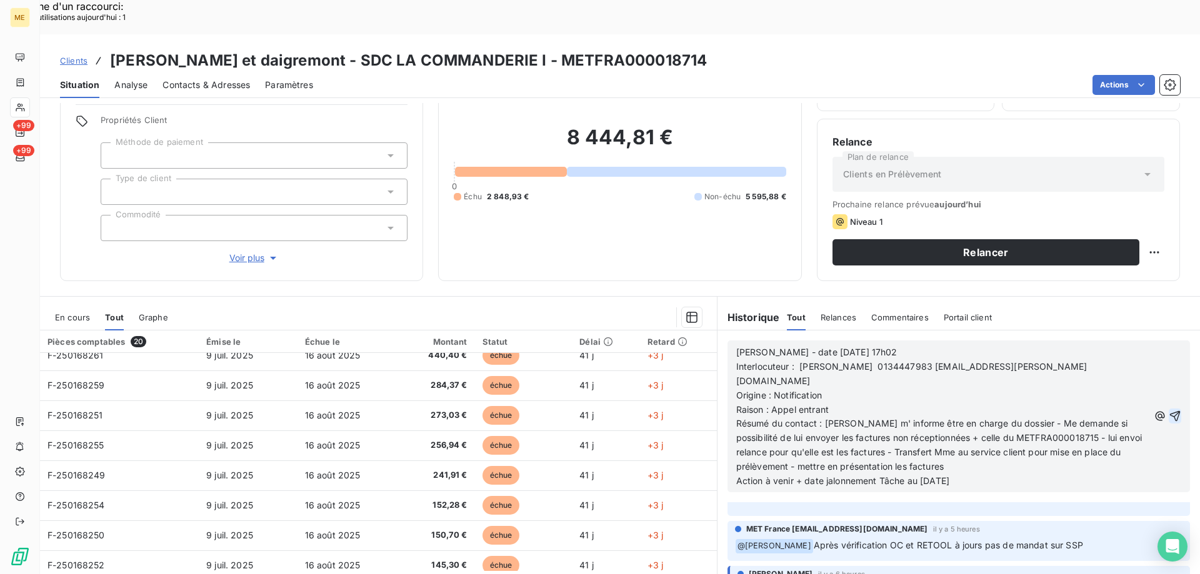
click at [1170, 411] on icon "button" at bounding box center [1175, 416] width 11 height 11
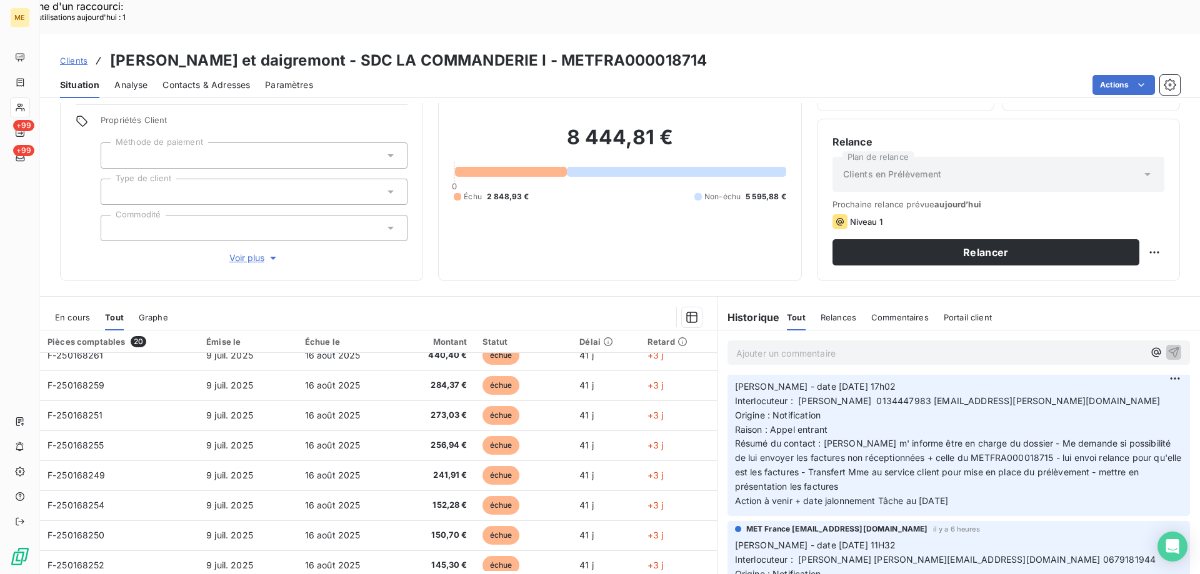
click at [216, 79] on span "Contacts & Adresses" at bounding box center [205, 85] width 87 height 12
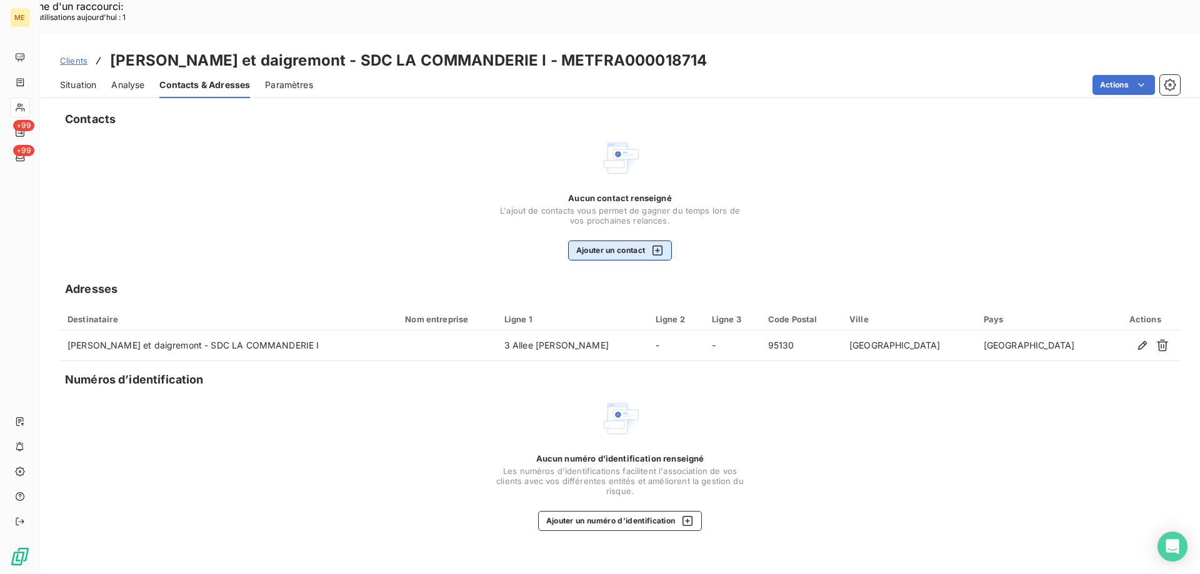
click at [610, 241] on button "Ajouter un contact" at bounding box center [620, 251] width 104 height 20
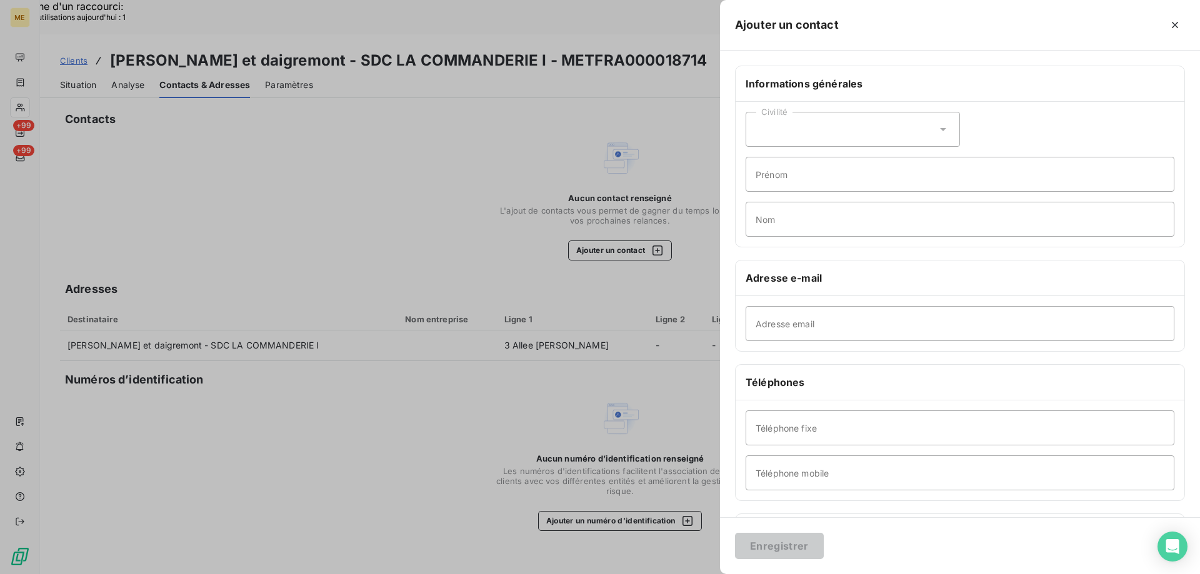
click at [790, 136] on div "Civilité" at bounding box center [852, 129] width 214 height 35
click at [764, 160] on input "radio" at bounding box center [759, 160] width 12 height 12
click at [797, 176] on input "Prénom" at bounding box center [959, 174] width 429 height 35
click at [800, 167] on input "Prénom" at bounding box center [959, 174] width 429 height 35
type input "Blagica"
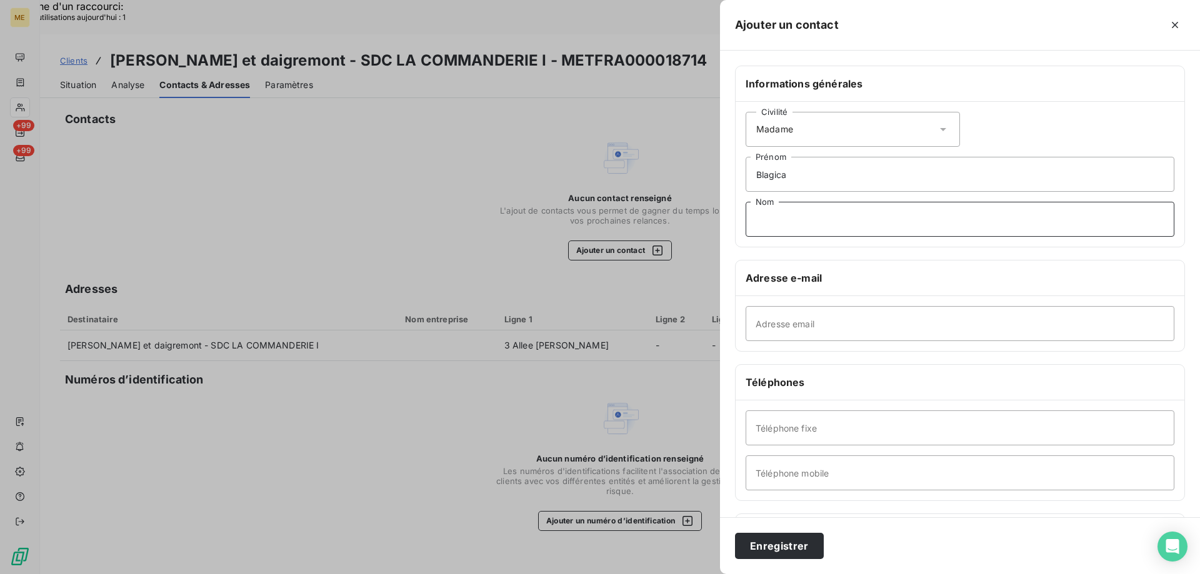
click at [787, 211] on input "Nom" at bounding box center [959, 219] width 429 height 35
click at [797, 226] on input "Nom" at bounding box center [959, 219] width 429 height 35
paste input "[PERSON_NAME]"
type input "[PERSON_NAME]"
click at [778, 326] on input "Adresse email" at bounding box center [959, 323] width 429 height 35
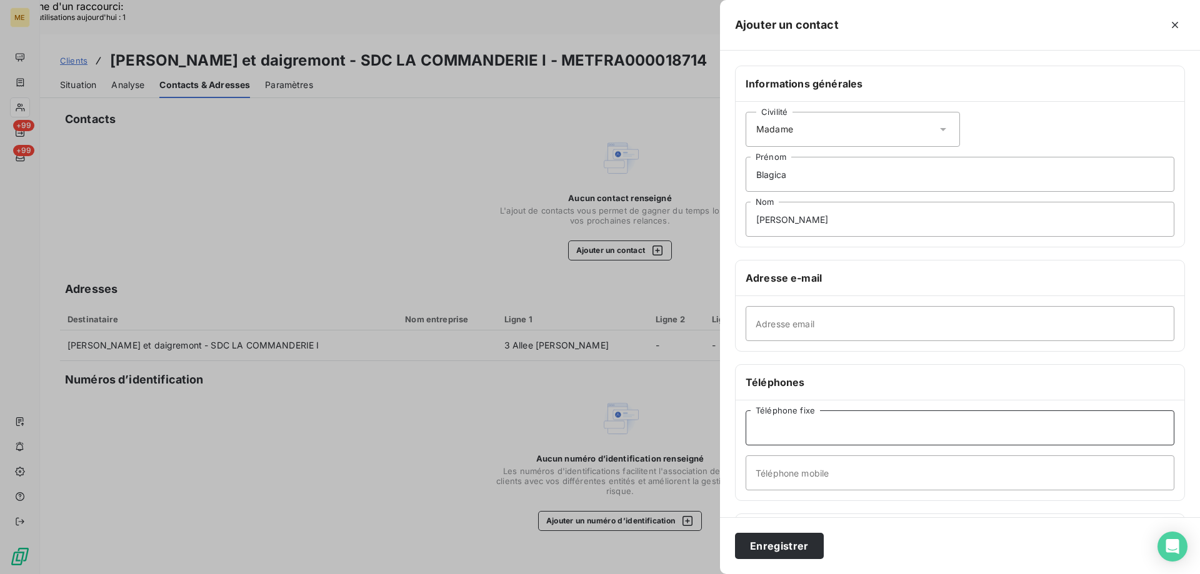
click at [779, 433] on input "Téléphone fixe" at bounding box center [959, 428] width 429 height 35
paste input "0134447983"
type input "0134447983"
click at [772, 327] on input "Adresse email" at bounding box center [959, 323] width 429 height 35
click at [797, 322] on input "Adresse email" at bounding box center [959, 323] width 429 height 35
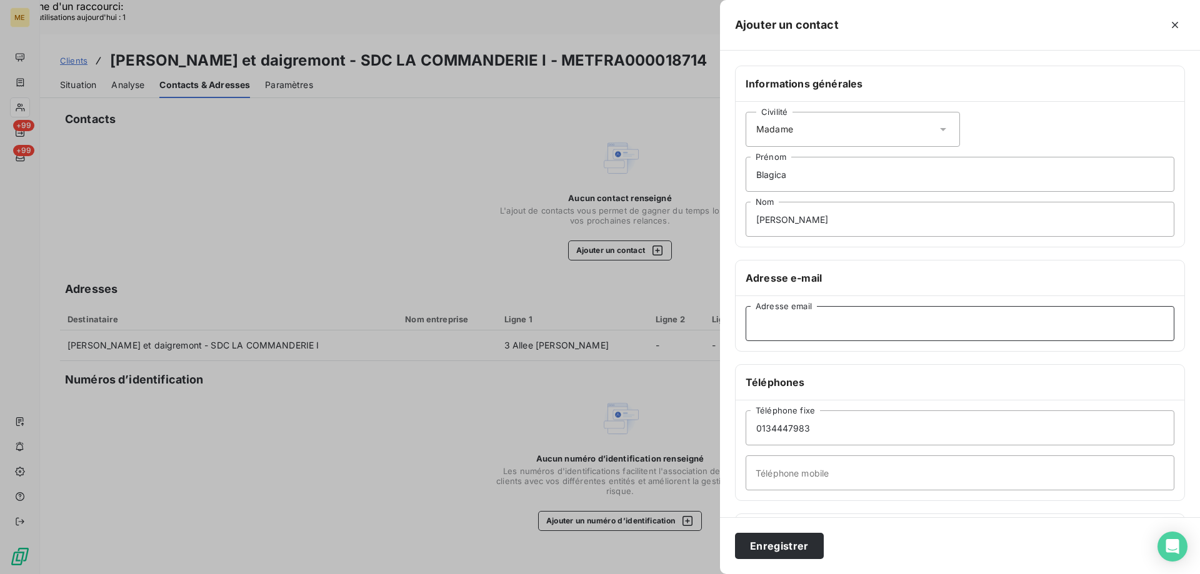
paste input "[EMAIL_ADDRESS][PERSON_NAME][DOMAIN_NAME]"
type input "[EMAIL_ADDRESS][PERSON_NAME][DOMAIN_NAME]"
click at [778, 545] on button "Enregistrer" at bounding box center [779, 546] width 89 height 26
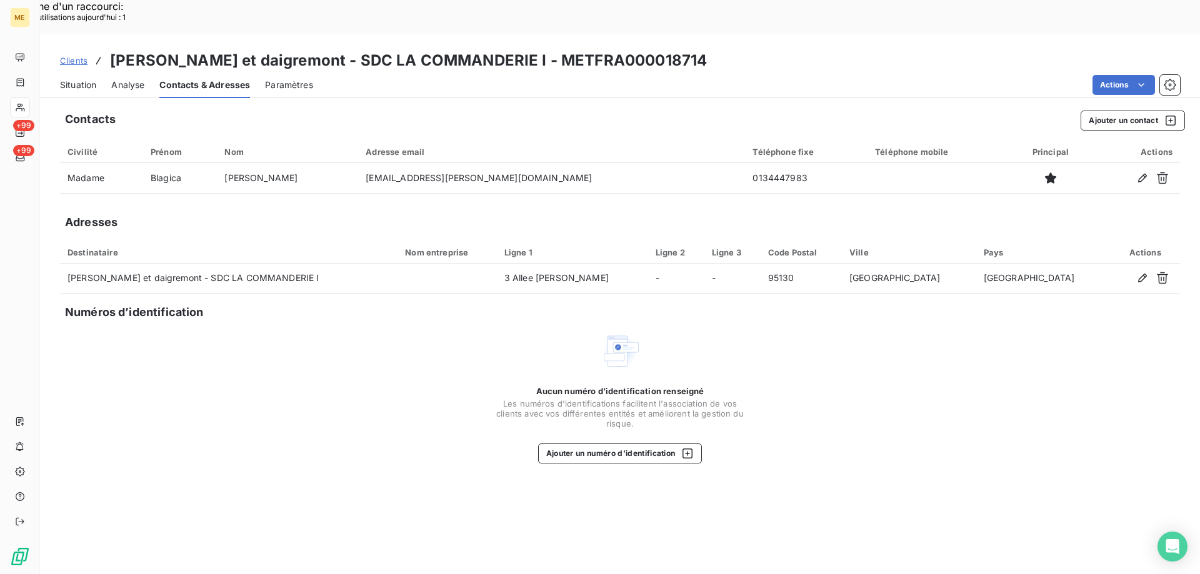
click at [76, 79] on span "Situation" at bounding box center [78, 85] width 36 height 12
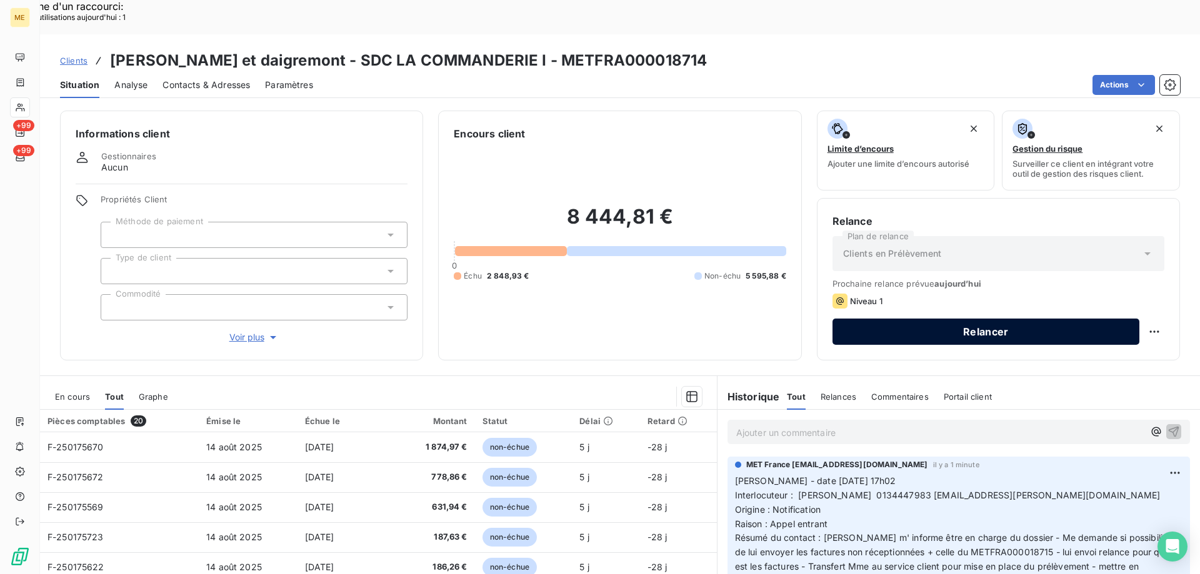
click at [1006, 319] on button "Relancer" at bounding box center [985, 332] width 307 height 26
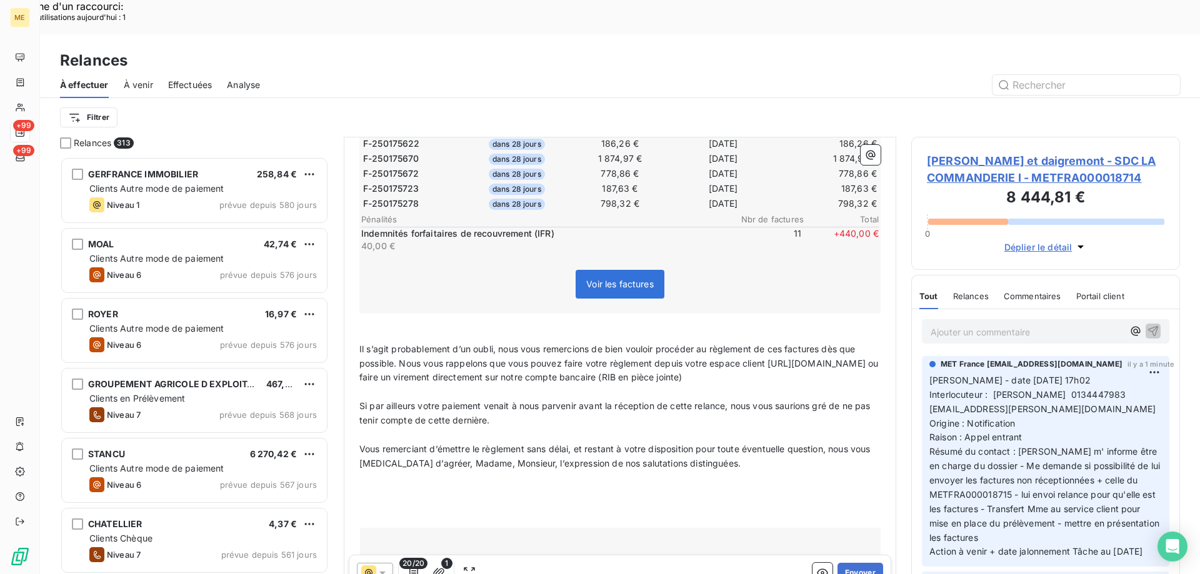
scroll to position [630, 0]
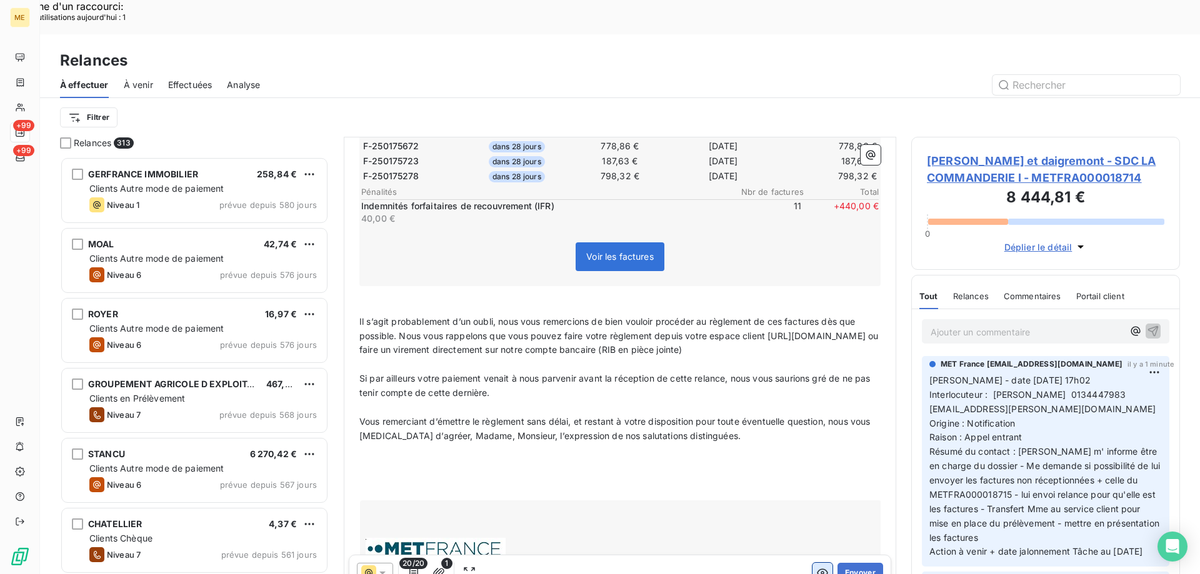
click at [816, 567] on icon "button" at bounding box center [822, 573] width 12 height 12
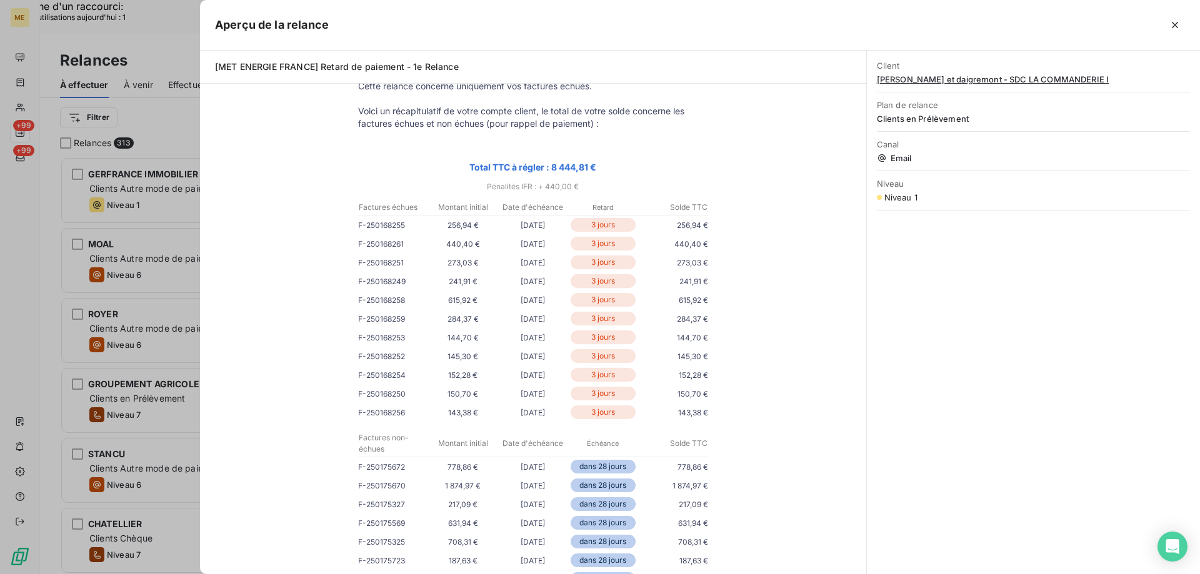
scroll to position [0, 0]
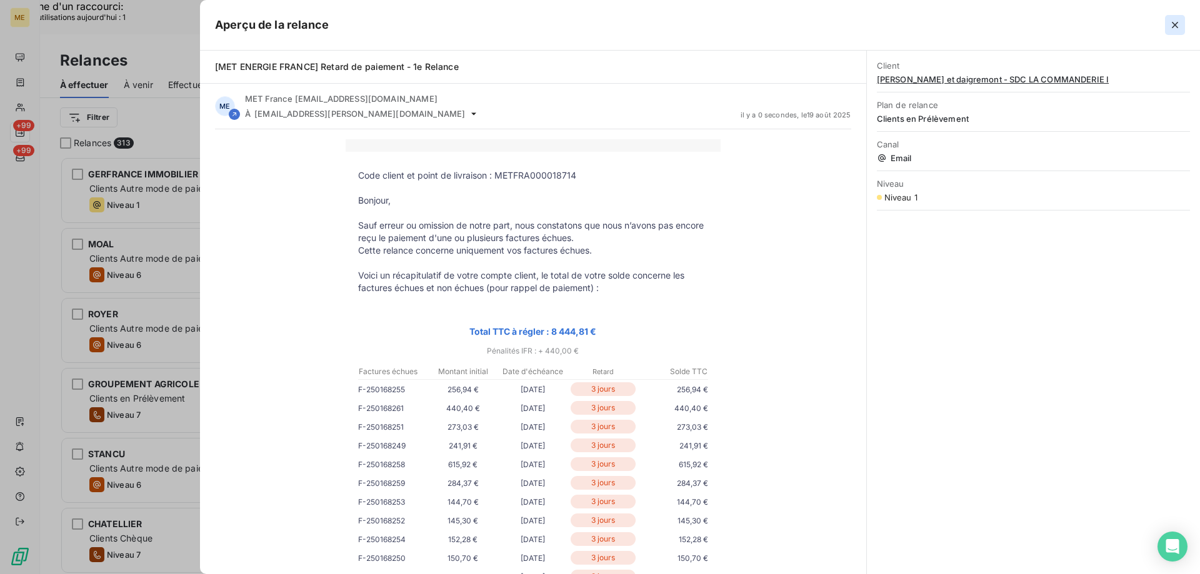
click at [1176, 27] on icon "button" at bounding box center [1175, 25] width 6 height 6
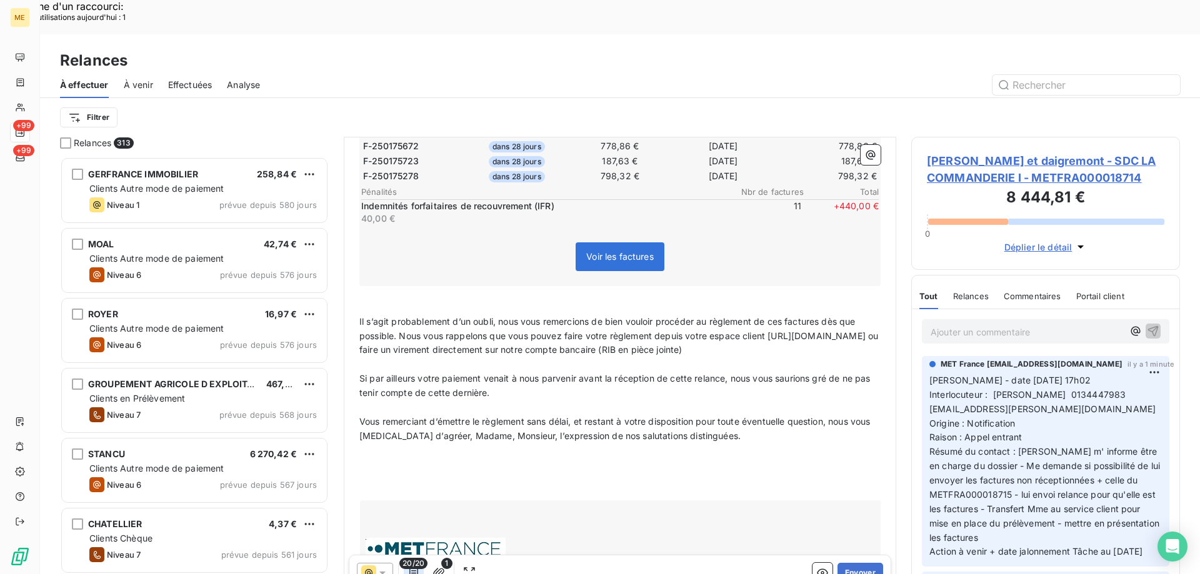
click at [414, 567] on icon "button" at bounding box center [413, 573] width 12 height 12
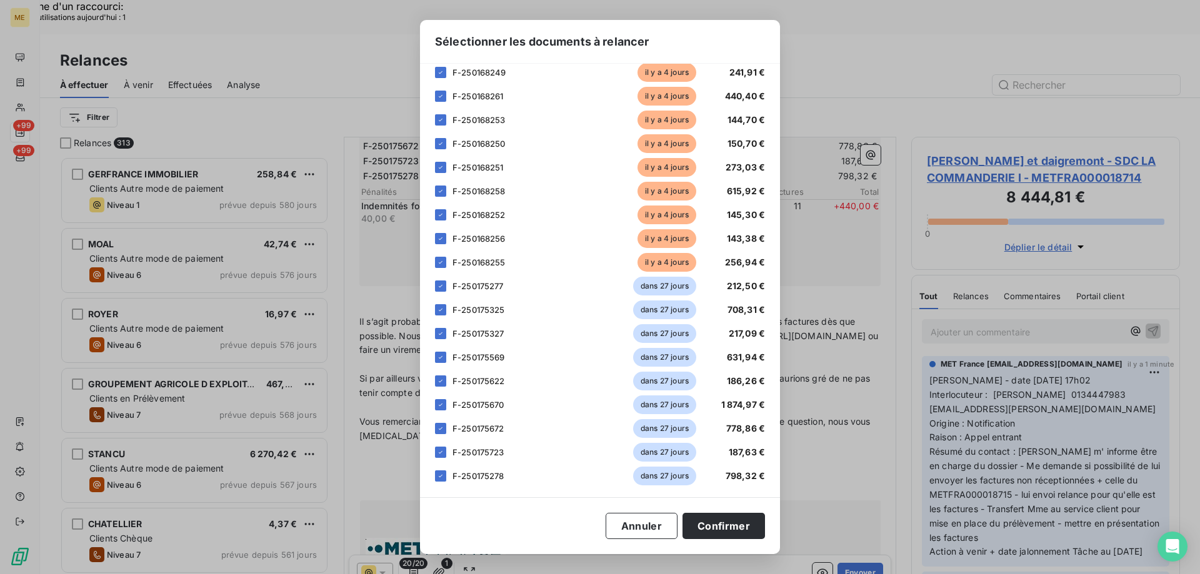
scroll to position [134, 0]
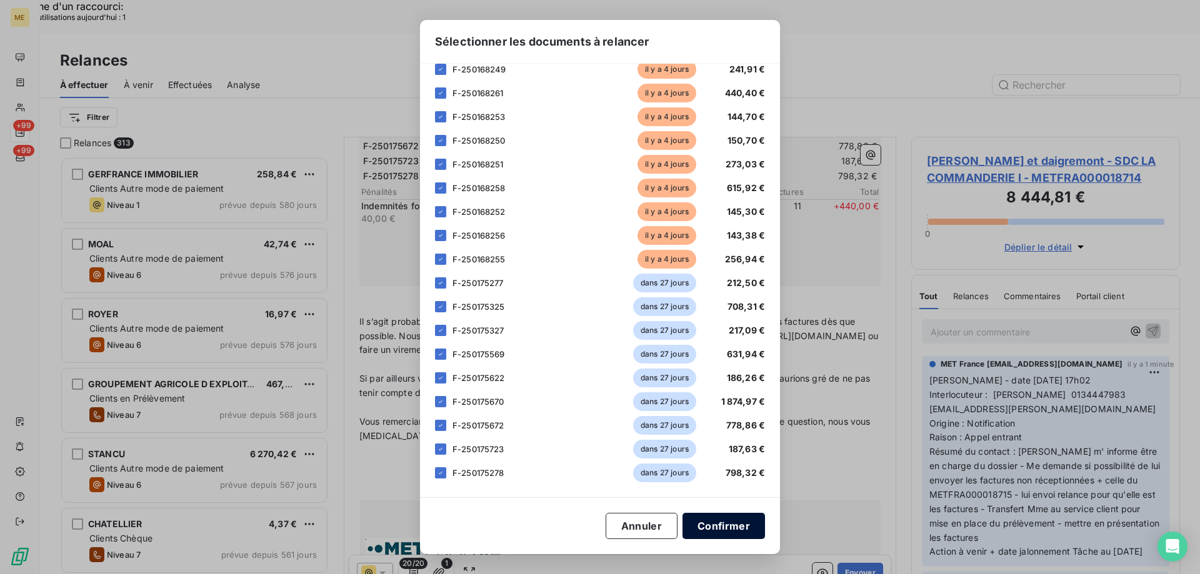
click at [727, 529] on button "Confirmer" at bounding box center [723, 526] width 82 height 26
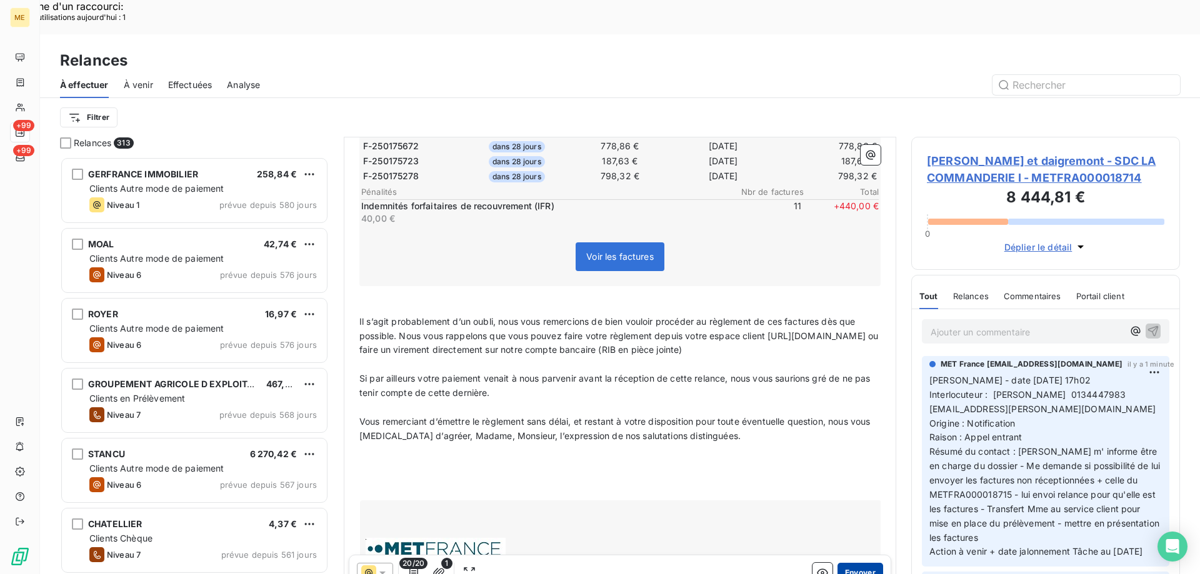
click at [854, 563] on button "Envoyer" at bounding box center [860, 573] width 46 height 20
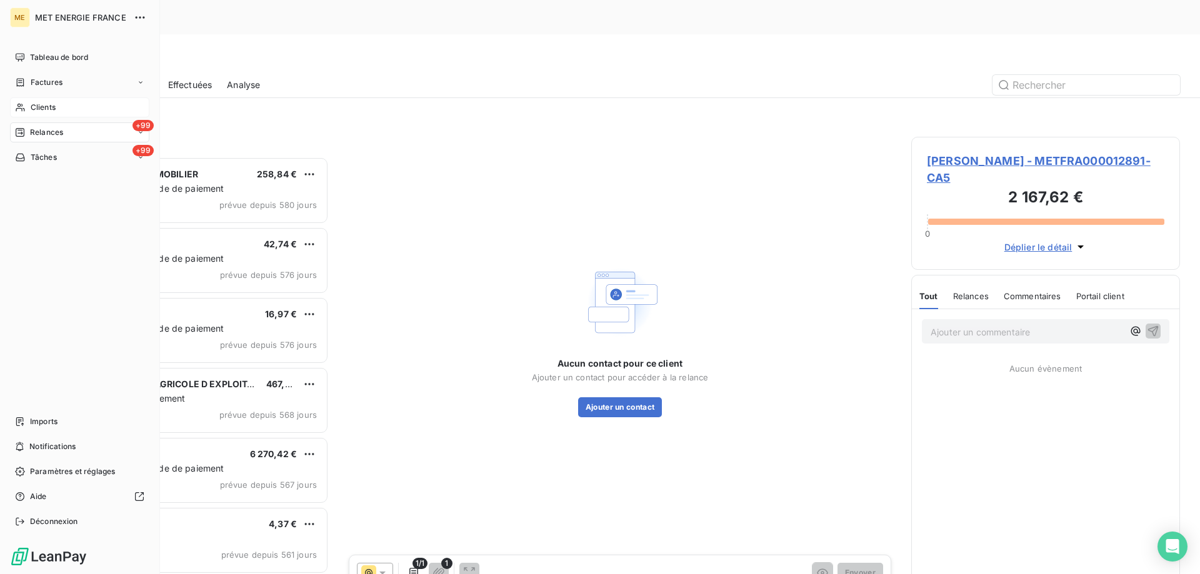
click at [90, 109] on div "Clients" at bounding box center [79, 107] width 139 height 20
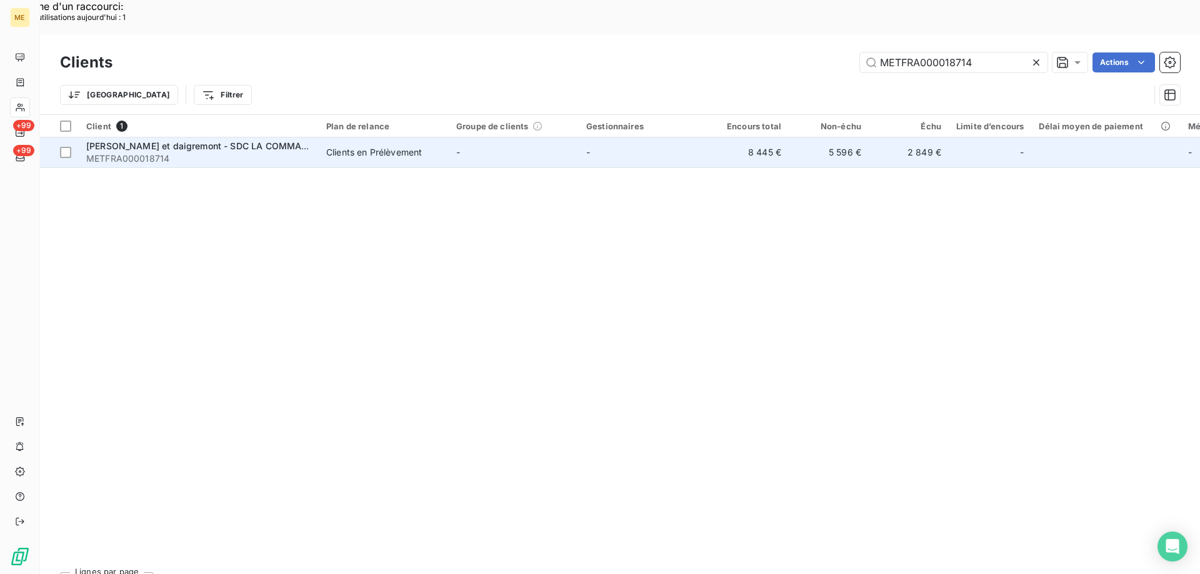
click at [254, 141] on span "[PERSON_NAME] et daigremont - SDC LA COMMANDERIE I" at bounding box center [212, 146] width 252 height 11
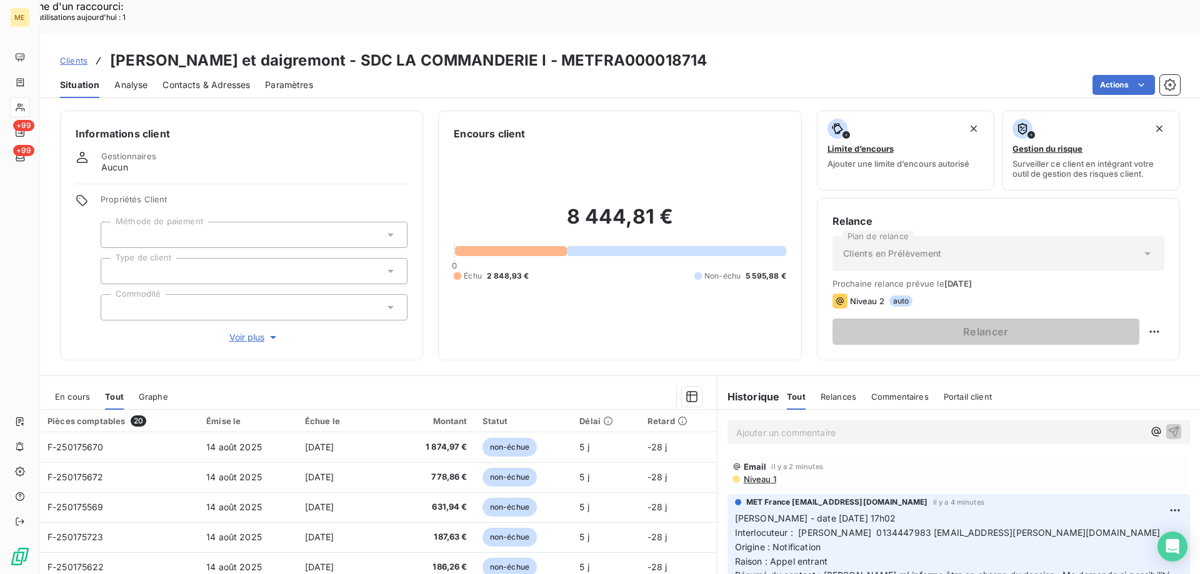
scroll to position [79, 0]
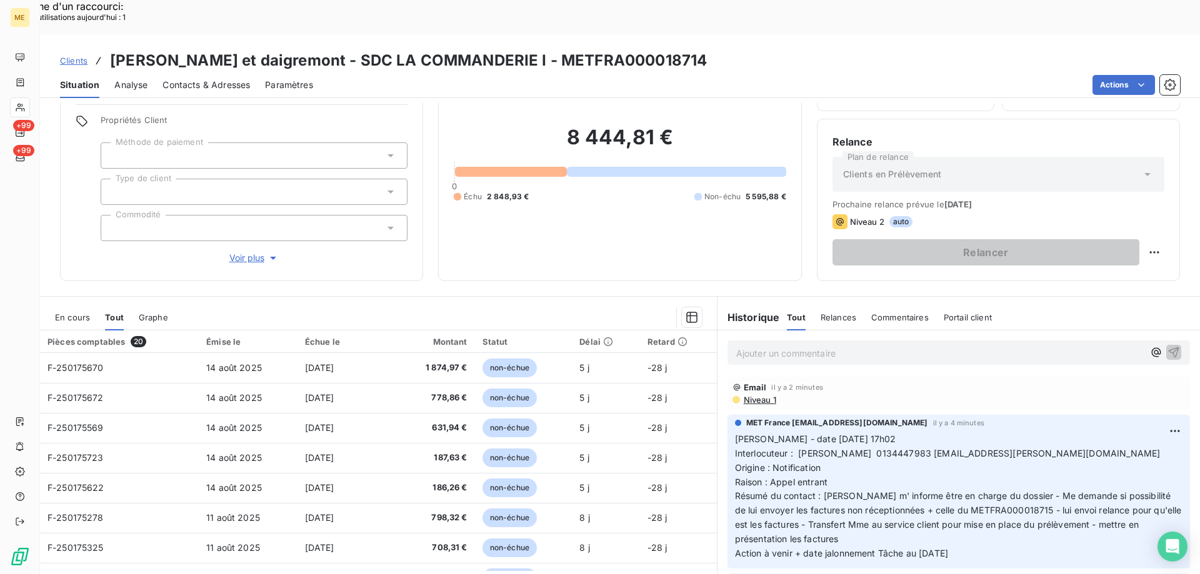
drag, startPoint x: 985, startPoint y: 514, endPoint x: 730, endPoint y: 406, distance: 276.9
click at [735, 432] on p "[PERSON_NAME] - date [DATE] 17h02 Interlocuteur : [PERSON_NAME] 0134447983 [EMA…" at bounding box center [958, 496] width 447 height 129
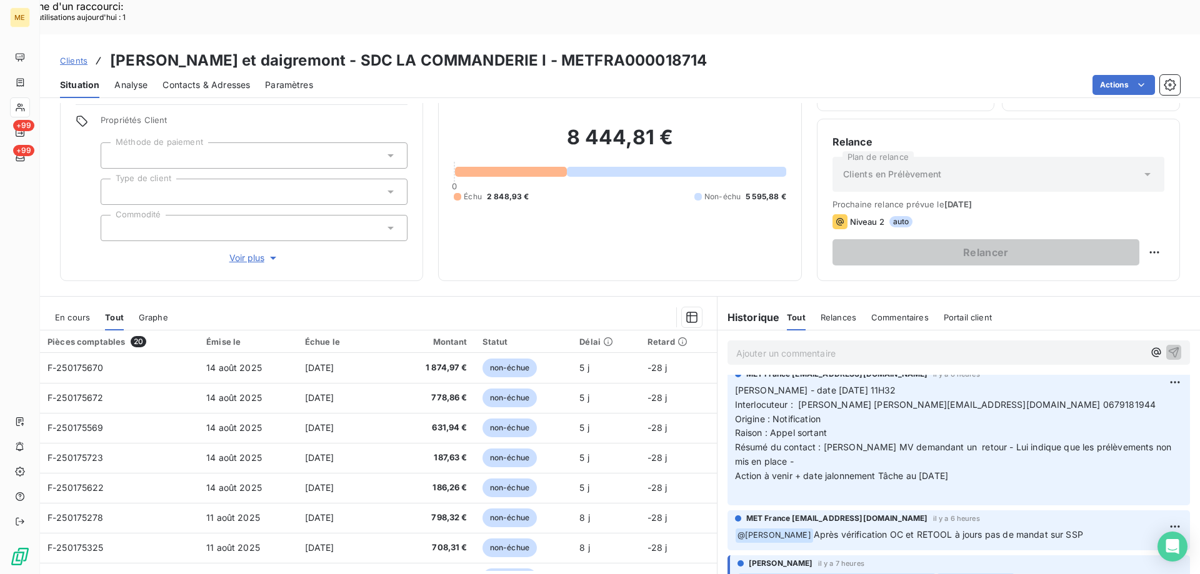
scroll to position [211, 0]
click at [1095, 392] on p "[PERSON_NAME] - date [DATE] 11H32 Interlocuteur : [PERSON_NAME] [EMAIL_ADDRESS]…" at bounding box center [958, 438] width 447 height 114
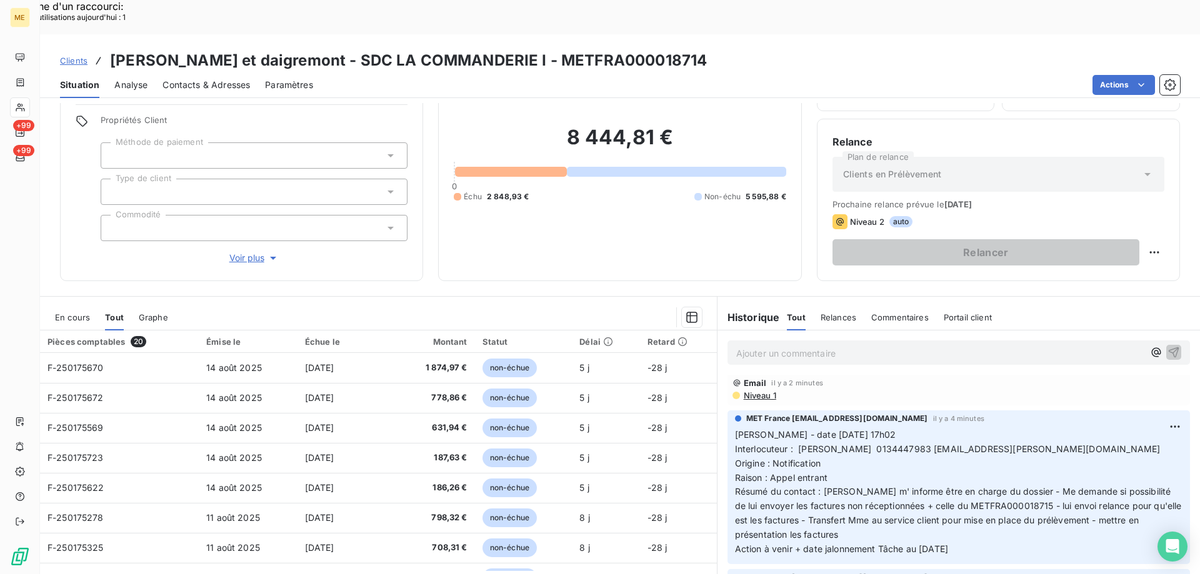
scroll to position [0, 0]
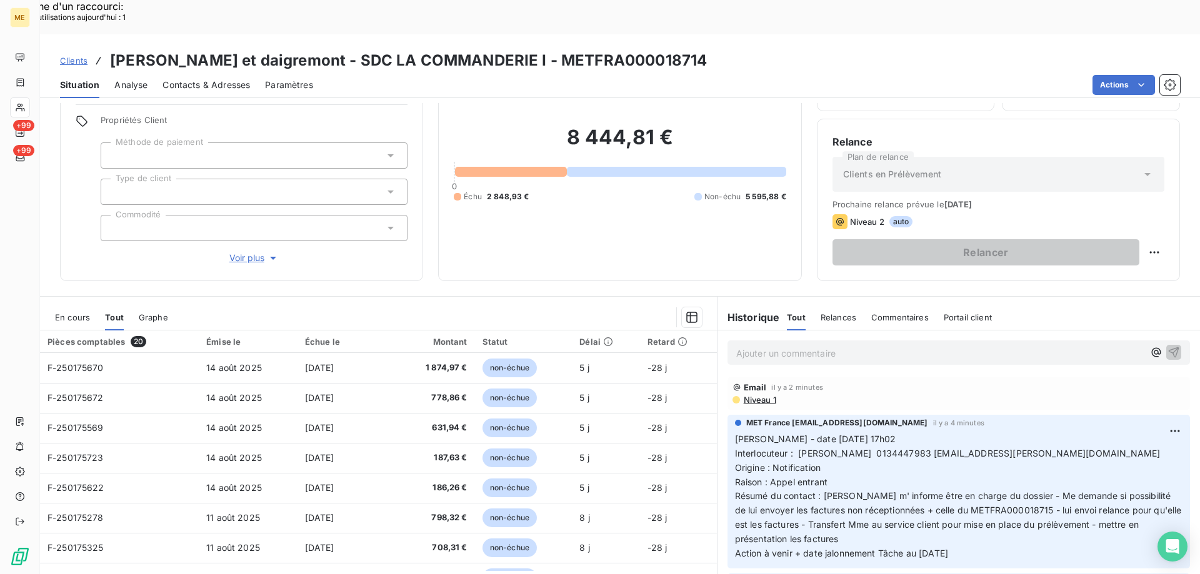
click at [874, 437] on p "[PERSON_NAME] - date [DATE] 17h02 Interlocuteur : [PERSON_NAME] 0134447983 [EMA…" at bounding box center [958, 496] width 447 height 129
drag, startPoint x: 838, startPoint y: 451, endPoint x: 729, endPoint y: 402, distance: 119.5
click at [735, 432] on p "[PERSON_NAME] - date [DATE] 17h02 Interlocuteur : [PERSON_NAME] 0134447983 [EMA…" at bounding box center [958, 496] width 447 height 129
drag, startPoint x: 978, startPoint y: 515, endPoint x: 728, endPoint y: 396, distance: 277.0
click at [728, 415] on div "MET France [EMAIL_ADDRESS][DOMAIN_NAME] il y a 4 minutes [PERSON_NAME] - date […" at bounding box center [958, 492] width 462 height 154
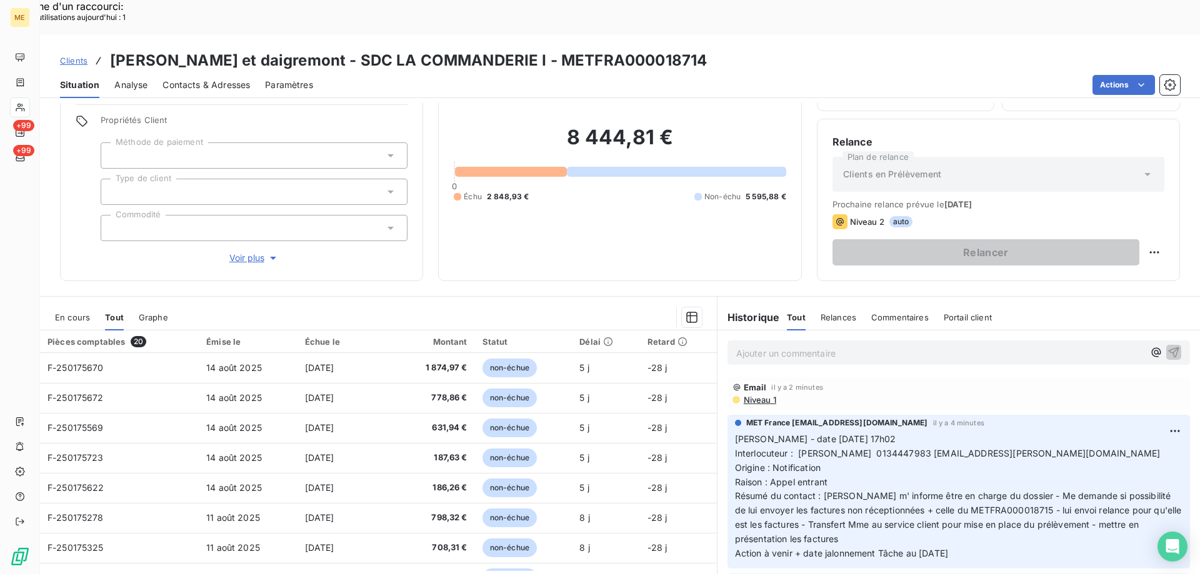
click at [927, 377] on div "Email il y a 2 minutes Niveau 1" at bounding box center [958, 393] width 462 height 32
drag, startPoint x: 71, startPoint y: 281, endPoint x: 148, endPoint y: 289, distance: 77.9
click at [69, 312] on span "En cours" at bounding box center [72, 317] width 35 height 10
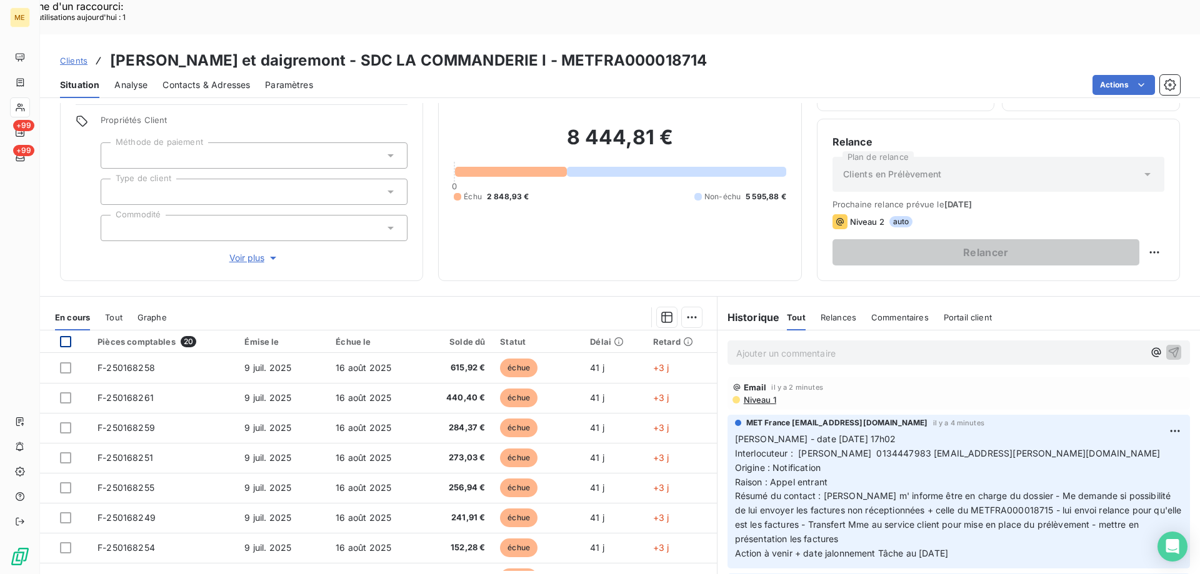
click at [65, 336] on div at bounding box center [65, 341] width 11 height 11
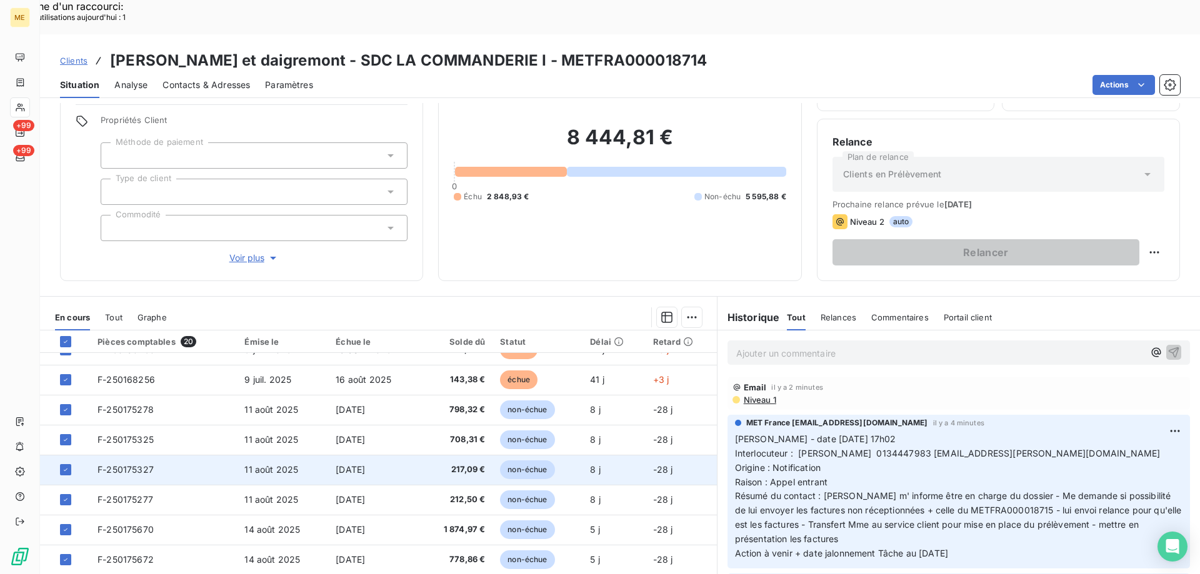
scroll to position [312, 0]
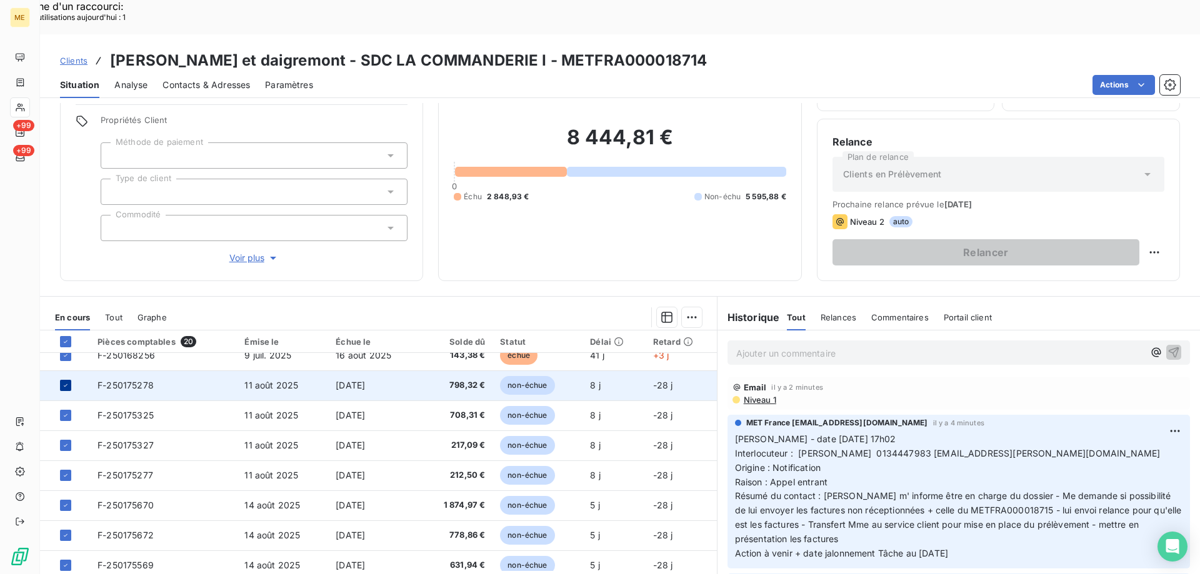
click at [66, 382] on icon at bounding box center [65, 385] width 7 height 7
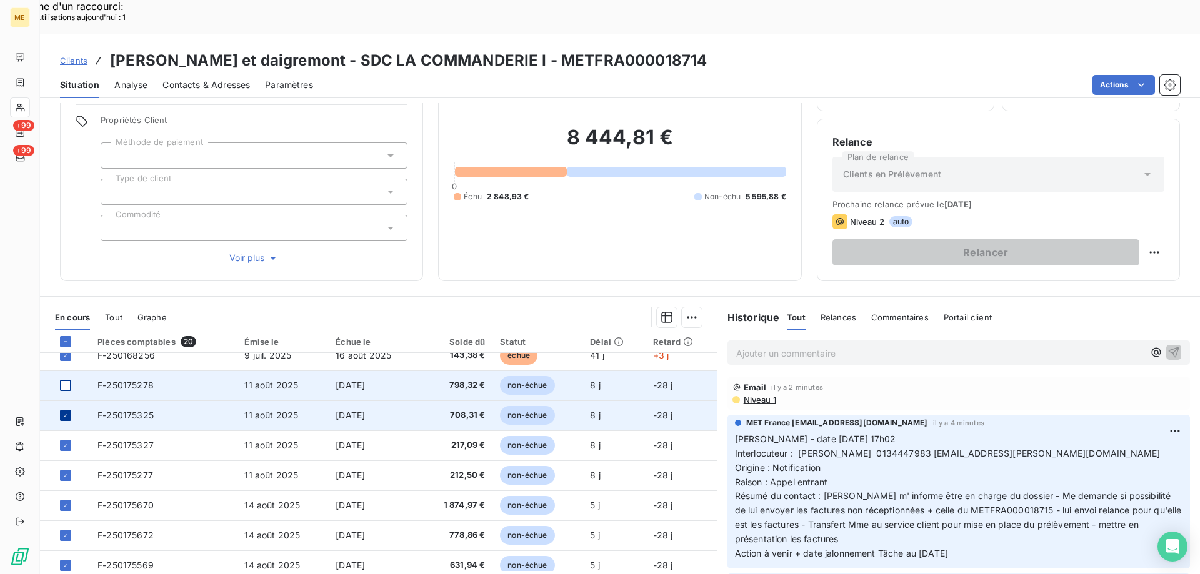
click at [64, 414] on icon at bounding box center [66, 415] width 4 height 2
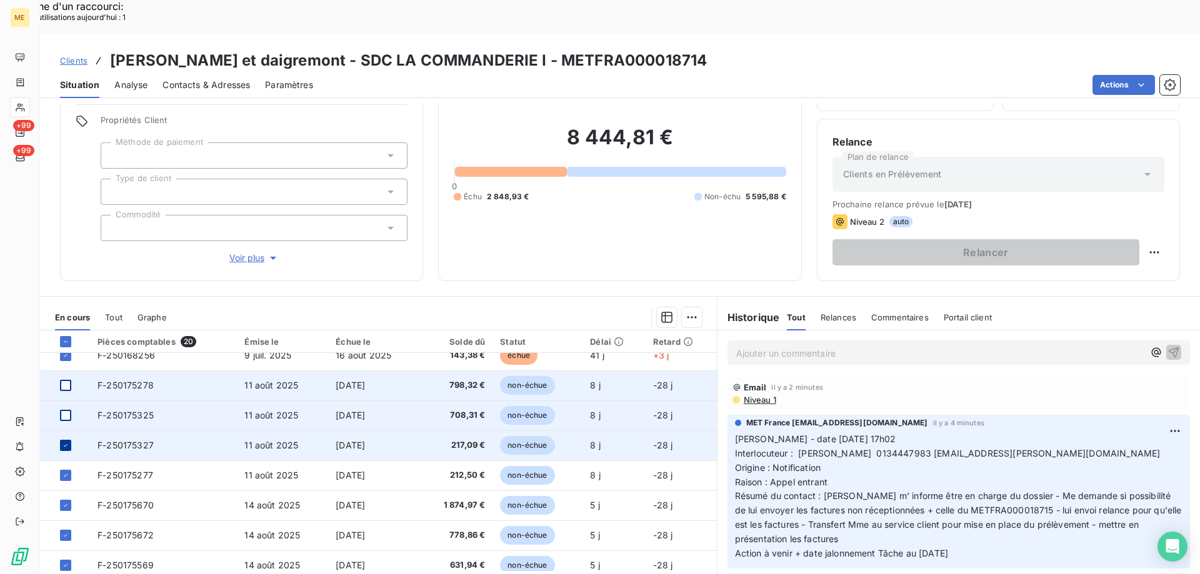
click at [65, 444] on icon at bounding box center [66, 445] width 4 height 2
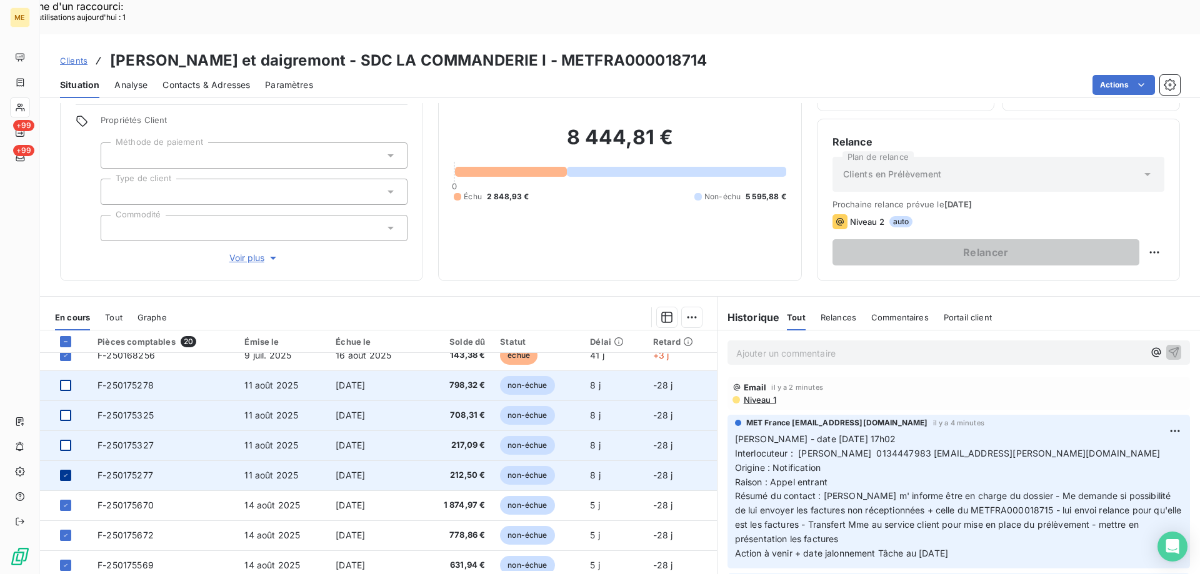
click at [62, 472] on icon at bounding box center [65, 475] width 7 height 7
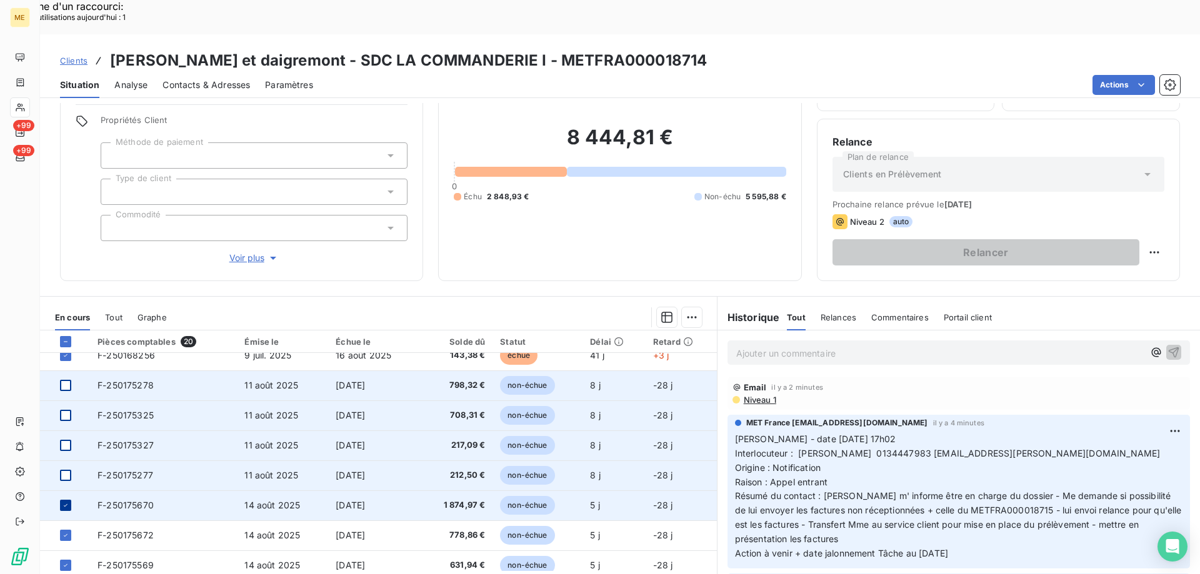
click at [64, 502] on icon at bounding box center [65, 505] width 7 height 7
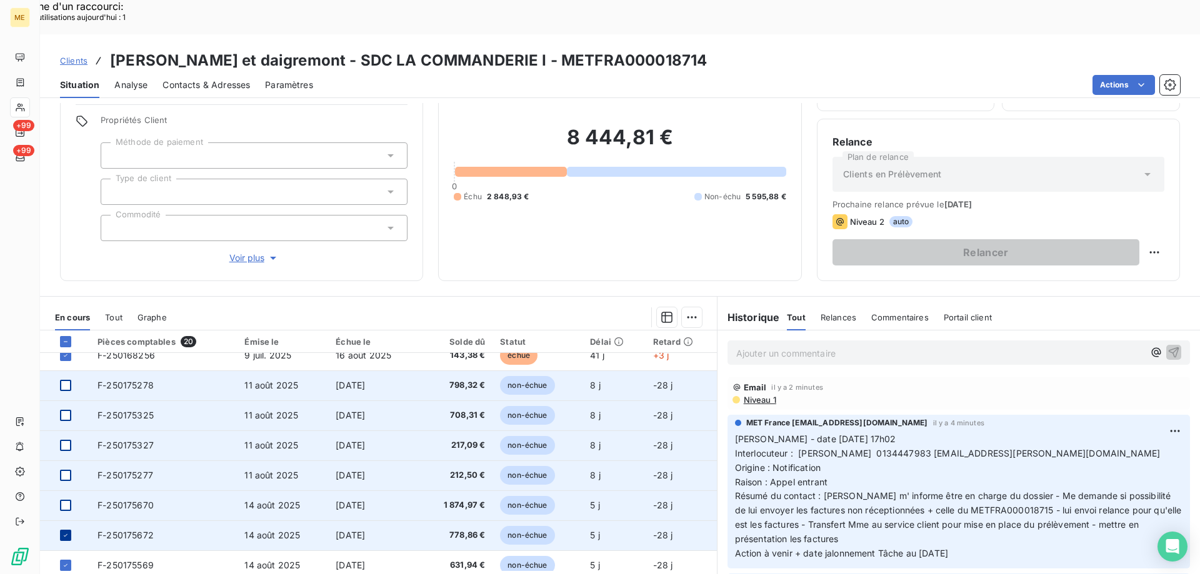
click at [66, 530] on div at bounding box center [65, 535] width 11 height 11
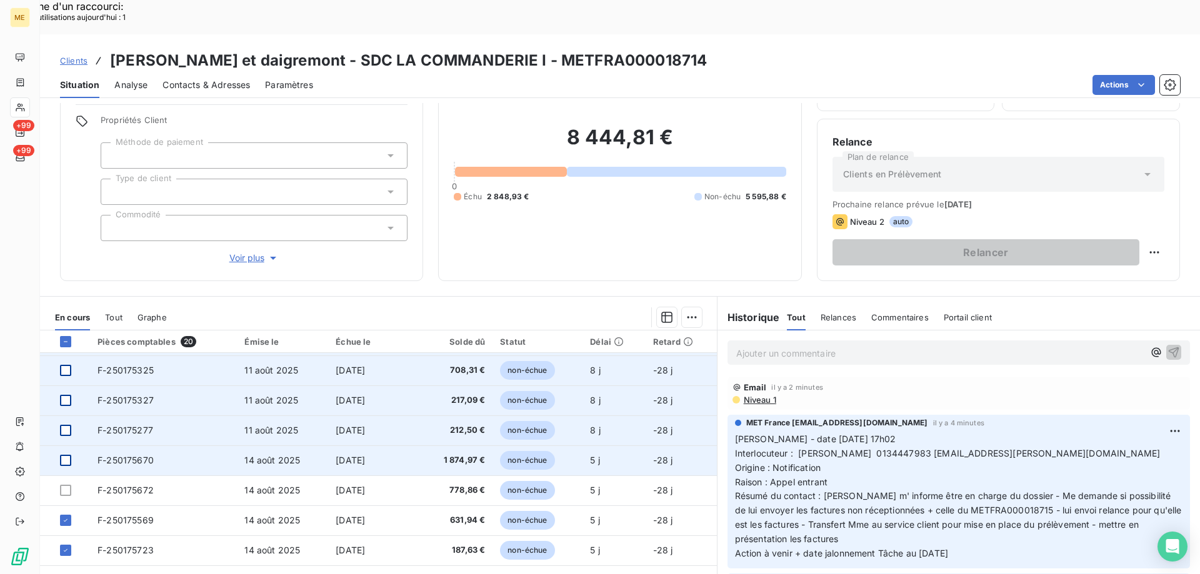
scroll to position [375, 0]
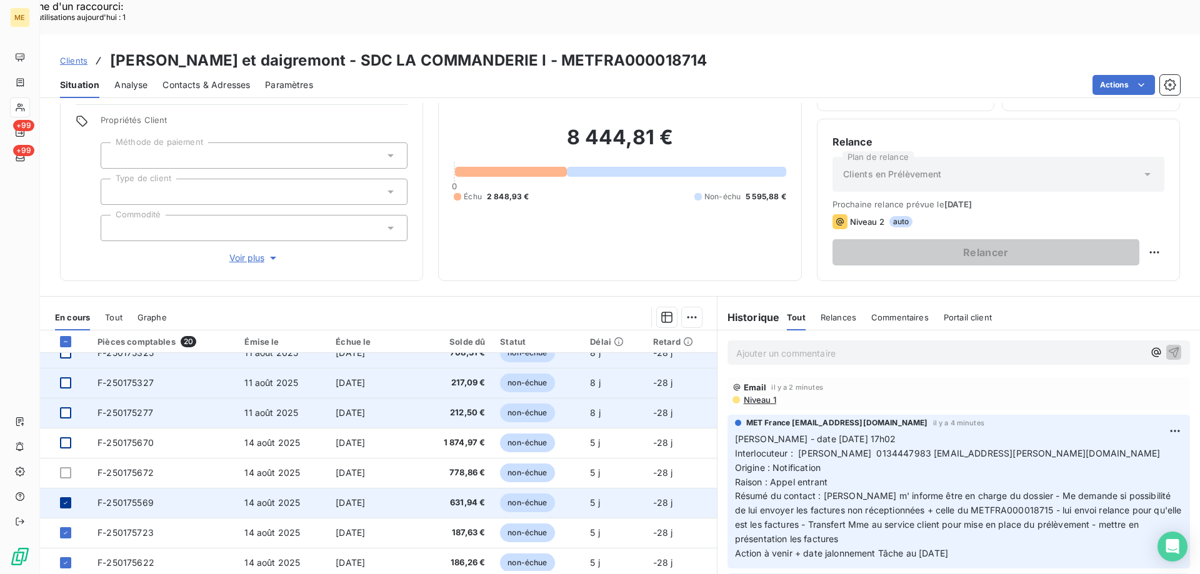
click at [67, 499] on icon at bounding box center [65, 502] width 7 height 7
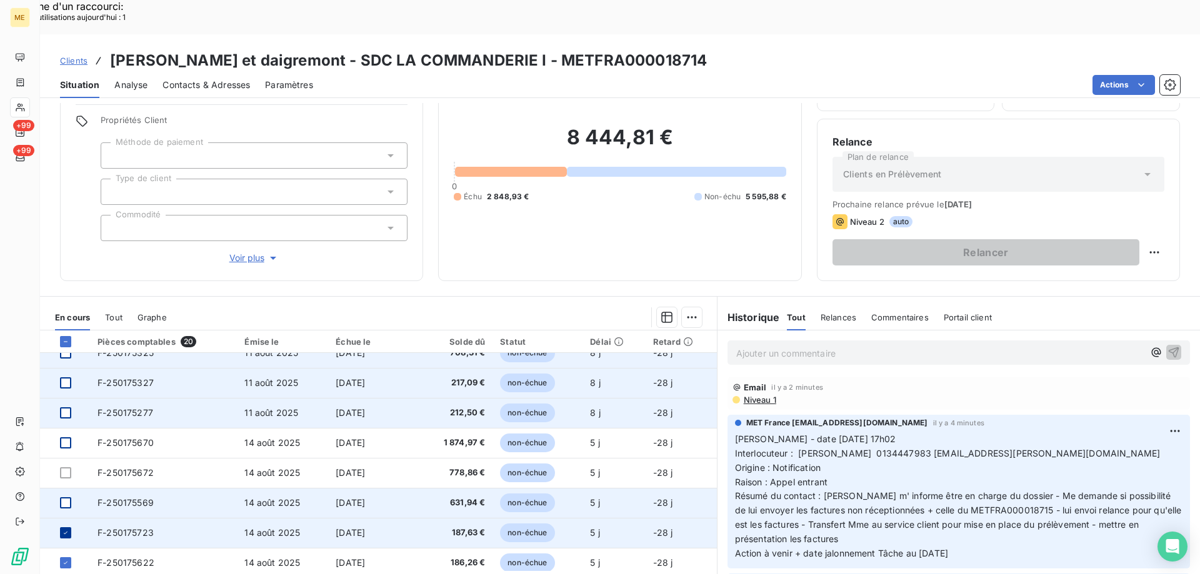
click at [67, 529] on icon at bounding box center [65, 532] width 7 height 7
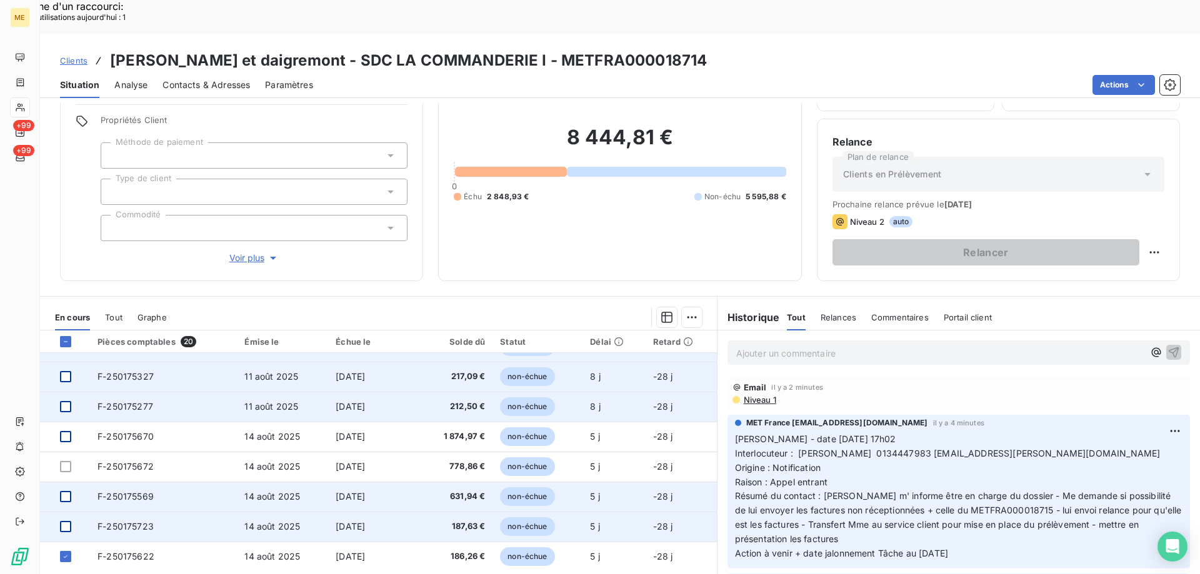
scroll to position [382, 0]
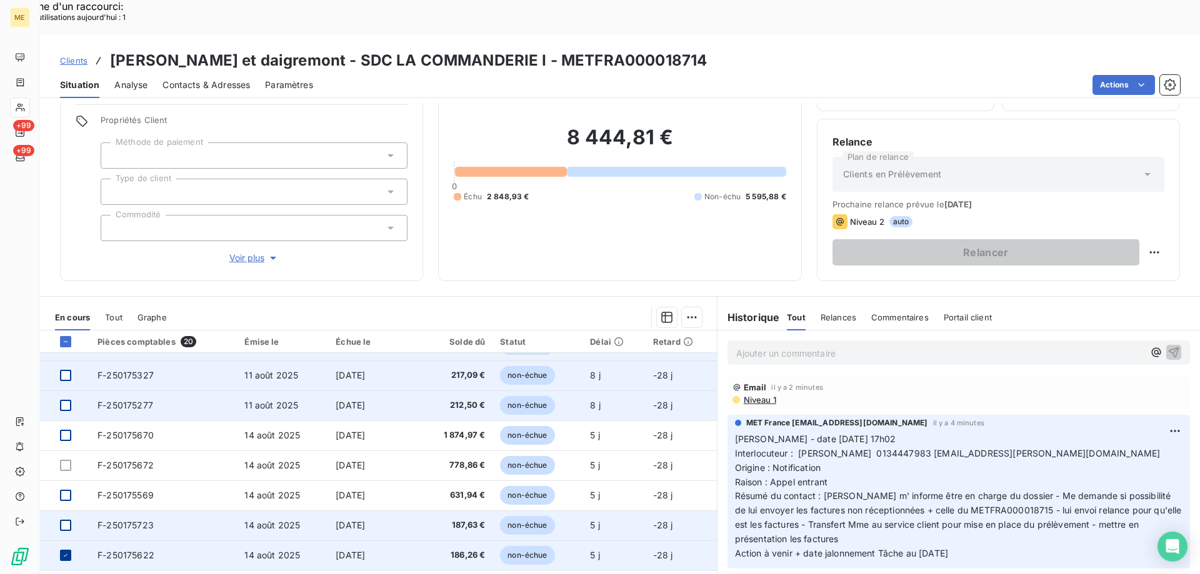
click at [64, 550] on div at bounding box center [65, 555] width 11 height 11
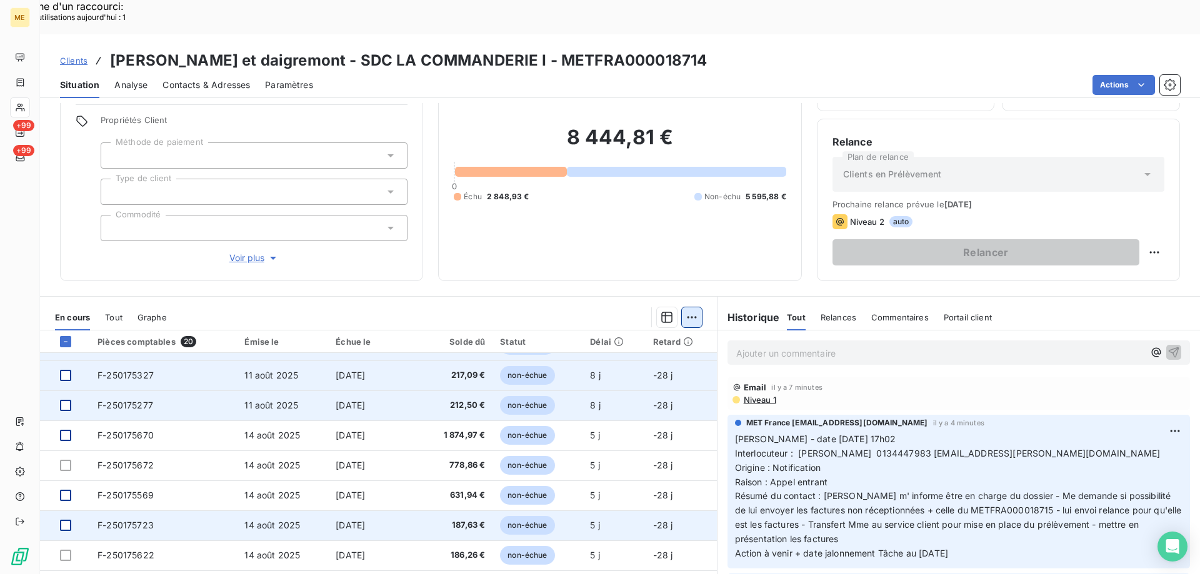
click at [615, 327] on div "Ajouter une promesse de paiement (11 factures)" at bounding box center [575, 333] width 229 height 20
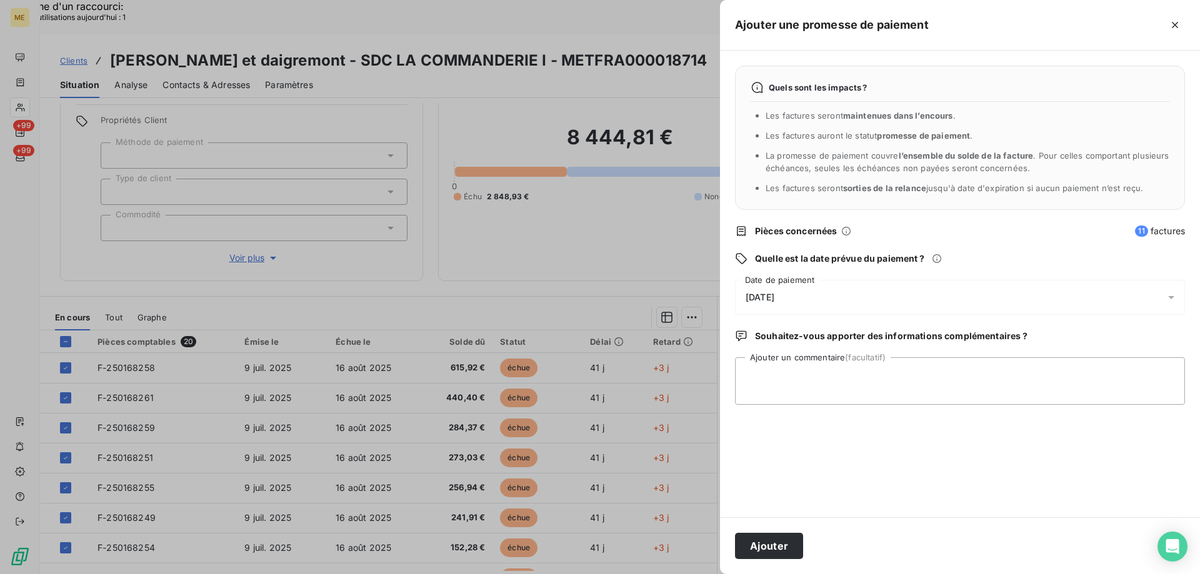
click at [880, 301] on div "[DATE]" at bounding box center [960, 297] width 450 height 35
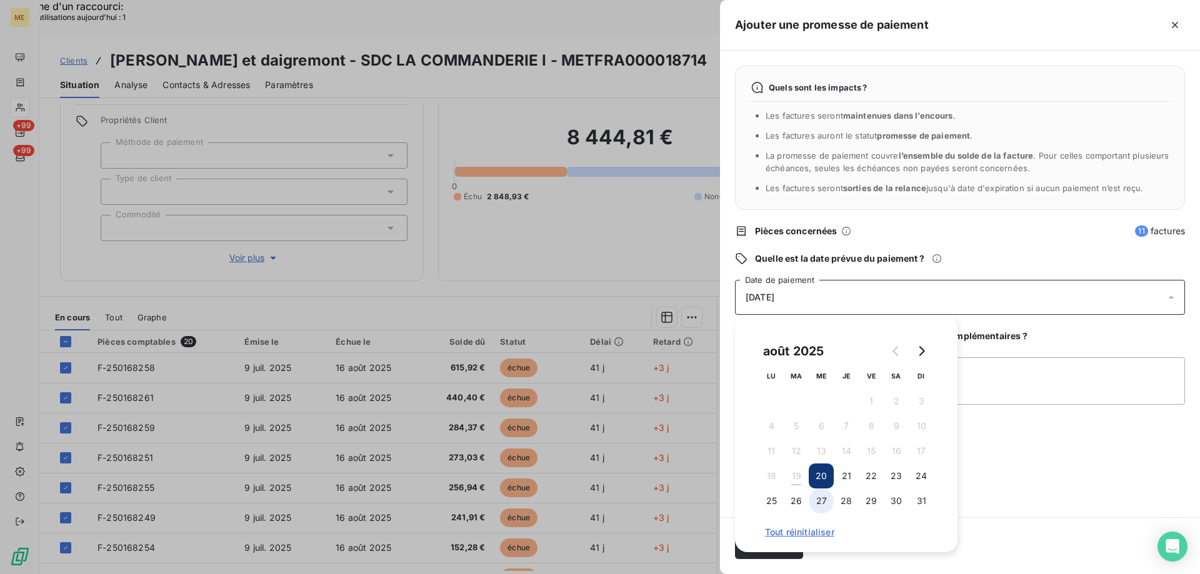
click at [820, 502] on button "27" at bounding box center [821, 501] width 25 height 25
click at [1026, 364] on textarea "Ajouter un commentaire (facultatif)" at bounding box center [960, 380] width 450 height 47
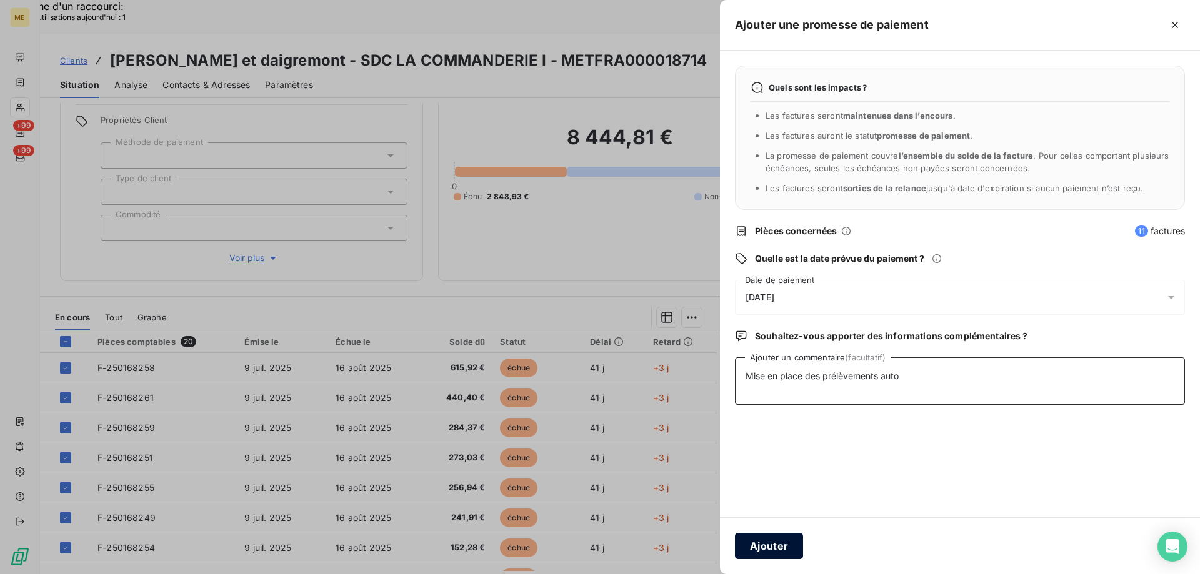
type textarea "Mise en place des prélèvements auto"
click at [775, 553] on button "Ajouter" at bounding box center [769, 546] width 68 height 26
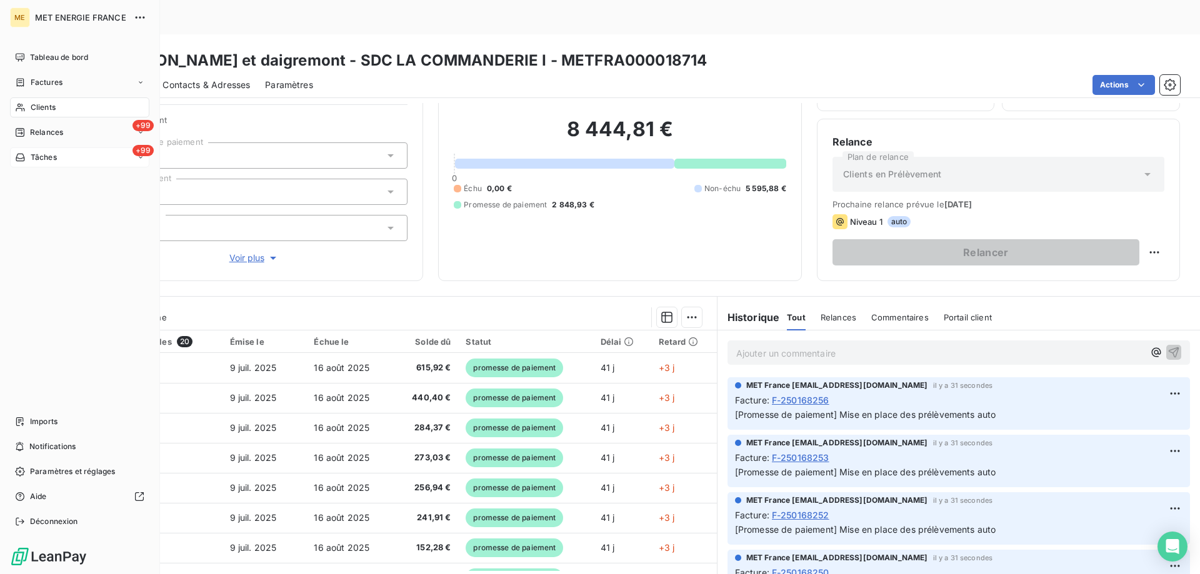
click at [82, 156] on div "+99 Tâches" at bounding box center [79, 157] width 139 height 20
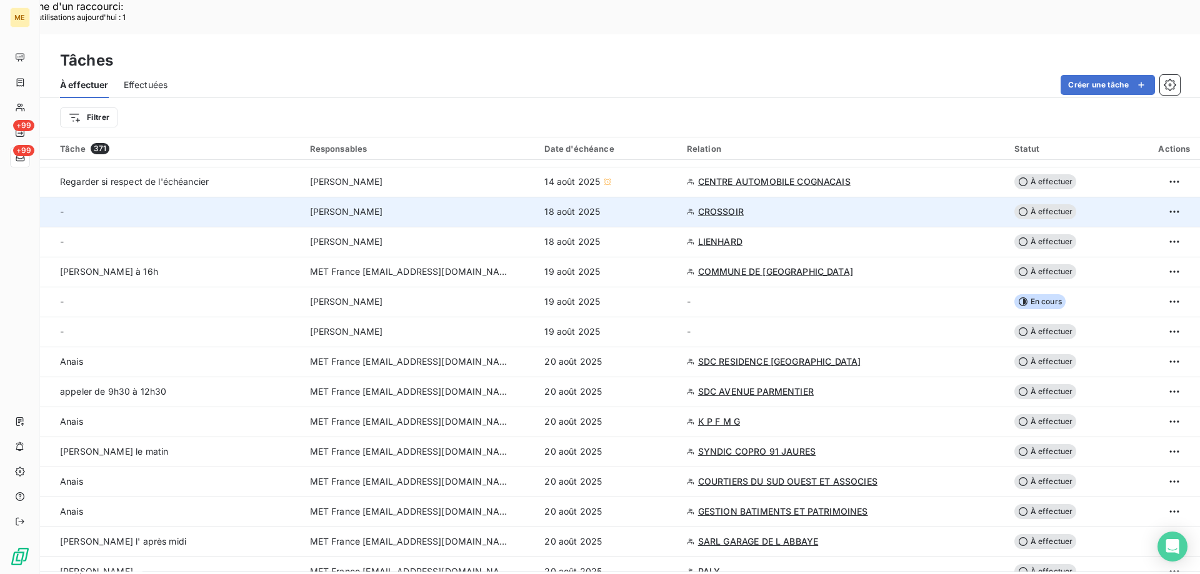
scroll to position [62, 0]
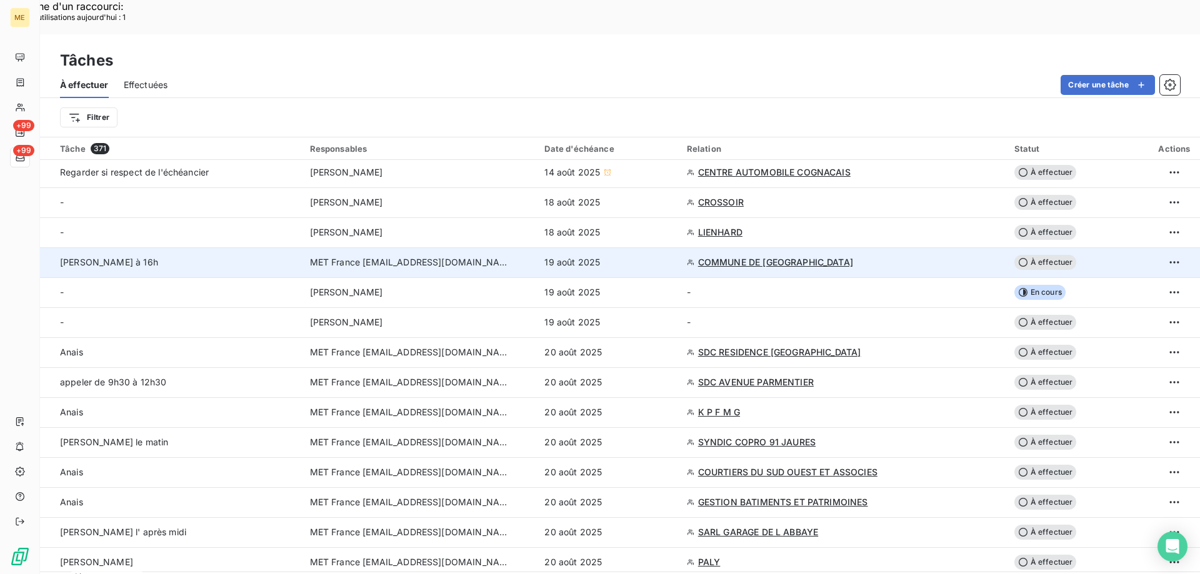
click at [764, 256] on span "COMMUNE DE [GEOGRAPHIC_DATA]" at bounding box center [775, 262] width 155 height 12
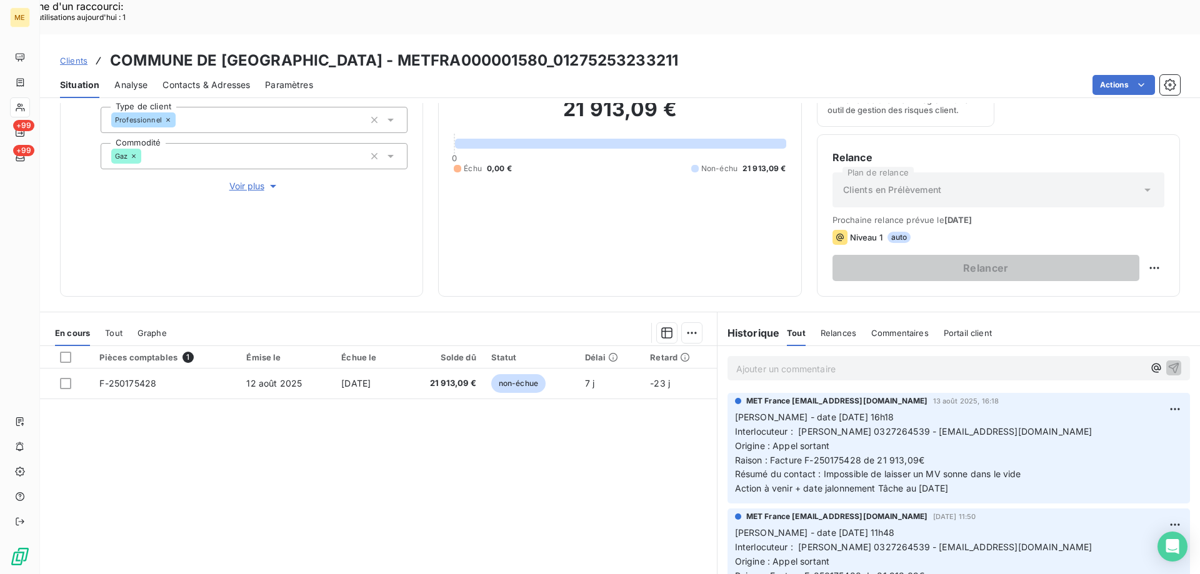
scroll to position [167, 0]
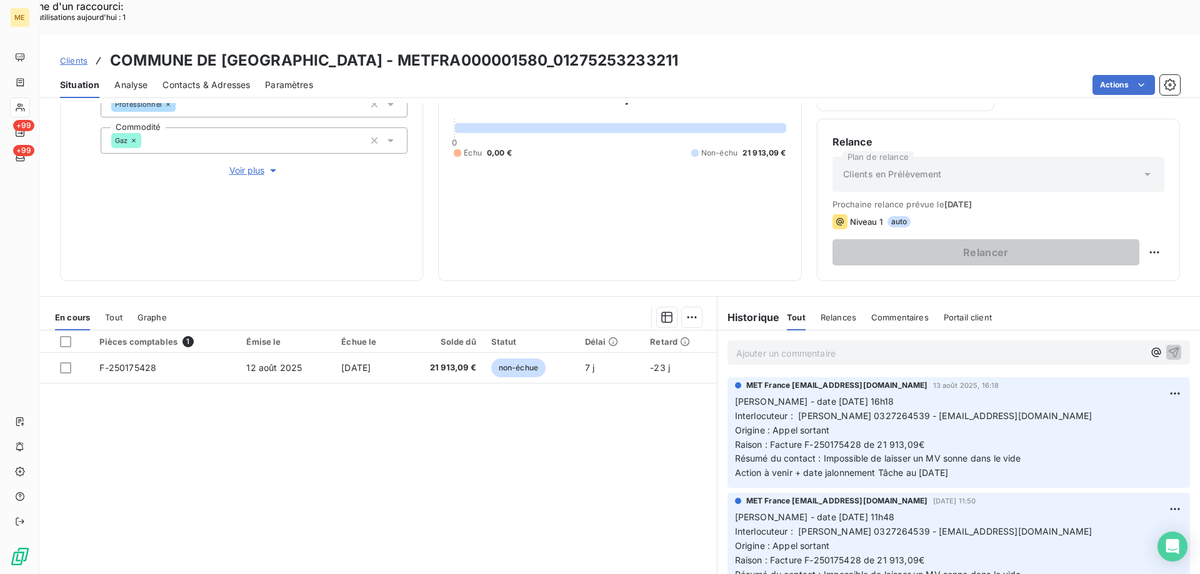
drag, startPoint x: 982, startPoint y: 443, endPoint x: 724, endPoint y: 369, distance: 268.0
click at [727, 377] on div "MET France [EMAIL_ADDRESS][DOMAIN_NAME] [DATE] 16:18 [PERSON_NAME] - date [DATE…" at bounding box center [958, 432] width 462 height 111
click at [755, 331] on div "Ajouter un commentaire ﻿" at bounding box center [958, 353] width 482 height 44
click at [743, 346] on p "Ajouter un commentaire ﻿" at bounding box center [939, 354] width 407 height 16
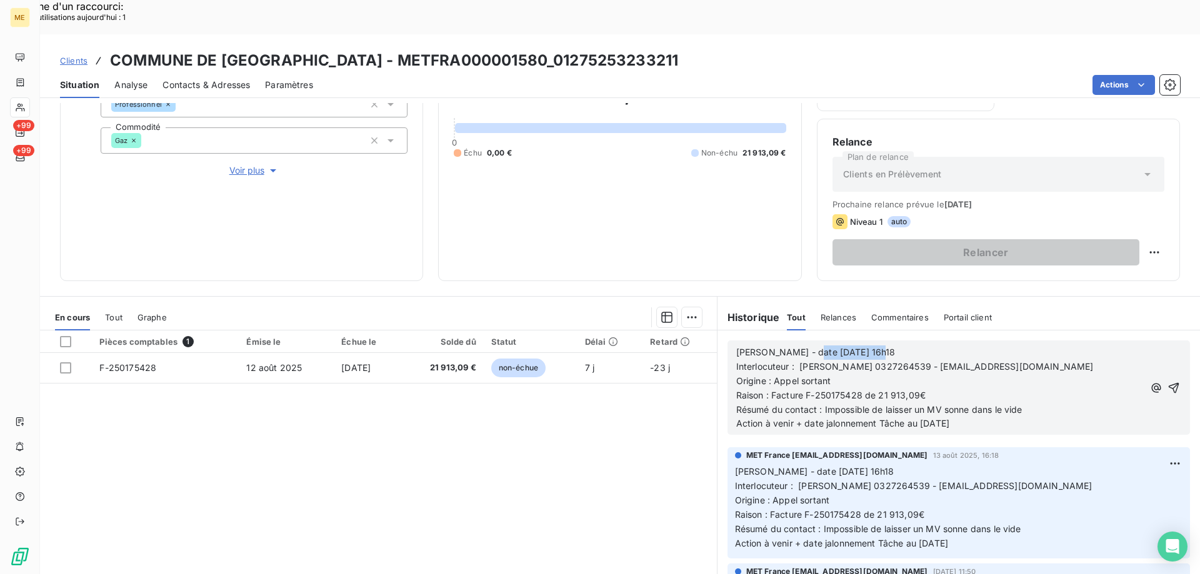
drag, startPoint x: 797, startPoint y: 318, endPoint x: 926, endPoint y: 318, distance: 129.3
click at [926, 346] on p "[PERSON_NAME] - date [DATE] 16h18" at bounding box center [939, 353] width 407 height 14
drag, startPoint x: 919, startPoint y: 389, endPoint x: 984, endPoint y: 393, distance: 65.8
click at [984, 417] on p "Action à venir + date jalonnement Tâche au [DATE]" at bounding box center [939, 424] width 407 height 14
click at [1167, 382] on icon "button" at bounding box center [1173, 388] width 12 height 12
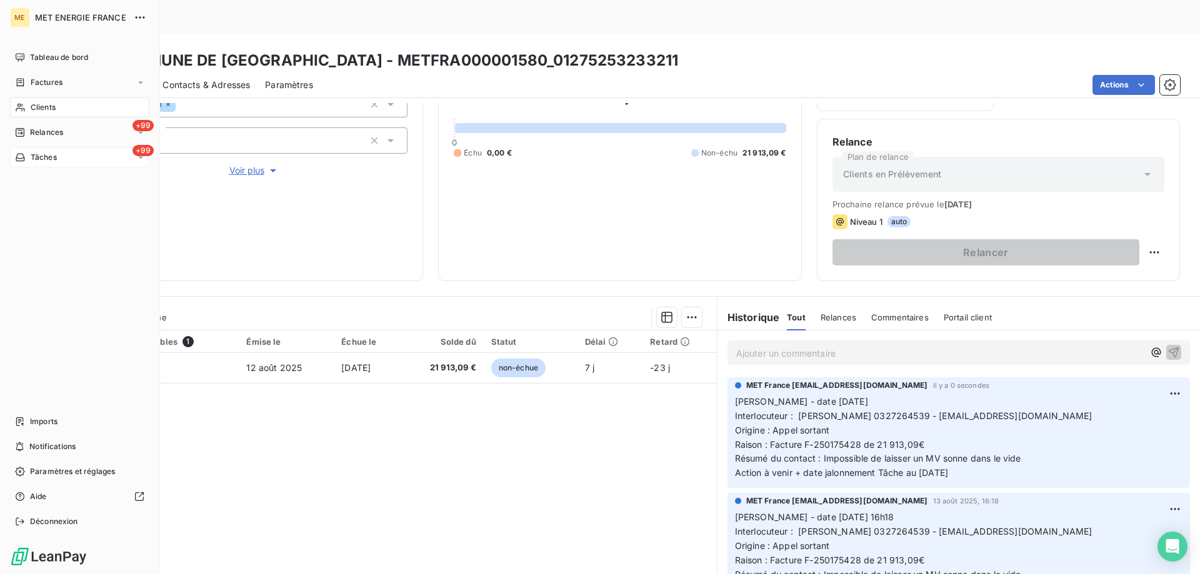
click at [77, 162] on div "+99 Tâches" at bounding box center [79, 157] width 139 height 20
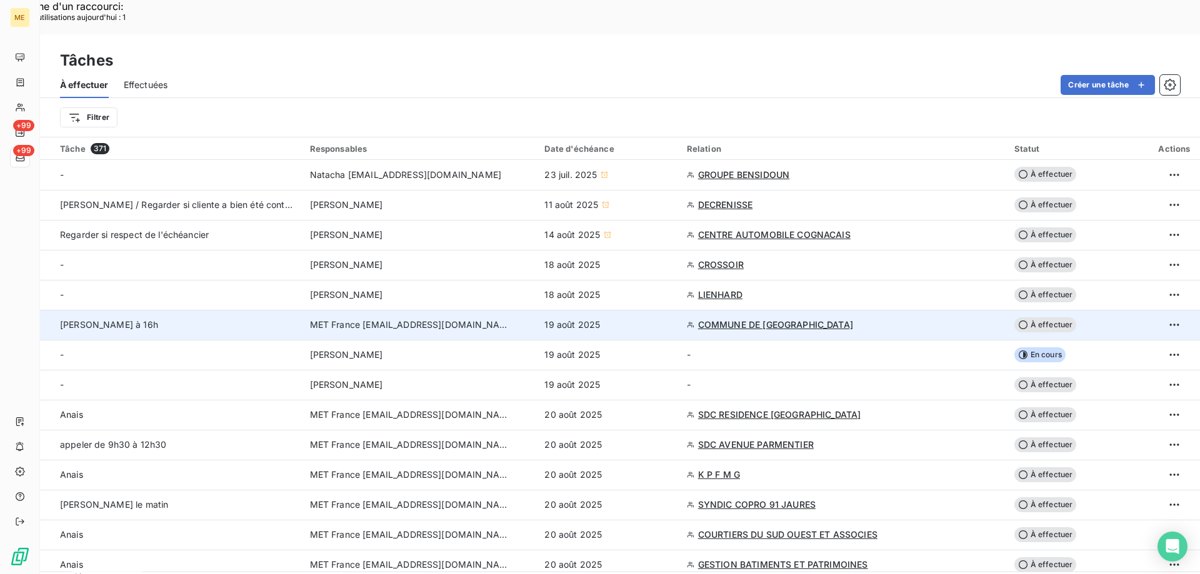
click at [1041, 317] on span "À effectuer" at bounding box center [1045, 324] width 62 height 15
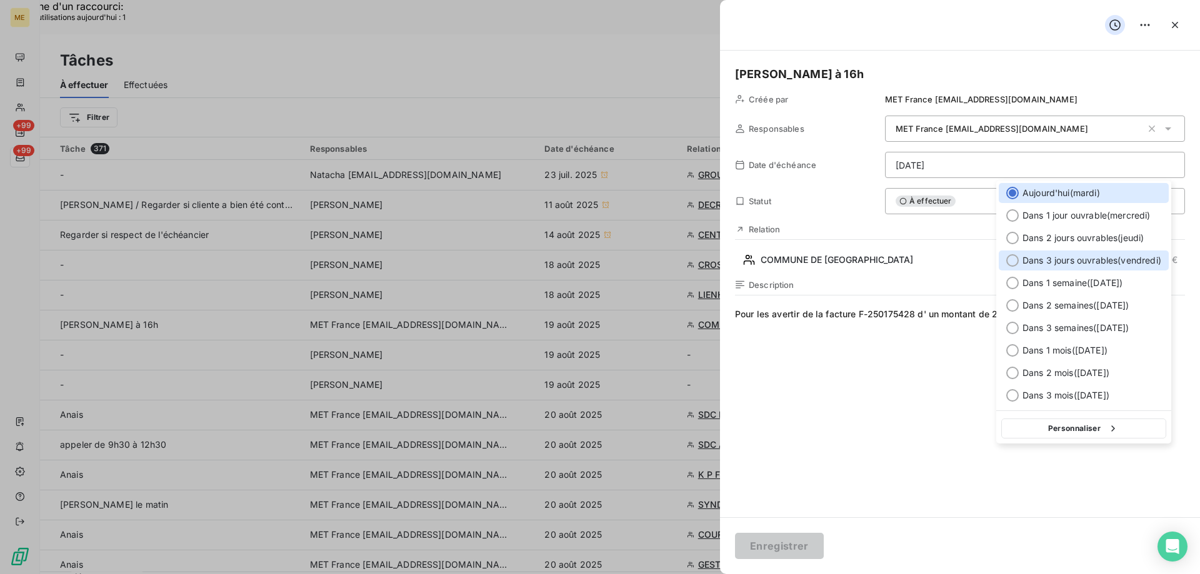
click at [1012, 262] on div at bounding box center [1012, 260] width 12 height 12
type input "[DATE]"
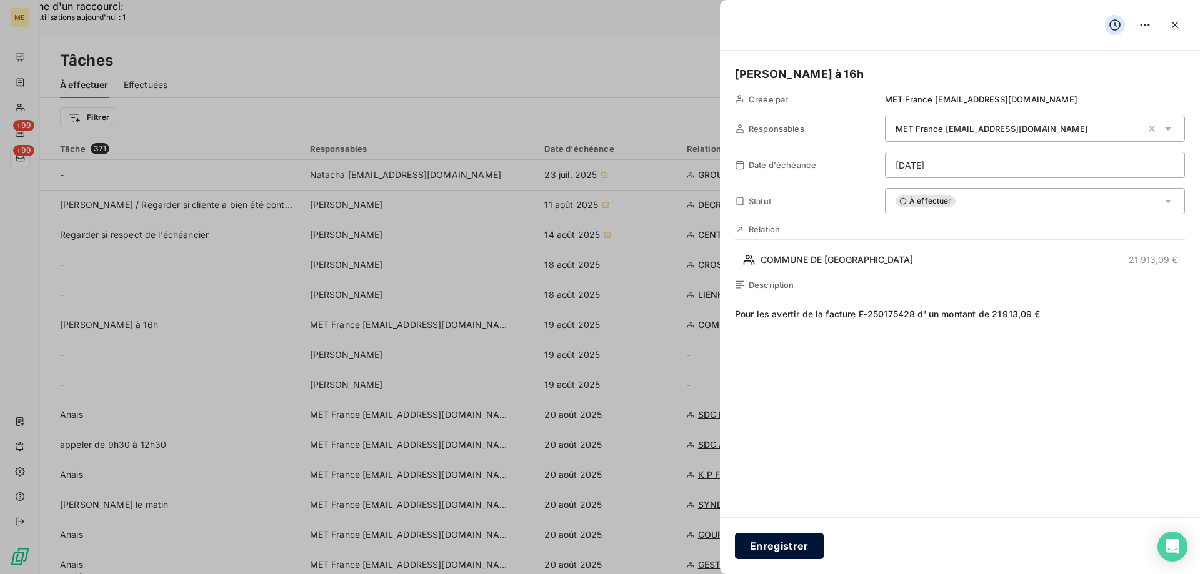
click at [787, 546] on button "Enregistrer" at bounding box center [779, 546] width 89 height 26
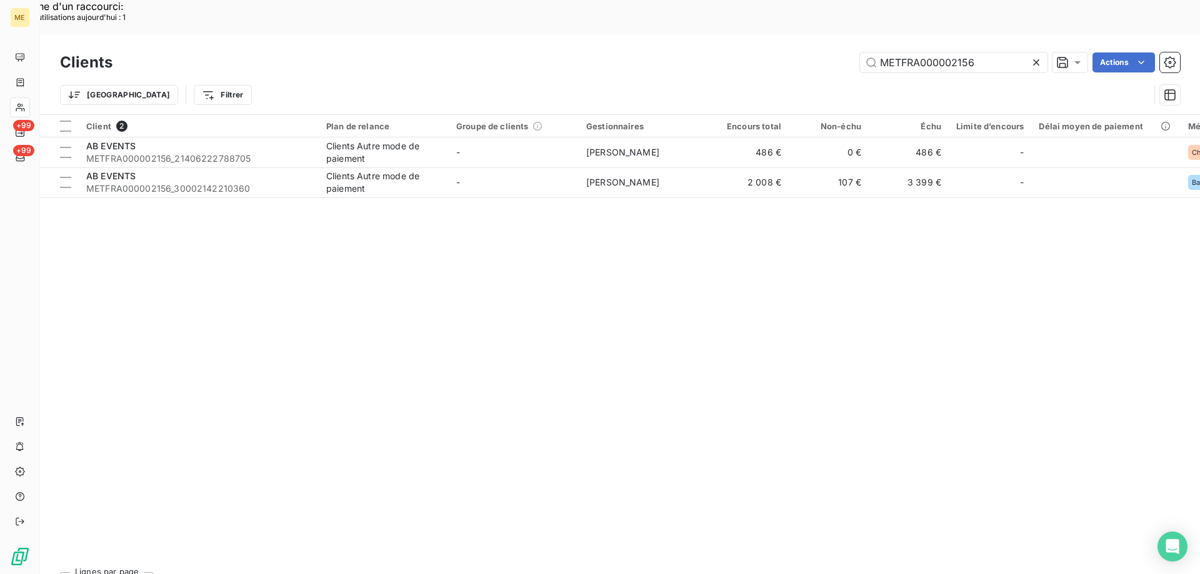
click at [1037, 59] on icon at bounding box center [1036, 62] width 6 height 6
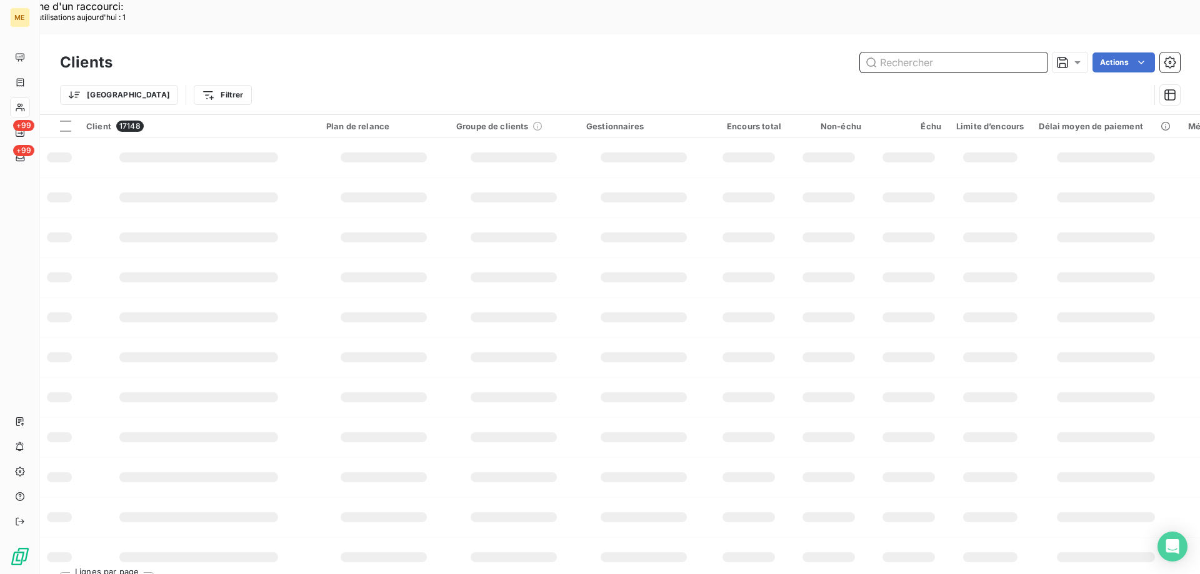
click at [948, 52] on input "text" at bounding box center [953, 62] width 187 height 20
paste input "METFRA000012205_GI154125"
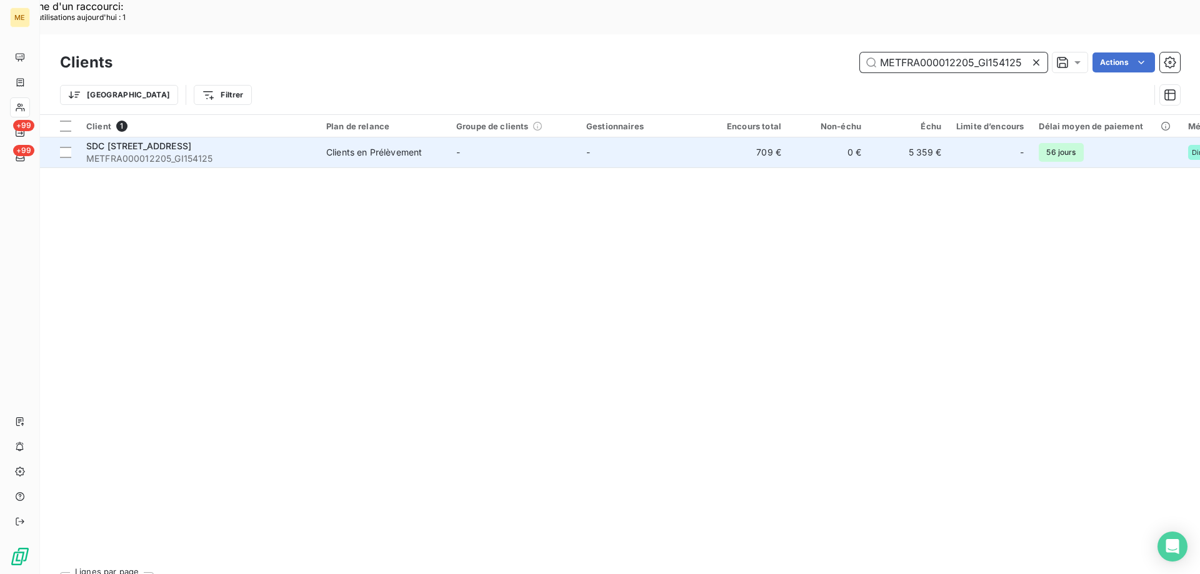
type input "METFRA000012205_GI154125"
click at [191, 141] on span "SDC 160 BOULEVARD DE VALMY 92700 COLOMBES" at bounding box center [138, 146] width 105 height 11
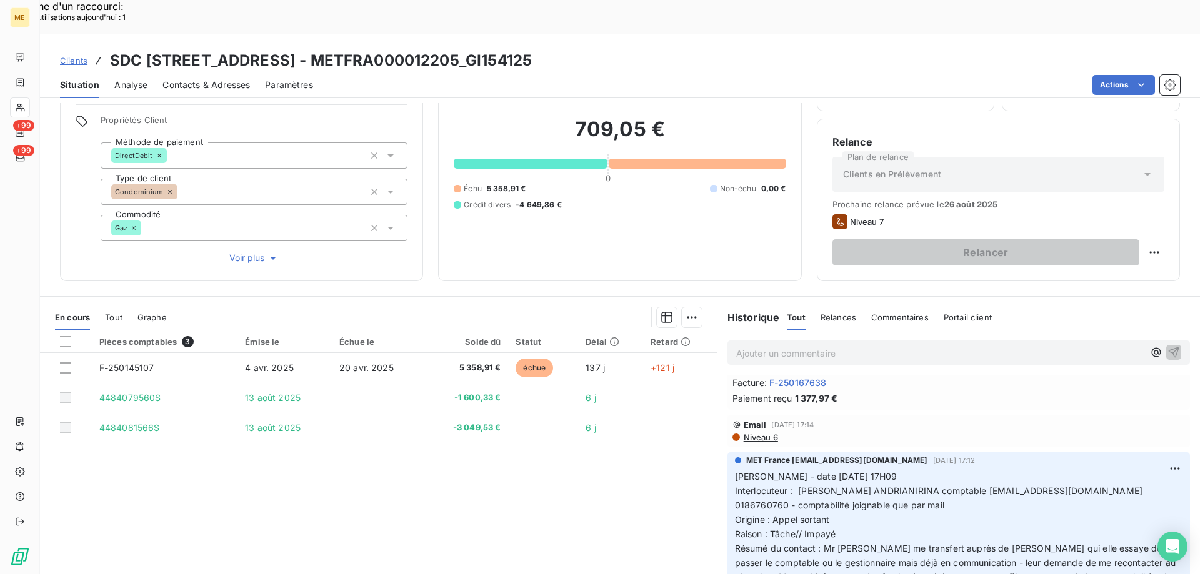
scroll to position [250, 0]
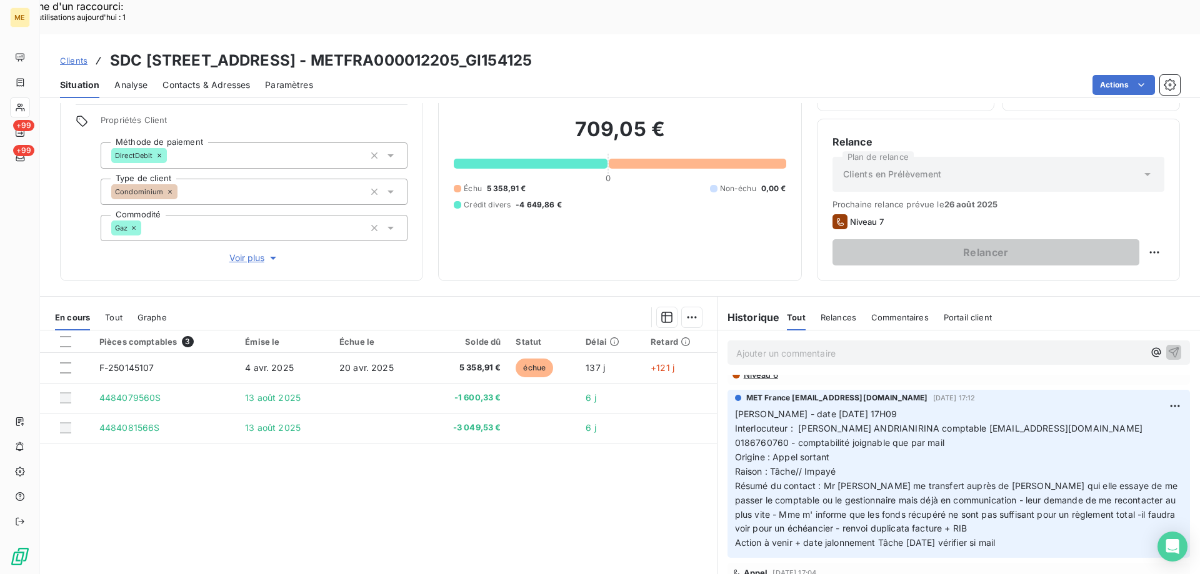
drag, startPoint x: 508, startPoint y: 21, endPoint x: 652, endPoint y: 13, distance: 143.9
click at [652, 34] on div "Clients SDC 160 BOULEVARD DE VALMY 92700 COLOMBES - METFRA000012205_GI154125 Si…" at bounding box center [620, 66] width 1160 height 64
copy h3 "METFRA000012205"
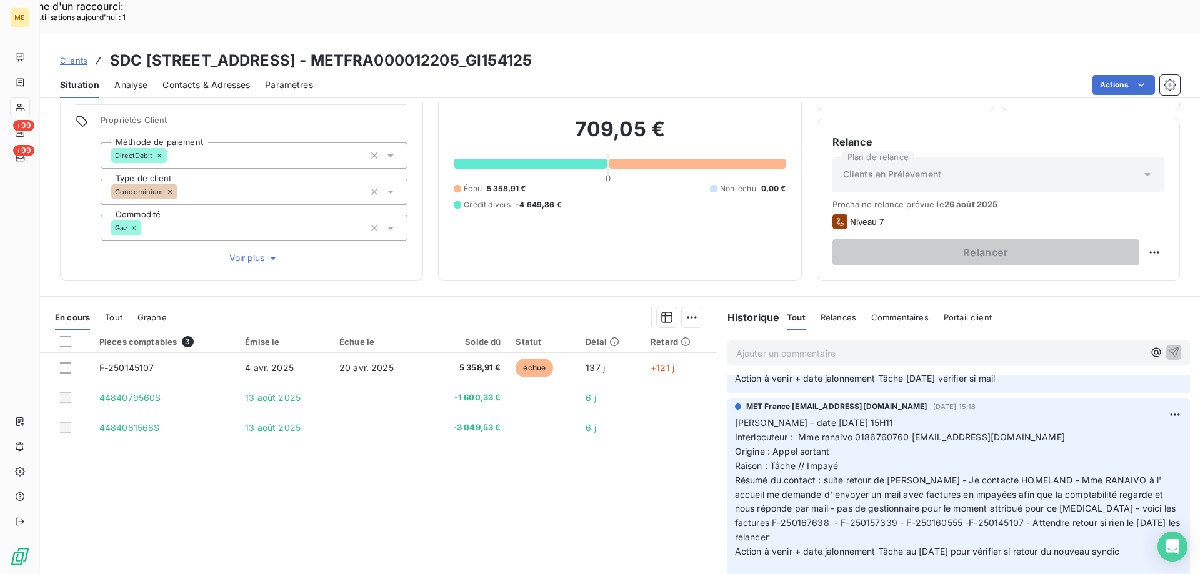
scroll to position [1062, 0]
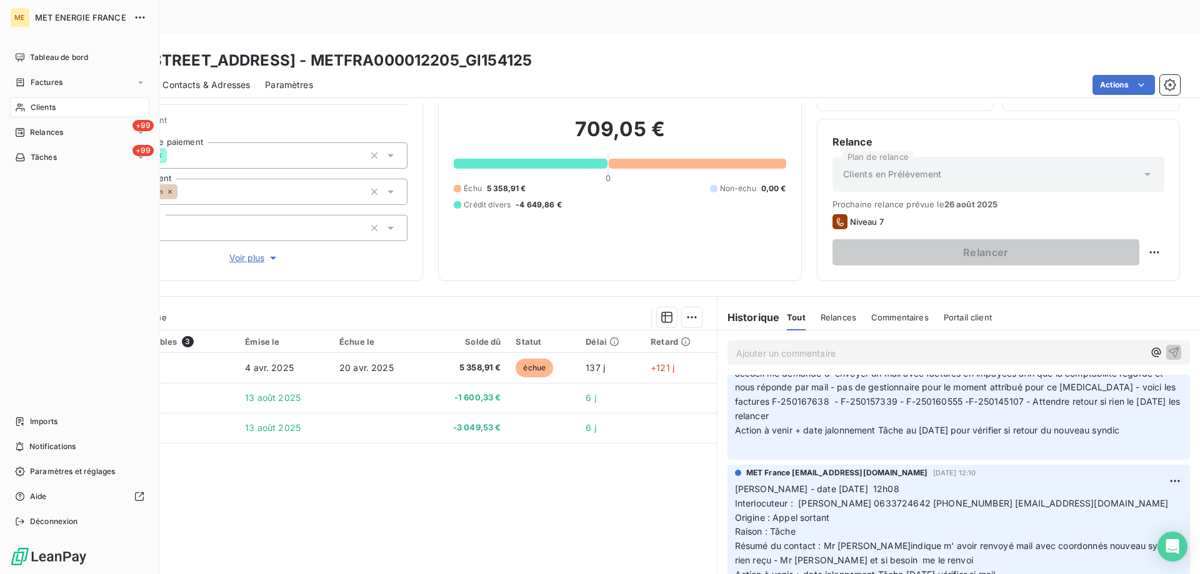
click at [64, 109] on div "Clients" at bounding box center [79, 107] width 139 height 20
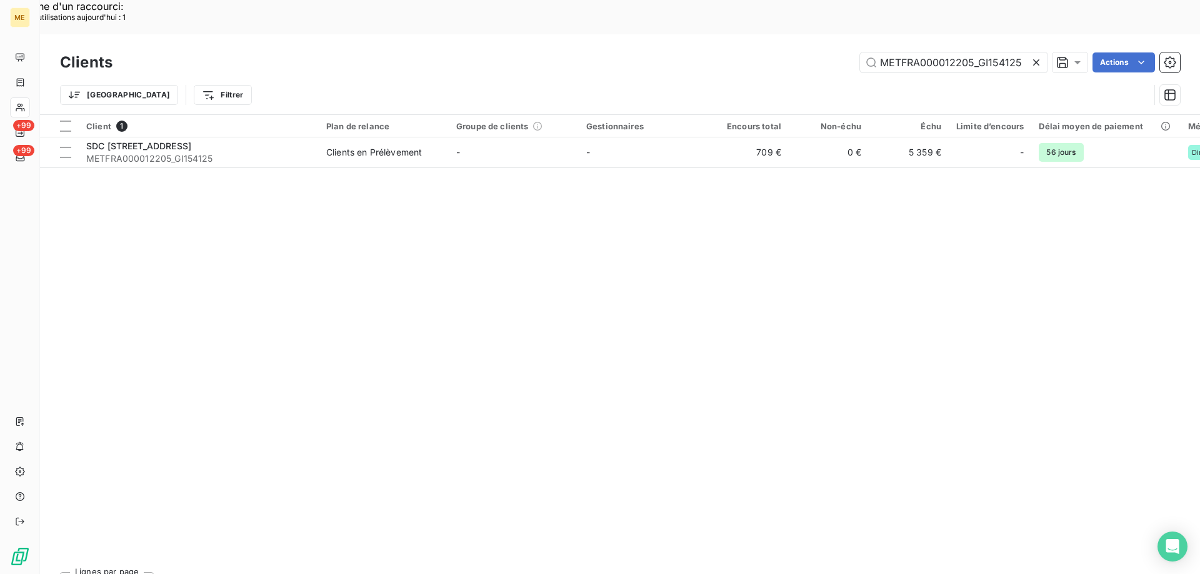
click at [1033, 56] on icon at bounding box center [1036, 62] width 12 height 12
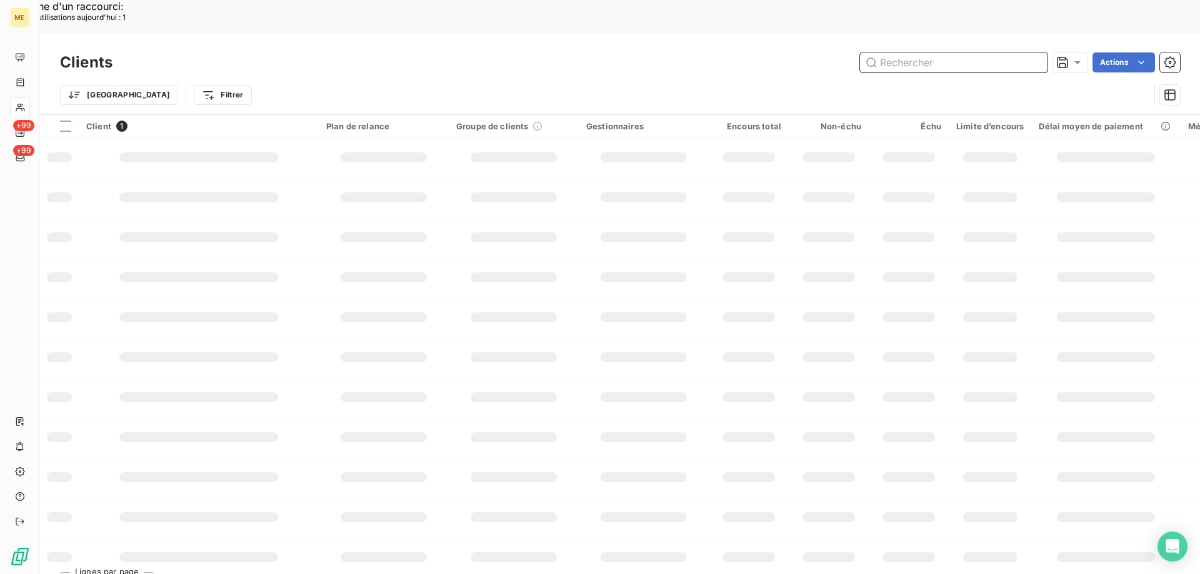
click at [923, 52] on input "text" at bounding box center [953, 62] width 187 height 20
paste input "METFRA000018715"
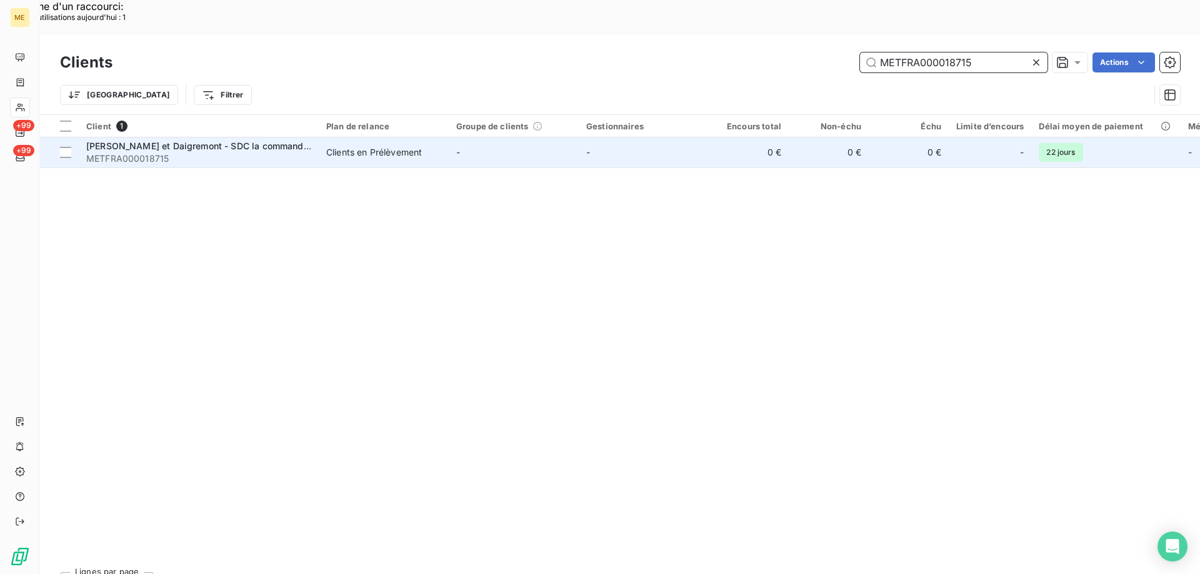
type input "METFRA000018715"
click at [209, 141] on span "Loiselet et Daigremont - SDC la commanderie II" at bounding box center [206, 146] width 241 height 11
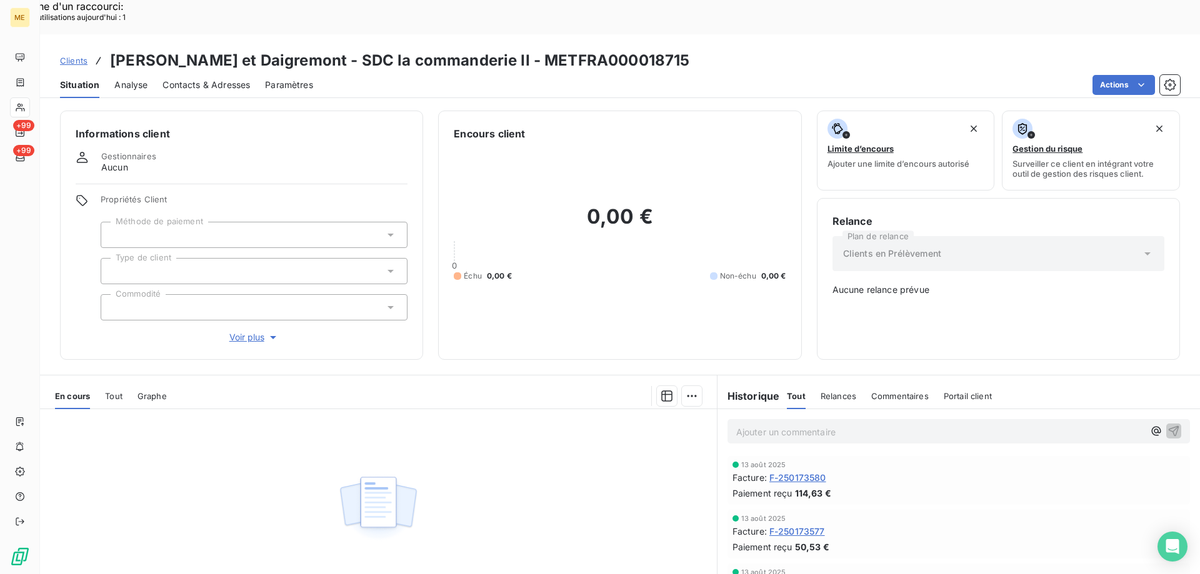
click at [116, 391] on span "Tout" at bounding box center [113, 396] width 17 height 10
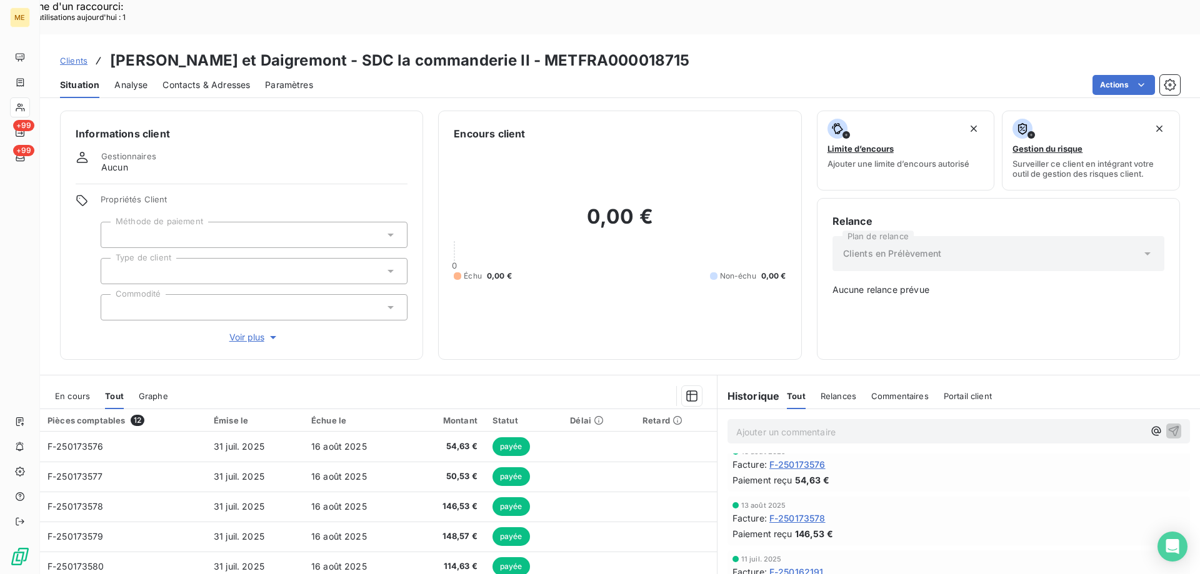
scroll to position [250, 0]
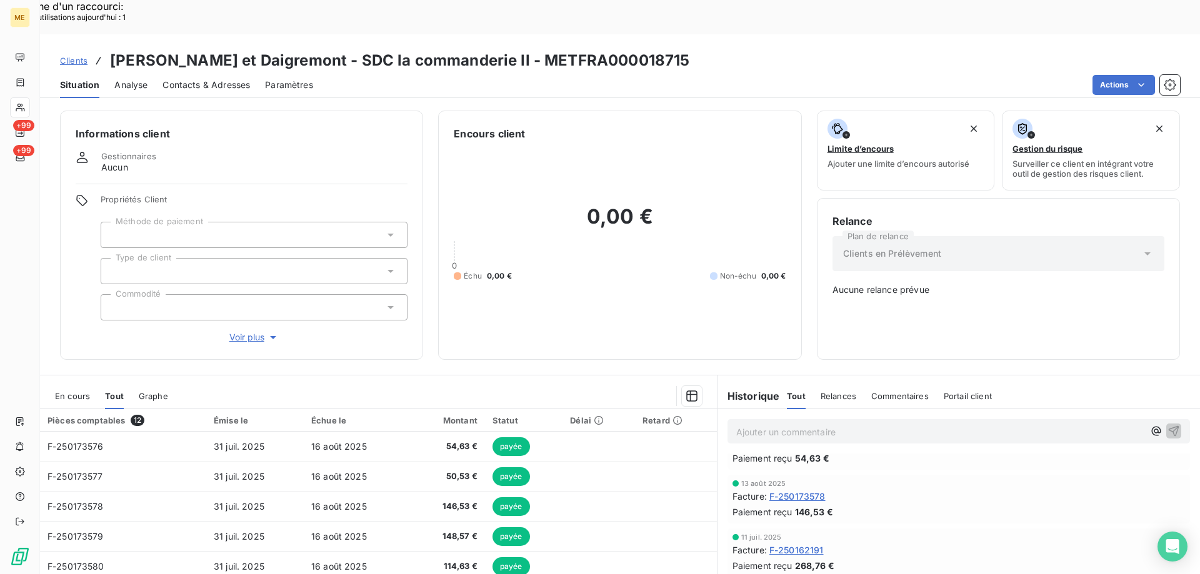
click at [715, 49] on div "Clients Loiselet et Daigremont - SDC la commanderie II - METFRA000018715" at bounding box center [620, 60] width 1160 height 22
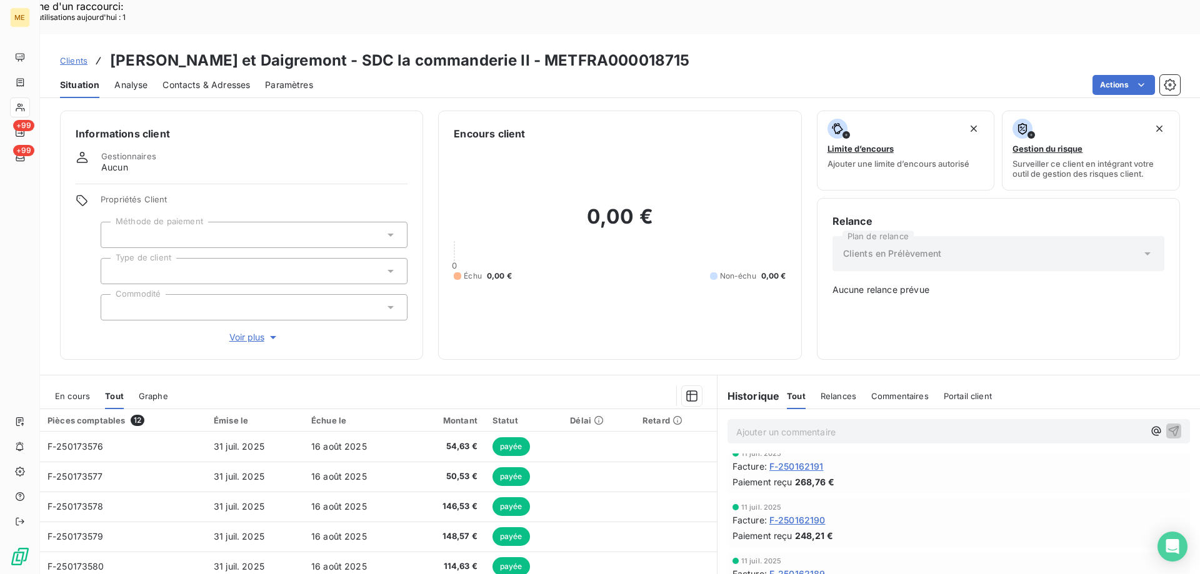
scroll to position [411, 0]
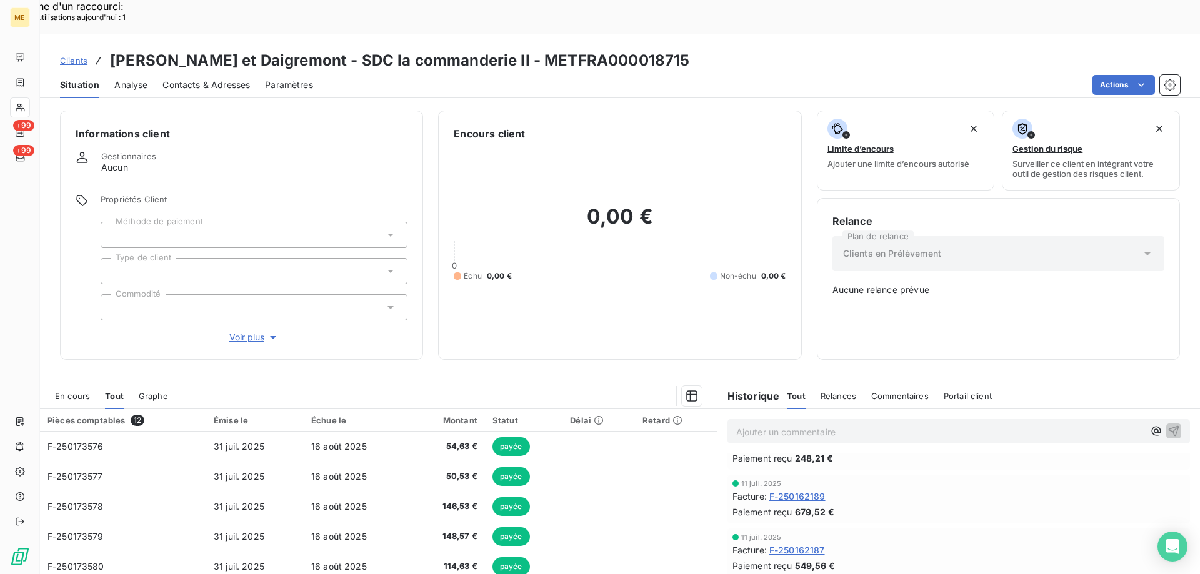
click at [1141, 247] on icon at bounding box center [1147, 253] width 12 height 12
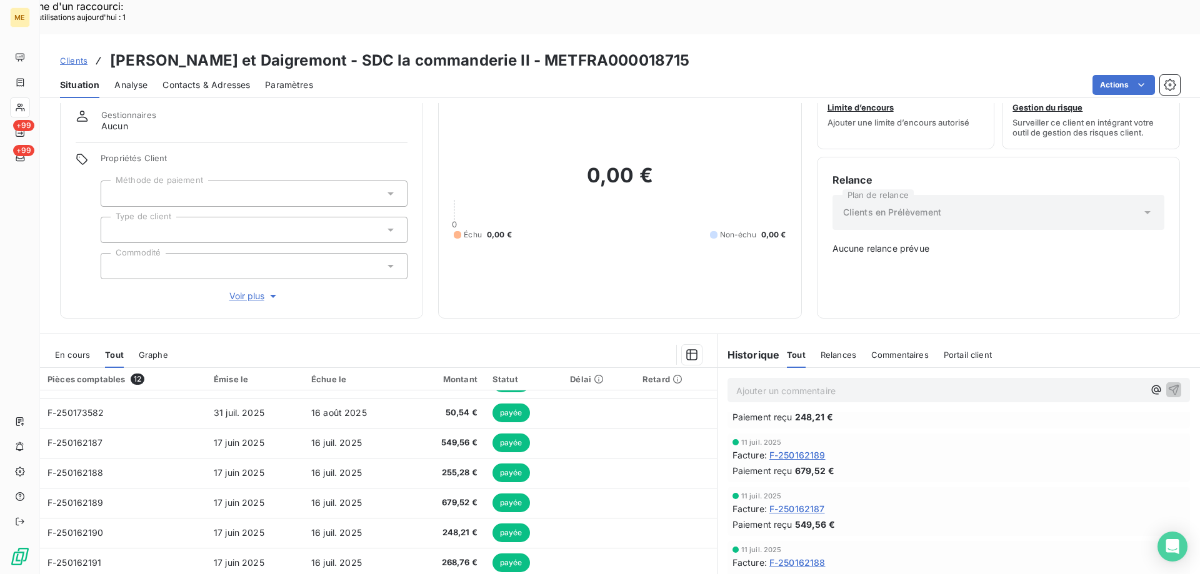
scroll to position [70, 0]
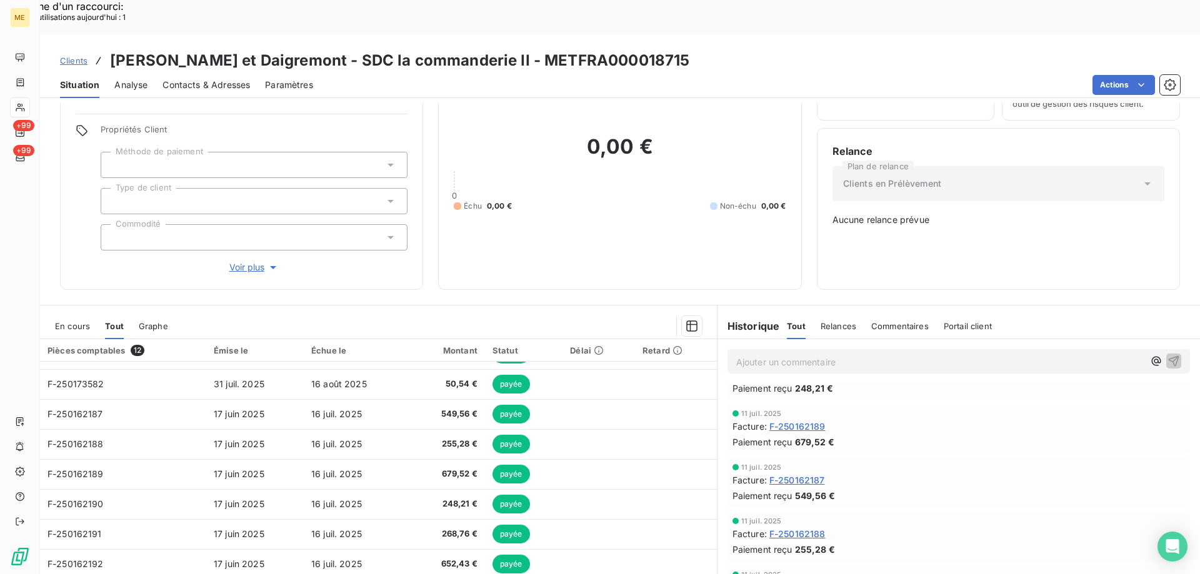
click at [78, 321] on span "En cours" at bounding box center [72, 326] width 35 height 10
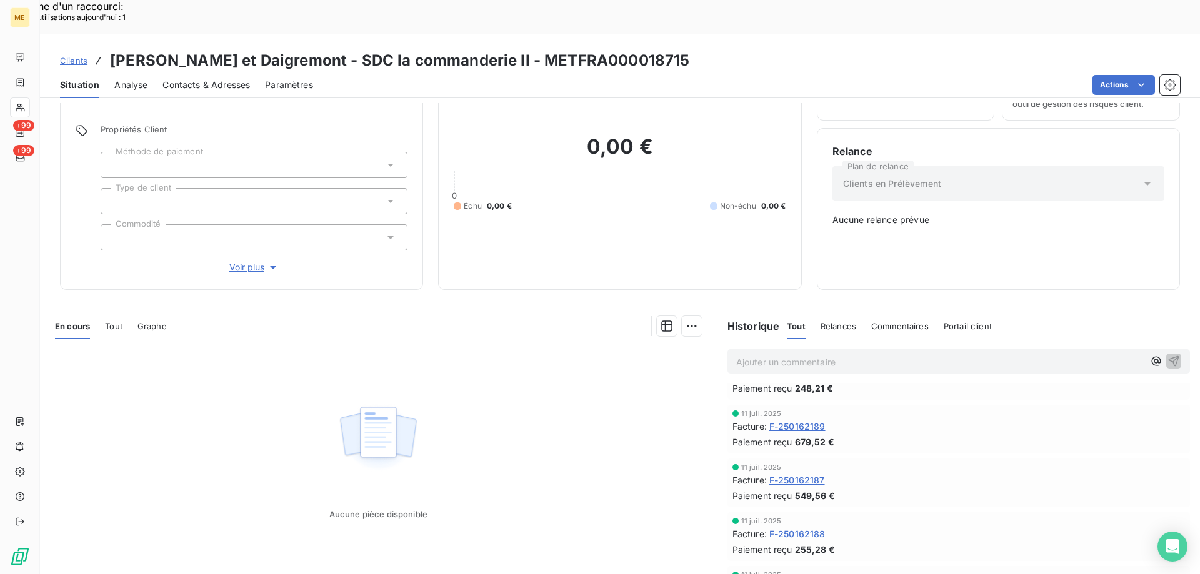
click at [109, 321] on span "Tout" at bounding box center [113, 326] width 17 height 10
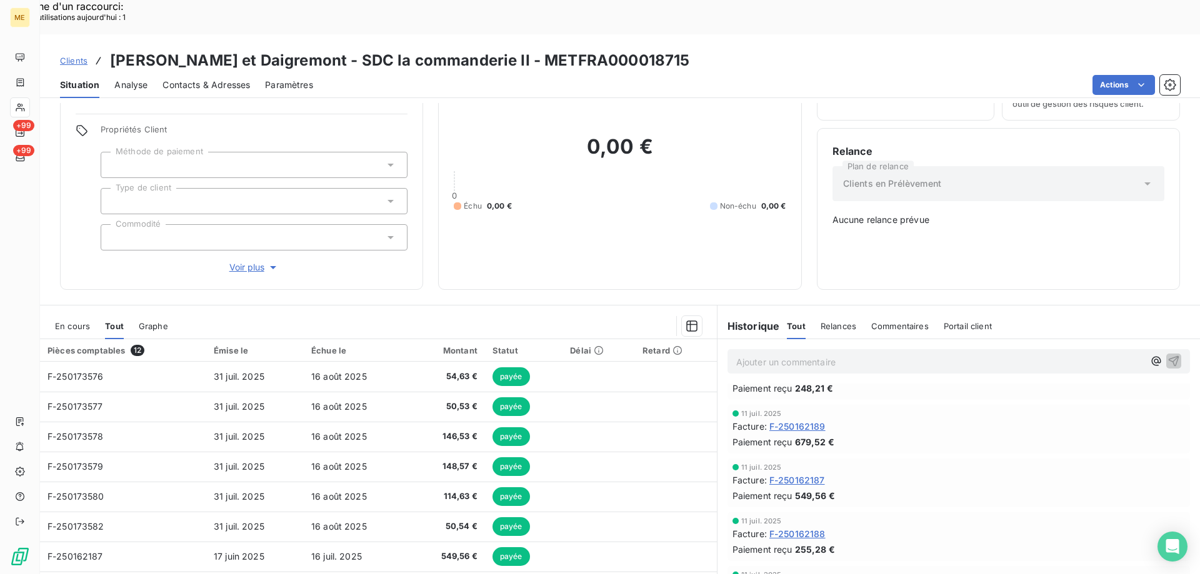
click at [1141, 177] on icon at bounding box center [1147, 183] width 12 height 12
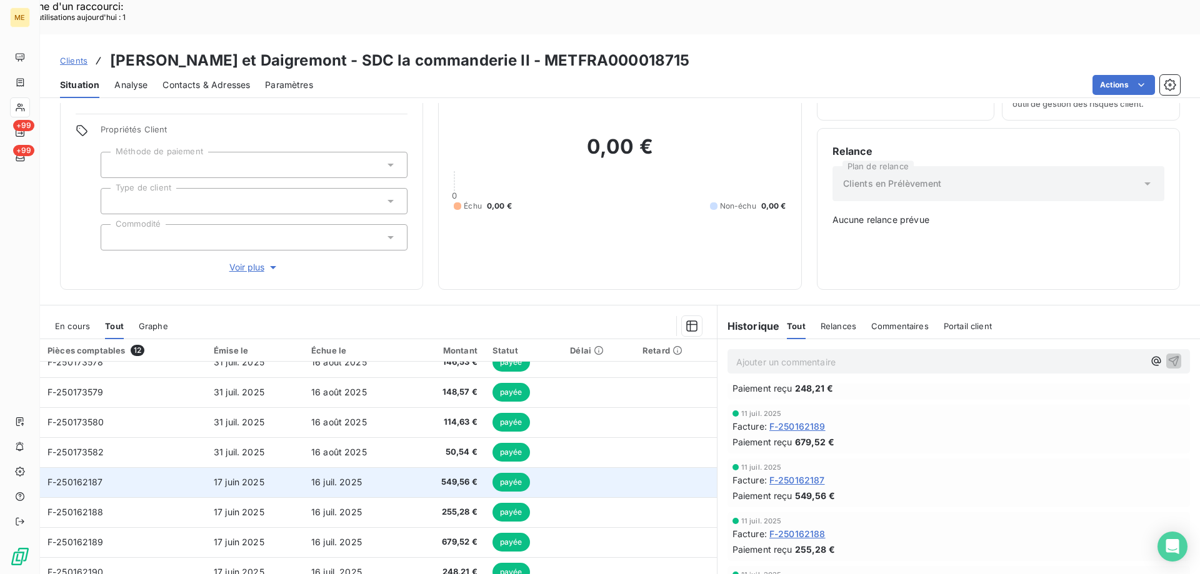
scroll to position [0, 0]
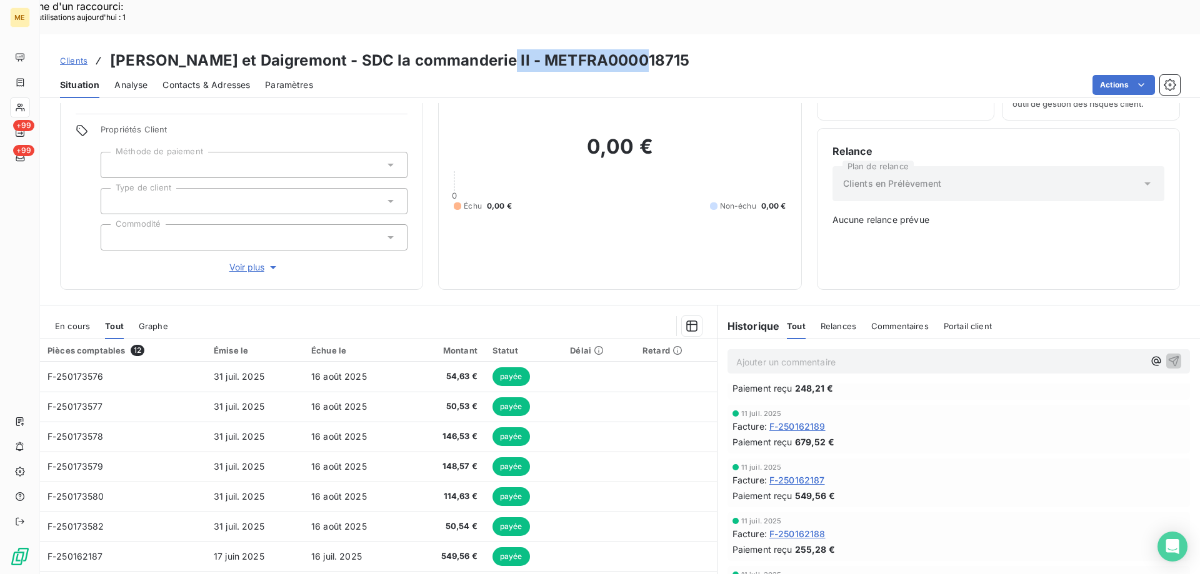
drag, startPoint x: 469, startPoint y: 27, endPoint x: 621, endPoint y: 17, distance: 152.1
click at [621, 49] on div "Clients Loiselet et Daigremont - SDC la commanderie II - METFRA000018715" at bounding box center [620, 60] width 1160 height 22
copy h3 "METFRA000018715"
click at [803, 354] on p "Ajouter un commentaire ﻿" at bounding box center [939, 362] width 407 height 16
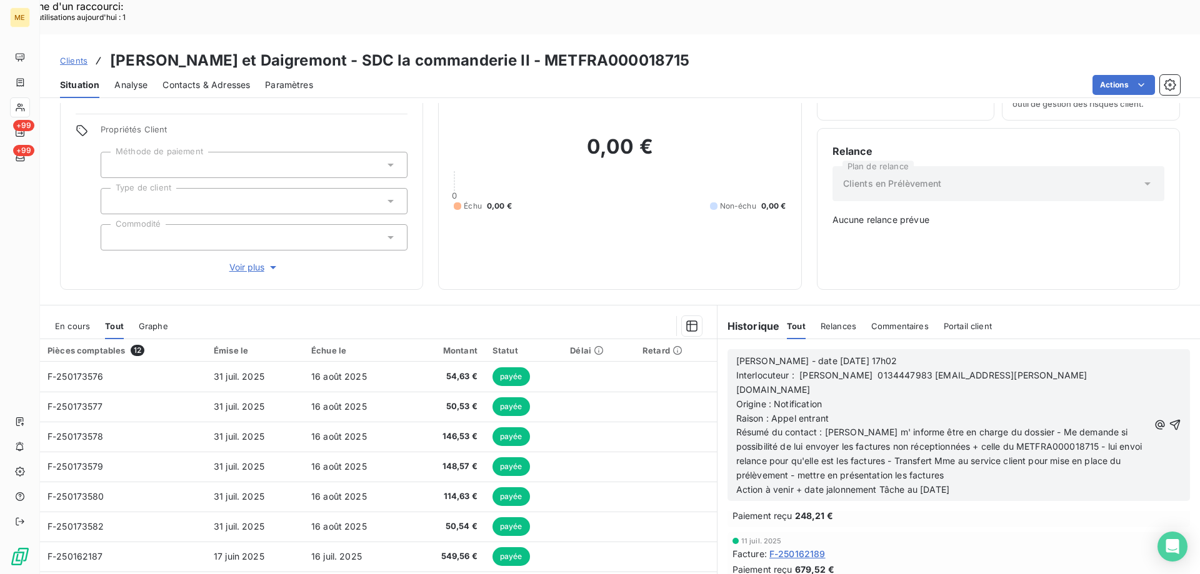
scroll to position [524, 0]
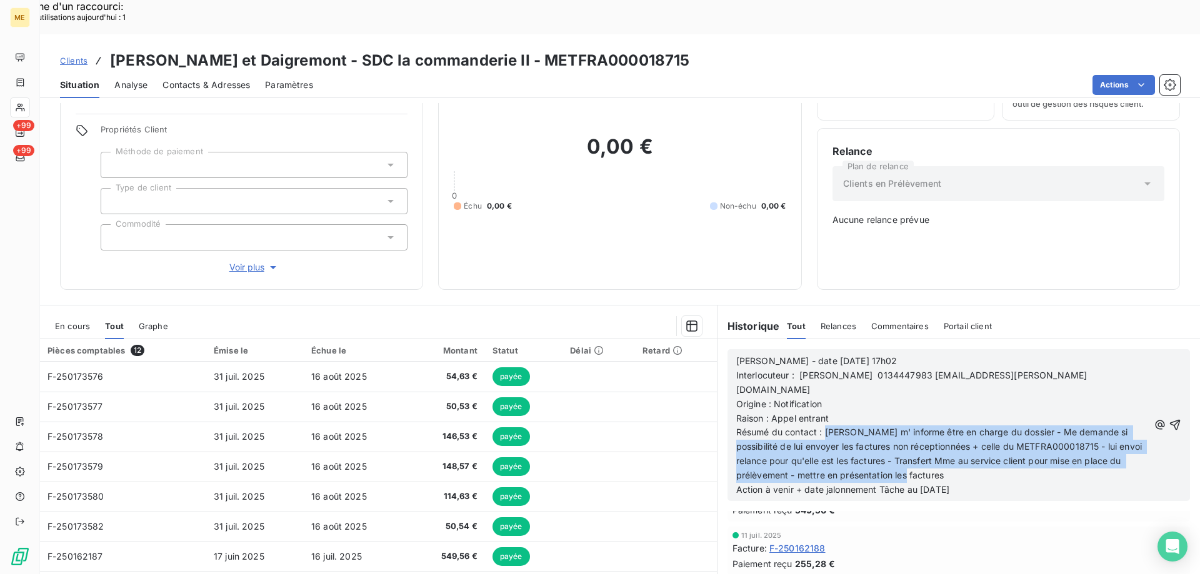
drag, startPoint x: 821, startPoint y: 371, endPoint x: 947, endPoint y: 420, distance: 134.7
click at [947, 426] on p "Résumé du contact : [PERSON_NAME] m' informe être en charge du dossier - Me dem…" at bounding box center [942, 454] width 412 height 57
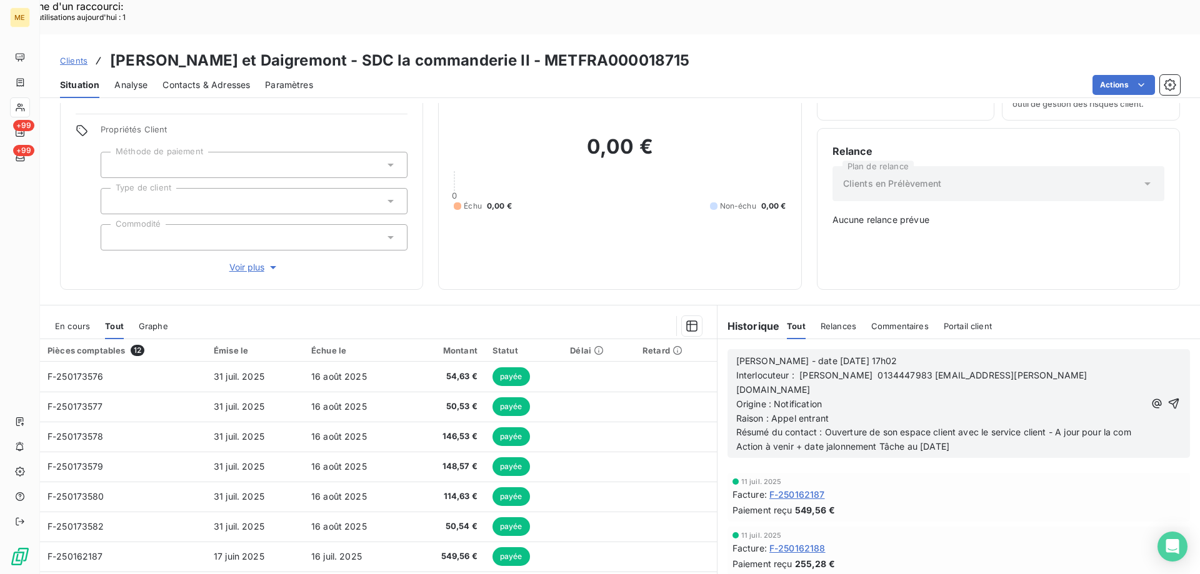
scroll to position [495, 0]
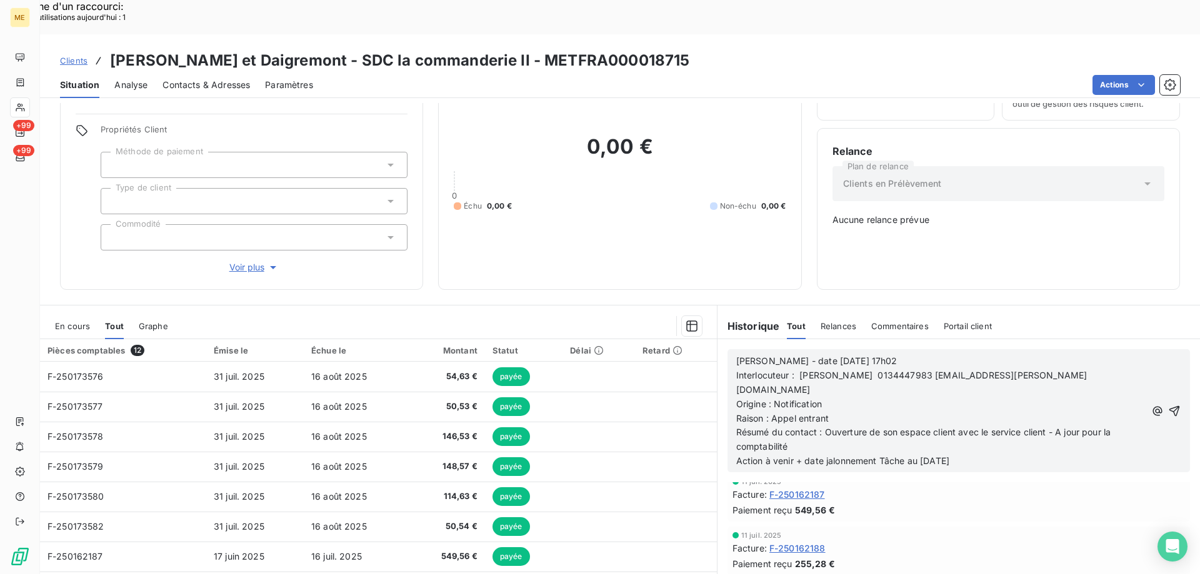
drag, startPoint x: 877, startPoint y: 404, endPoint x: 1031, endPoint y: 410, distance: 153.8
click at [1031, 454] on p "Action à venir + date jalonnement Tâche au [DATE]" at bounding box center [940, 461] width 409 height 14
click at [1168, 406] on icon "button" at bounding box center [1173, 411] width 11 height 11
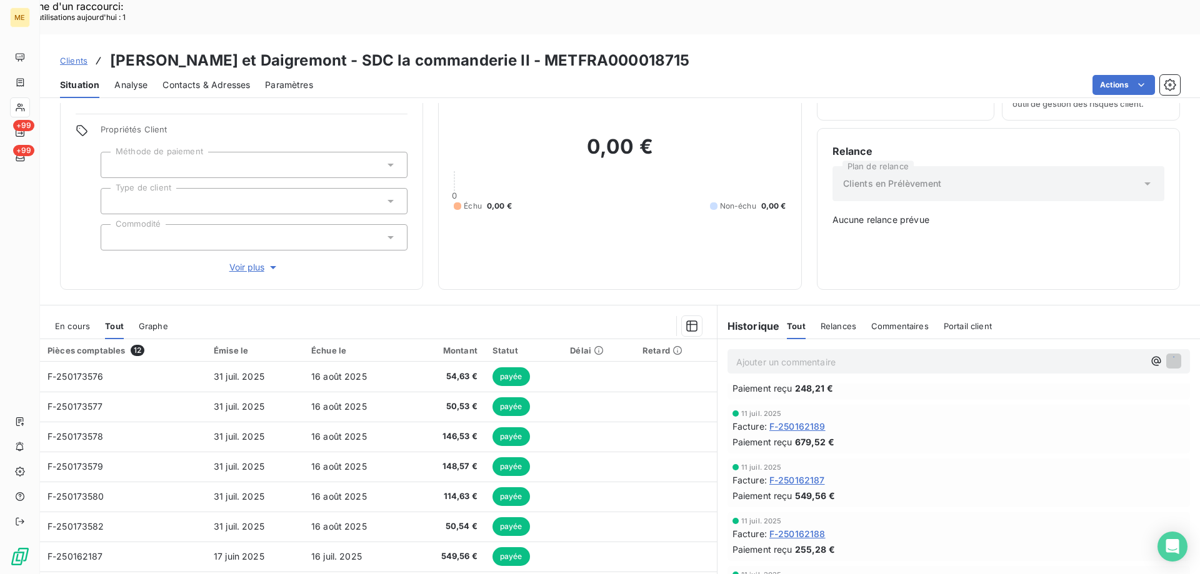
scroll to position [527, 0]
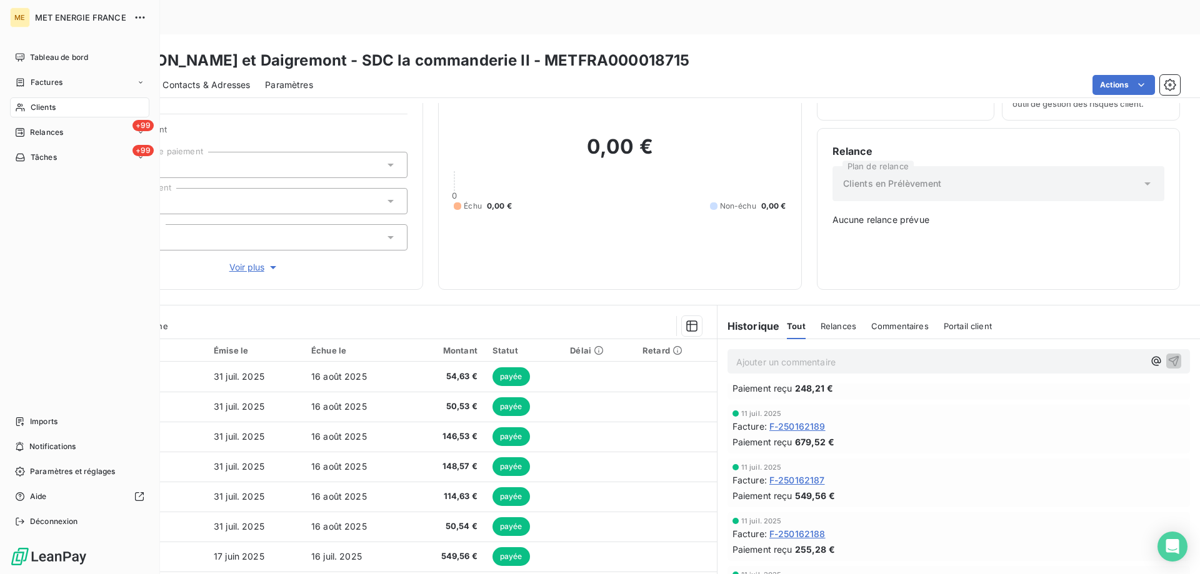
click at [22, 109] on icon at bounding box center [20, 108] width 9 height 8
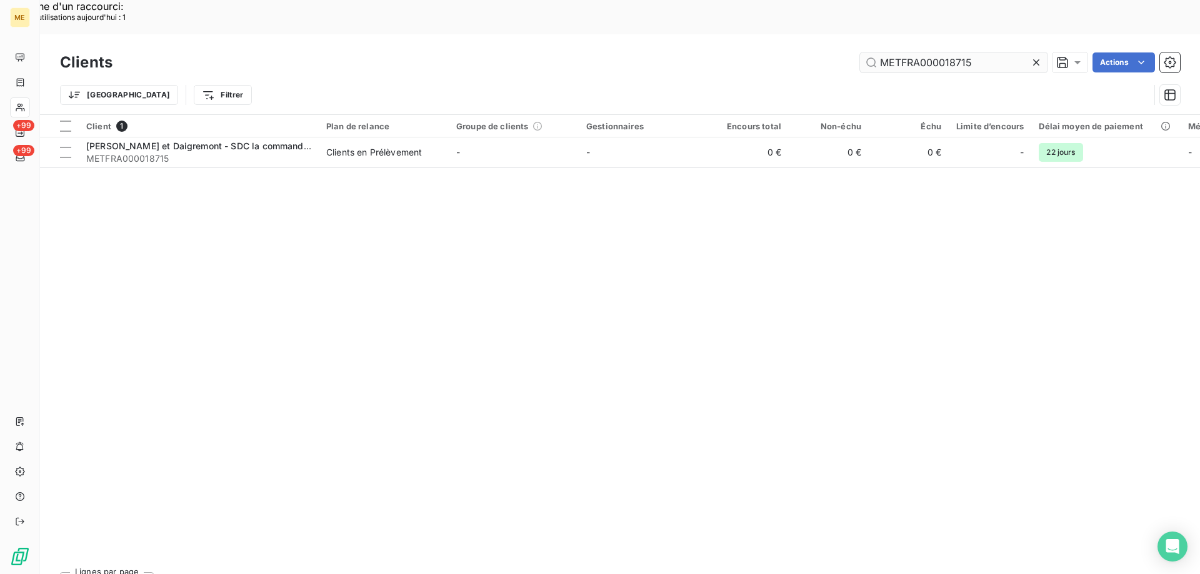
click at [1035, 56] on icon at bounding box center [1036, 62] width 12 height 12
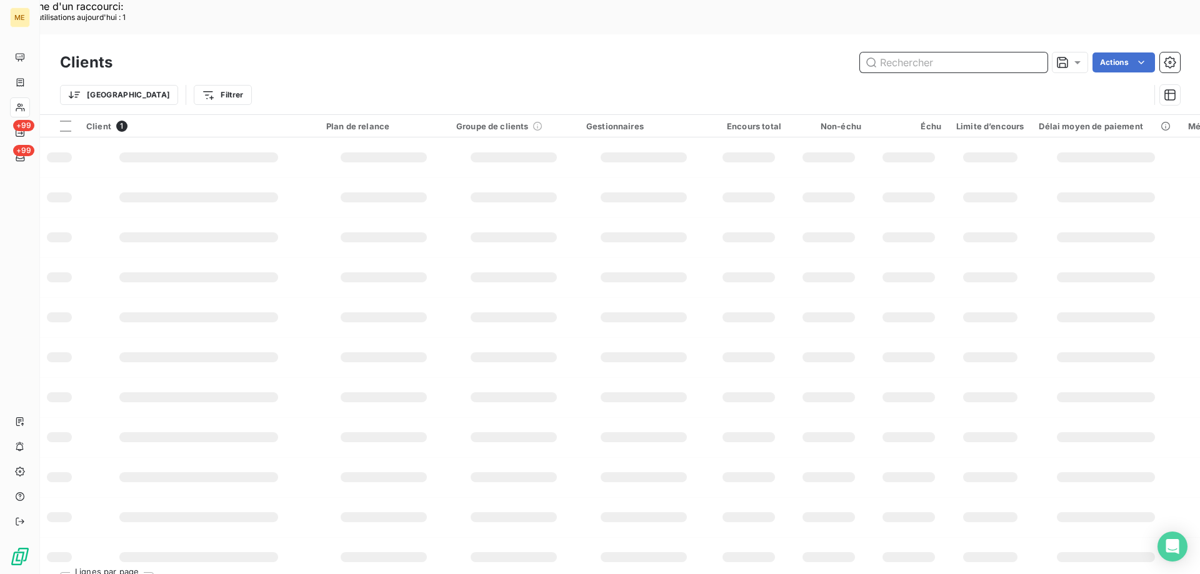
click at [955, 52] on input "text" at bounding box center [953, 62] width 187 height 20
paste input "METFRA000012205_GI154125"
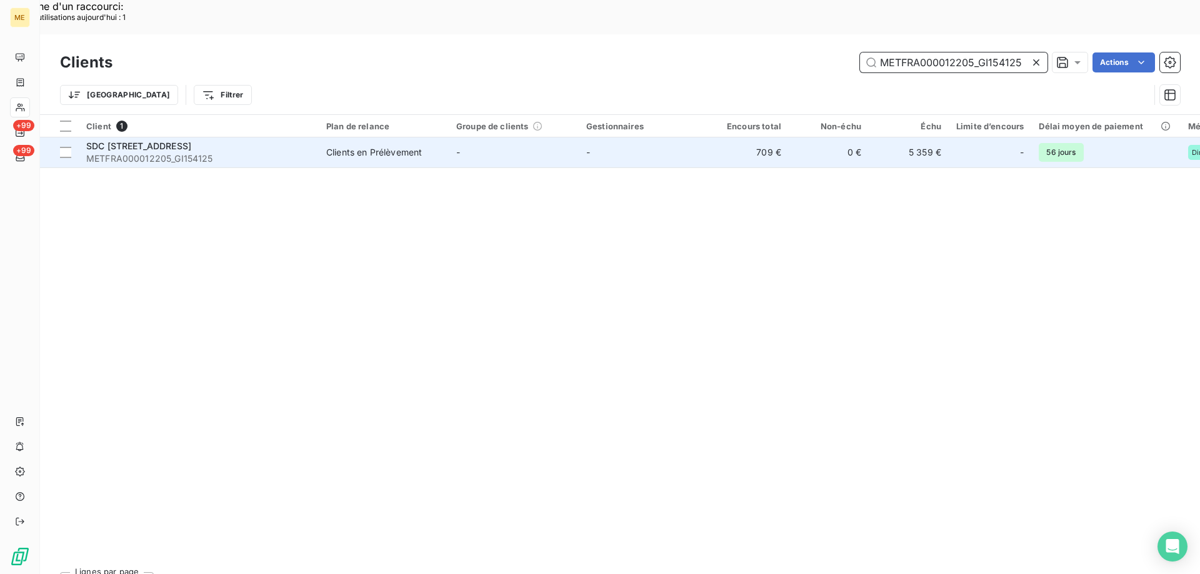
type input "METFRA000012205_GI154125"
click at [191, 141] on span "SDC [STREET_ADDRESS]" at bounding box center [138, 146] width 105 height 11
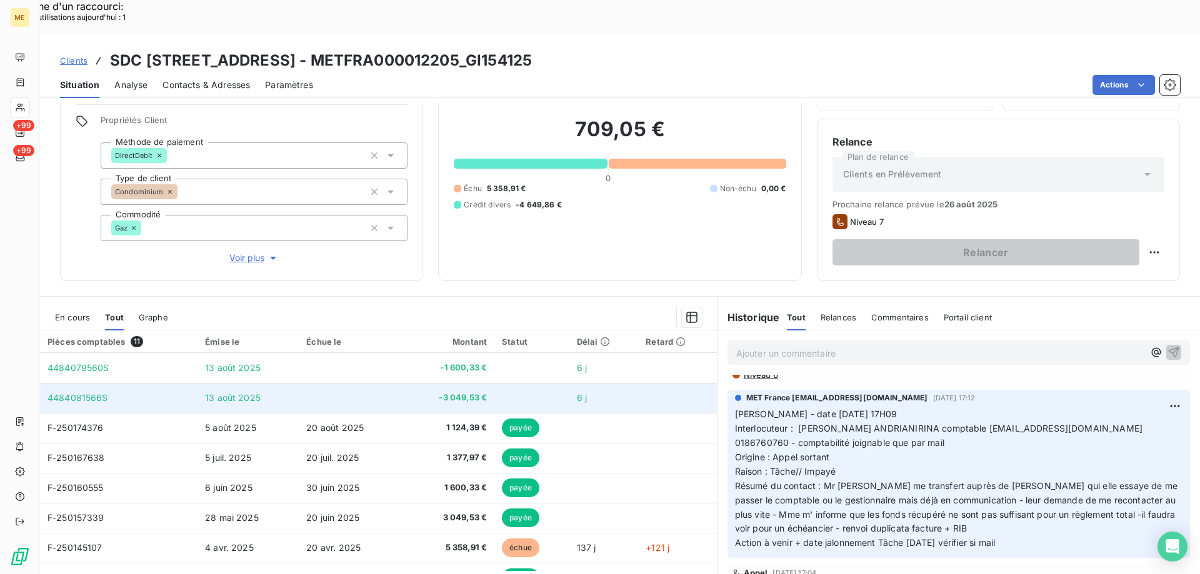
scroll to position [62, 0]
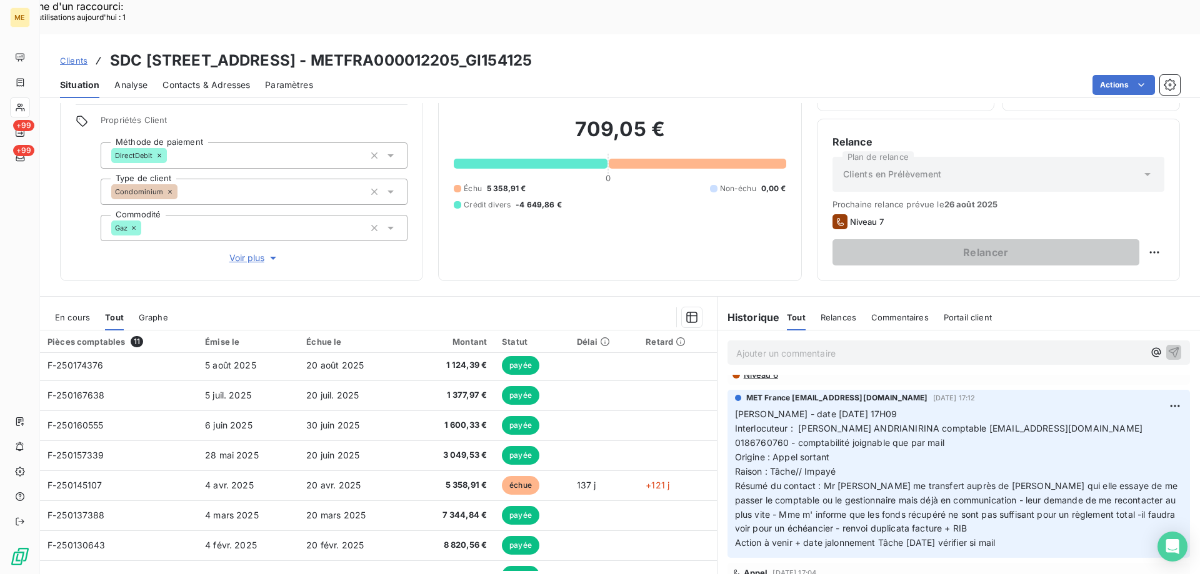
click at [1082, 423] on span "Interlocuteur : Tiavina ANDRIANIRINA comptable assistance@homeland.immo 0186760…" at bounding box center [940, 435] width 410 height 25
copy span "0186760760"
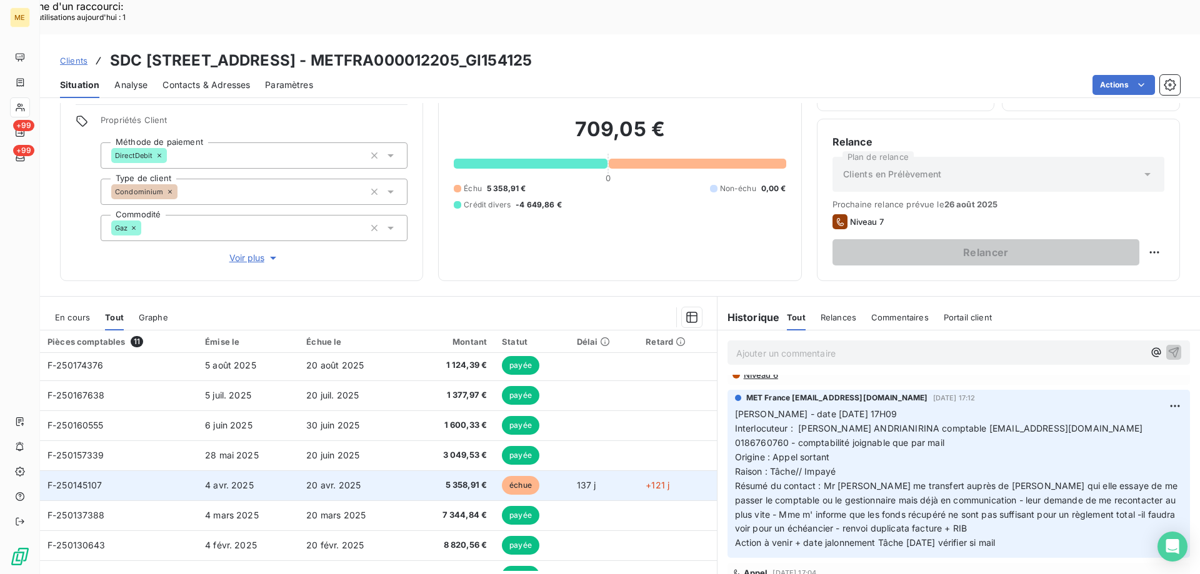
click at [79, 480] on span "F-250145107" at bounding box center [74, 485] width 55 height 11
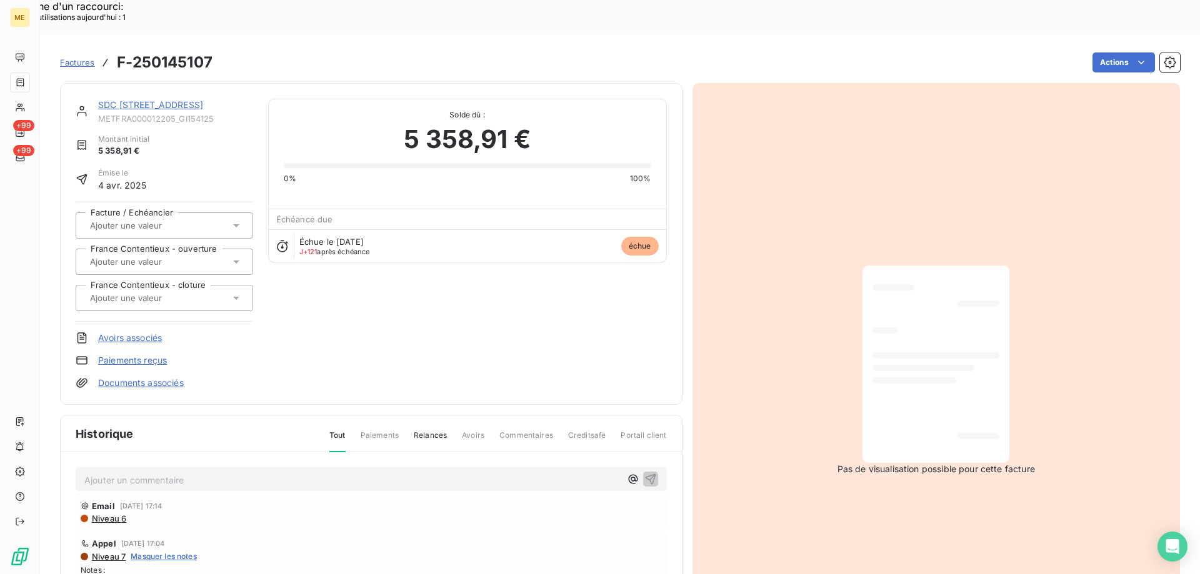
scroll to position [63, 0]
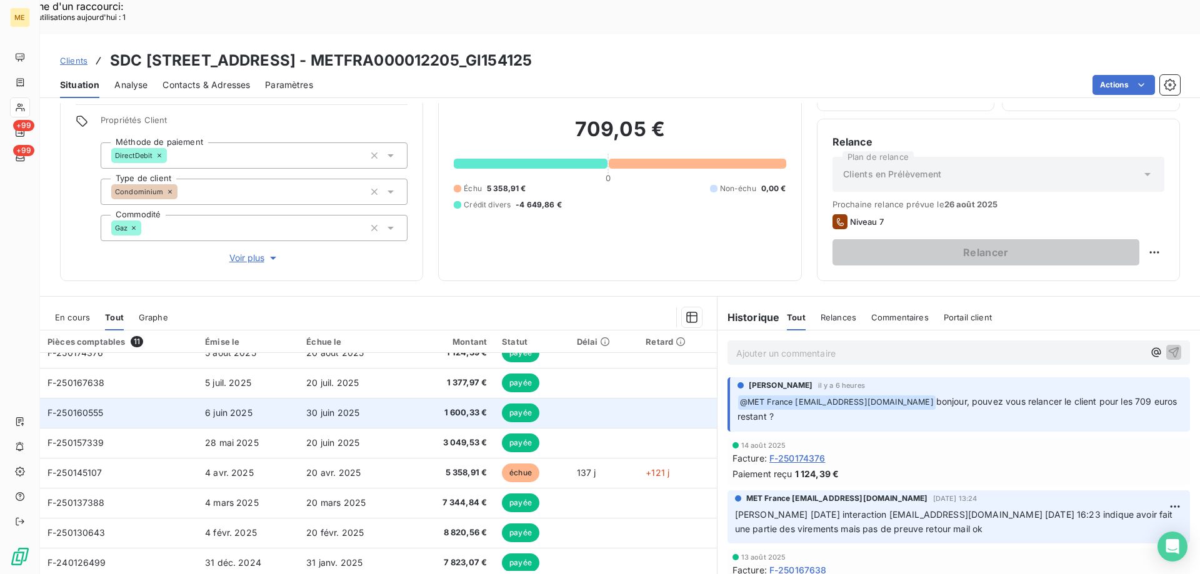
scroll to position [50, 0]
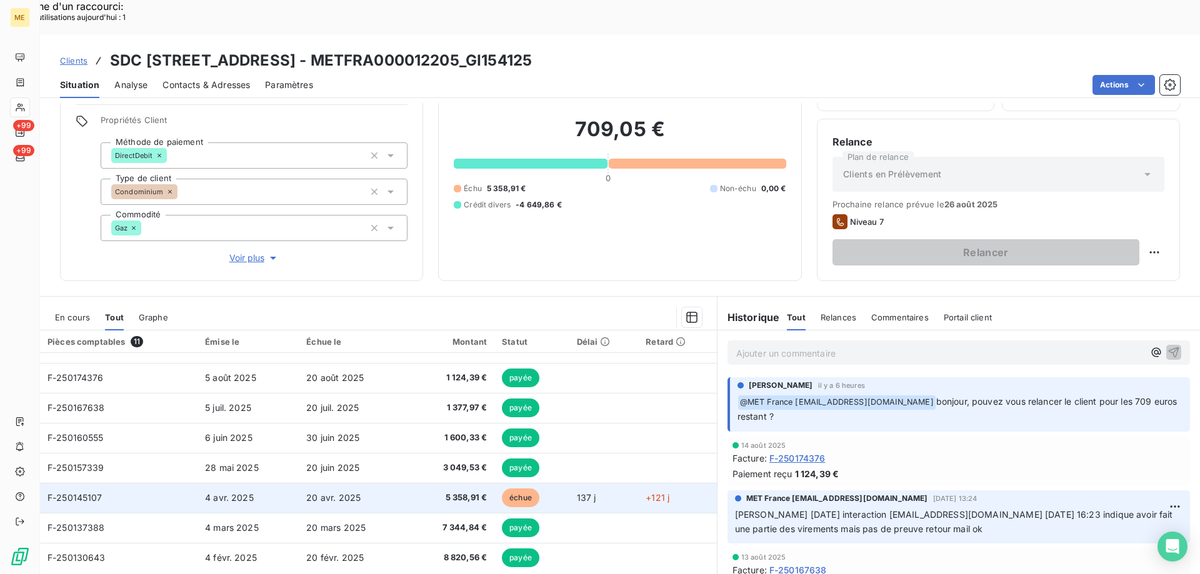
click at [75, 492] on span "F-250145107" at bounding box center [74, 497] width 55 height 11
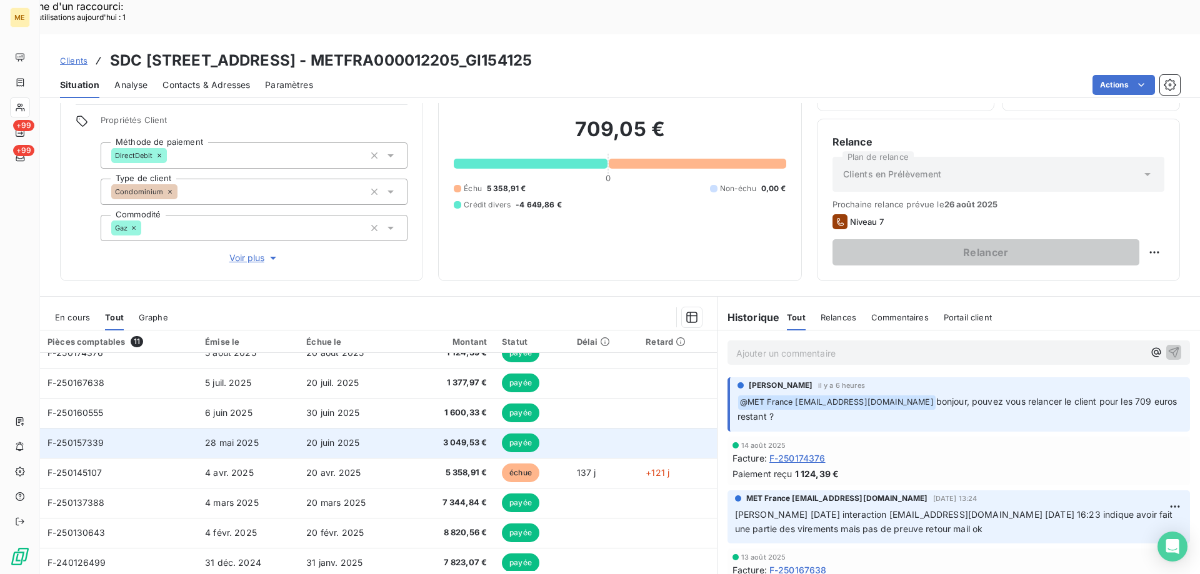
scroll to position [112, 0]
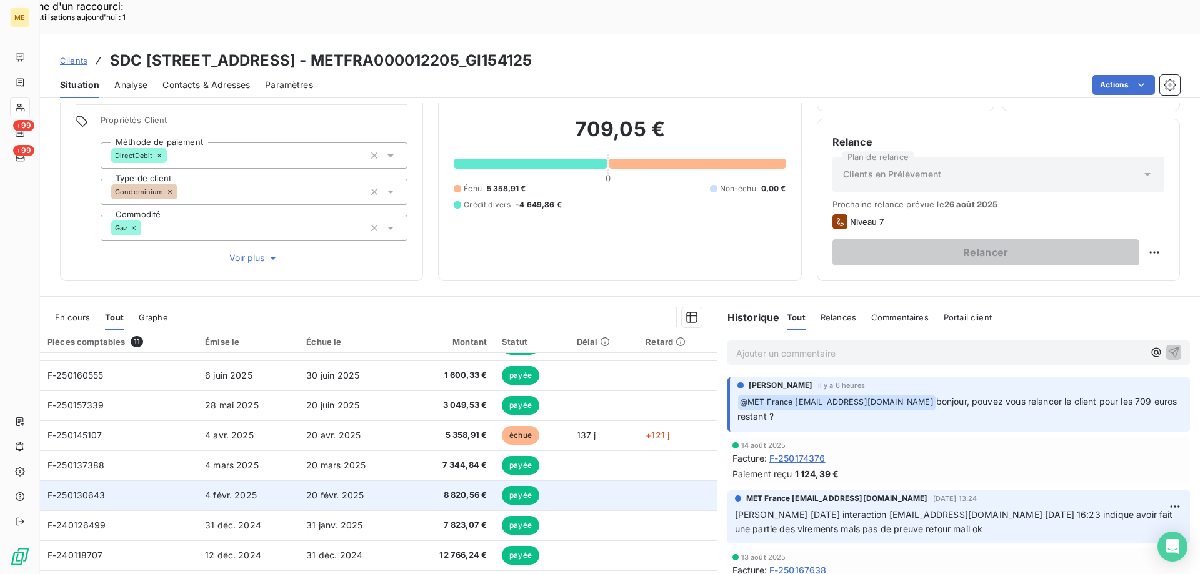
click at [79, 490] on span "F-250130643" at bounding box center [76, 495] width 58 height 11
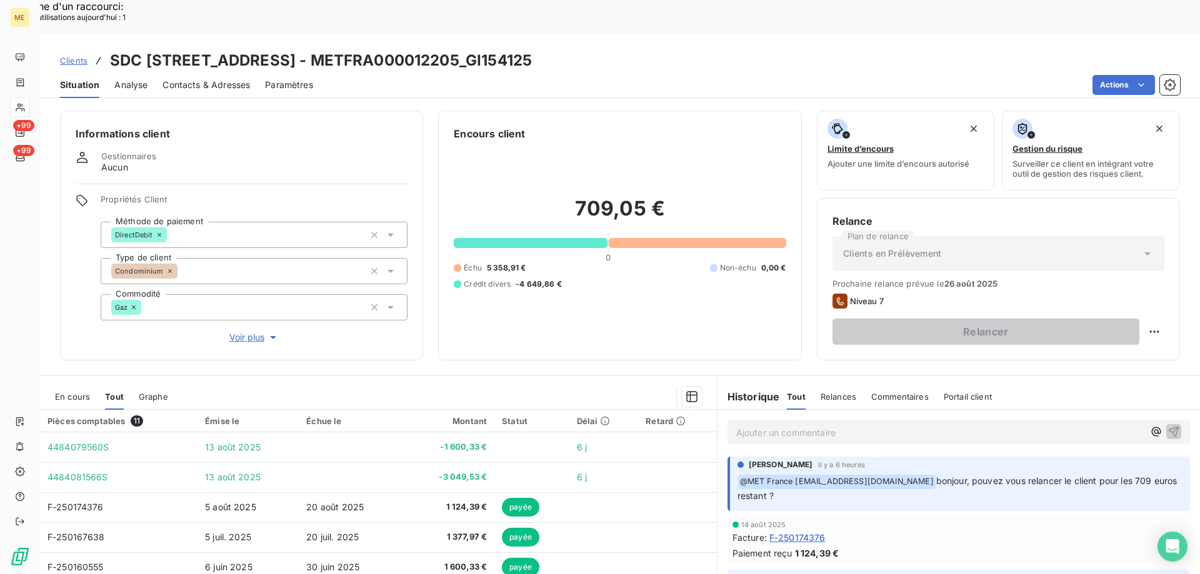
drag, startPoint x: 509, startPoint y: 29, endPoint x: 658, endPoint y: 11, distance: 150.4
click at [658, 34] on div "Clients SDC 160 BOULEVARD DE VALMY 92700 COLOMBES - METFRA000012205_GI154125 Si…" at bounding box center [620, 66] width 1160 height 64
copy h3 "METFRA000012205"
click at [778, 49] on div "Clients SDC 160 BOULEVARD DE VALMY 92700 COLOMBES - METFRA000012205_GI154125" at bounding box center [620, 60] width 1160 height 22
drag, startPoint x: 656, startPoint y: 23, endPoint x: 506, endPoint y: 9, distance: 150.6
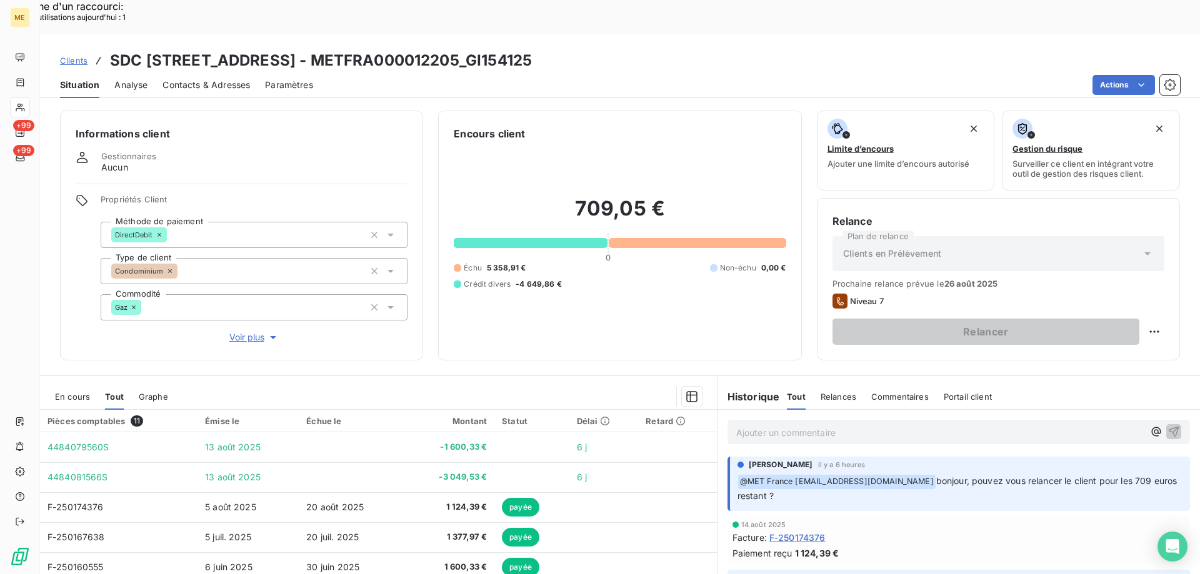
click at [506, 34] on div "Clients SDC 160 BOULEVARD DE VALMY 92700 COLOMBES - METFRA000012205_GI154125 Si…" at bounding box center [620, 66] width 1160 height 64
copy h3 "METFRA000012205"
click at [1100, 521] on div "14 août 2025" at bounding box center [958, 524] width 452 height 7
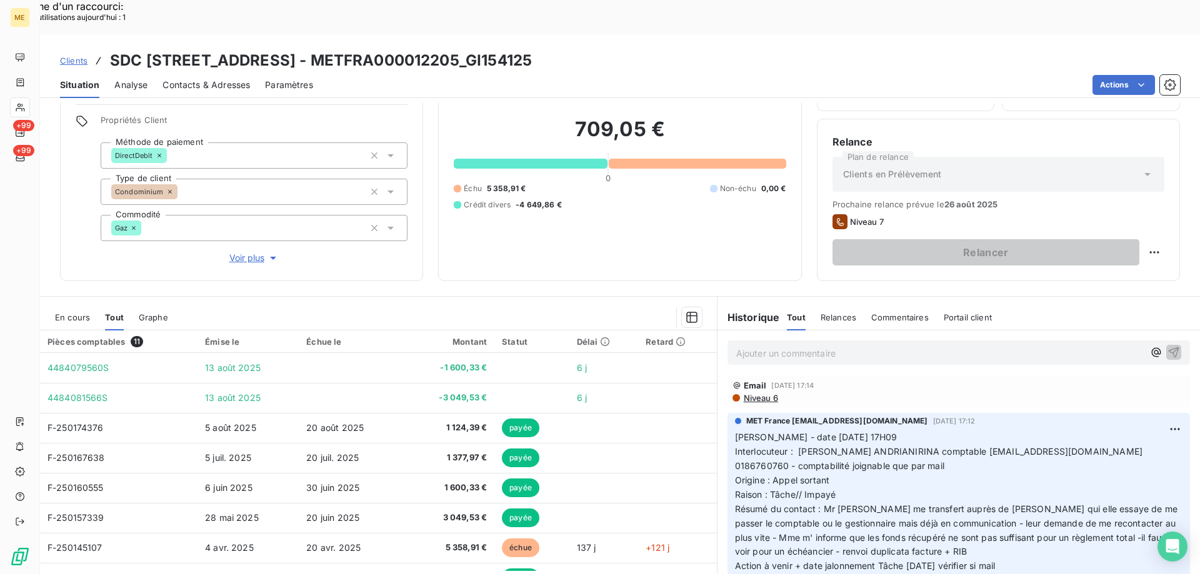
scroll to position [250, 0]
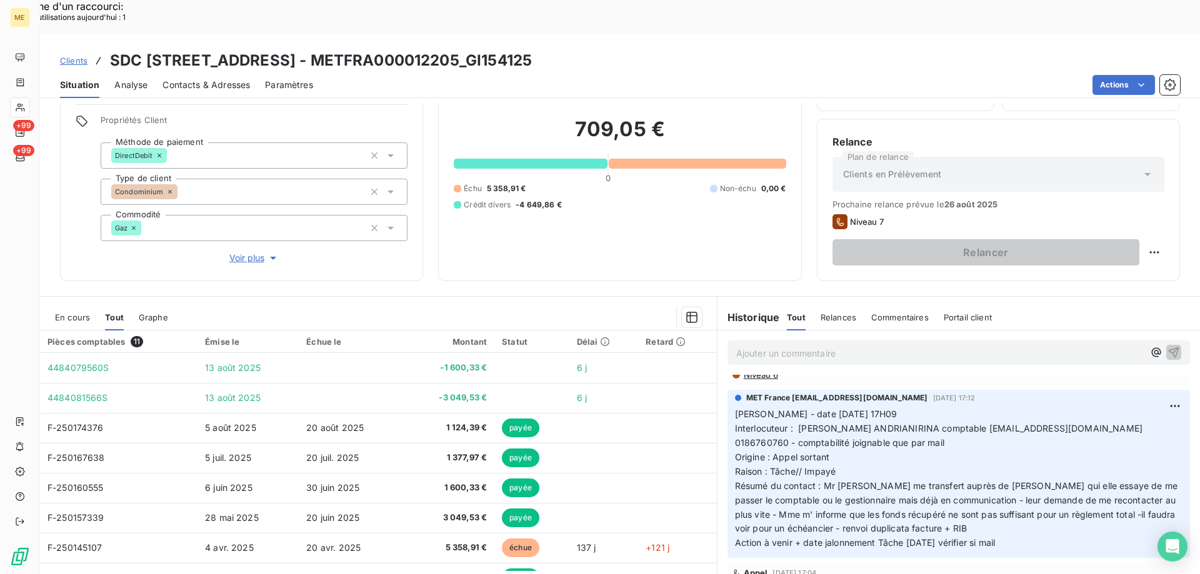
drag, startPoint x: 1030, startPoint y: 505, endPoint x: 740, endPoint y: 373, distance: 319.3
click at [727, 390] on div "MET France met-france@recouvrement.met.com 11 août 2025, 17:12 Valérie - date 1…" at bounding box center [958, 474] width 462 height 168
copy p "Valérie - date 11/08/2025 17H09 Interlocuteur : Tiavina ANDRIANIRINA comptable …"
click at [764, 346] on p "Ajouter un commentaire ﻿" at bounding box center [939, 354] width 407 height 16
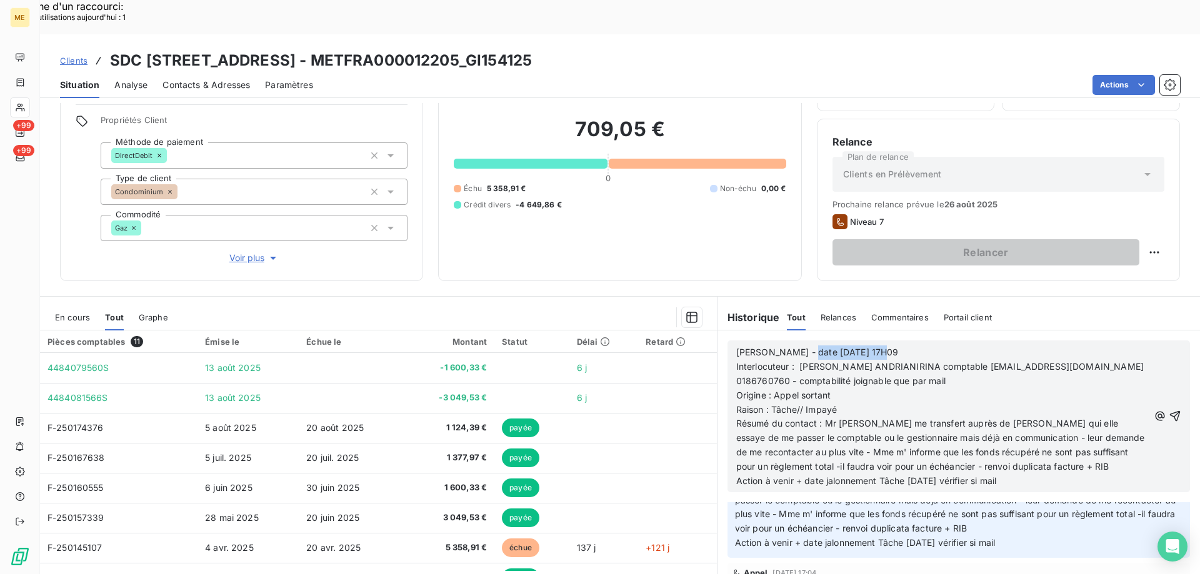
drag, startPoint x: 792, startPoint y: 316, endPoint x: 878, endPoint y: 311, distance: 86.4
click at [878, 346] on p "Valérie - date 11/08/2025 17H09" at bounding box center [942, 353] width 412 height 14
click at [865, 389] on p "Origine : Appel sortant" at bounding box center [942, 396] width 412 height 14
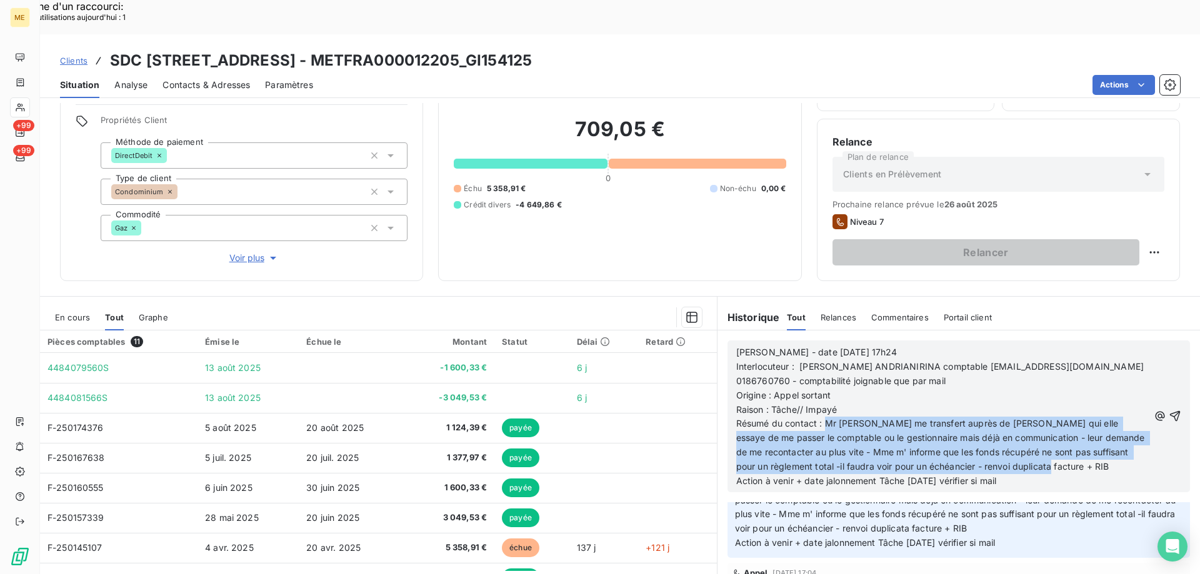
drag, startPoint x: 820, startPoint y: 392, endPoint x: 1097, endPoint y: 431, distance: 280.1
click at [1097, 431] on p "Résumé du contact : Mr DAVID me transfert auprès de Mme PAO qui elle essaye de …" at bounding box center [942, 445] width 412 height 57
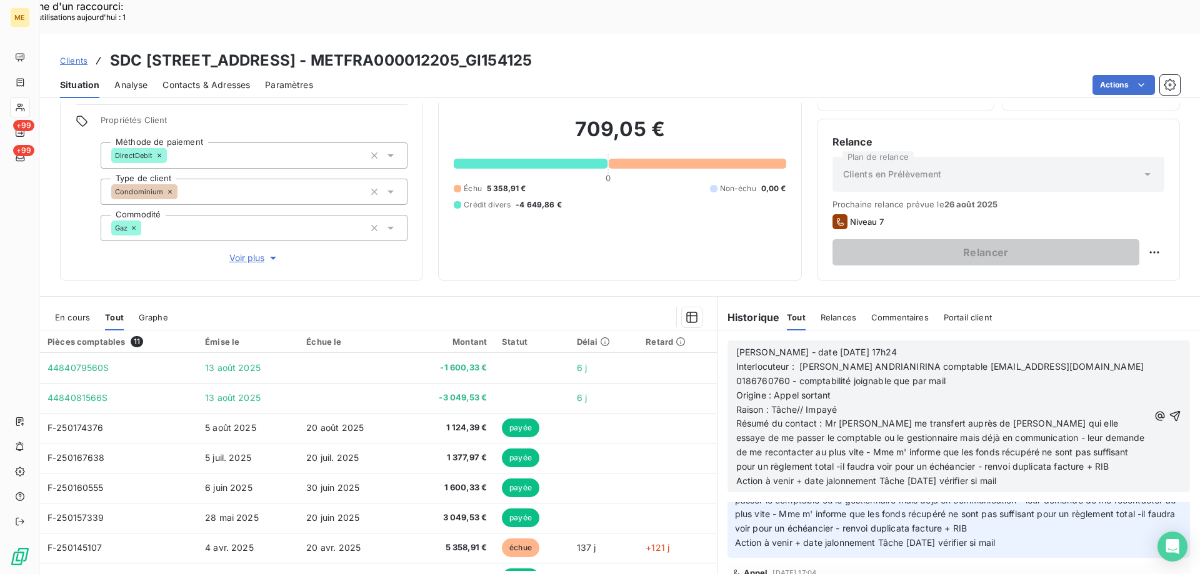
scroll to position [335, 0]
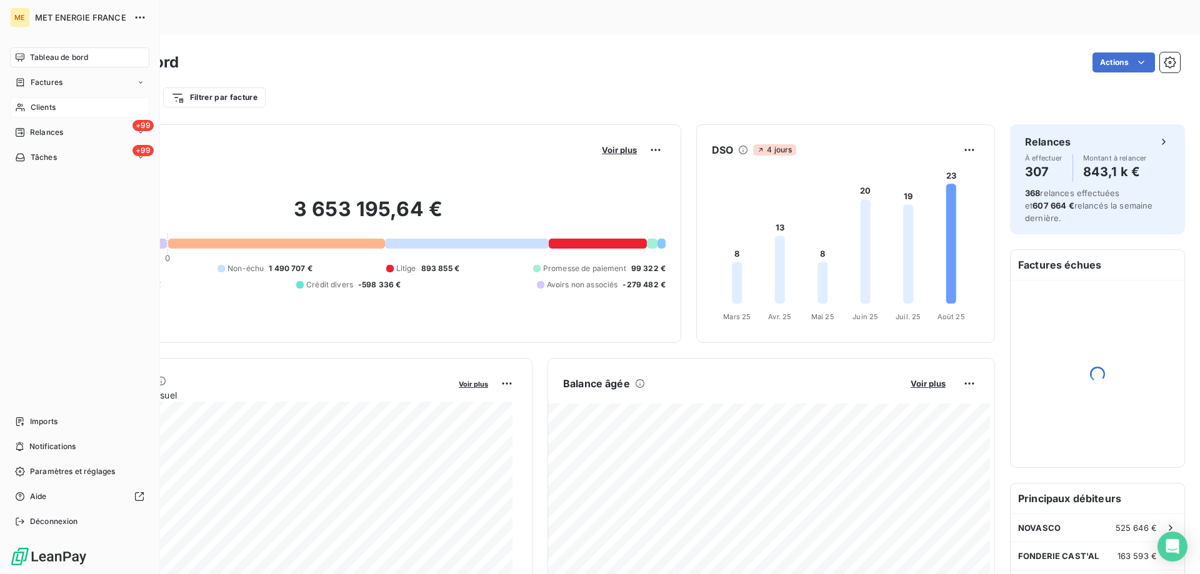
click at [46, 106] on span "Clients" at bounding box center [43, 107] width 25 height 11
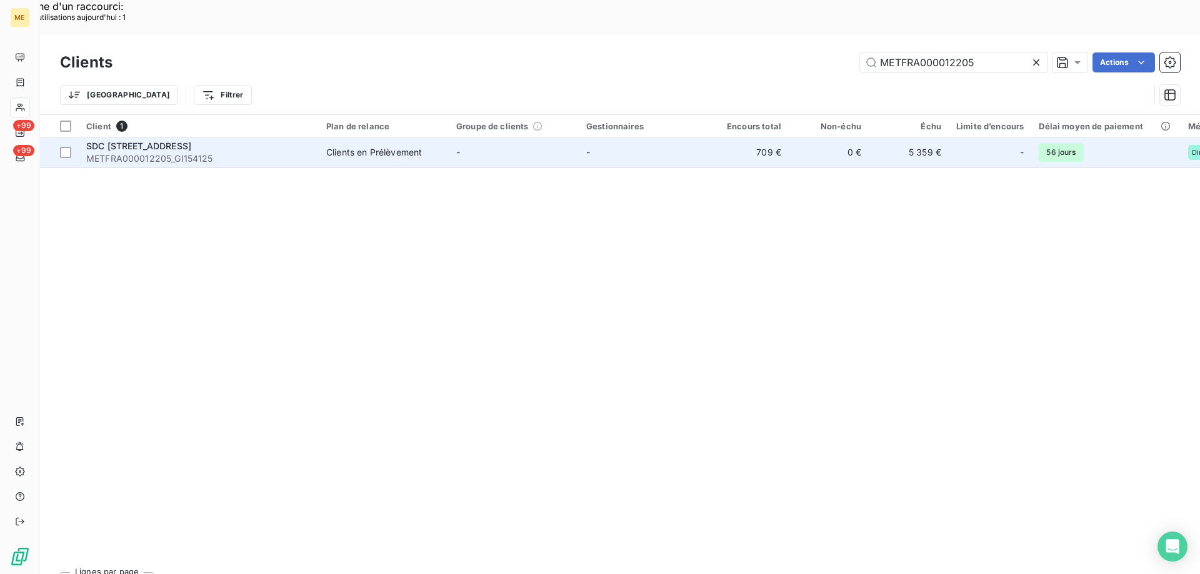
type input "METFRA000012205"
click at [191, 141] on span "SDC [STREET_ADDRESS]" at bounding box center [138, 146] width 105 height 11
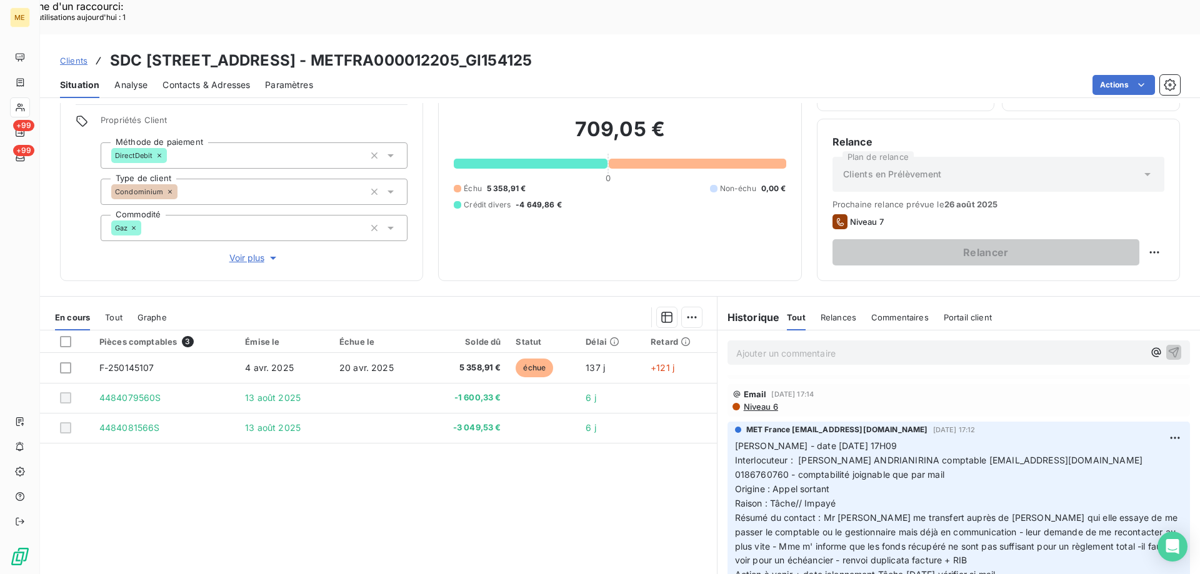
scroll to position [250, 0]
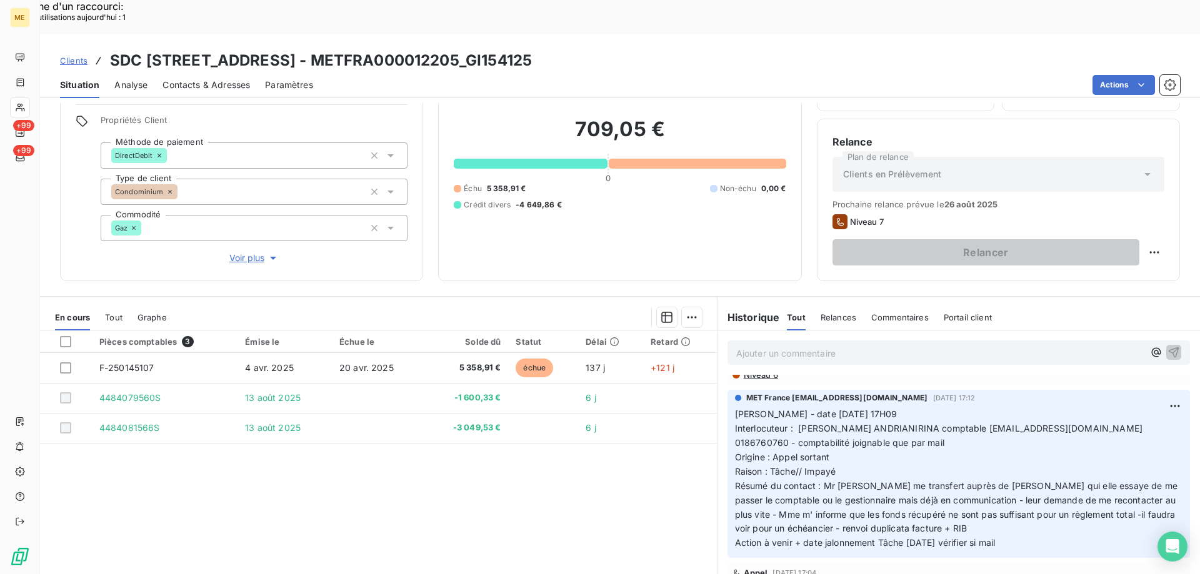
drag, startPoint x: 1018, startPoint y: 508, endPoint x: 728, endPoint y: 380, distance: 317.5
click at [728, 390] on div "MET France met-france@recouvrement.met.com 11 août 2025, 17:12 Valérie - date 1…" at bounding box center [958, 474] width 462 height 168
copy p "Valérie - date 11/08/2025 17H09 Interlocuteur : Tiavina ANDRIANIRINA comptable …"
click at [773, 346] on p "Ajouter un commentaire ﻿" at bounding box center [939, 354] width 407 height 16
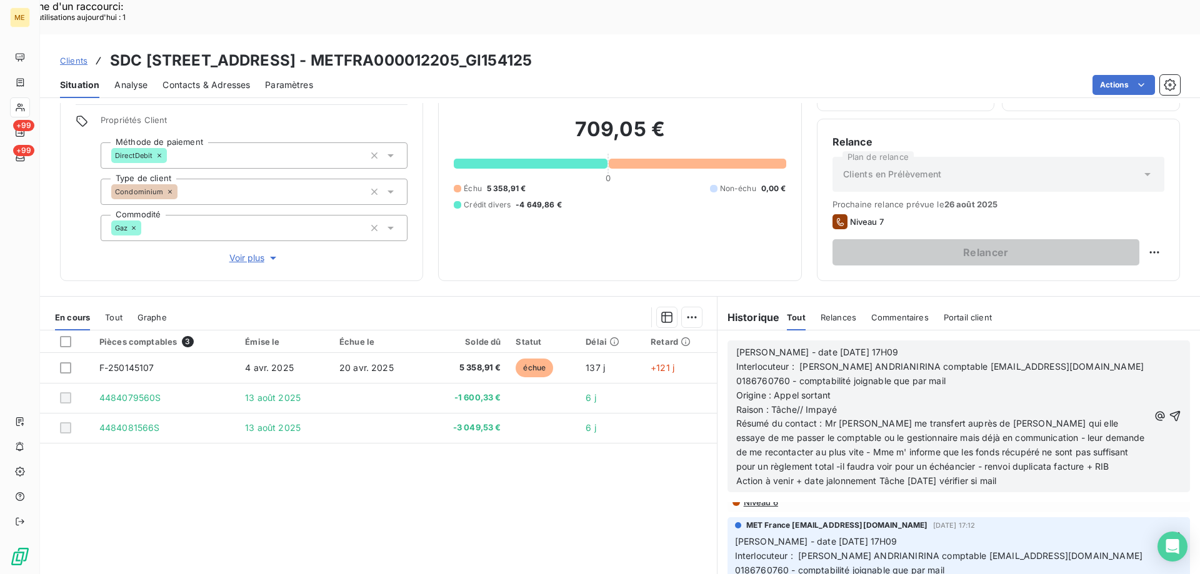
scroll to position [377, 0]
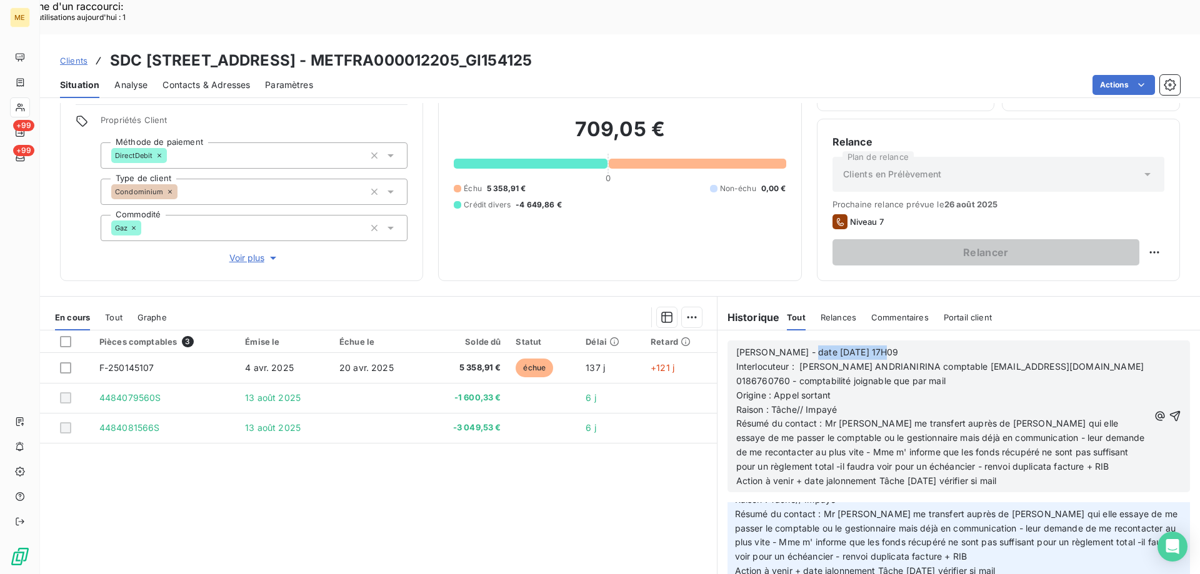
drag, startPoint x: 794, startPoint y: 316, endPoint x: 952, endPoint y: 295, distance: 159.4
click at [945, 331] on div "Valérie - date 11/08/2025 17H09 Interlocuteur : Tiavina ANDRIANIRINA comptable …" at bounding box center [958, 417] width 482 height 172
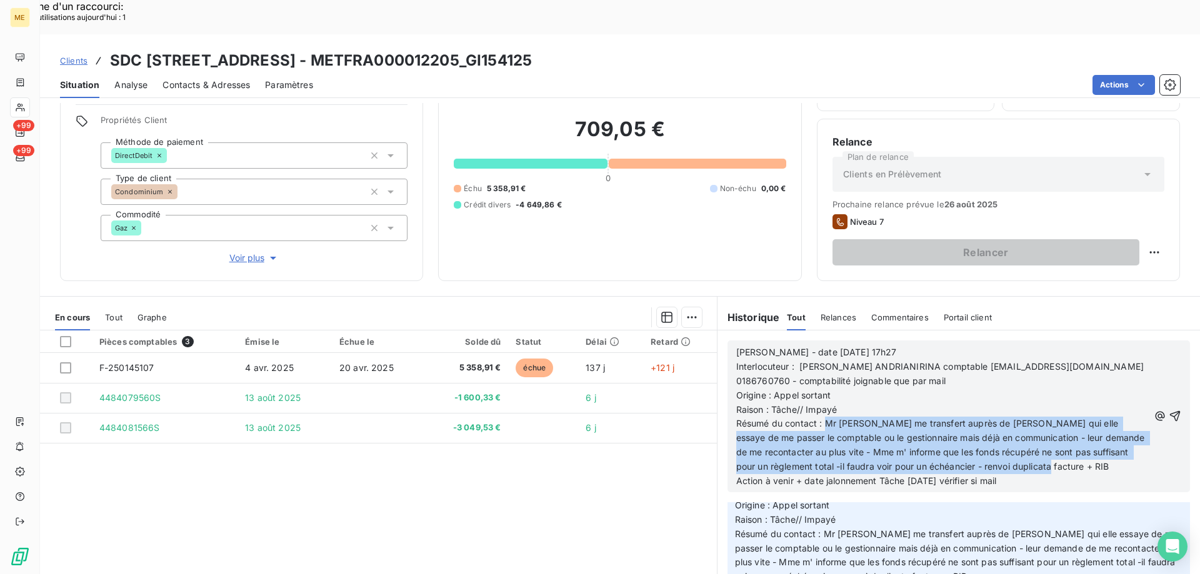
drag, startPoint x: 819, startPoint y: 387, endPoint x: 1095, endPoint y: 426, distance: 278.3
click at [1095, 426] on p "Résumé du contact : Mr DAVID me transfert auprès de Mme PAO qui elle essaye de …" at bounding box center [942, 445] width 412 height 57
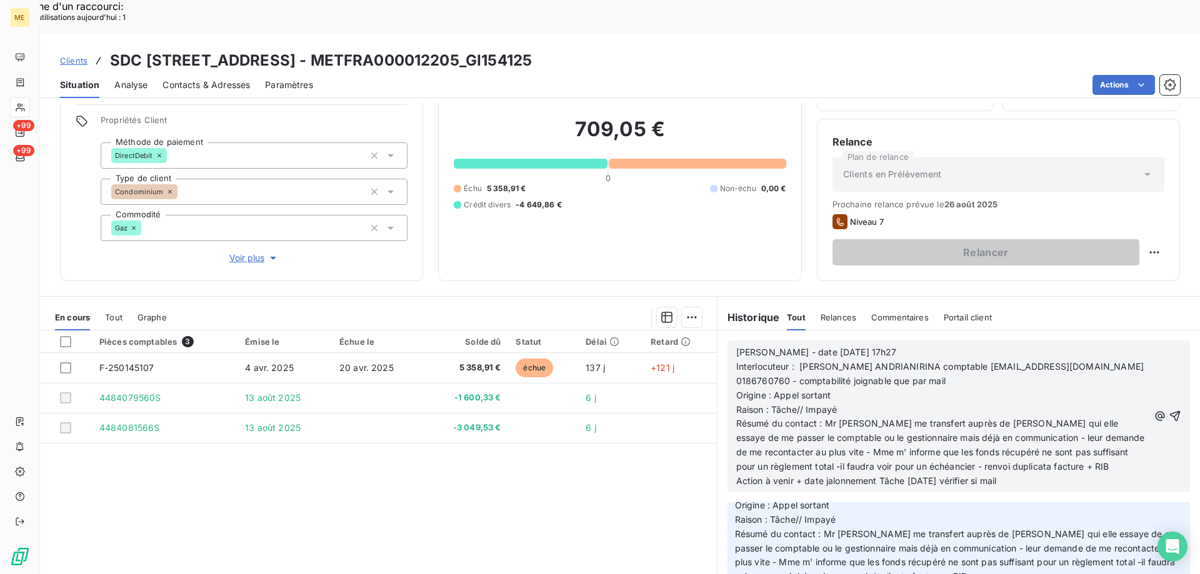
scroll to position [286, 0]
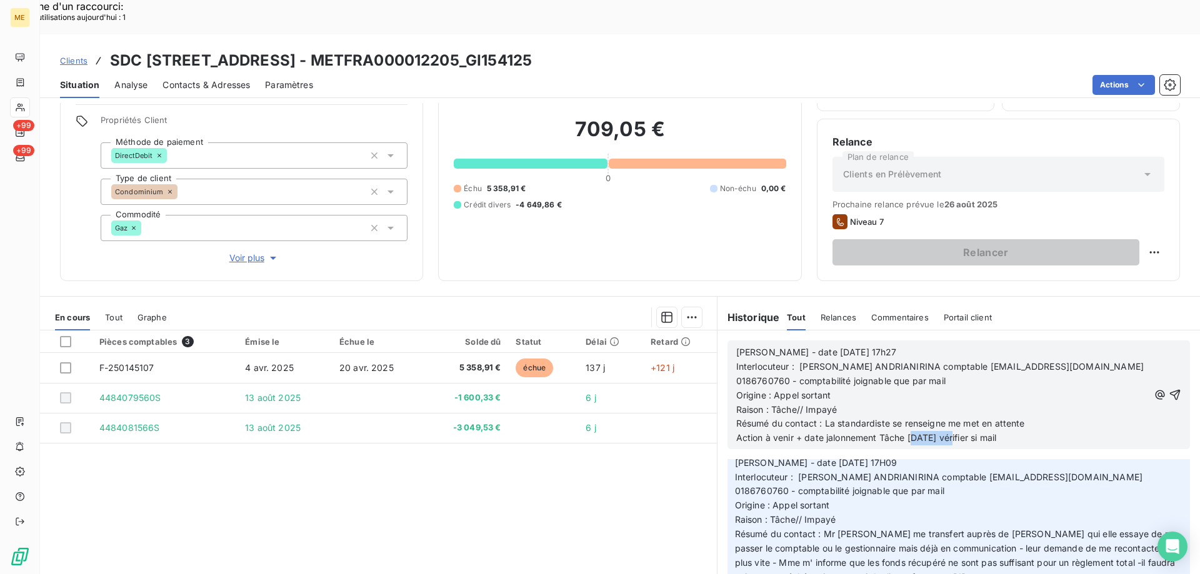
drag, startPoint x: 907, startPoint y: 402, endPoint x: 952, endPoint y: 402, distance: 45.0
click at [952, 432] on span "Action à venir + date jalonnement Tâche 19/08/2025 vérifier si mail" at bounding box center [866, 437] width 260 height 11
click at [1034, 431] on p "Action à venir + date jalonnement Tâche 21/08/2025 vérifier si mail" at bounding box center [942, 438] width 412 height 14
click at [1043, 417] on p "Résumé du contact : La standardiste se renseigne me met en attente" at bounding box center [942, 424] width 412 height 14
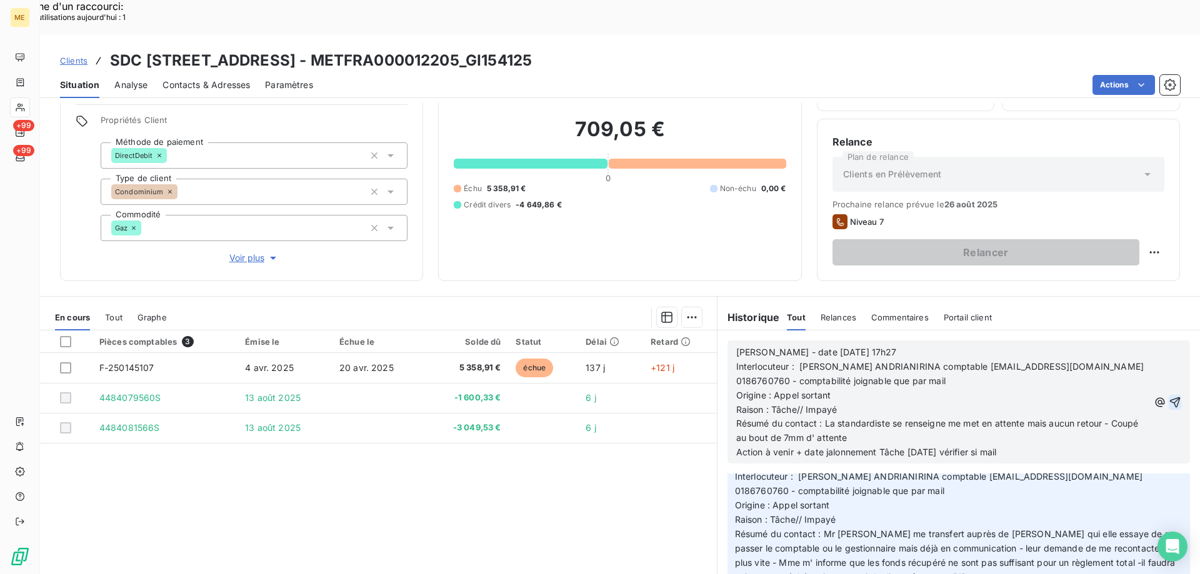
click at [1168, 396] on icon "button" at bounding box center [1174, 402] width 12 height 12
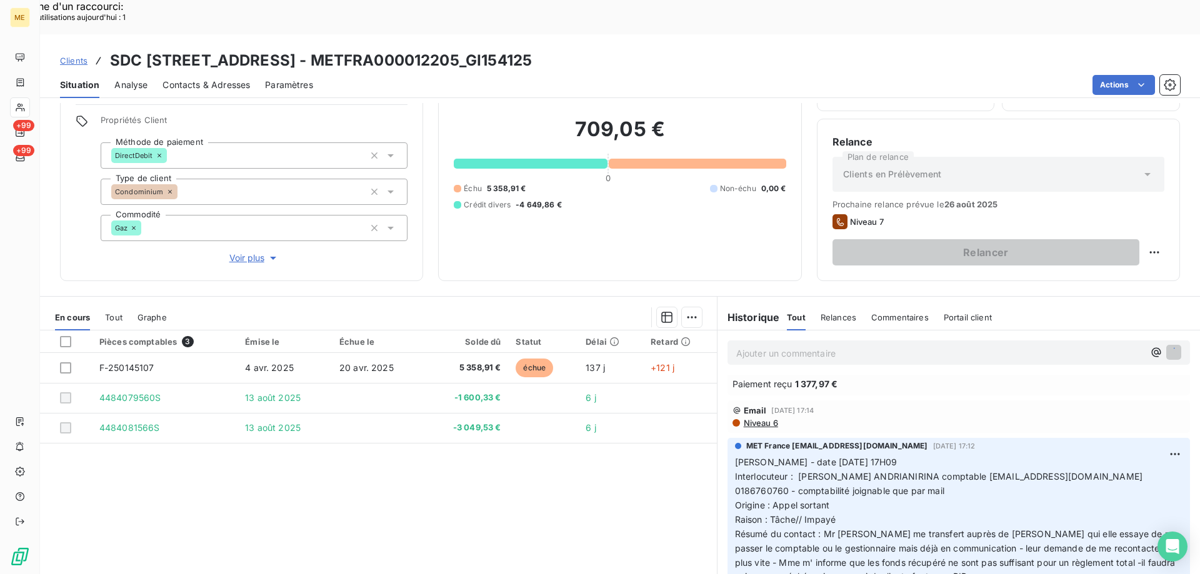
scroll to position [346, 0]
click at [860, 346] on p "Ajouter un commentaire ﻿" at bounding box center [939, 354] width 407 height 16
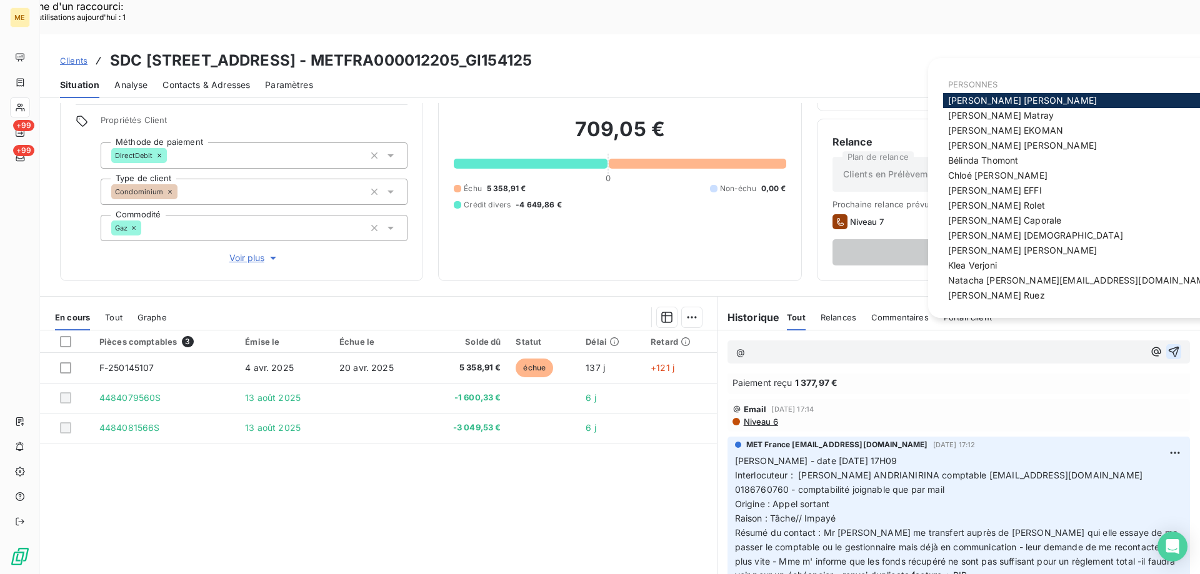
scroll to position [345, 0]
click at [985, 113] on span "Amélie Matray" at bounding box center [1001, 115] width 106 height 11
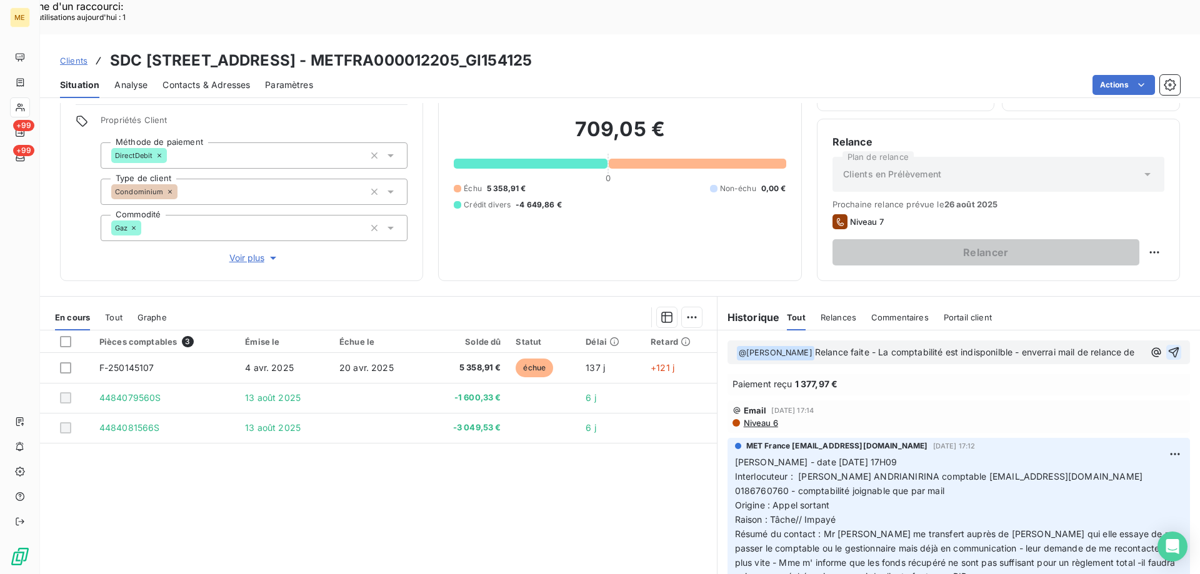
scroll to position [360, 0]
click at [788, 346] on p "﻿ @ Amélie Matray ﻿ Relance faite - La comptabilité est indisponible - enverrai…" at bounding box center [940, 360] width 408 height 29
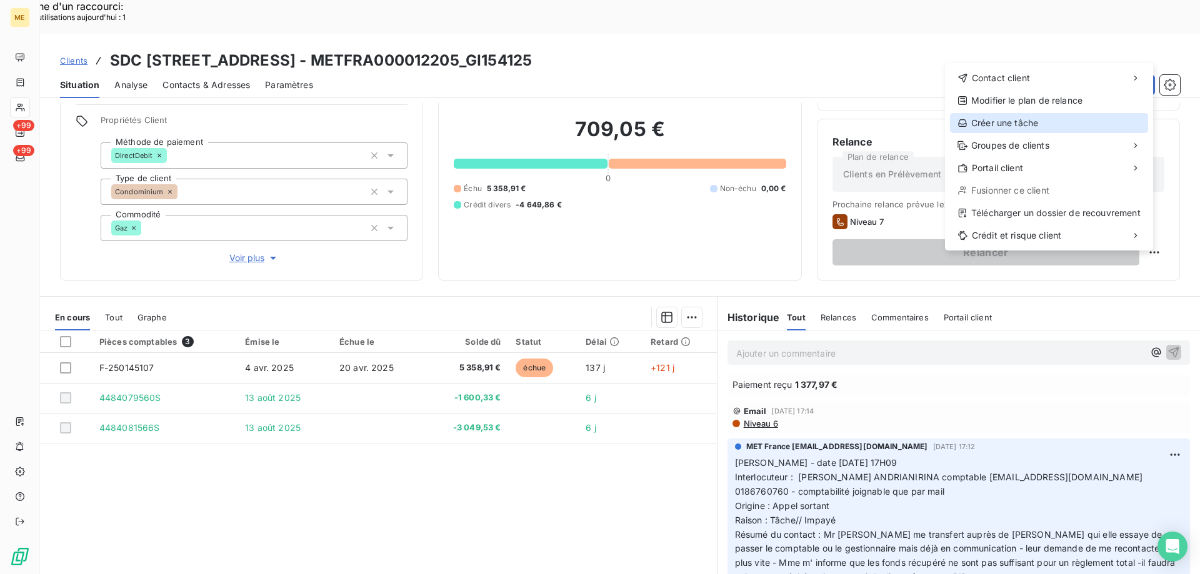
click at [997, 121] on div "Créer une tâche" at bounding box center [1049, 123] width 198 height 20
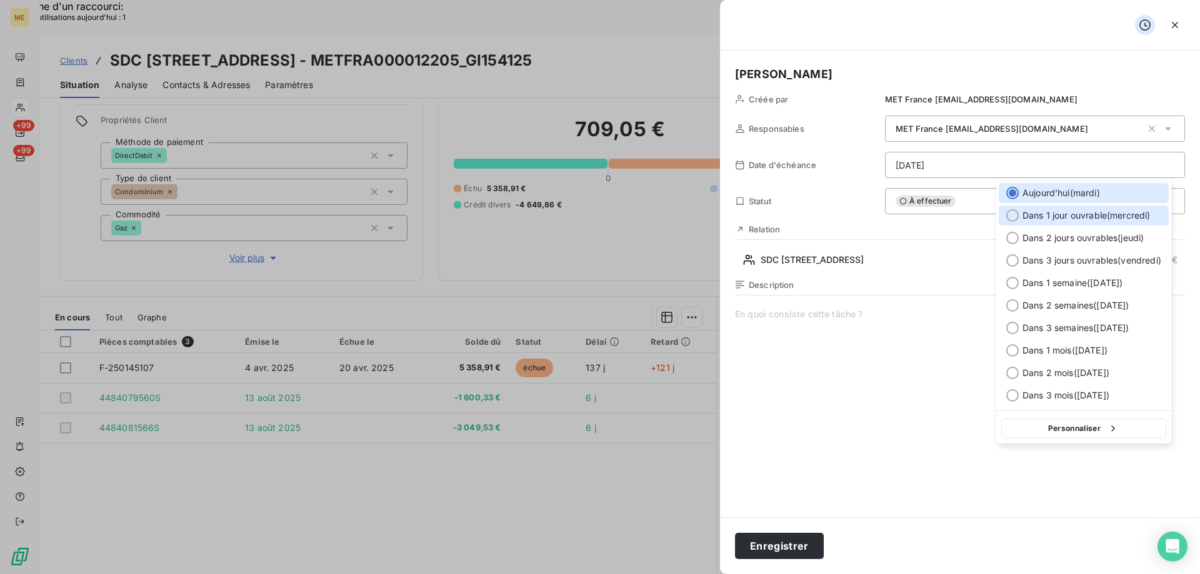
click at [1010, 211] on div at bounding box center [1012, 215] width 12 height 12
type input "[DATE]"
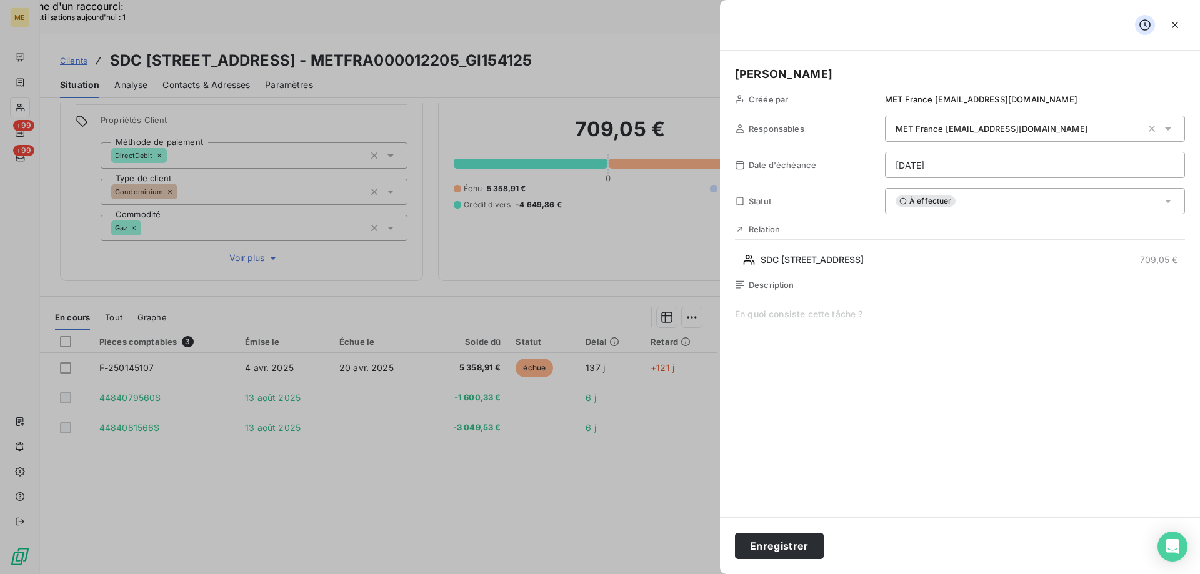
click at [841, 311] on span at bounding box center [960, 428] width 450 height 240
click at [775, 539] on button "Enregistrer" at bounding box center [779, 546] width 89 height 26
